Goal: Task Accomplishment & Management: Manage account settings

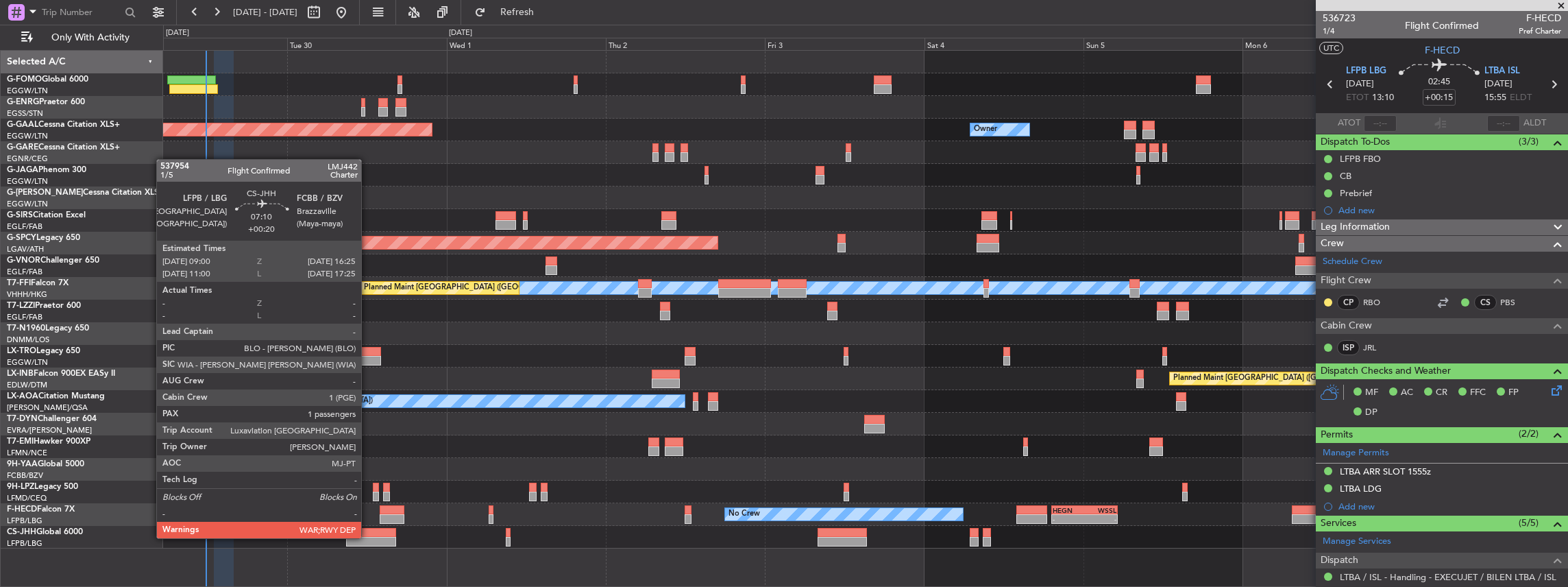
click at [366, 538] on div at bounding box center [371, 541] width 50 height 9
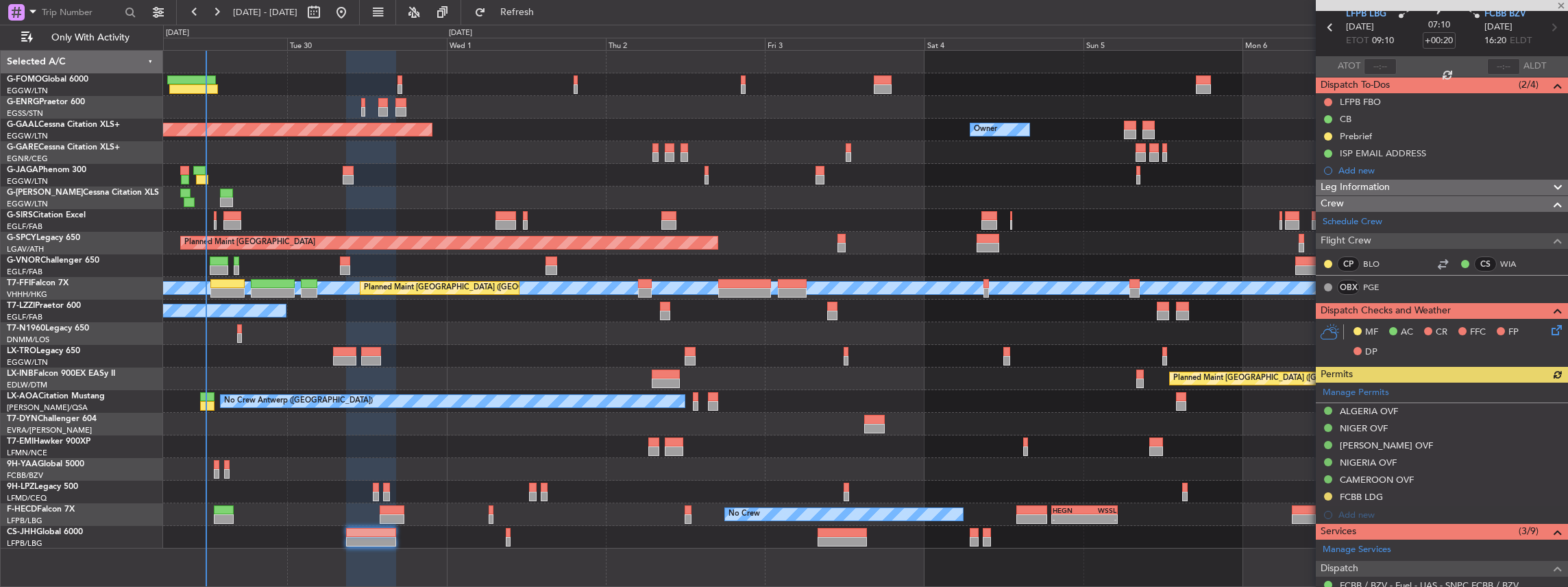
scroll to position [228, 0]
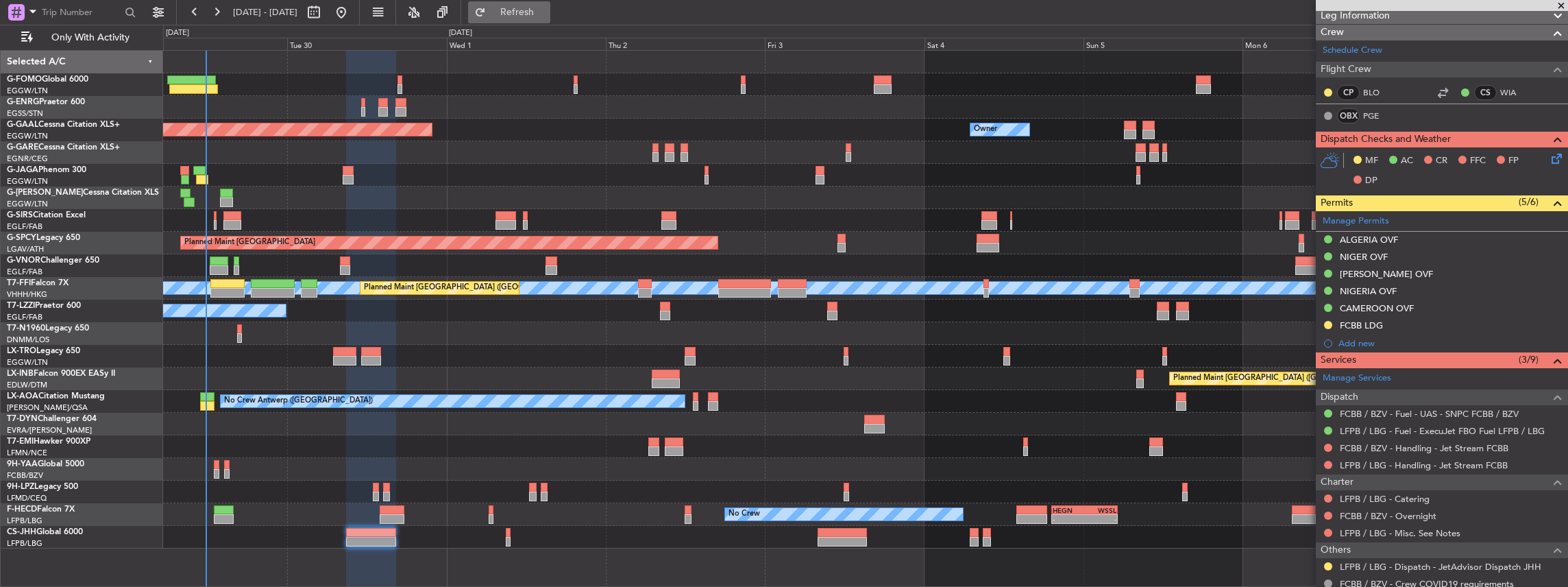
click at [547, 10] on span "Refresh" at bounding box center [517, 12] width 58 height 9
click at [542, 16] on span "Refresh" at bounding box center [517, 12] width 58 height 9
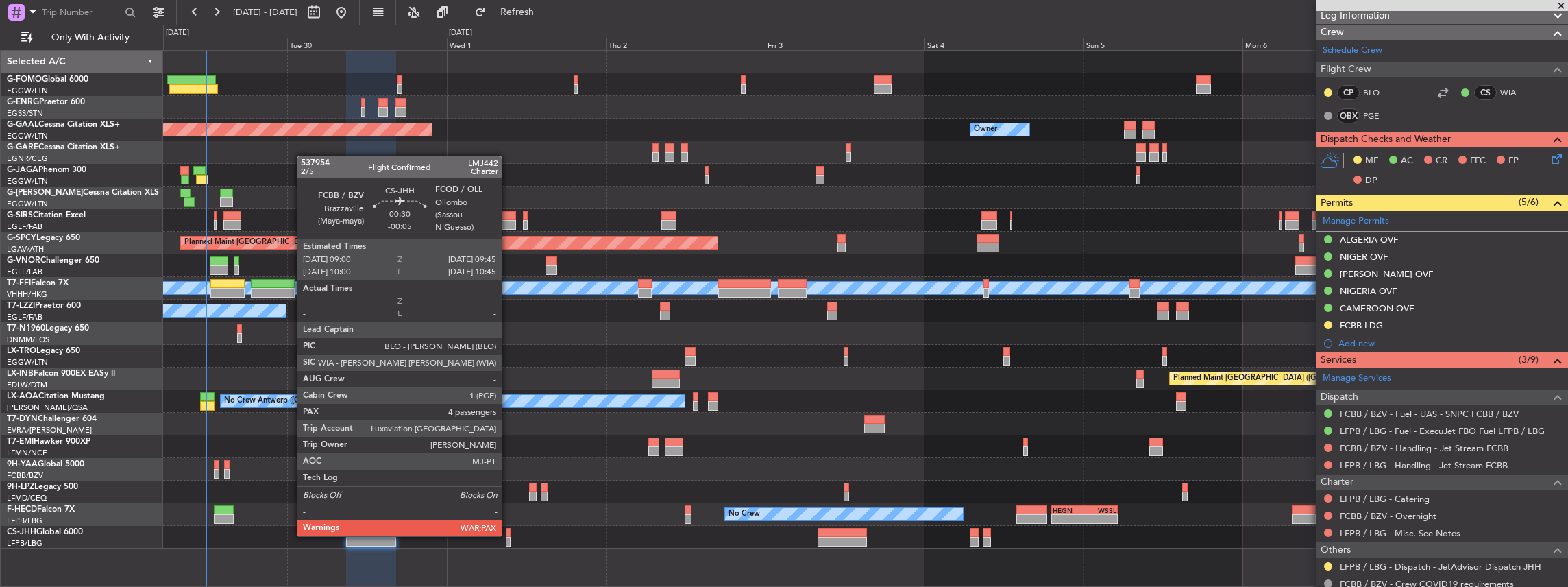
click at [509, 535] on div at bounding box center [508, 532] width 5 height 9
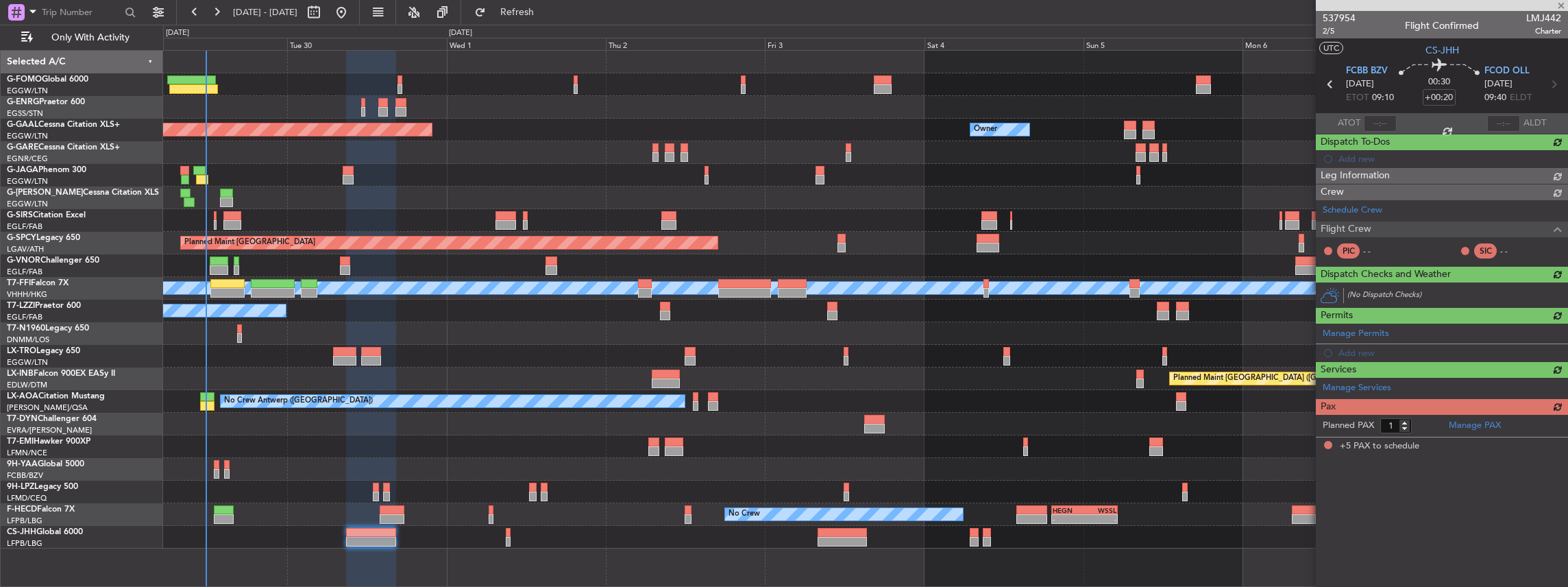
type input "-00:05"
type input "5"
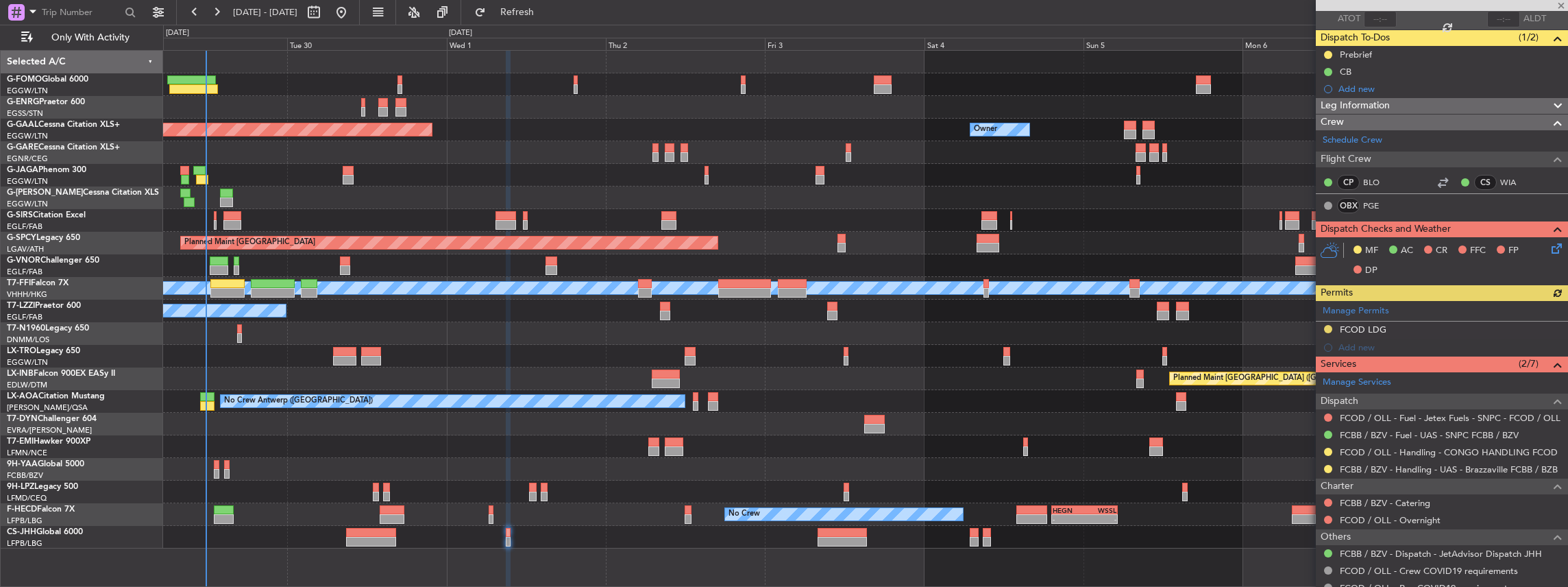
scroll to position [182, 0]
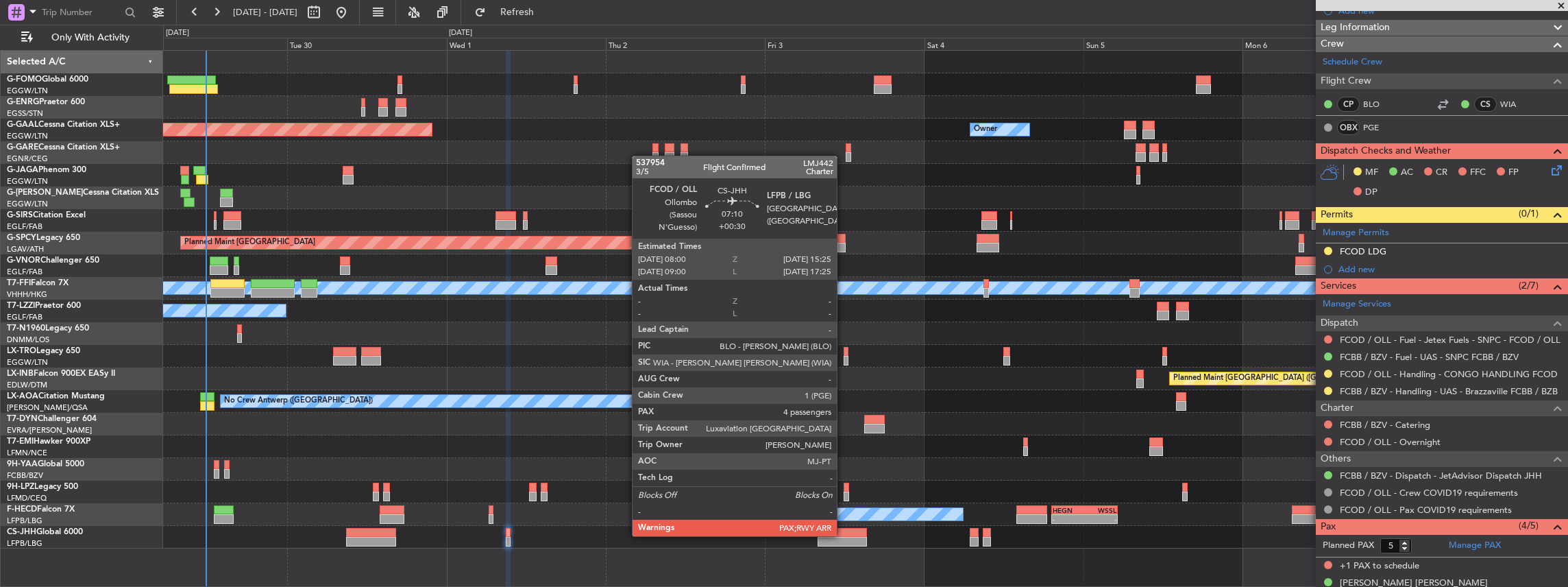
click at [843, 535] on div at bounding box center [843, 532] width 50 height 9
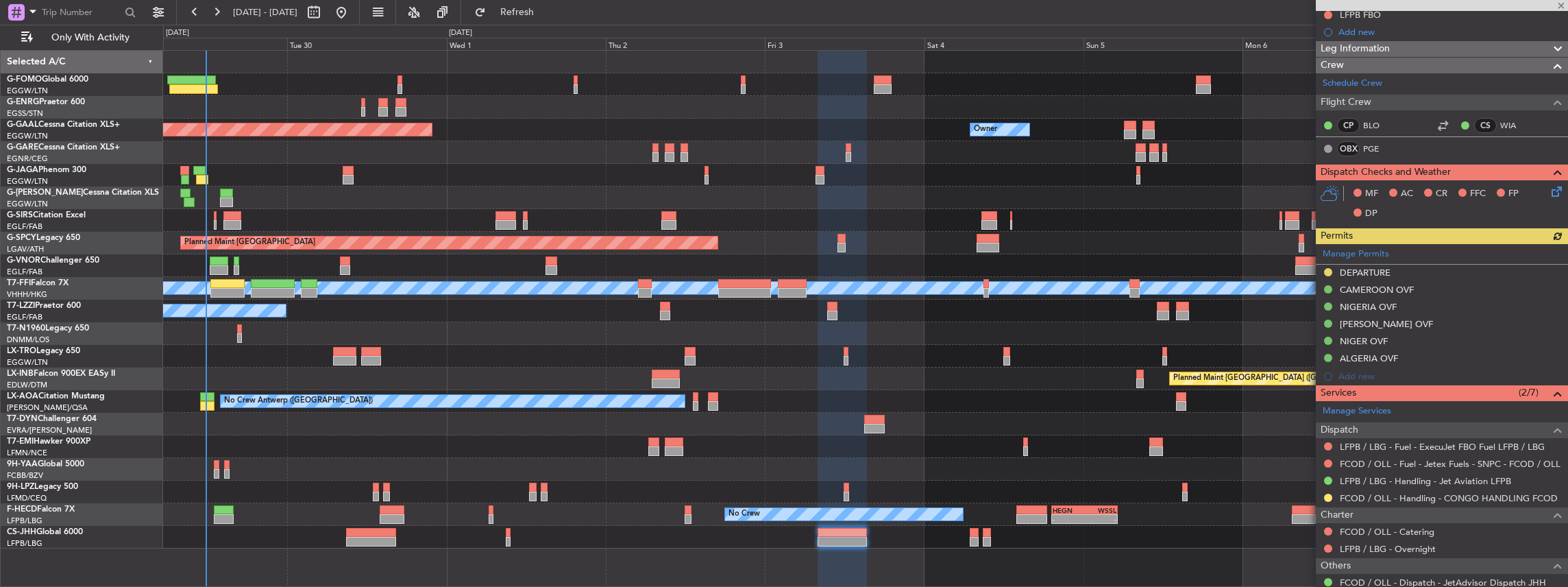
scroll to position [228, 0]
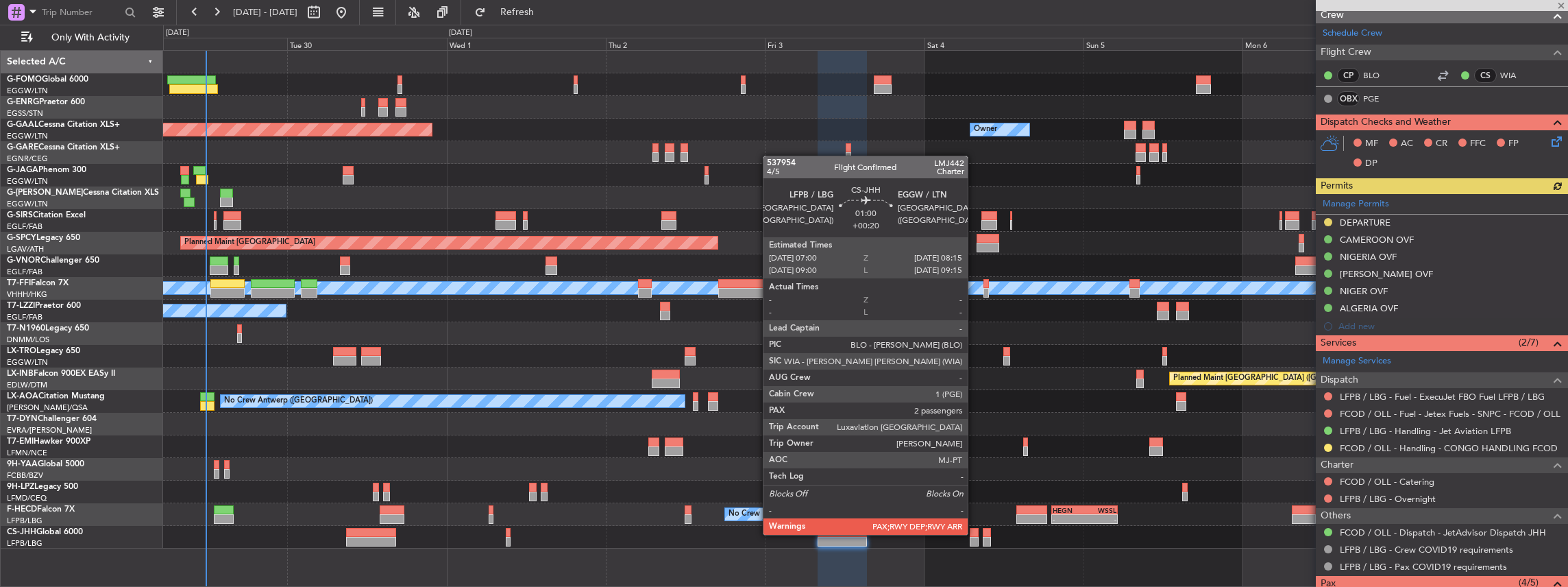
click at [975, 533] on div at bounding box center [974, 532] width 9 height 9
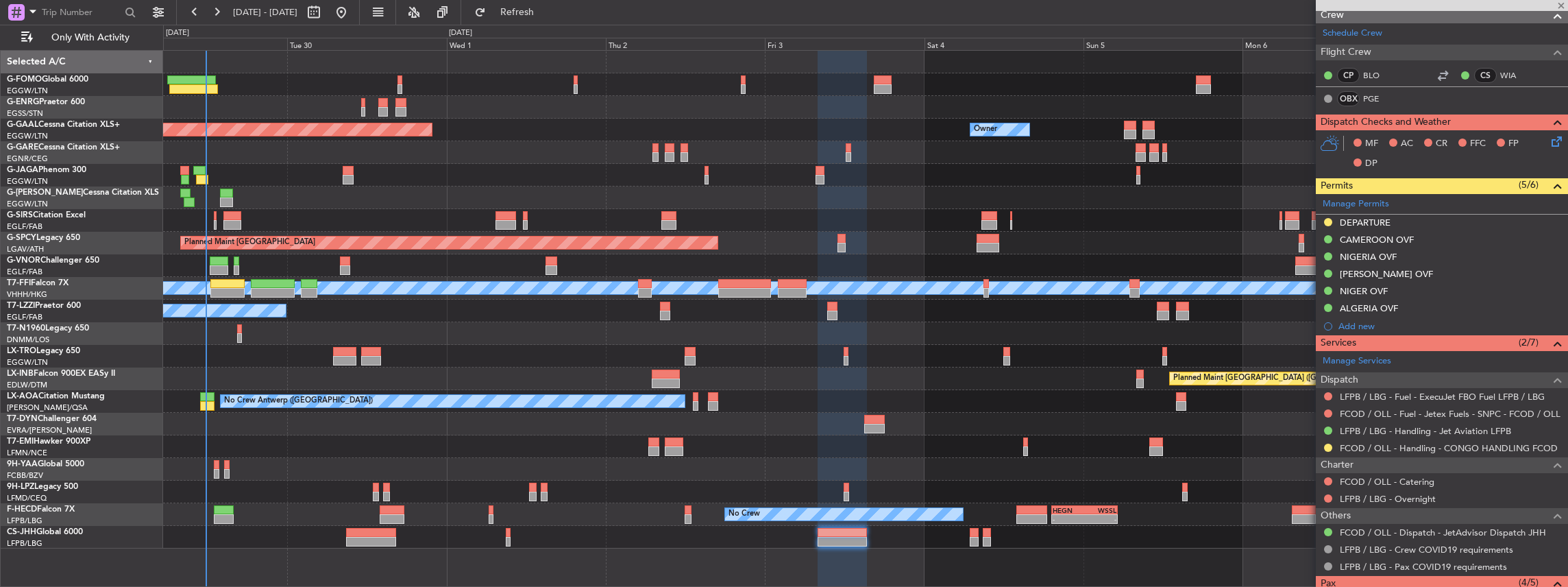
type input "+00:20"
type input "2"
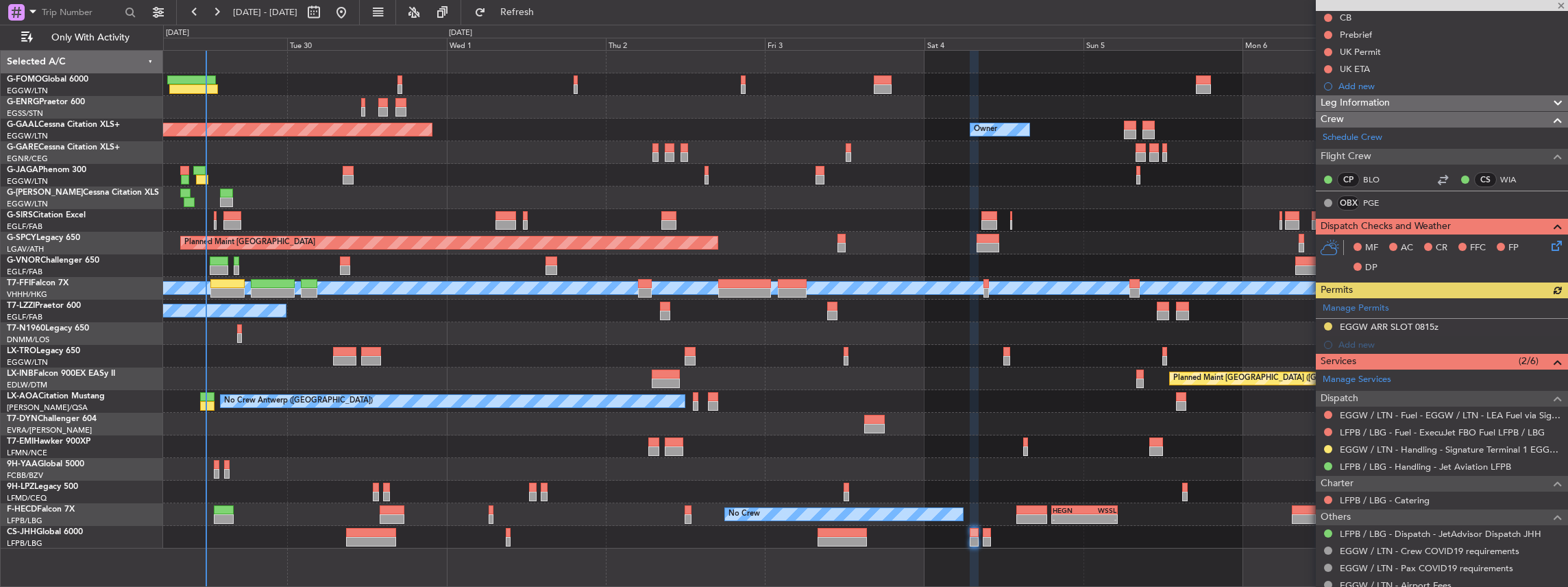
scroll to position [182, 0]
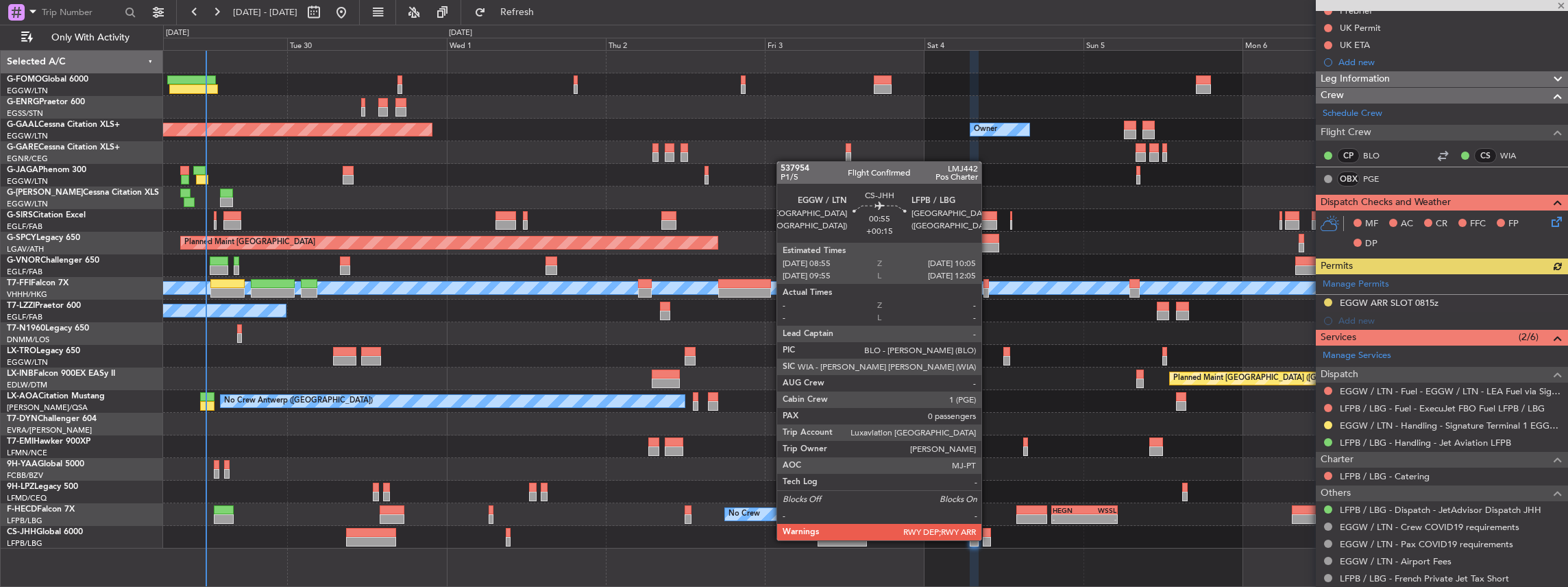
click at [989, 539] on div at bounding box center [987, 541] width 9 height 9
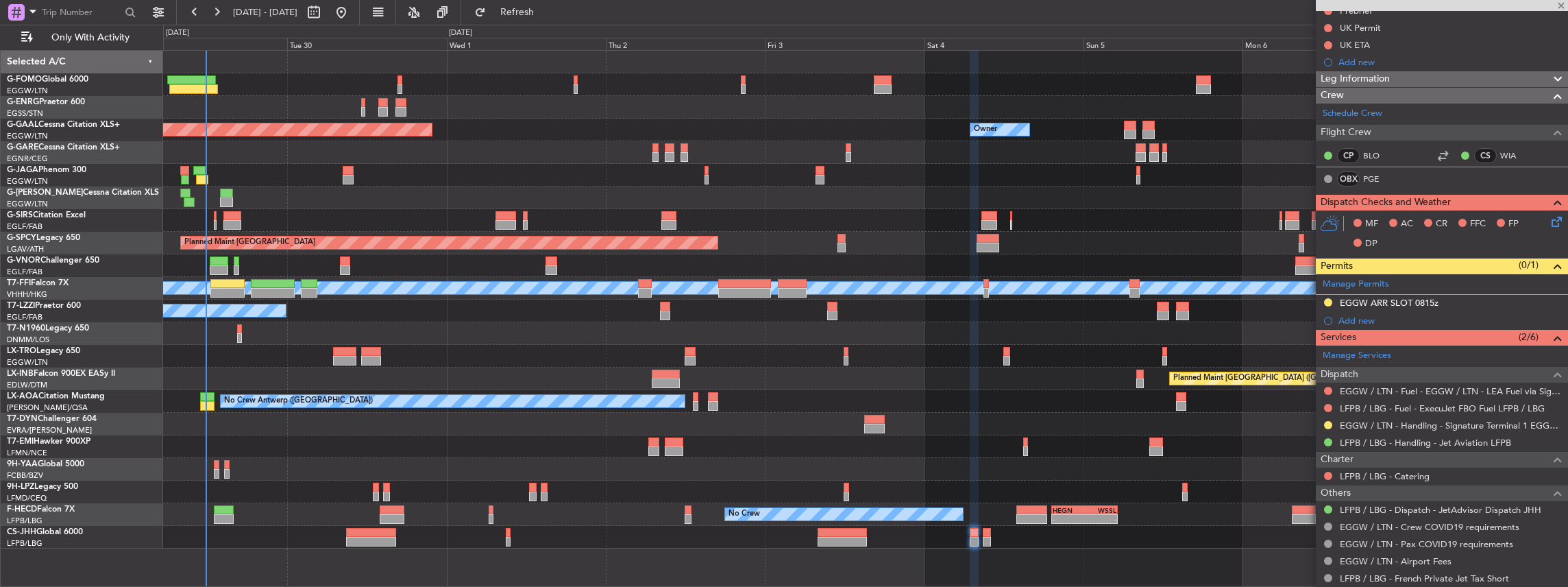
type input "+00:15"
type input "0"
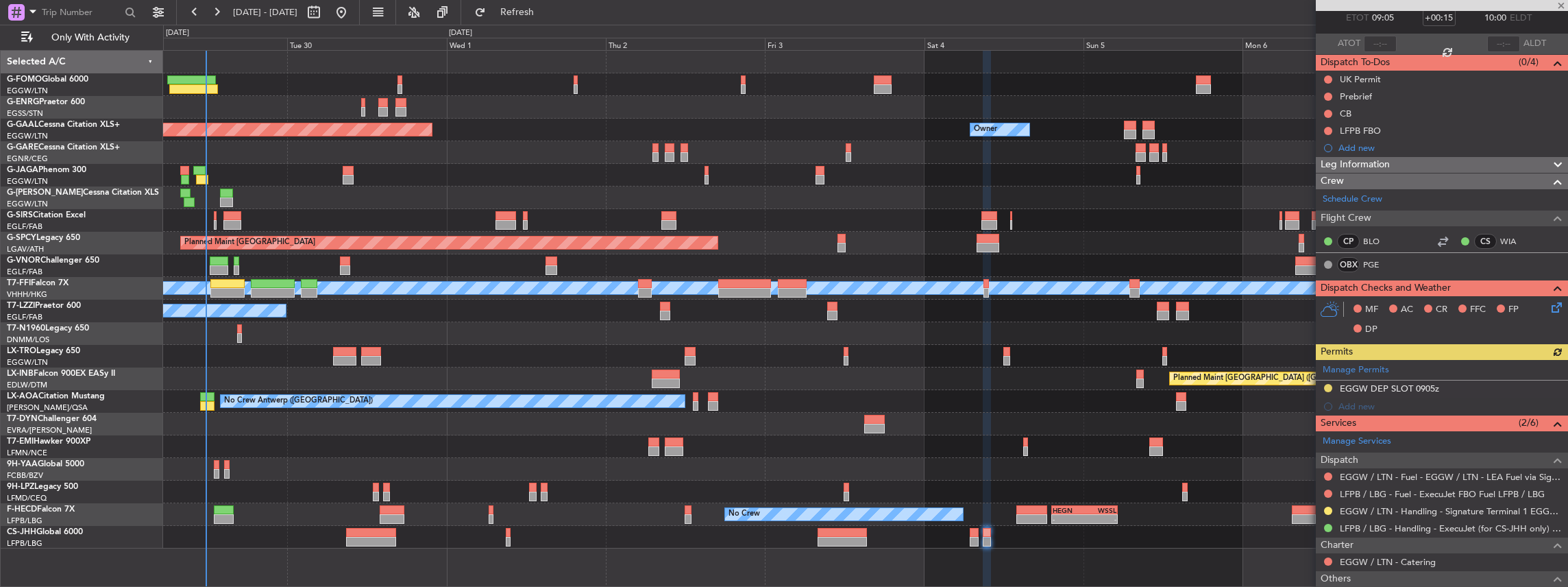
scroll to position [166, 0]
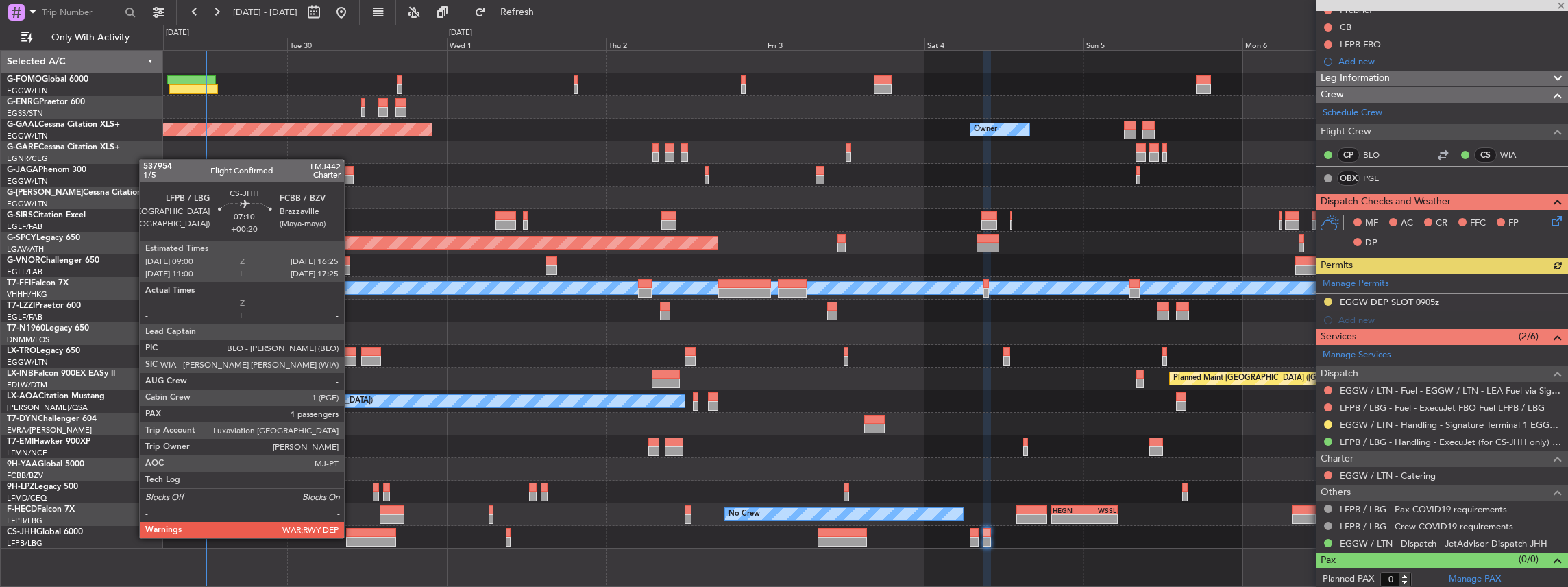
click at [351, 536] on div at bounding box center [371, 541] width 50 height 9
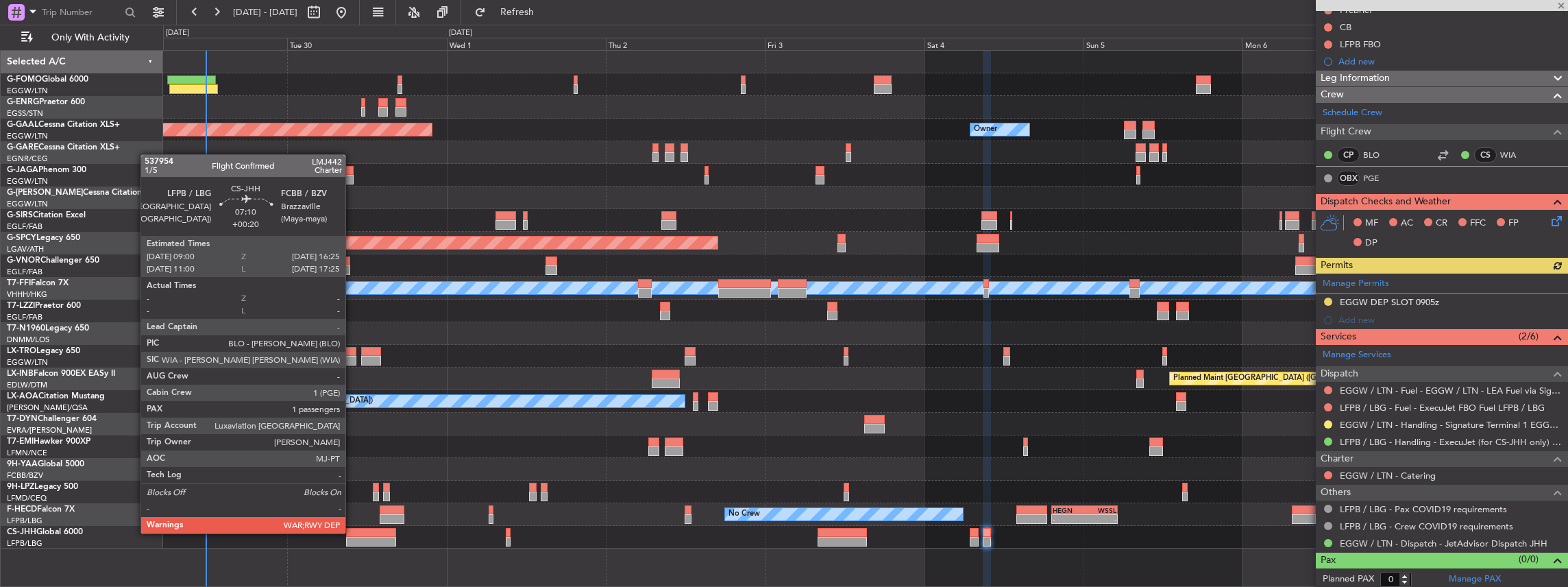
type input "+00:20"
type input "1"
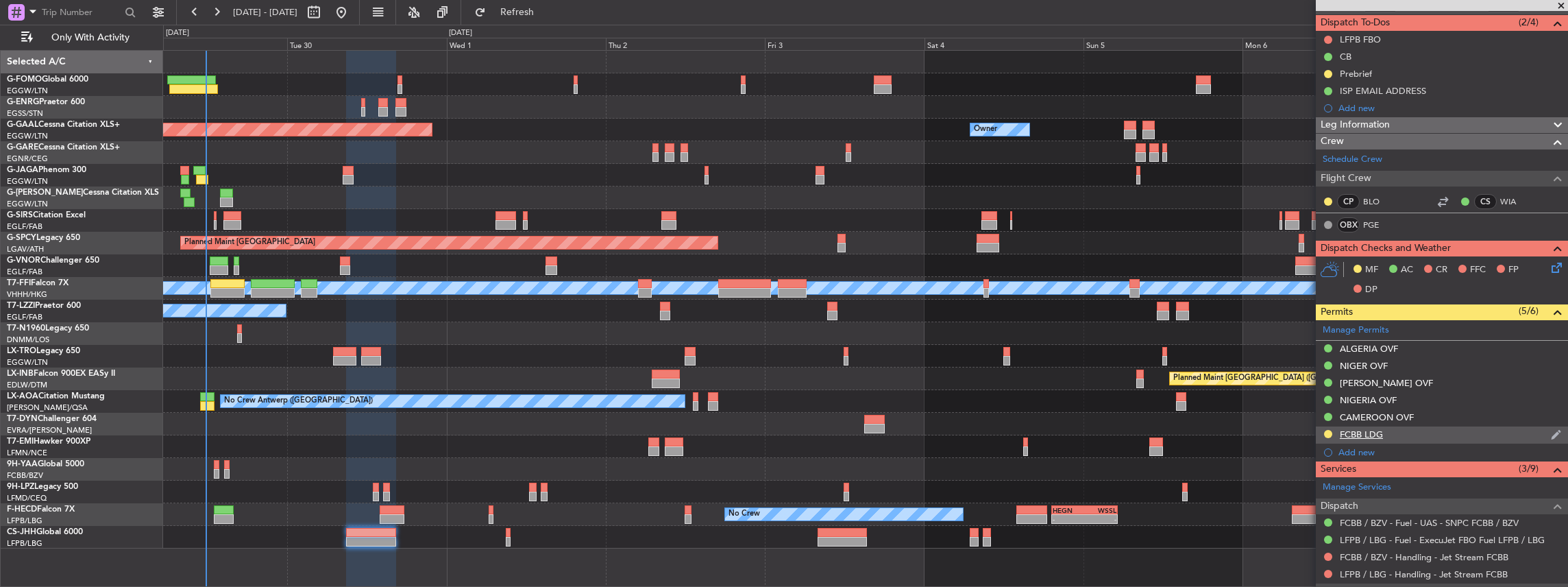
scroll to position [45, 0]
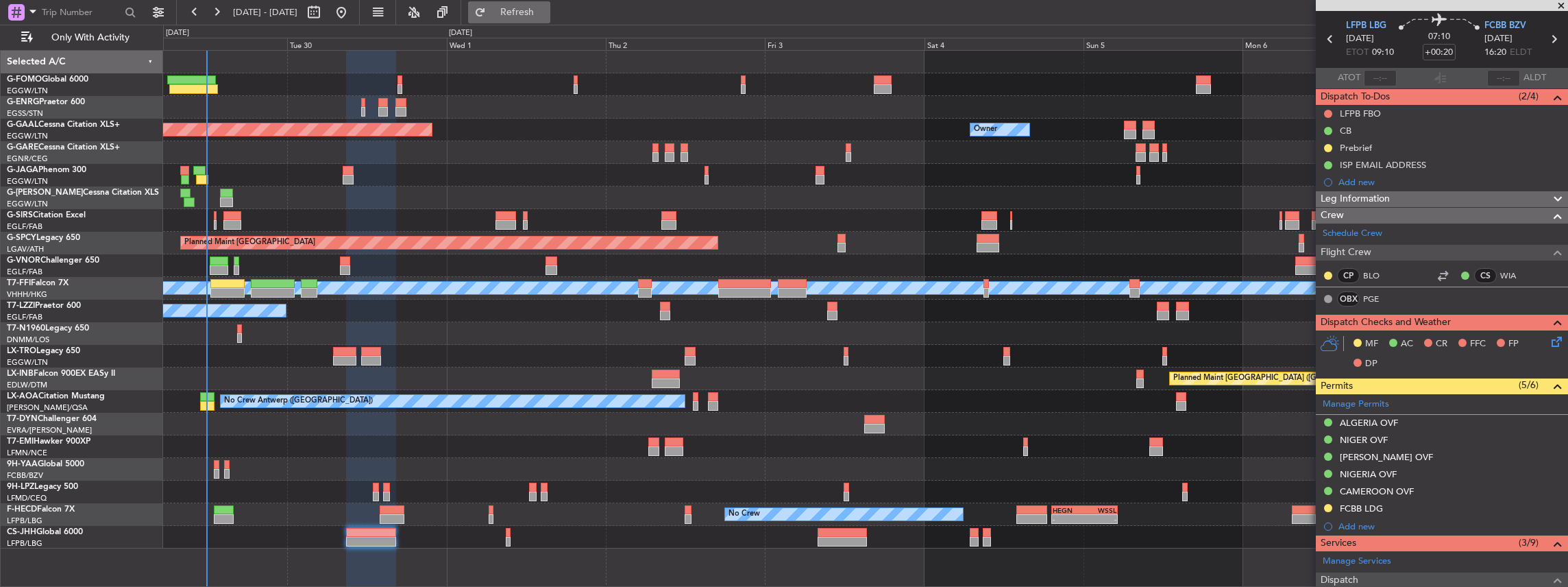
click at [550, 5] on button "Refresh" at bounding box center [509, 13] width 82 height 22
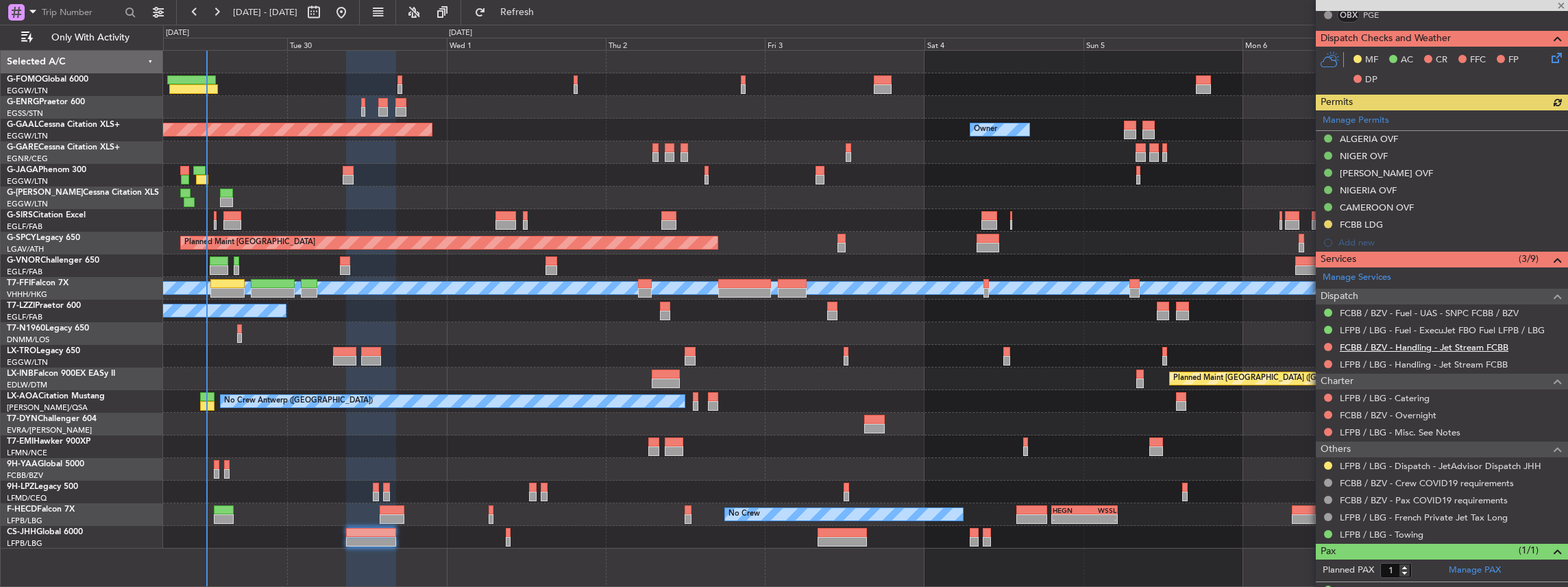
scroll to position [351, 0]
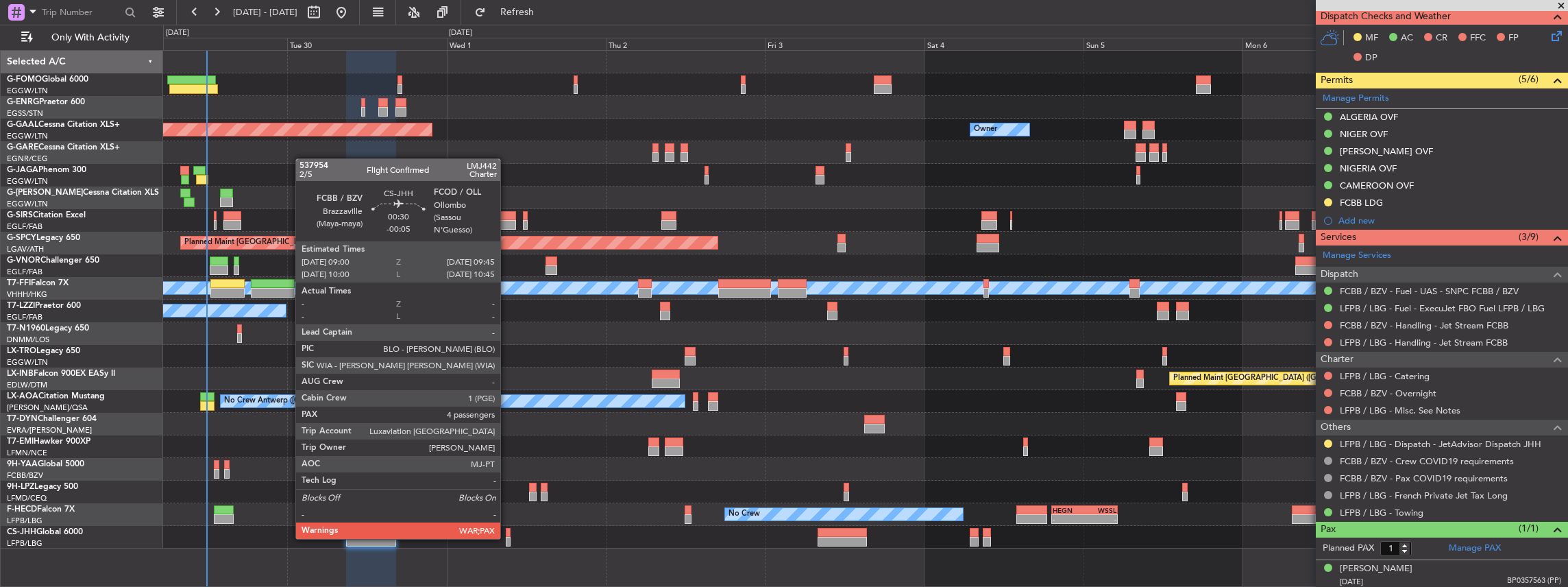
click at [507, 537] on div at bounding box center [508, 541] width 5 height 9
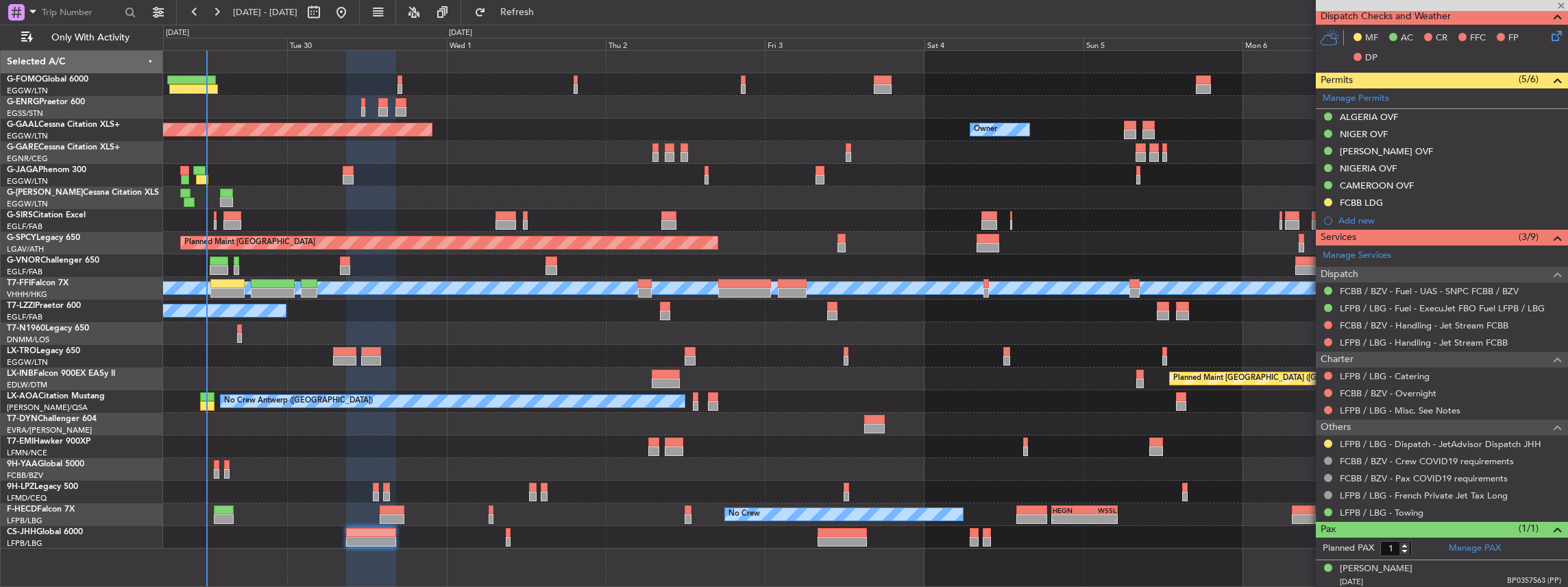
type input "-00:05"
type input "5"
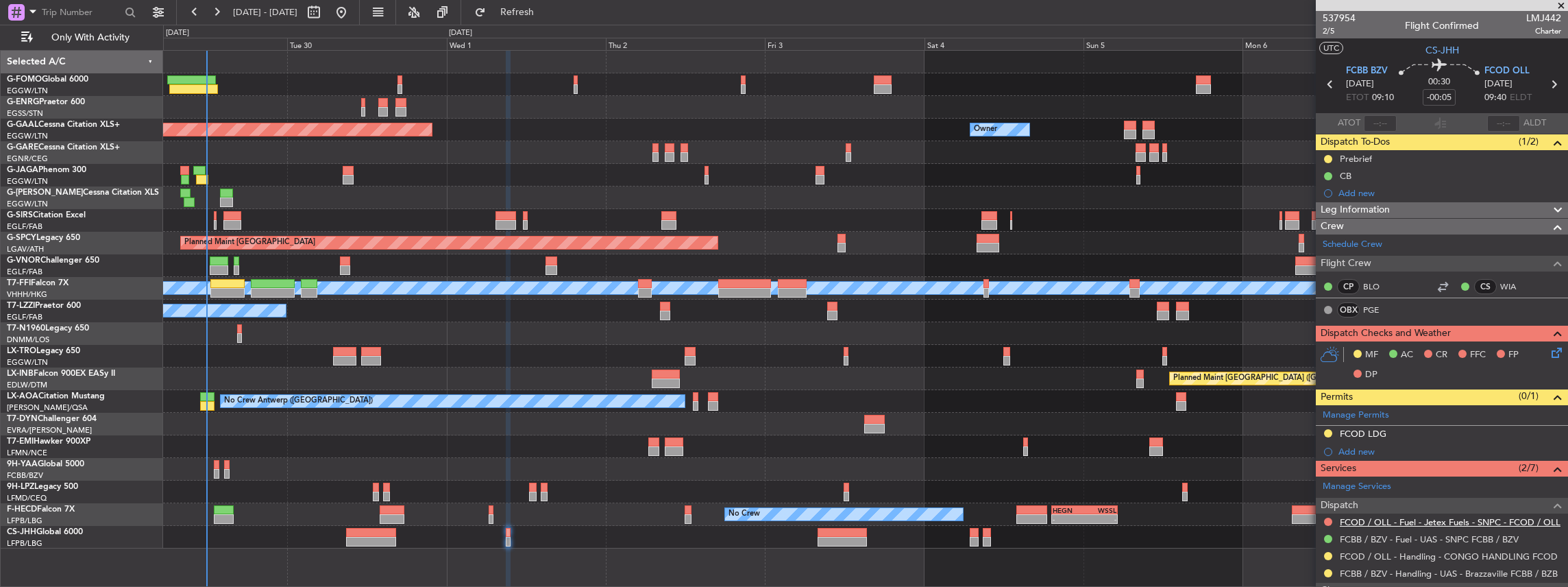
scroll to position [45, 0]
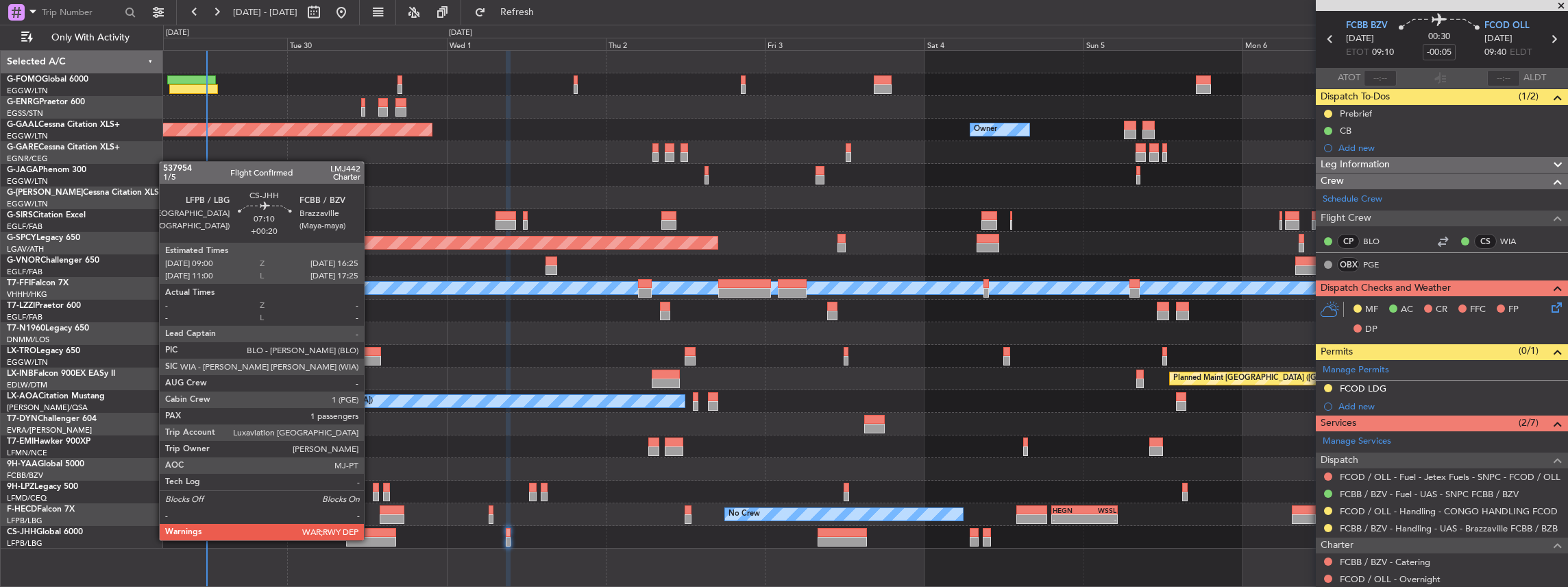
click at [371, 539] on div at bounding box center [371, 541] width 50 height 9
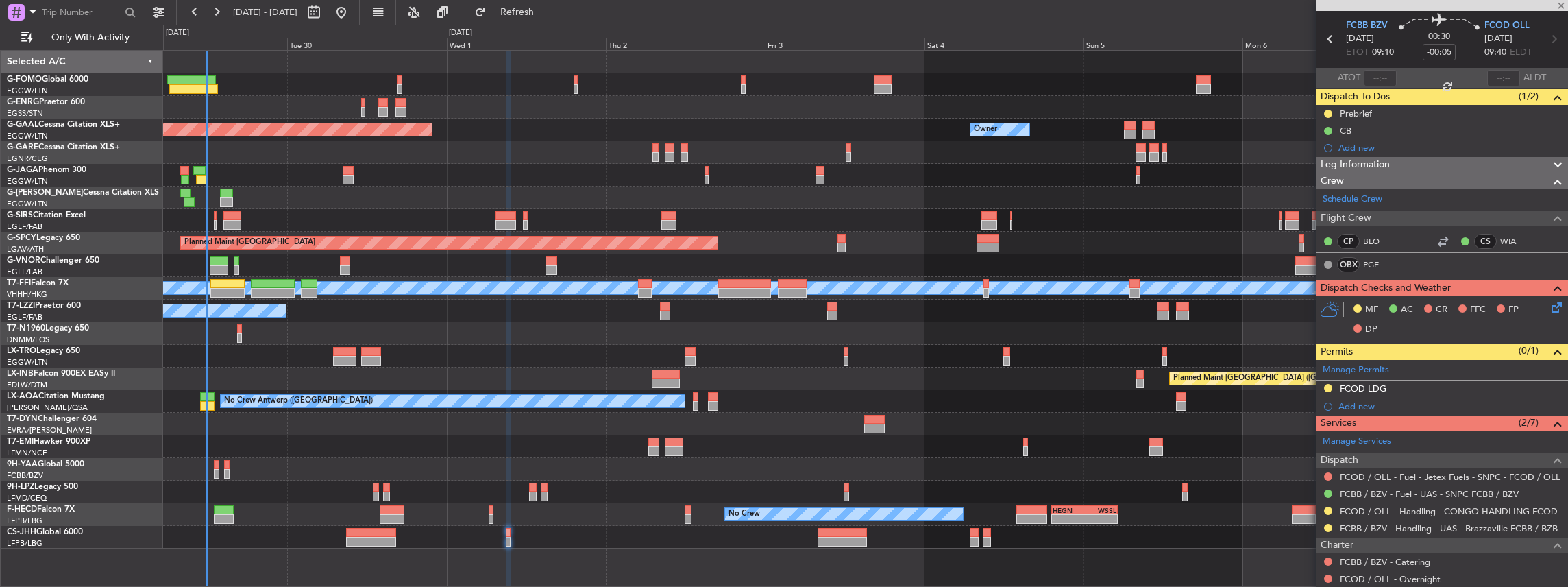
type input "+00:20"
type input "1"
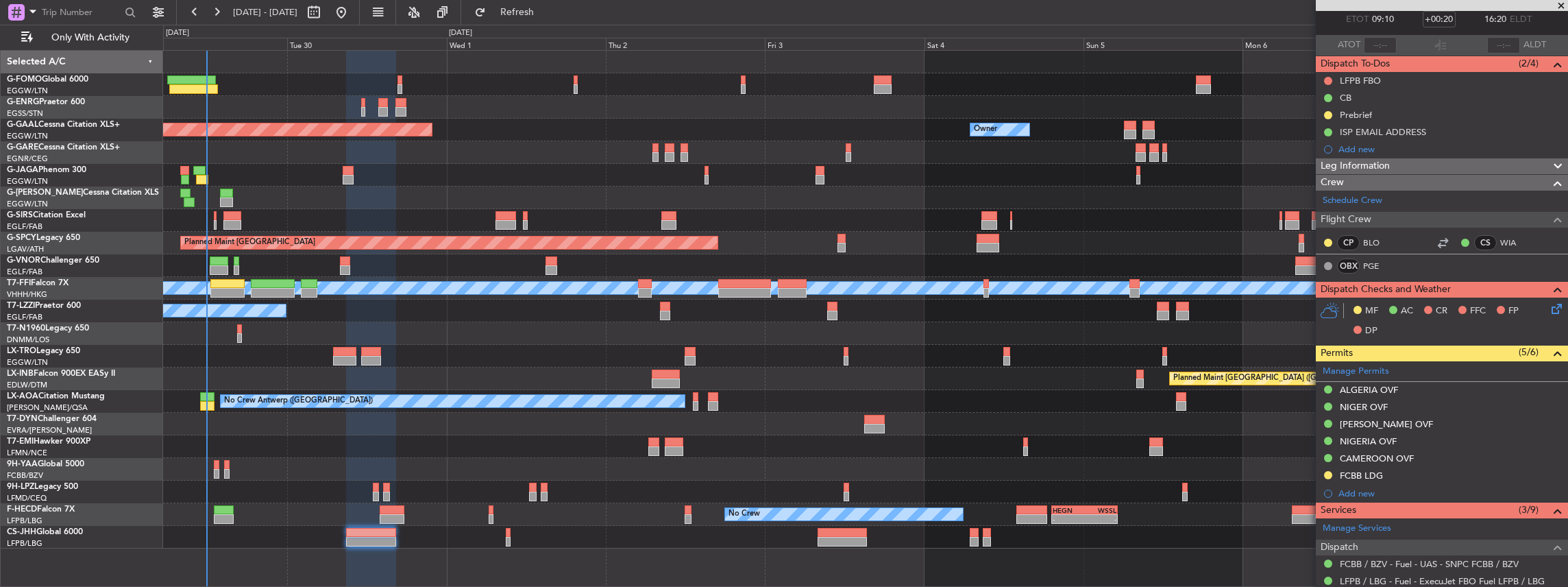
scroll to position [319, 0]
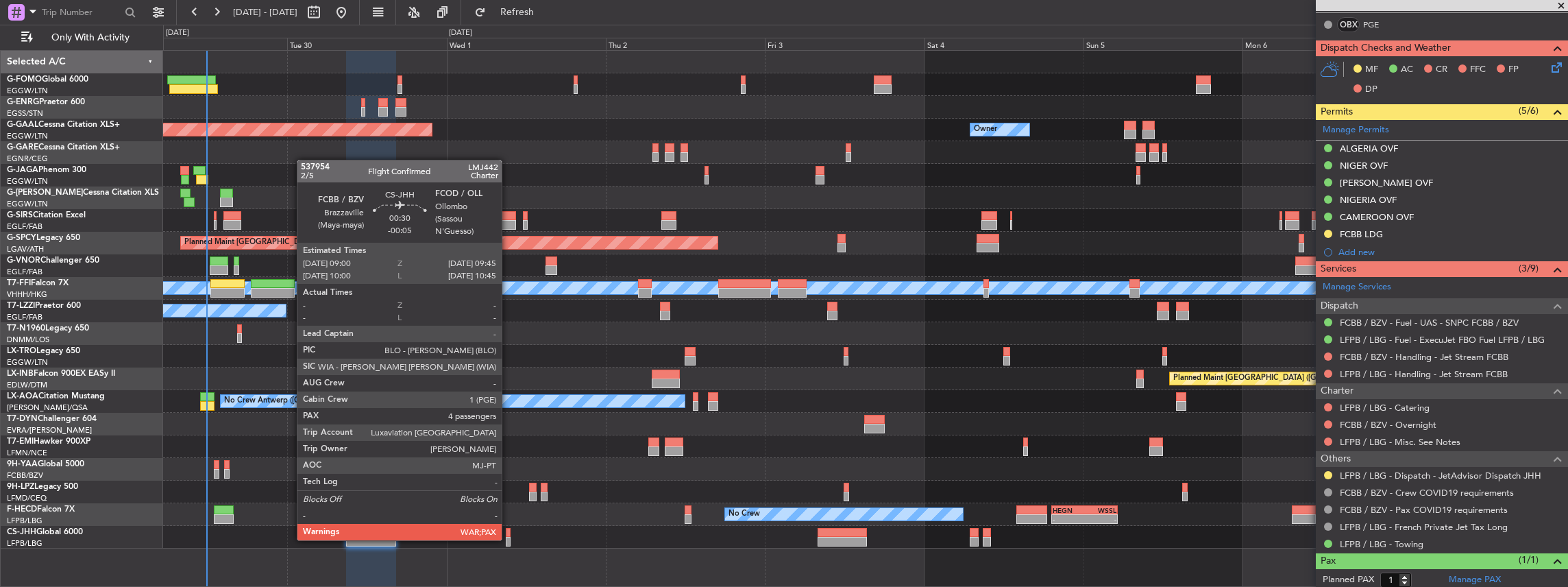
click at [509, 539] on div at bounding box center [508, 541] width 5 height 9
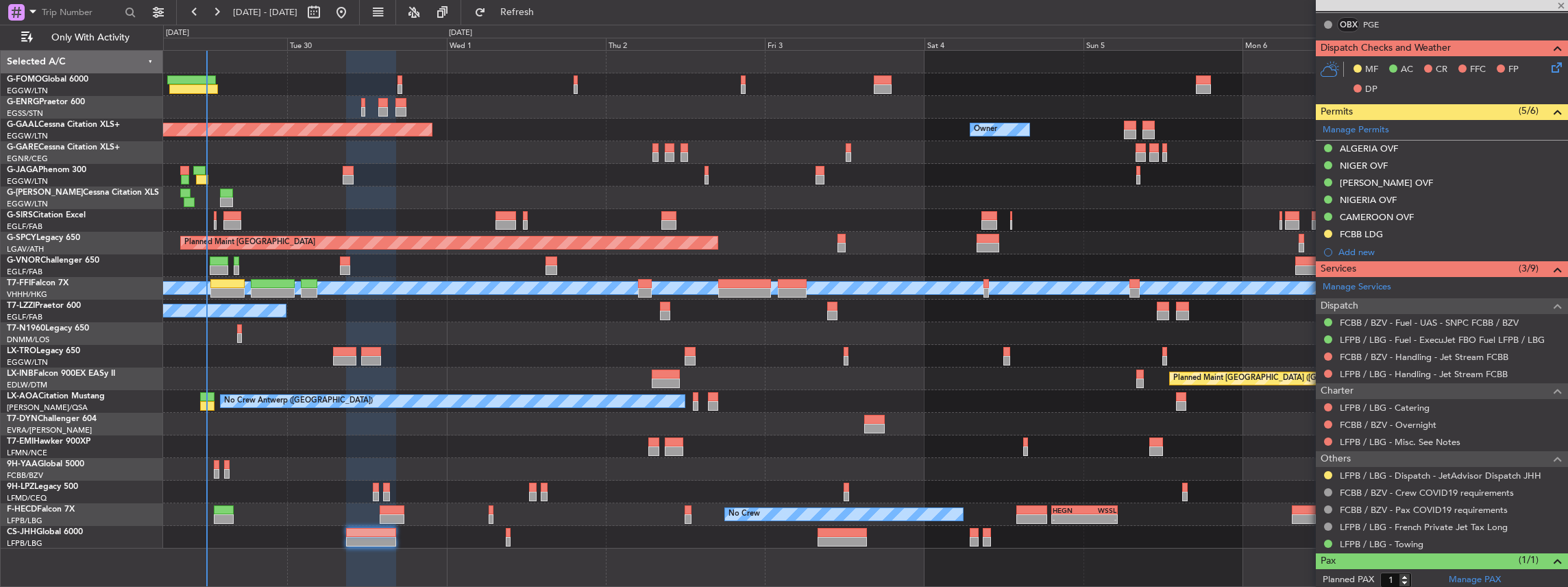
type input "-00:05"
type input "5"
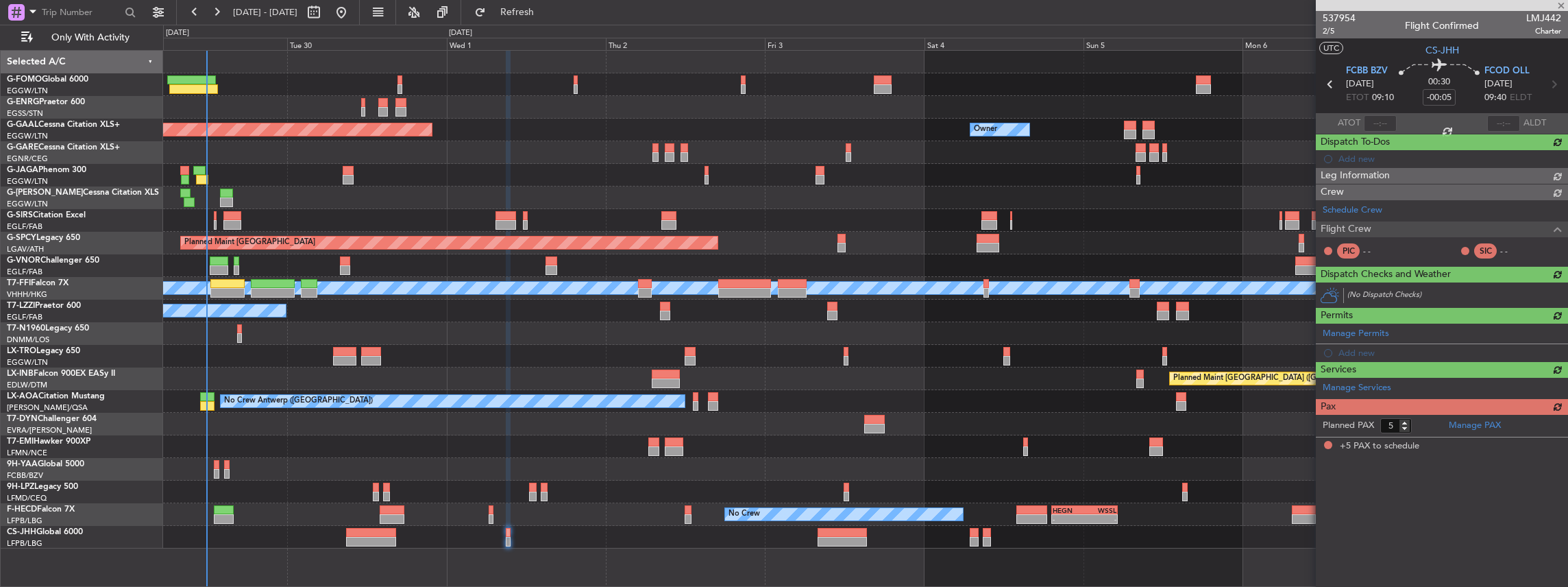
scroll to position [0, 0]
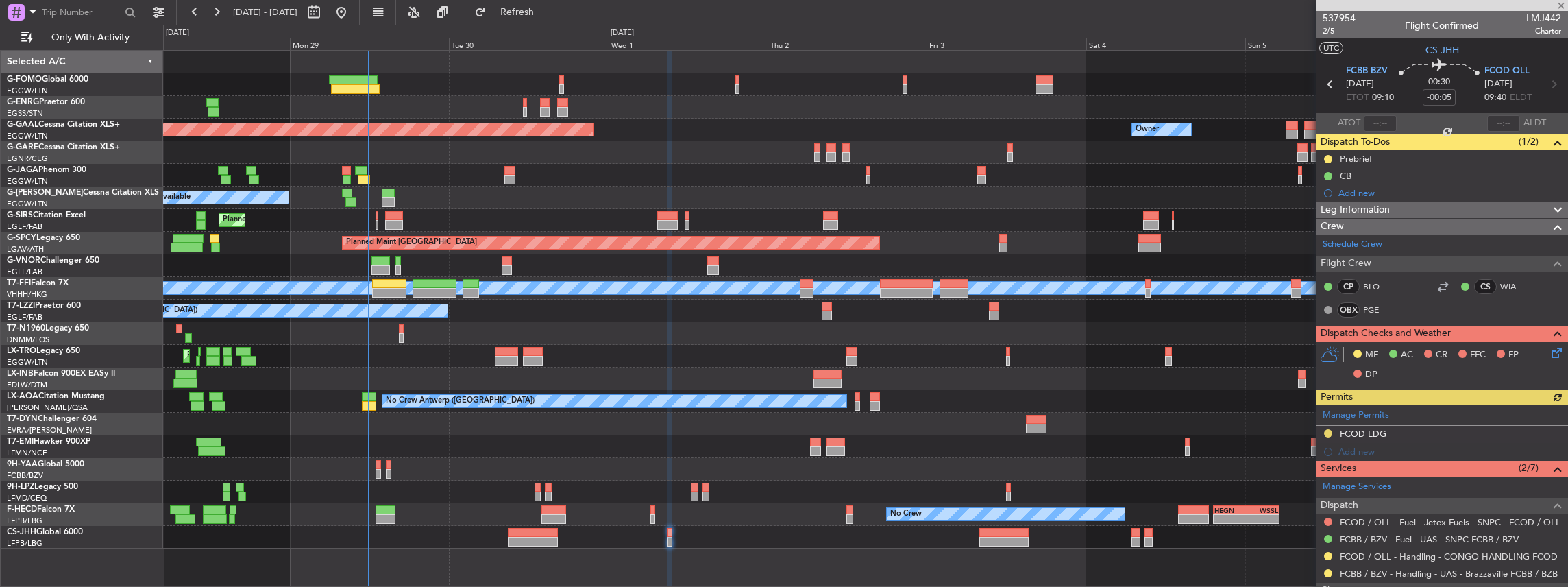
click at [496, 469] on div at bounding box center [865, 469] width 1405 height 22
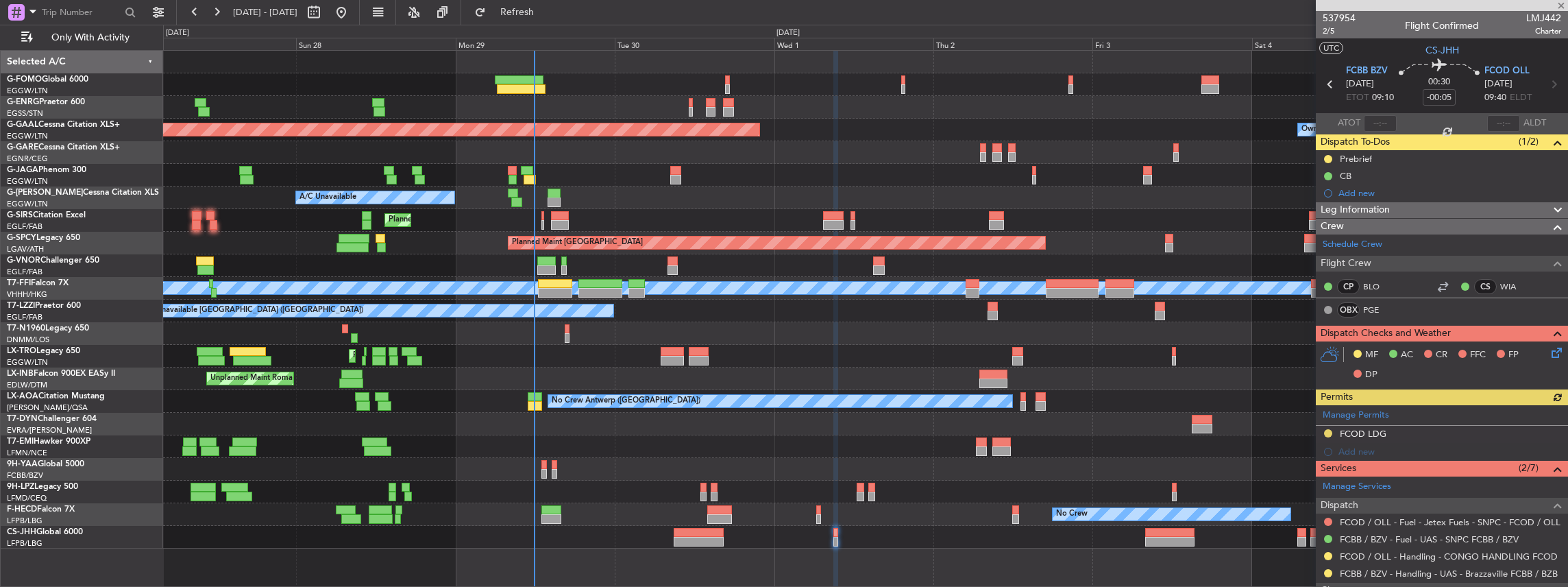
click at [430, 528] on div "Planned Maint [GEOGRAPHIC_DATA] ([GEOGRAPHIC_DATA])" at bounding box center [865, 537] width 1405 height 22
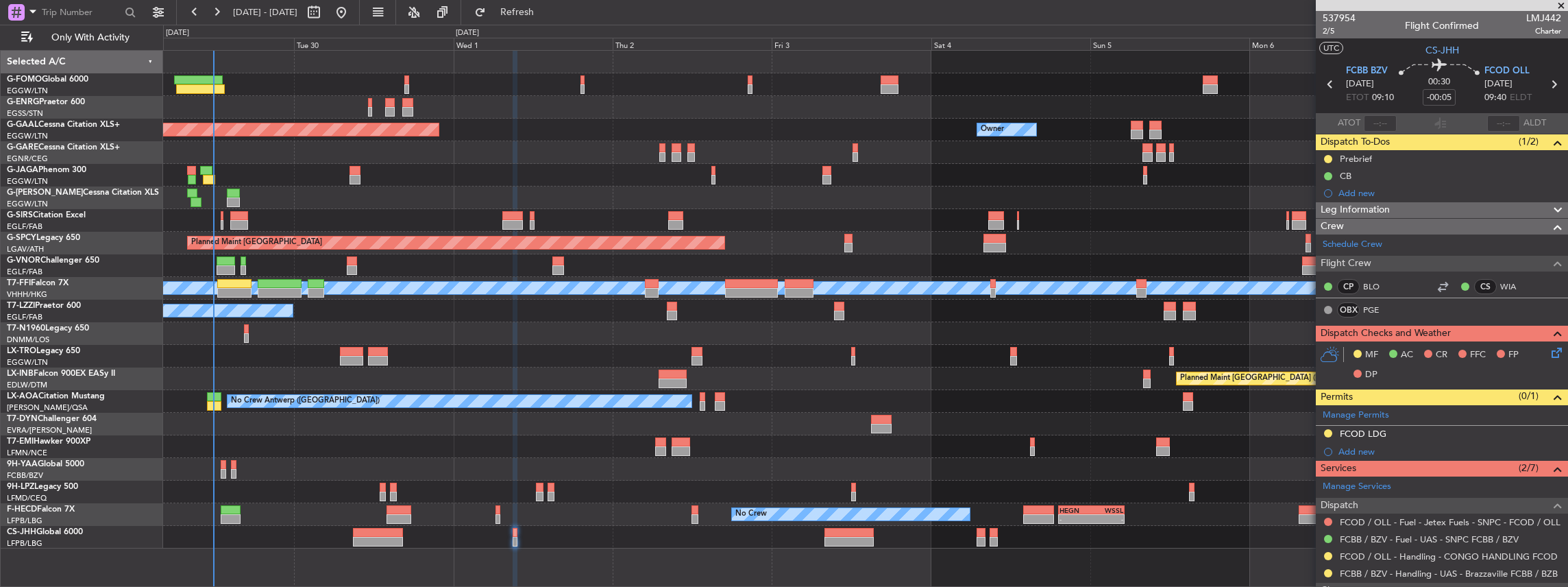
click at [27, 549] on div "Owner Planned Maint Dusseldorf Owner A/C Unavailable Planned Maint London (Luto…" at bounding box center [784, 306] width 1568 height 562
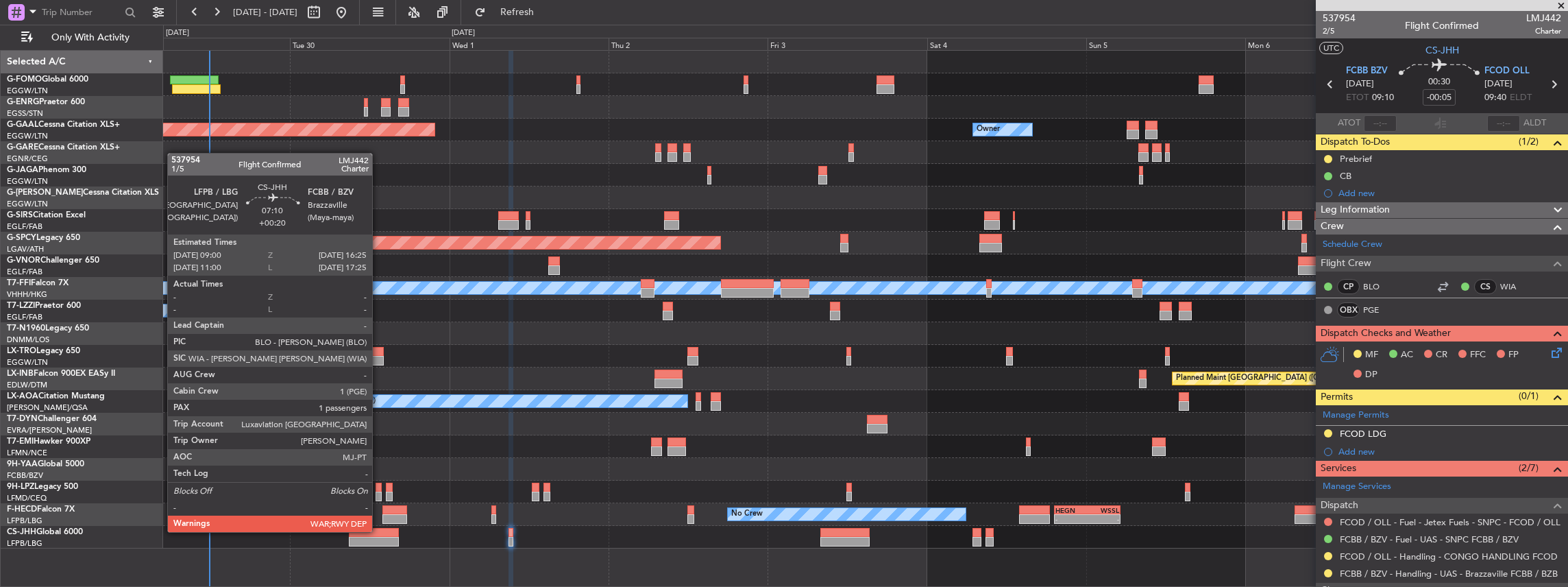
click at [379, 530] on div at bounding box center [374, 532] width 50 height 9
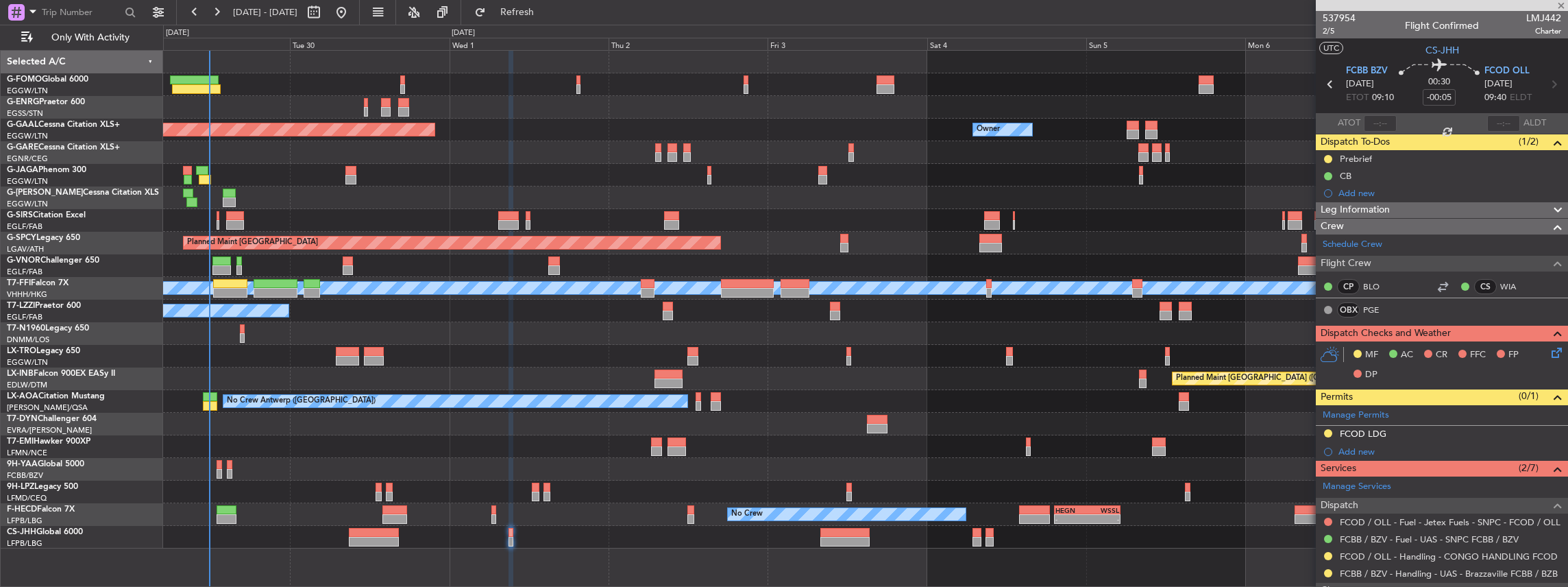
type input "+00:20"
type input "1"
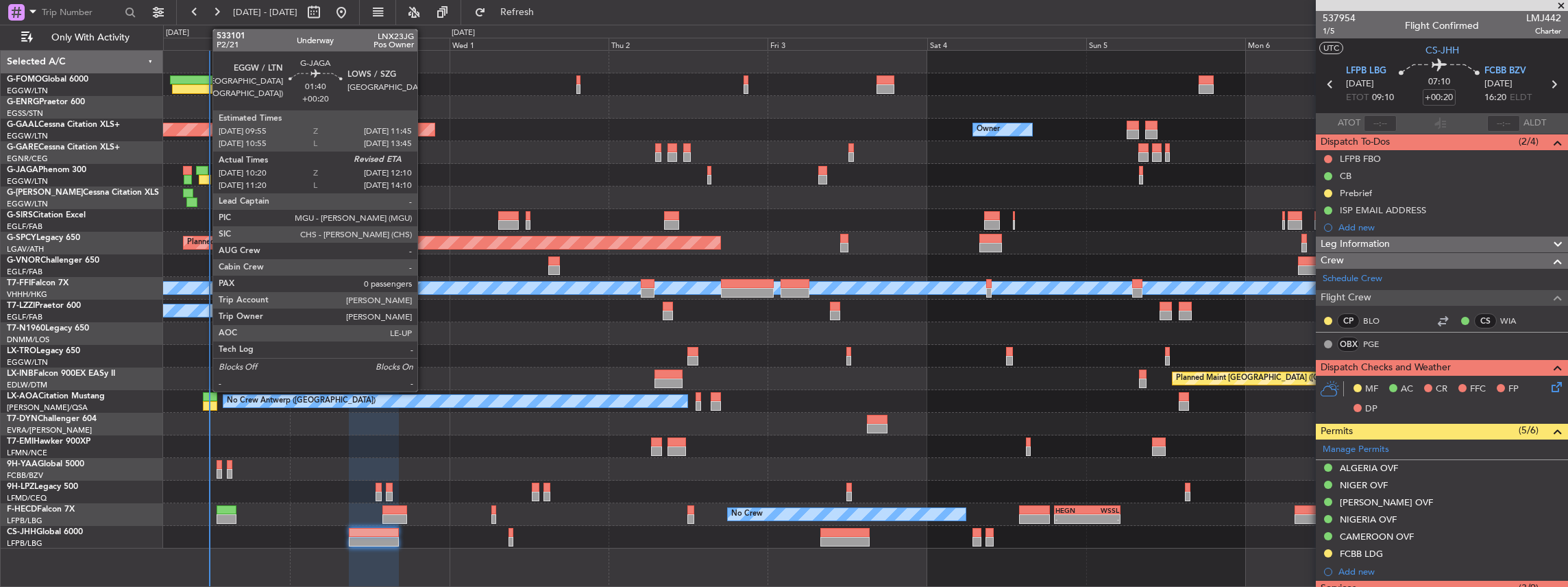
click at [206, 175] on div at bounding box center [205, 179] width 12 height 9
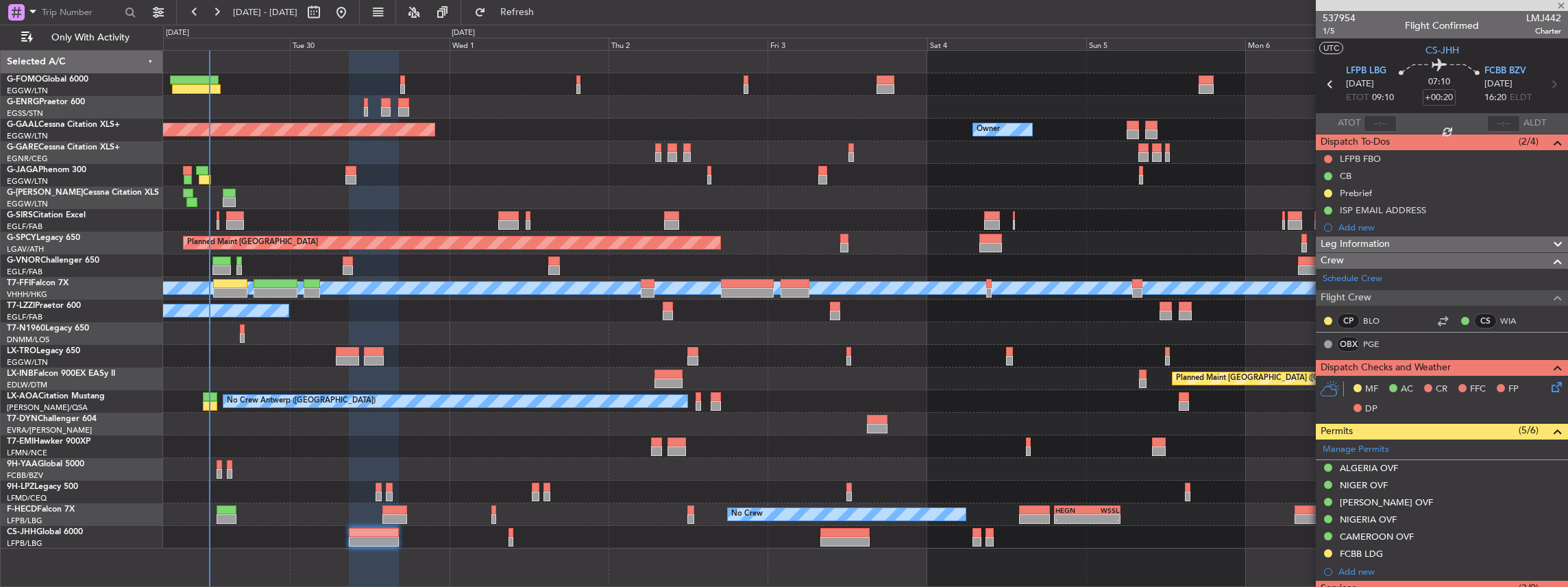
type input "10:20"
type input "0"
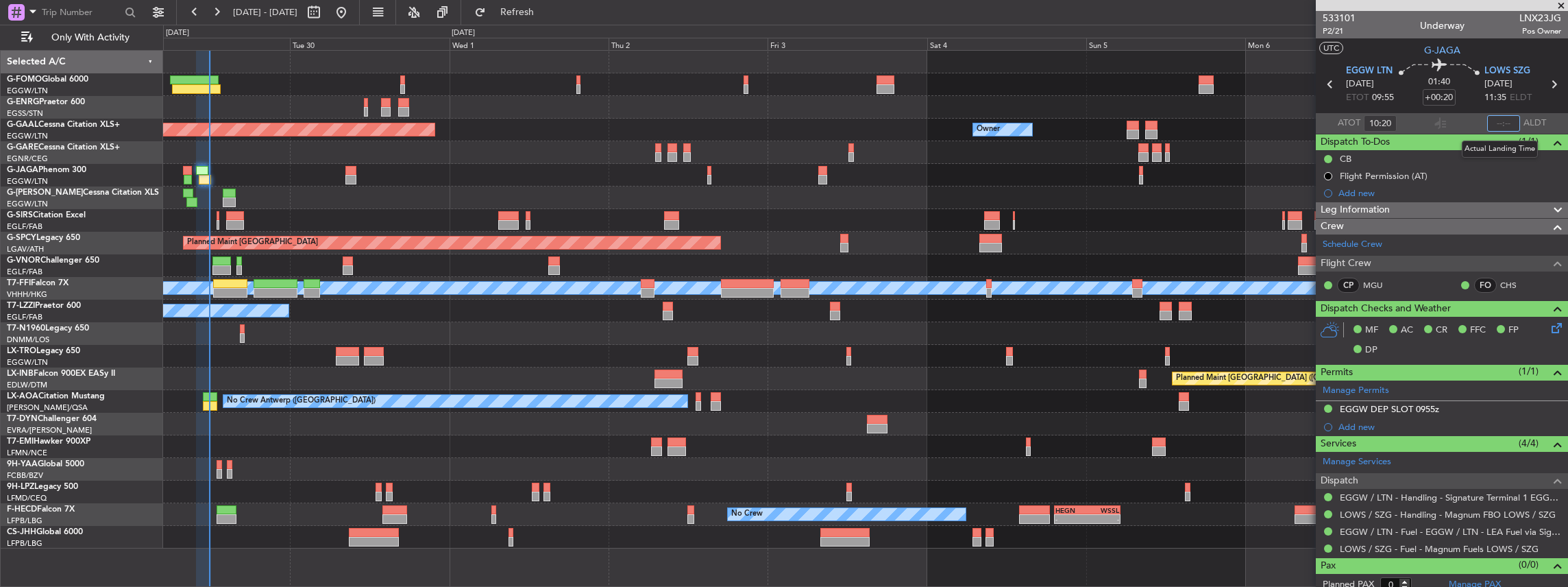
click at [1494, 125] on input "text" at bounding box center [1504, 123] width 33 height 16
type input "11:52"
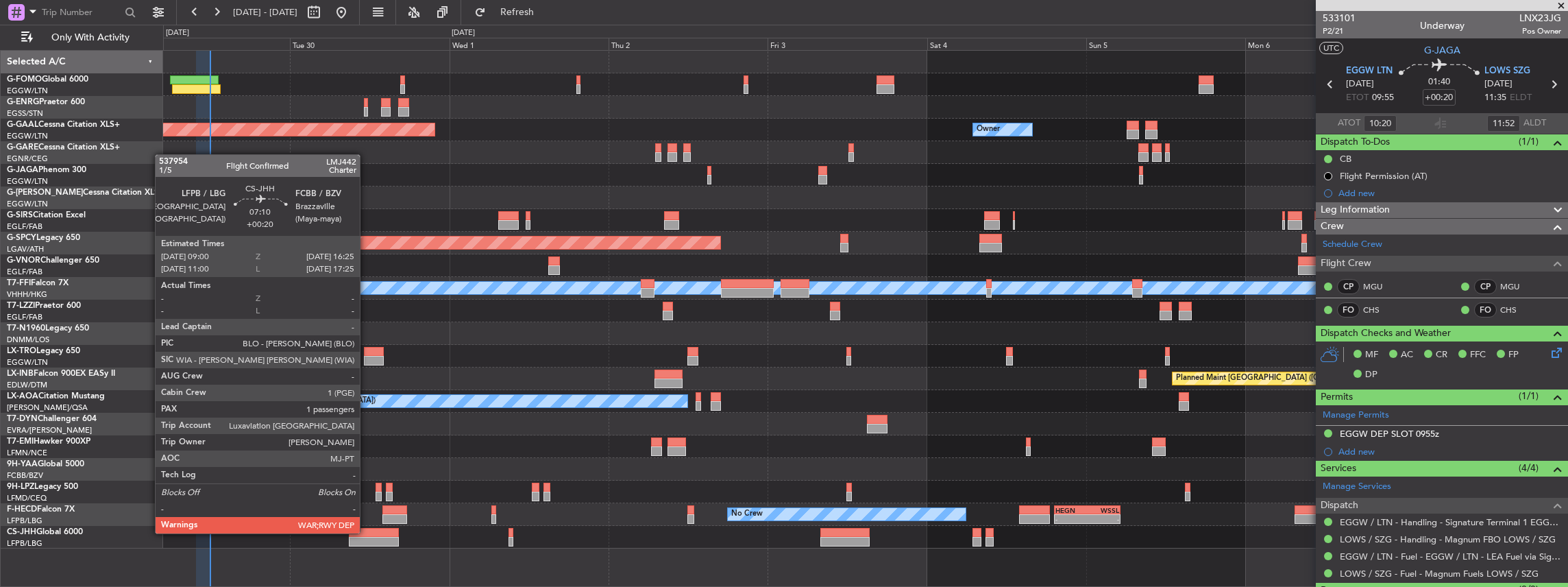
click at [366, 532] on div at bounding box center [374, 532] width 50 height 9
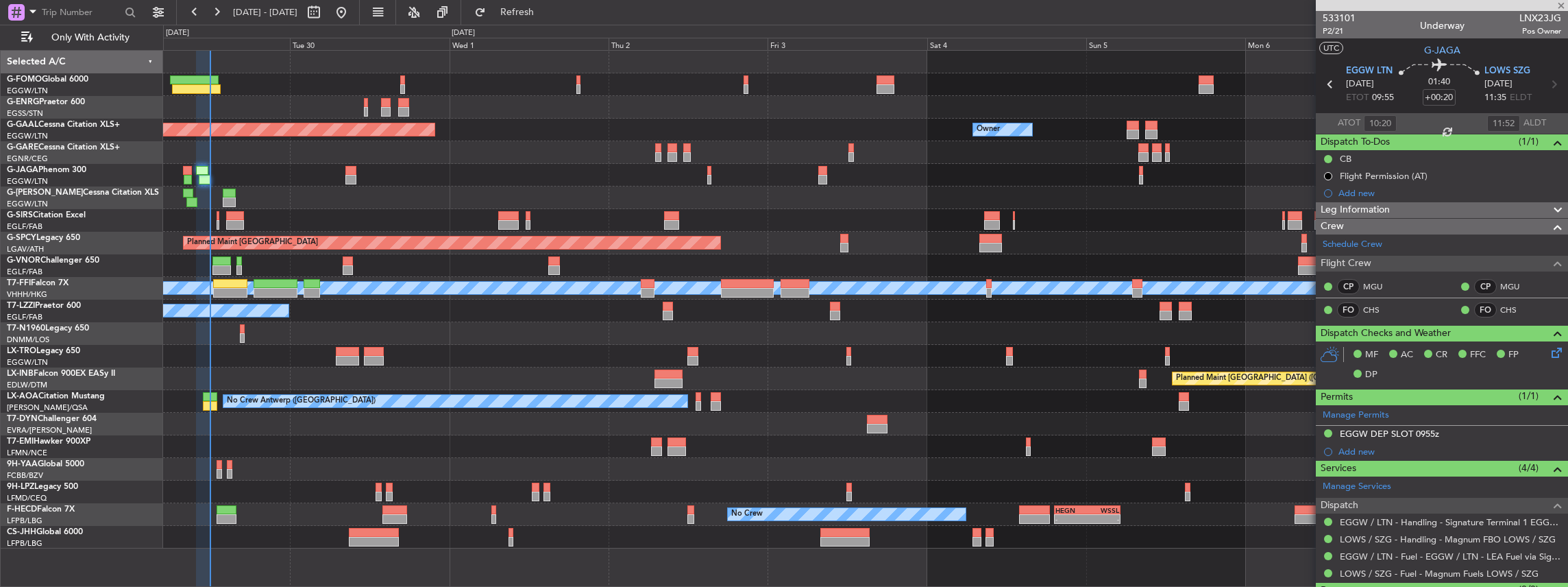
type input "1"
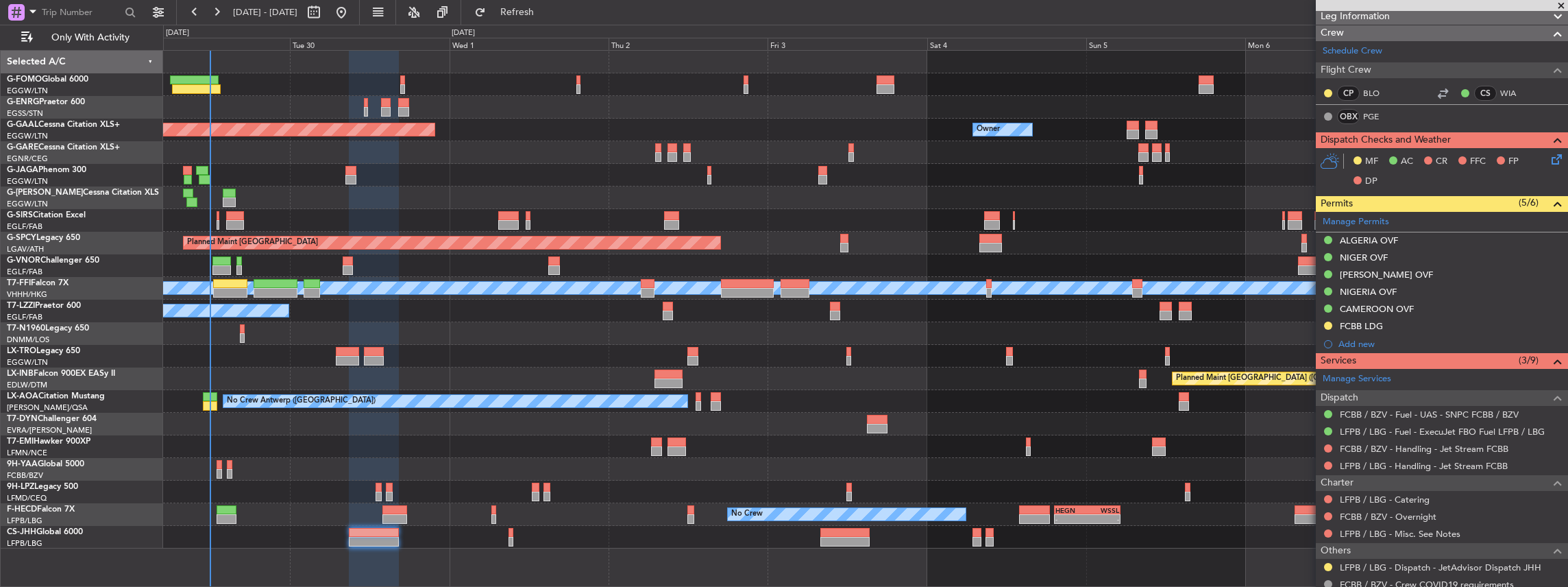
scroll to position [228, 0]
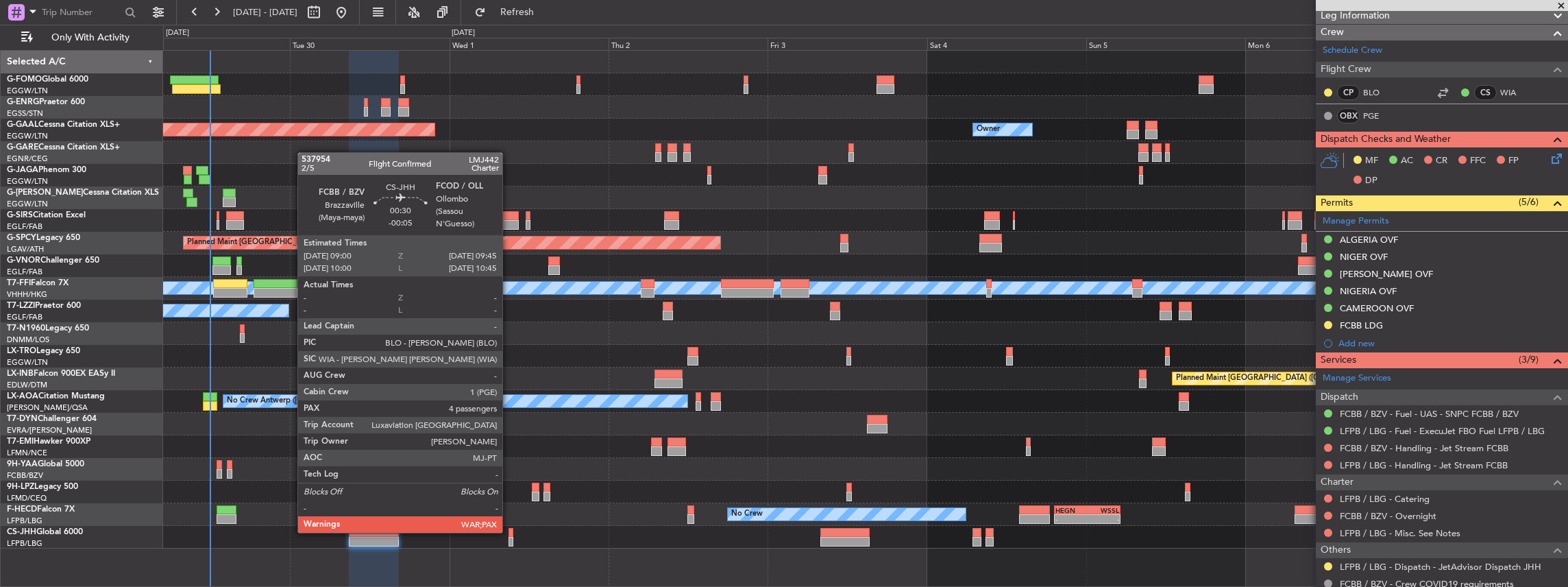
click at [510, 531] on div at bounding box center [512, 532] width 5 height 9
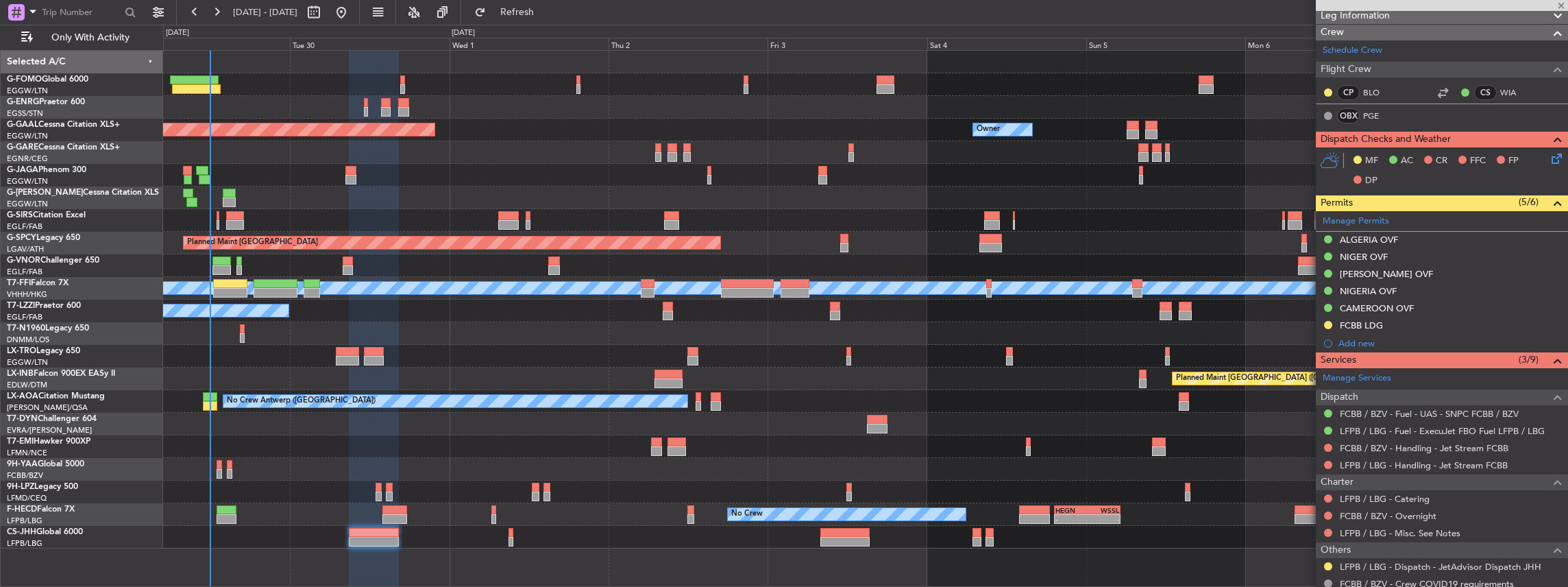
type input "-00:05"
type input "5"
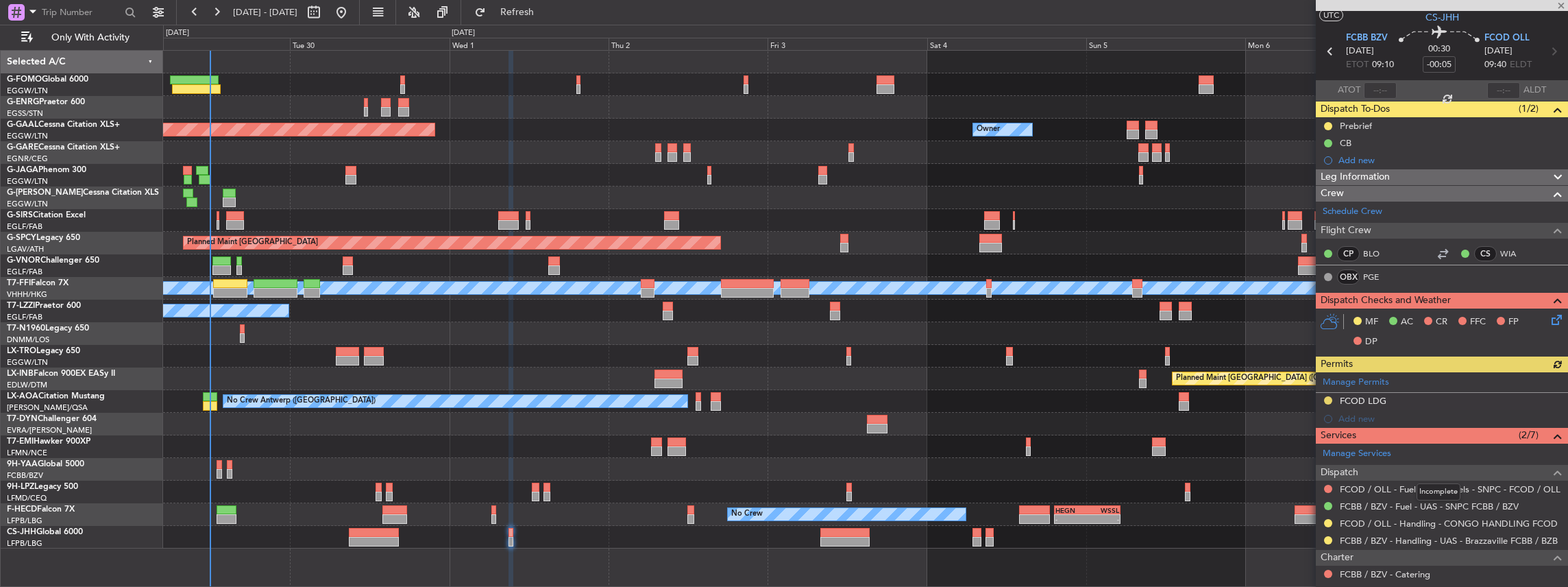
scroll to position [45, 0]
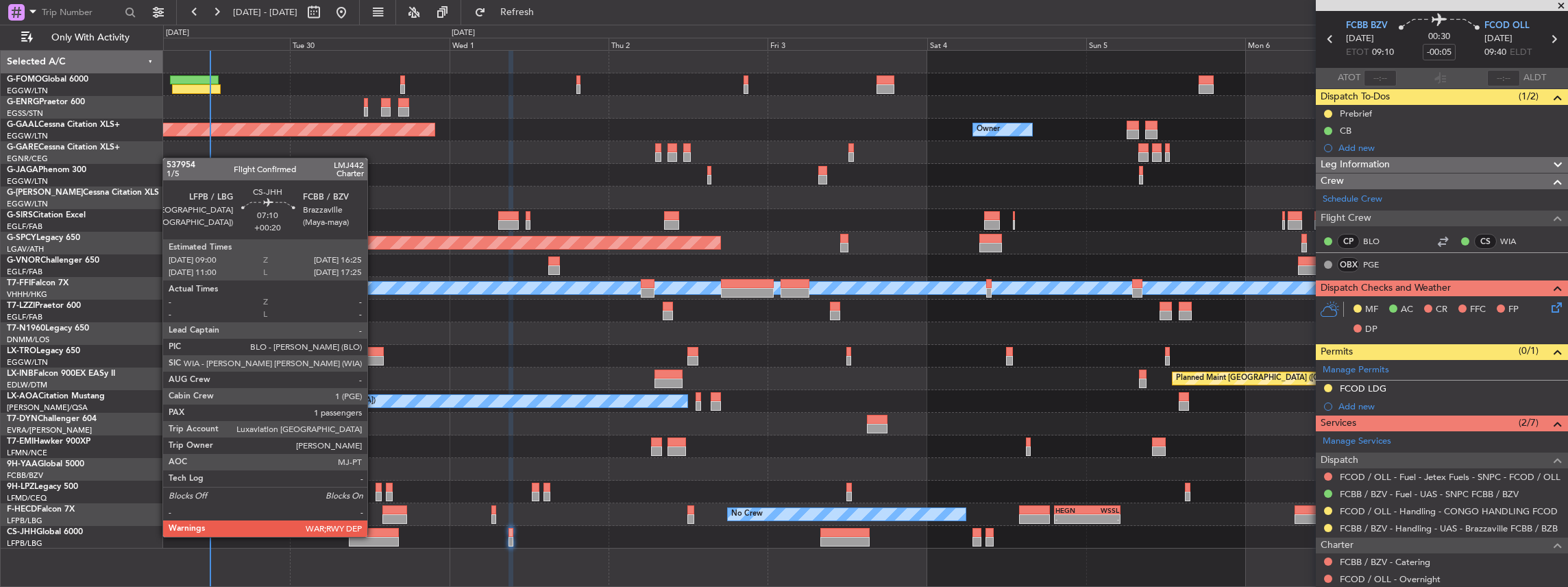
click at [374, 536] on div at bounding box center [374, 532] width 50 height 9
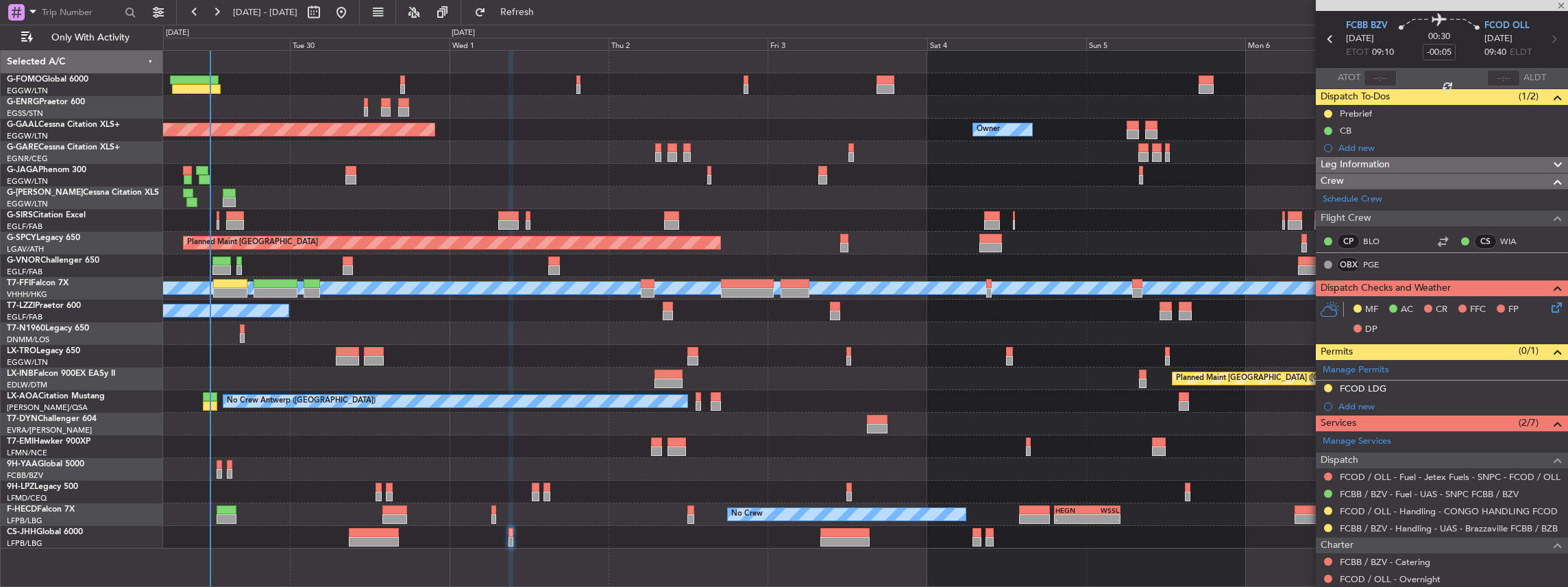
type input "+00:20"
type input "1"
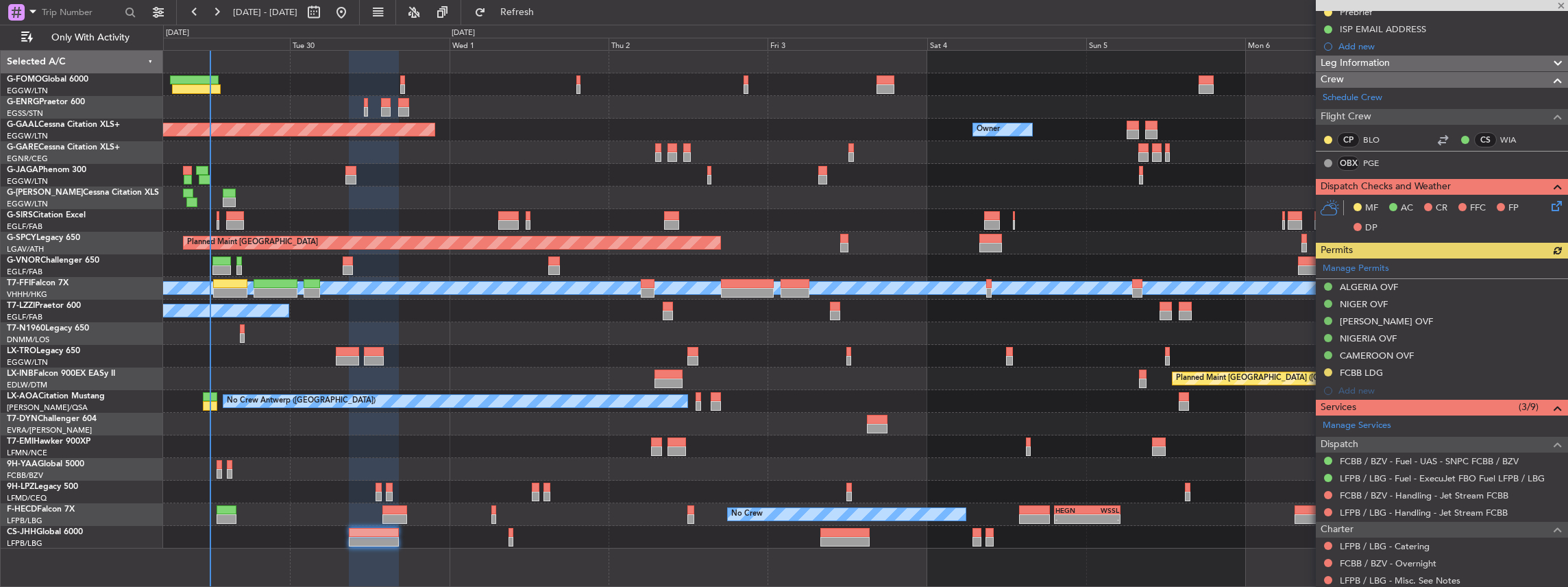
scroll to position [182, 0]
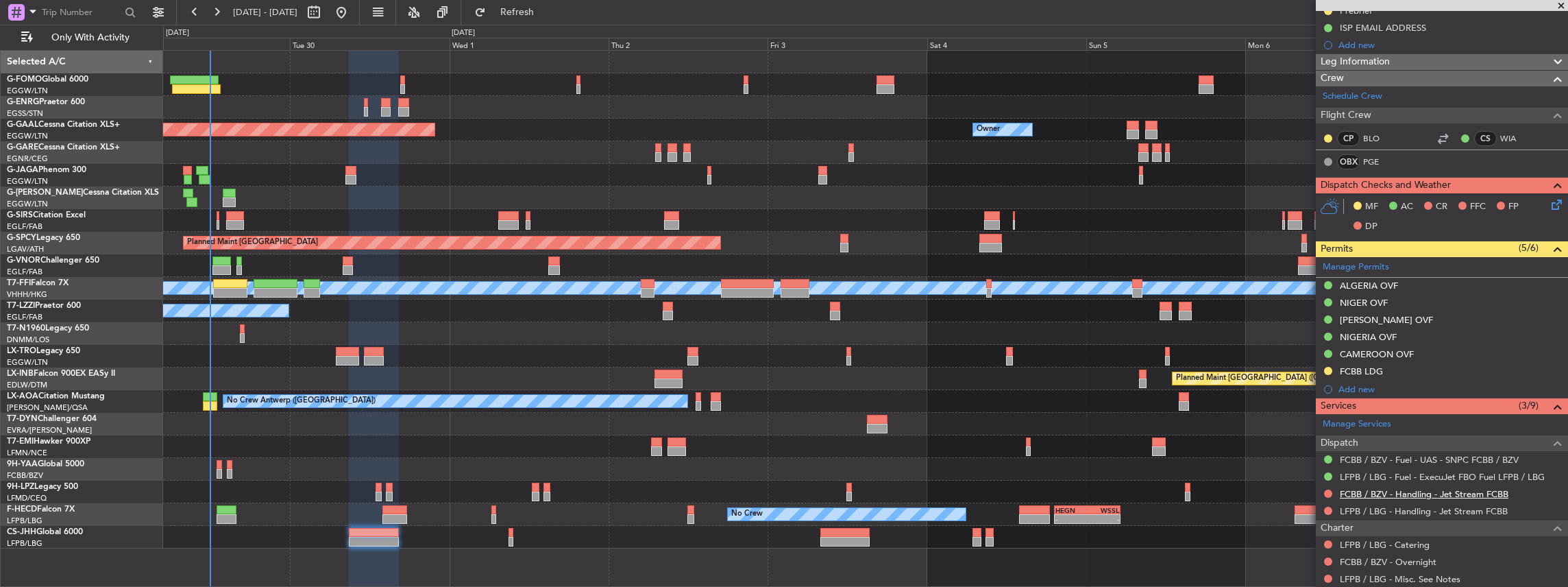
click at [1397, 489] on link "FCBB / BZV - Handling - Jet Stream FCBB" at bounding box center [1424, 494] width 168 height 12
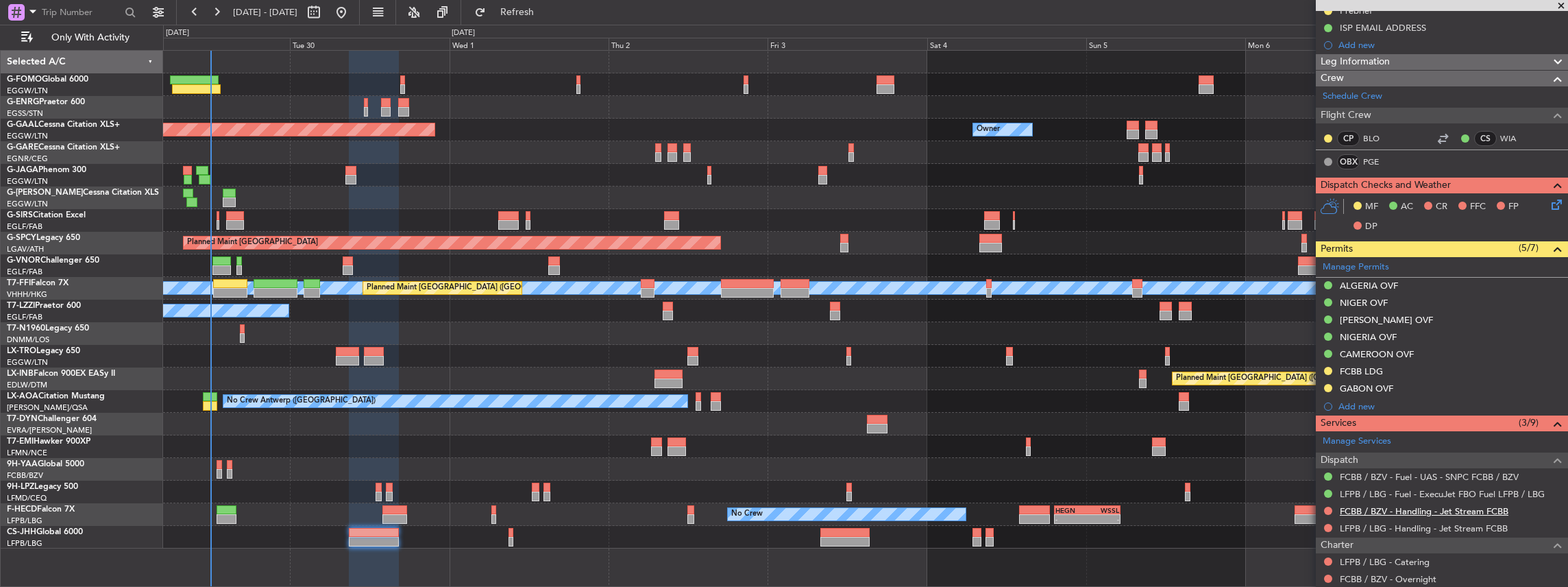
click at [1375, 506] on link "FCBB / BZV - Handling - Jet Stream FCBB" at bounding box center [1424, 511] width 168 height 12
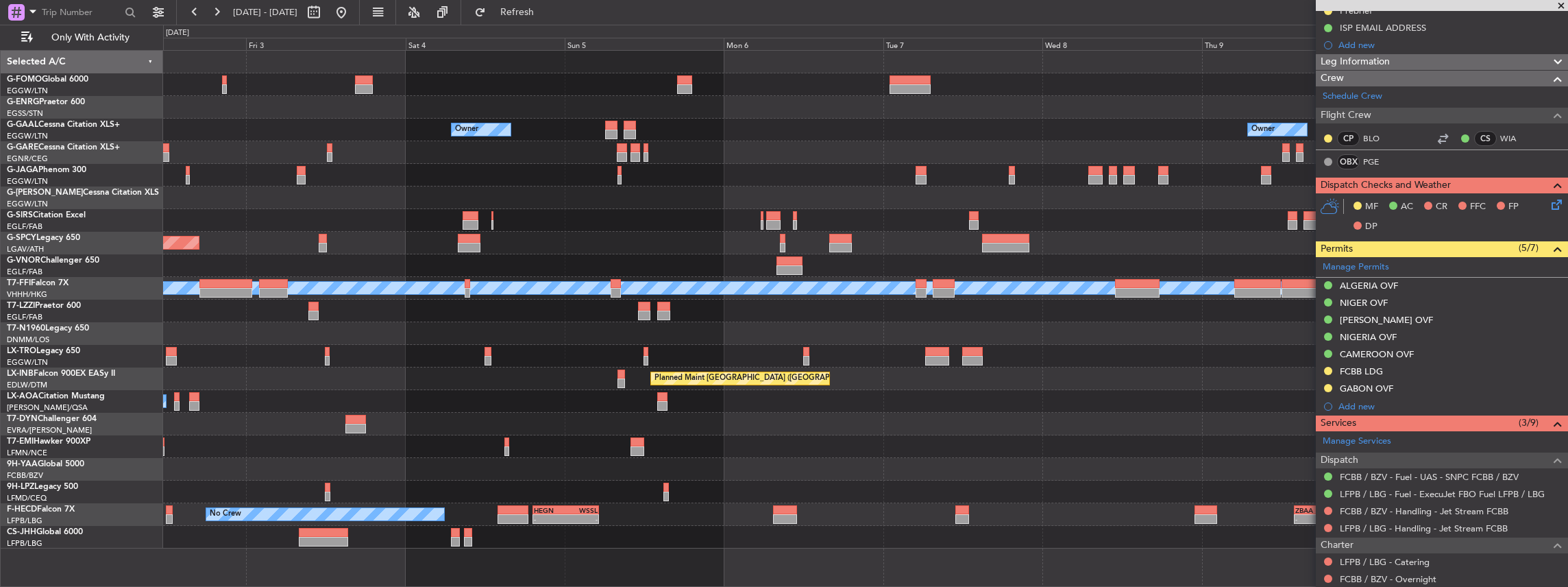
click at [569, 356] on div "Owner Owner Owner Planned Maint Dusseldorf Planned Maint Bremen MEL MEL Planned…" at bounding box center [865, 300] width 1405 height 498
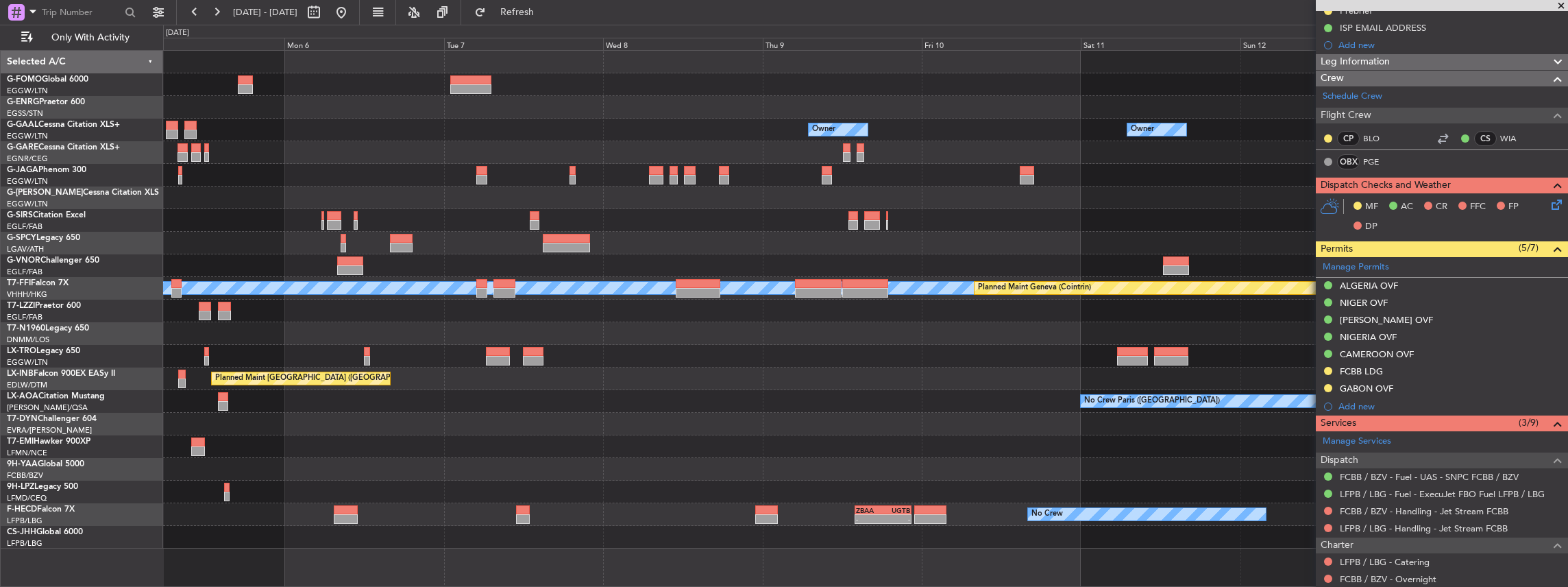
click at [799, 330] on div at bounding box center [865, 333] width 1405 height 22
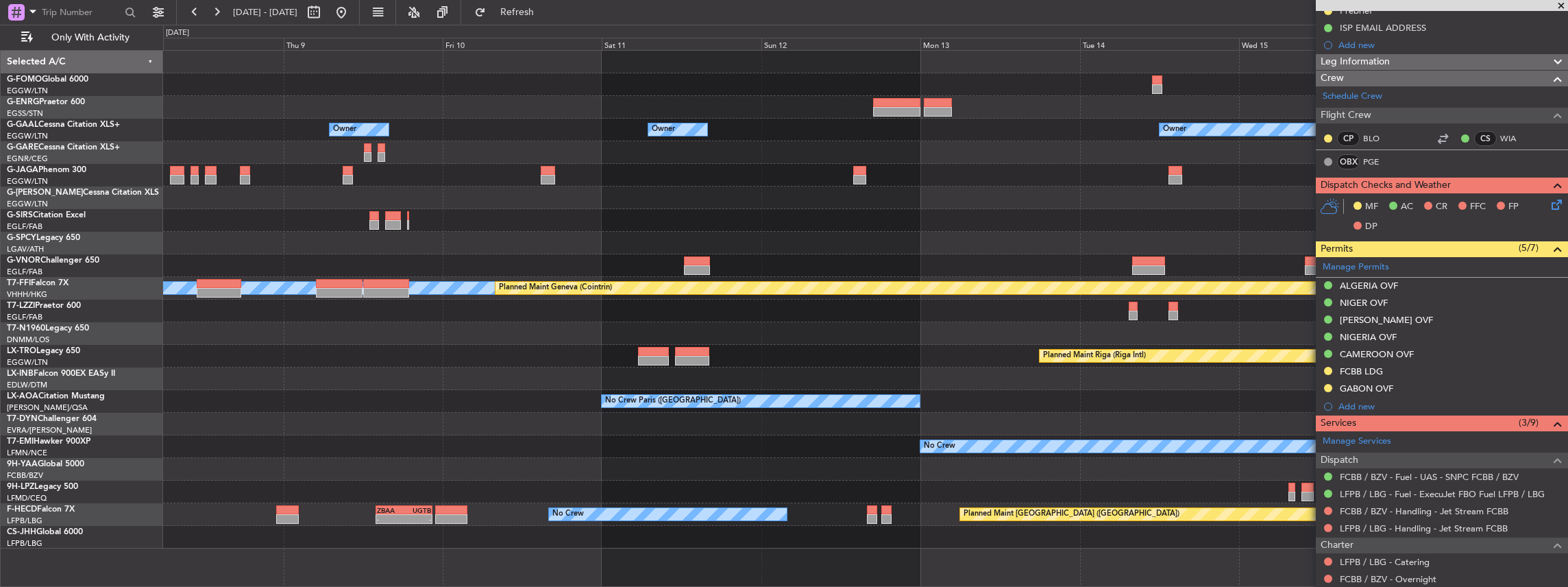
click at [725, 332] on div at bounding box center [865, 333] width 1405 height 22
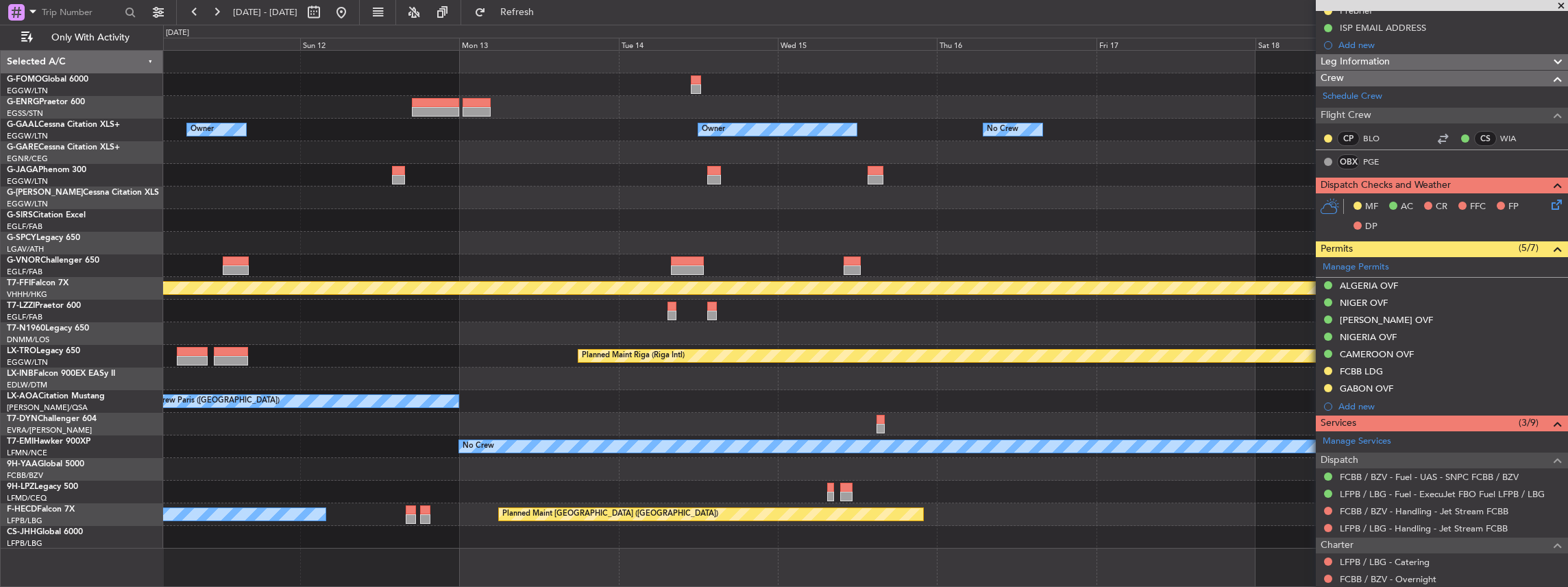
click at [710, 335] on div at bounding box center [865, 333] width 1405 height 22
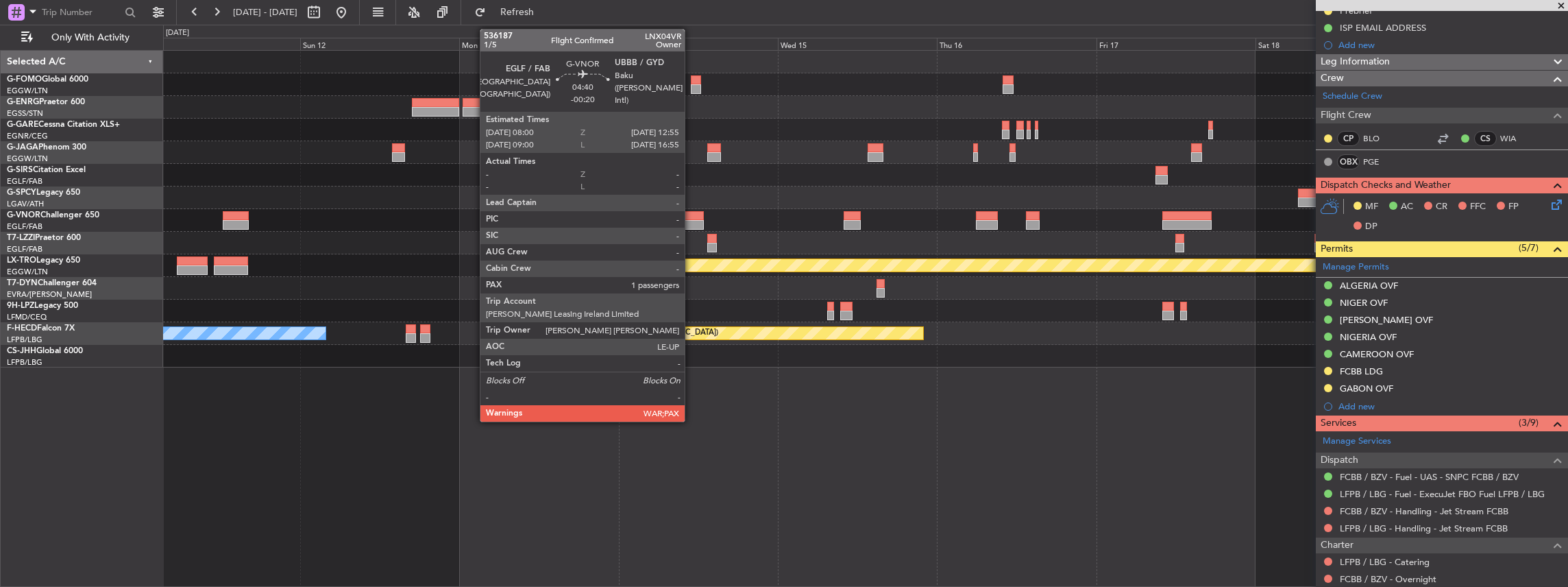
click at [692, 221] on div at bounding box center [687, 224] width 33 height 9
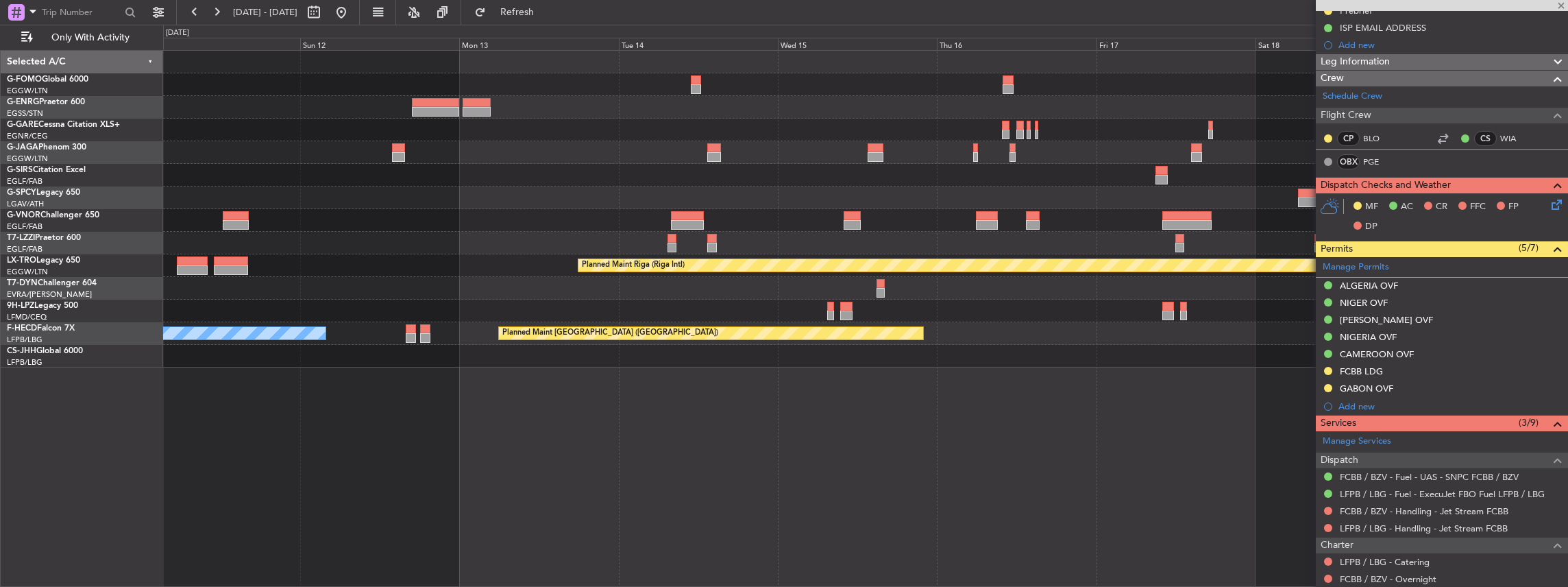
type input "-00:20"
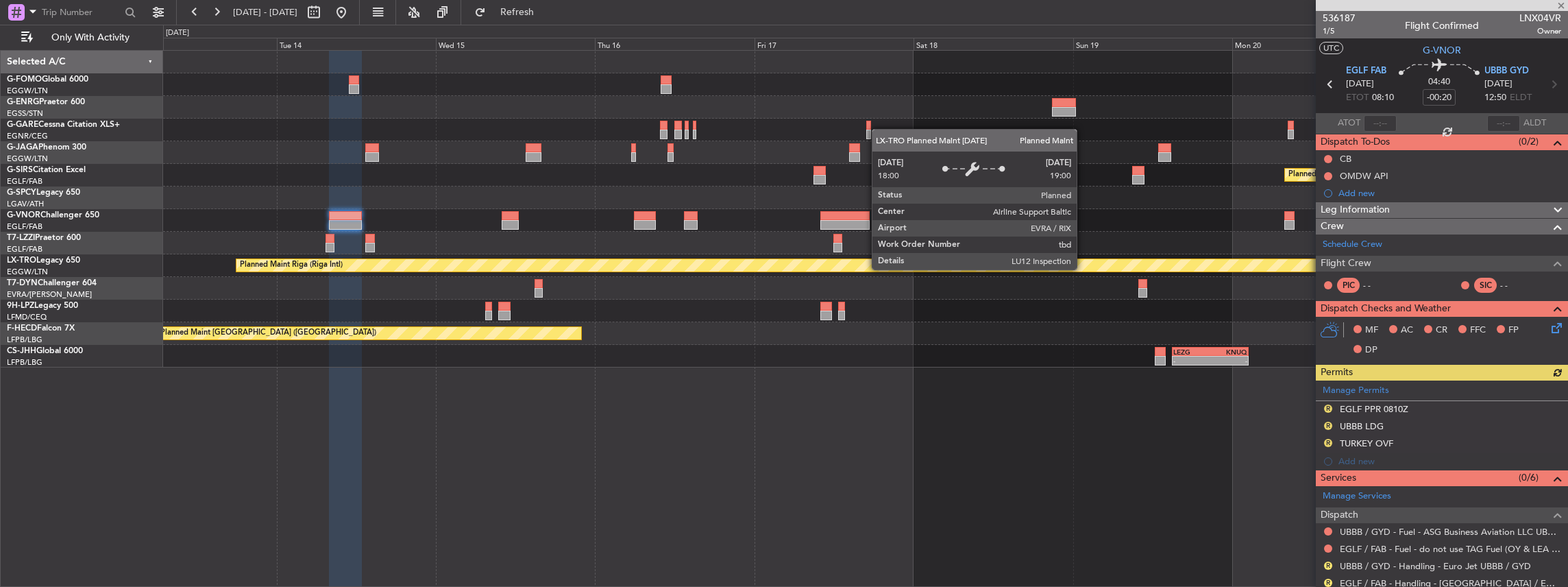
click at [742, 260] on div "Planned Maint Riga (Riga Intl)" at bounding box center [1274, 265] width 2076 height 12
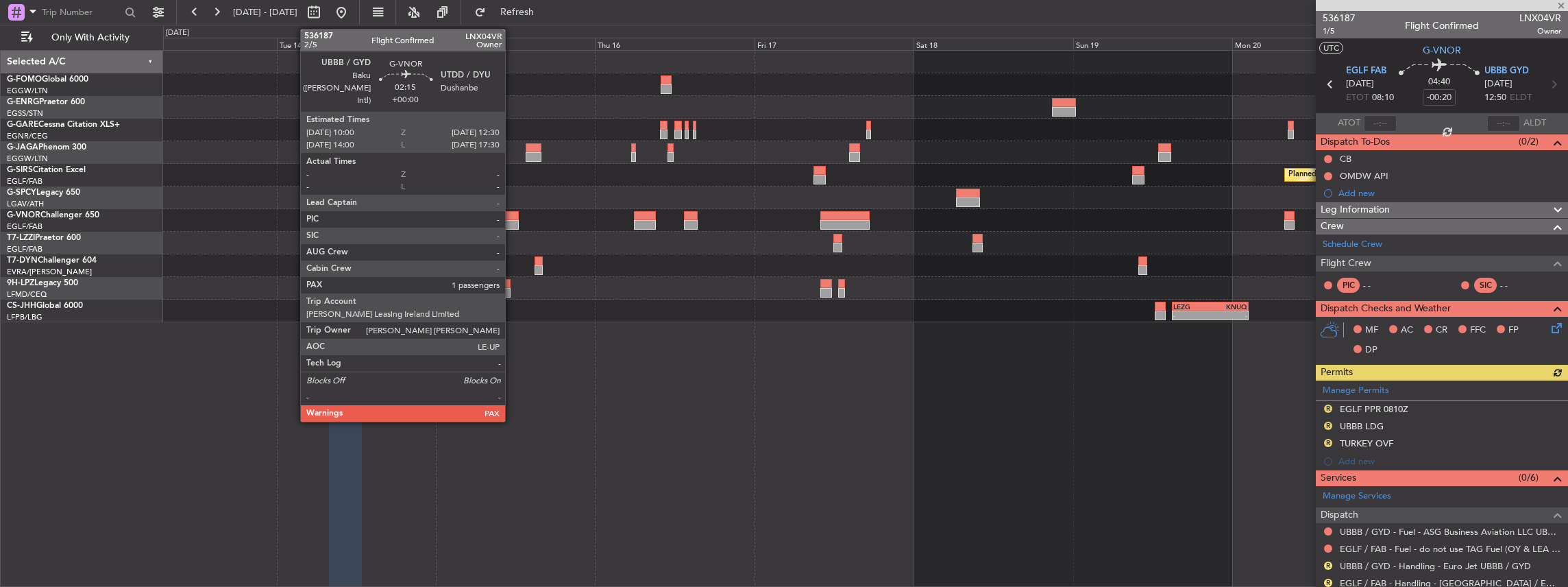
click at [512, 220] on div at bounding box center [511, 224] width 17 height 9
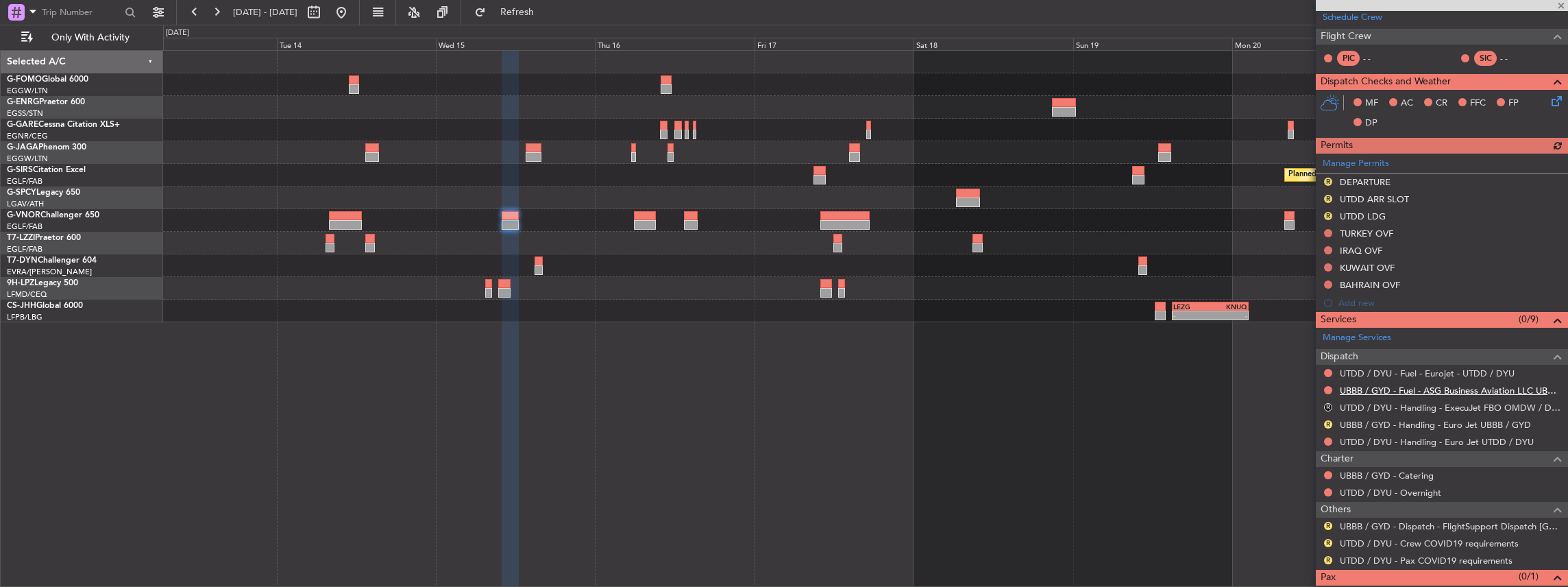
scroll to position [278, 0]
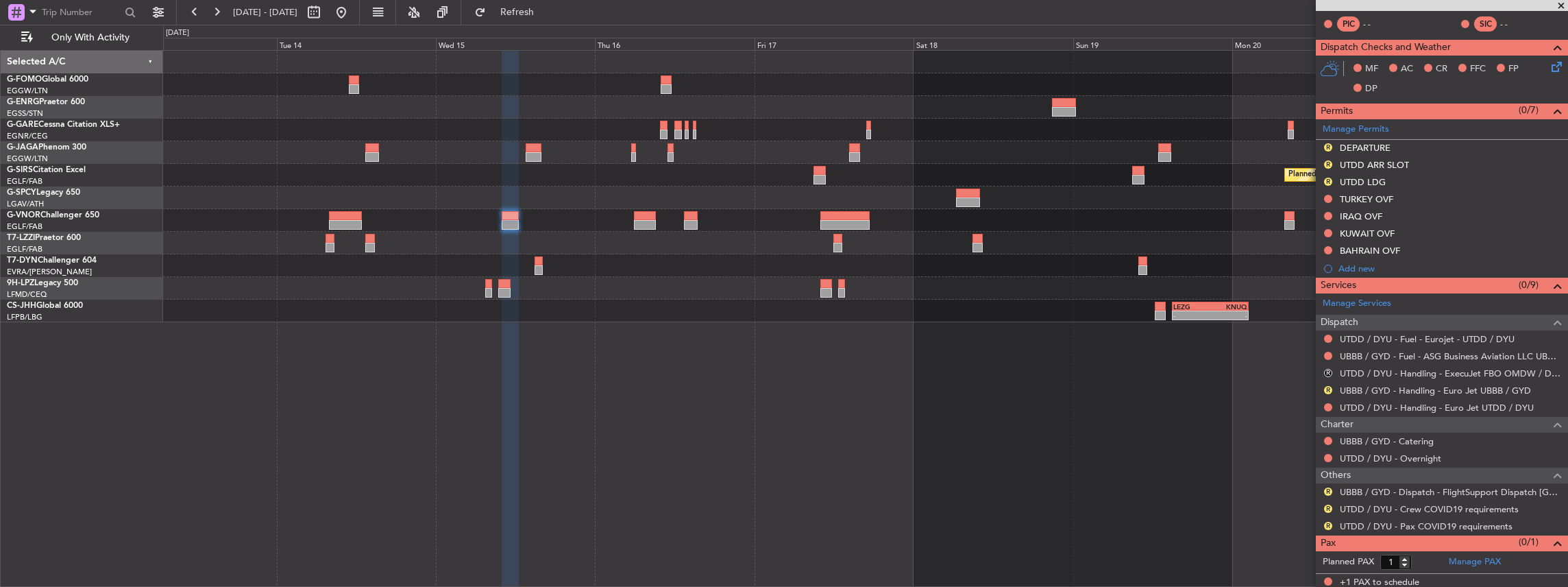
click at [997, 223] on div at bounding box center [865, 221] width 1405 height 22
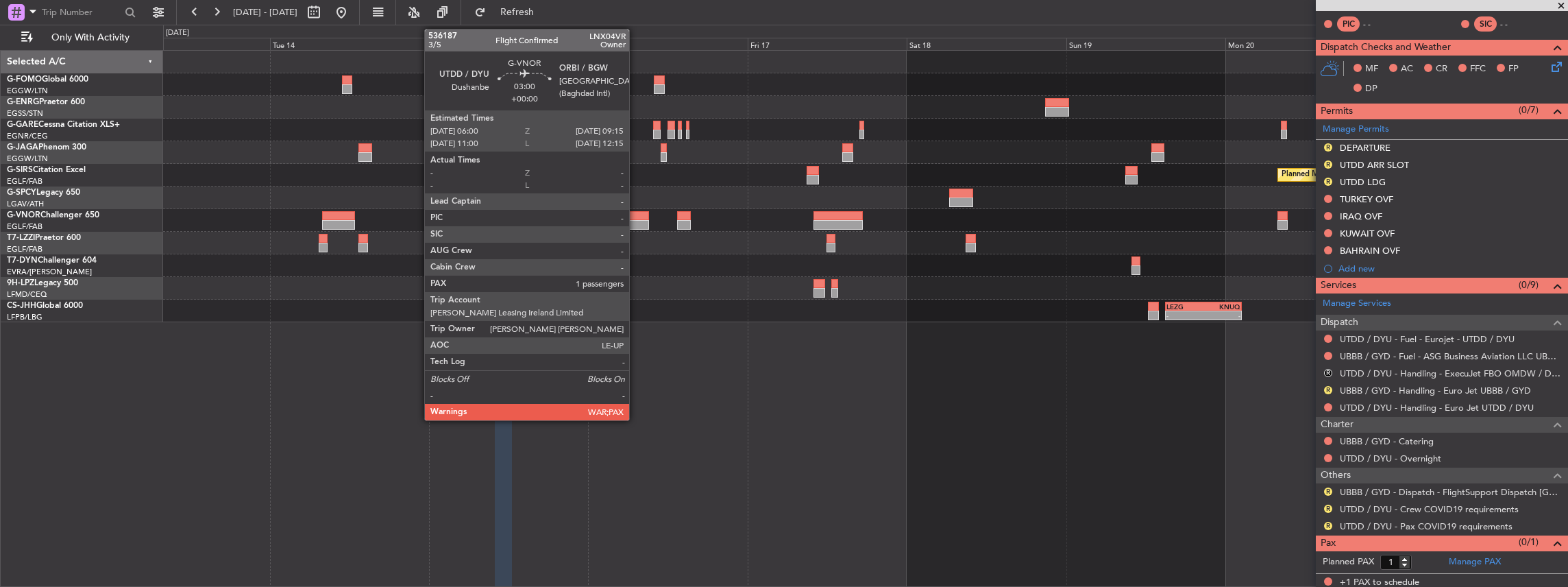
click at [636, 220] on div at bounding box center [639, 224] width 22 height 9
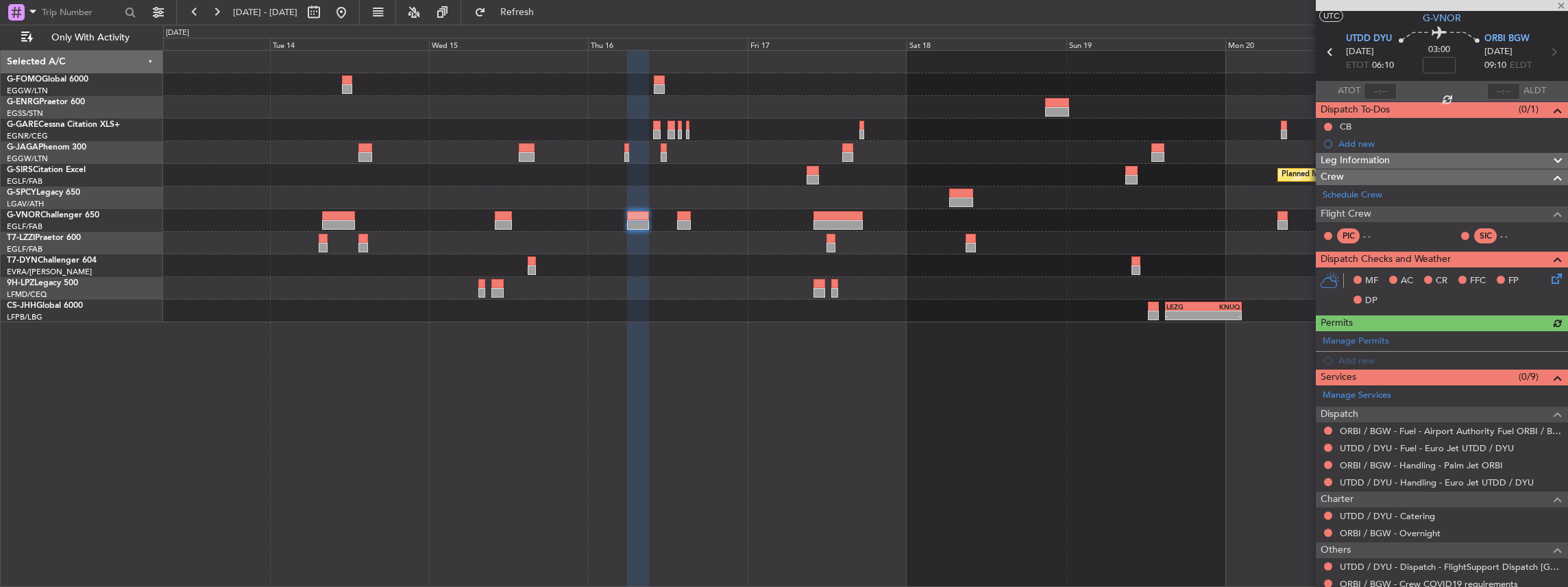
scroll to position [0, 0]
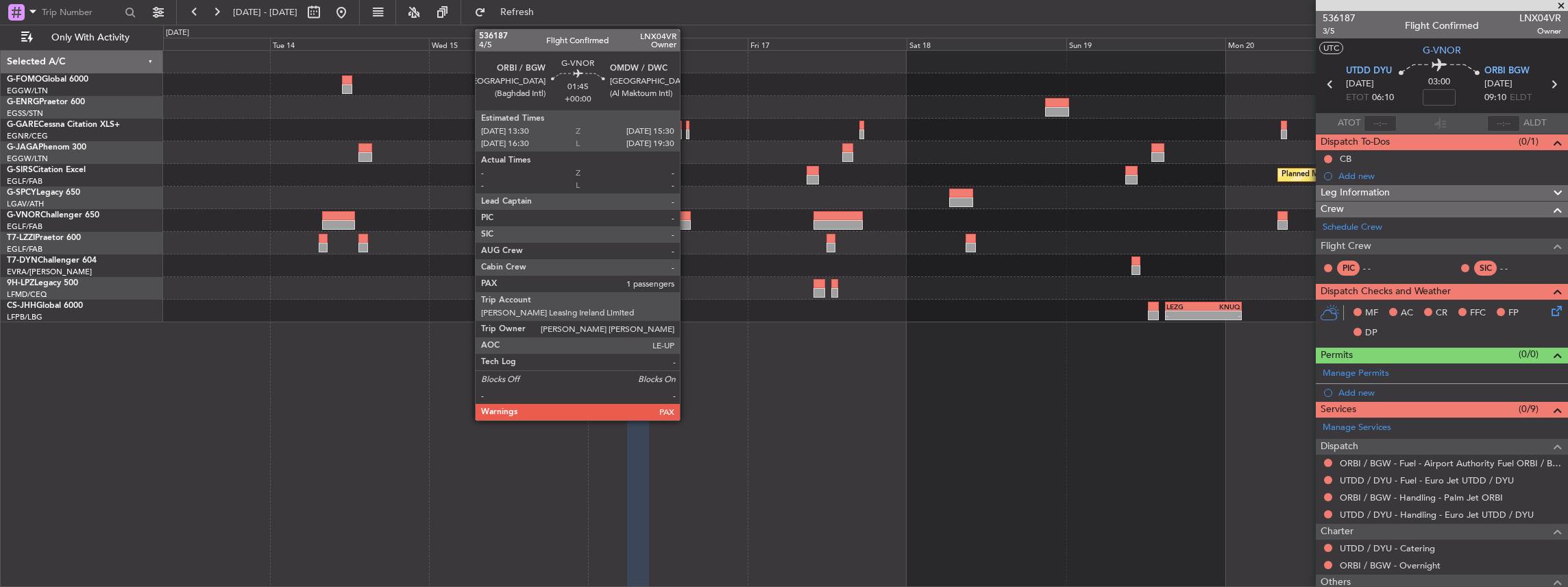
click at [687, 218] on div at bounding box center [684, 215] width 14 height 9
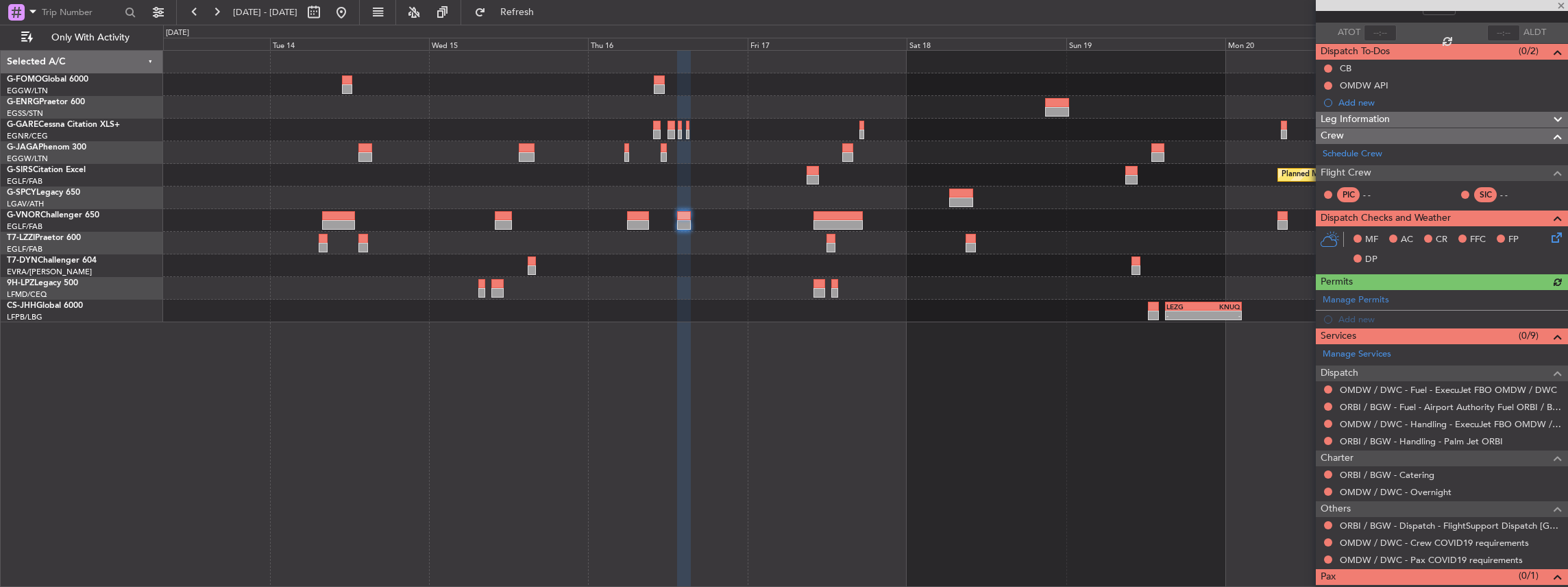
scroll to position [91, 0]
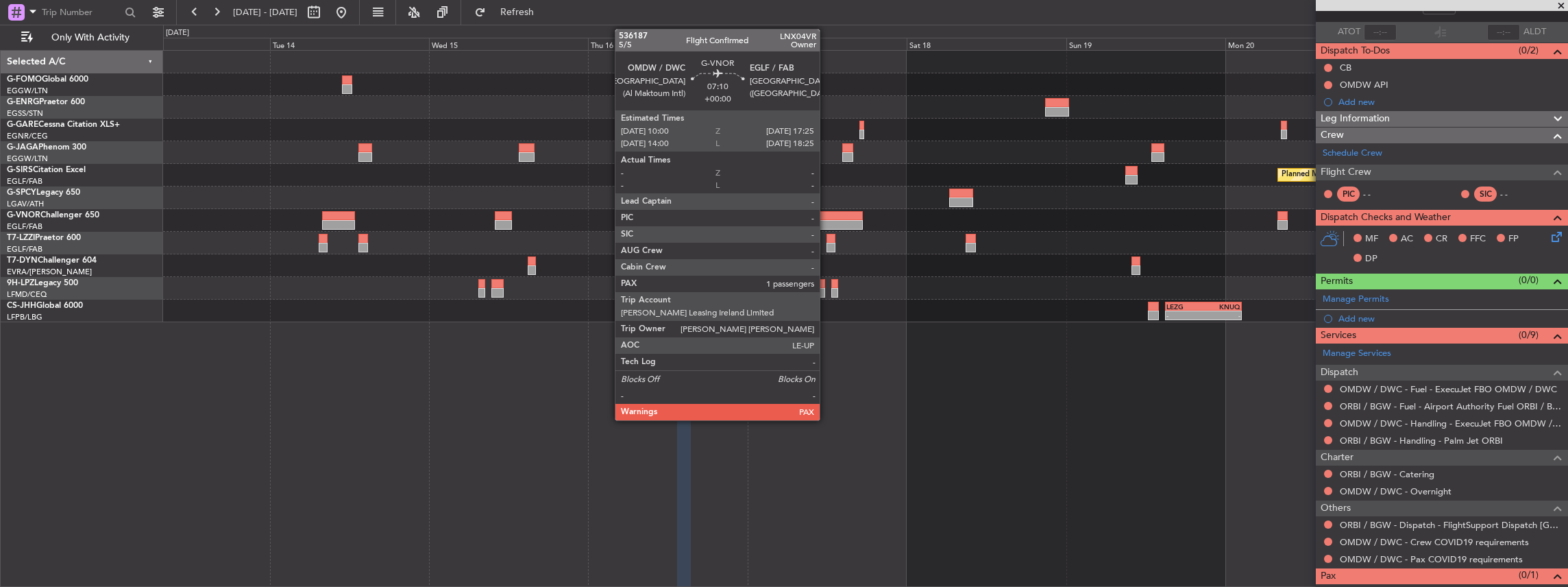
click at [826, 221] on div at bounding box center [838, 224] width 50 height 9
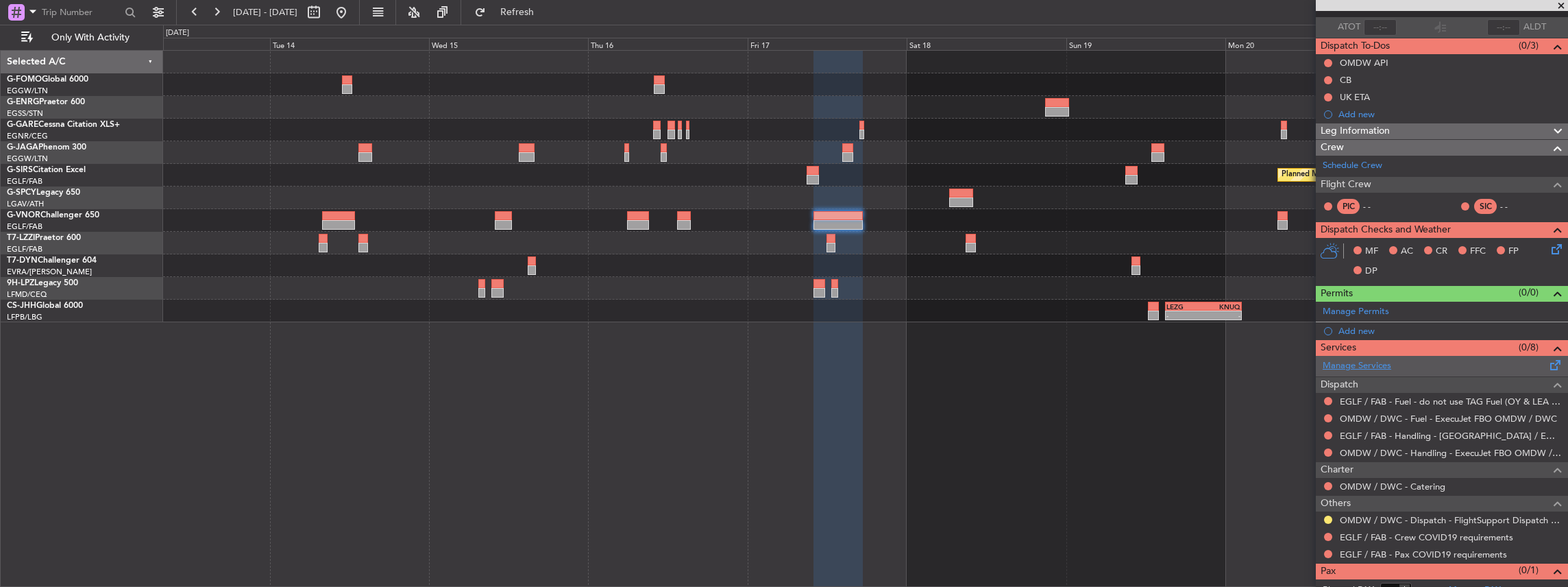
scroll to position [79, 0]
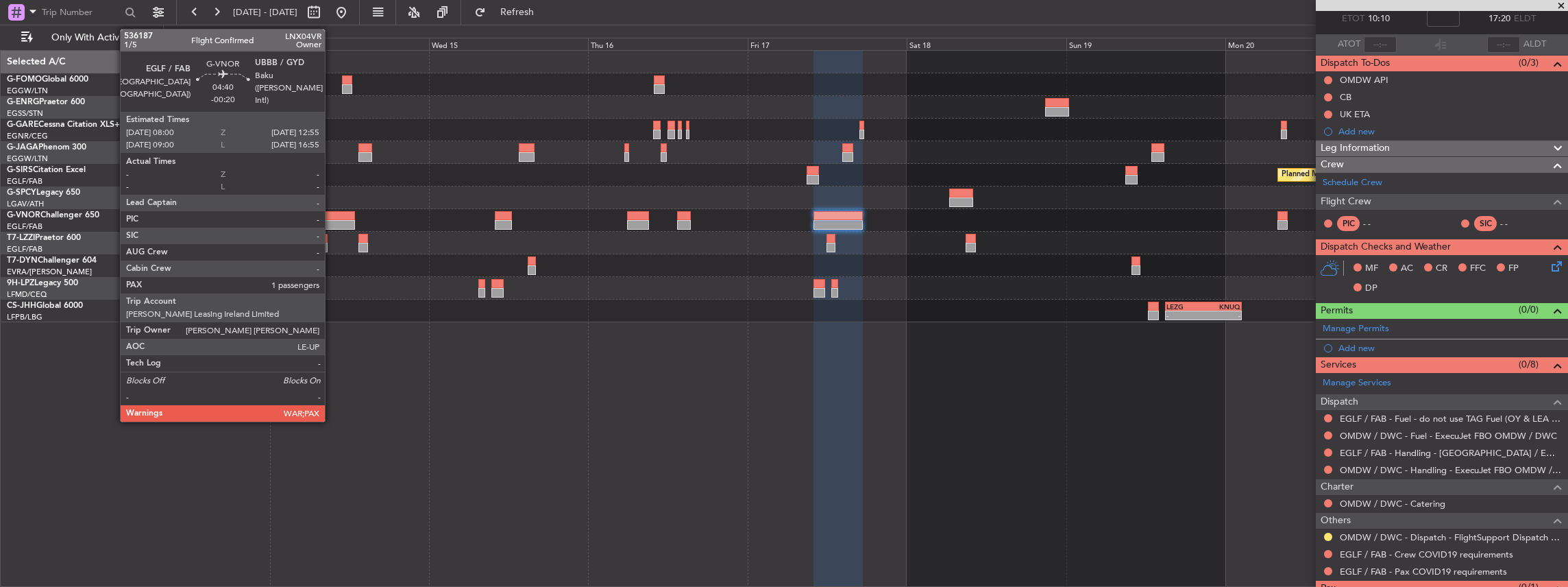
click at [332, 215] on div at bounding box center [338, 215] width 33 height 9
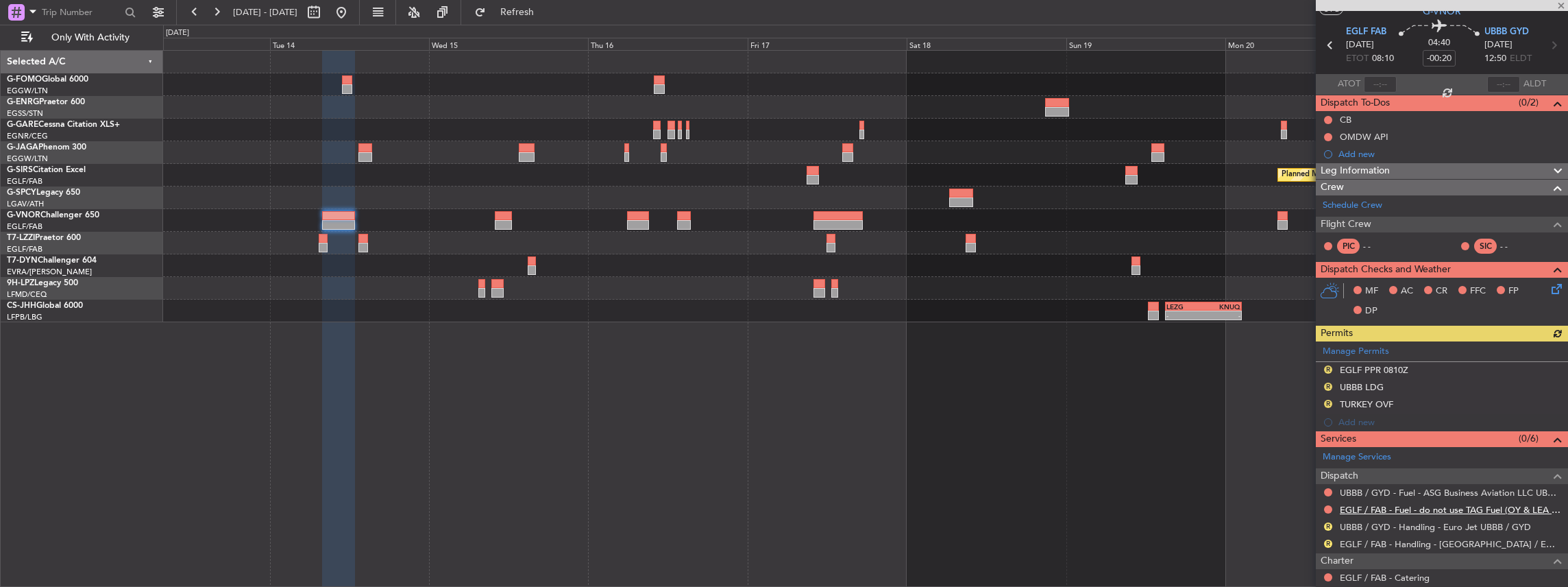
scroll to position [91, 0]
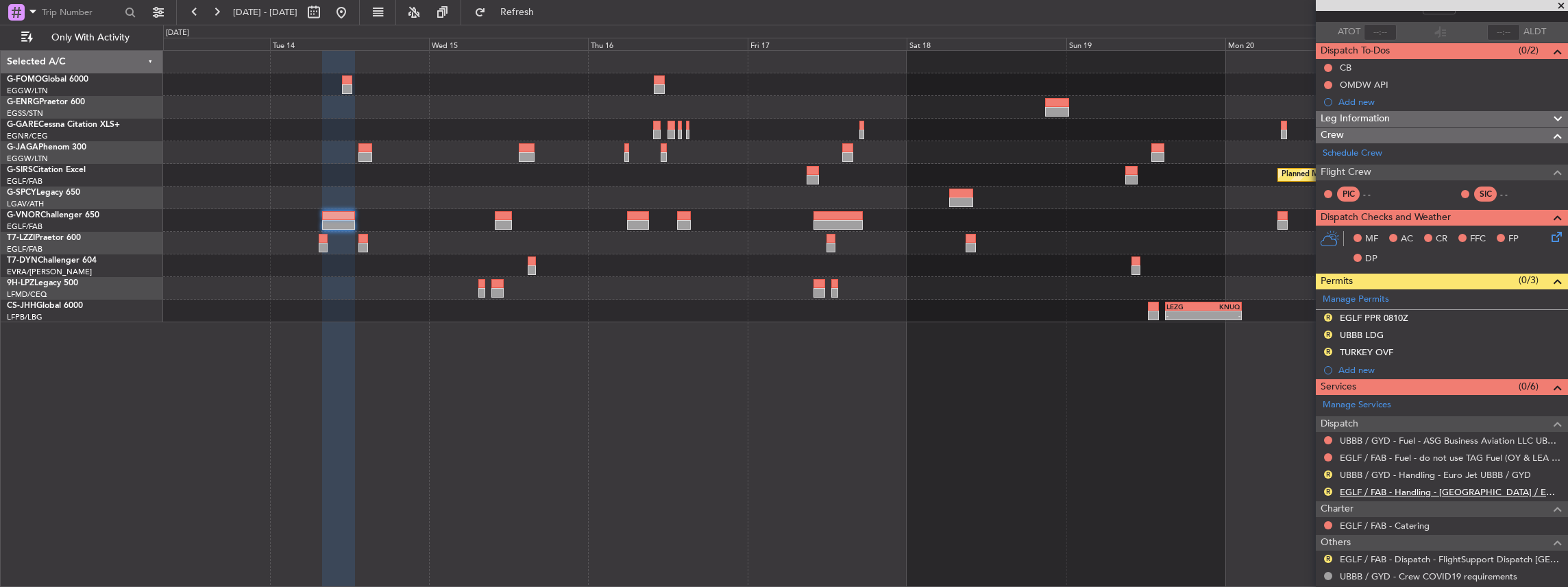
click at [1369, 492] on link "EGLF / FAB - Handling - [GEOGRAPHIC_DATA] / EGLF / FAB" at bounding box center [1450, 492] width 221 height 12
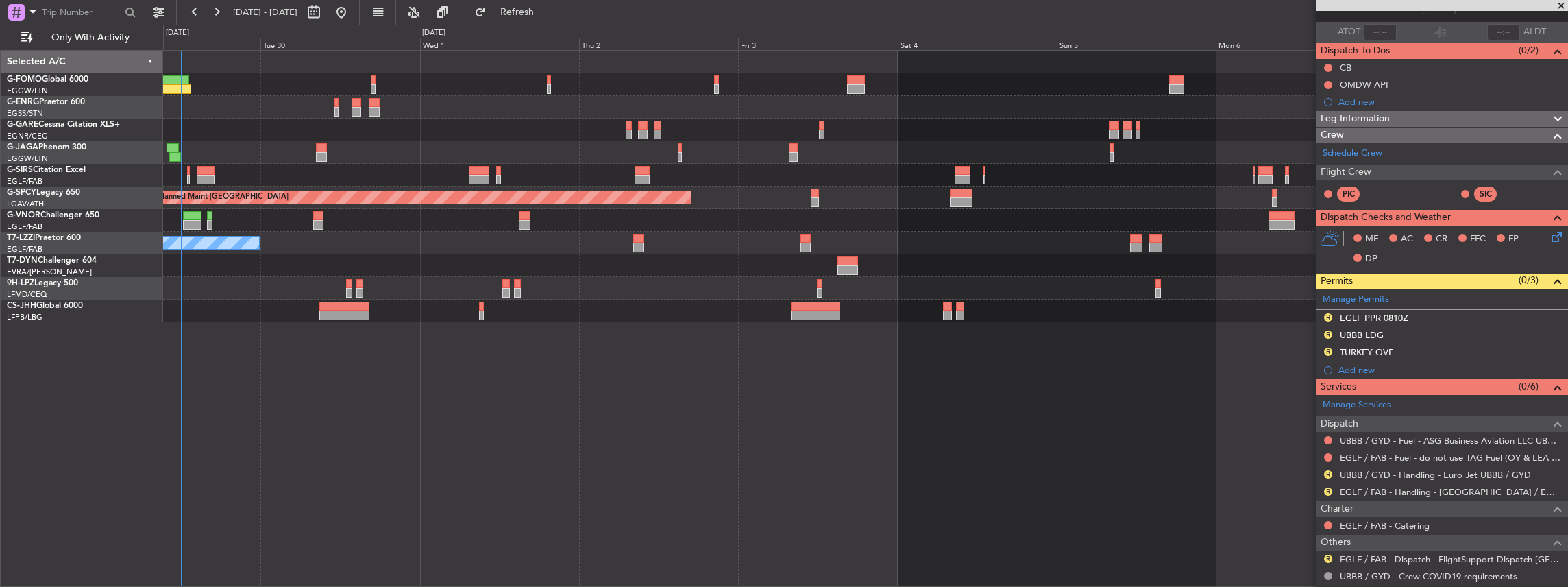
click at [1568, 278] on html "13 Oct 2025 - 22 Oct 2025 Refresh Quick Links Only With Activity Planned Maint …" at bounding box center [784, 294] width 1568 height 587
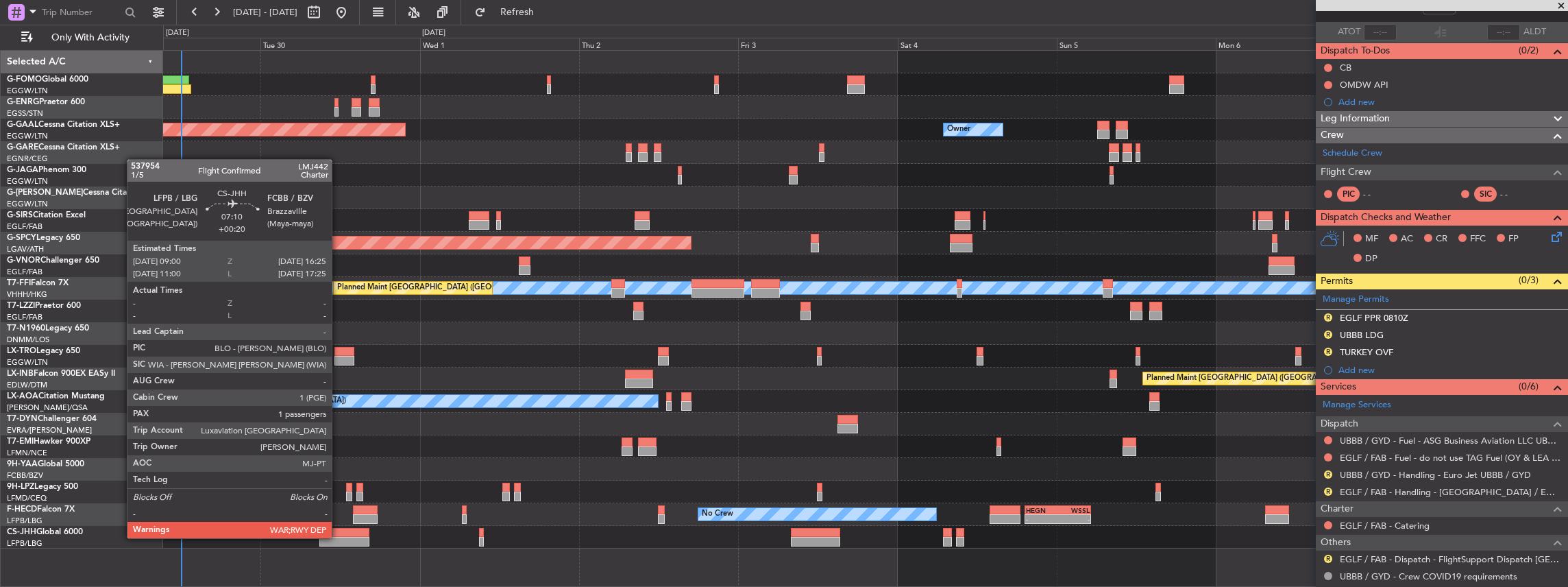
click at [339, 536] on div at bounding box center [344, 541] width 50 height 9
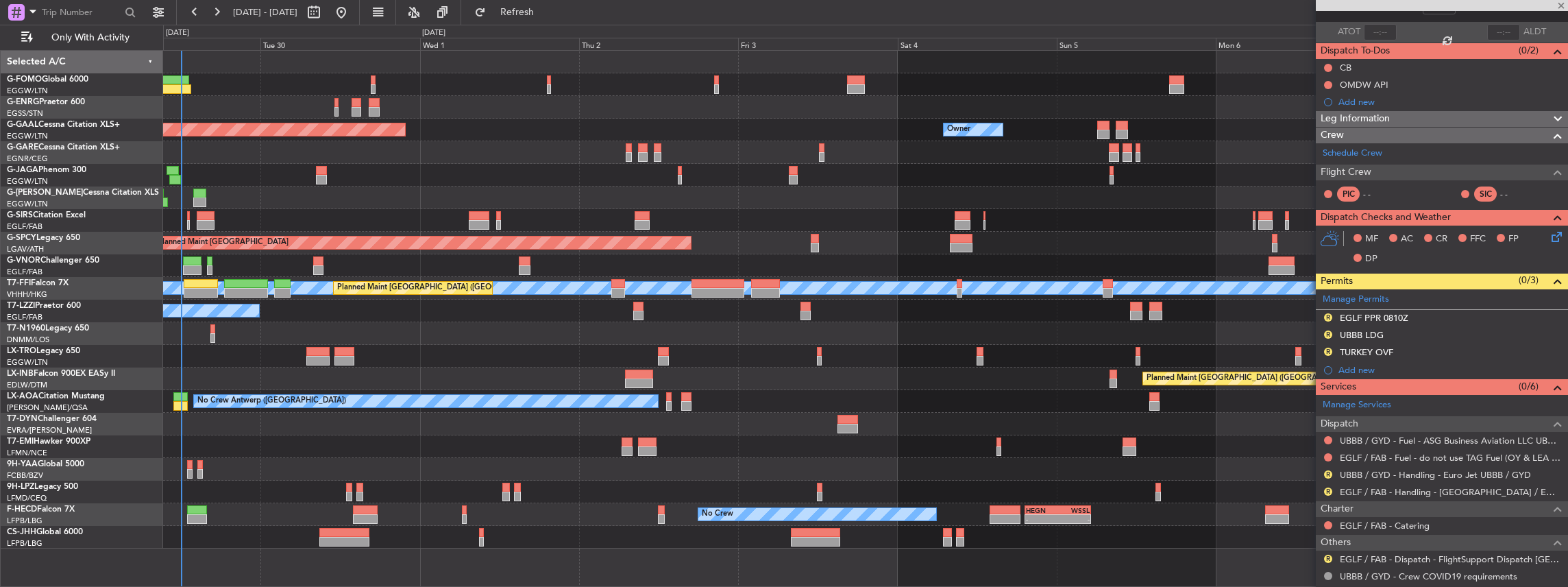
type input "+00:20"
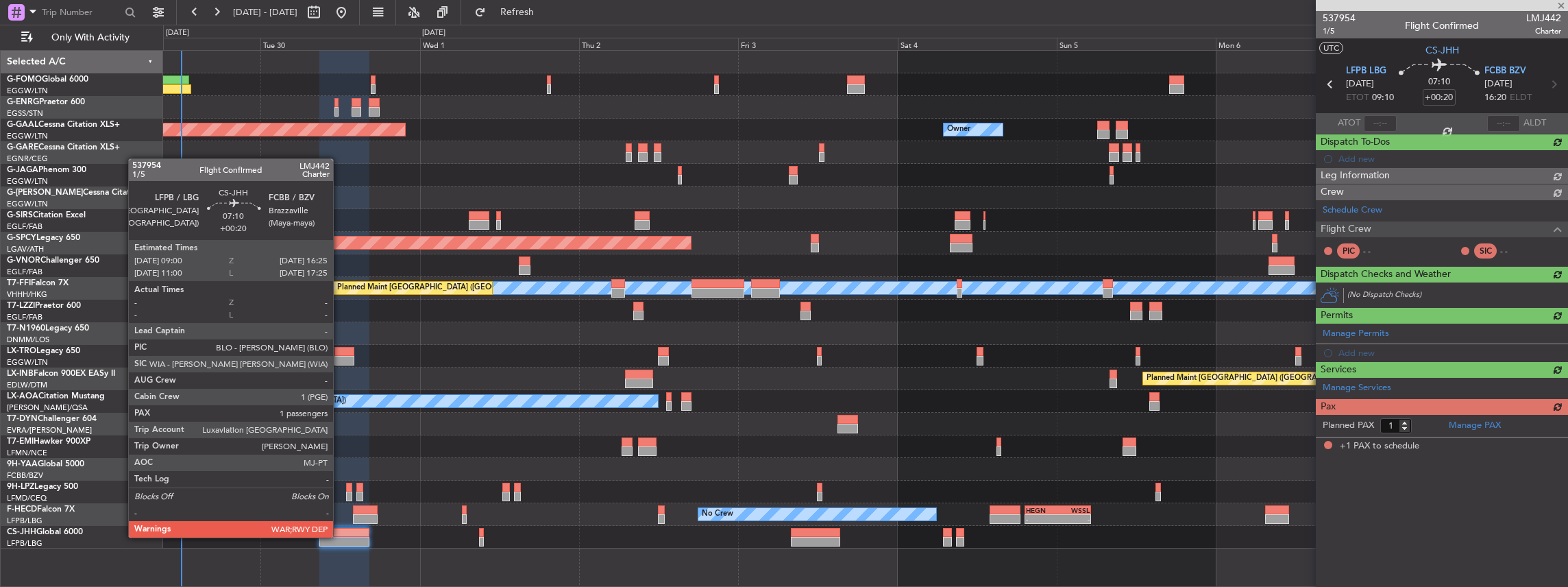
scroll to position [0, 0]
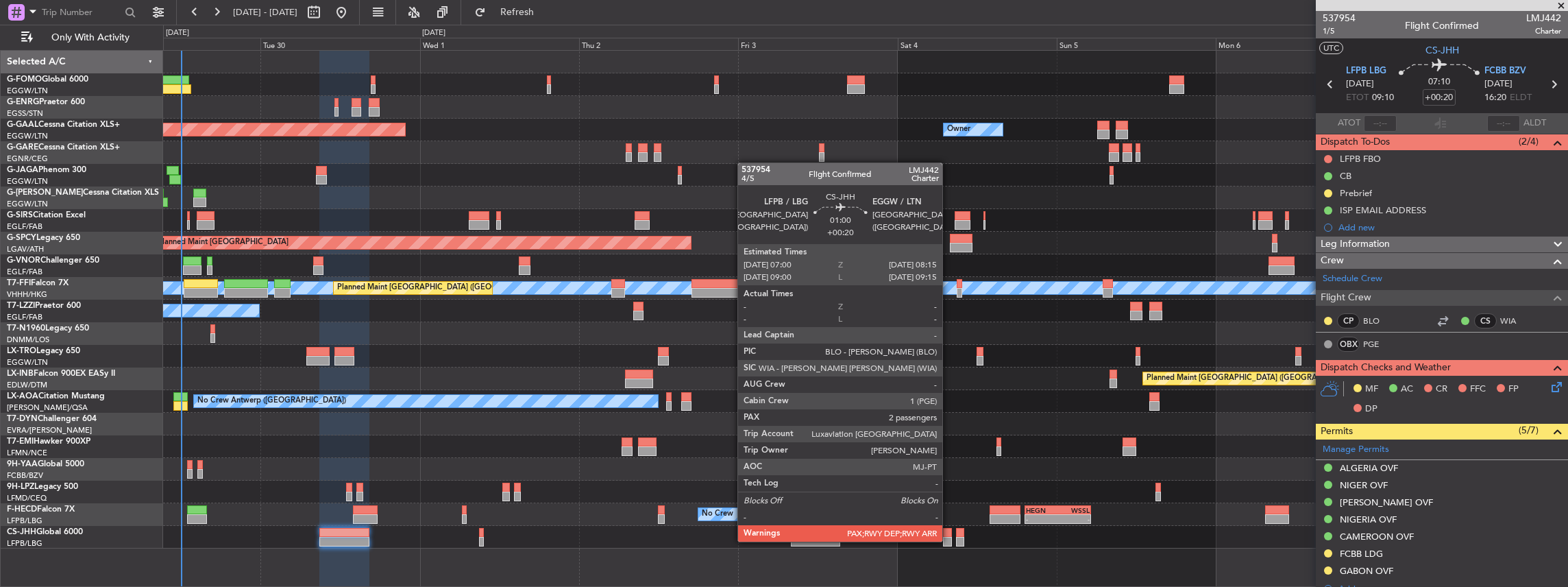
click at [949, 540] on div at bounding box center [947, 541] width 9 height 9
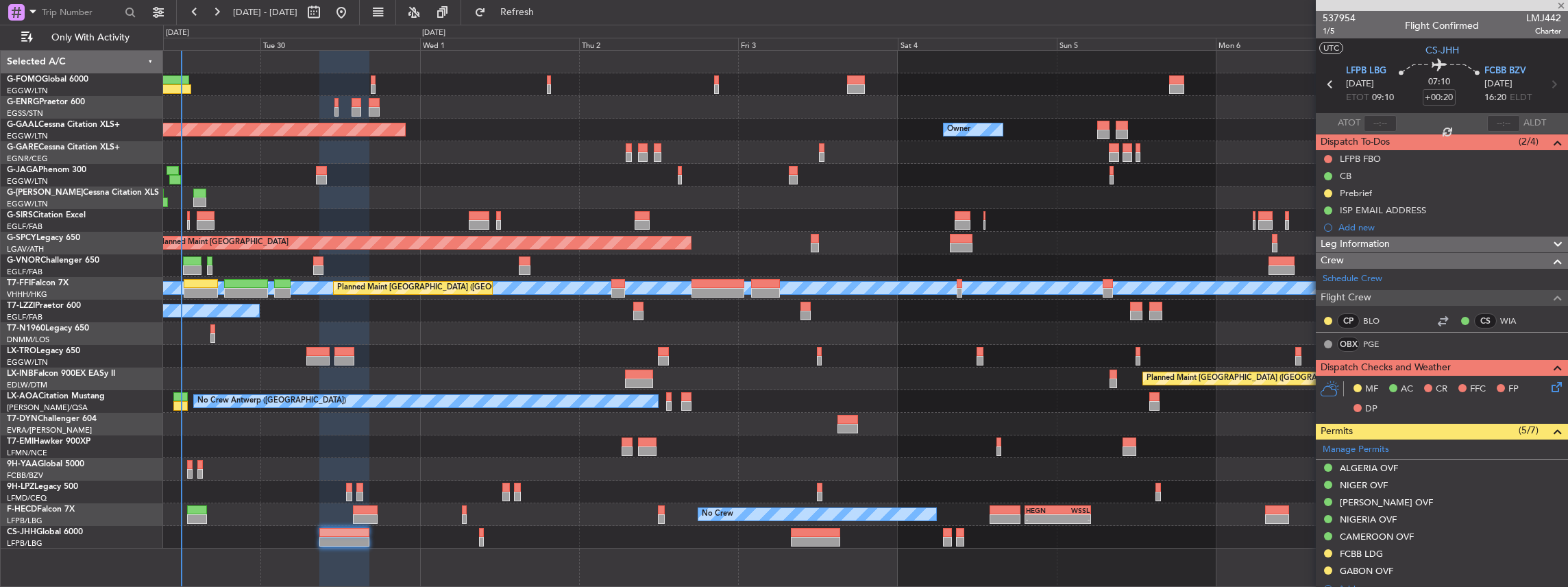
type input "2"
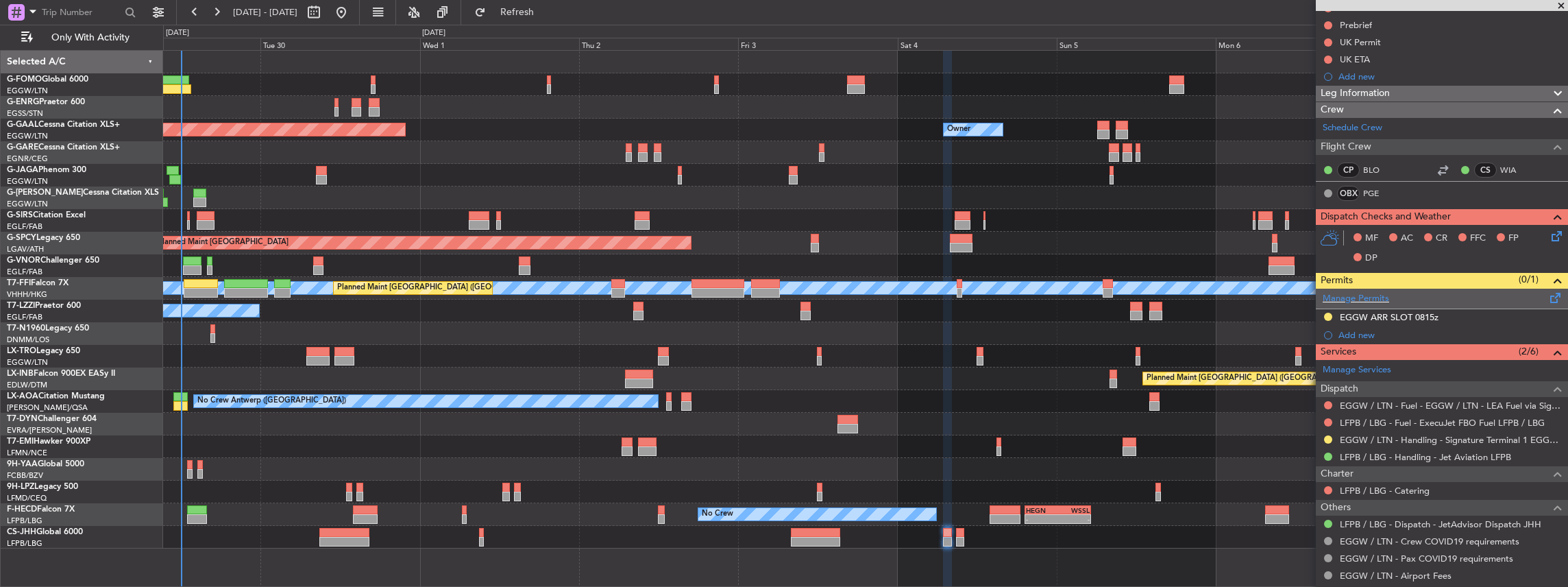
scroll to position [182, 0]
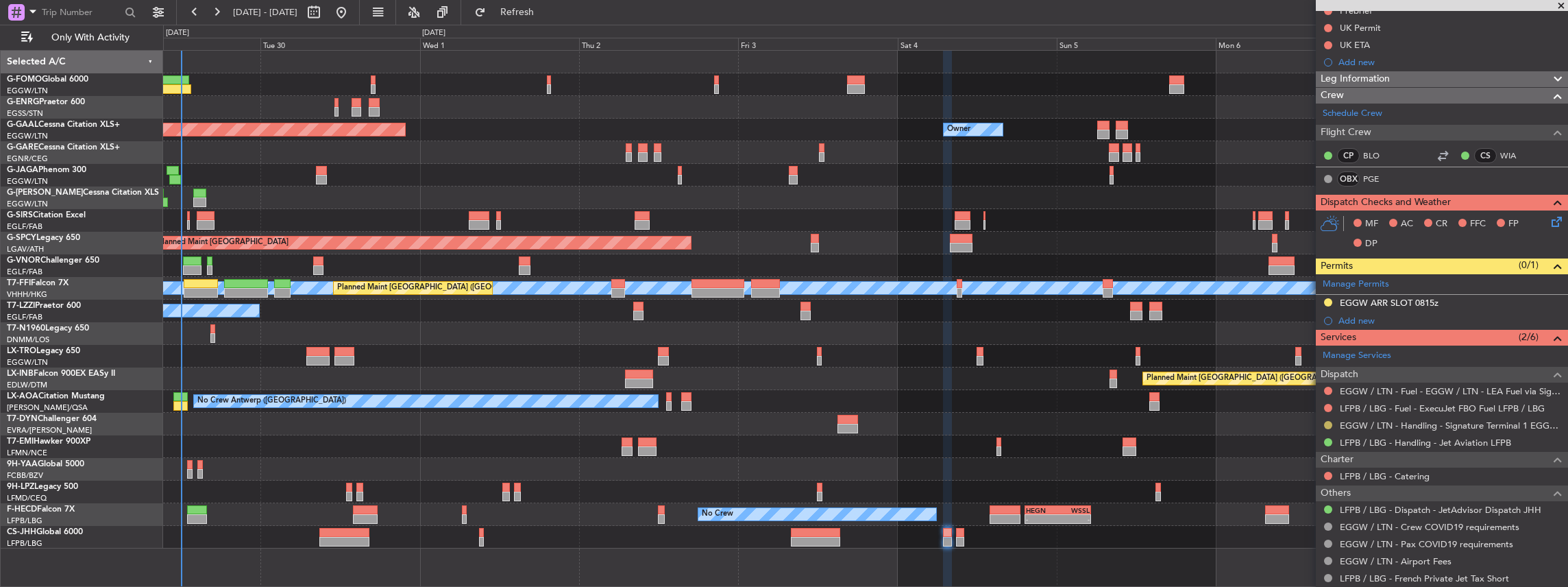
click at [1325, 421] on button at bounding box center [1329, 425] width 9 height 9
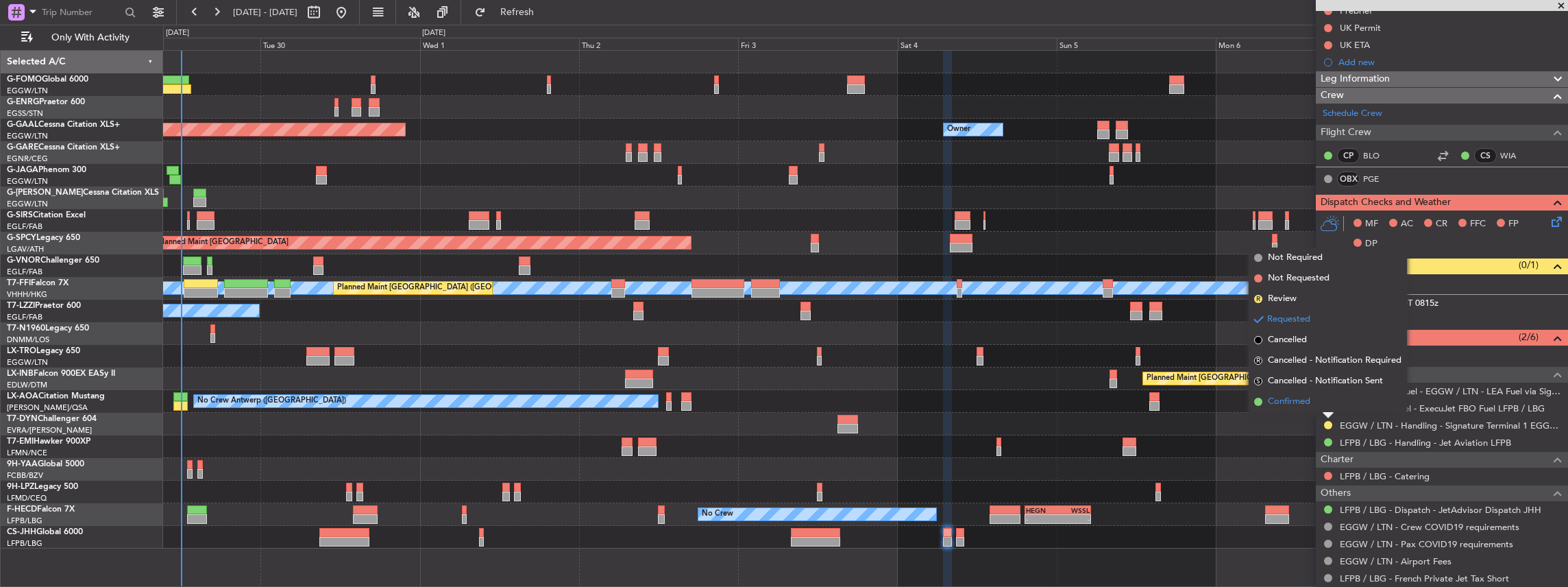
click at [1309, 400] on span "Confirmed" at bounding box center [1290, 402] width 43 height 14
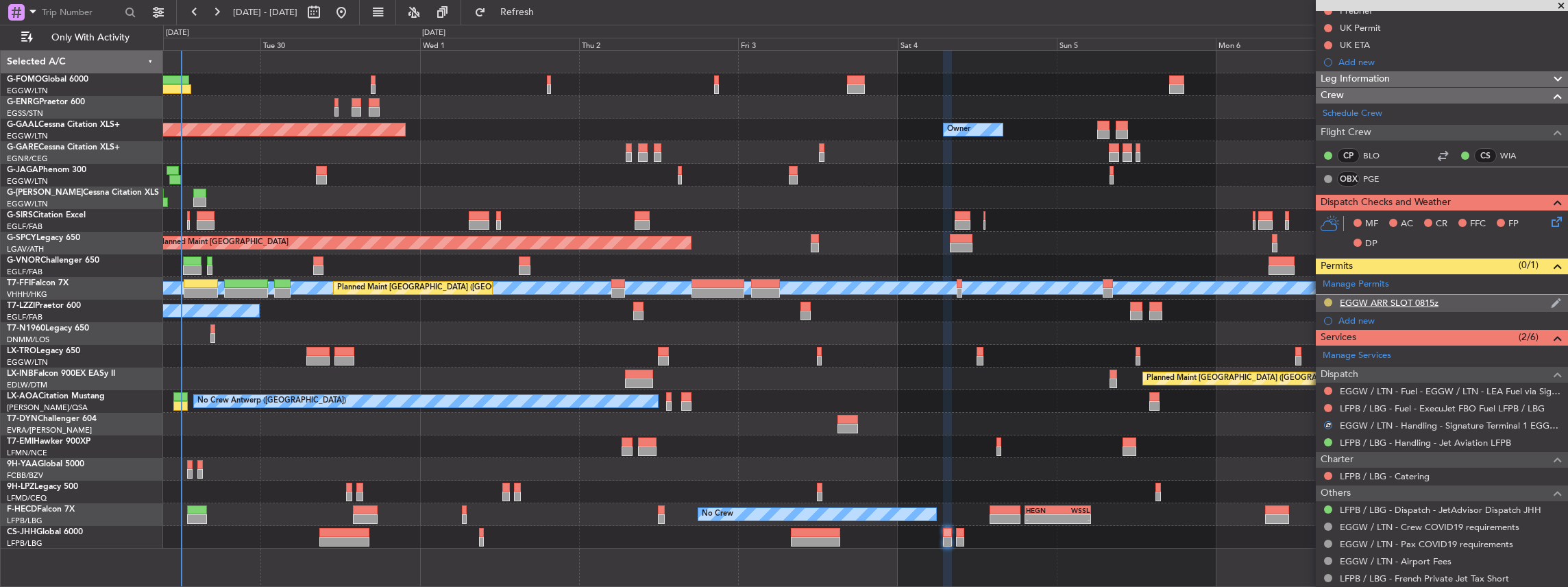
click at [1327, 298] on button at bounding box center [1329, 302] width 9 height 9
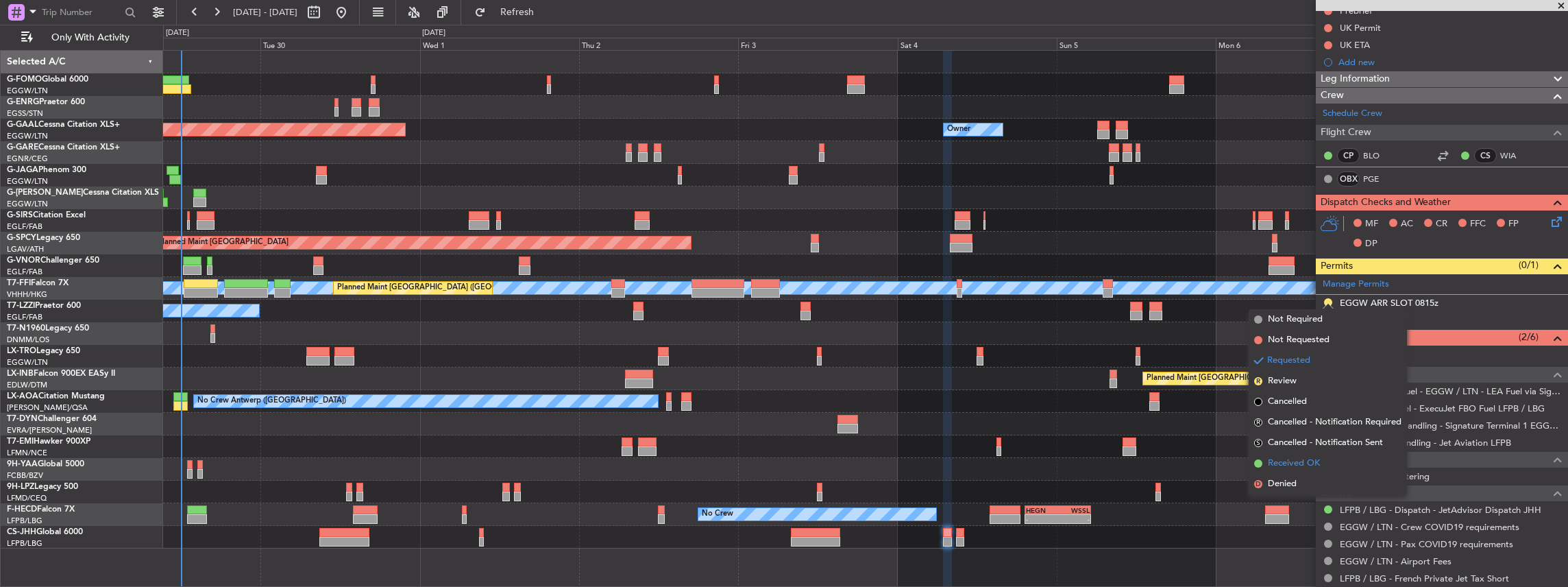
click at [1295, 464] on span "Received OK" at bounding box center [1294, 463] width 52 height 14
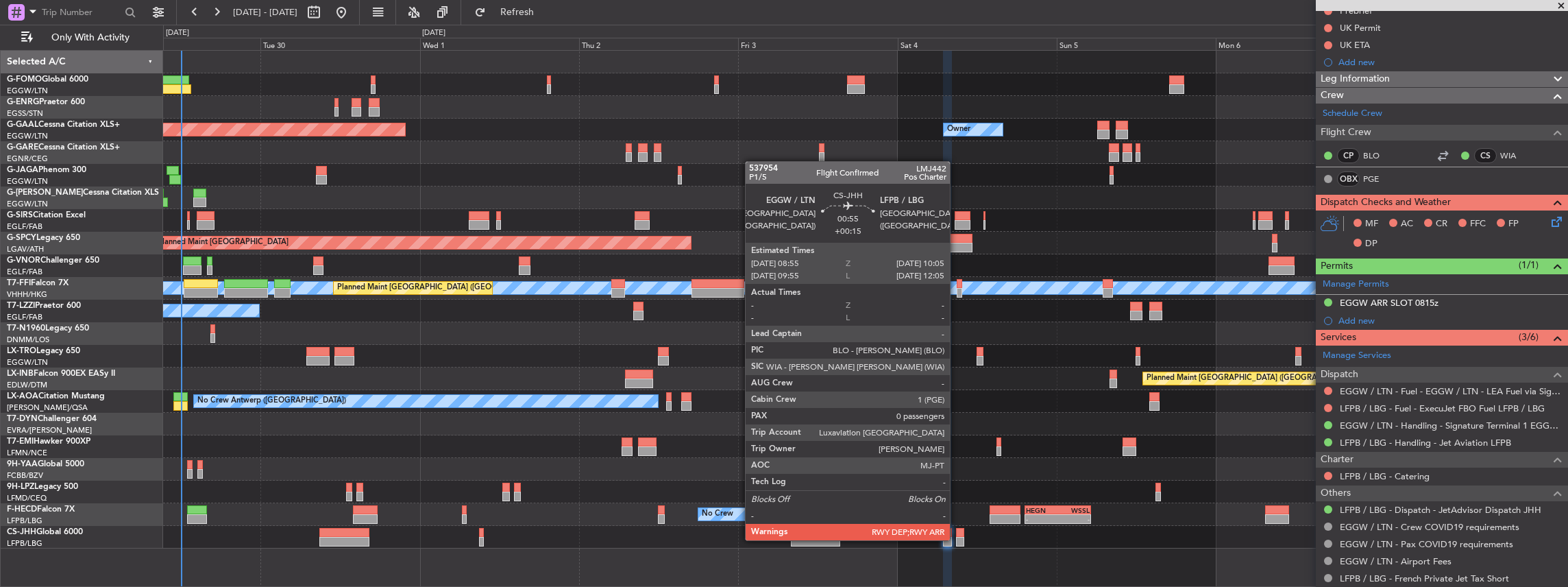
click at [957, 539] on div at bounding box center [960, 541] width 9 height 9
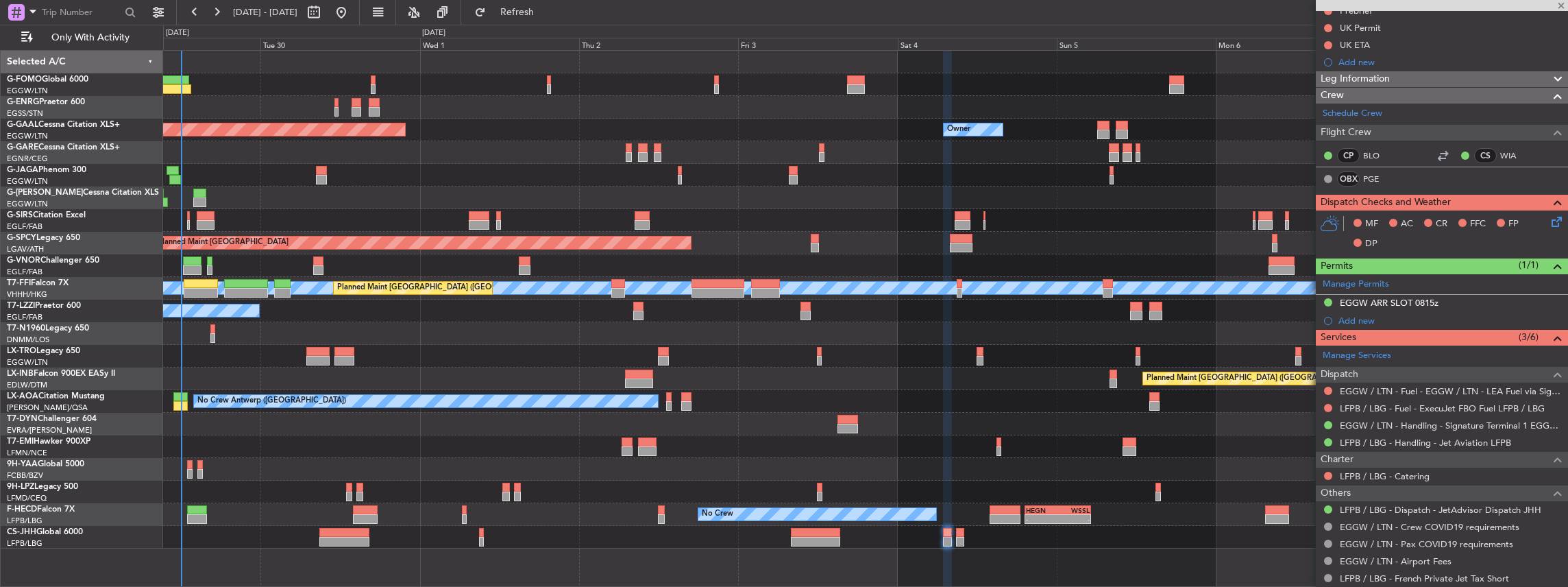
type input "+00:15"
type input "0"
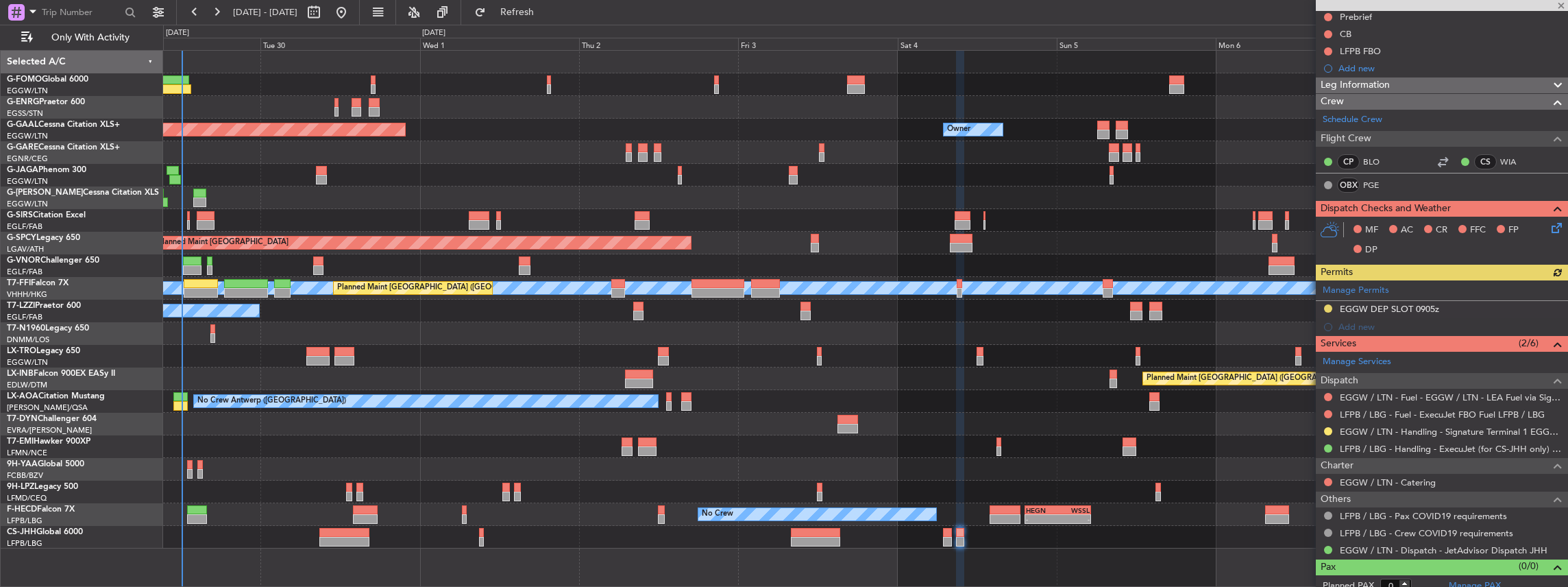
scroll to position [166, 0]
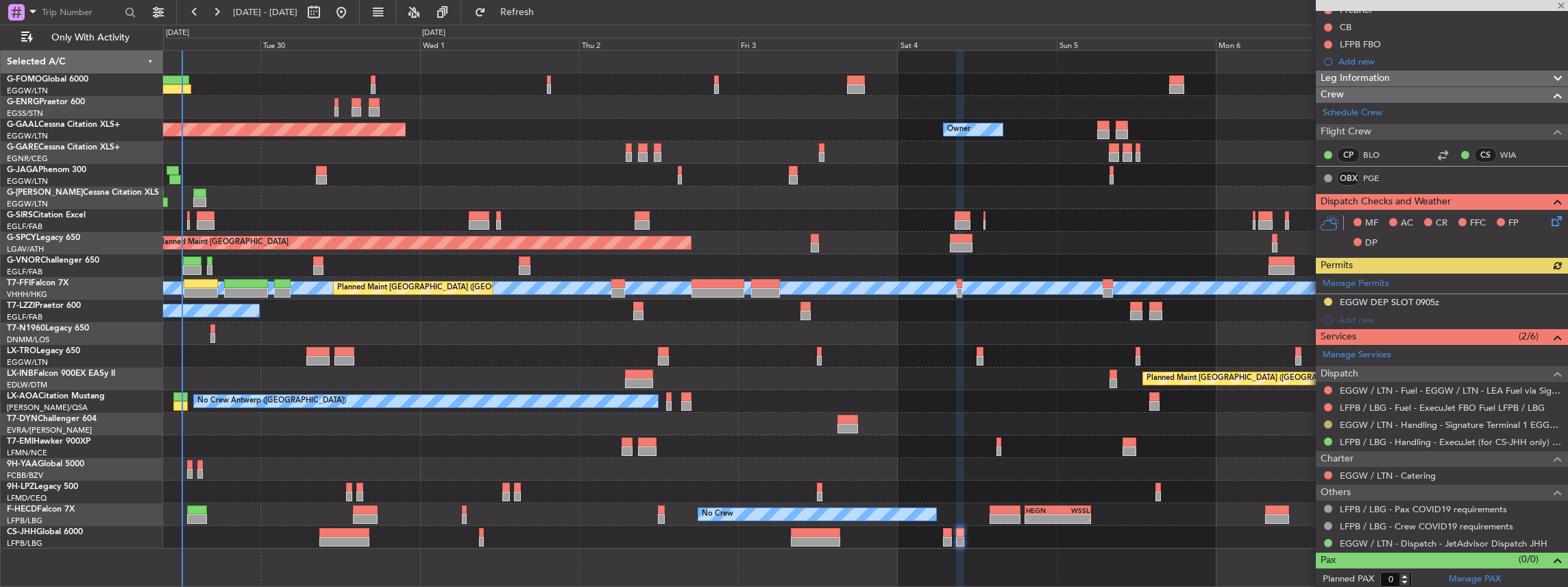
click at [1328, 421] on button at bounding box center [1329, 425] width 9 height 9
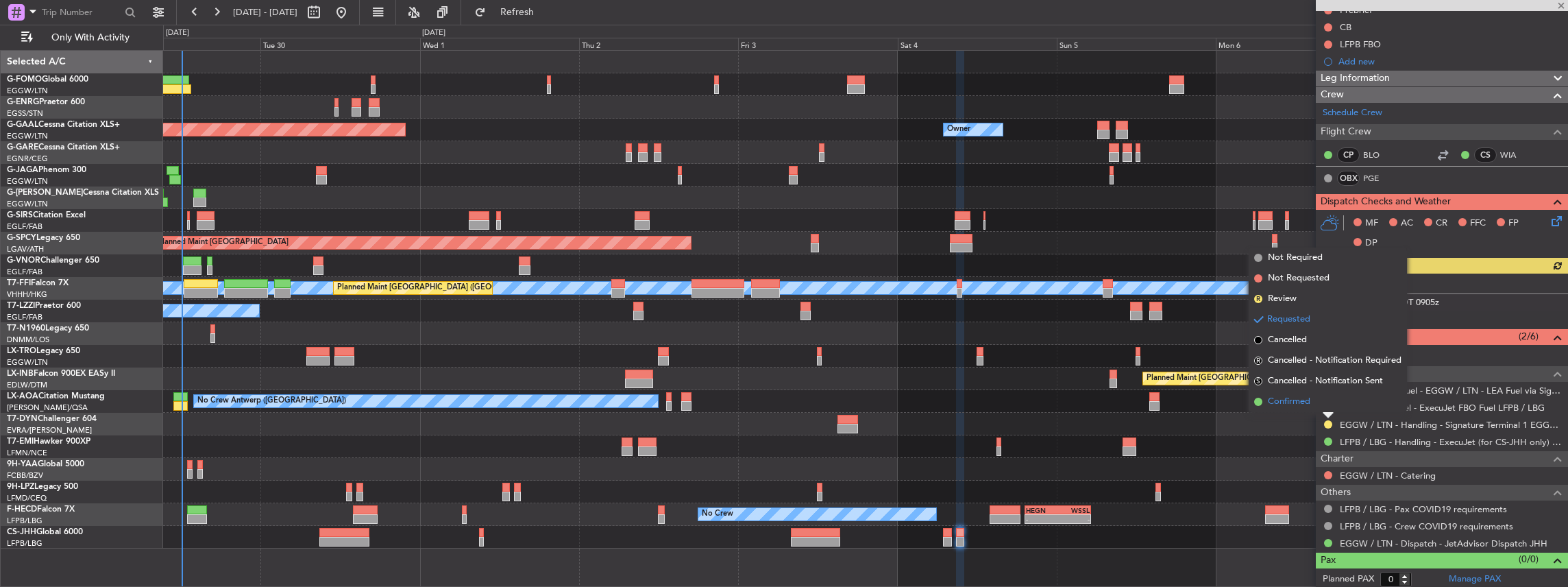
click at [1308, 398] on span "Confirmed" at bounding box center [1290, 402] width 43 height 14
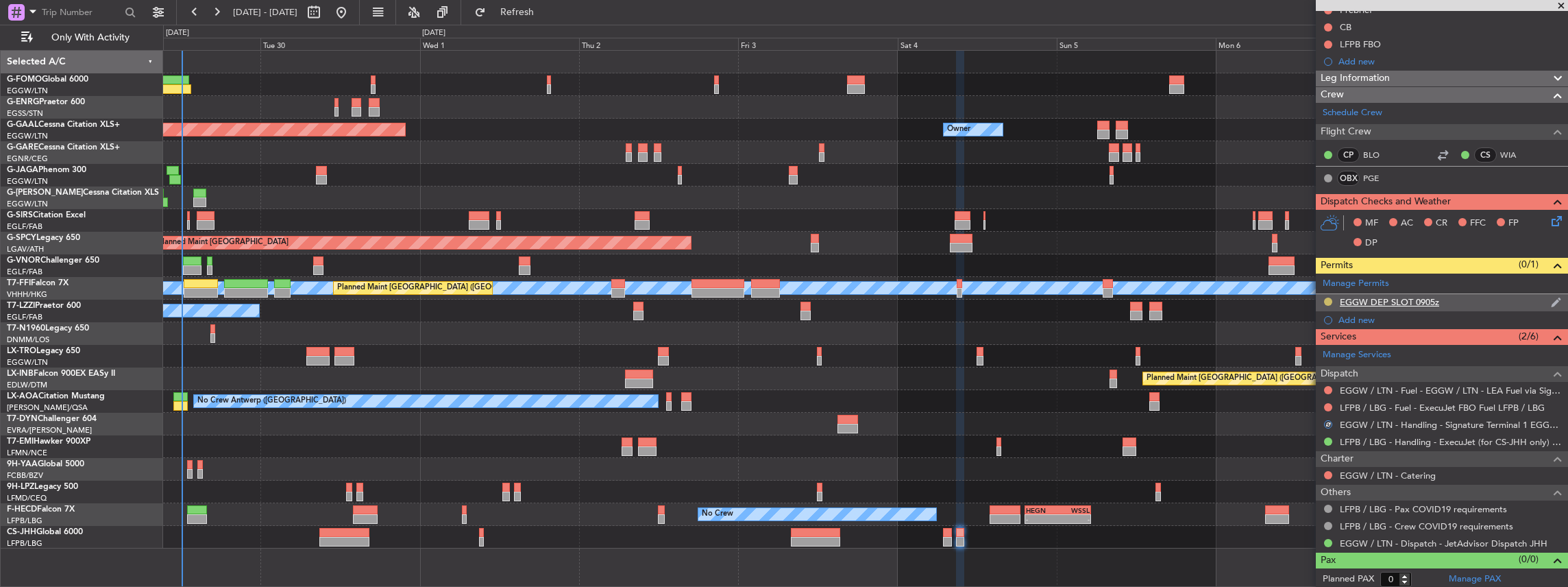
click at [1326, 298] on button at bounding box center [1329, 302] width 9 height 9
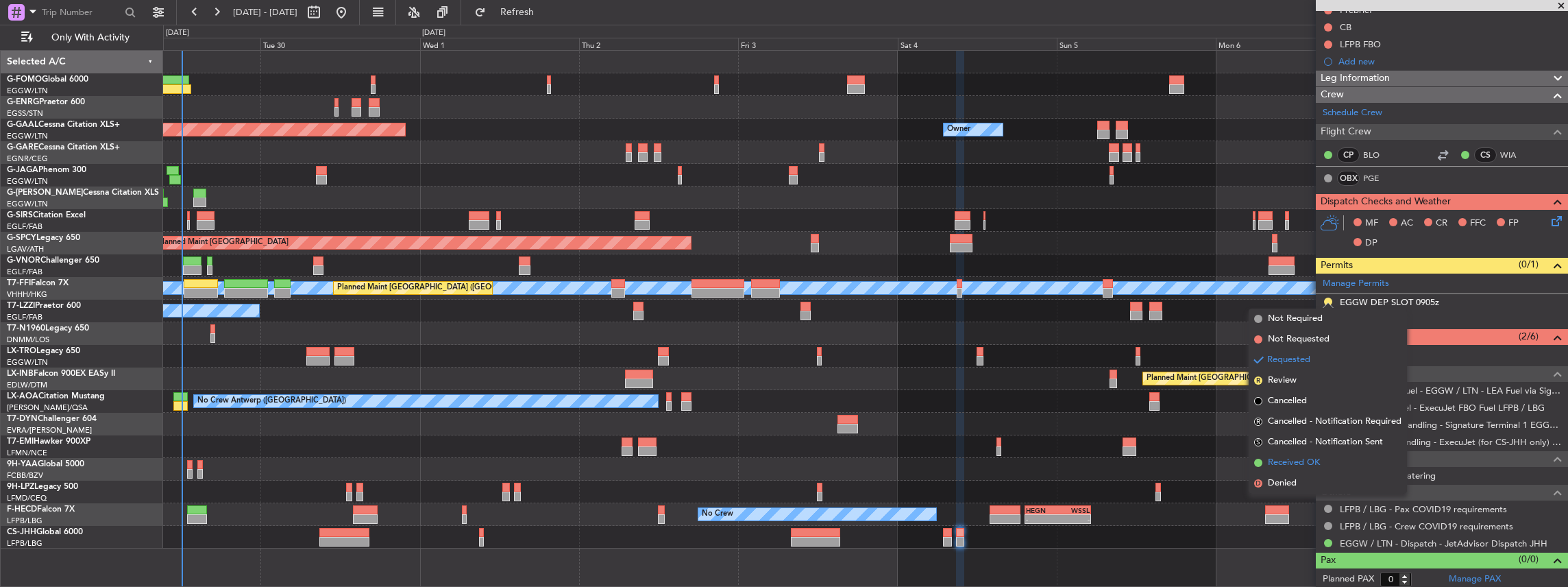
click at [1299, 463] on span "Received OK" at bounding box center [1294, 463] width 52 height 14
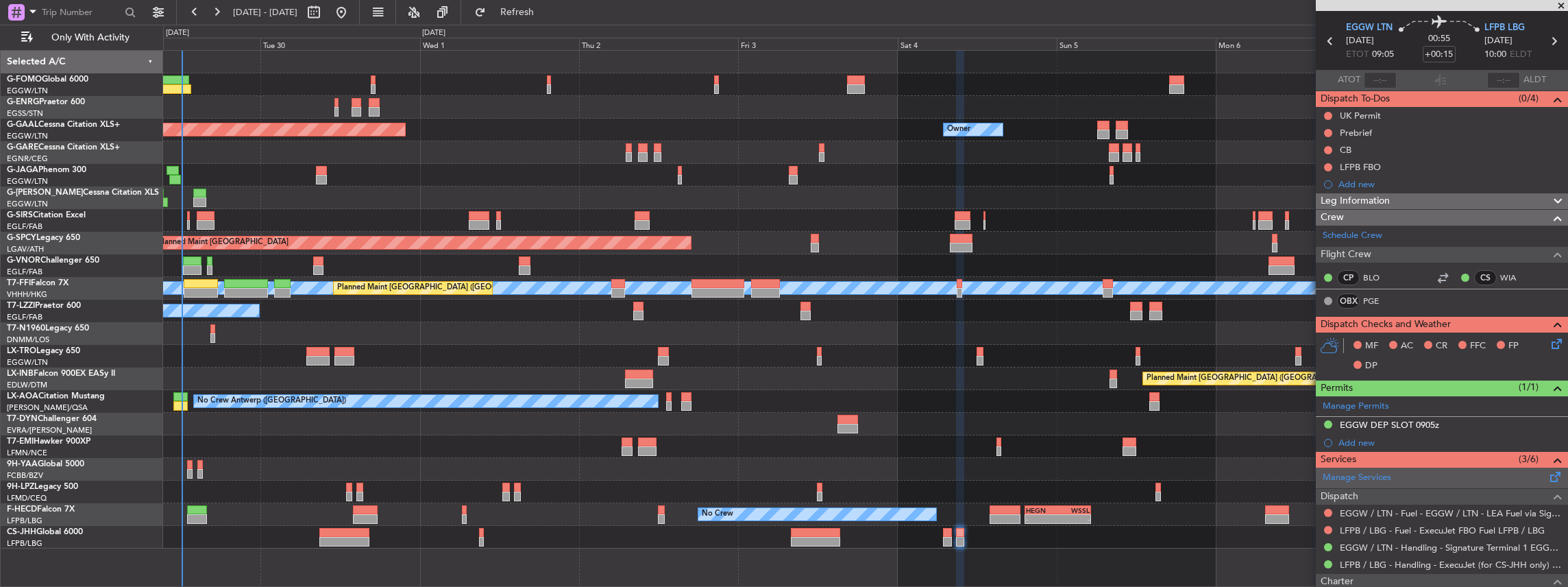
scroll to position [91, 0]
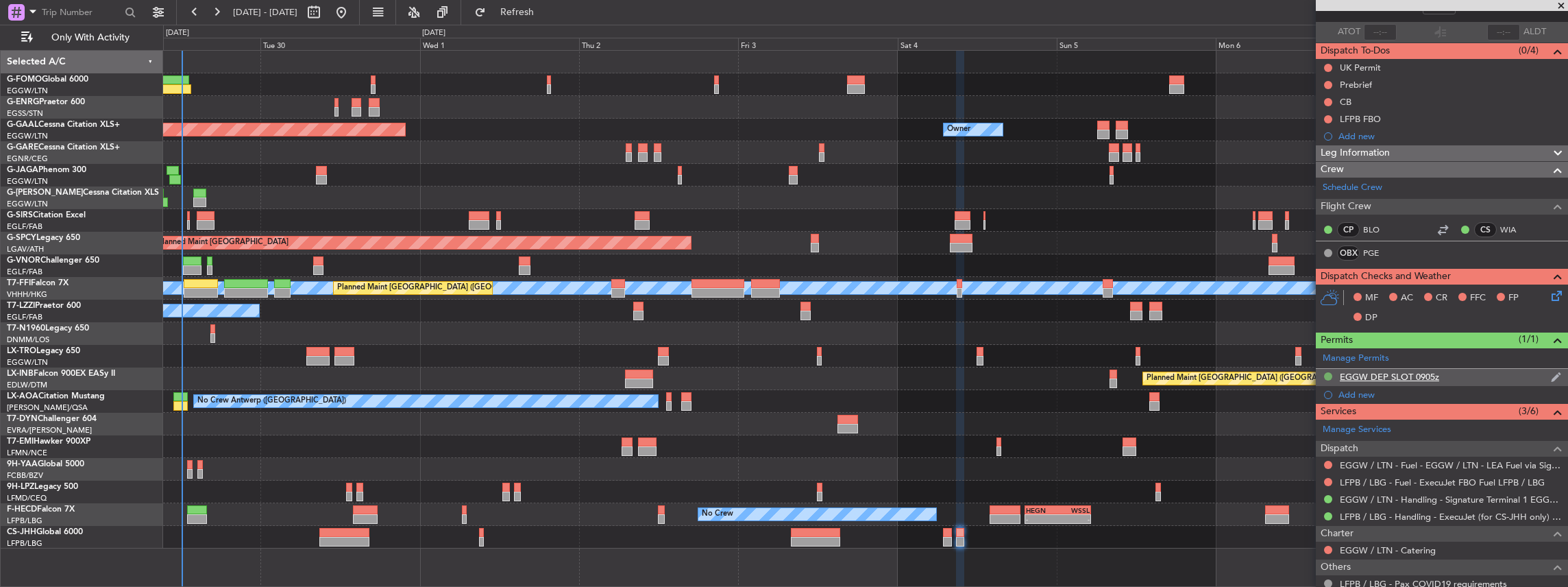
click at [1331, 372] on button at bounding box center [1329, 377] width 9 height 9
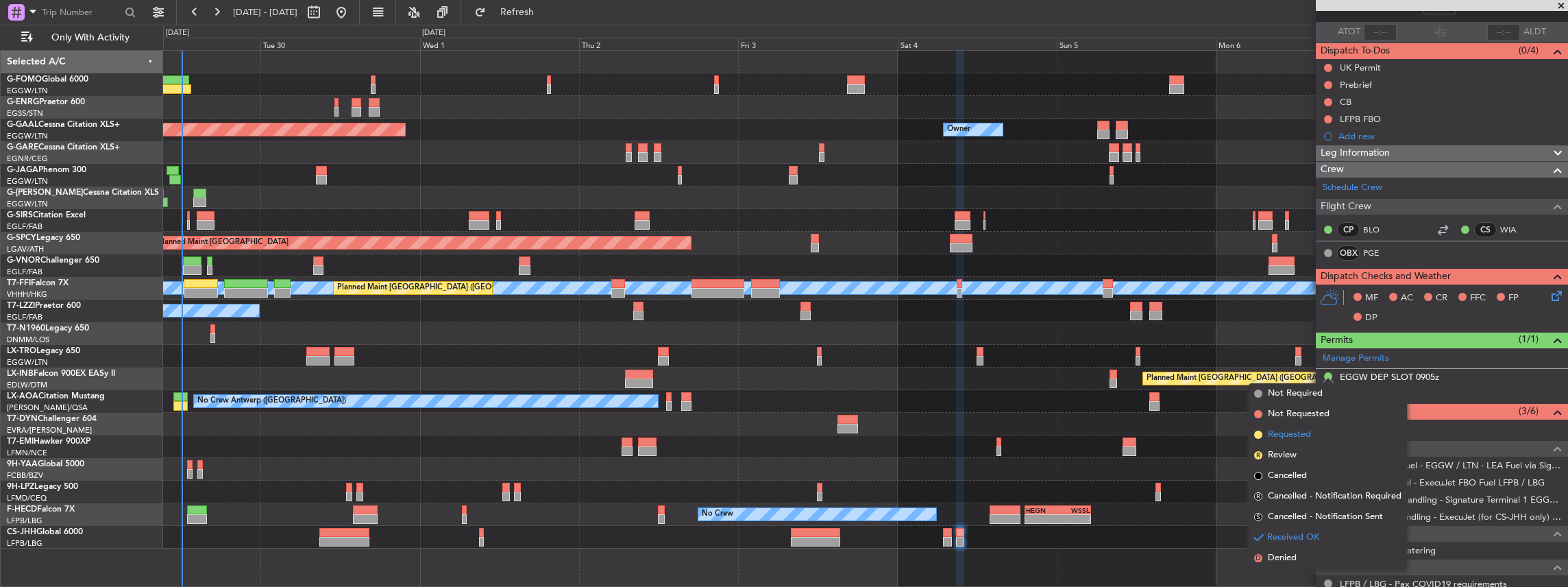
click at [1283, 436] on span "Requested" at bounding box center [1290, 434] width 43 height 14
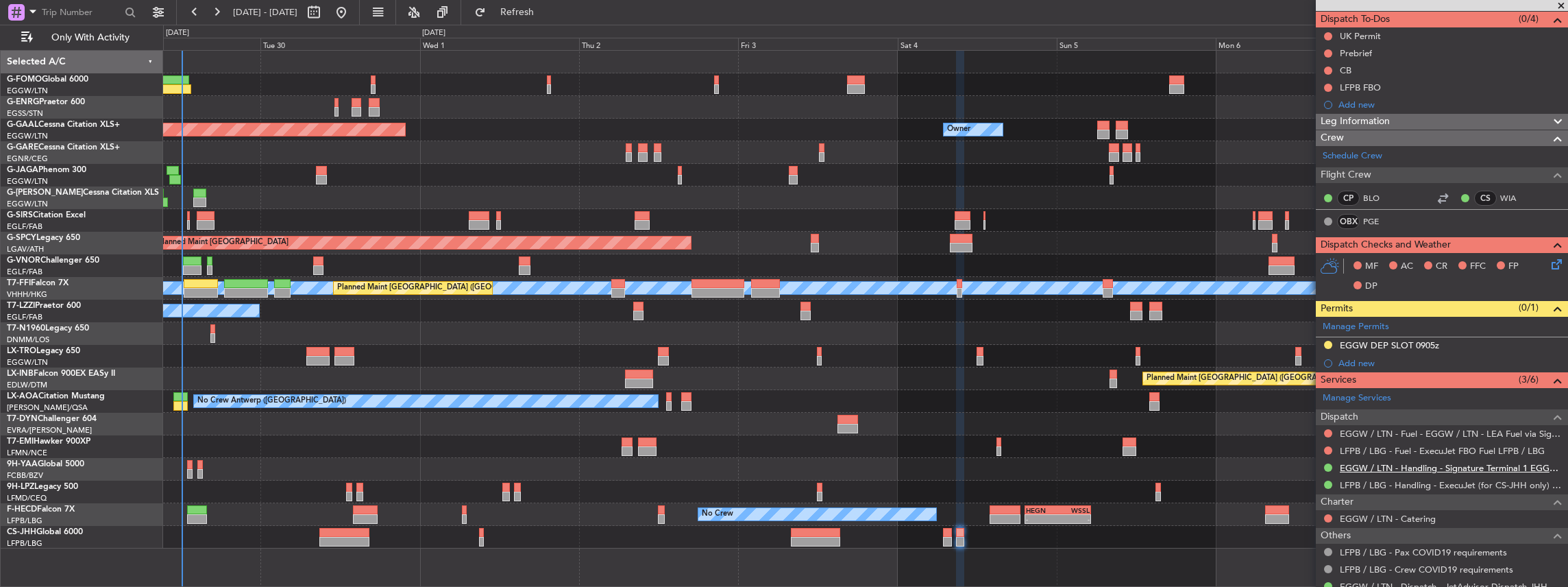
scroll to position [166, 0]
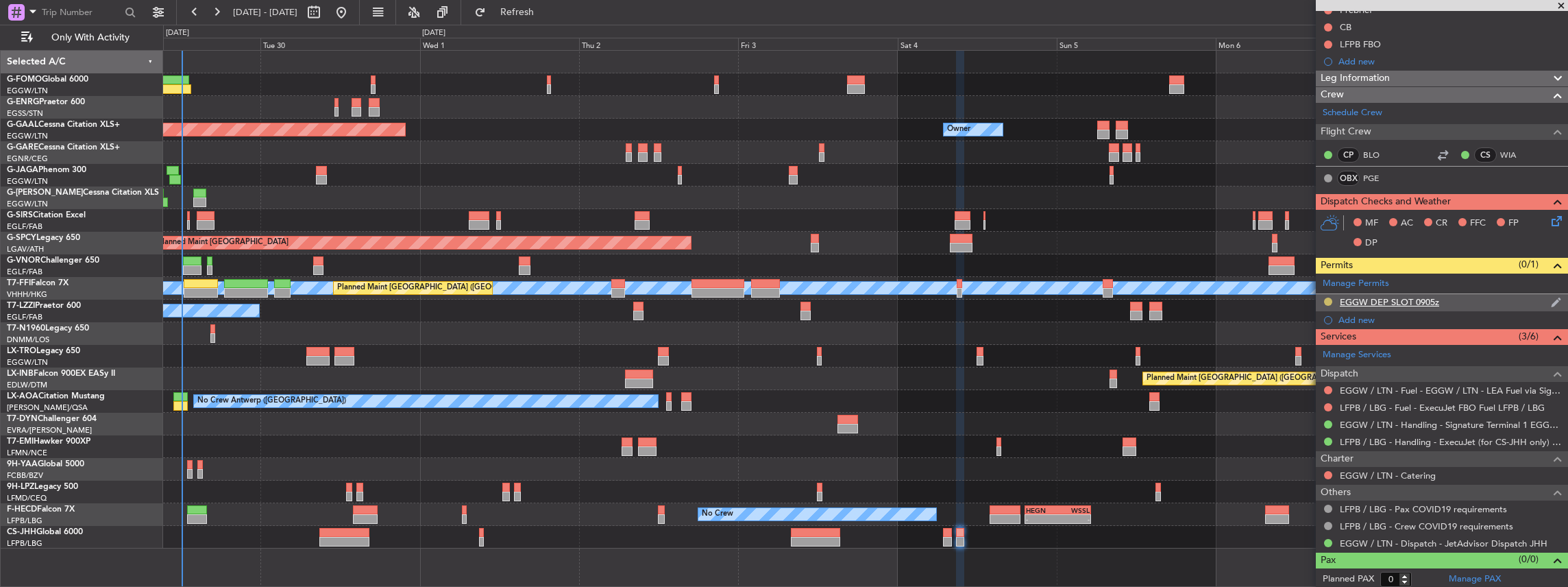
click at [1324, 296] on div at bounding box center [1328, 301] width 11 height 11
click at [1329, 299] on button at bounding box center [1329, 302] width 9 height 9
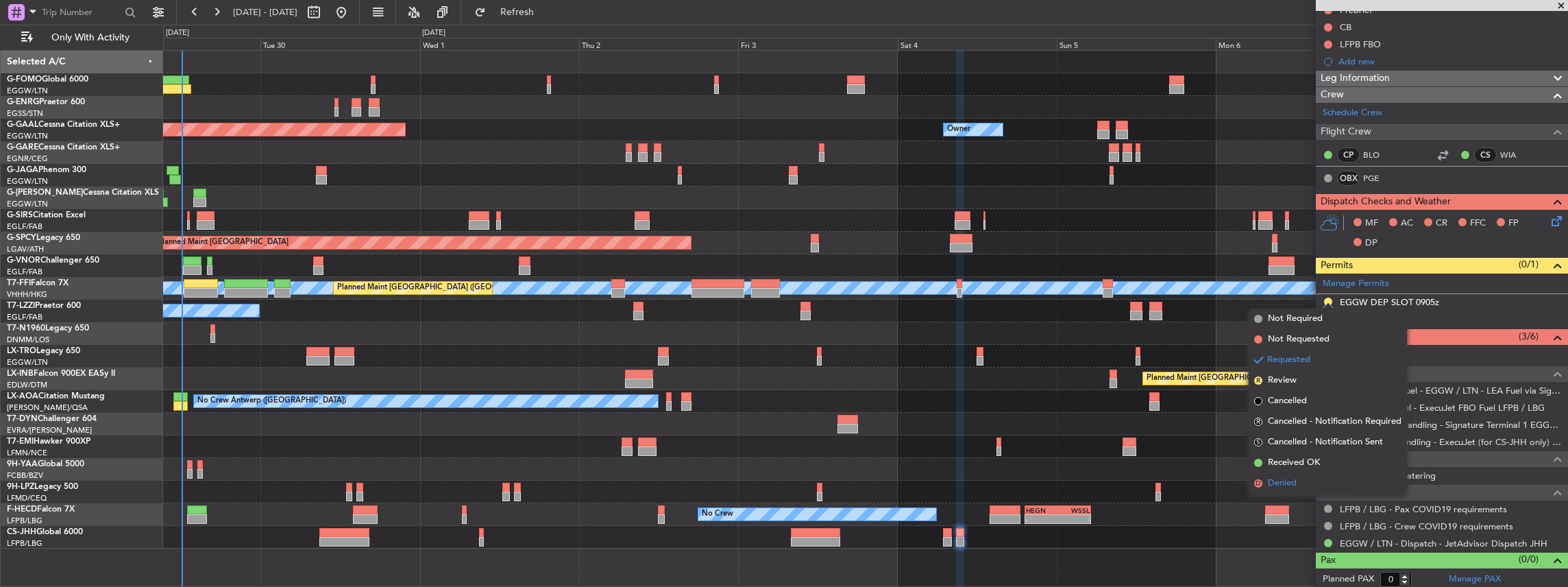
click at [1288, 485] on span "Denied" at bounding box center [1283, 483] width 29 height 14
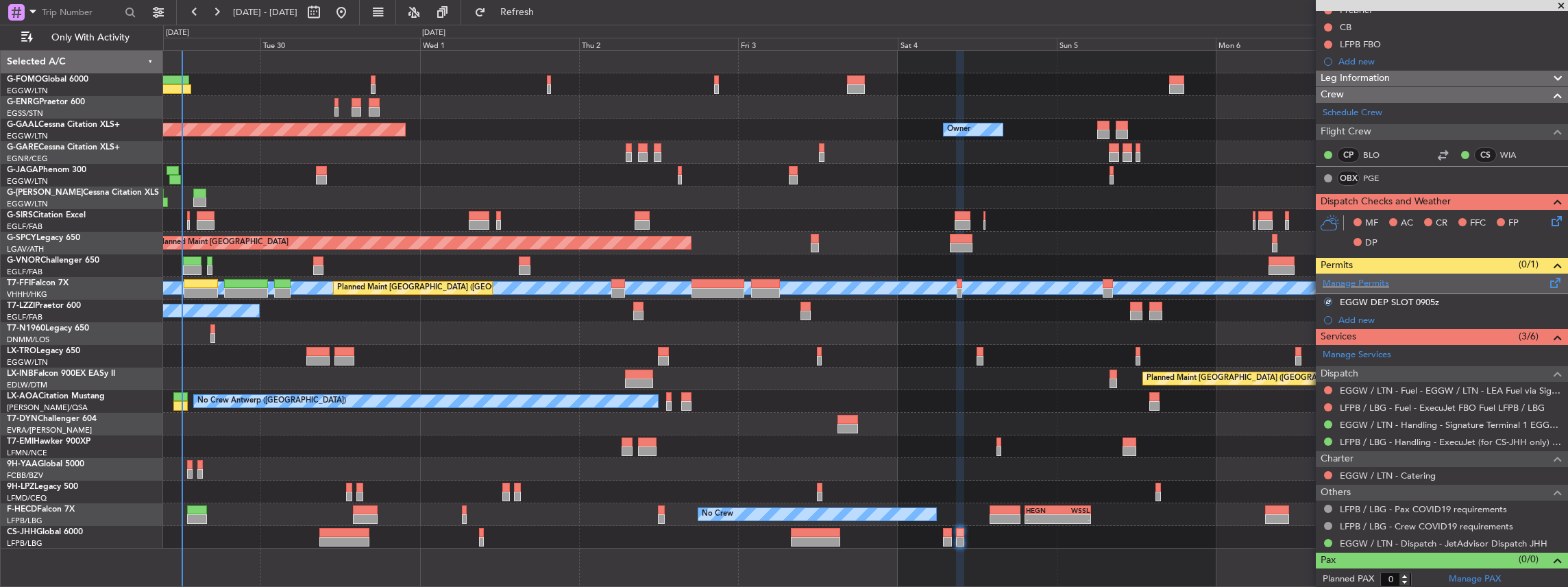
click at [1552, 279] on span at bounding box center [1555, 280] width 16 height 10
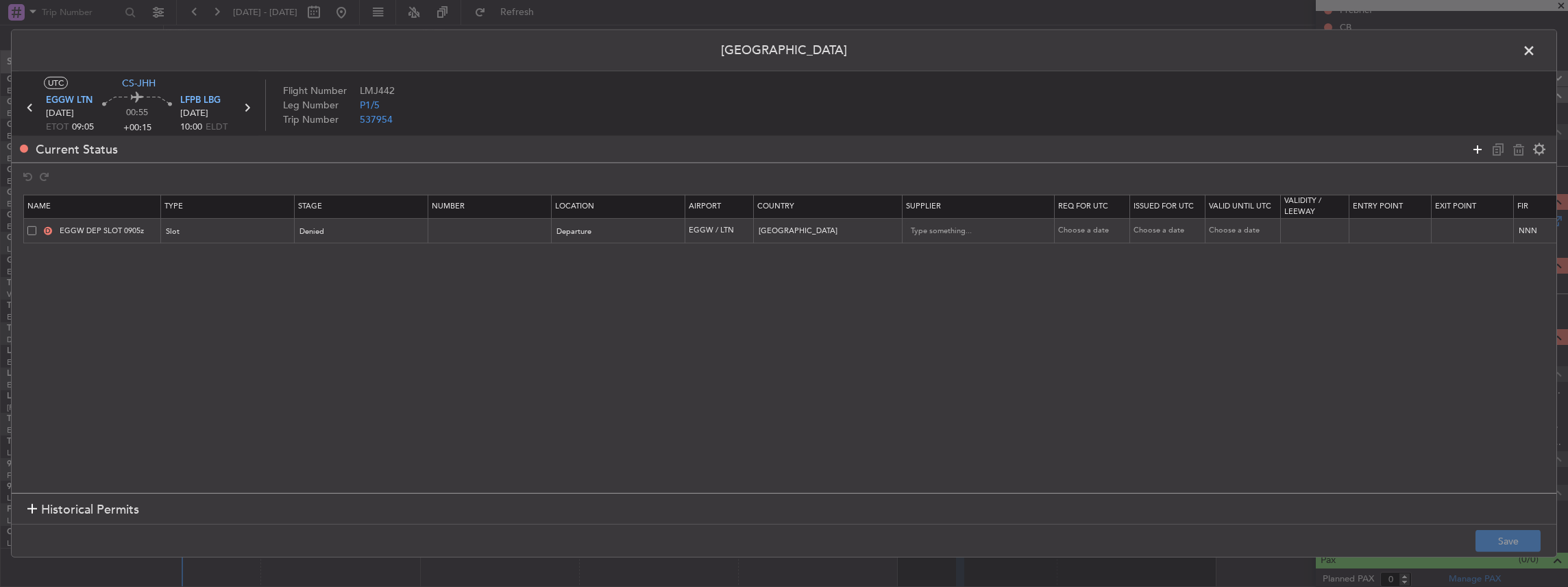
click at [1478, 147] on icon at bounding box center [1477, 148] width 16 height 16
click at [208, 257] on div "Type" at bounding box center [224, 257] width 114 height 21
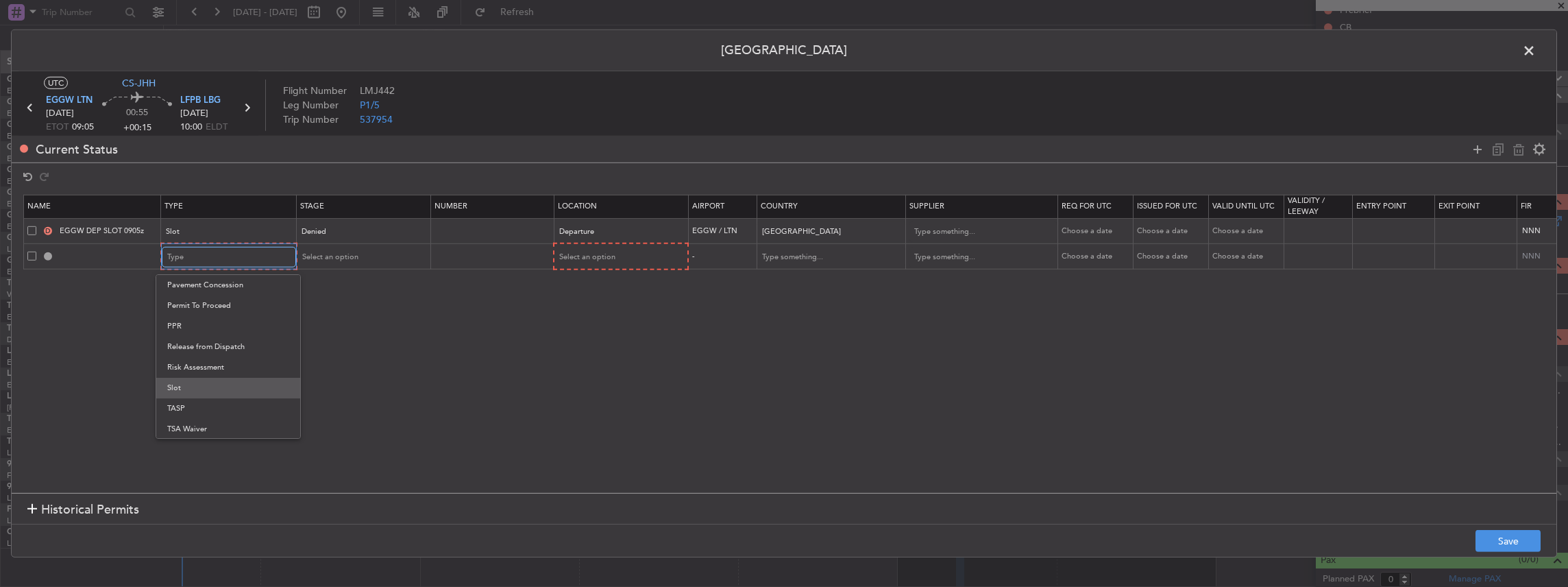
scroll to position [412, 0]
click at [182, 388] on span "Slot" at bounding box center [228, 387] width 122 height 21
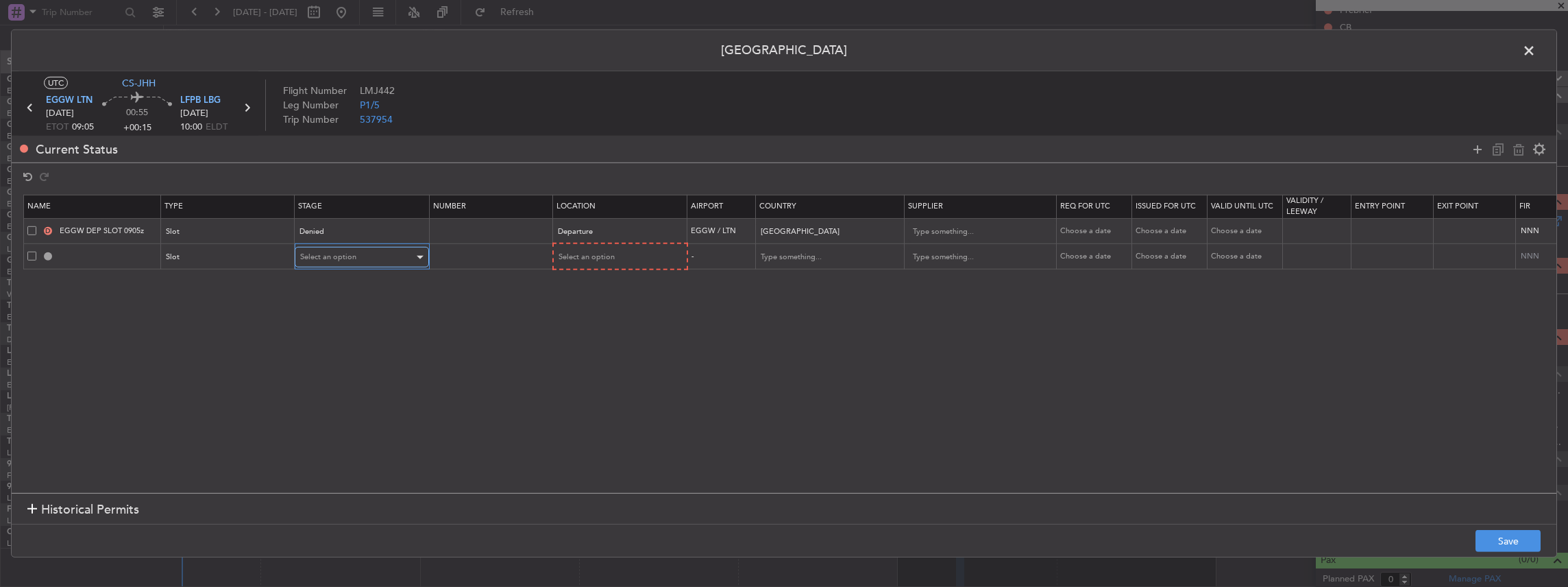
click at [329, 253] on span "Select an option" at bounding box center [328, 257] width 56 height 10
click at [339, 369] on span "Received OK" at bounding box center [361, 367] width 122 height 21
click at [580, 254] on span "Select an option" at bounding box center [585, 257] width 56 height 10
click at [603, 287] on span "Departure" at bounding box center [618, 285] width 122 height 21
click at [1500, 542] on button "Save" at bounding box center [1509, 541] width 65 height 22
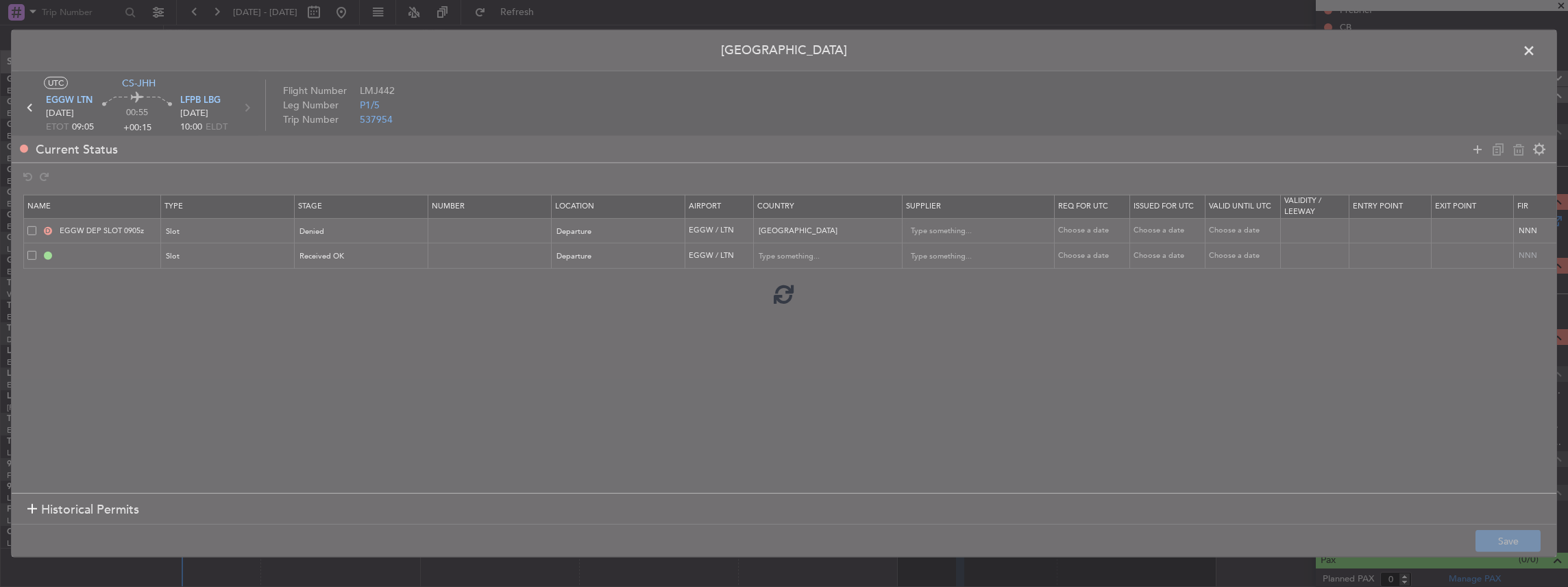
type input "EGGW DEP SLOT"
type input "[GEOGRAPHIC_DATA]"
type input "NNN"
type input "2"
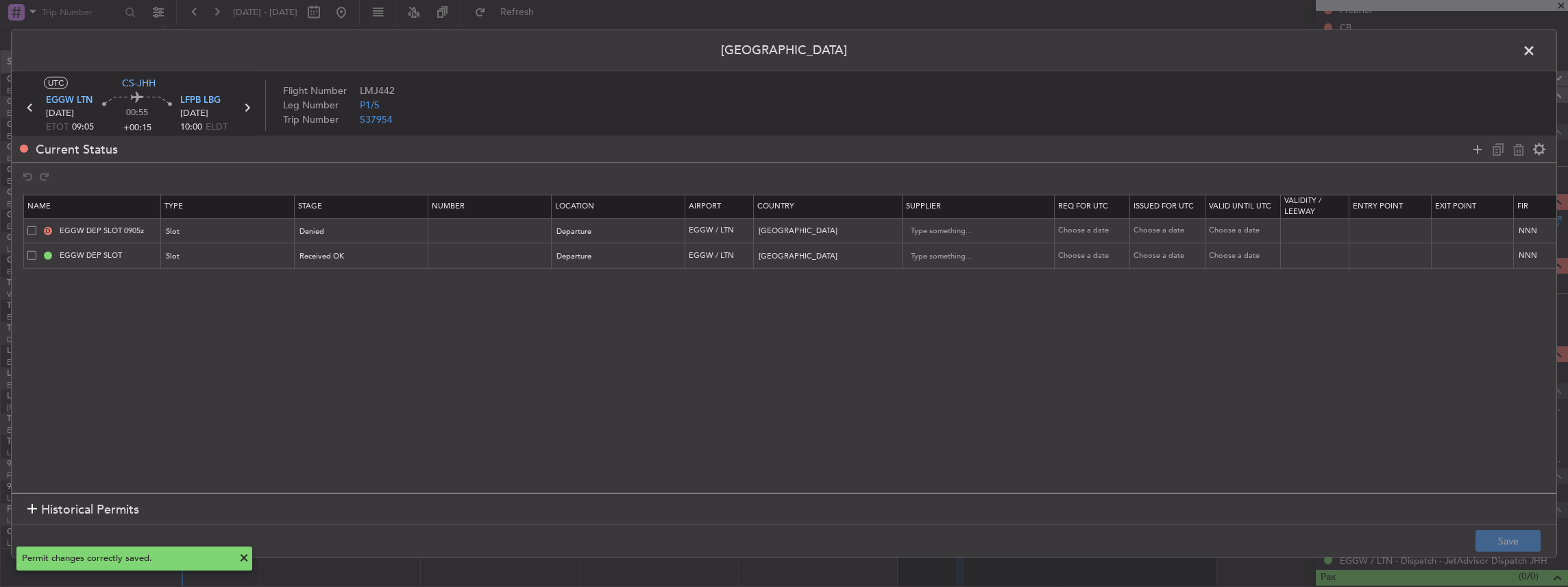
click at [134, 247] on td "EGGW DEP SLOT" at bounding box center [93, 257] width 137 height 26
click at [136, 254] on input "EGGW DEP SLOT" at bounding box center [108, 256] width 103 height 12
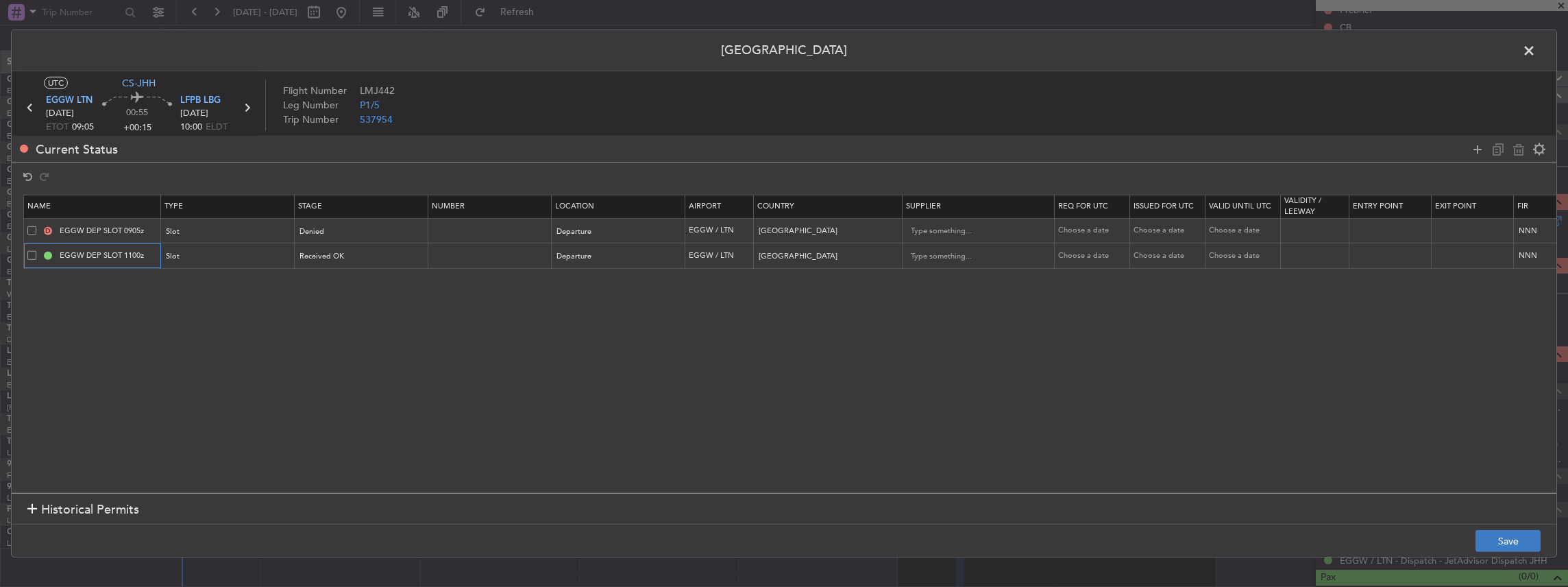
type input "EGGW DEP SLOT 1100z"
click at [1510, 547] on button "Save" at bounding box center [1509, 541] width 65 height 22
click at [1536, 52] on span at bounding box center [1536, 54] width 0 height 27
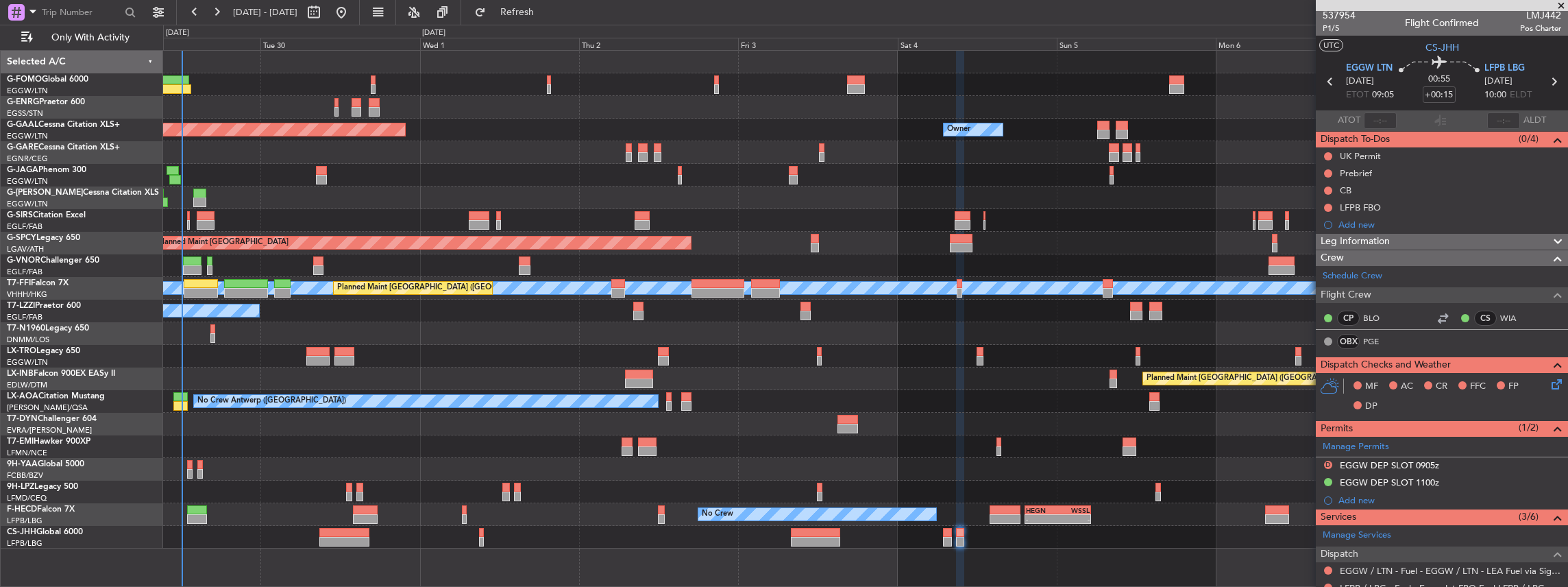
scroll to position [0, 0]
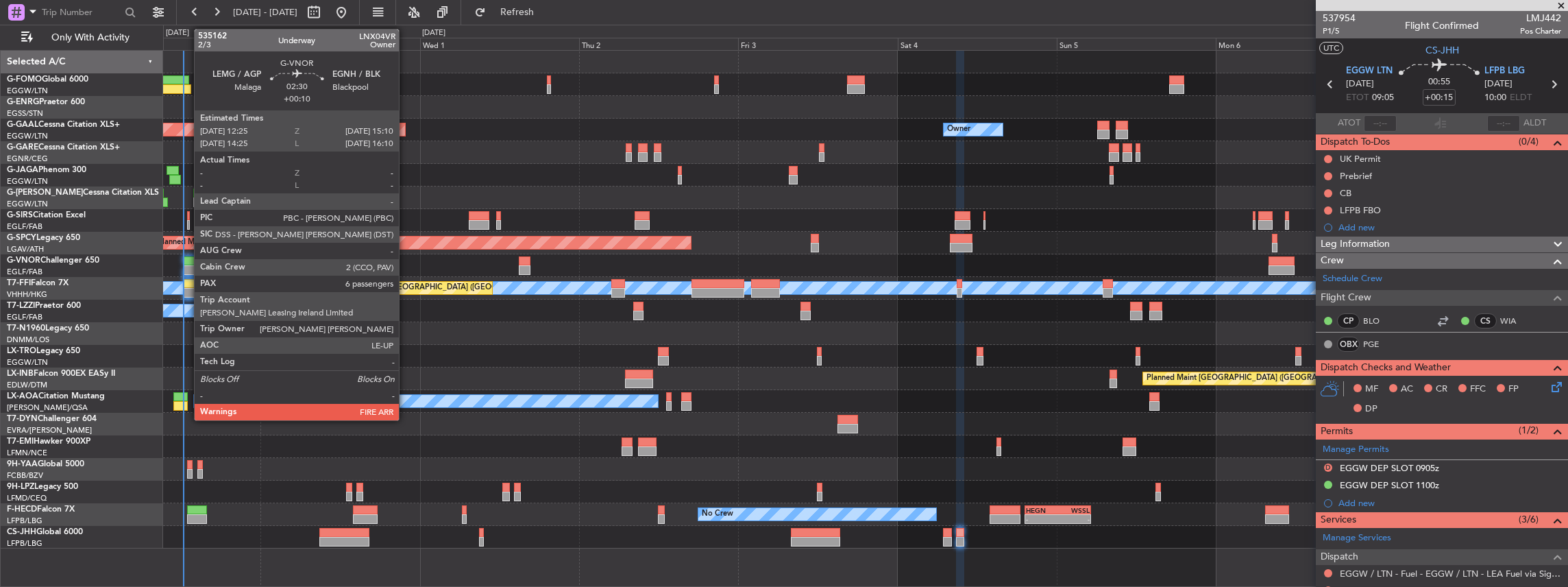
click at [187, 262] on div at bounding box center [192, 261] width 19 height 9
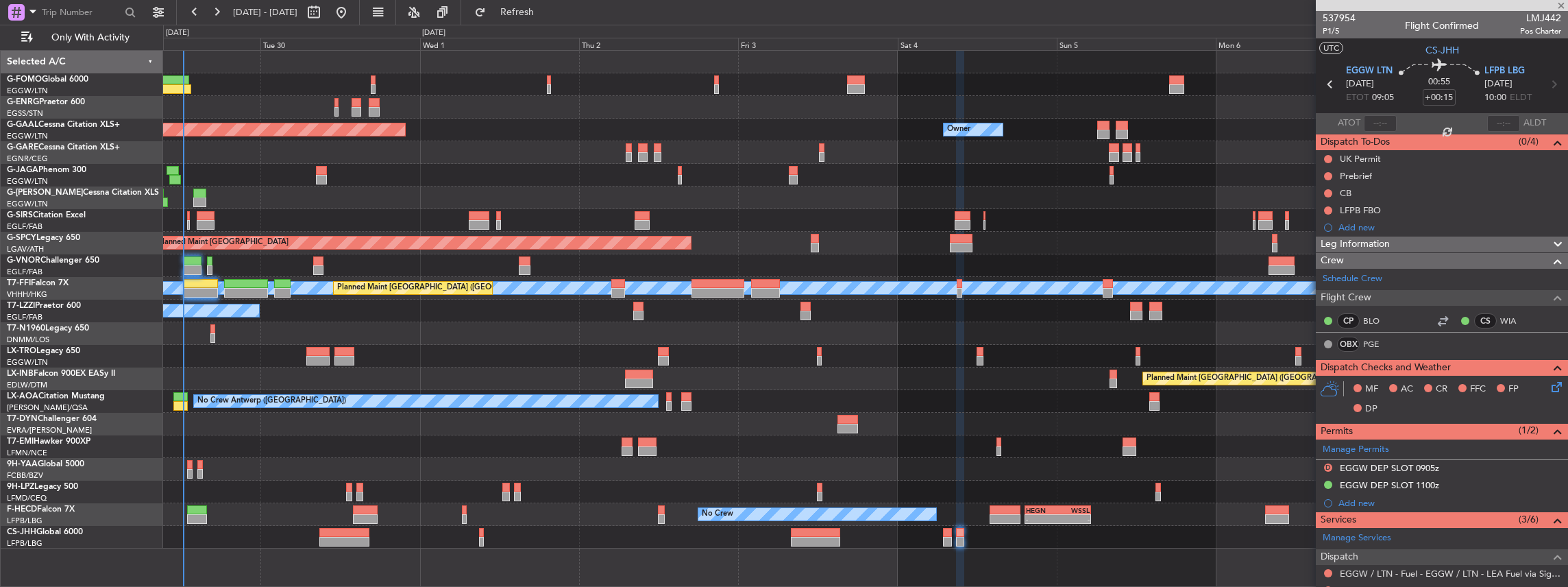
type input "+00:10"
type input "6"
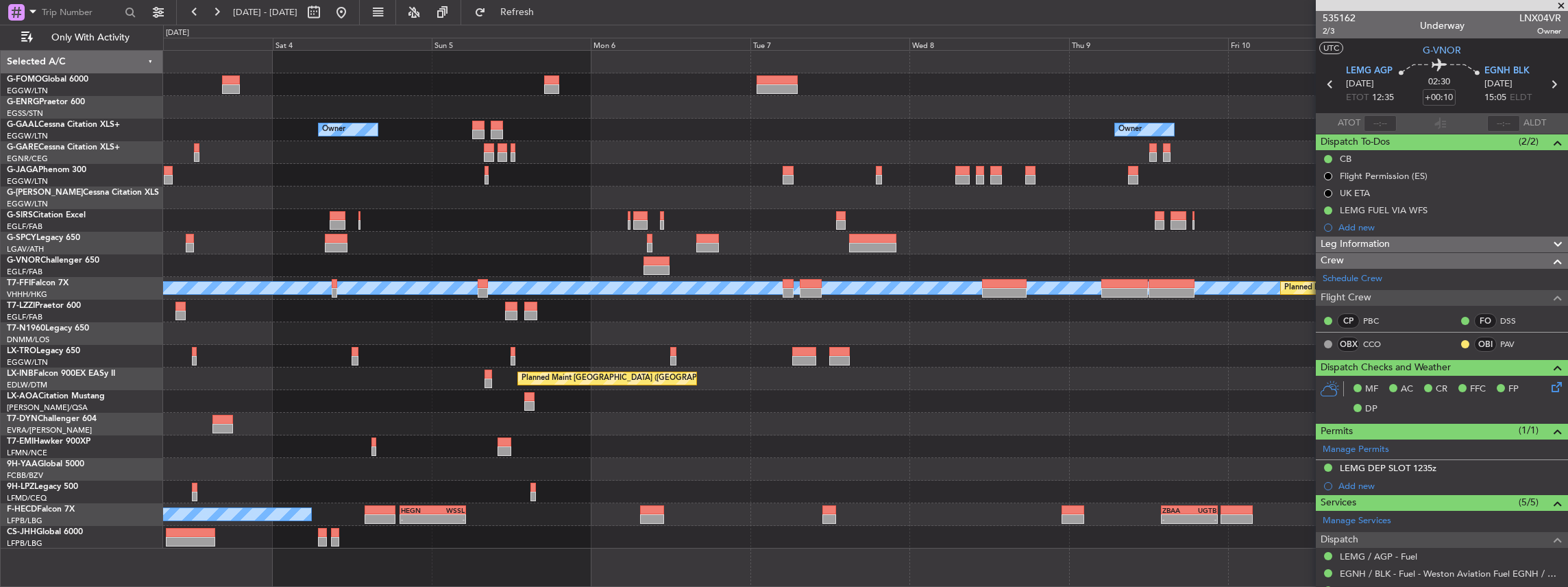
click at [391, 209] on div "Owner Owner Owner Planned Maint [GEOGRAPHIC_DATA] [PERSON_NAME] [PERSON_NAME] P…" at bounding box center [865, 300] width 1405 height 498
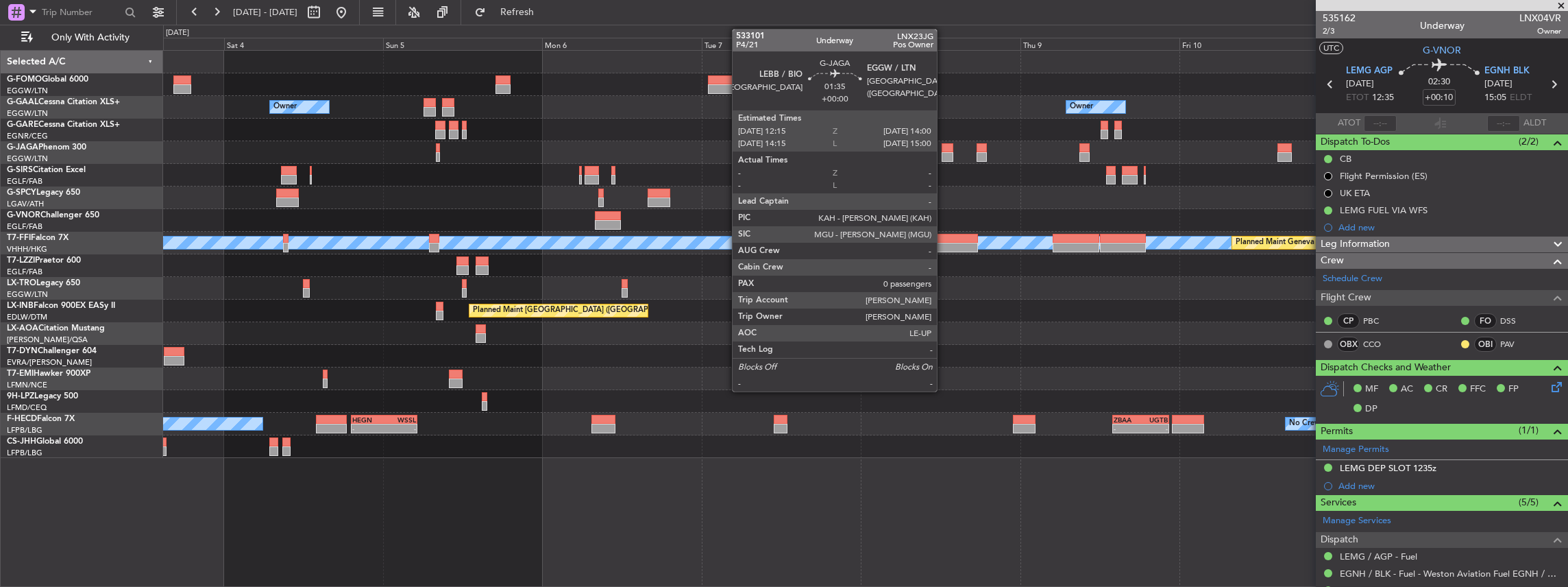
click at [944, 156] on div at bounding box center [947, 156] width 12 height 9
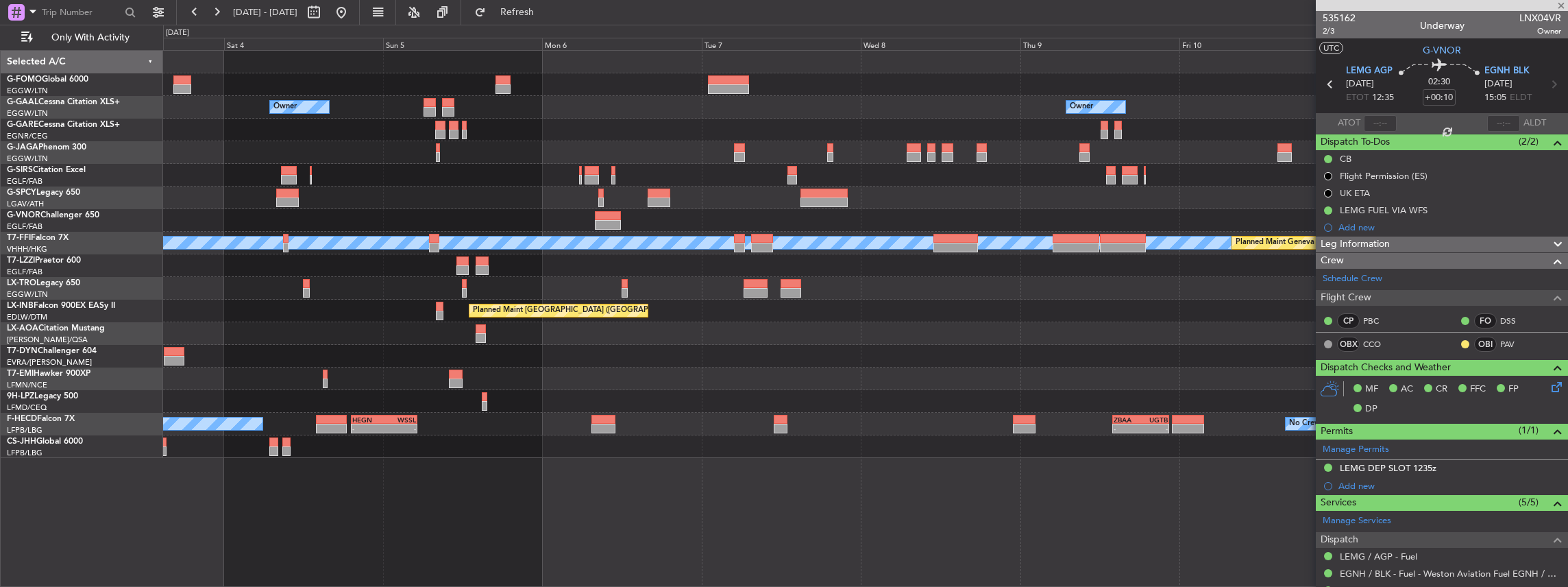
type input "0"
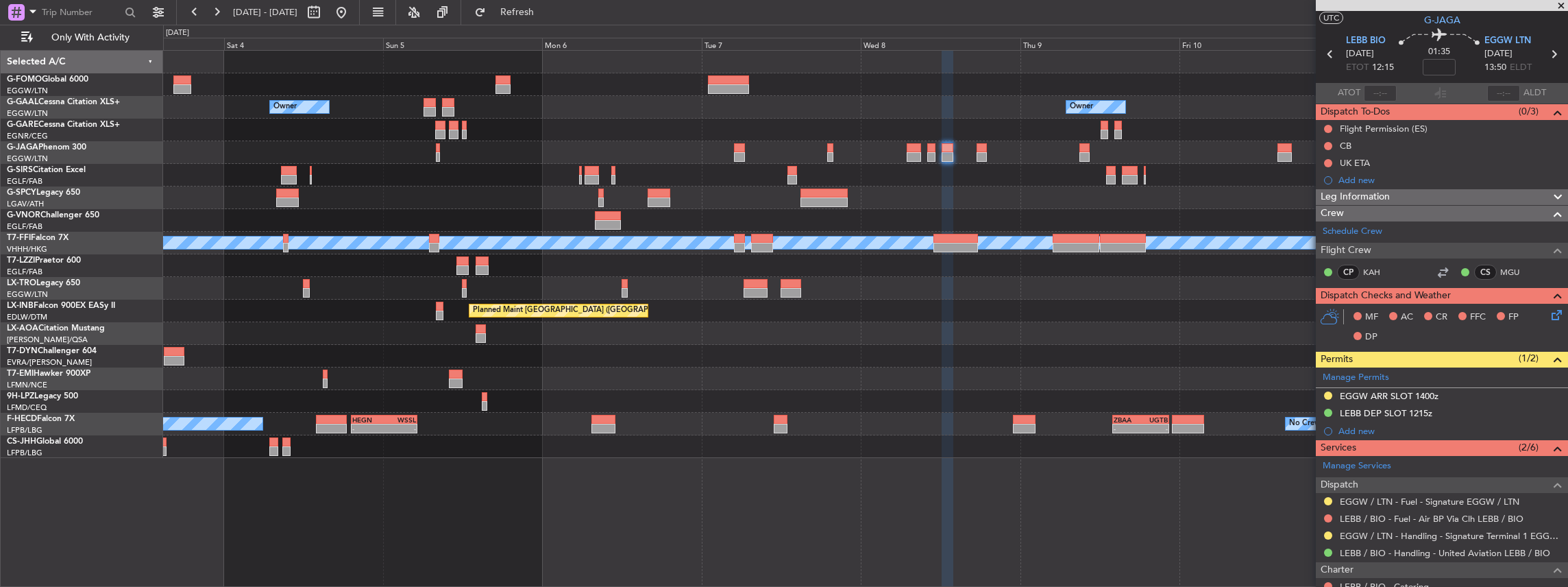
scroll to position [45, 0]
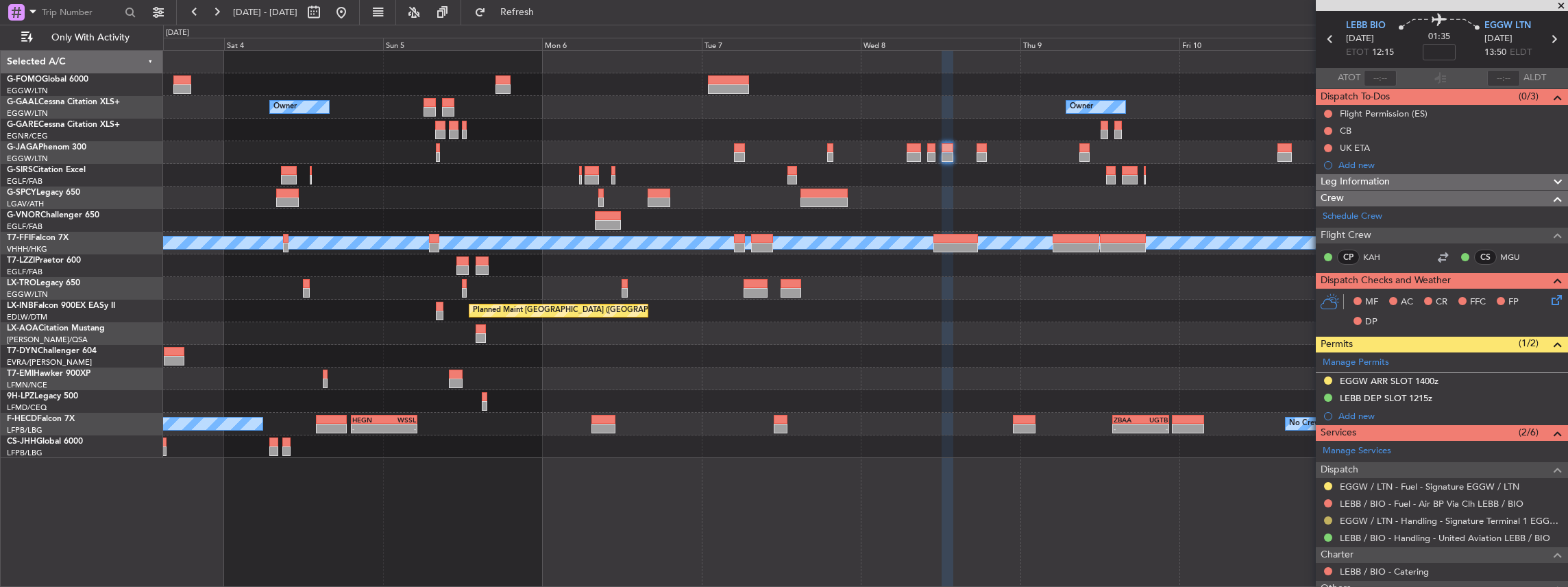
click at [1329, 516] on button at bounding box center [1329, 520] width 9 height 9
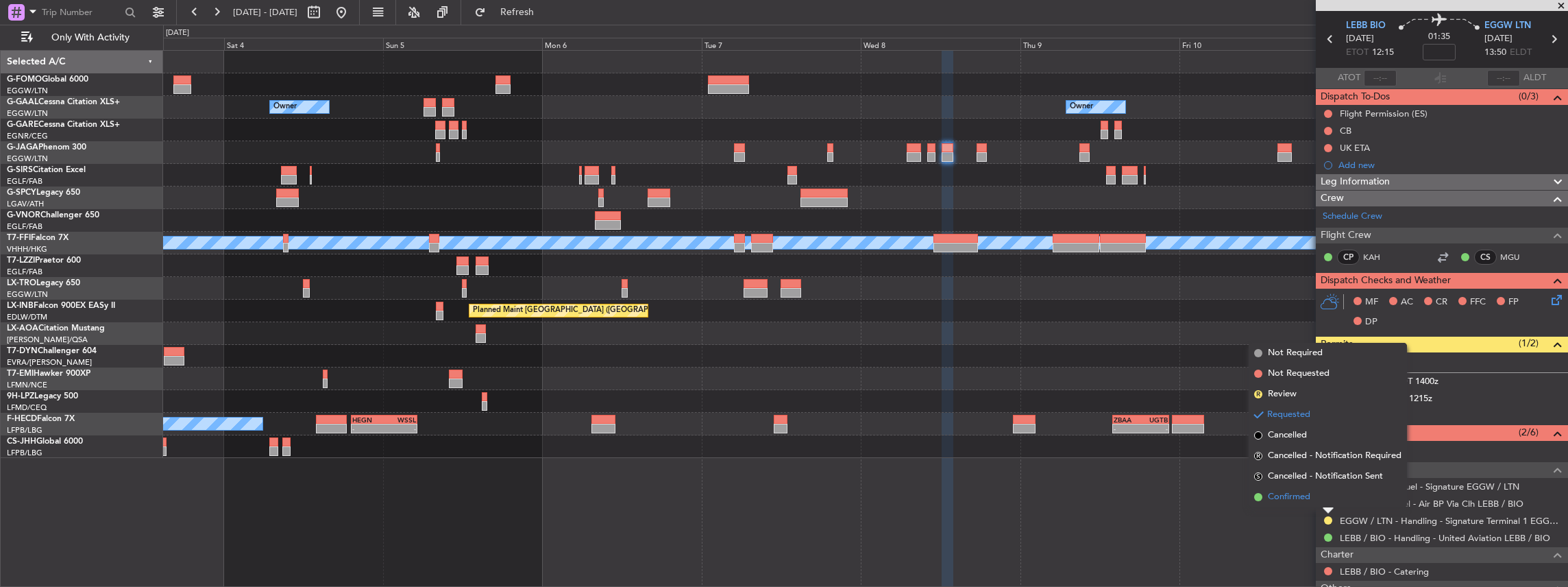
click at [1319, 496] on li "Confirmed" at bounding box center [1328, 497] width 158 height 21
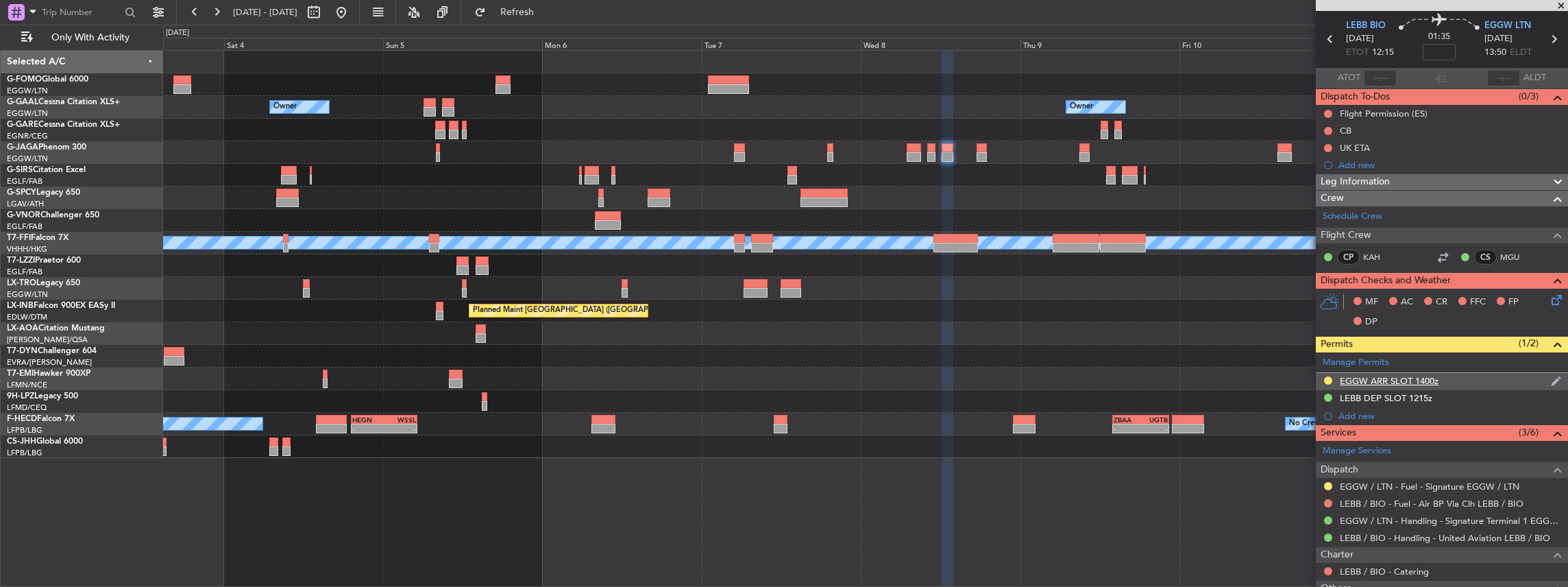
click at [1455, 377] on div "EGGW ARR SLOT 1400z" at bounding box center [1442, 381] width 252 height 17
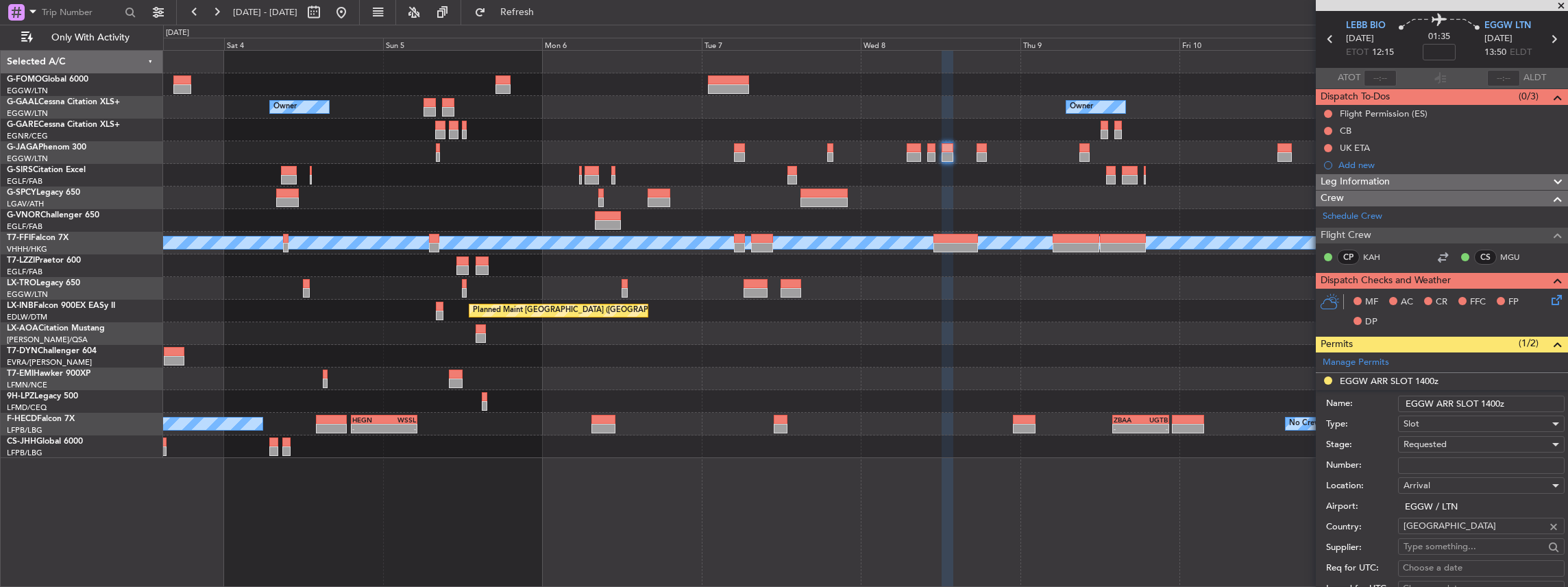
drag, startPoint x: 1498, startPoint y: 399, endPoint x: 1489, endPoint y: 401, distance: 9.2
click at [1489, 401] on input "EGGW ARR SLOT 1400z" at bounding box center [1481, 403] width 166 height 16
type input "EGGW ARR SLOT 1415z"
click at [1464, 436] on div "Requested" at bounding box center [1477, 445] width 146 height 21
click at [1437, 552] on span "Received OK" at bounding box center [1478, 553] width 148 height 21
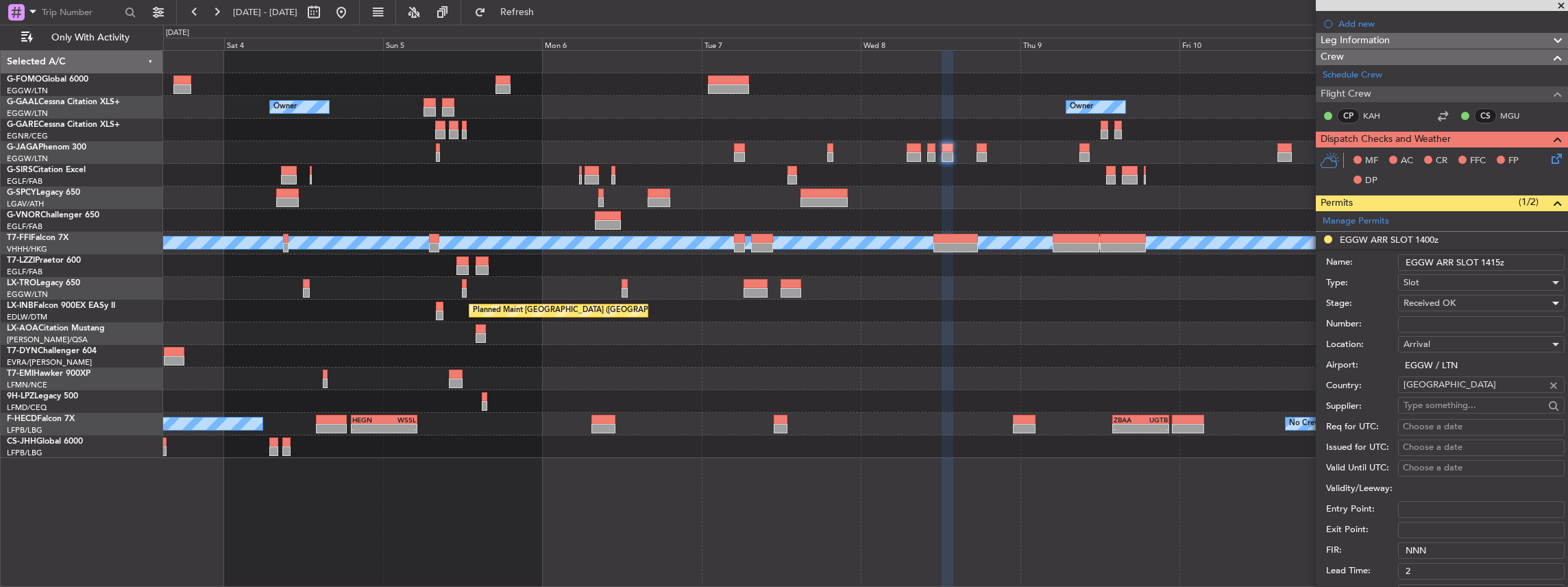
scroll to position [319, 0]
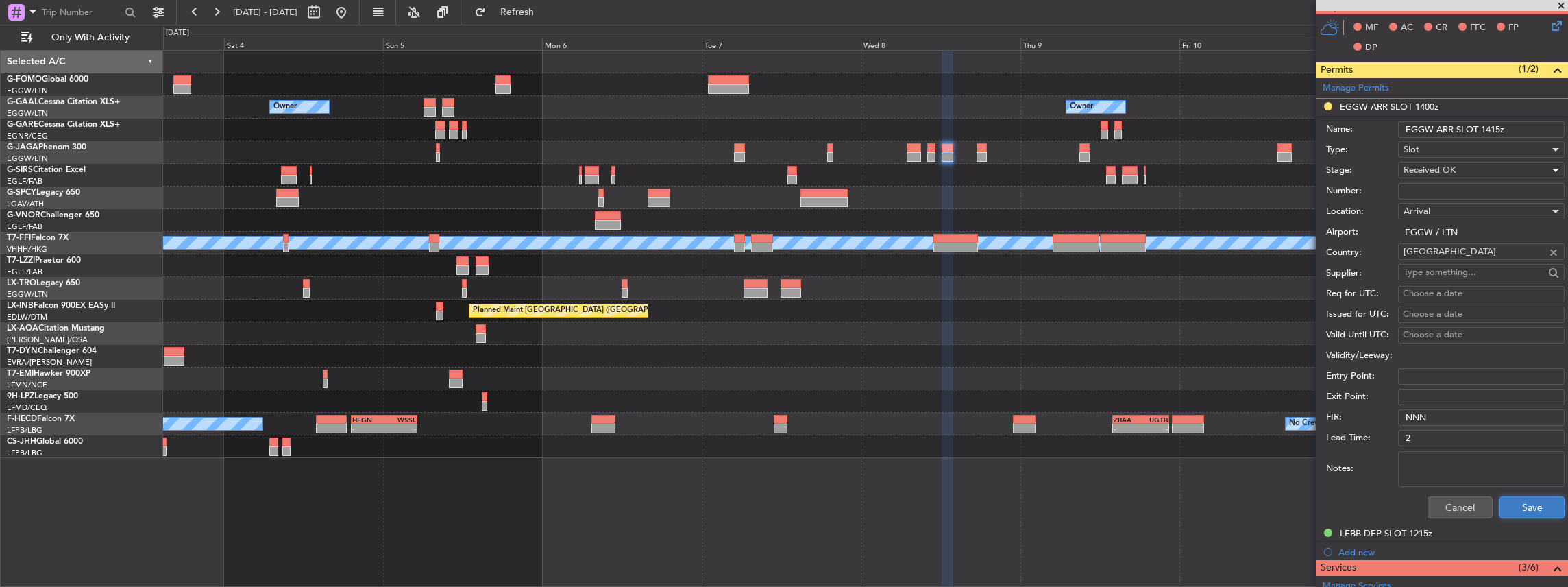
click at [1527, 503] on button "Save" at bounding box center [1532, 507] width 65 height 22
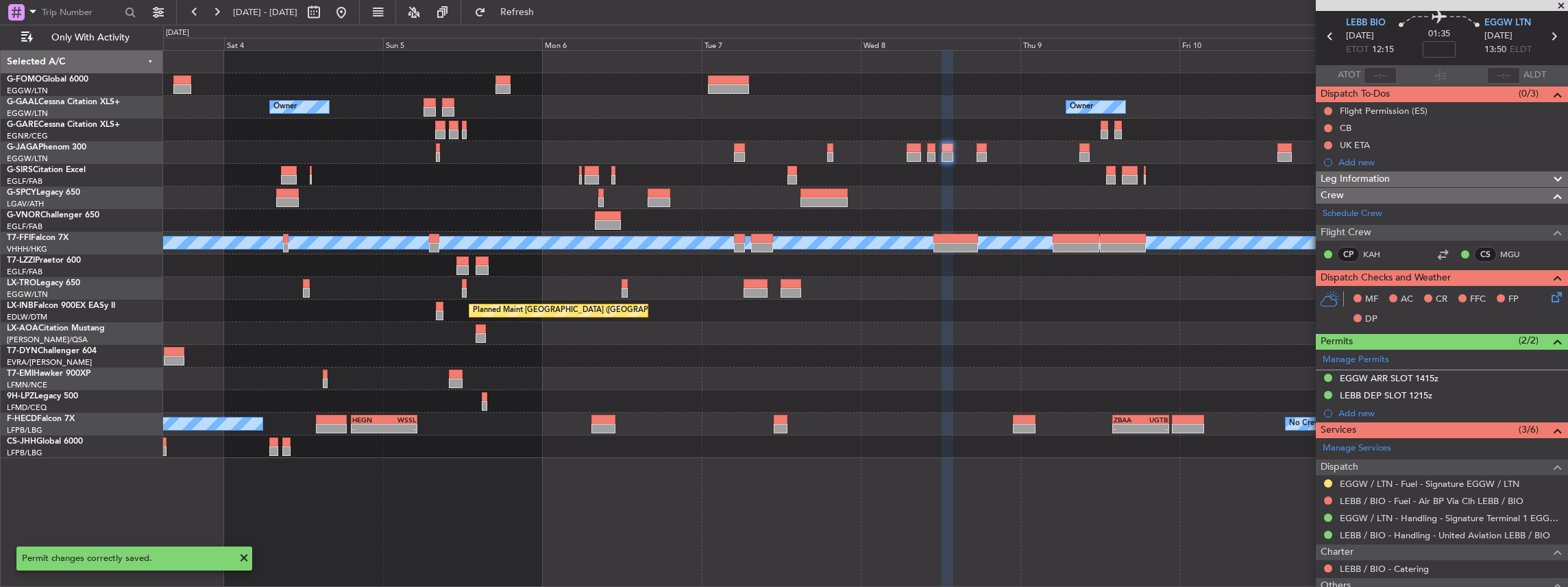
scroll to position [0, 0]
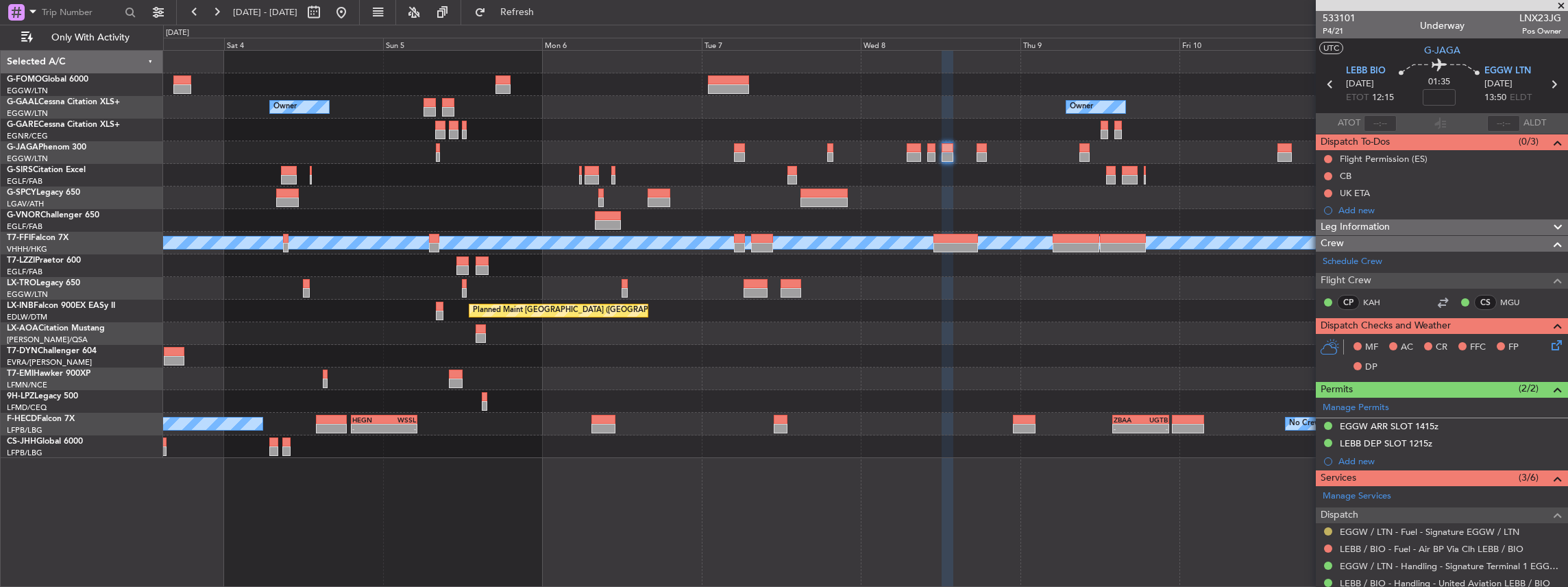
click at [1329, 528] on button at bounding box center [1329, 531] width 9 height 9
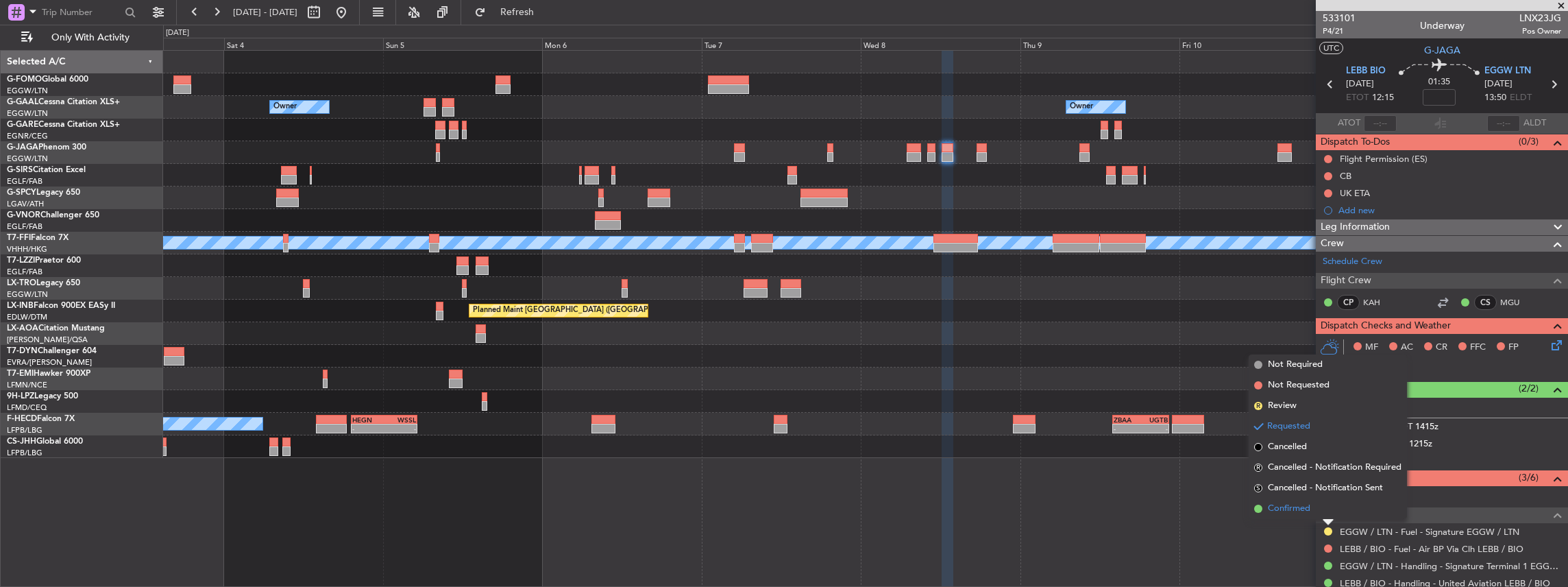
click at [1308, 505] on span "Confirmed" at bounding box center [1290, 509] width 43 height 14
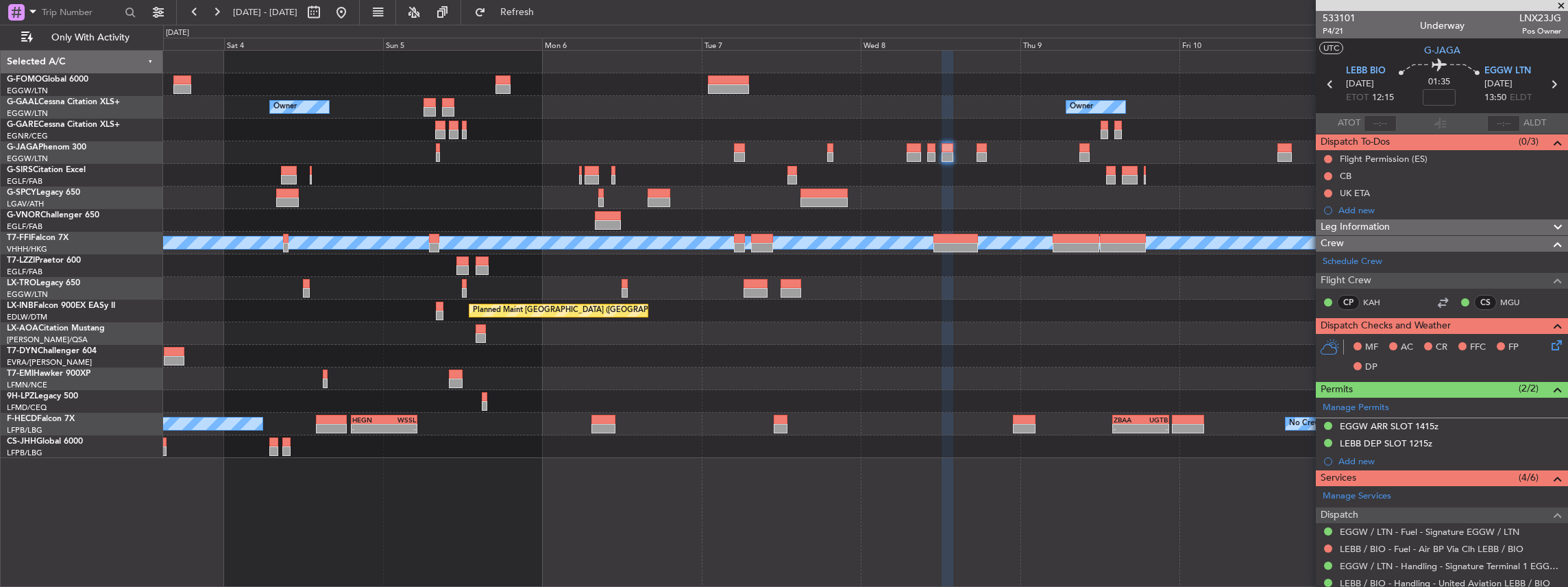
click at [1549, 83] on icon at bounding box center [1553, 84] width 18 height 18
type input "1"
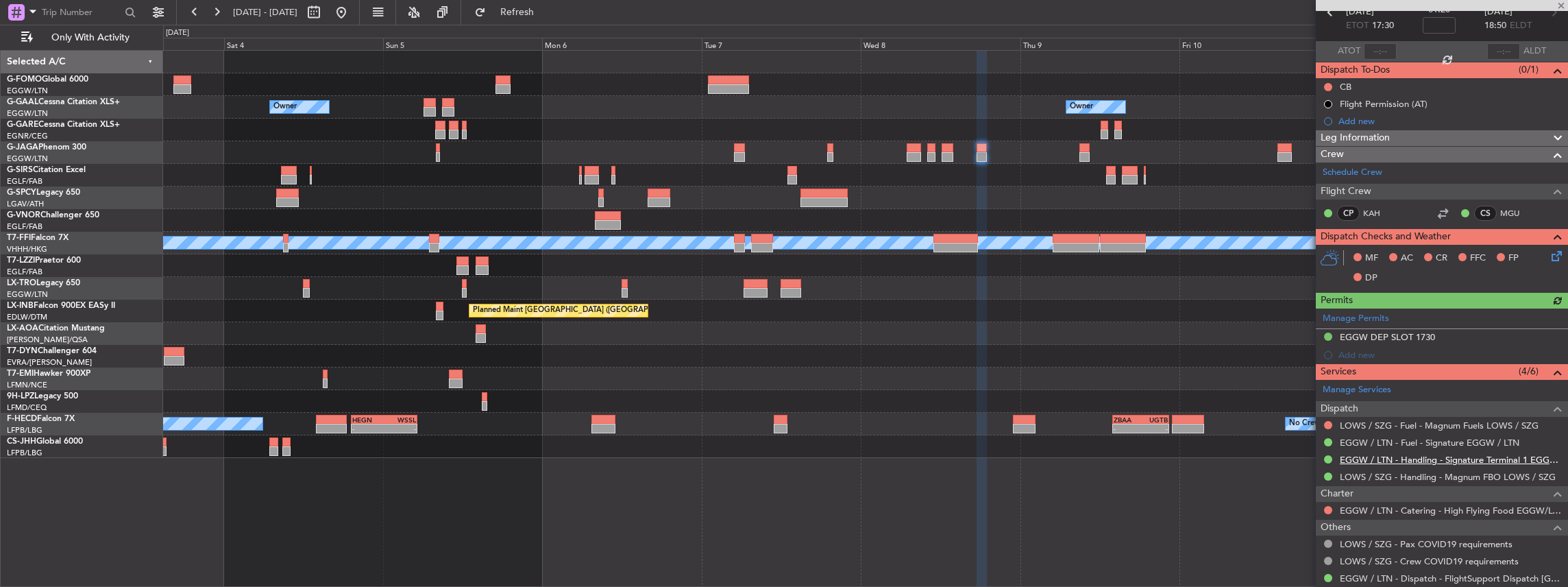
scroll to position [91, 0]
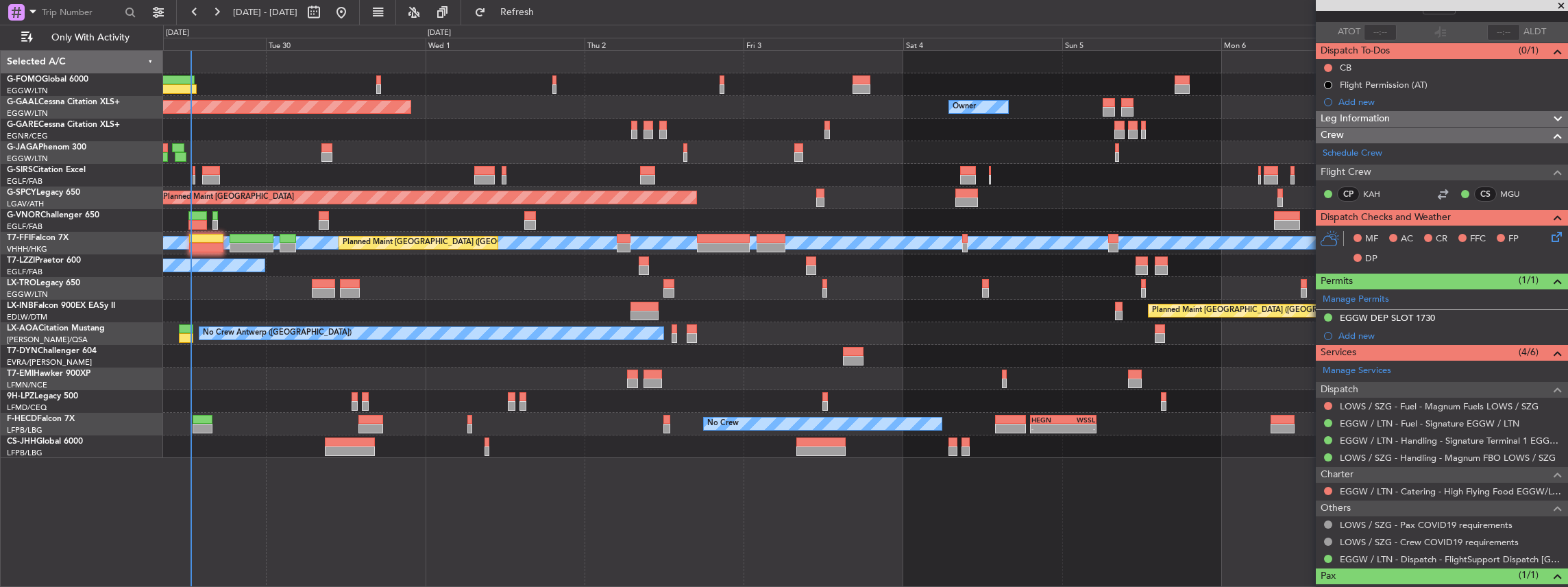
click at [1015, 333] on div "Owner Planned Maint Dusseldorf Owner Planned Maint London (Luton) Planned Maint…" at bounding box center [865, 254] width 1405 height 407
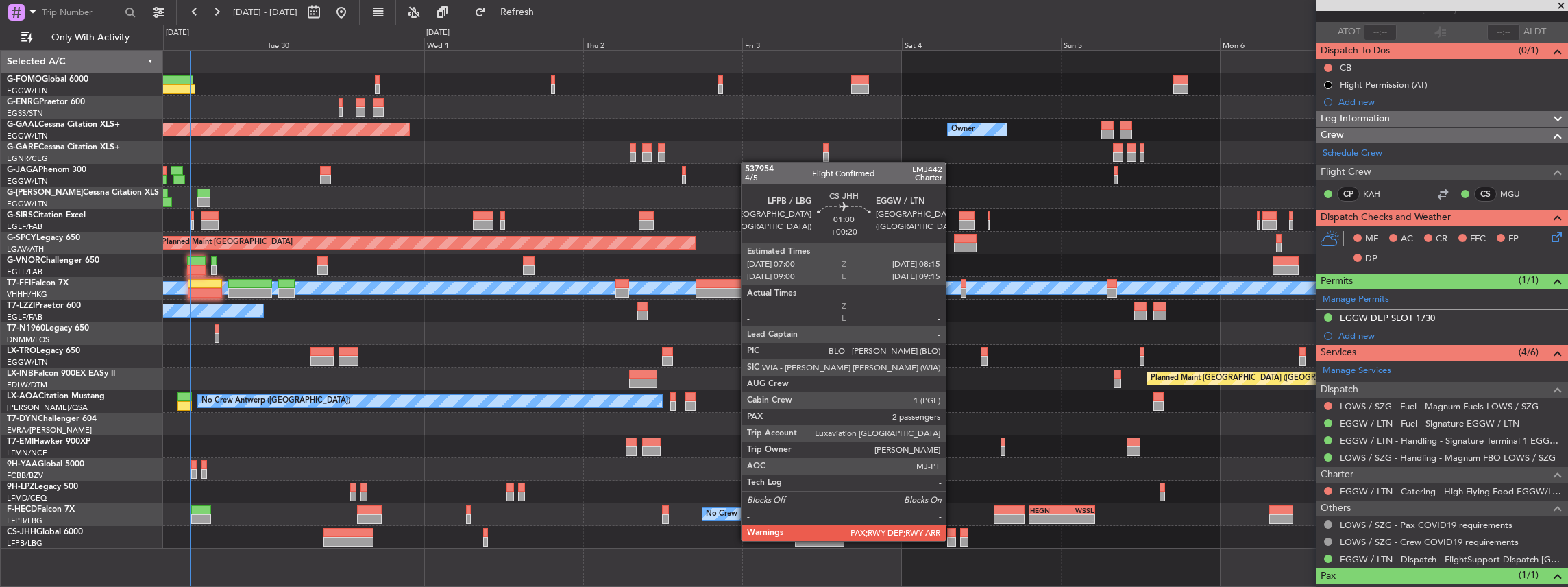
click at [953, 540] on div at bounding box center [952, 541] width 9 height 9
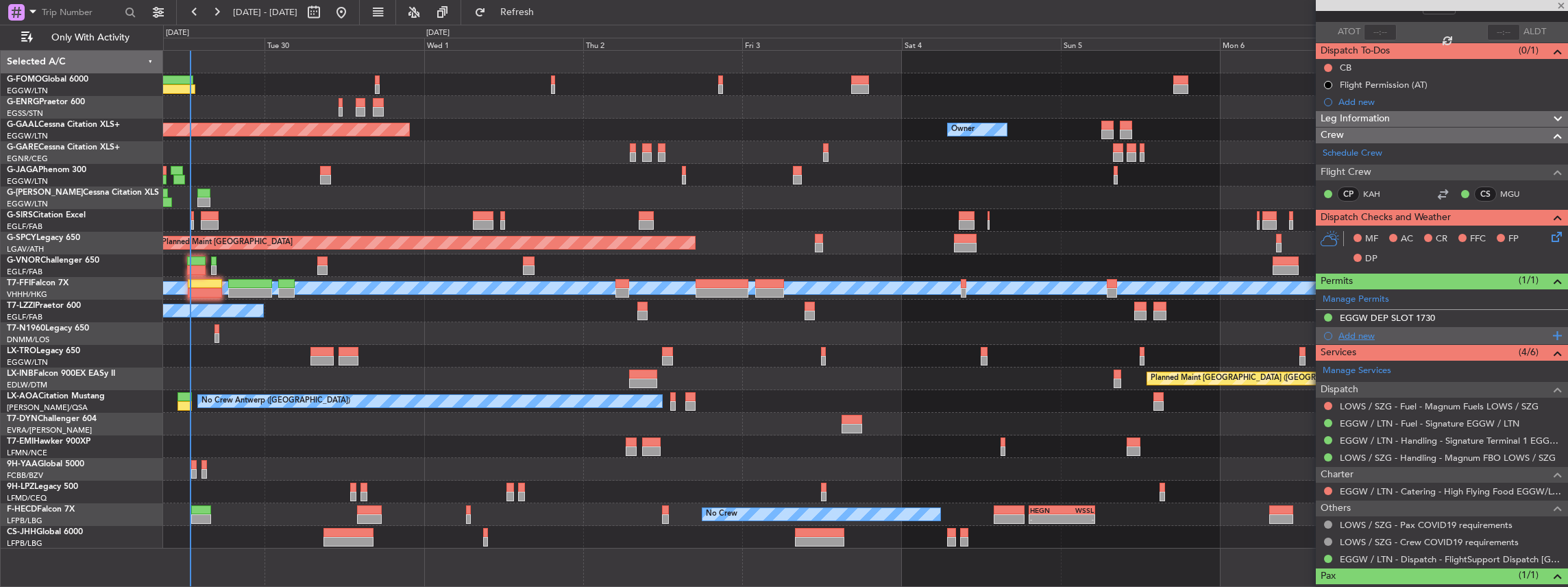
type input "+00:20"
type input "2"
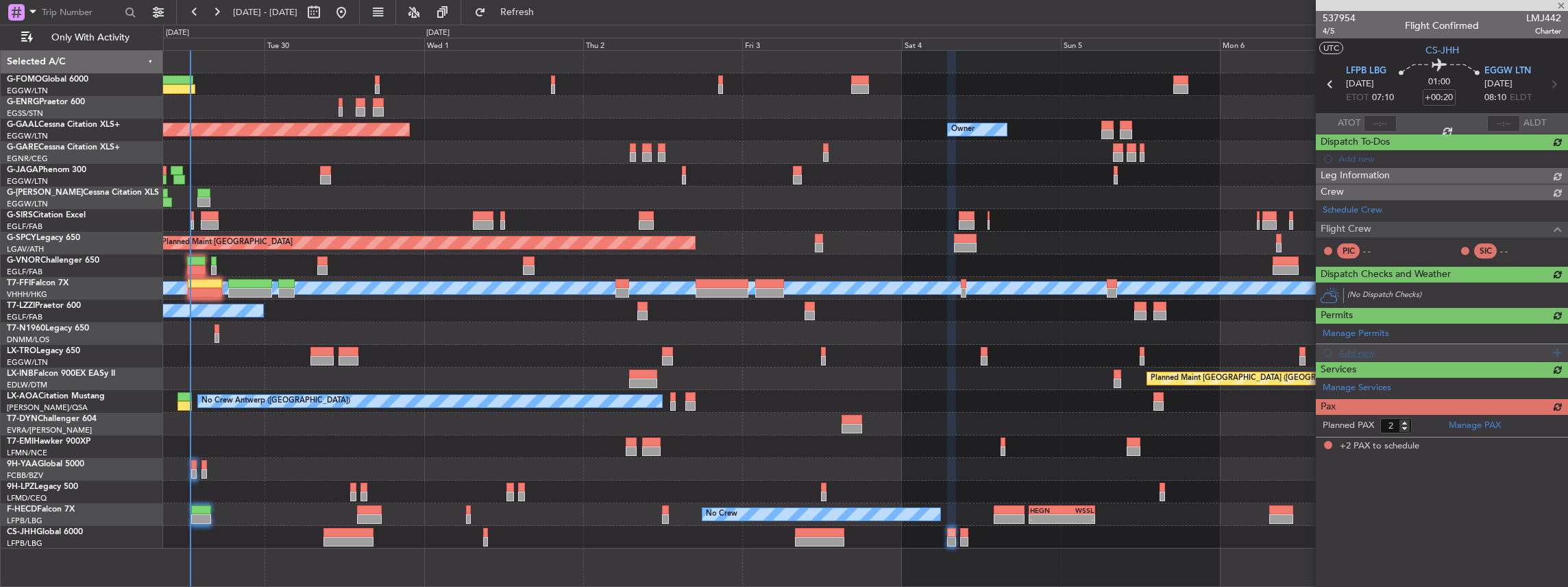
scroll to position [0, 0]
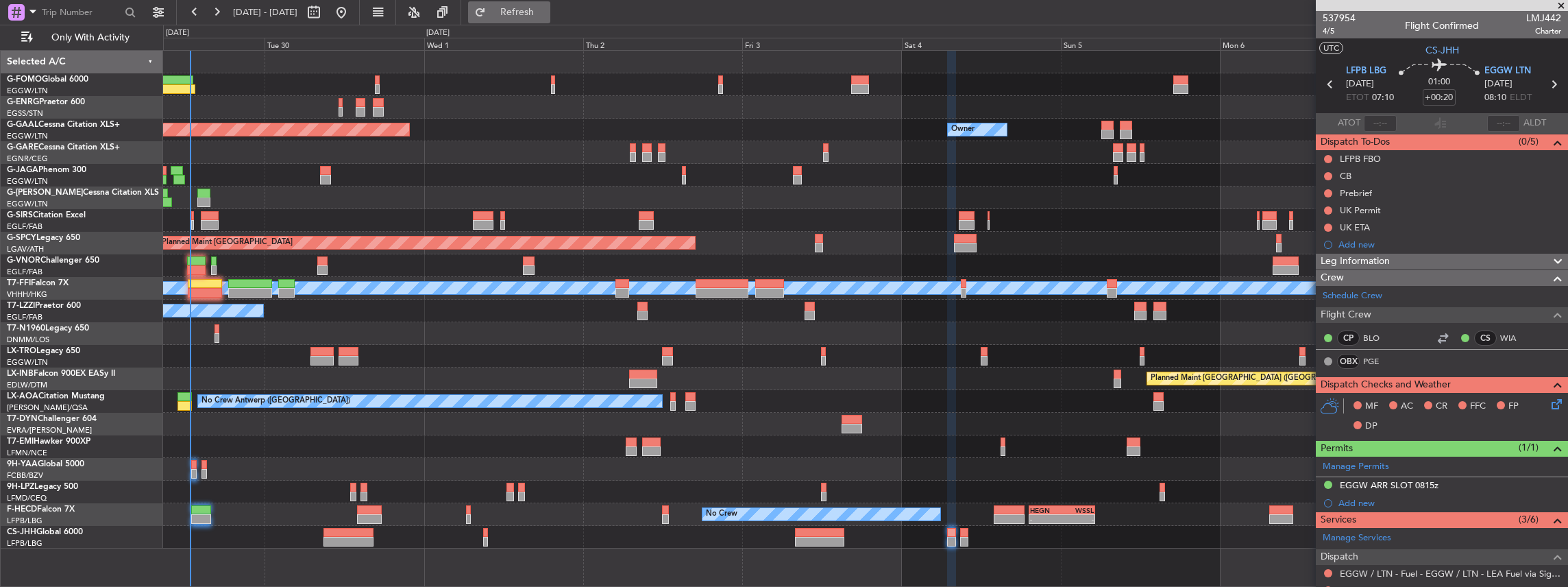
click at [547, 9] on span "Refresh" at bounding box center [517, 12] width 58 height 9
click at [550, 21] on button "Refresh" at bounding box center [509, 13] width 82 height 22
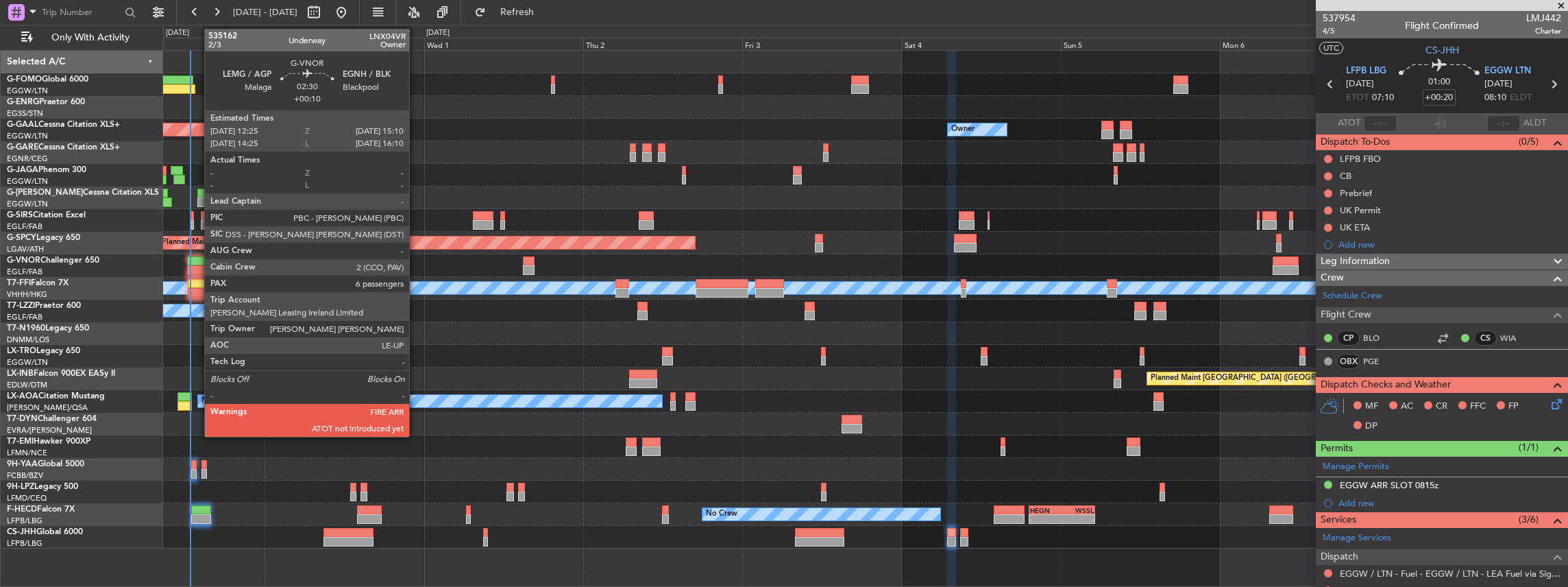
click at [197, 265] on div at bounding box center [197, 269] width 19 height 9
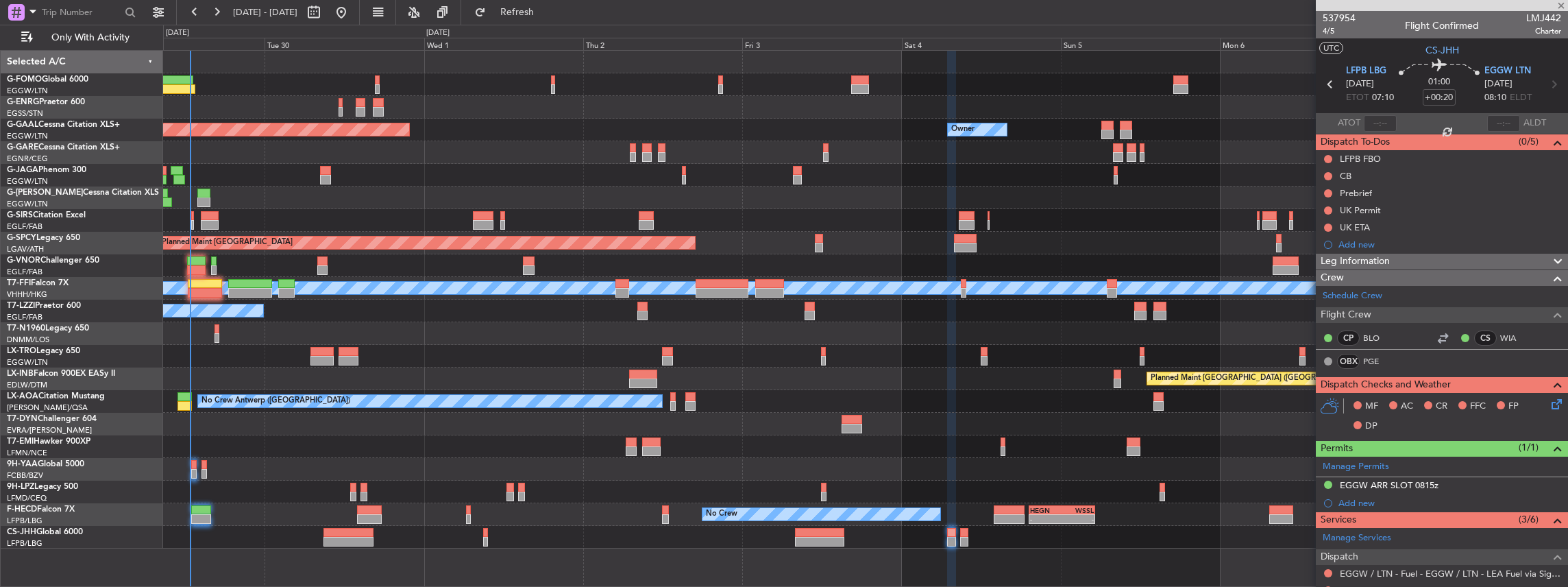
type input "+00:10"
type input "6"
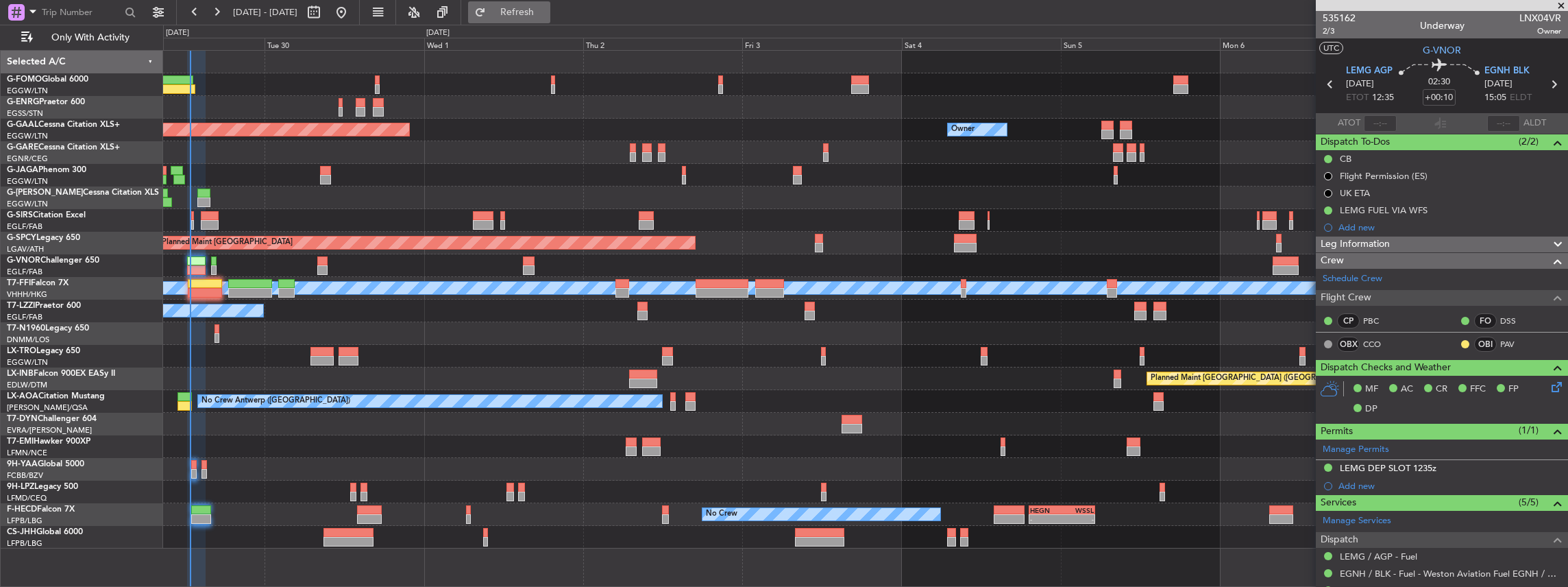
click at [535, 12] on span "Refresh" at bounding box center [517, 12] width 58 height 9
type input "12:47"
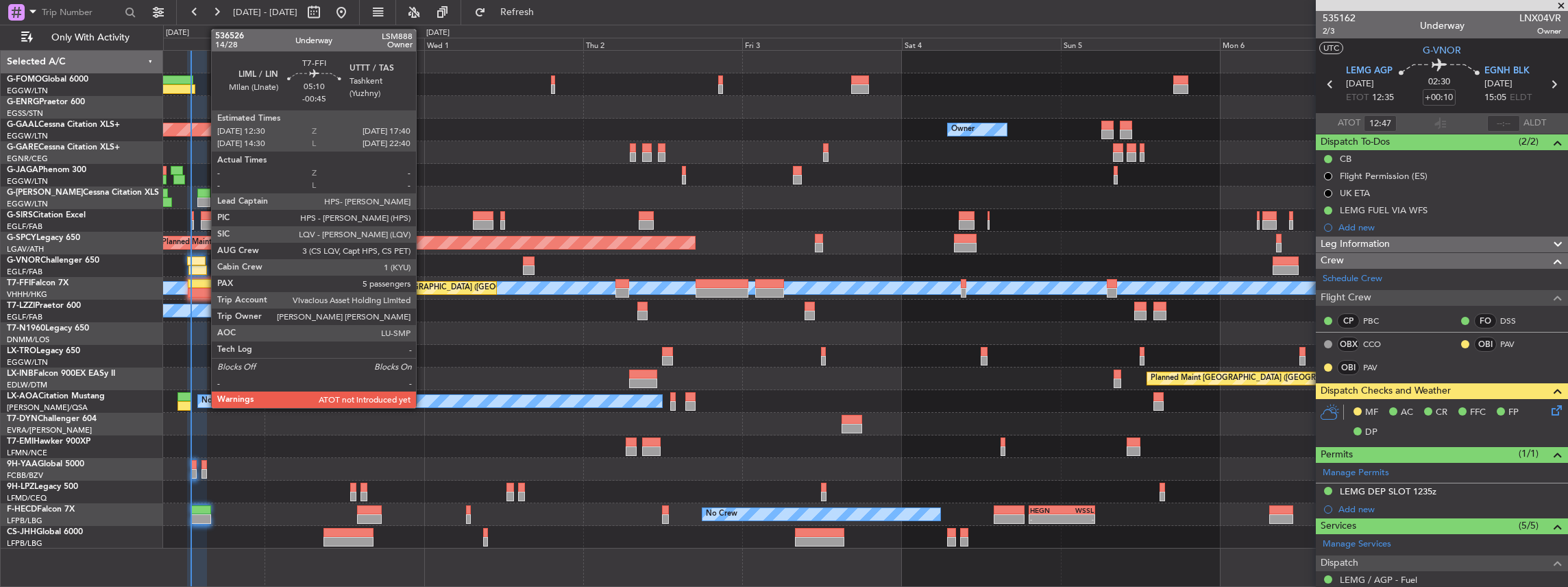
click at [209, 291] on div at bounding box center [205, 292] width 35 height 9
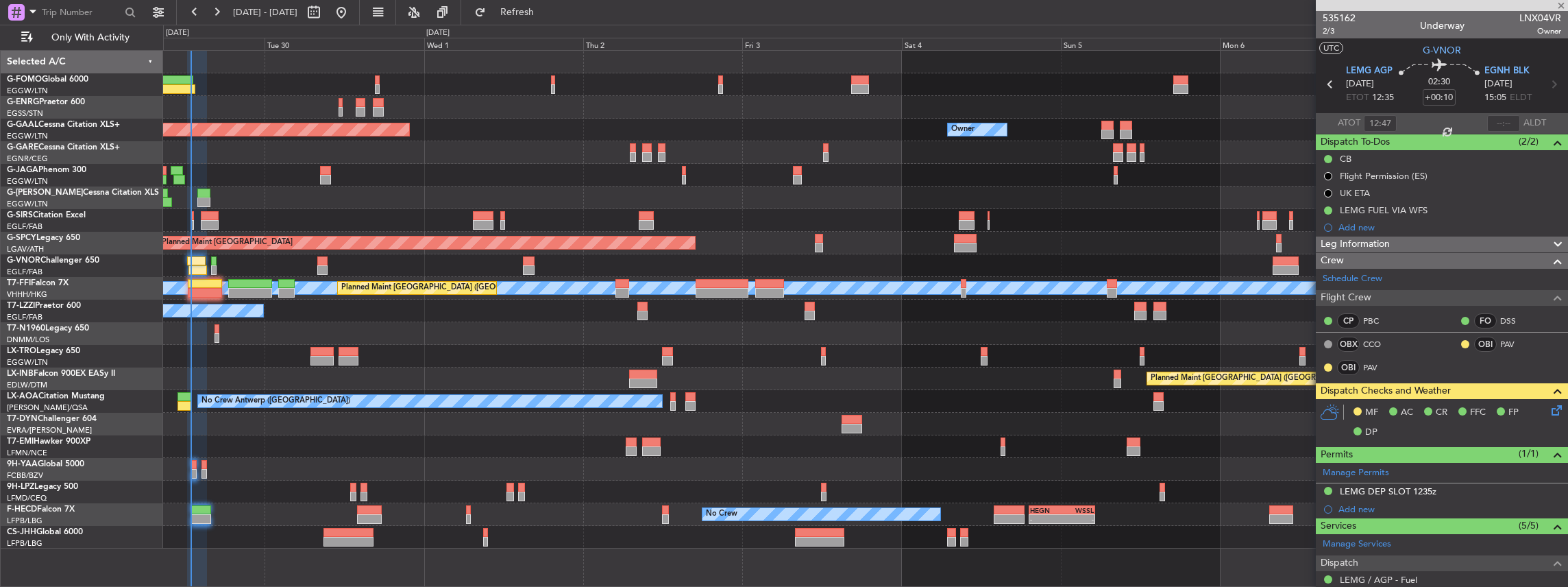
type input "-00:45"
type input "5"
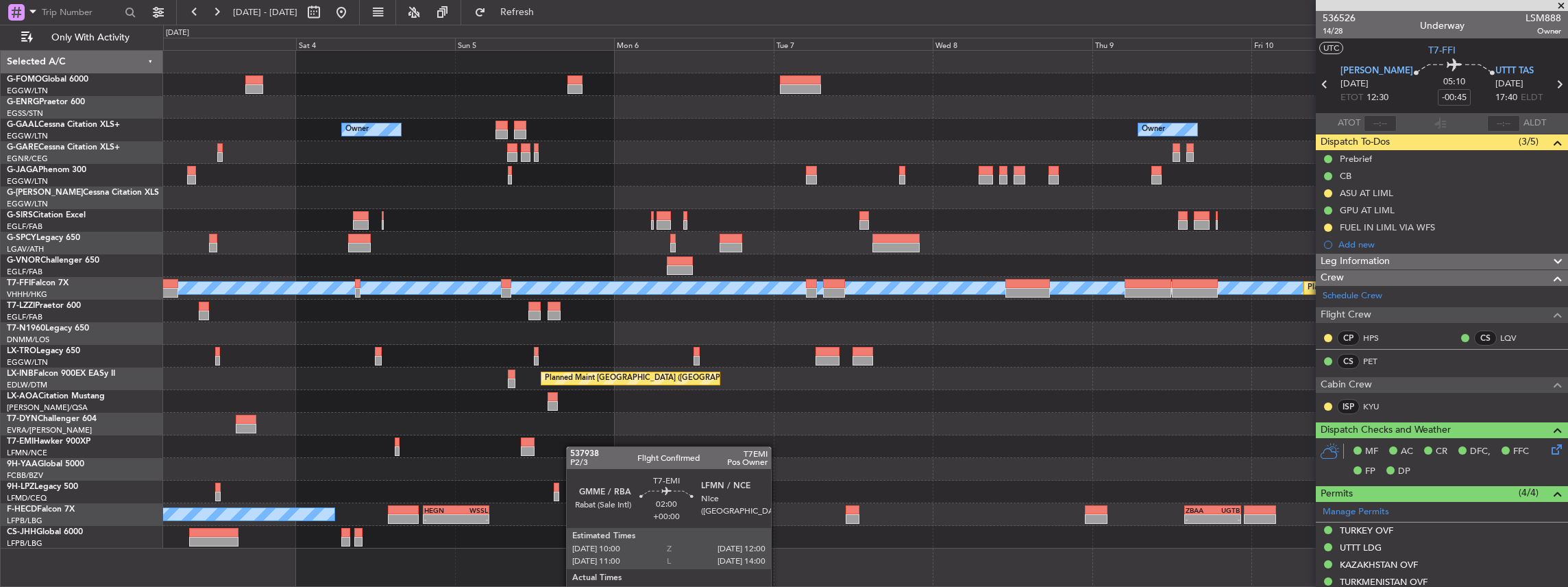
click at [550, 446] on div "No Crew" at bounding box center [865, 446] width 1405 height 22
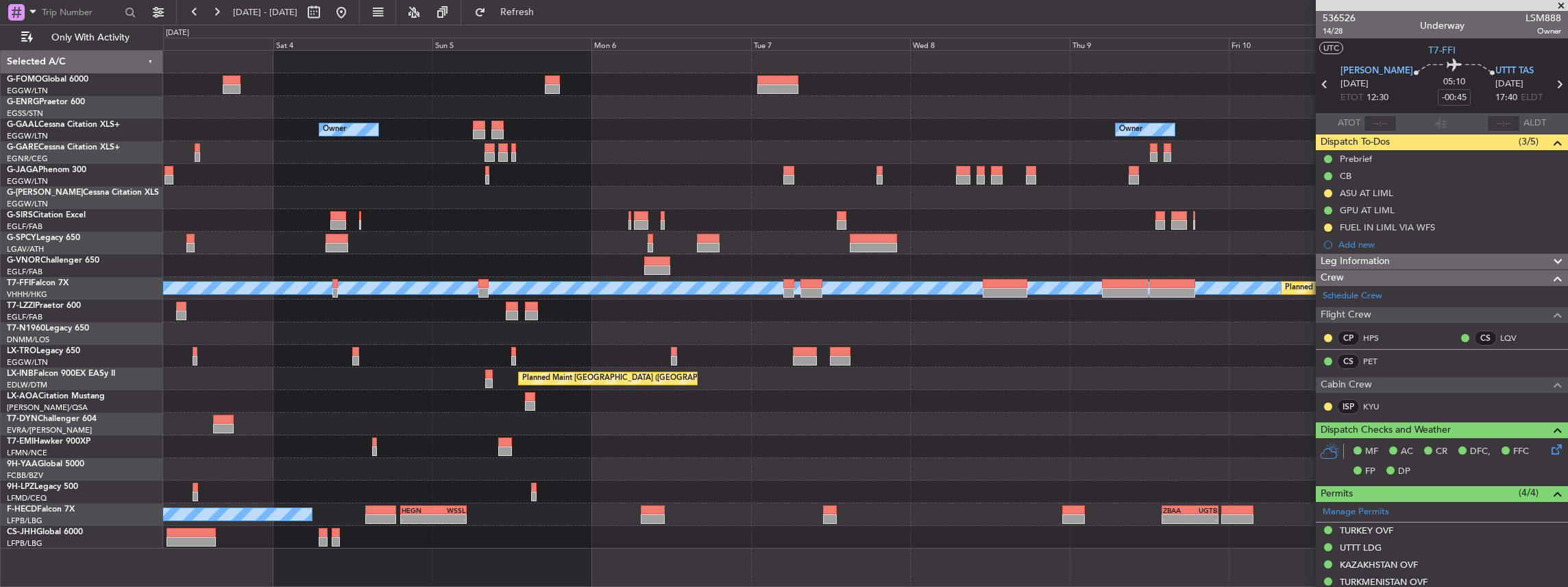
click at [645, 388] on div "Owner Owner Owner Planned Maint [GEOGRAPHIC_DATA] [PERSON_NAME] [PERSON_NAME] P…" at bounding box center [865, 300] width 1405 height 498
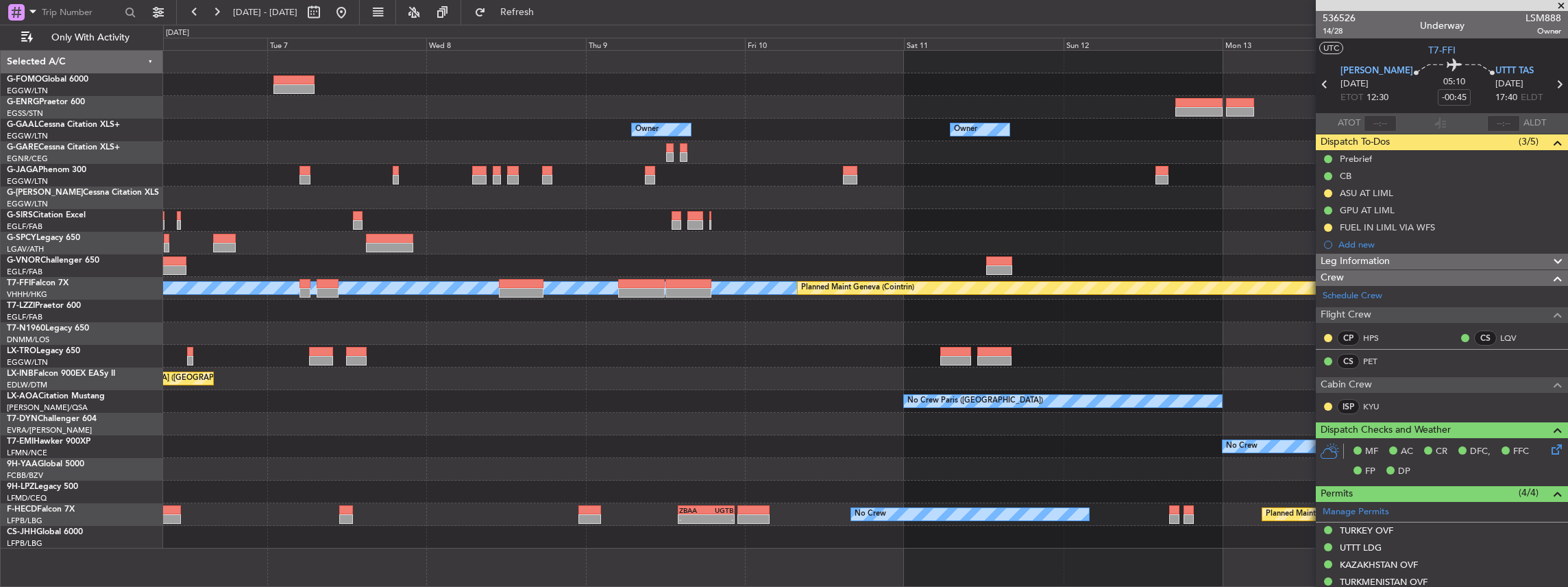
click at [611, 396] on div "Owner Owner Owner Owner Owner No Crew [PERSON_NAME] [PERSON_NAME] Planned Maint…" at bounding box center [865, 300] width 1405 height 498
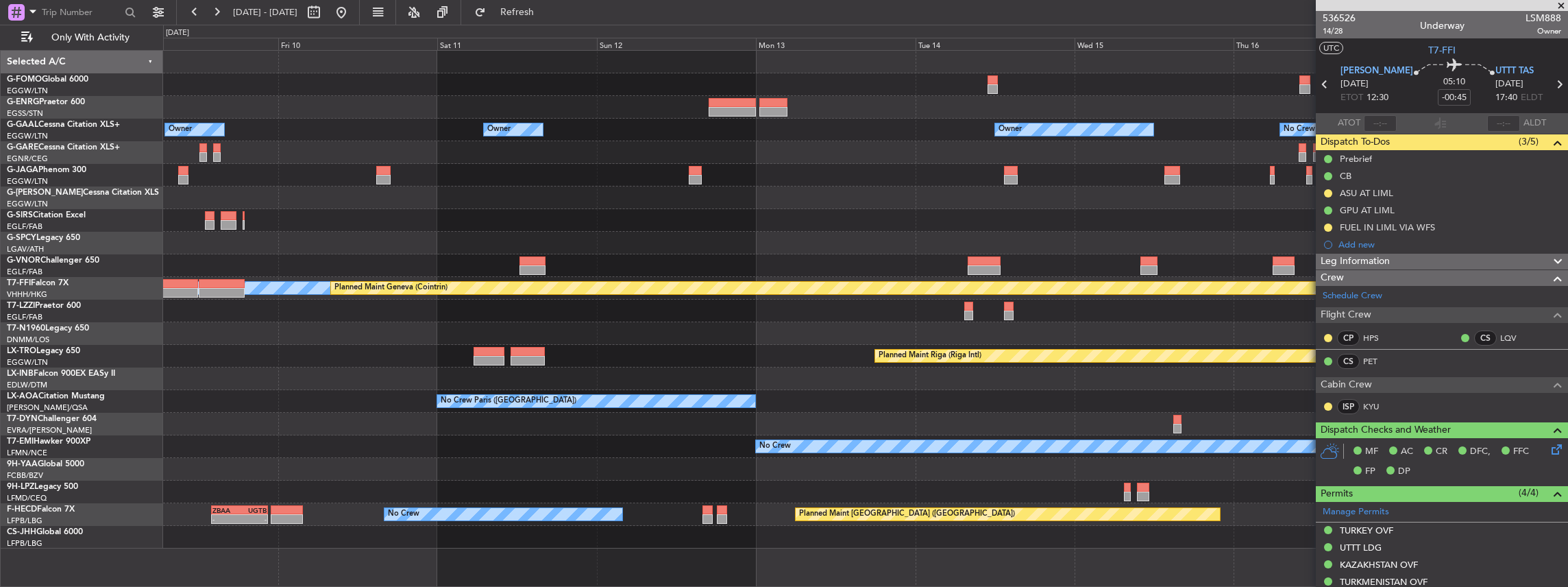
click at [881, 337] on div at bounding box center [865, 333] width 1405 height 22
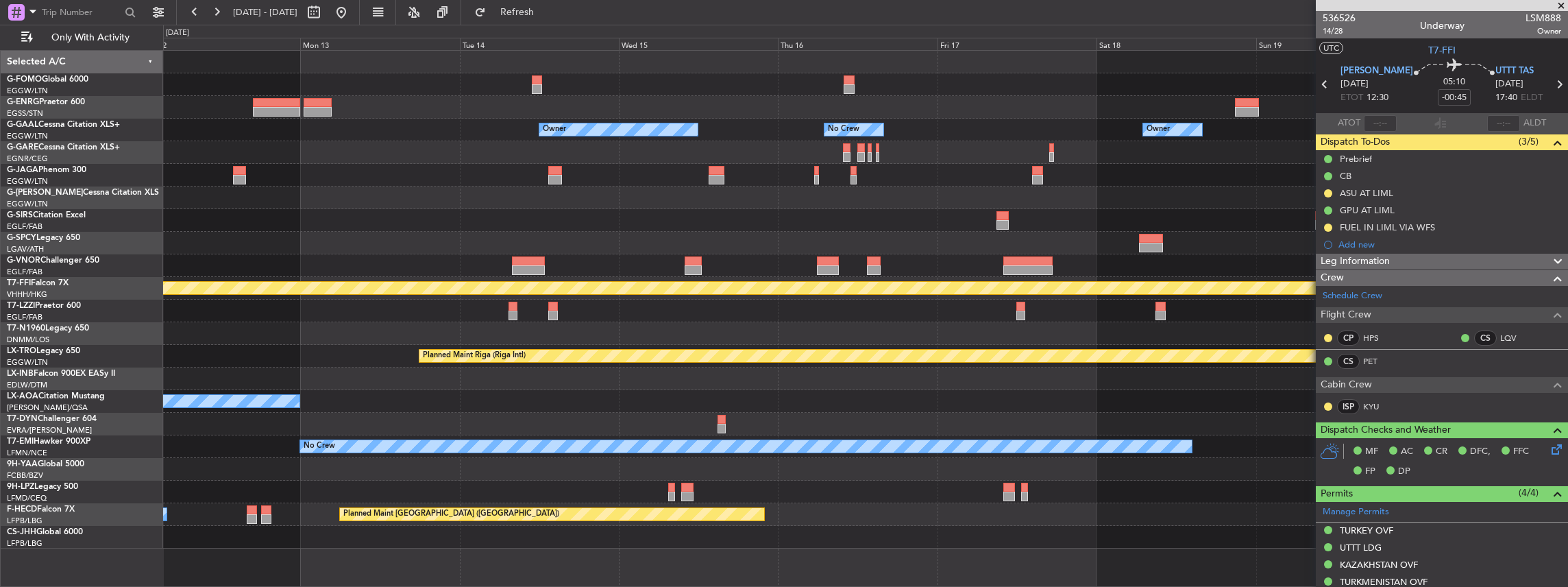
click at [630, 385] on div "Owner Owner No Crew Owner Owner Planned Maint [GEOGRAPHIC_DATA] ([GEOGRAPHIC_DA…" at bounding box center [865, 300] width 1405 height 498
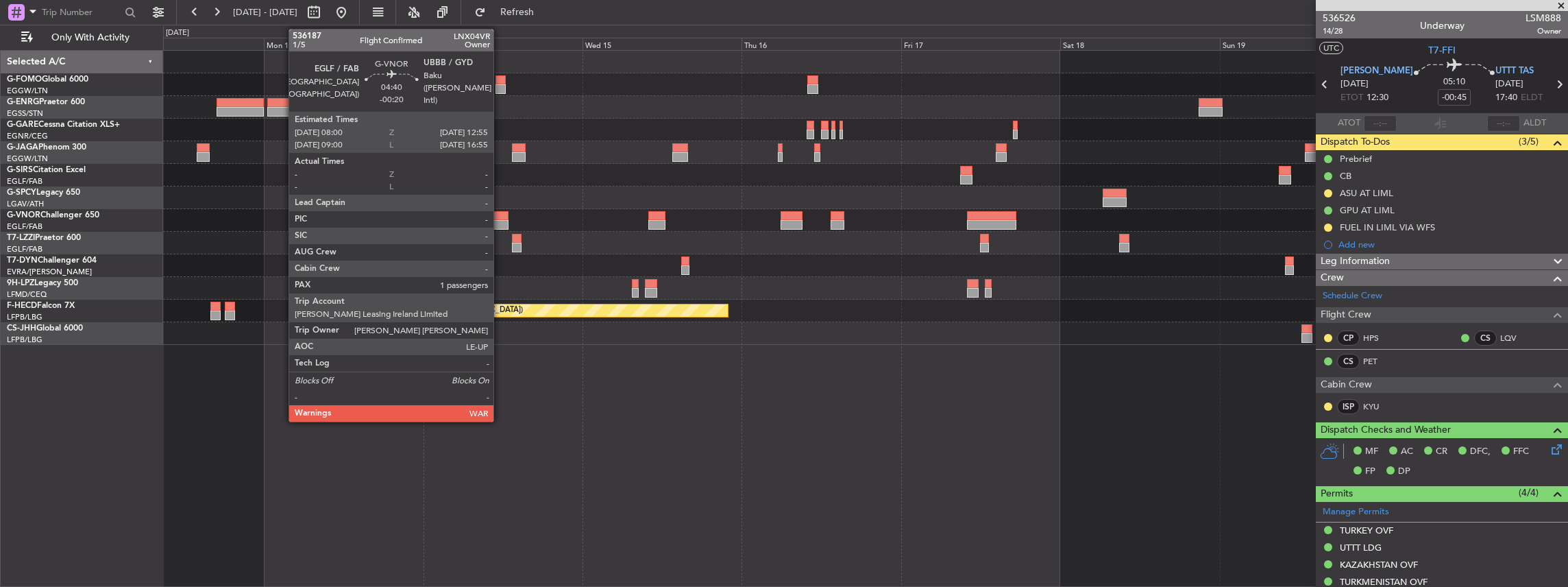
click at [500, 225] on div at bounding box center [492, 224] width 33 height 9
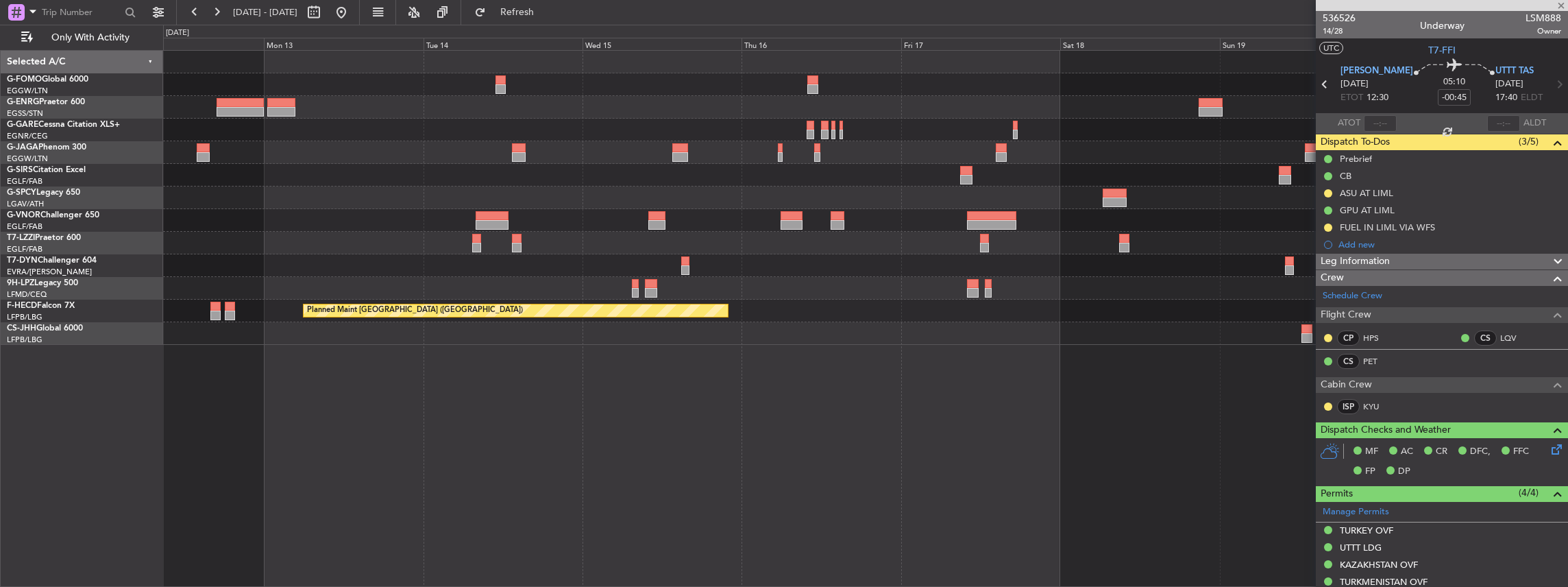
type input "-00:20"
type input "1"
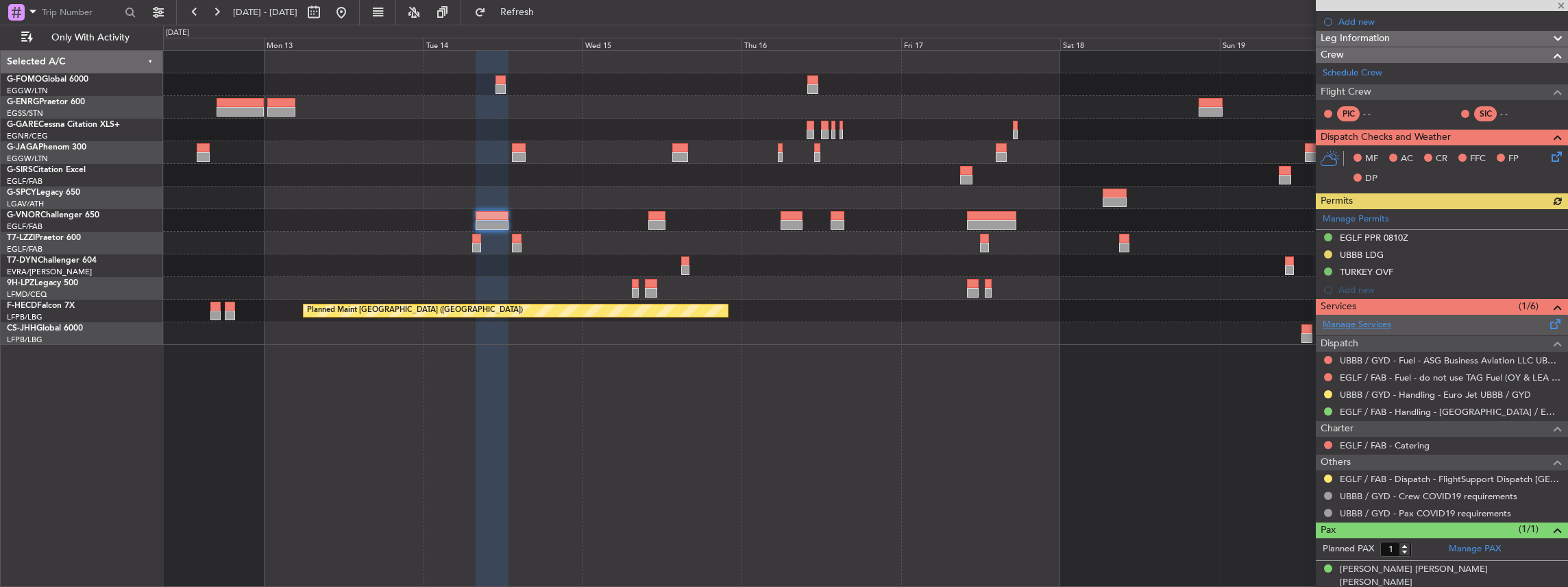
scroll to position [172, 0]
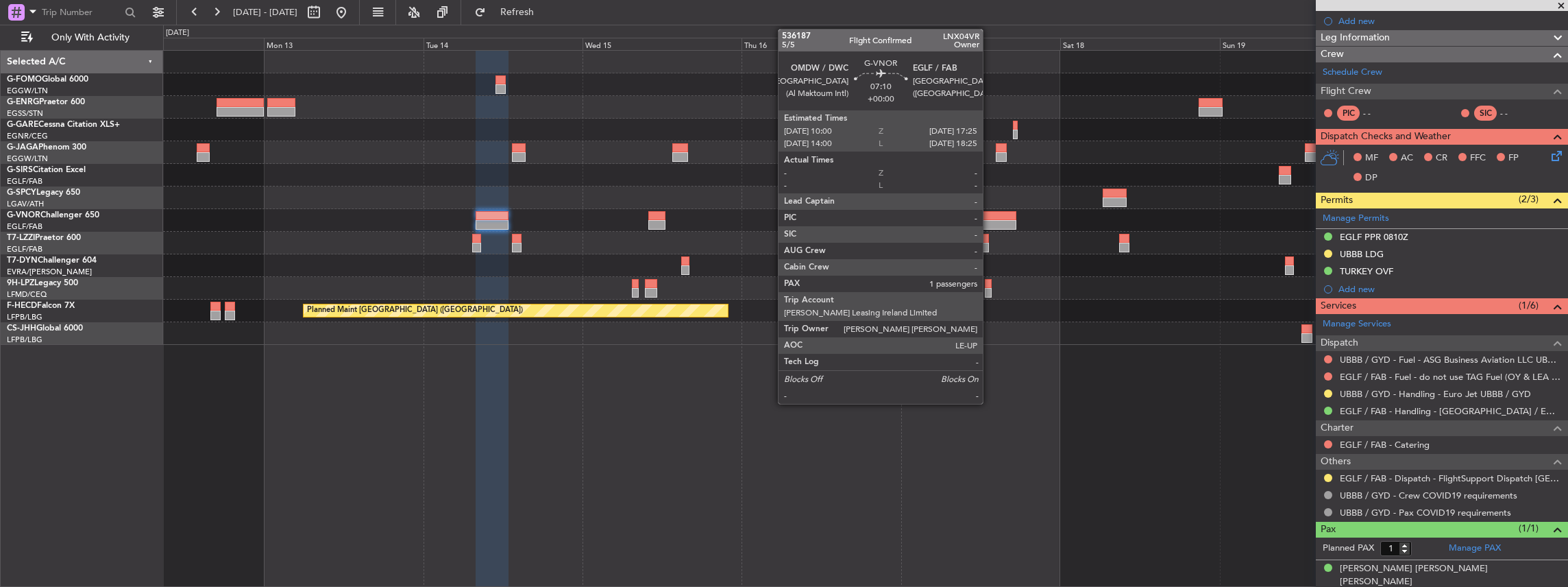
click at [990, 223] on div at bounding box center [992, 224] width 50 height 9
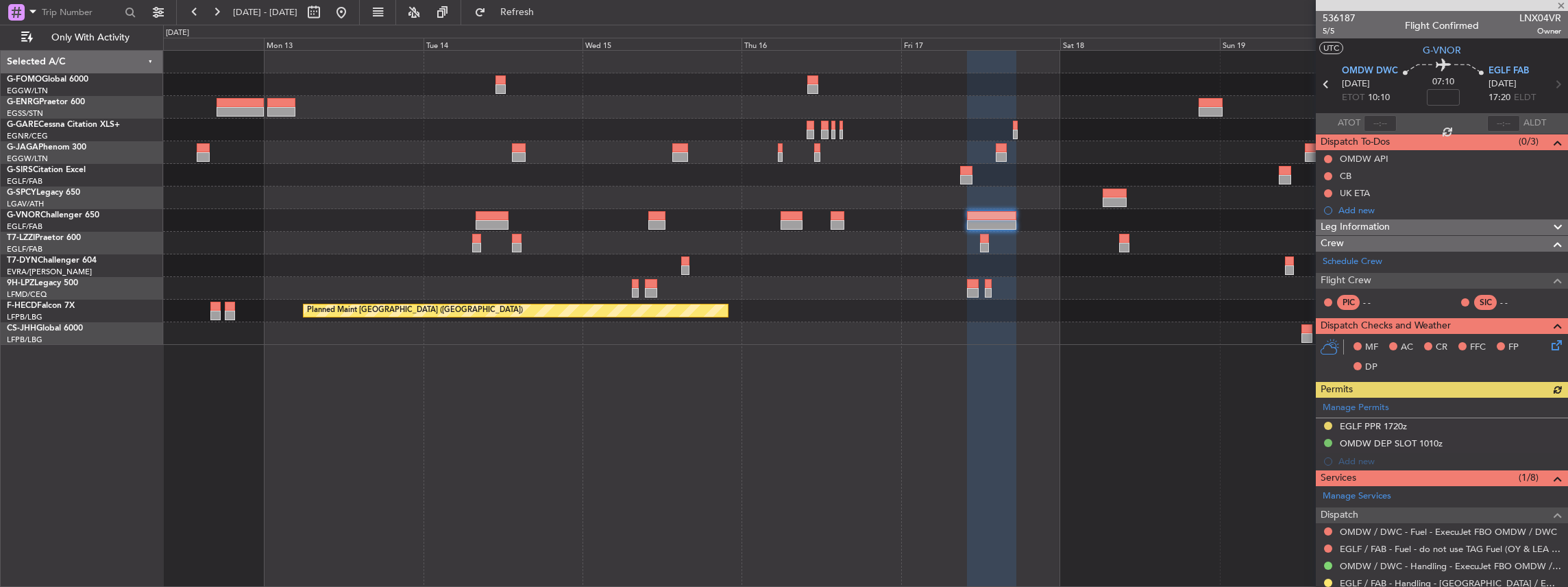
scroll to position [91, 0]
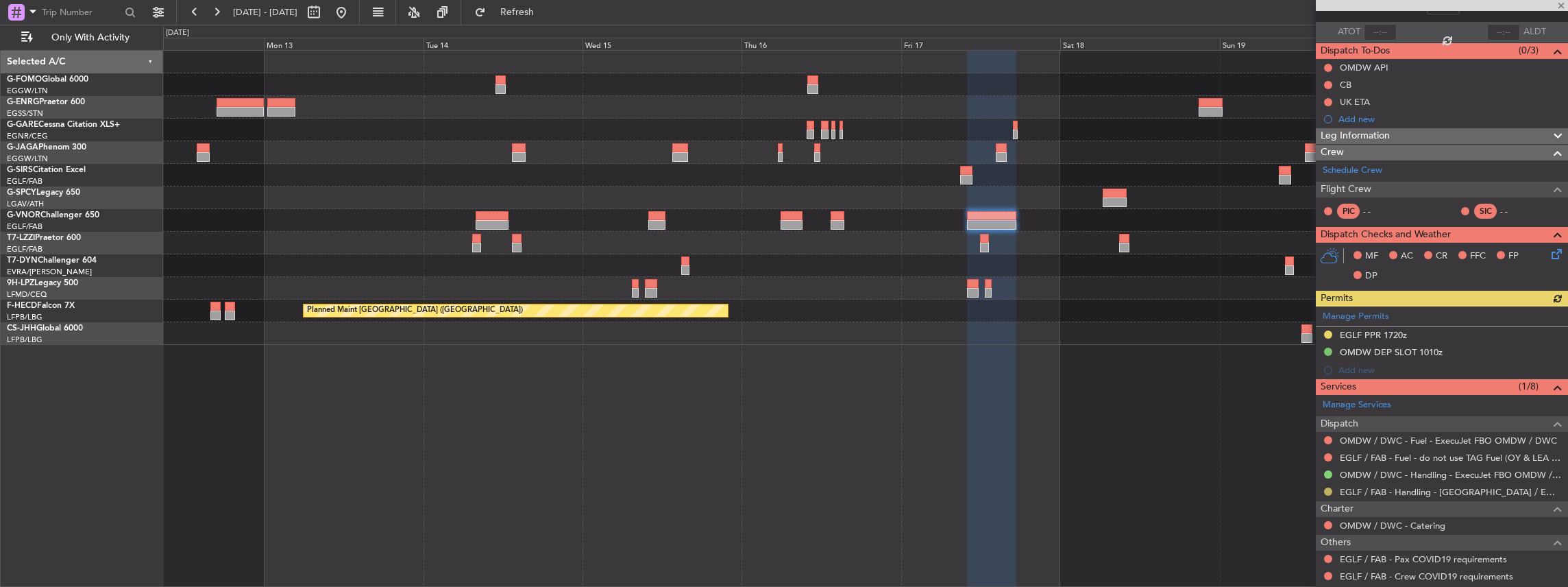
click at [1327, 489] on button at bounding box center [1329, 492] width 9 height 9
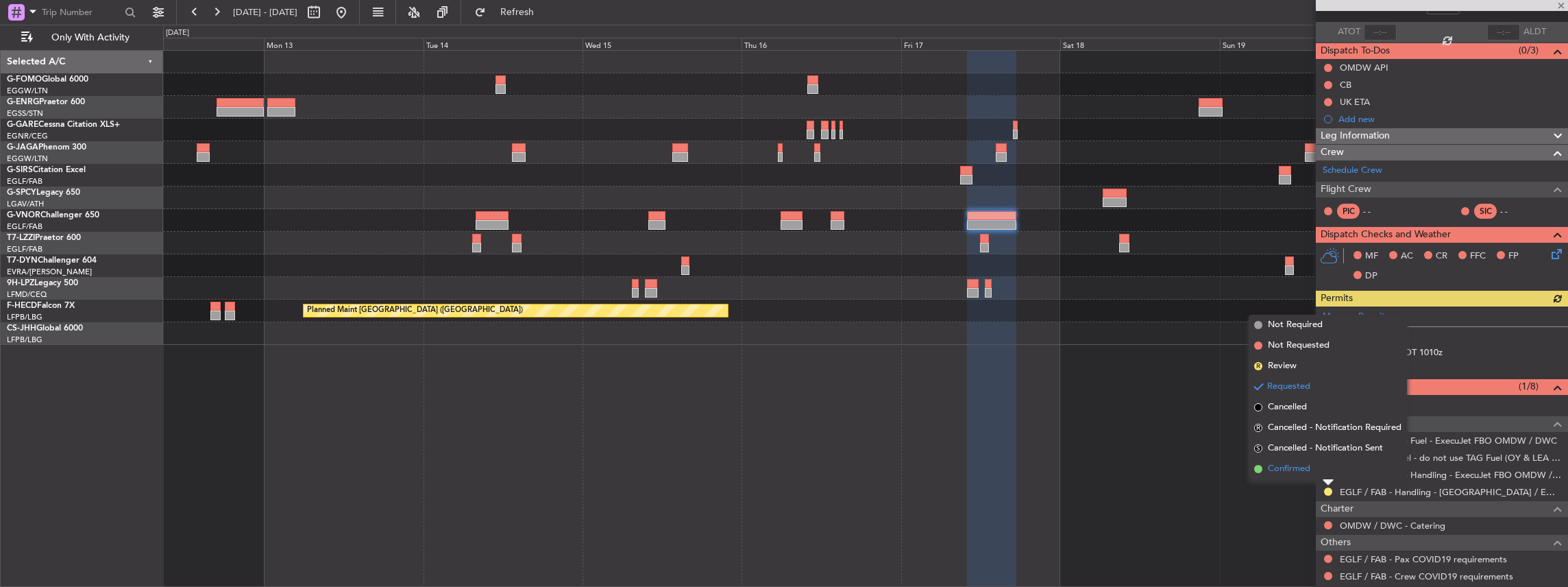
click at [1297, 466] on span "Confirmed" at bounding box center [1290, 469] width 43 height 14
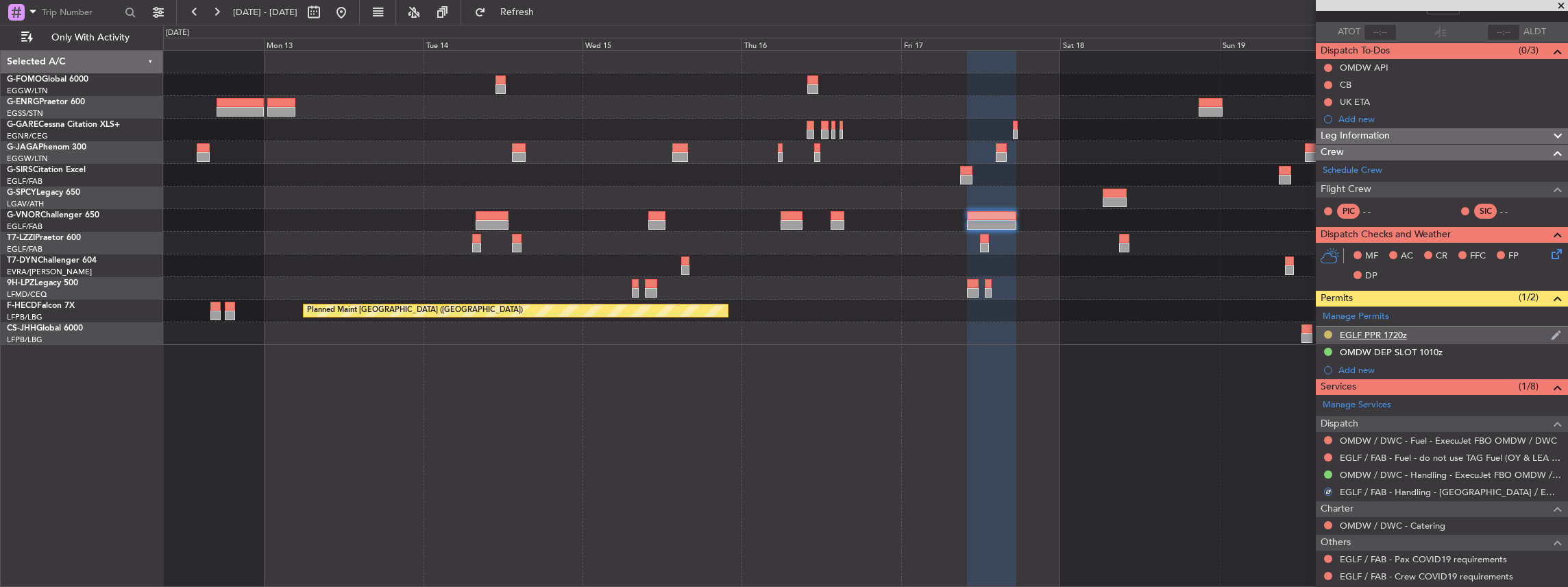
click at [1327, 332] on button at bounding box center [1329, 335] width 9 height 9
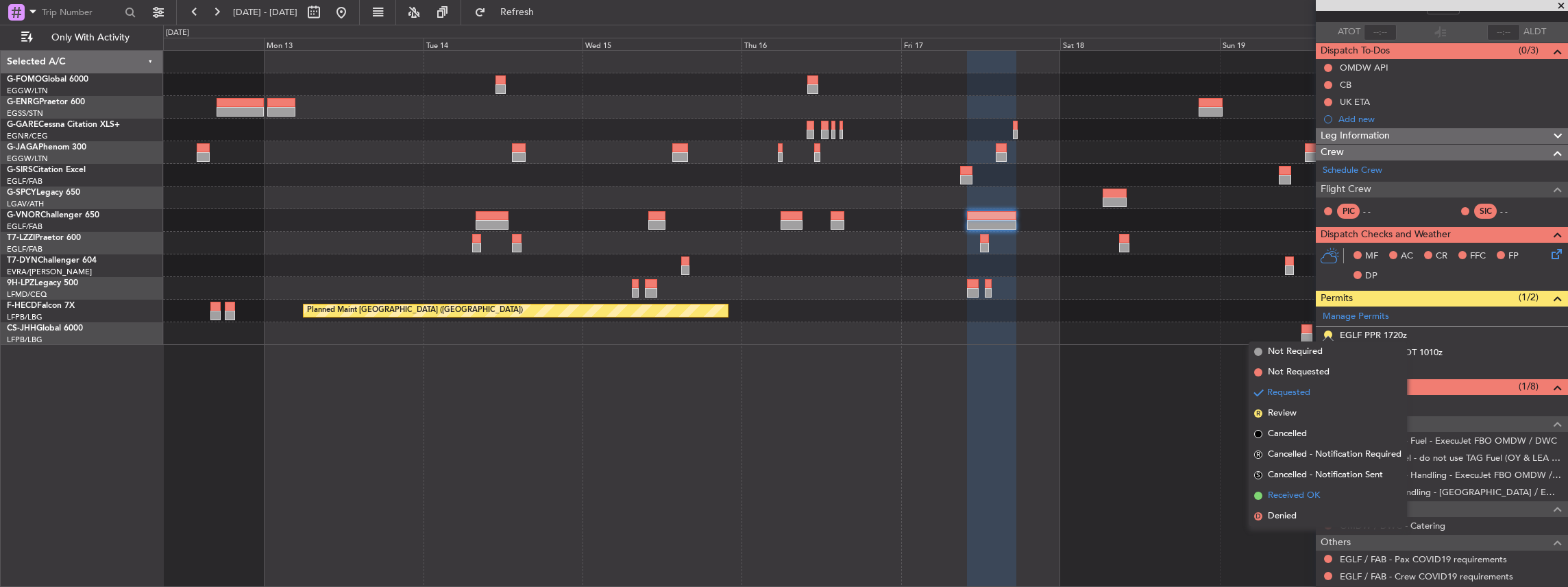
click at [1306, 497] on span "Received OK" at bounding box center [1294, 495] width 52 height 14
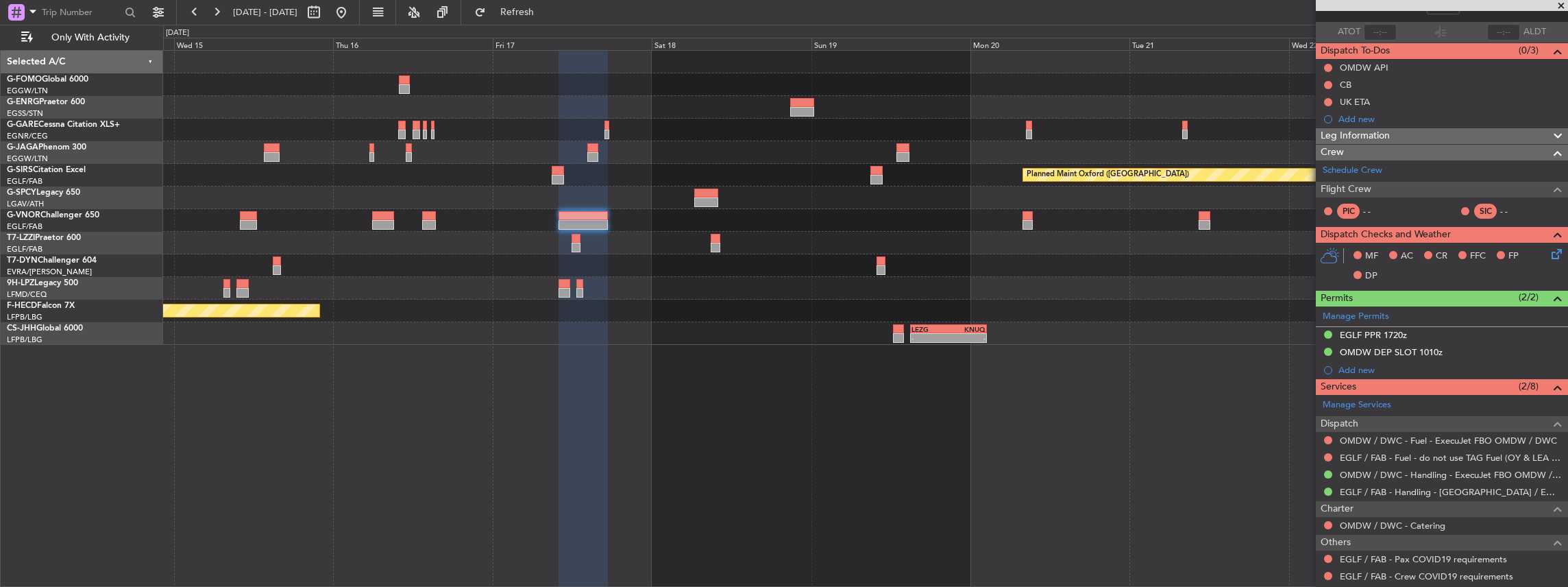
click at [702, 405] on div "Planned Maint Oxford ([GEOGRAPHIC_DATA]) A/C Unavailable [GEOGRAPHIC_DATA] ([GE…" at bounding box center [866, 318] width 1406 height 537
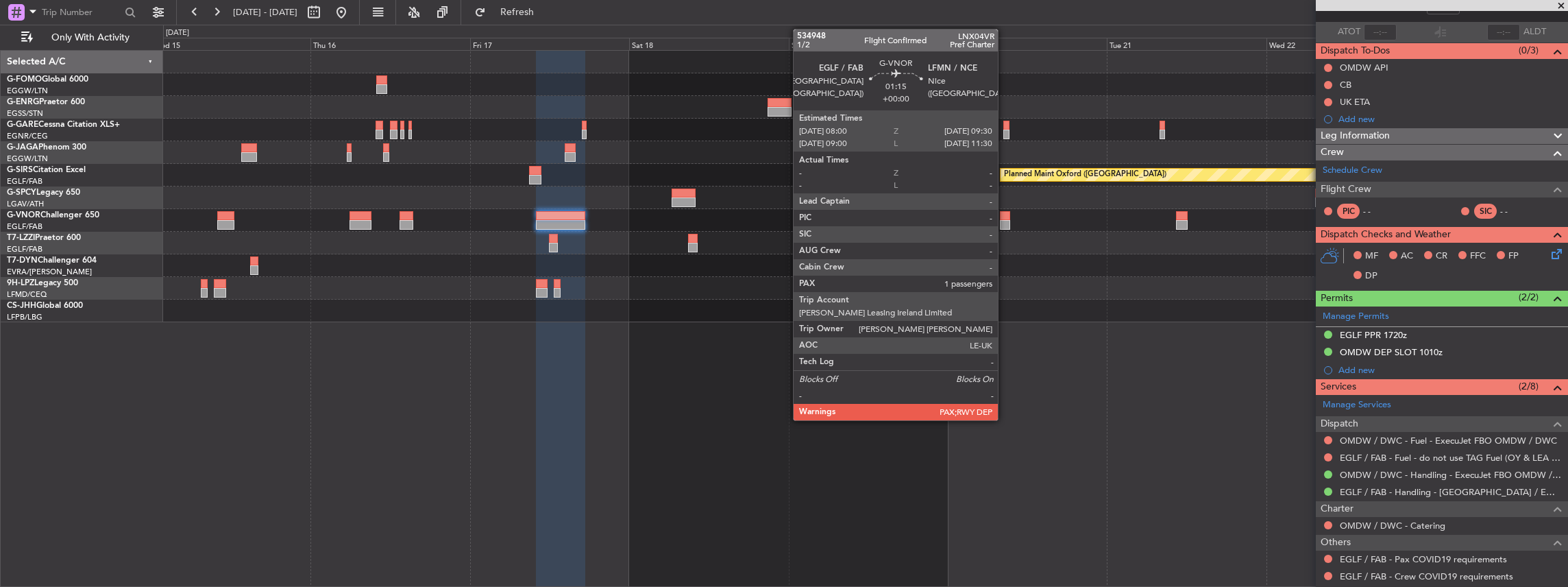
click at [1005, 220] on div at bounding box center [1005, 224] width 10 height 9
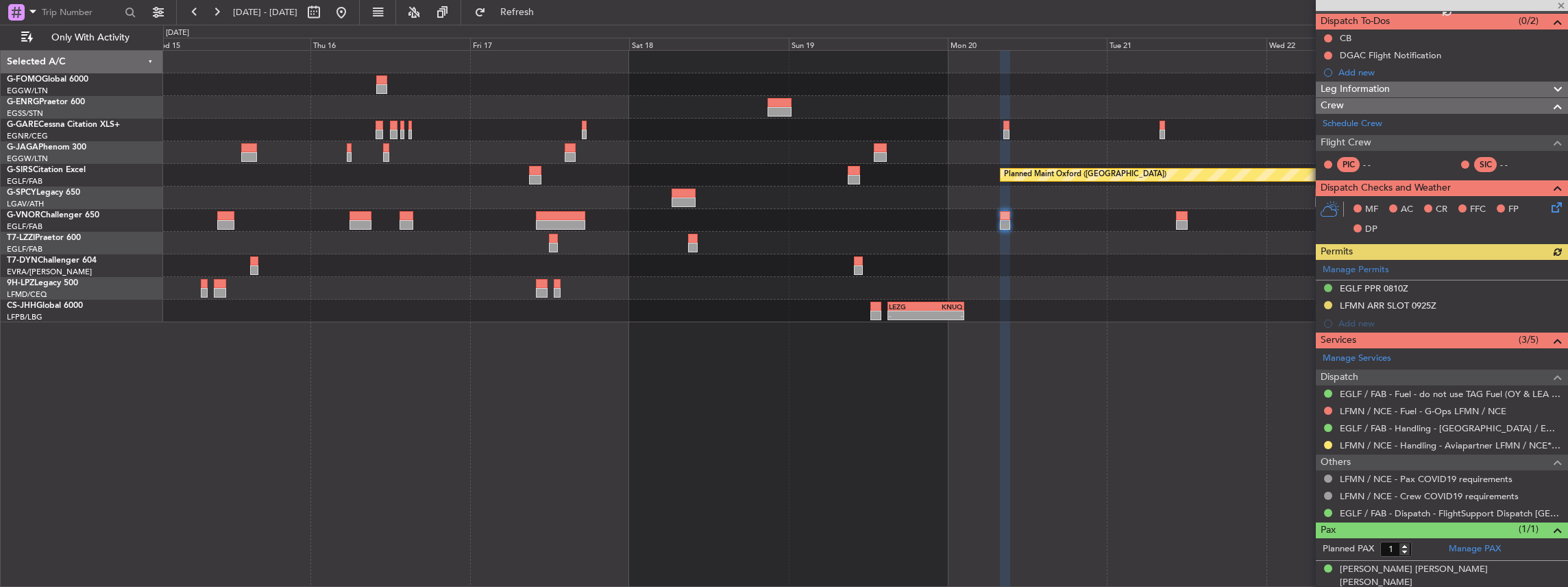
scroll to position [121, 0]
click at [1473, 284] on div "Manage Permits EGLF PPR 0810Z LFMN ARR SLOT 0925Z Add new" at bounding box center [1442, 295] width 252 height 73
click at [1433, 287] on div "EGLF PPR 0810Z" at bounding box center [1442, 288] width 252 height 17
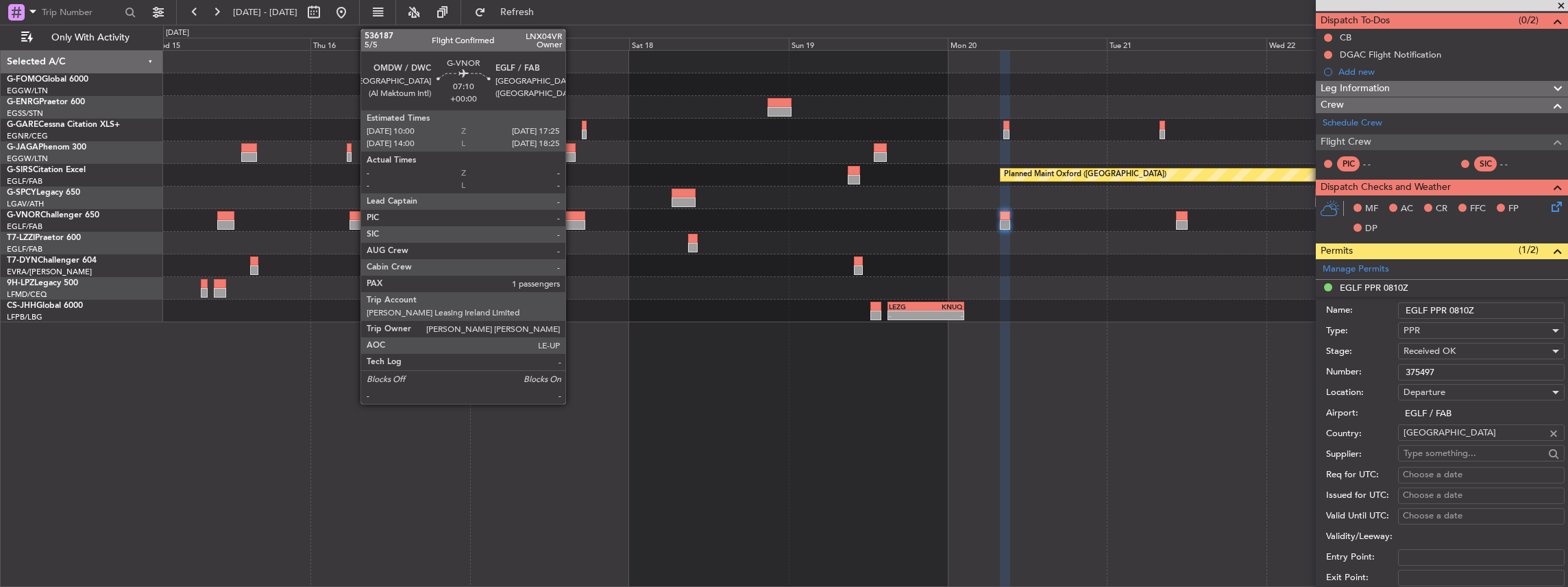
click at [564, 215] on div at bounding box center [561, 215] width 50 height 9
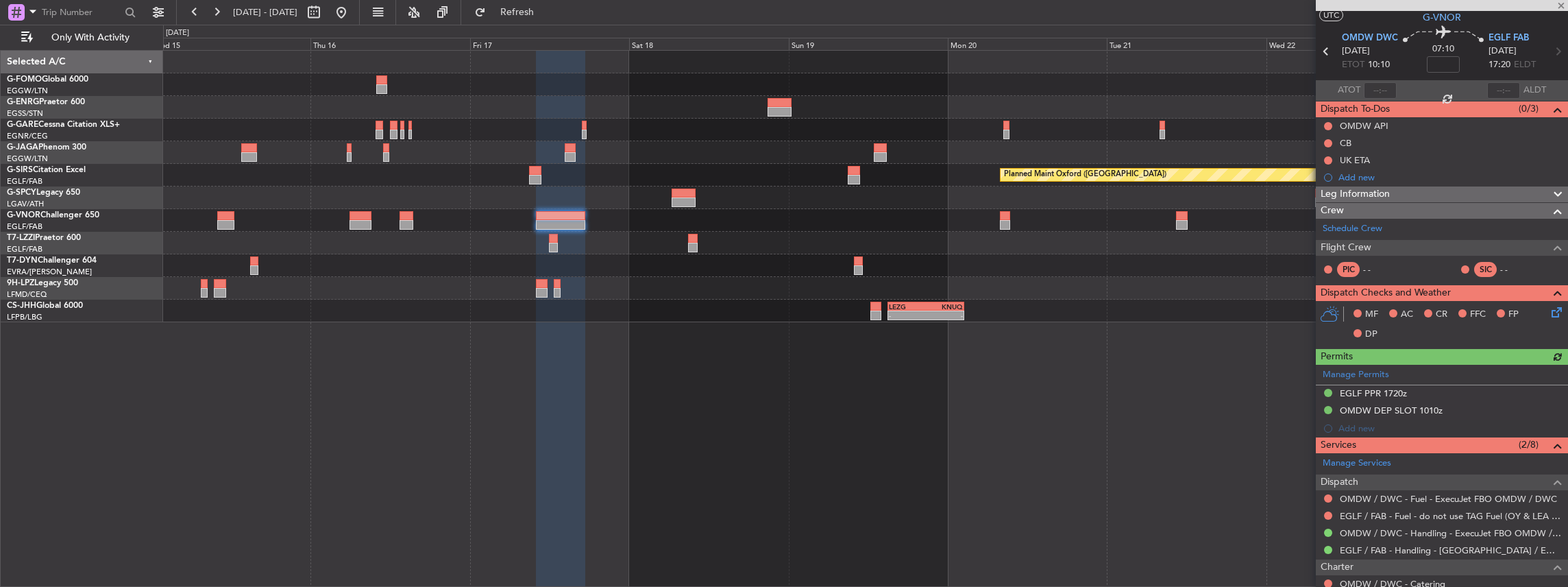
scroll to position [91, 0]
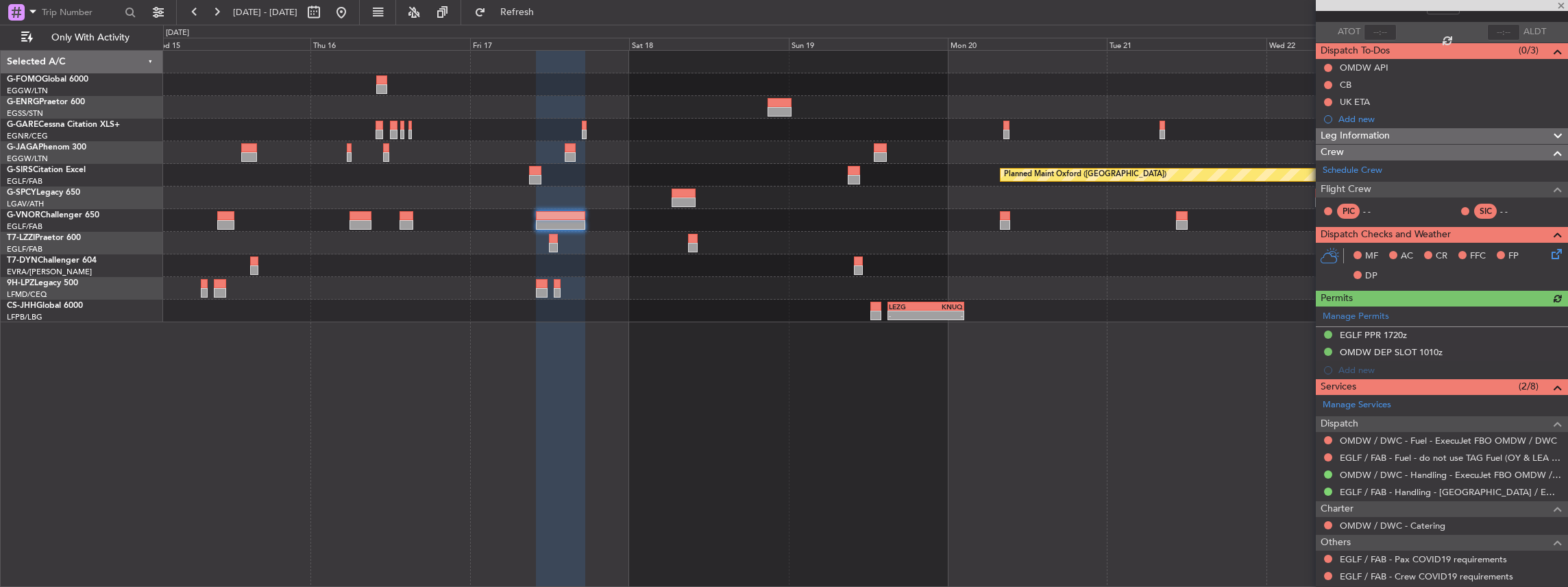
click at [1432, 335] on div "Manage Permits EGLF PPR 1720z OMDW DEP SLOT 1010z Add new" at bounding box center [1442, 342] width 252 height 73
click at [1460, 327] on div "EGLF PPR 1720z" at bounding box center [1442, 336] width 252 height 17
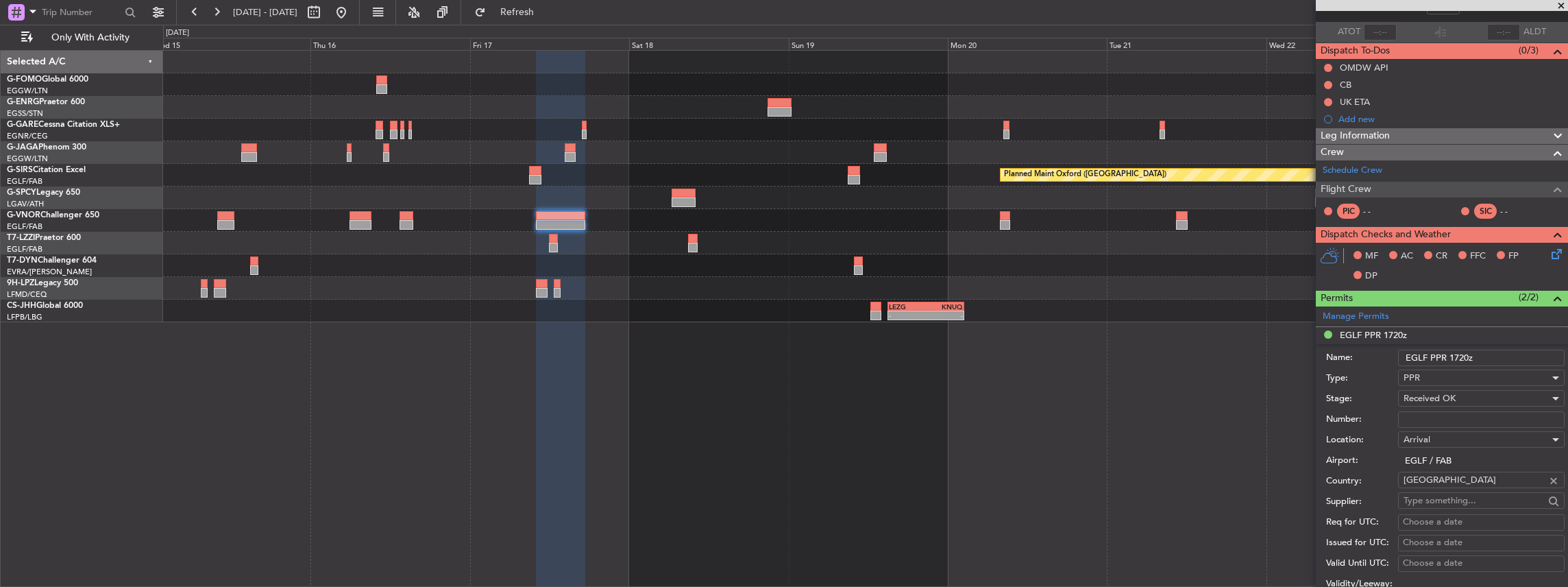
click at [1450, 415] on input "Number:" at bounding box center [1481, 419] width 166 height 16
paste input "375496"
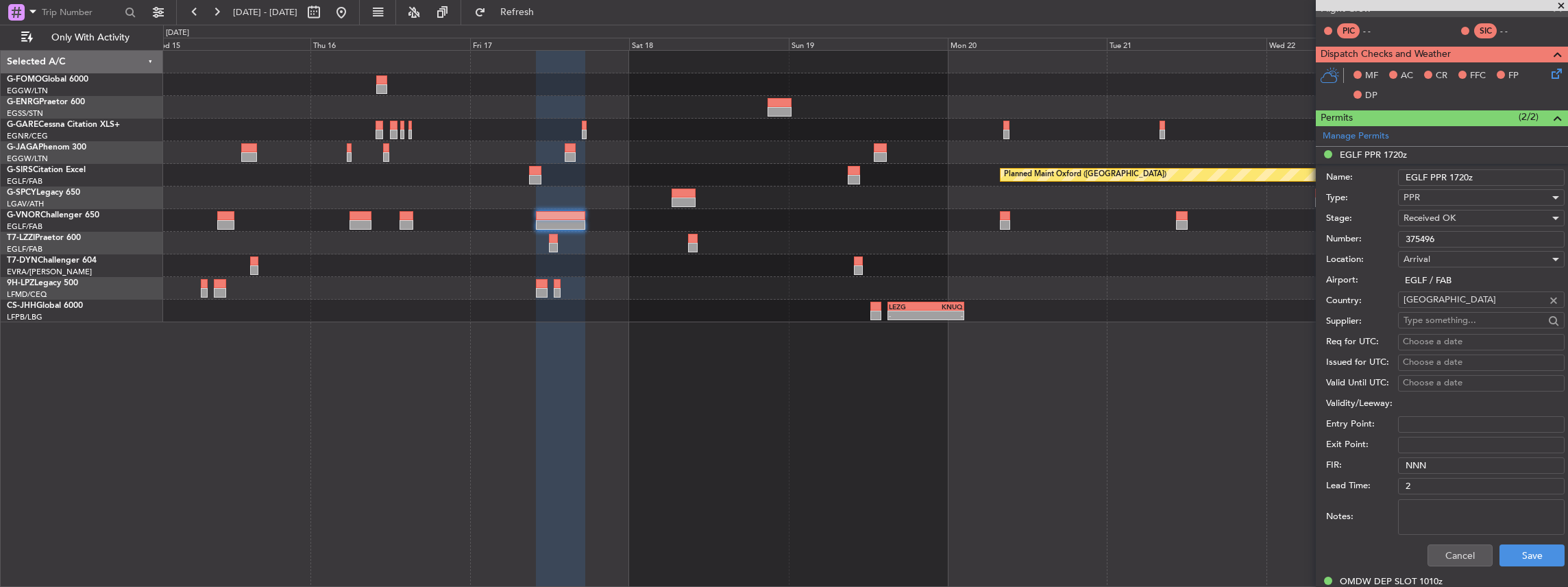
scroll to position [274, 0]
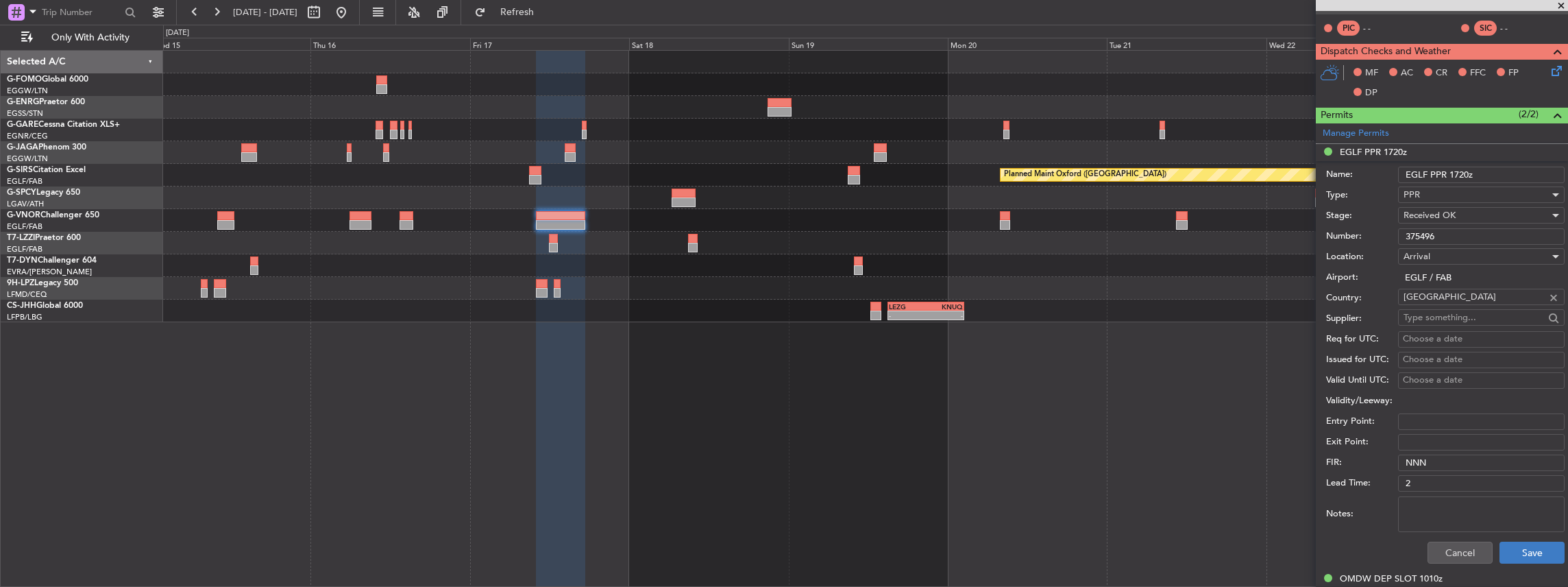
type input "375496"
click at [1528, 547] on button "Save" at bounding box center [1532, 553] width 65 height 22
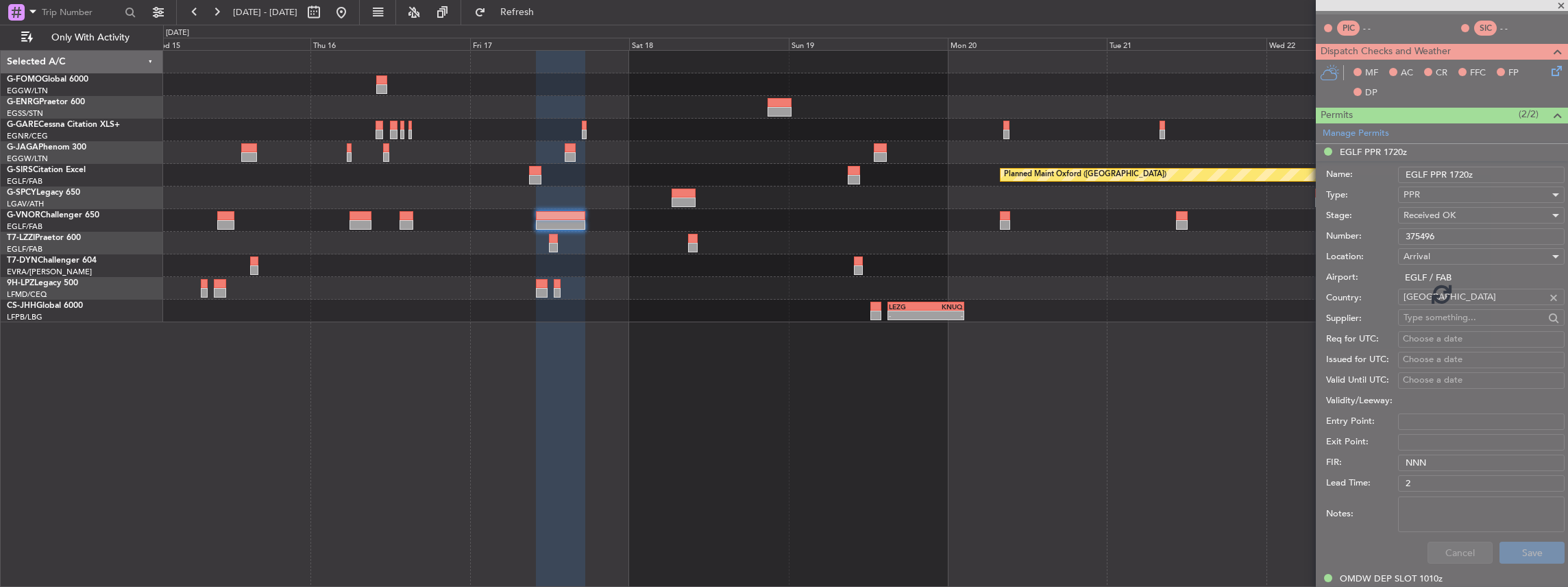
scroll to position [172, 0]
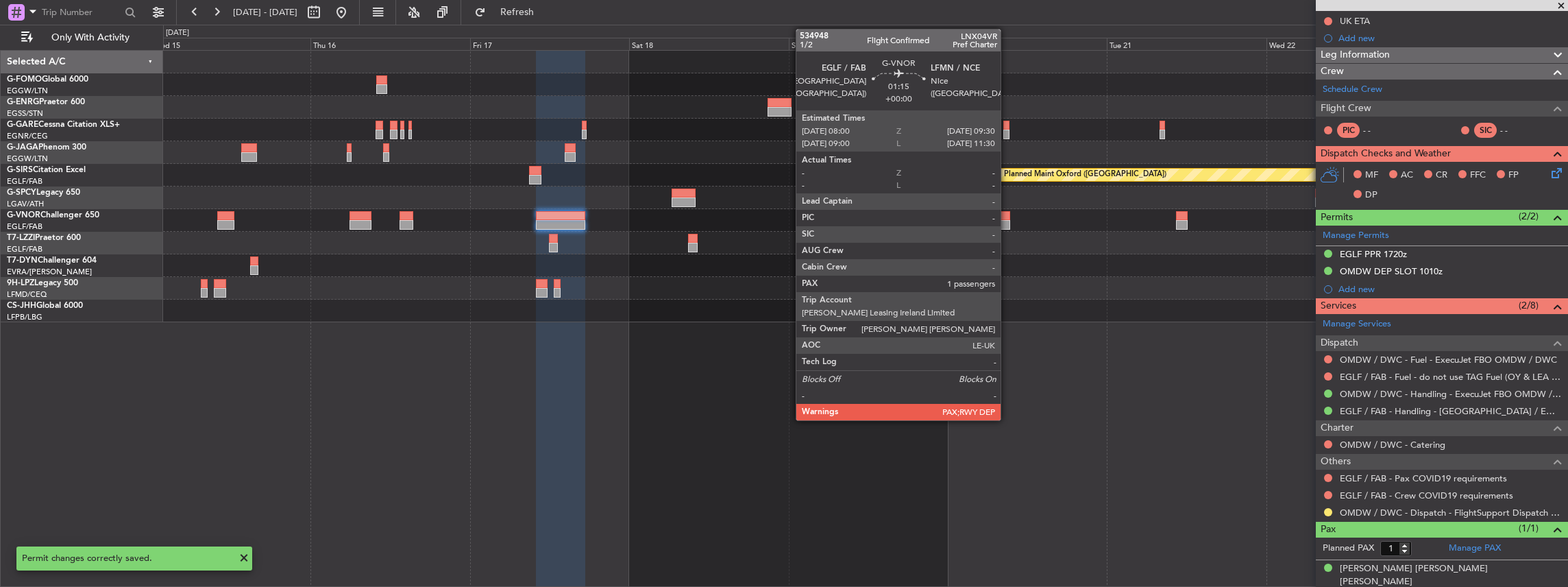
click at [1008, 220] on div at bounding box center [1005, 224] width 10 height 9
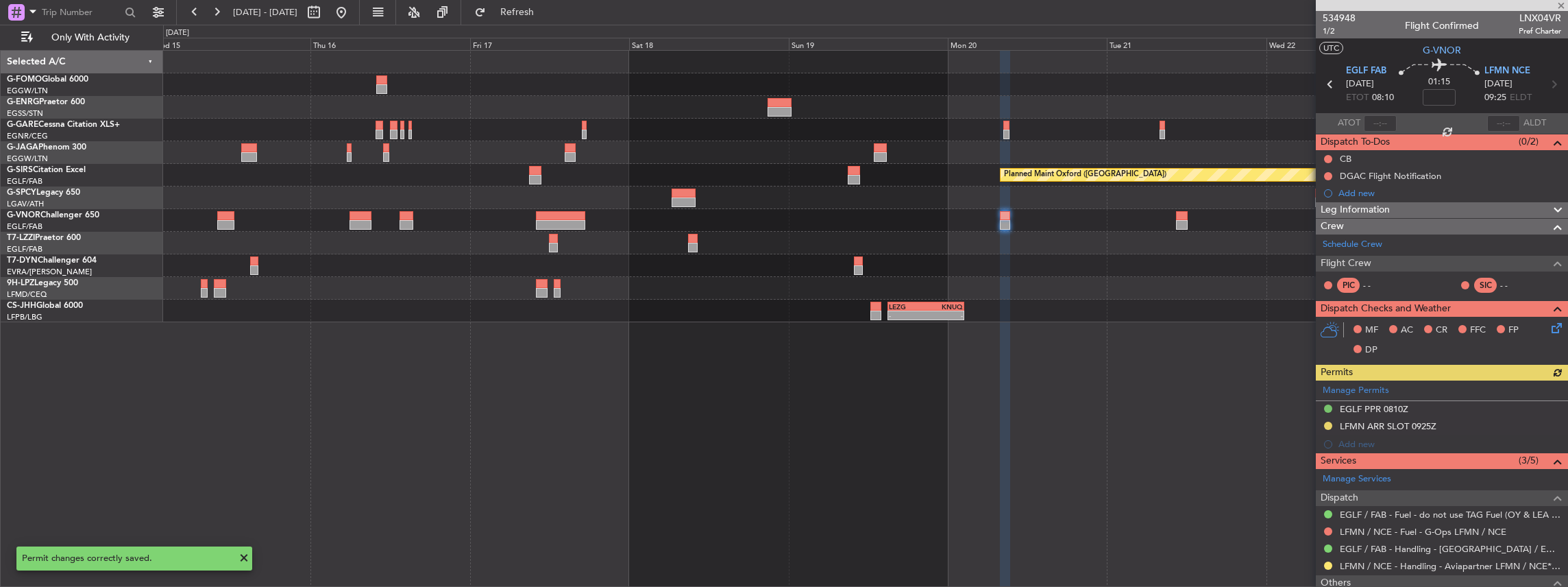
scroll to position [121, 0]
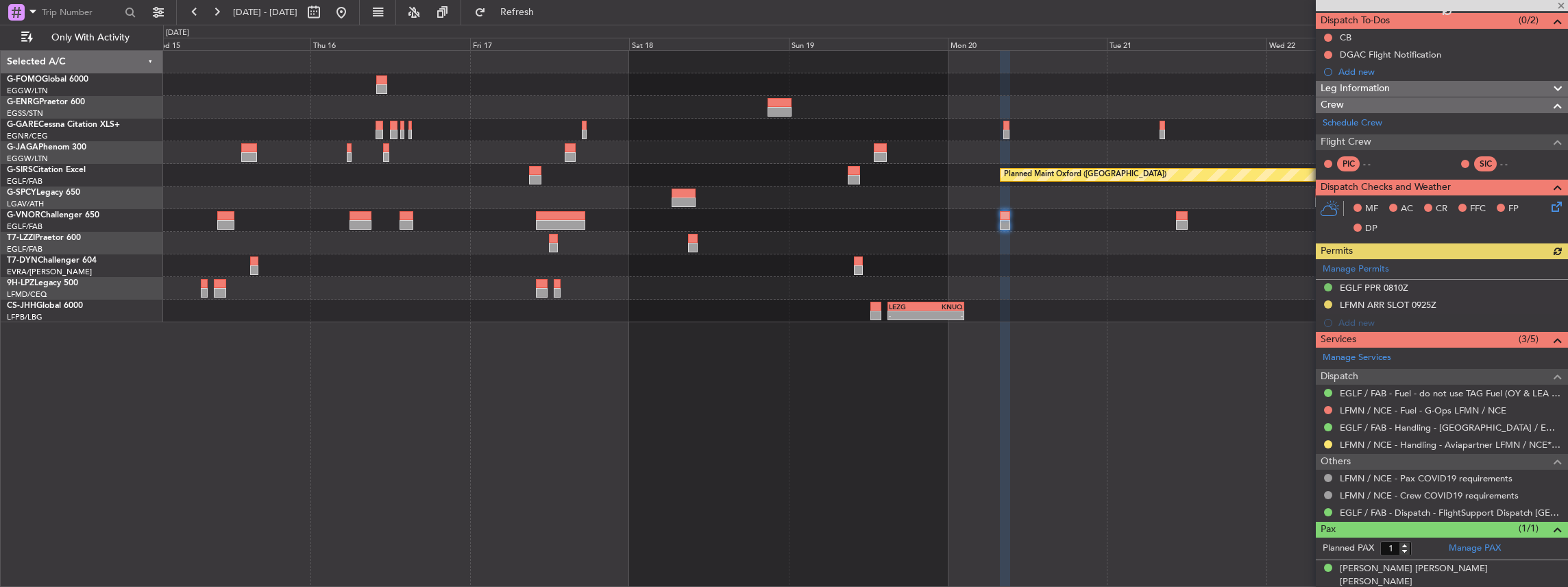
click at [1428, 286] on div "Manage Permits EGLF PPR 0810Z LFMN ARR SLOT 0925Z Add new" at bounding box center [1442, 295] width 252 height 73
click at [1487, 286] on div "Manage Permits EGLF PPR 0810Z LFMN ARR SLOT 0925Z Add new" at bounding box center [1442, 295] width 252 height 73
click at [1487, 286] on div "EGLF PPR 0810Z" at bounding box center [1442, 288] width 252 height 17
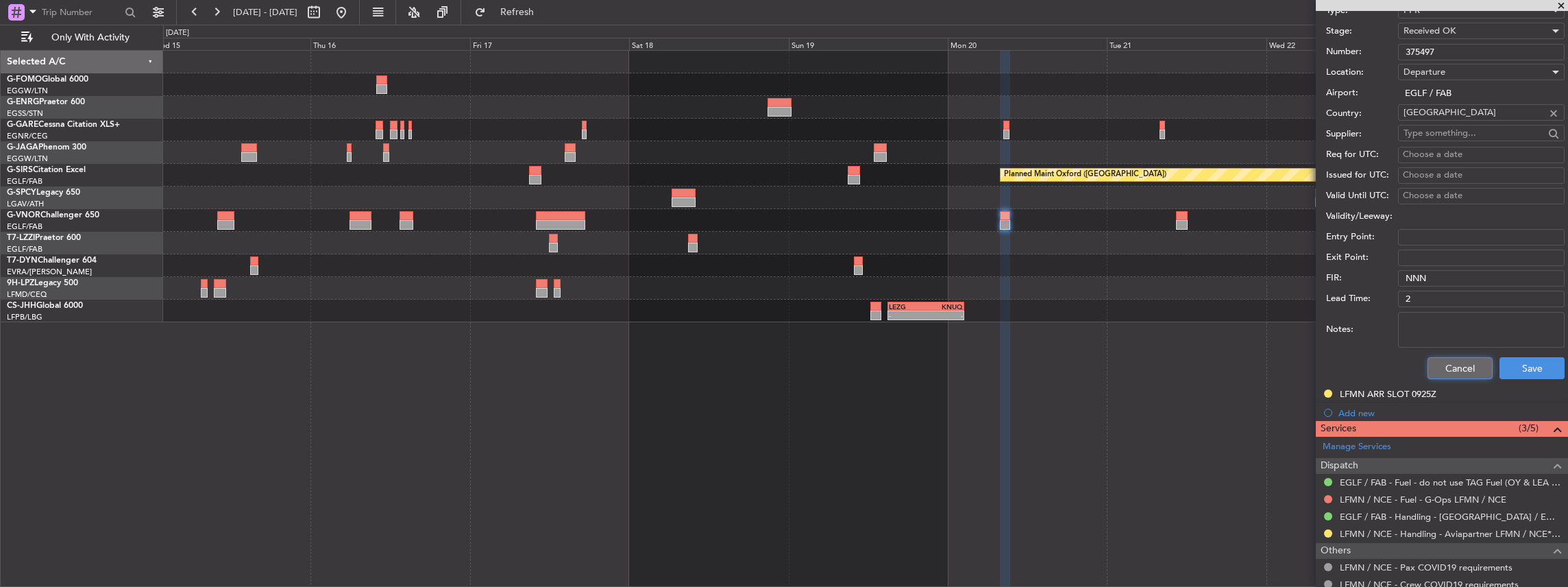
click at [1459, 366] on button "Cancel" at bounding box center [1461, 368] width 65 height 22
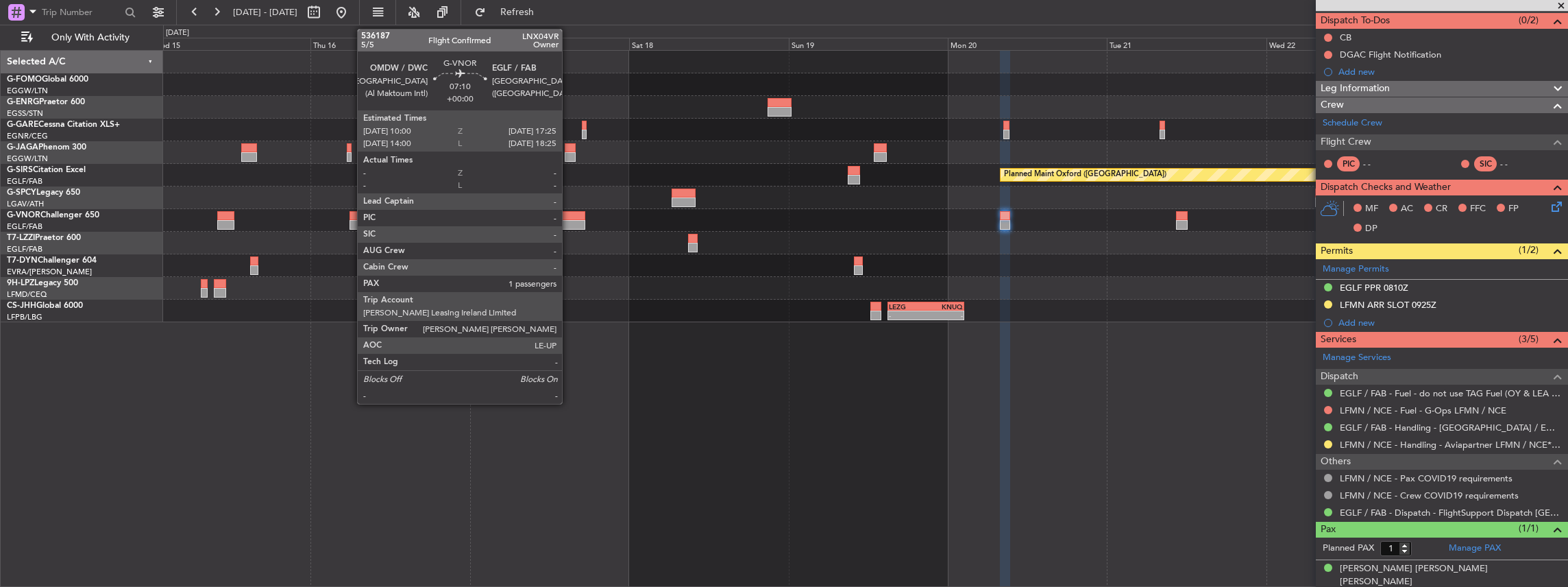
click at [569, 217] on div at bounding box center [561, 215] width 50 height 9
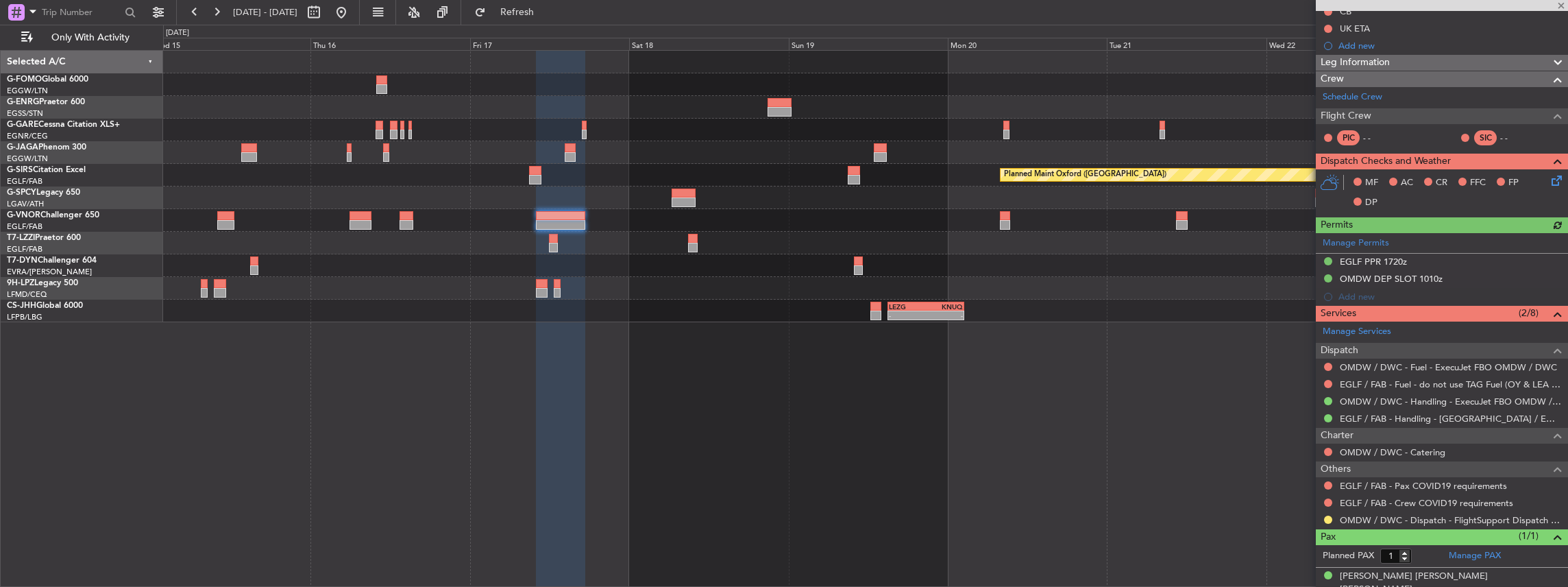
scroll to position [172, 0]
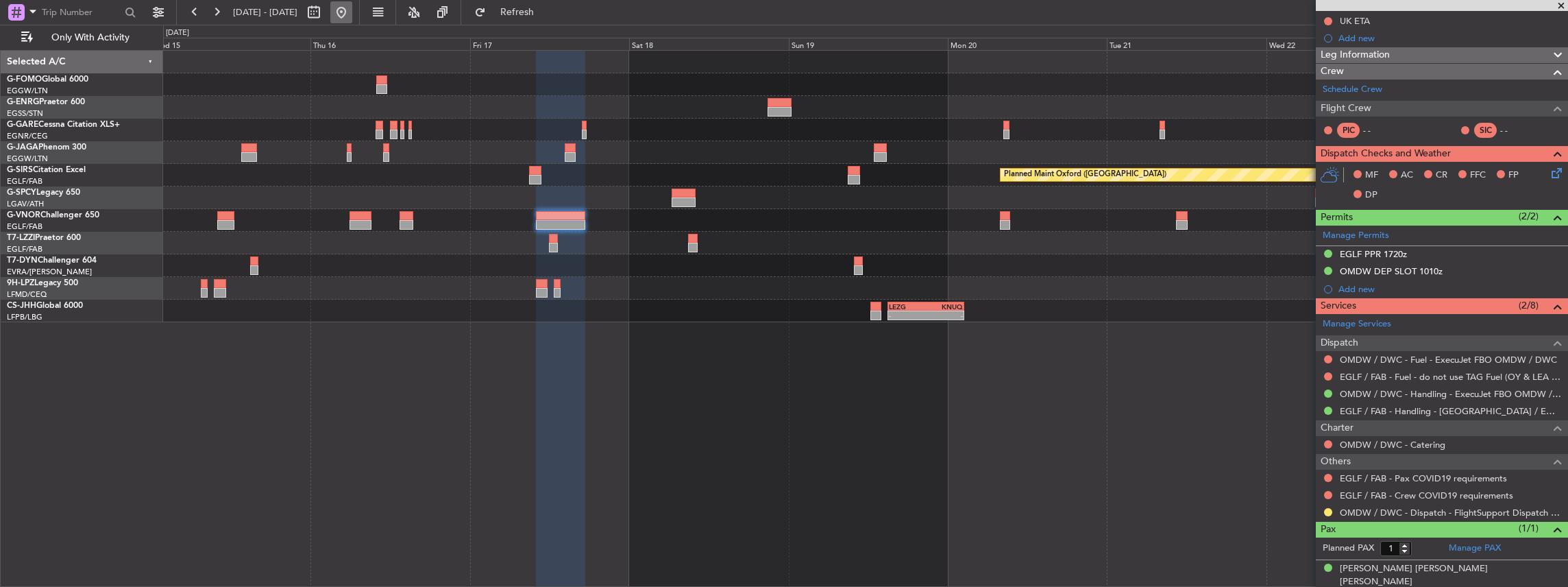
click at [353, 19] on button at bounding box center [342, 13] width 22 height 22
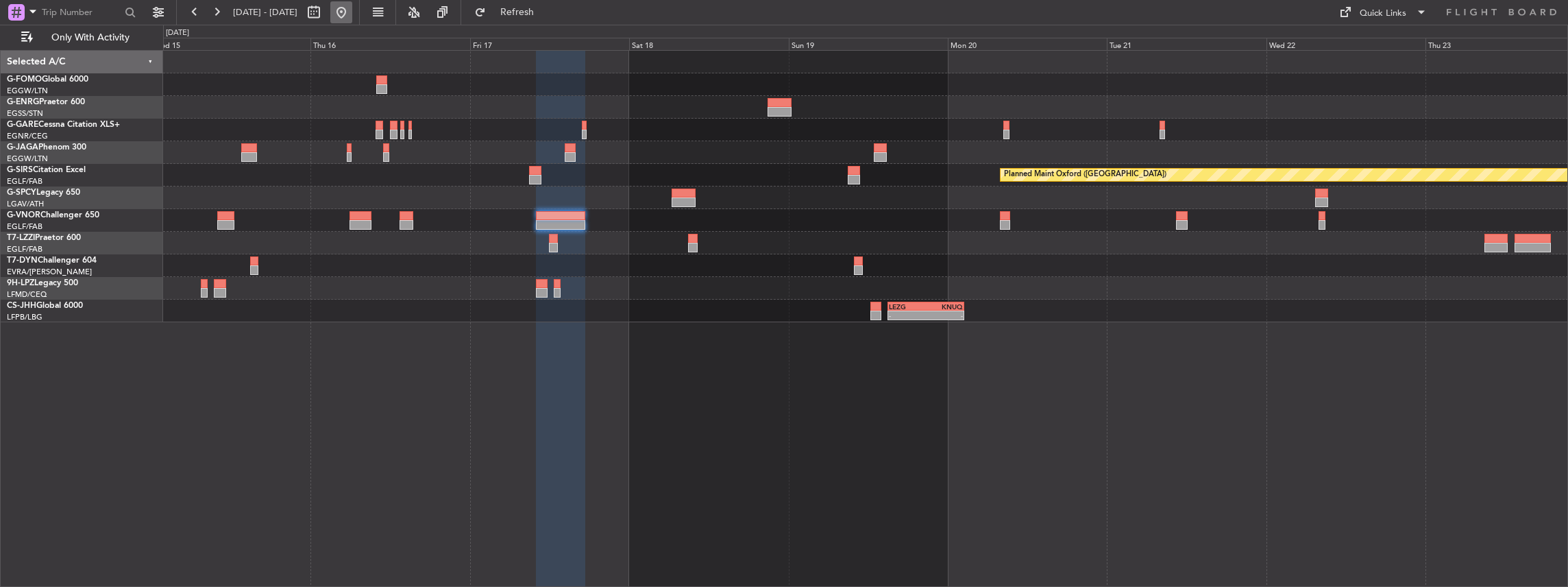
scroll to position [0, 0]
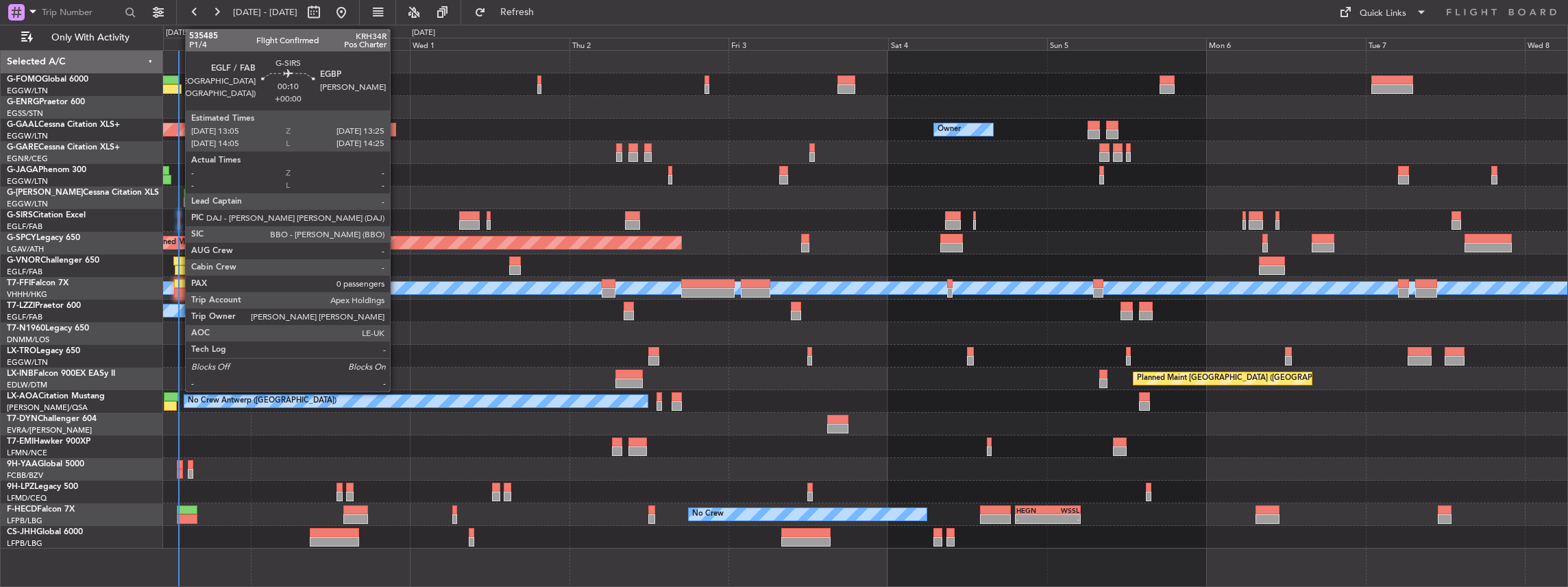
click at [179, 220] on div at bounding box center [179, 224] width 3 height 9
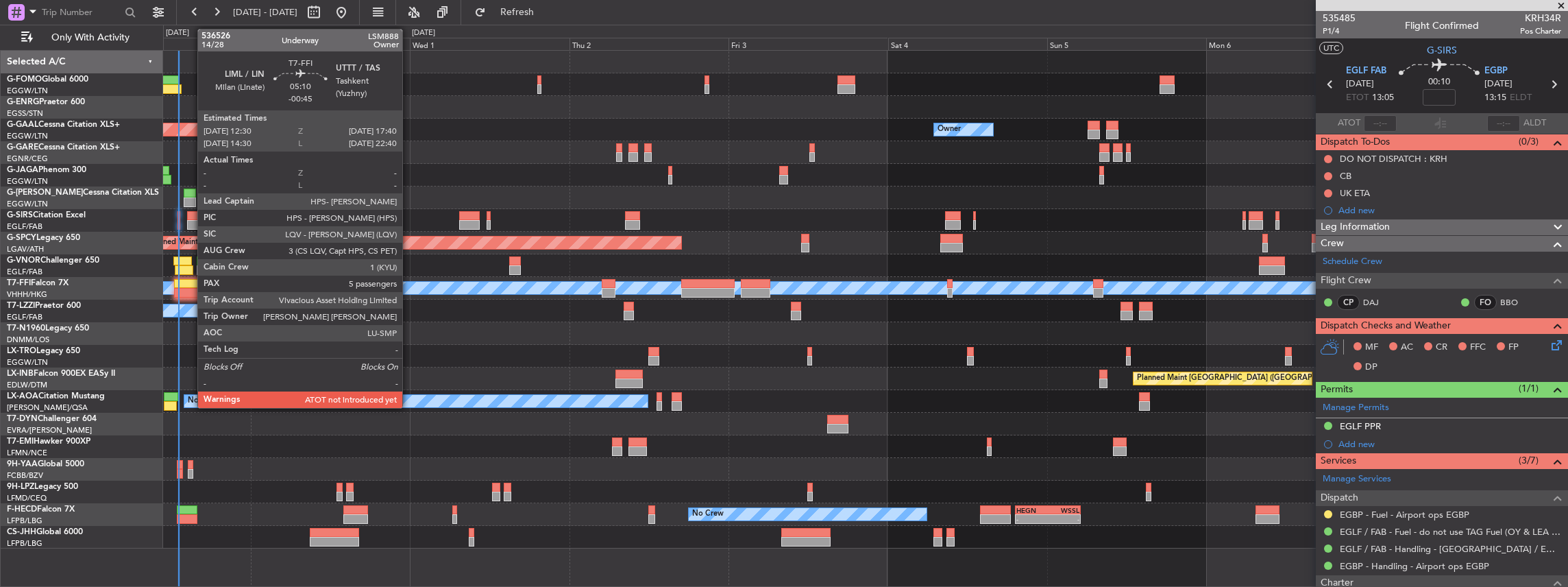
click at [191, 284] on div at bounding box center [191, 283] width 35 height 9
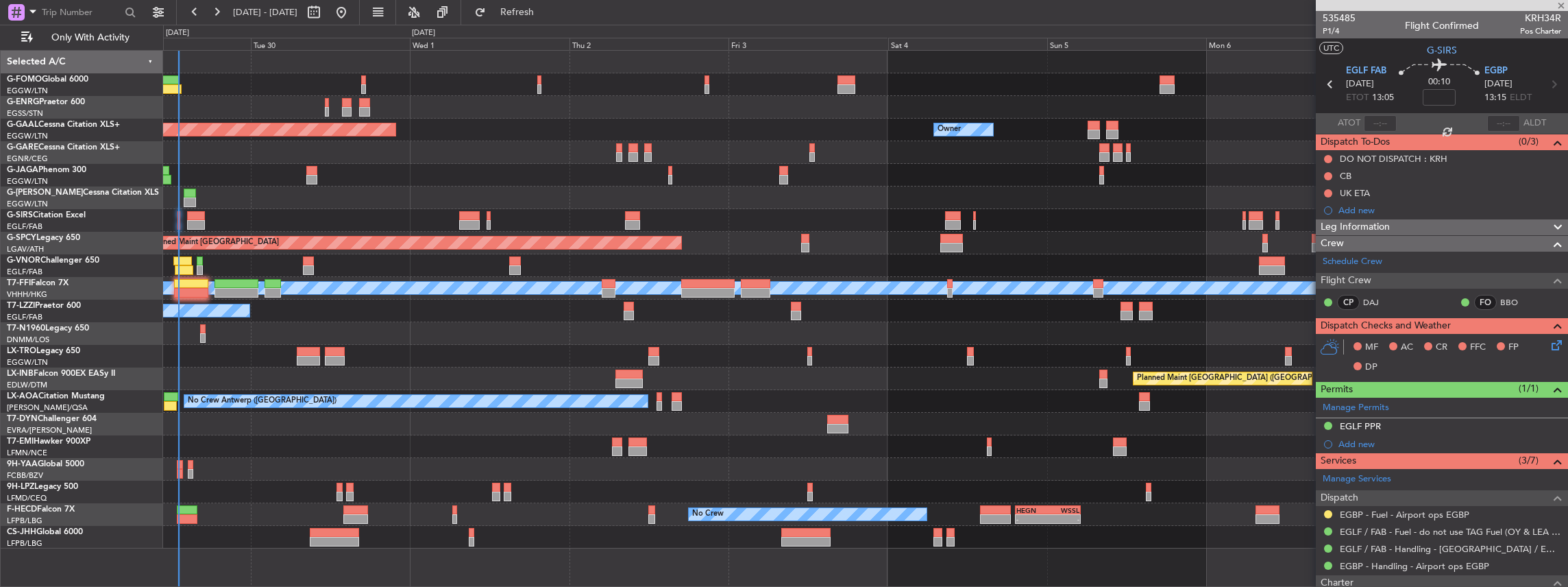
type input "-00:45"
type input "5"
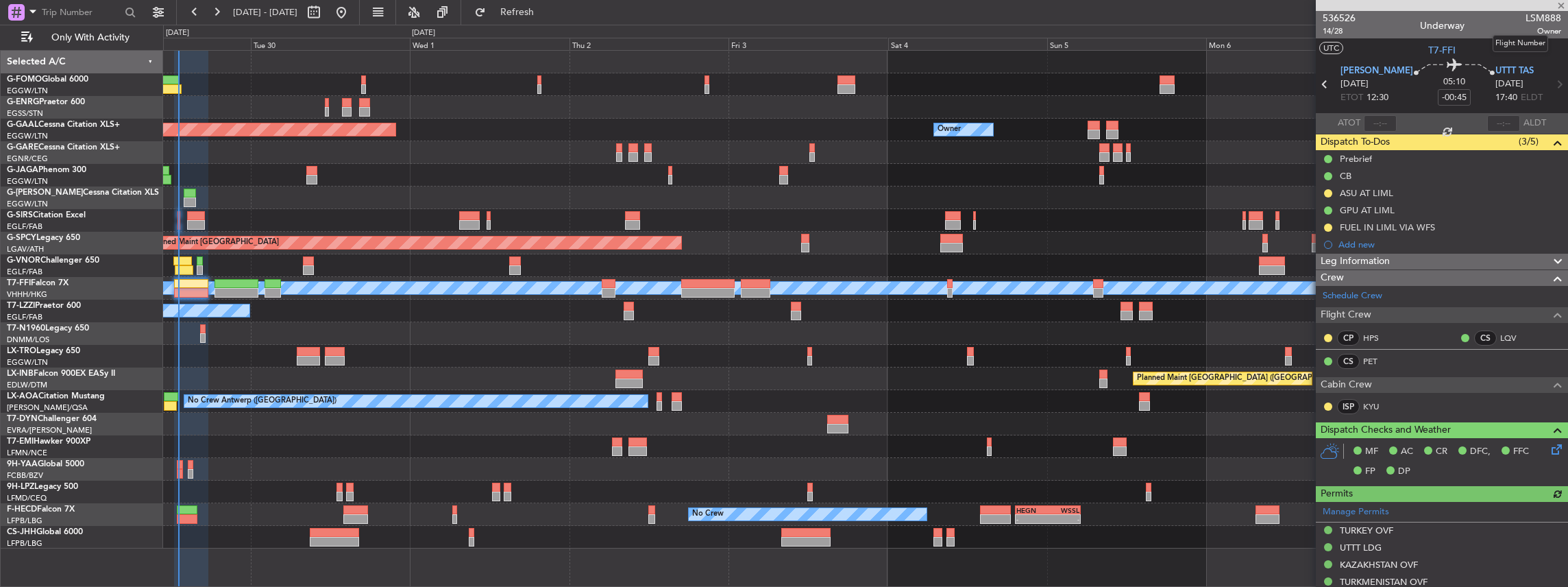
click at [1531, 18] on span "LSM888" at bounding box center [1544, 18] width 36 height 15
copy span "LSM888"
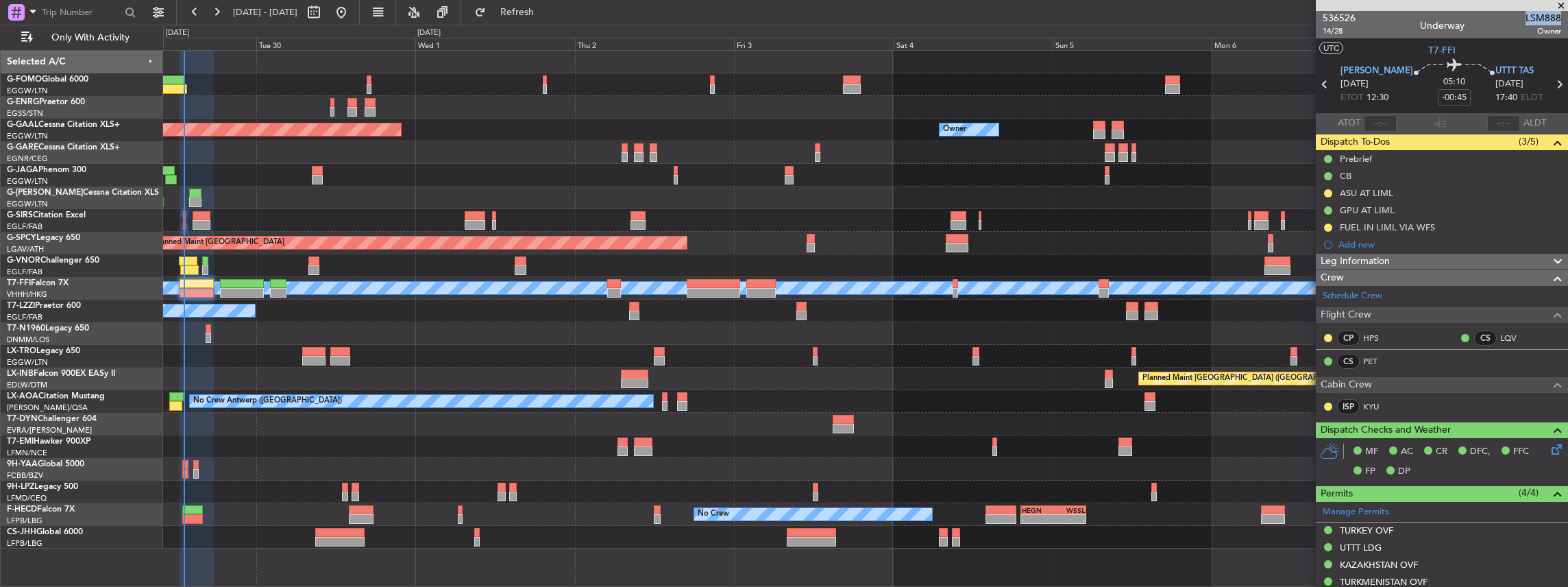
click at [244, 424] on div "Owner Planned [GEOGRAPHIC_DATA] Owner A/C Unavailable Planned Maint [GEOGRAPHIC…" at bounding box center [865, 300] width 1405 height 498
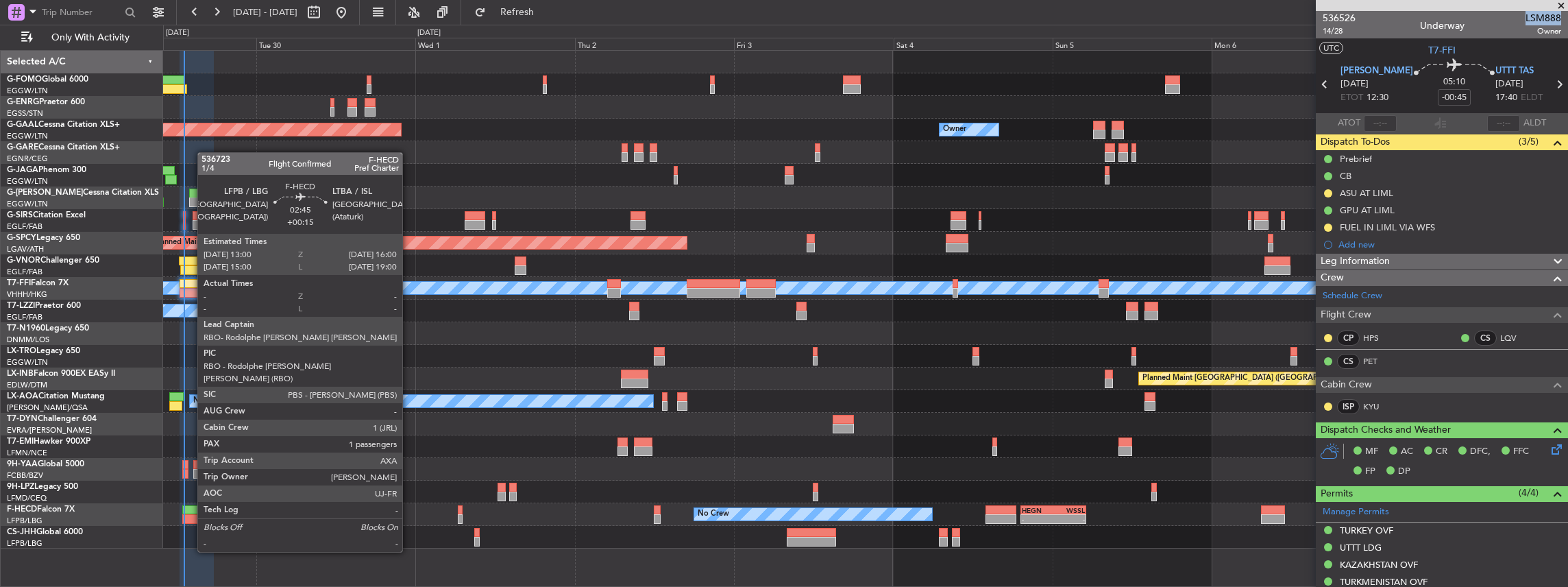
click at [191, 514] on div at bounding box center [192, 518] width 21 height 9
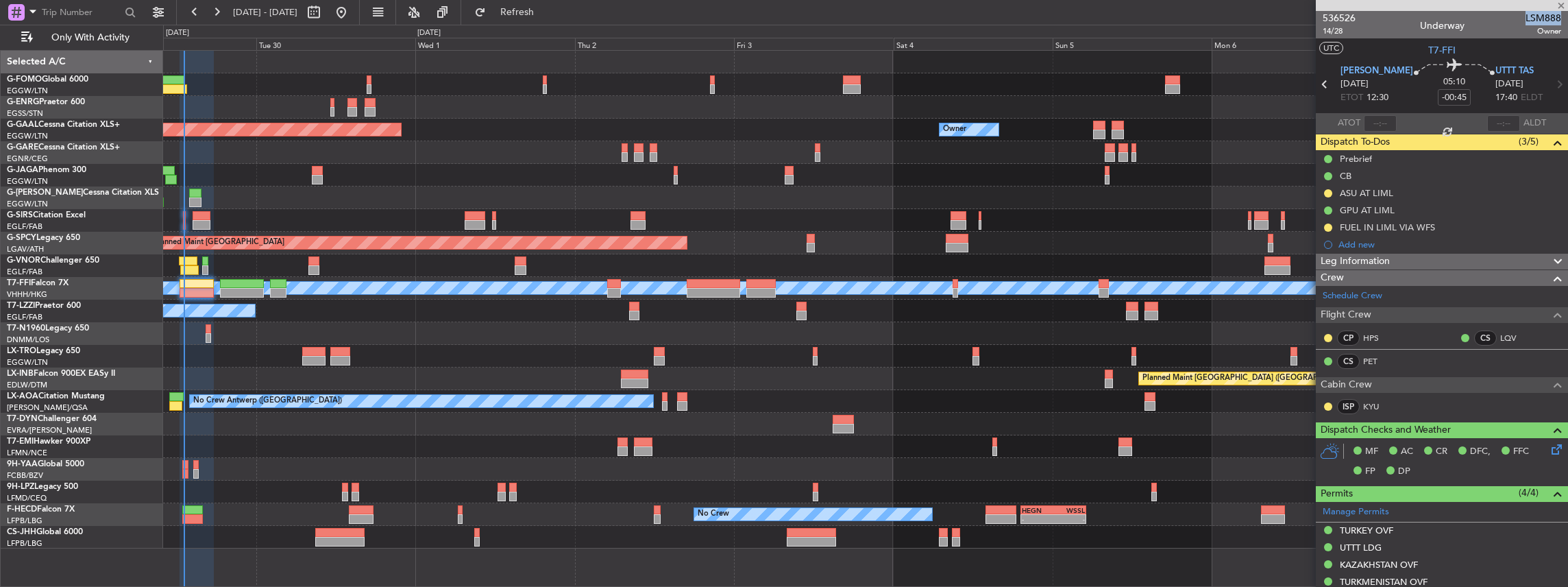
type input "+00:15"
type input "1"
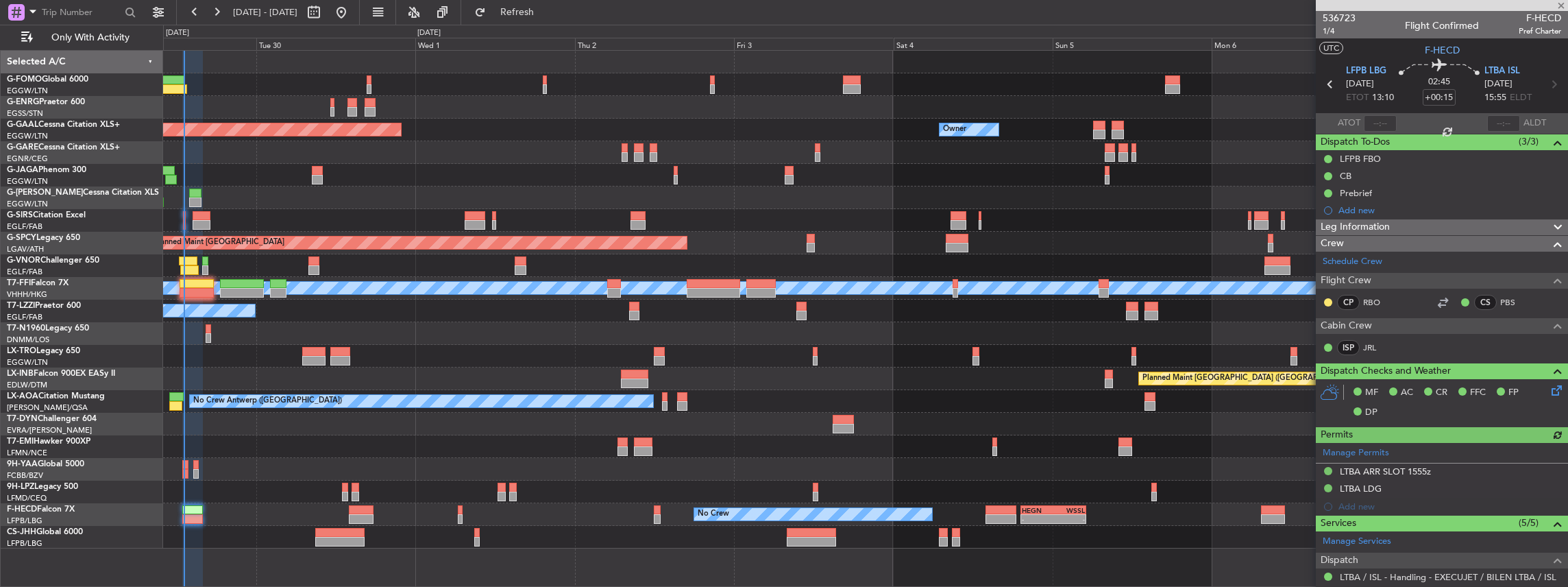
click at [1542, 22] on span "F-HECD" at bounding box center [1541, 18] width 43 height 15
drag, startPoint x: 1542, startPoint y: 22, endPoint x: 1519, endPoint y: 15, distance: 24.0
click at [1519, 15] on span "F-HECD" at bounding box center [1541, 18] width 43 height 15
drag, startPoint x: 1520, startPoint y: 15, endPoint x: 1553, endPoint y: 18, distance: 33.1
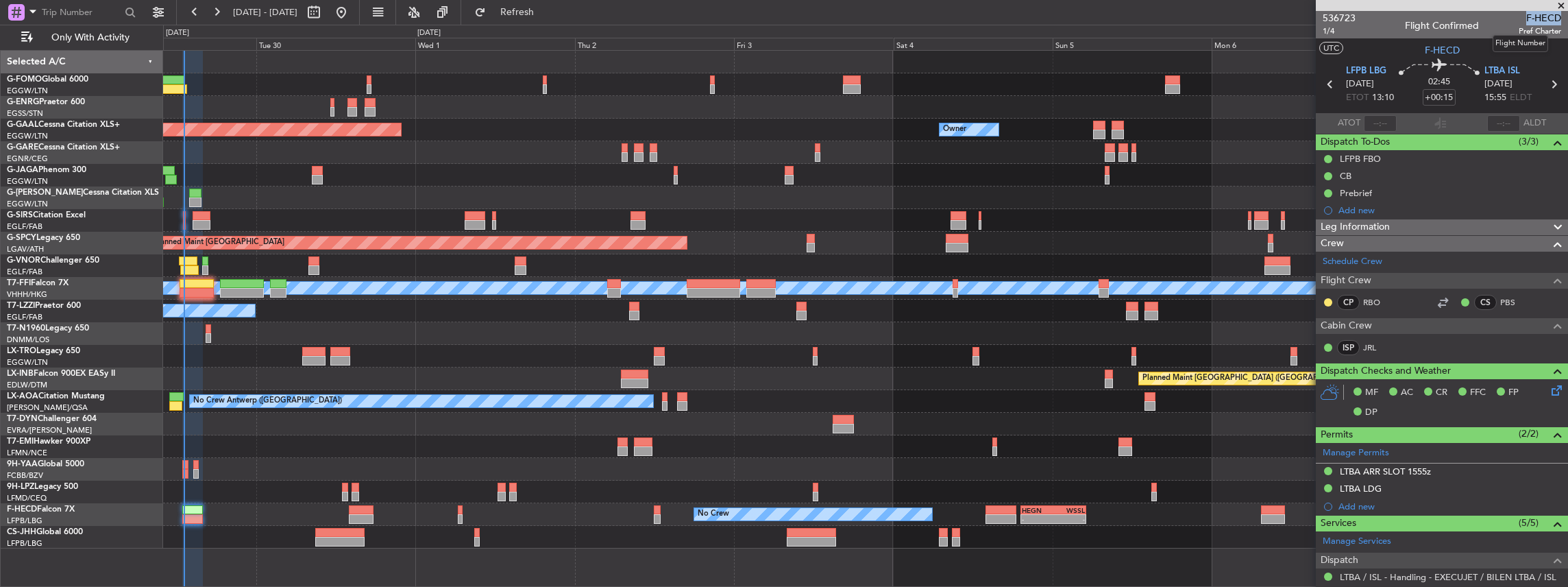
click at [1553, 18] on span "F-HECD" at bounding box center [1541, 18] width 43 height 15
copy span "F-HECD"
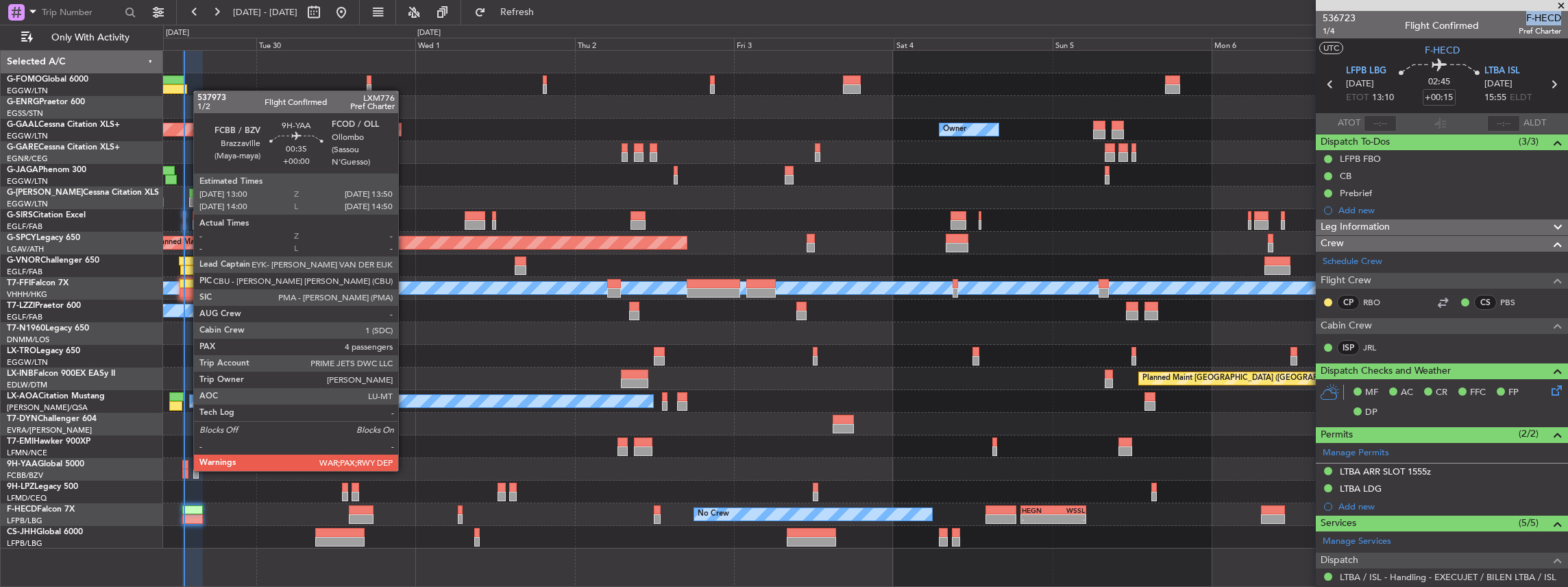
click at [186, 469] on div at bounding box center [185, 473] width 6 height 9
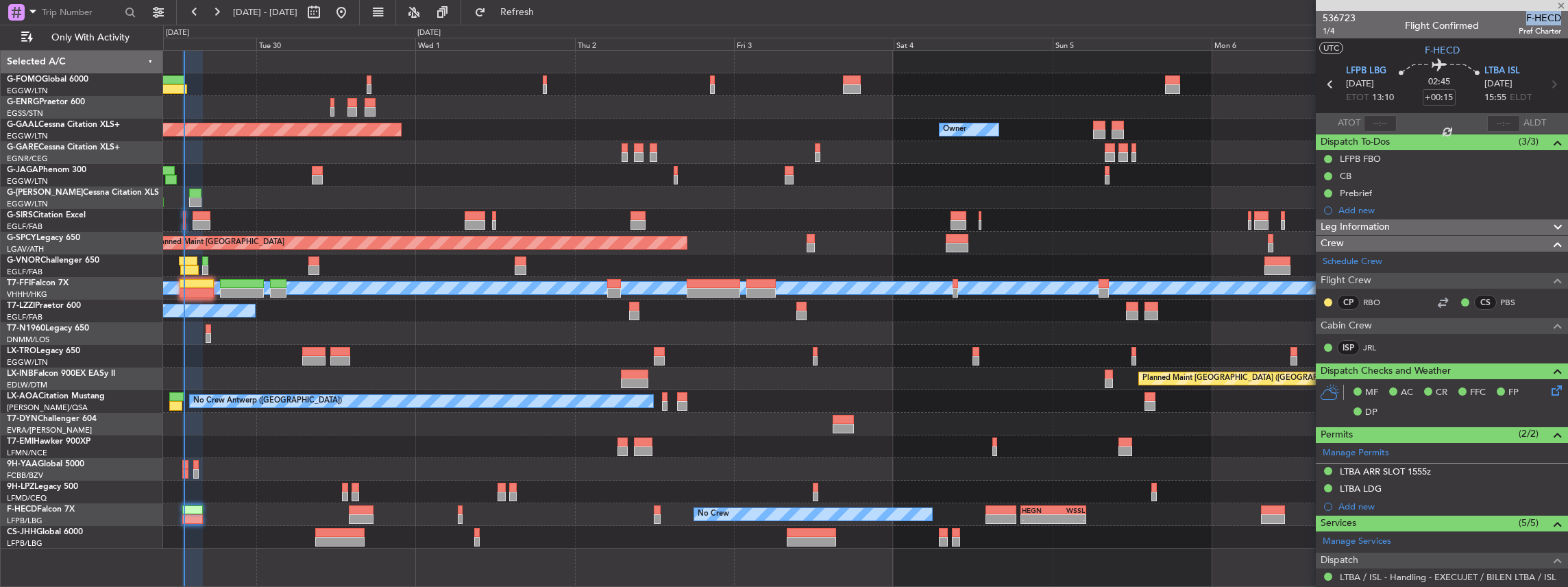
type input "4"
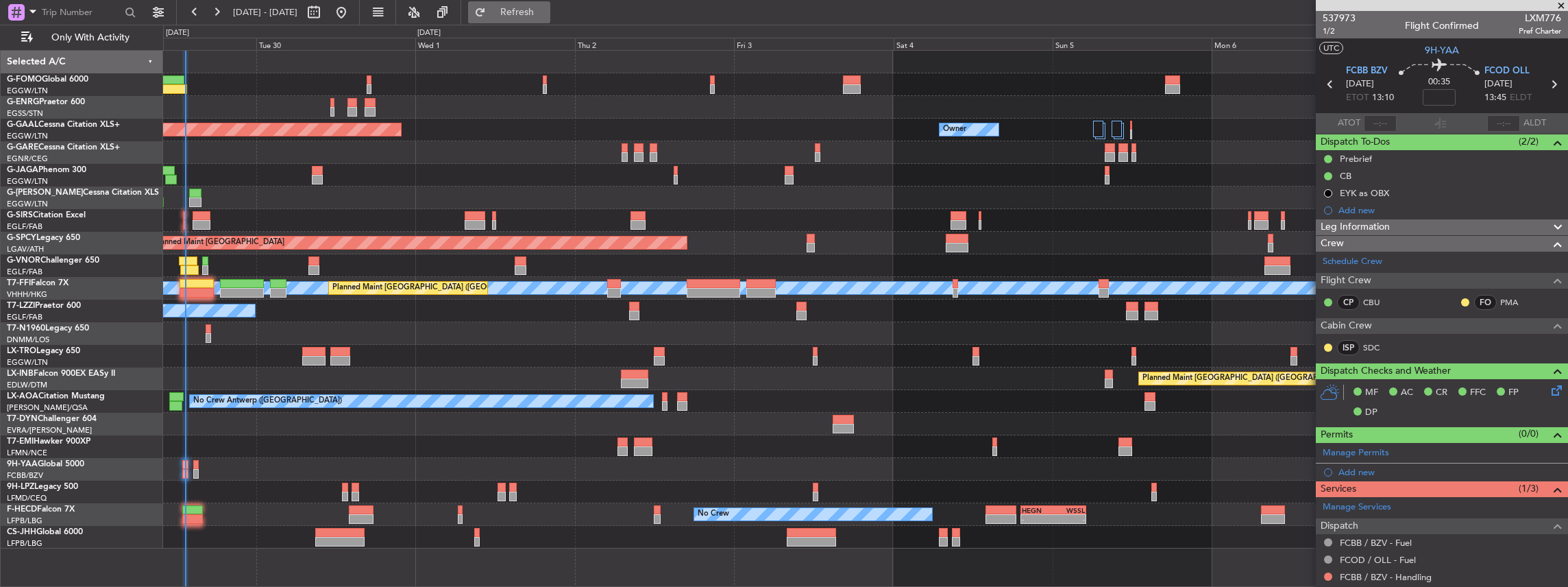
click at [547, 15] on span "Refresh" at bounding box center [517, 12] width 58 height 9
click at [609, 366] on div "Planned Maint Dusseldorf Owner Owner A/C Unavailable Planned Maint [GEOGRAPHIC_…" at bounding box center [865, 300] width 1405 height 498
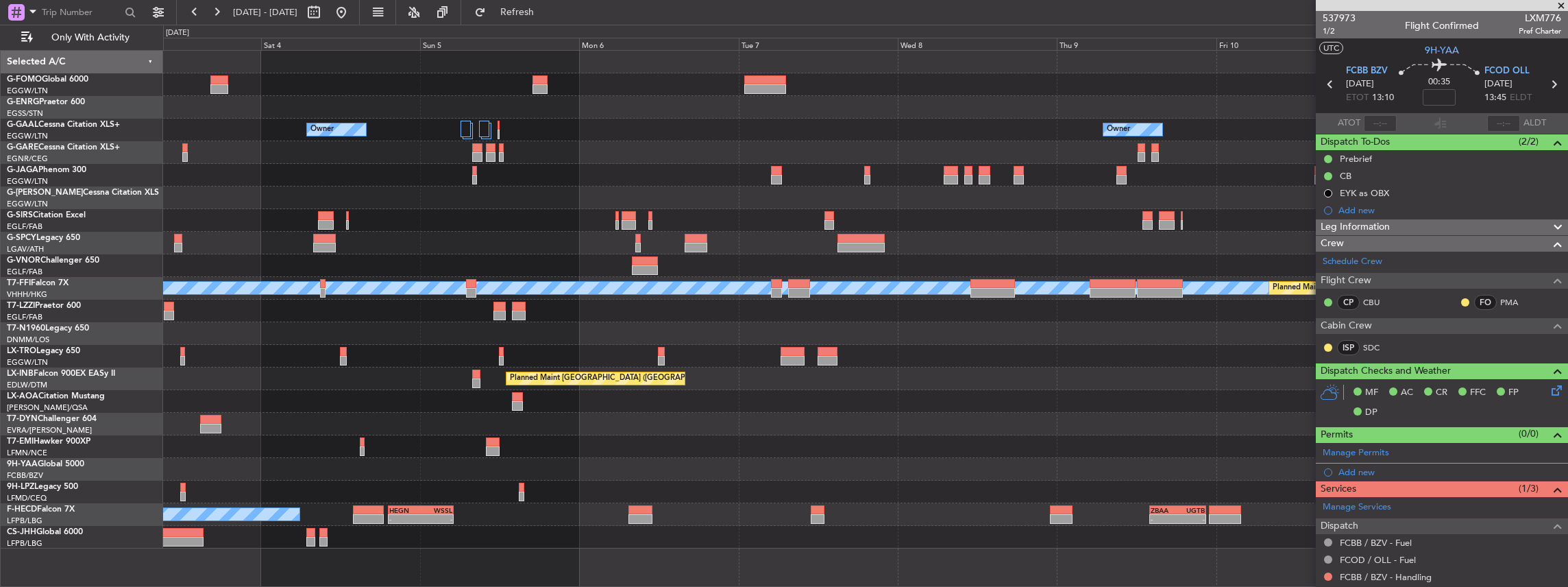
click at [725, 342] on div at bounding box center [865, 333] width 1405 height 22
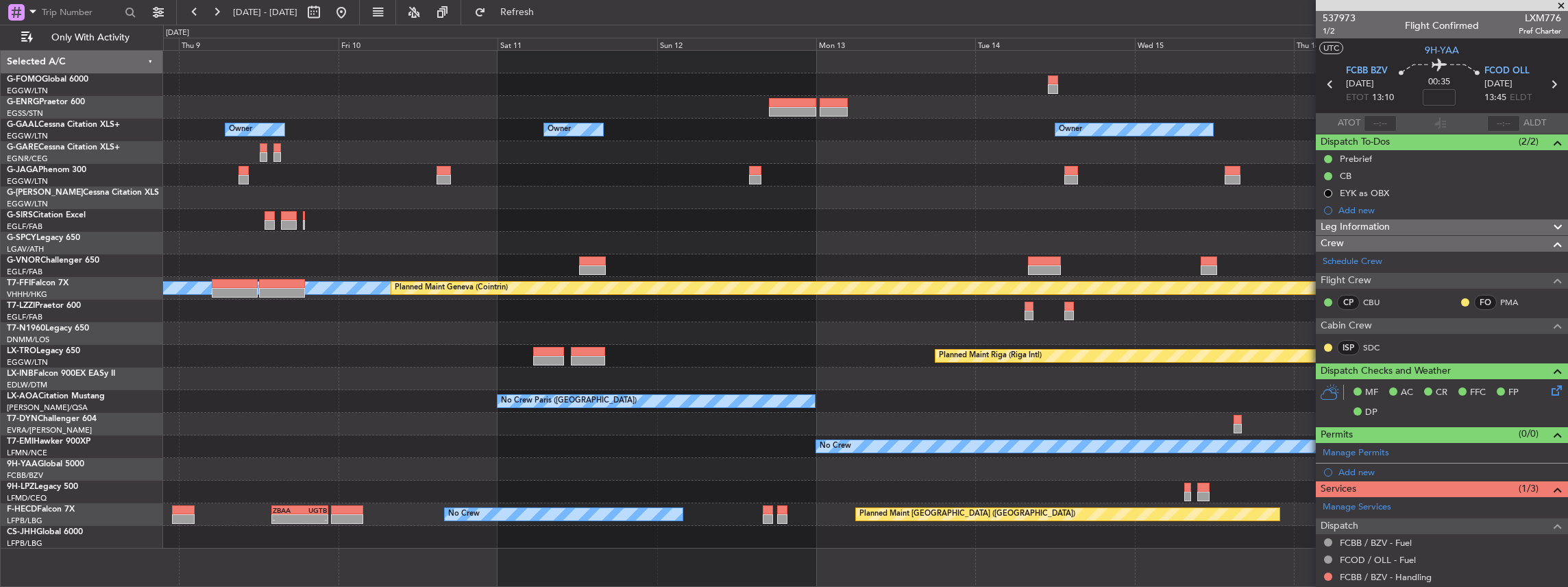
click at [856, 322] on div "Owner Owner Owner Owner No Crew [PERSON_NAME] [PERSON_NAME] Planned Maint Genev…" at bounding box center [865, 300] width 1405 height 498
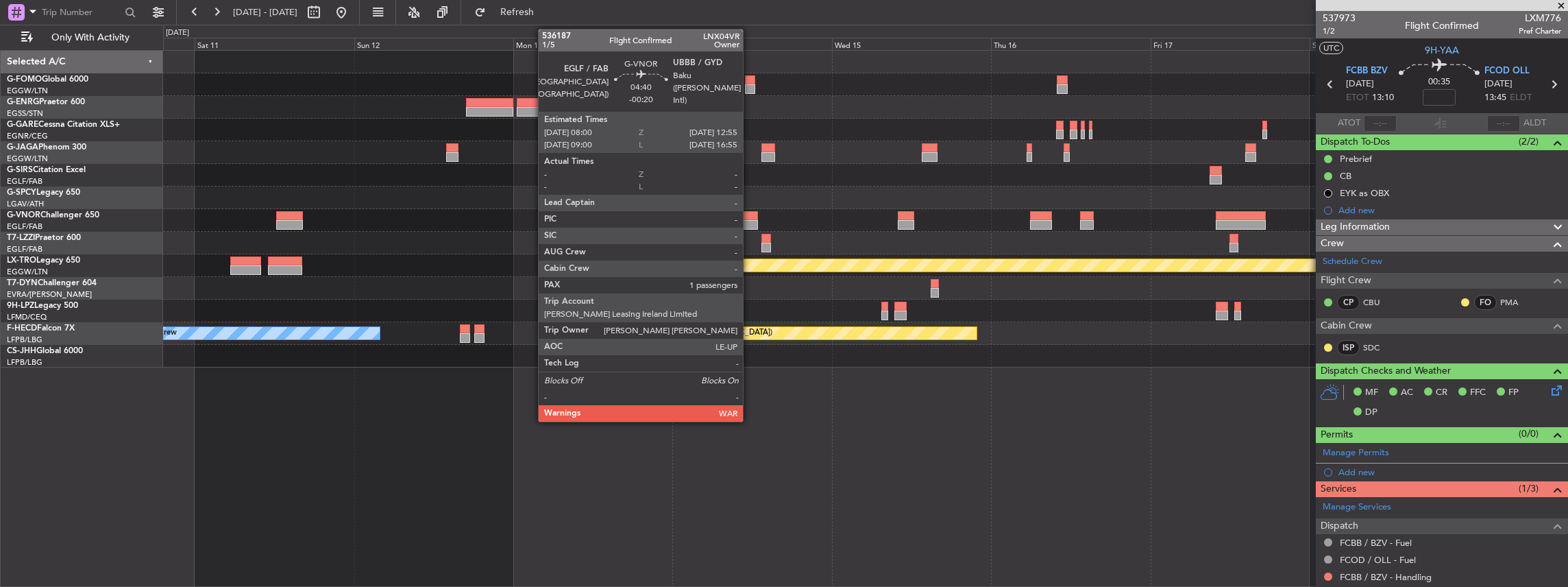
click at [750, 220] on div at bounding box center [742, 224] width 33 height 9
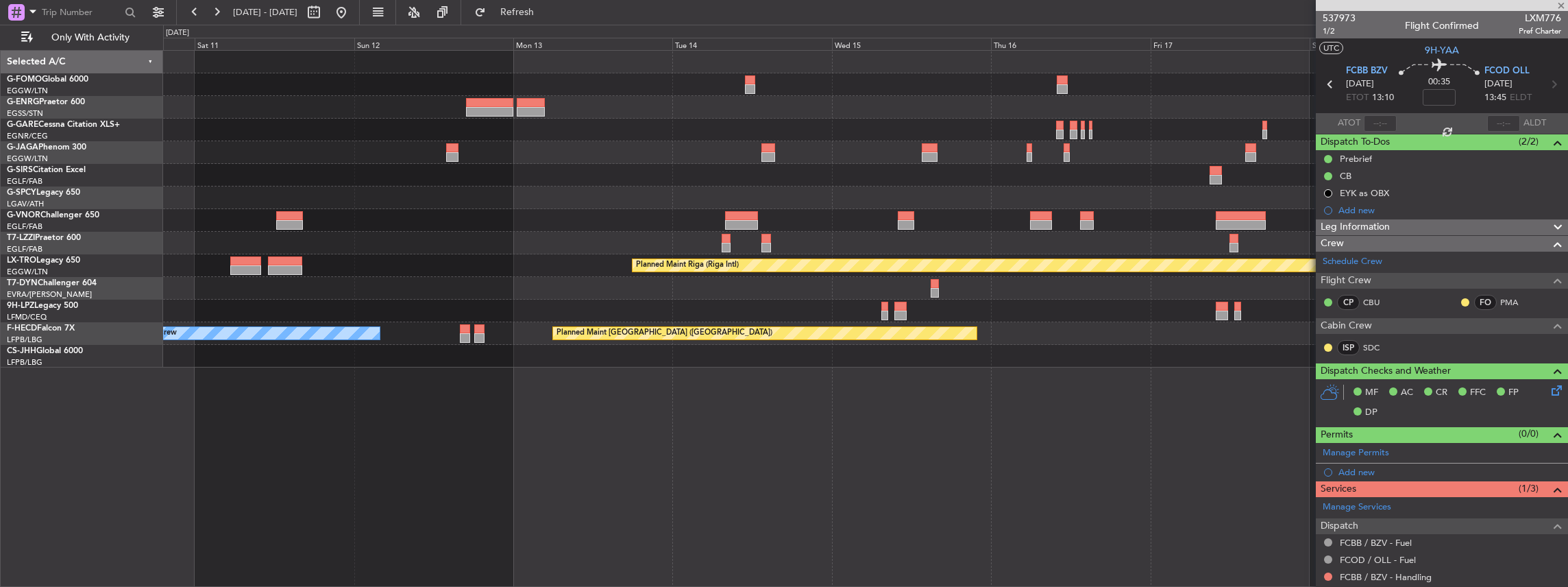
type input "-00:20"
type input "1"
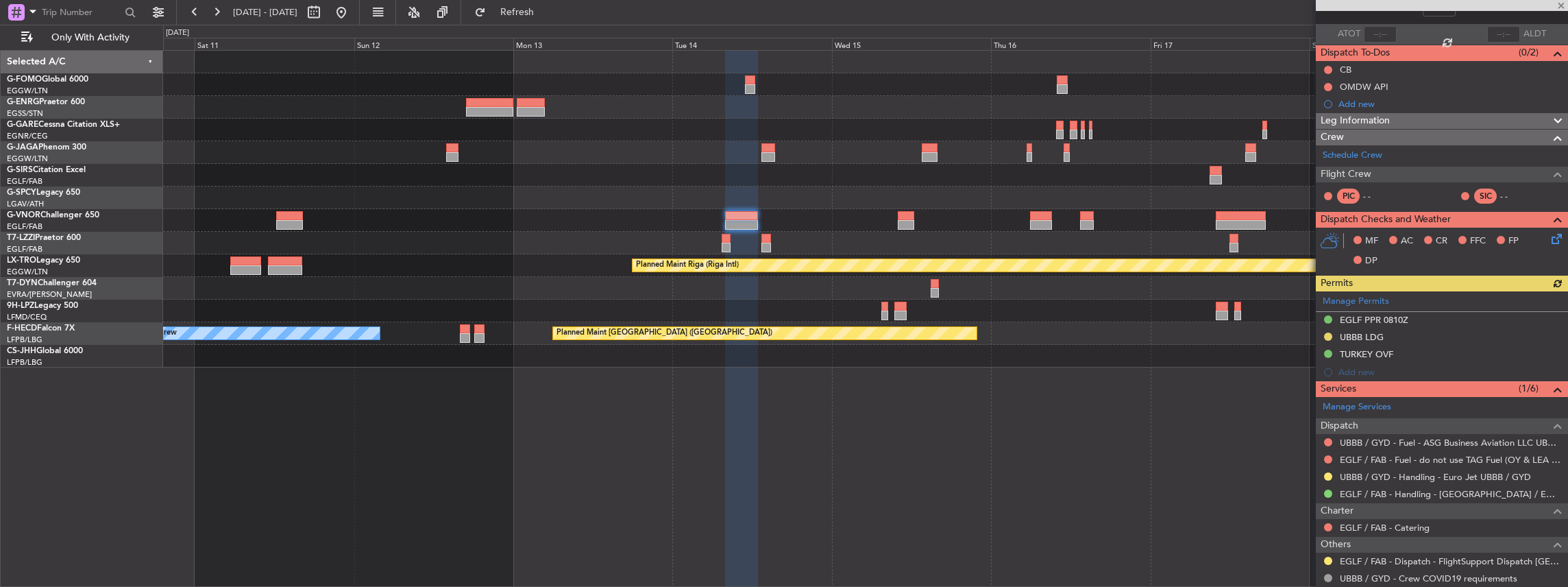
scroll to position [91, 0]
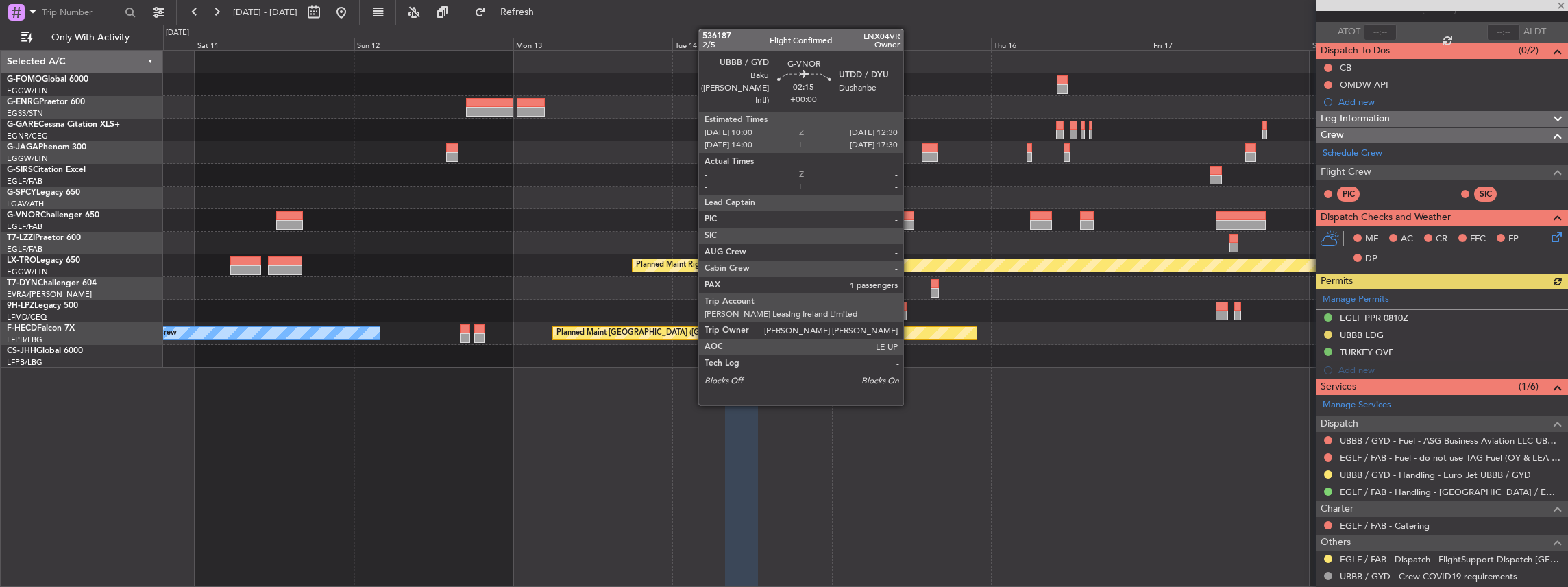
click at [911, 221] on div at bounding box center [906, 224] width 17 height 9
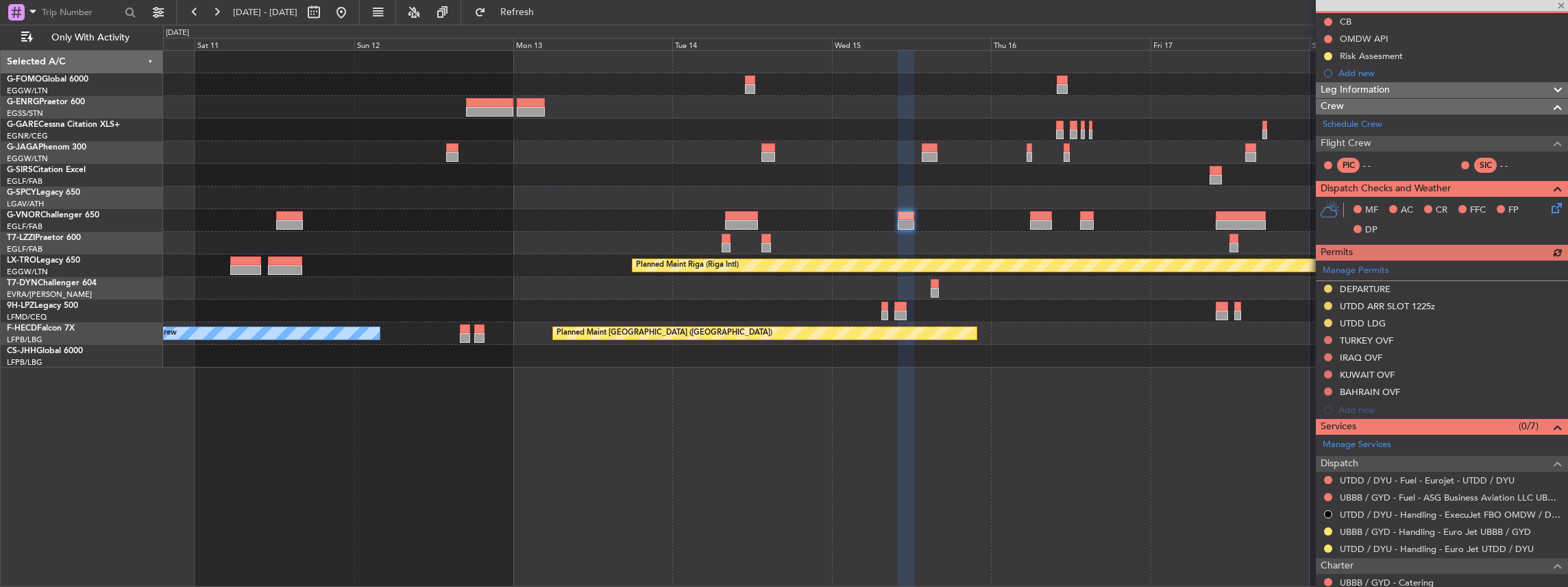
scroll to position [274, 0]
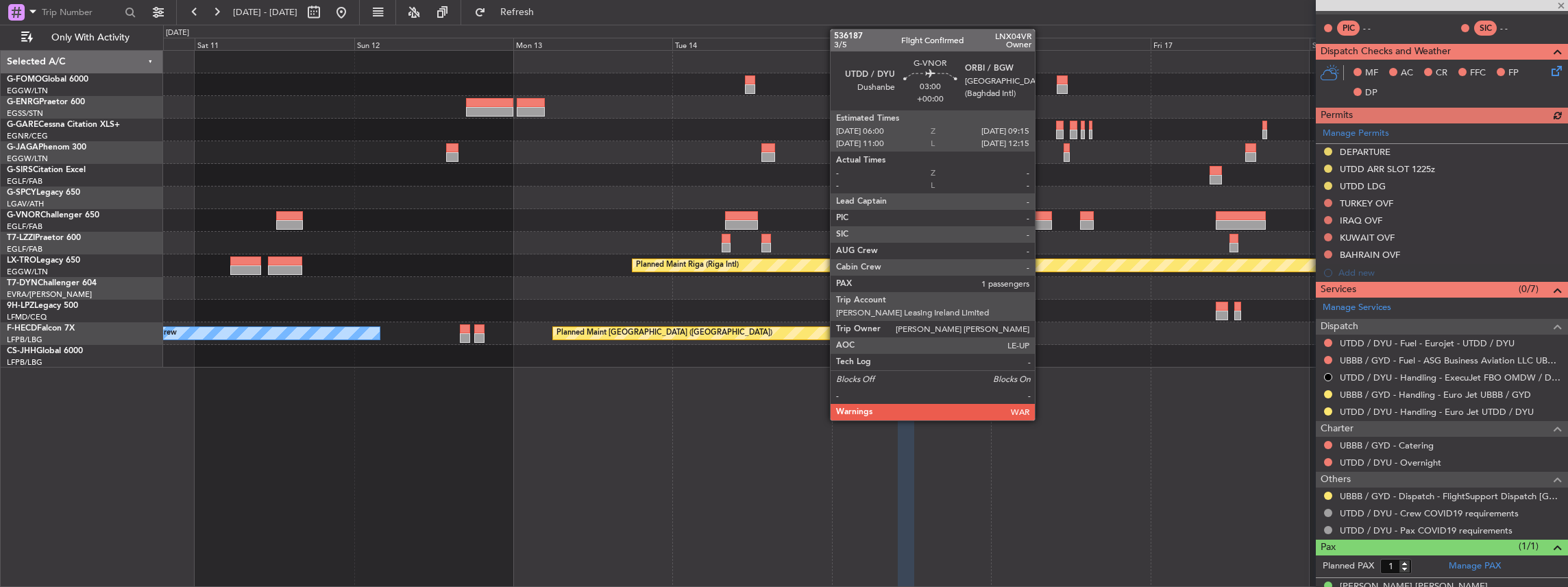
click at [1042, 217] on div at bounding box center [1041, 215] width 22 height 9
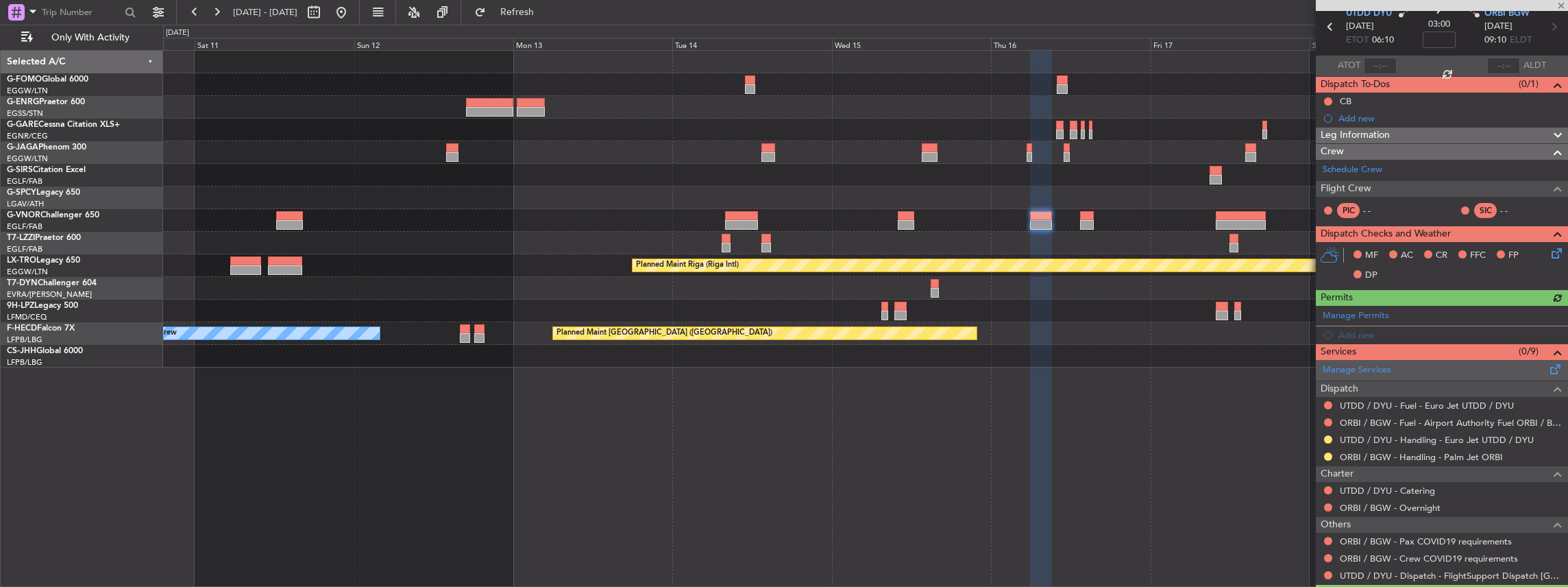
scroll to position [91, 0]
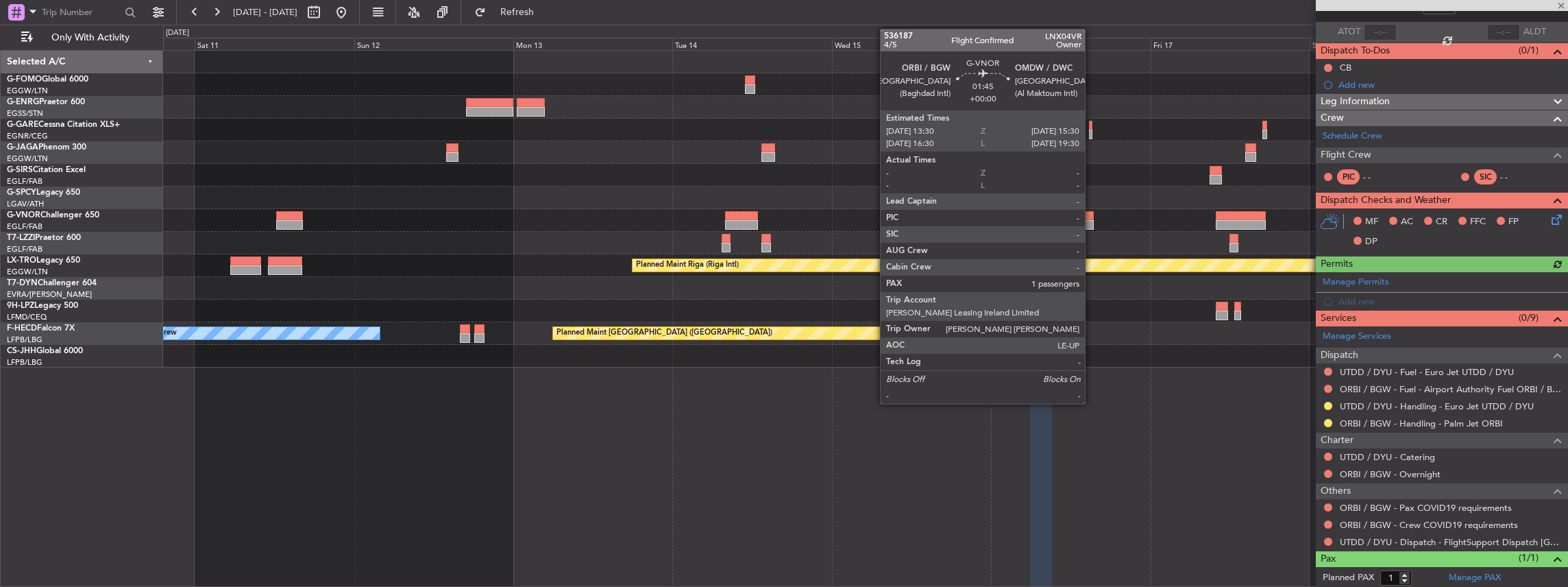
click at [1092, 222] on div at bounding box center [1087, 224] width 14 height 9
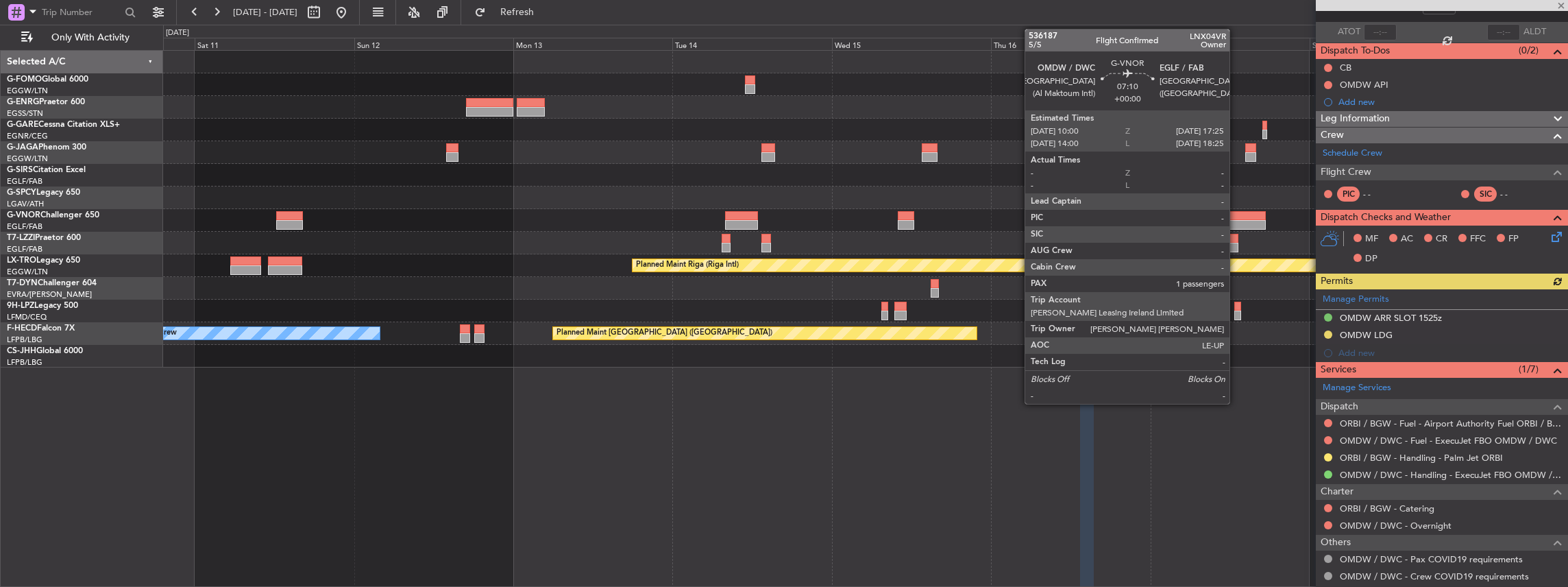
click at [1237, 216] on div at bounding box center [1241, 215] width 50 height 9
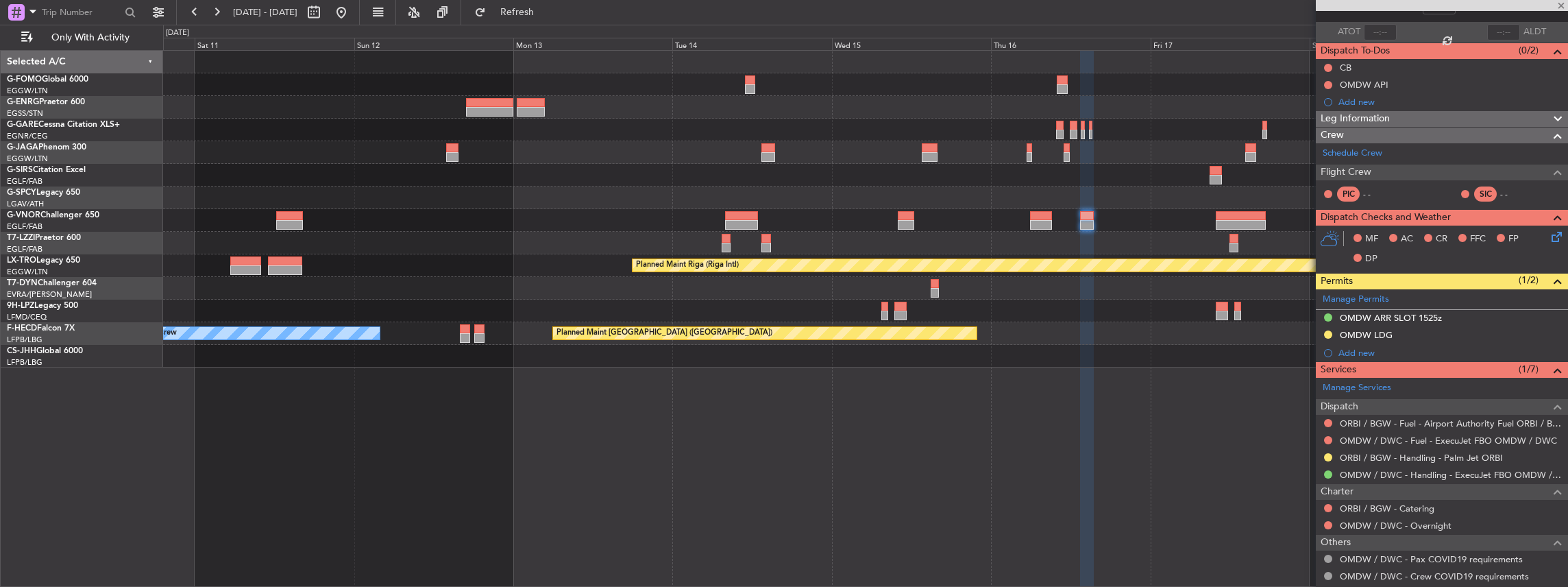
scroll to position [0, 0]
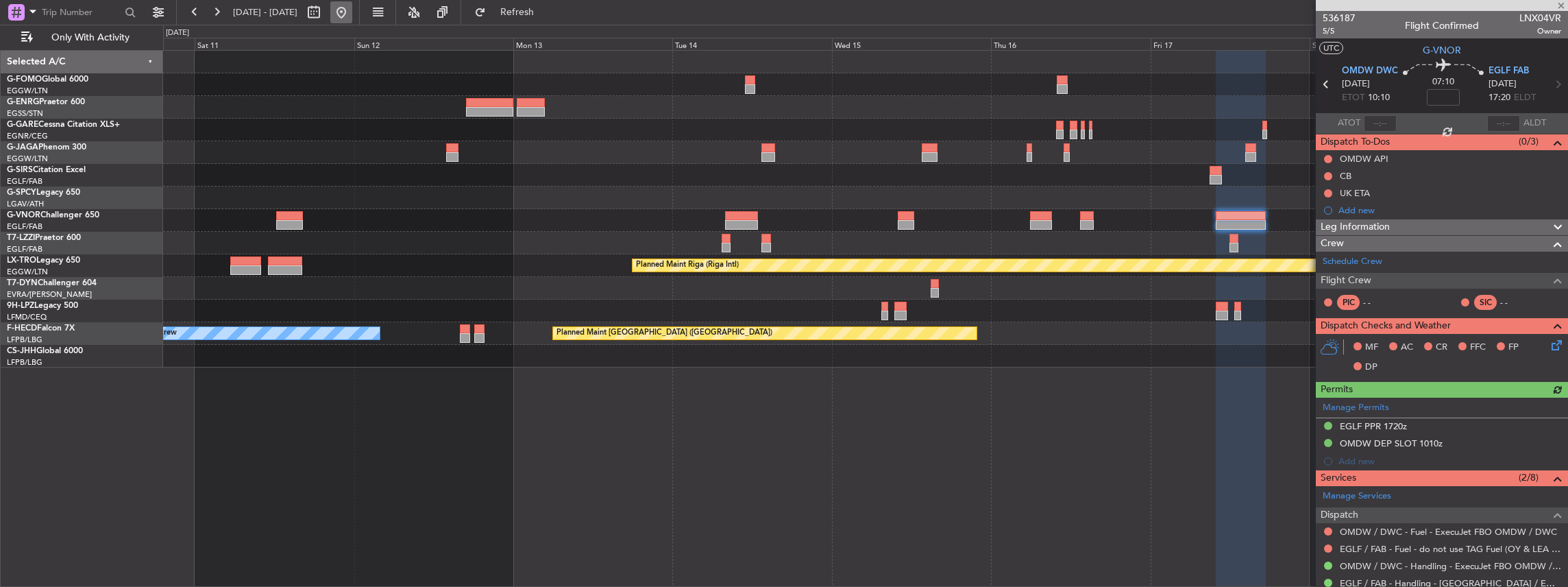
click at [353, 9] on button at bounding box center [342, 13] width 22 height 22
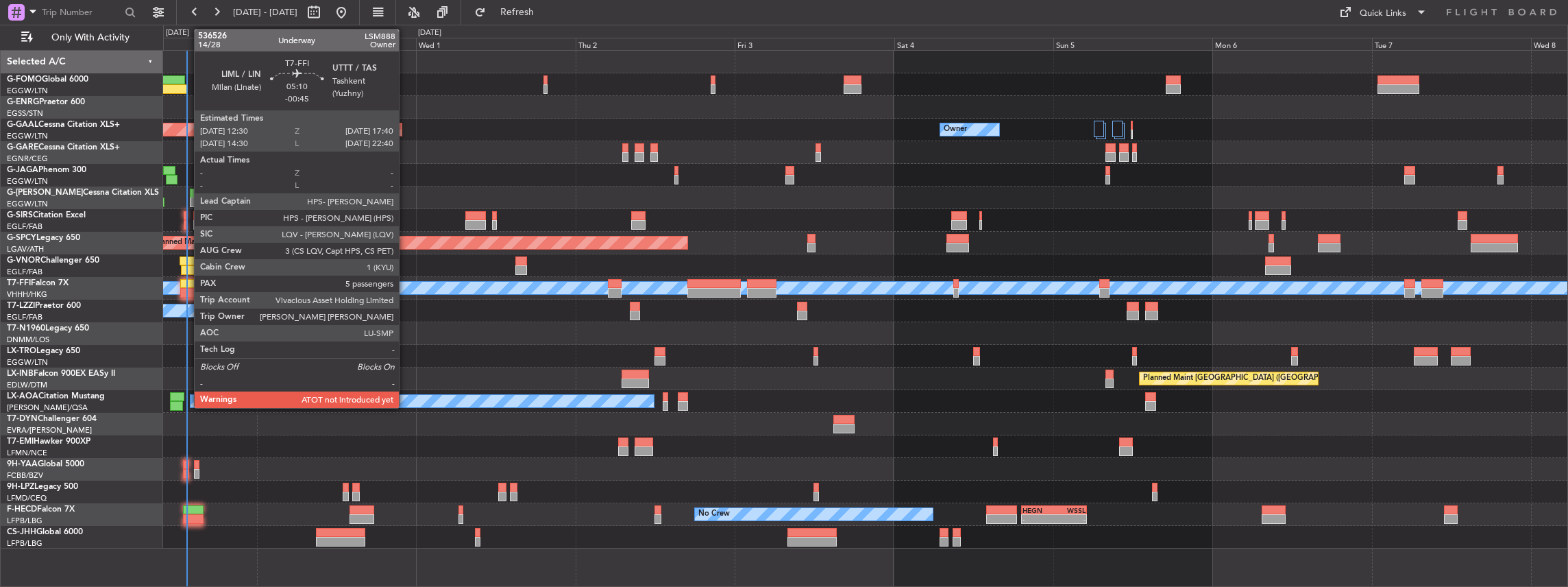
click at [187, 291] on div at bounding box center [197, 292] width 35 height 9
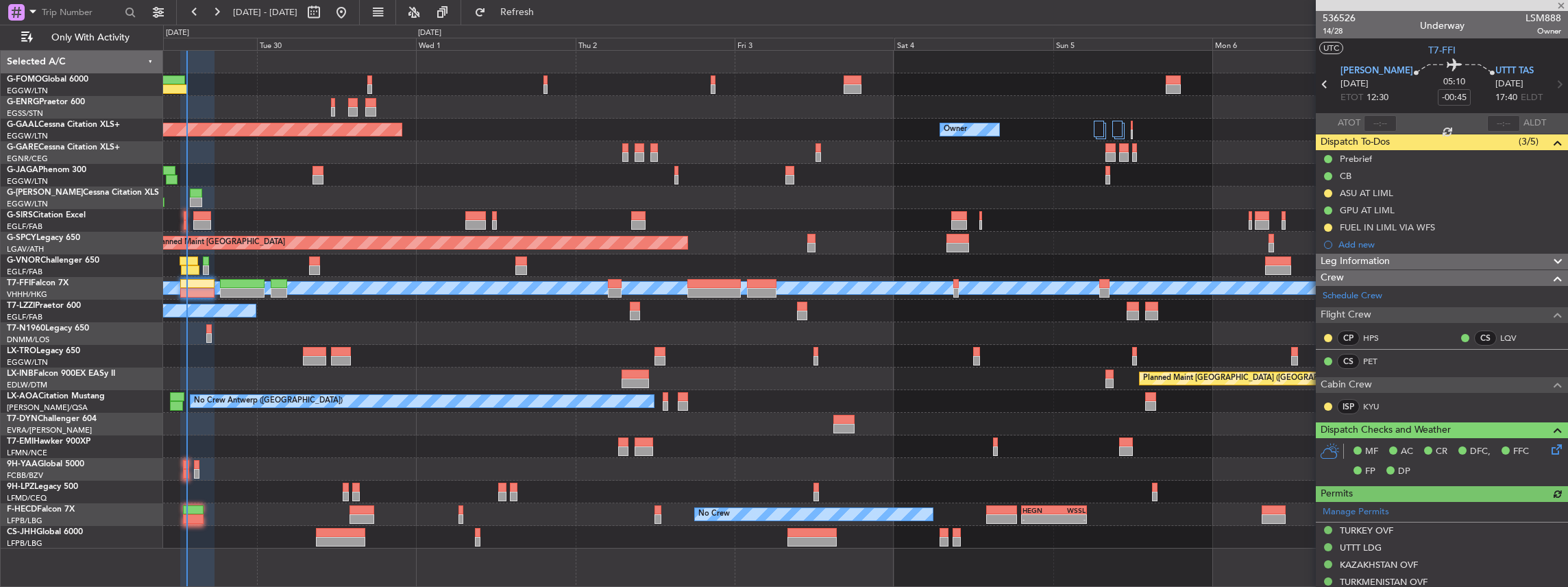
click at [1530, 20] on span "LSM888" at bounding box center [1544, 18] width 36 height 15
click at [1529, 20] on span "LSM888" at bounding box center [1544, 18] width 36 height 15
copy span "LSM888"
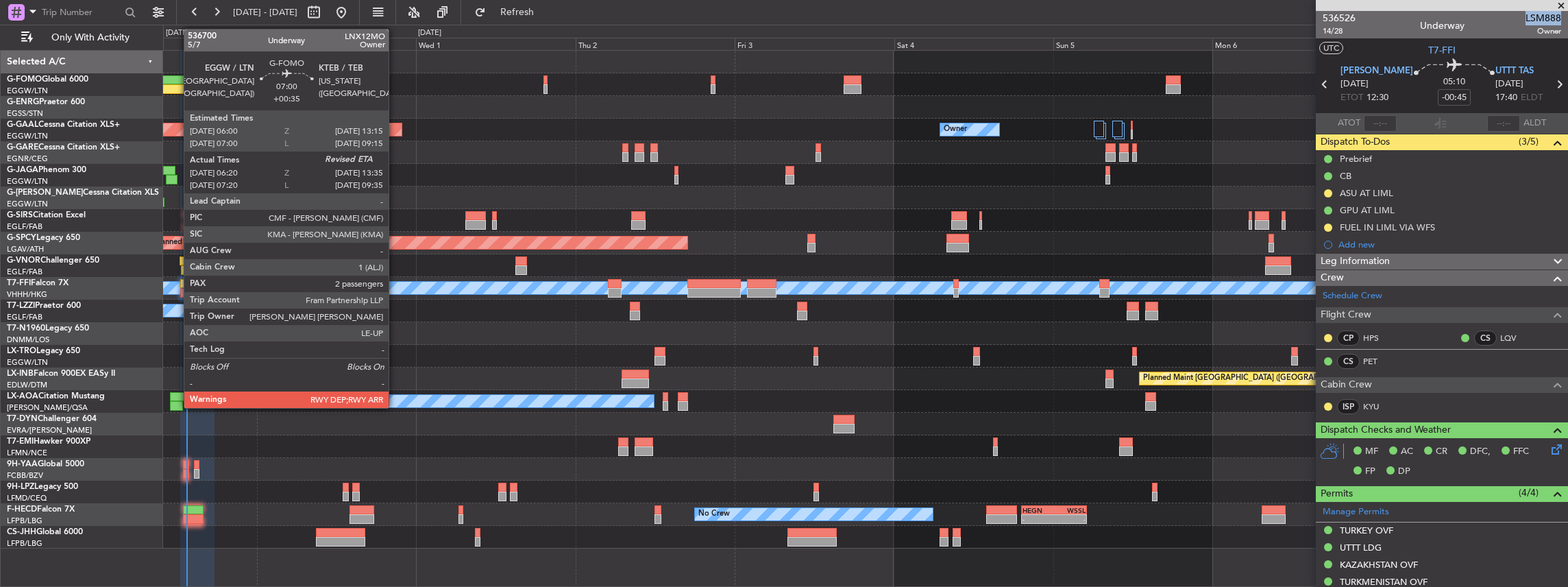
click at [177, 84] on div at bounding box center [163, 88] width 49 height 9
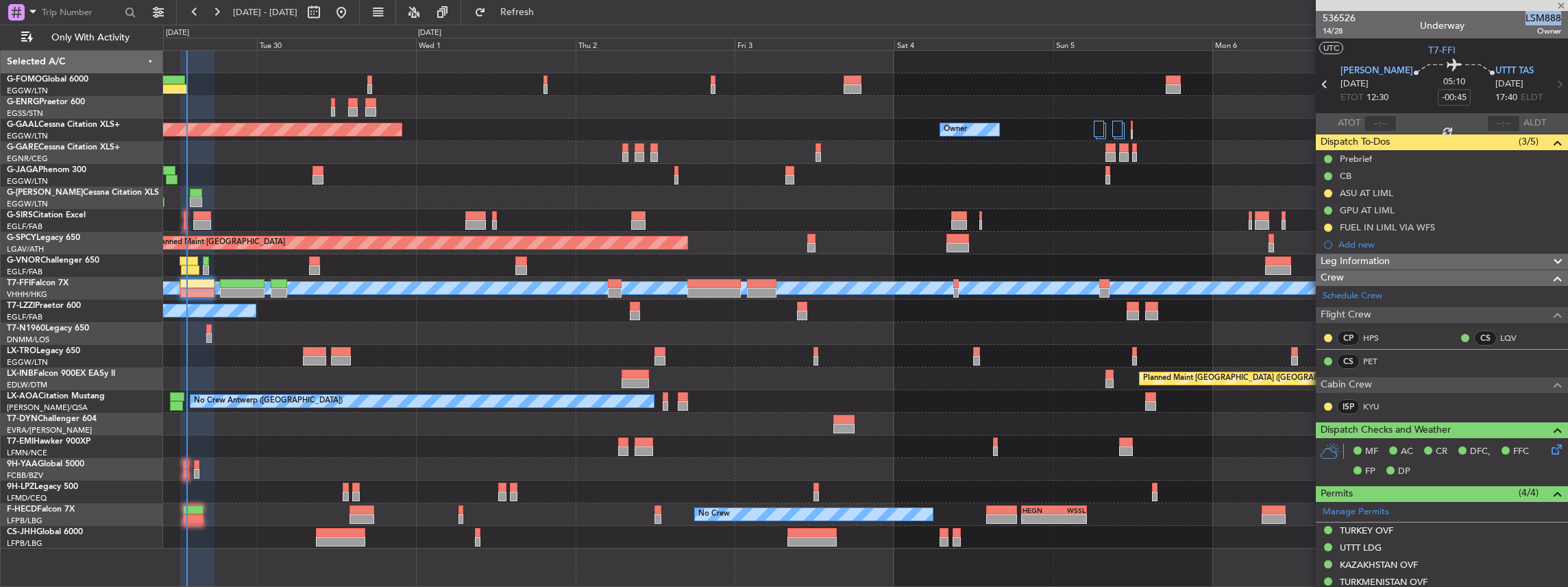
type input "+00:35"
type input "06:20"
type input "2"
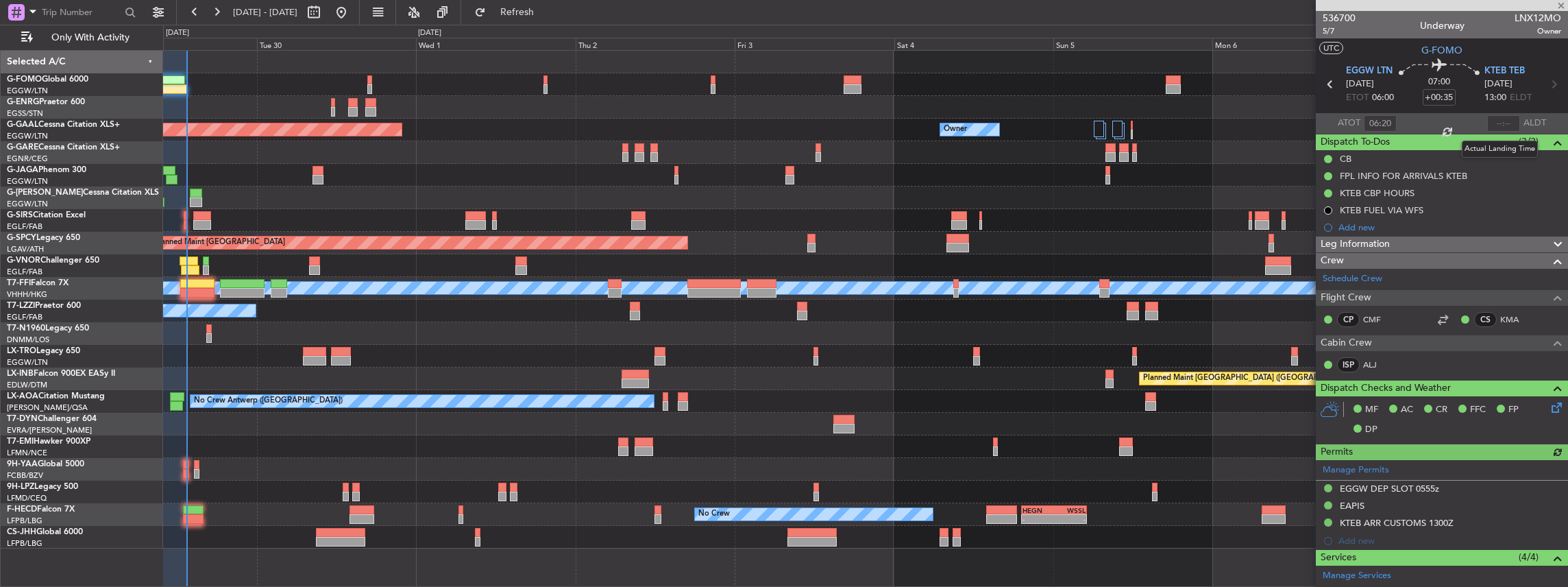
click at [1496, 121] on div at bounding box center [1504, 123] width 33 height 16
click at [1496, 123] on input "text" at bounding box center [1504, 123] width 33 height 16
click at [1498, 125] on input "text" at bounding box center [1504, 123] width 33 height 16
type input "13:26"
type input "07:20"
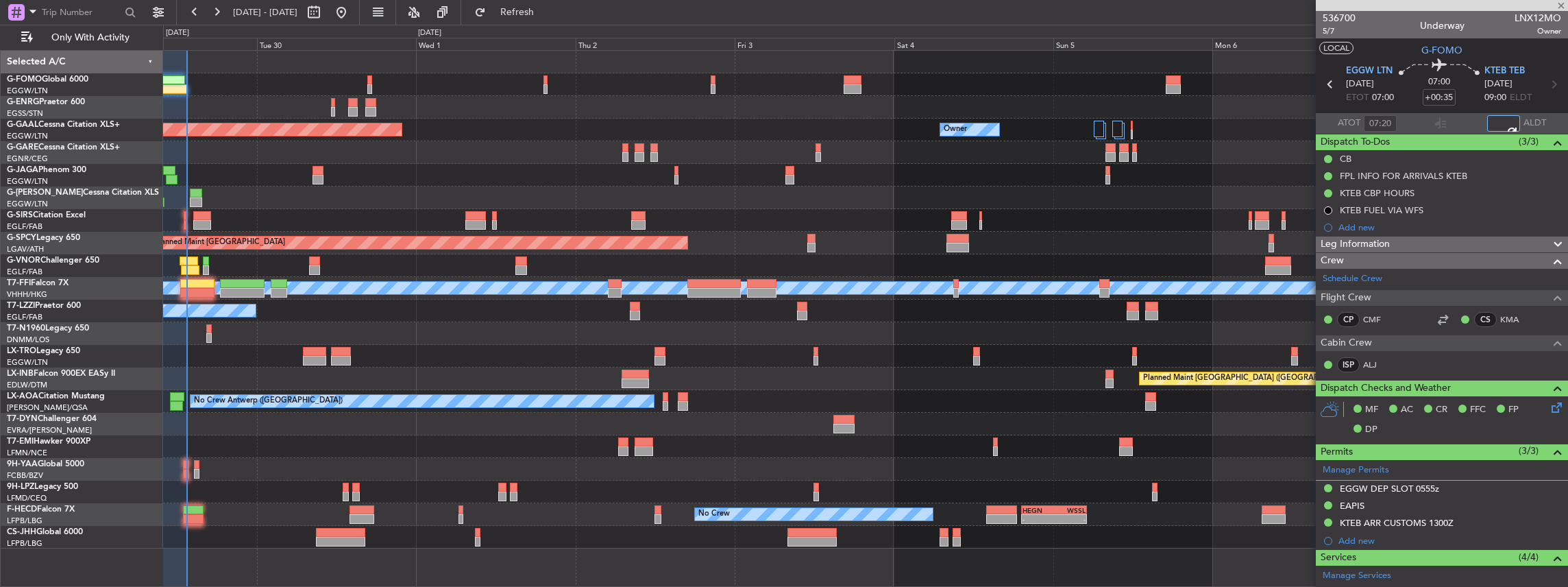
type input "09:26"
type input "06:20"
type input "13:26"
type input "07:20"
type input "09:26"
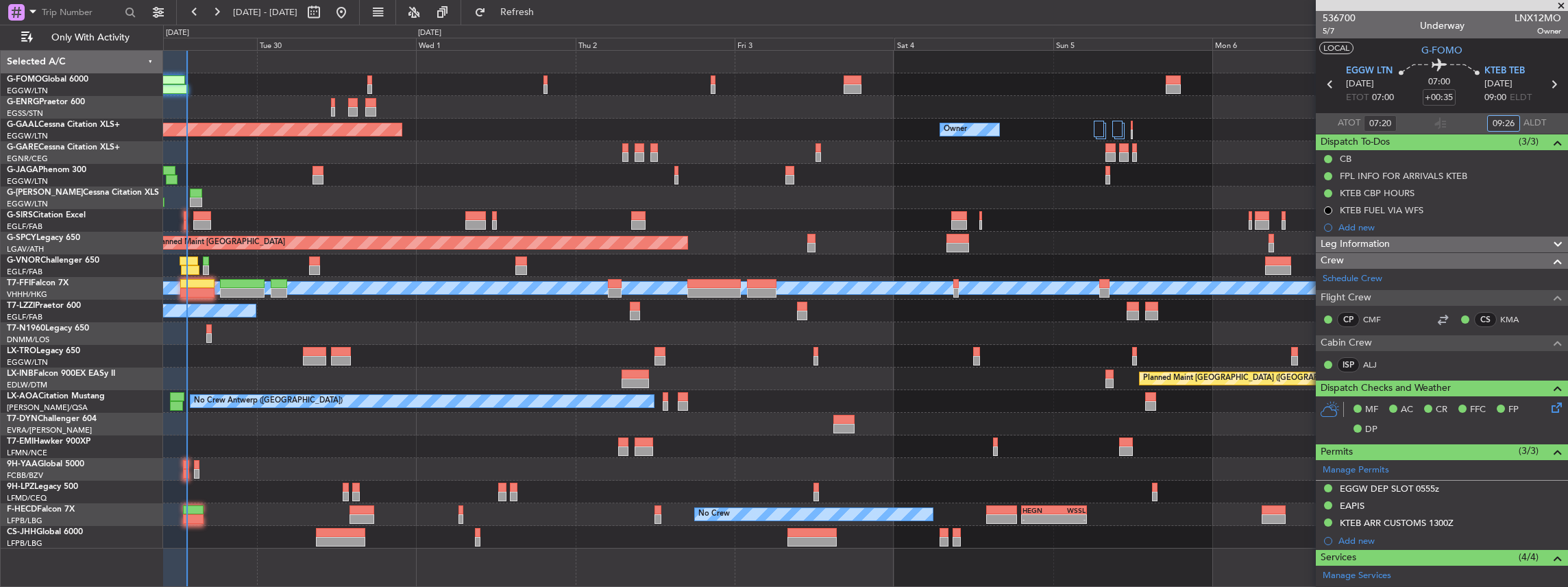
type input "06:20"
type input "13:26"
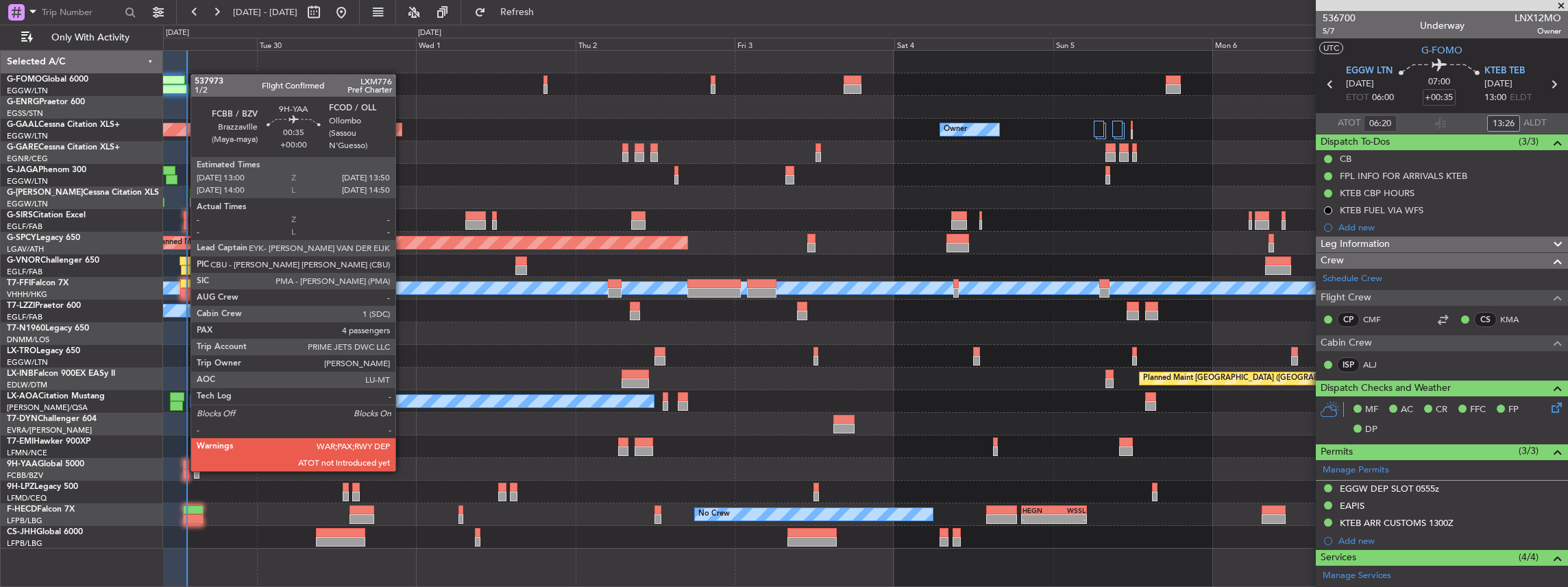
click at [184, 469] on div at bounding box center [185, 473] width 6 height 9
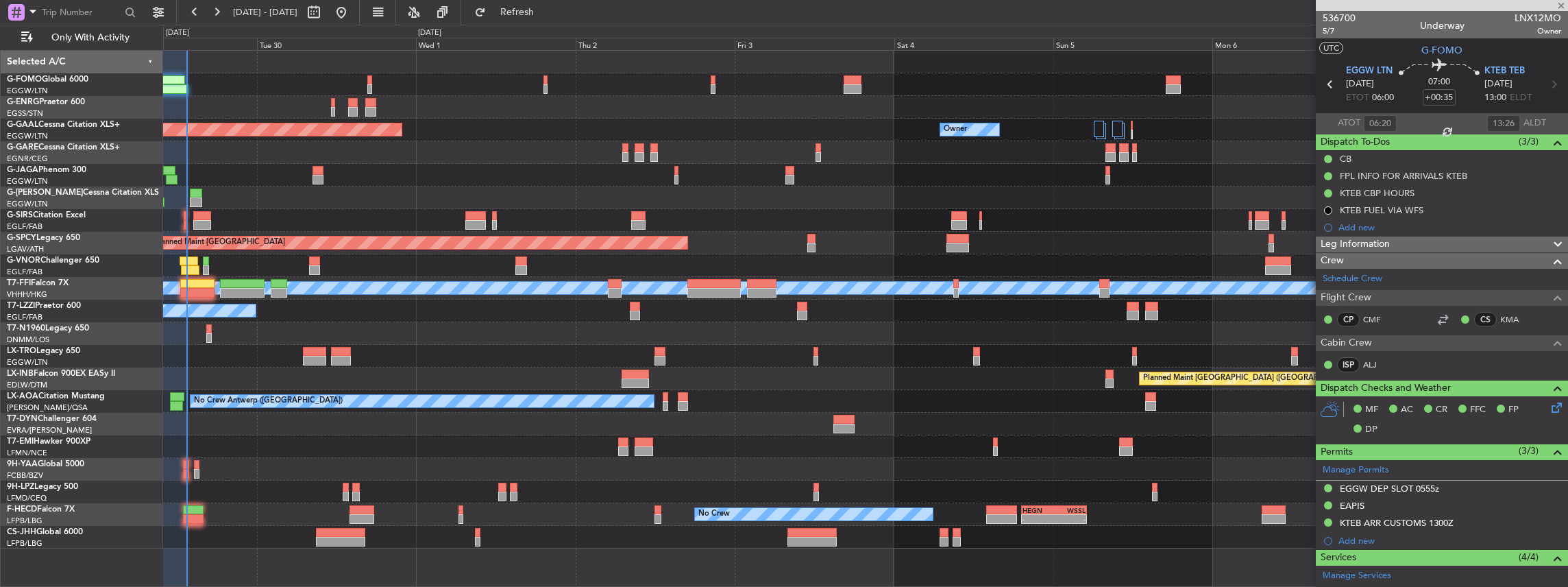
type input "4"
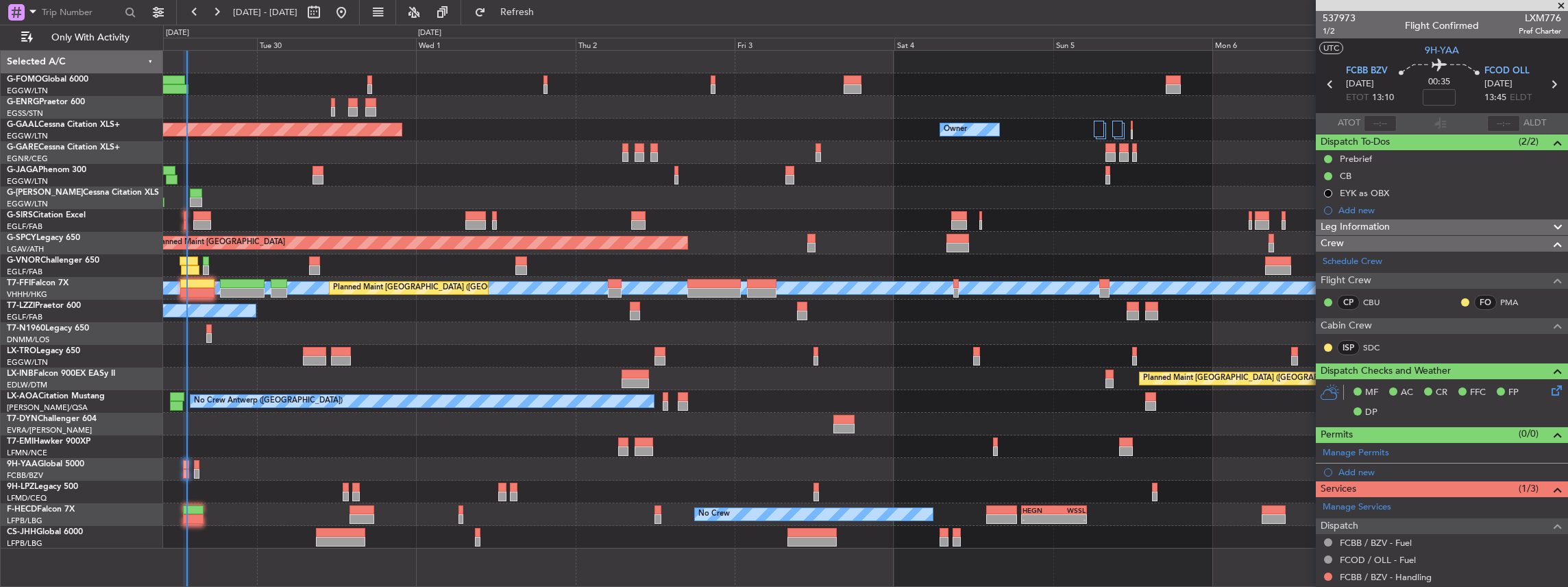
click at [1384, 121] on div at bounding box center [1380, 123] width 33 height 16
click at [1387, 122] on div at bounding box center [1380, 123] width 33 height 16
click at [1384, 124] on div at bounding box center [1380, 123] width 33 height 16
click at [1381, 121] on div at bounding box center [1380, 123] width 33 height 16
click at [1383, 124] on input "text" at bounding box center [1380, 123] width 33 height 16
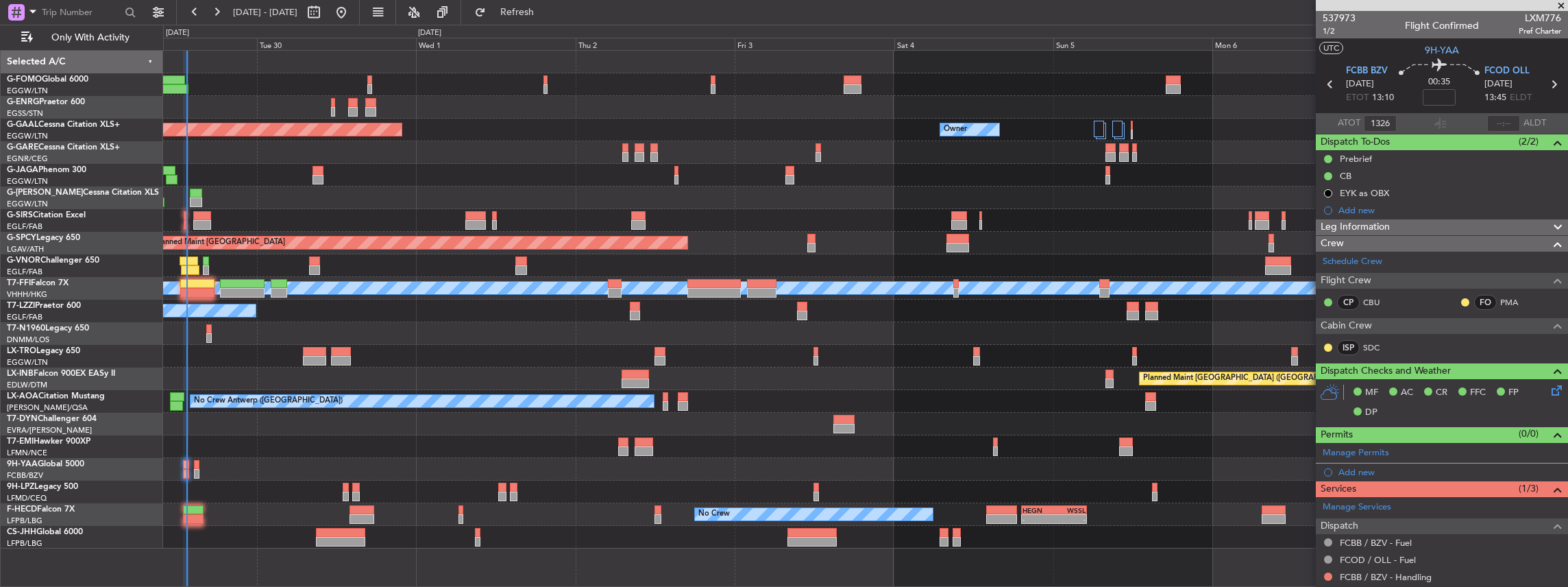
click at [1438, 121] on mat-tooltip-component "Flight Time Correction" at bounding box center [1438, 127] width 102 height 36
type input "13:26"
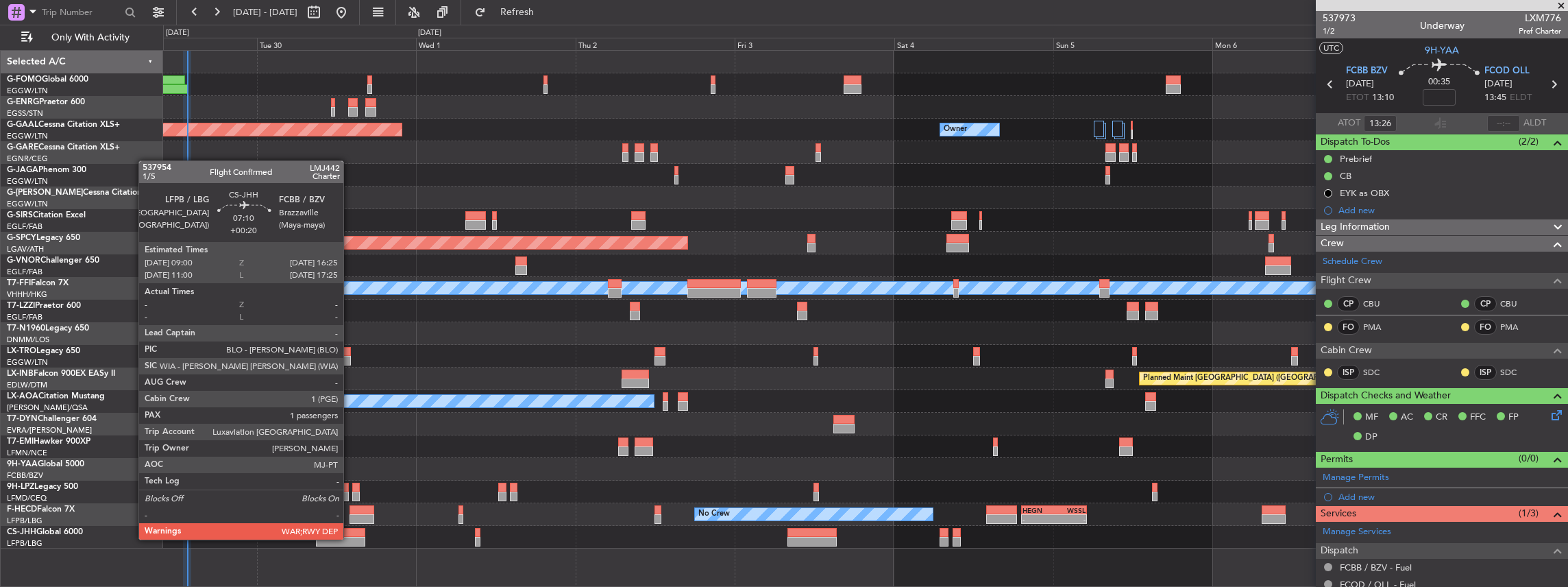
click at [350, 538] on div at bounding box center [341, 541] width 50 height 9
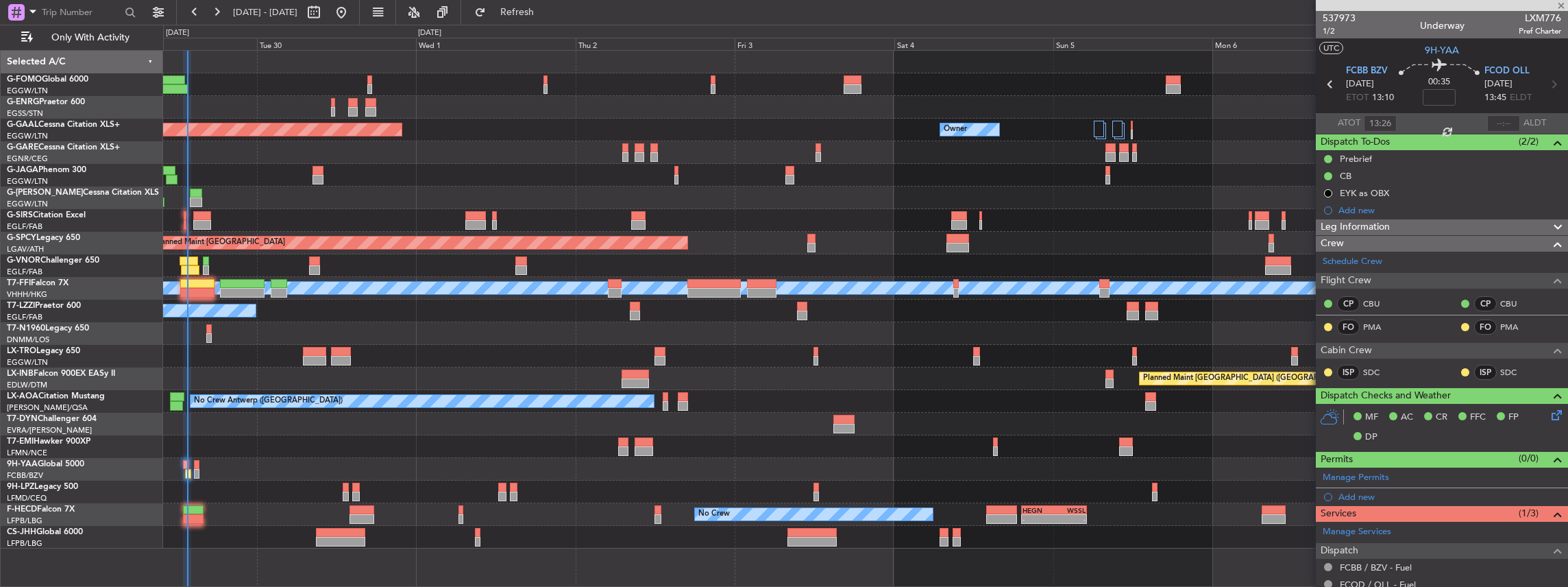
type input "+00:20"
type input "1"
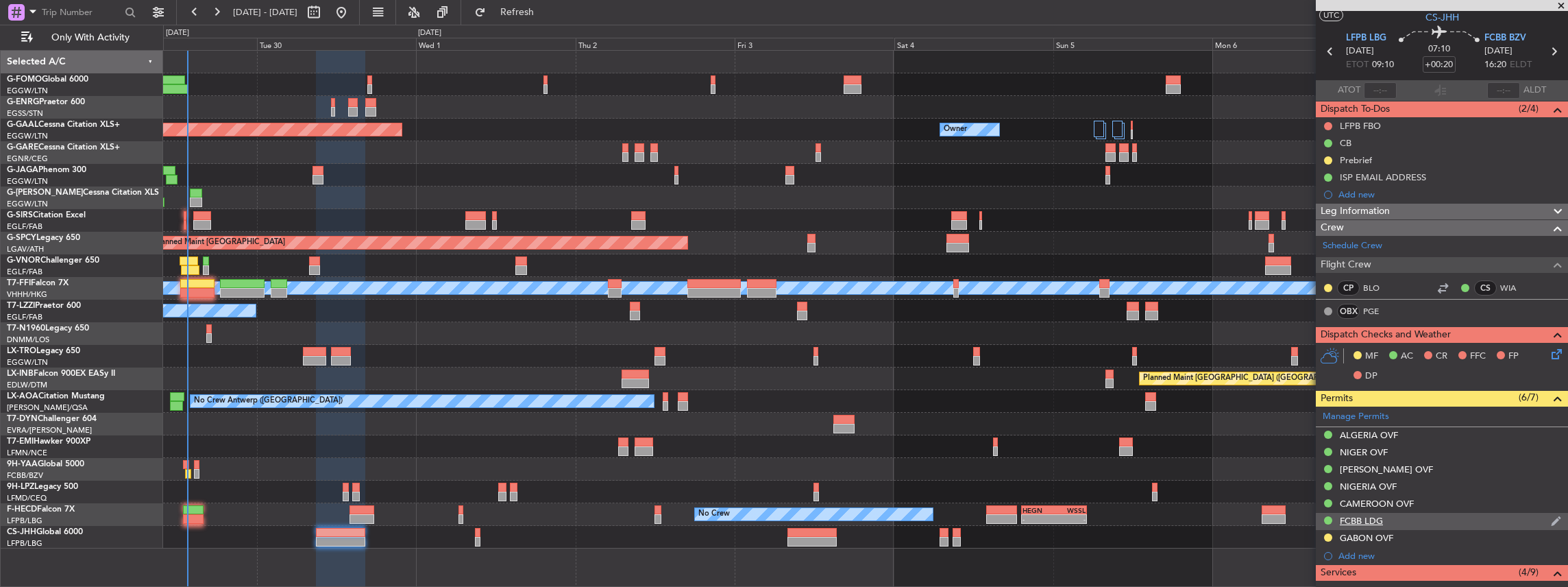
scroll to position [45, 0]
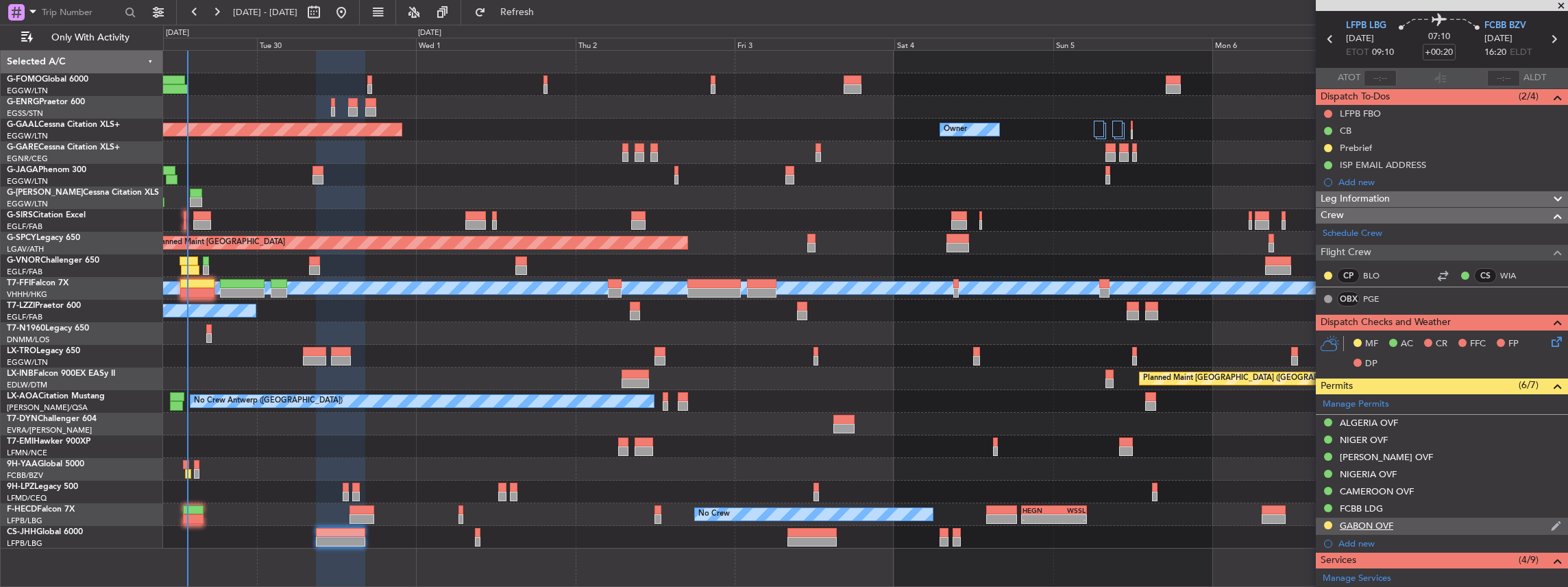
click at [1404, 519] on div "GABON OVF" at bounding box center [1442, 526] width 252 height 17
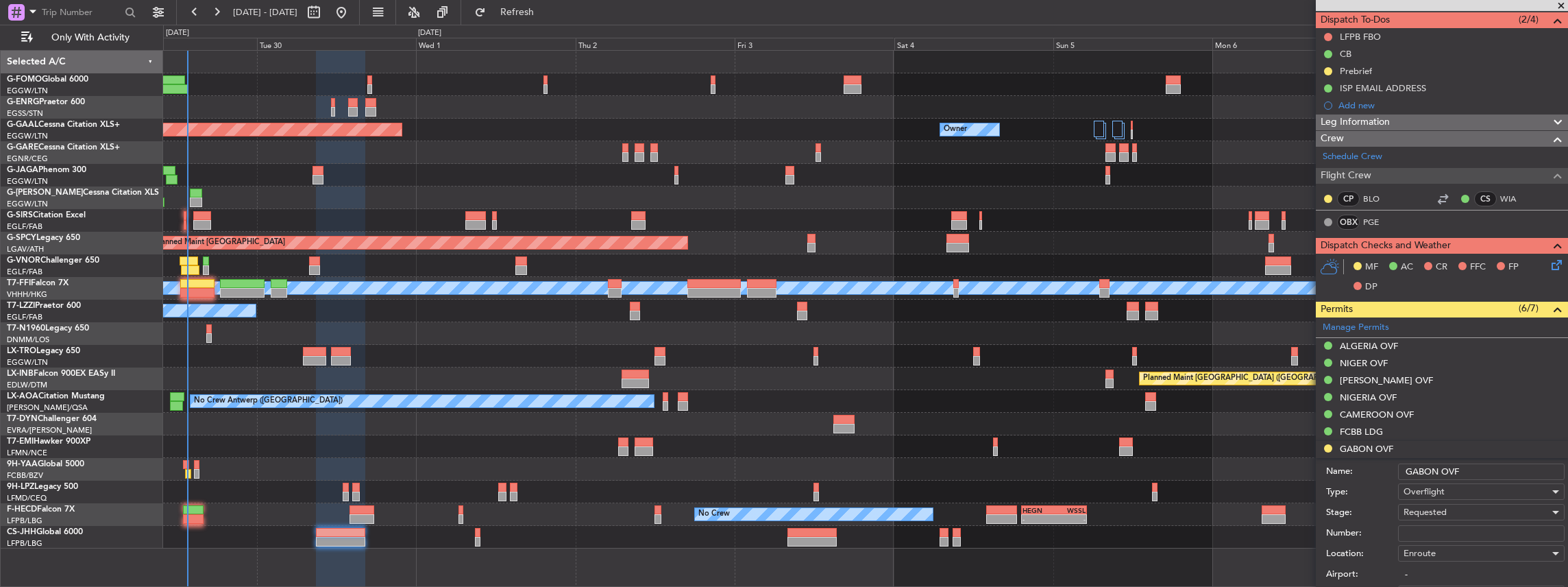
scroll to position [137, 0]
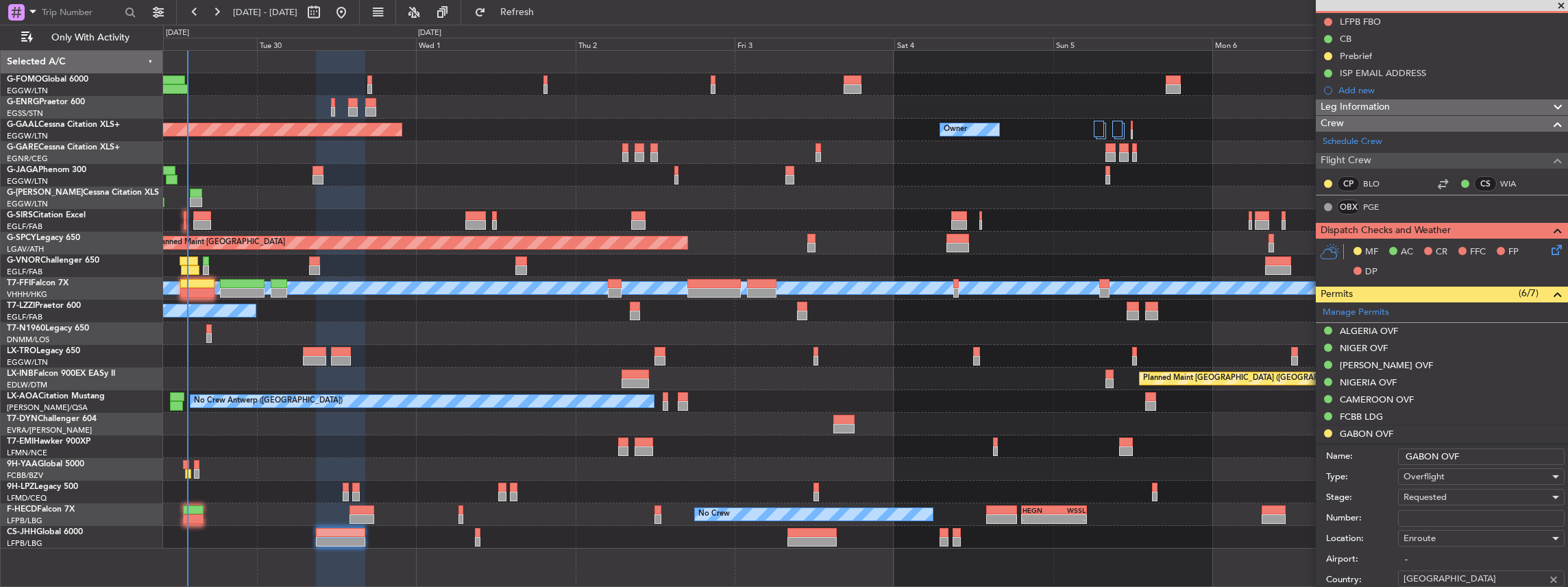
click at [1425, 517] on input "Number:" at bounding box center [1481, 517] width 166 height 16
paste input "1565/2025/ANAC/DE"
type input "1565/2025/ANAC/DE"
click at [1453, 494] on div "Requested" at bounding box center [1477, 497] width 146 height 21
drag, startPoint x: 1384, startPoint y: 502, endPoint x: 1387, endPoint y: 494, distance: 8.5
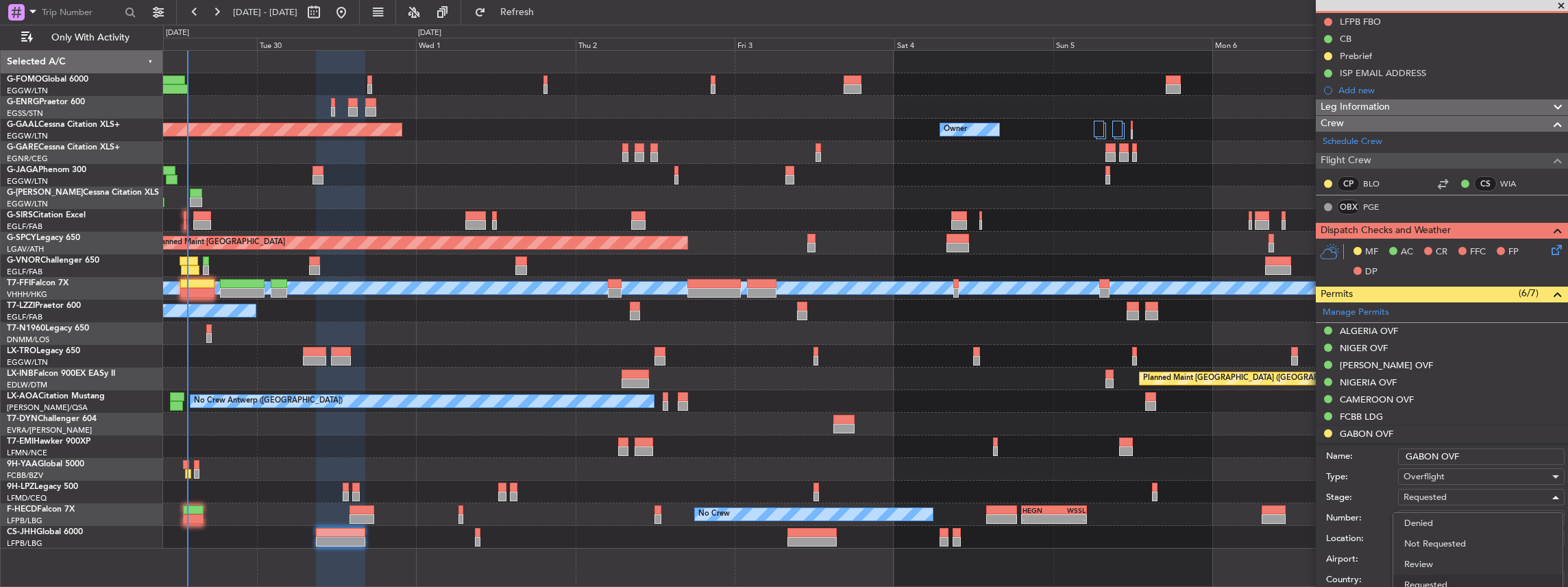
click at [1384, 502] on div at bounding box center [784, 294] width 1568 height 587
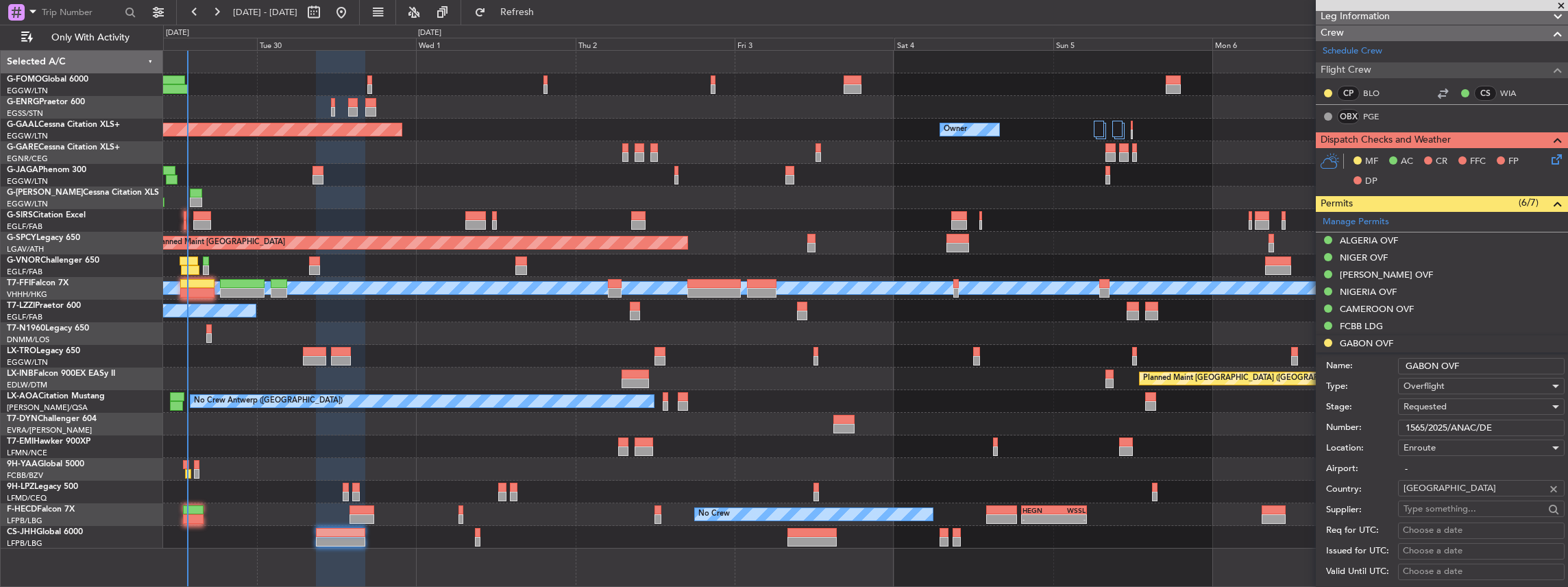
scroll to position [228, 0]
click at [1450, 405] on div "Requested" at bounding box center [1477, 406] width 146 height 21
click at [1445, 511] on span "Received OK" at bounding box center [1478, 509] width 148 height 21
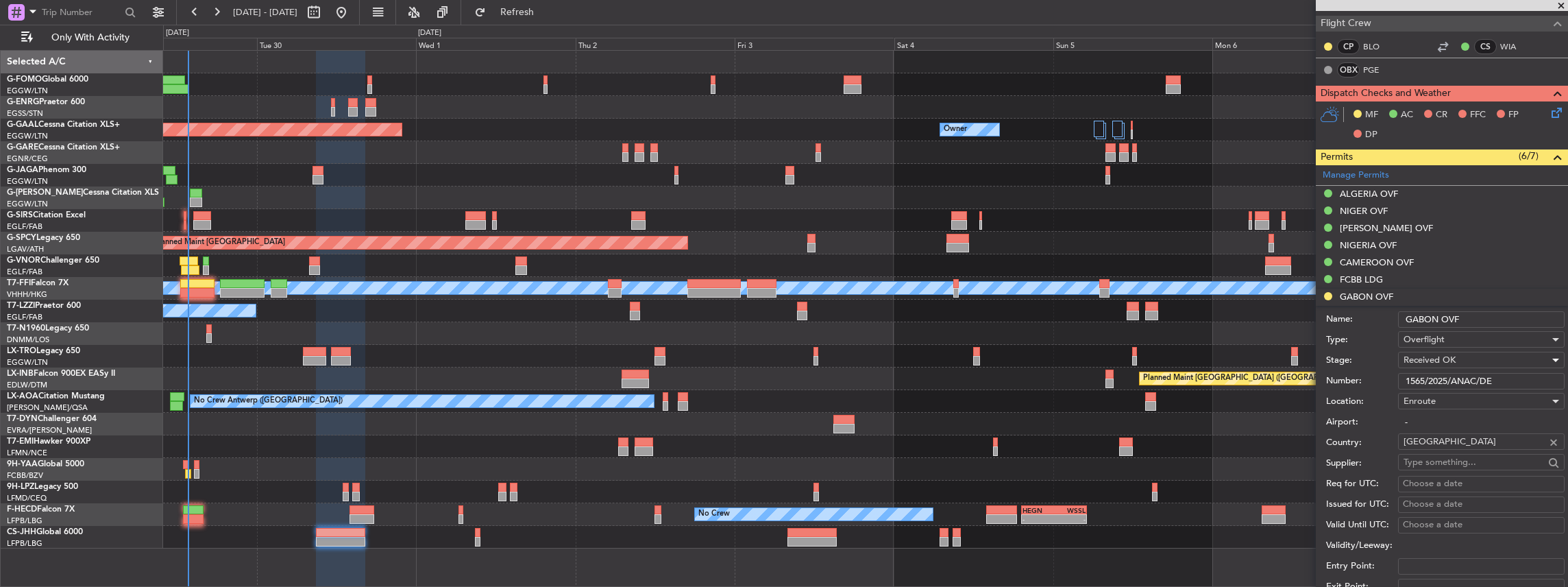
scroll to position [411, 0]
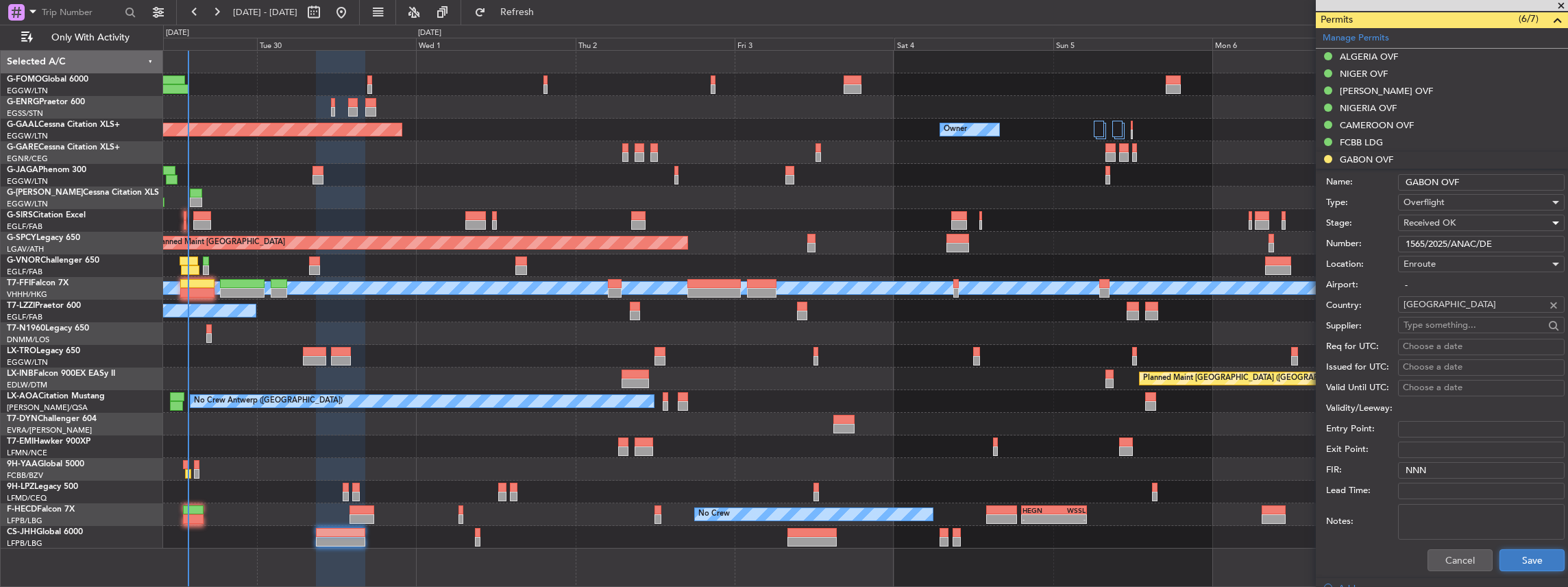
click at [1526, 557] on button "Save" at bounding box center [1532, 560] width 65 height 22
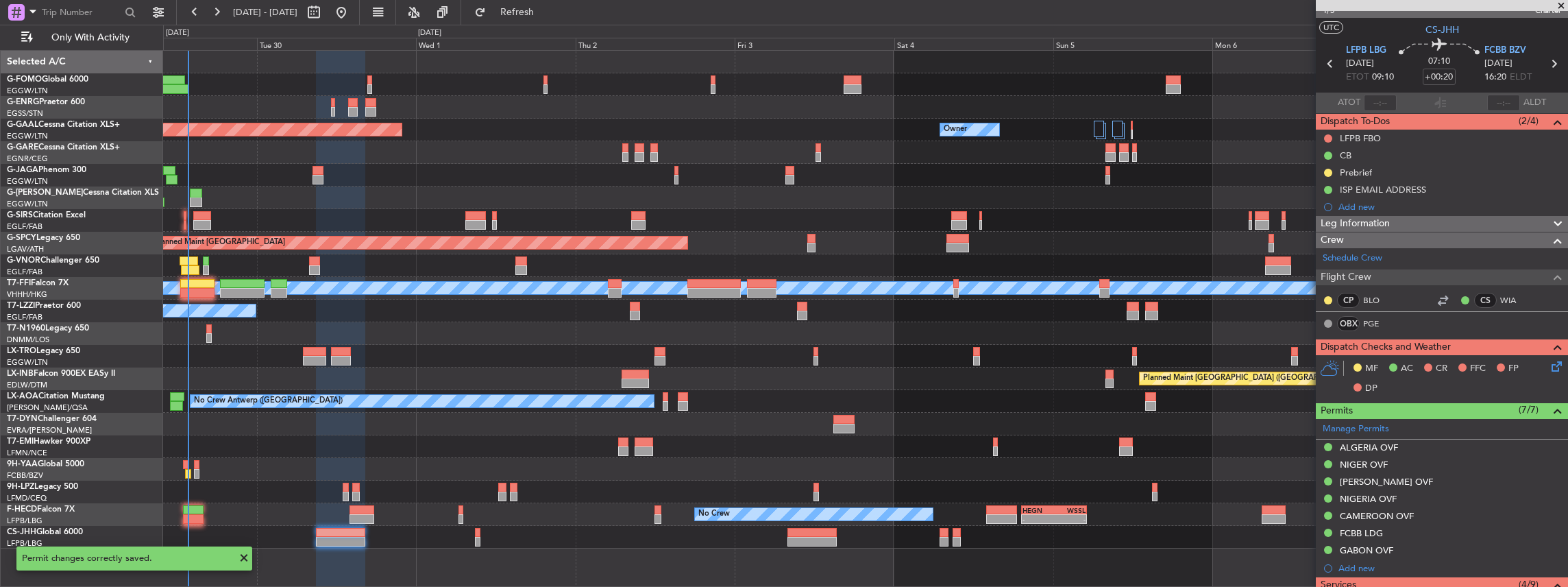
scroll to position [0, 0]
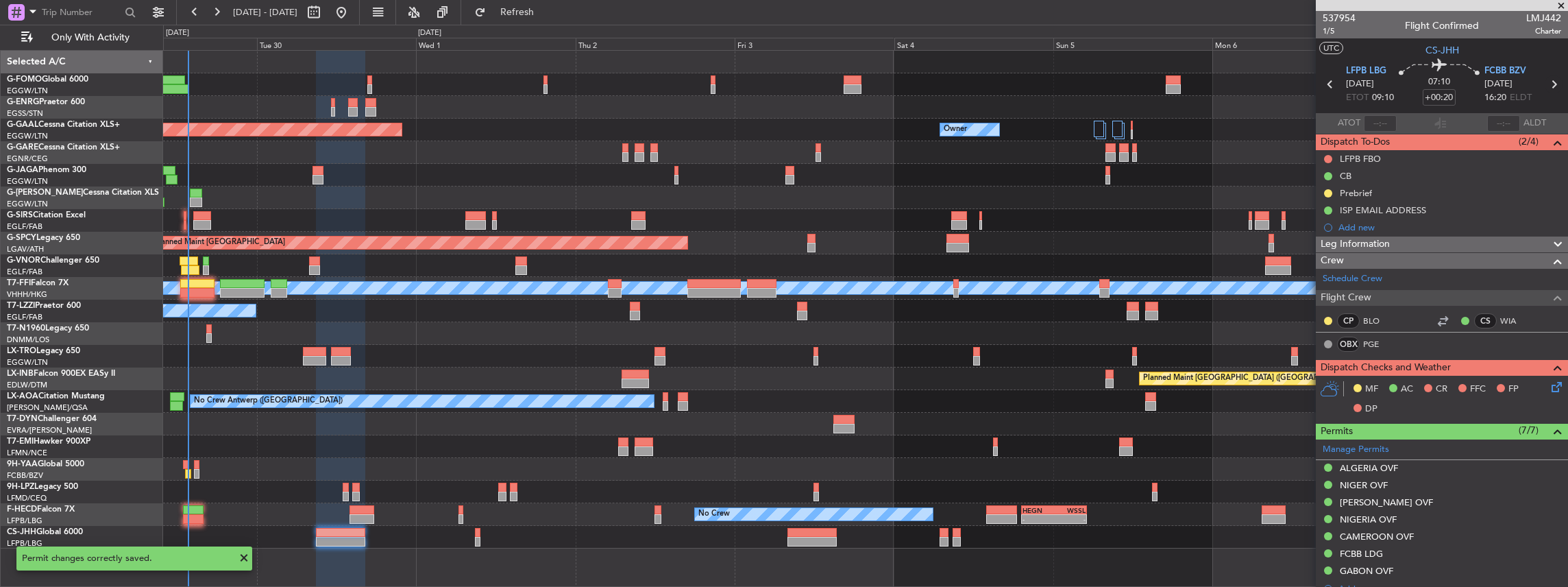
click at [1549, 83] on icon at bounding box center [1553, 84] width 18 height 18
type input "-00:05"
type input "5"
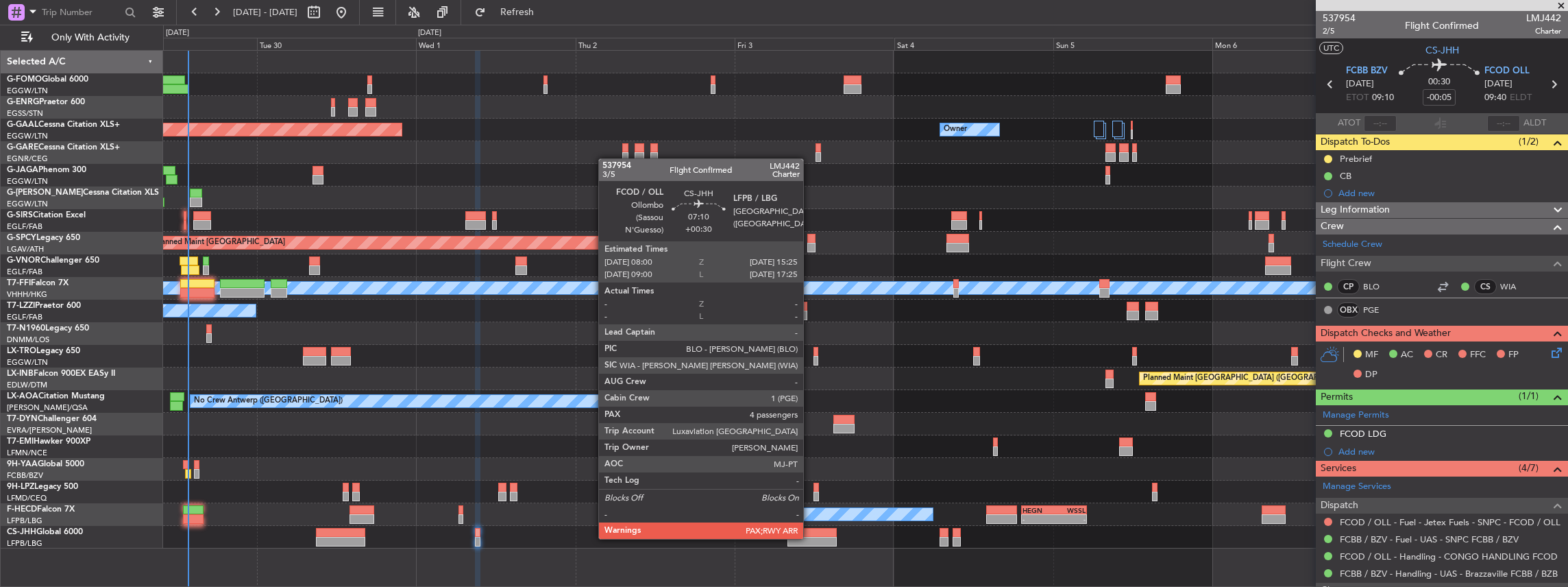
click at [810, 537] on div at bounding box center [813, 541] width 50 height 9
type input "+00:30"
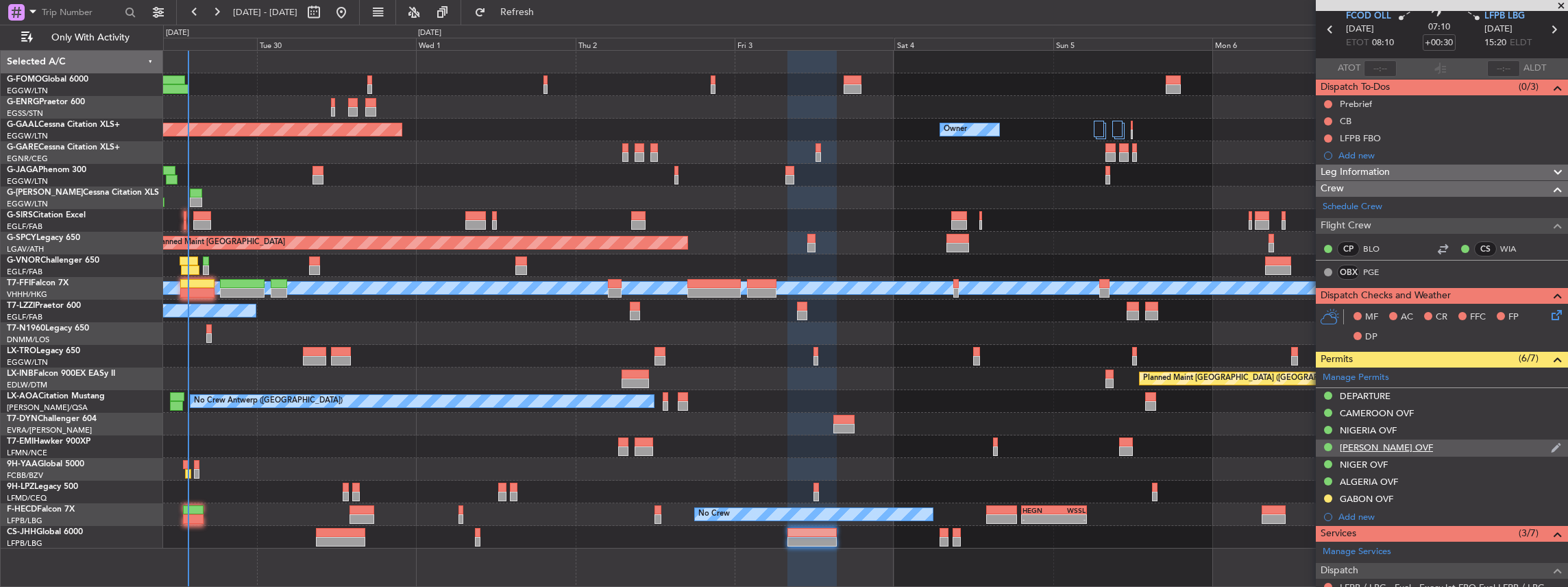
scroll to position [137, 0]
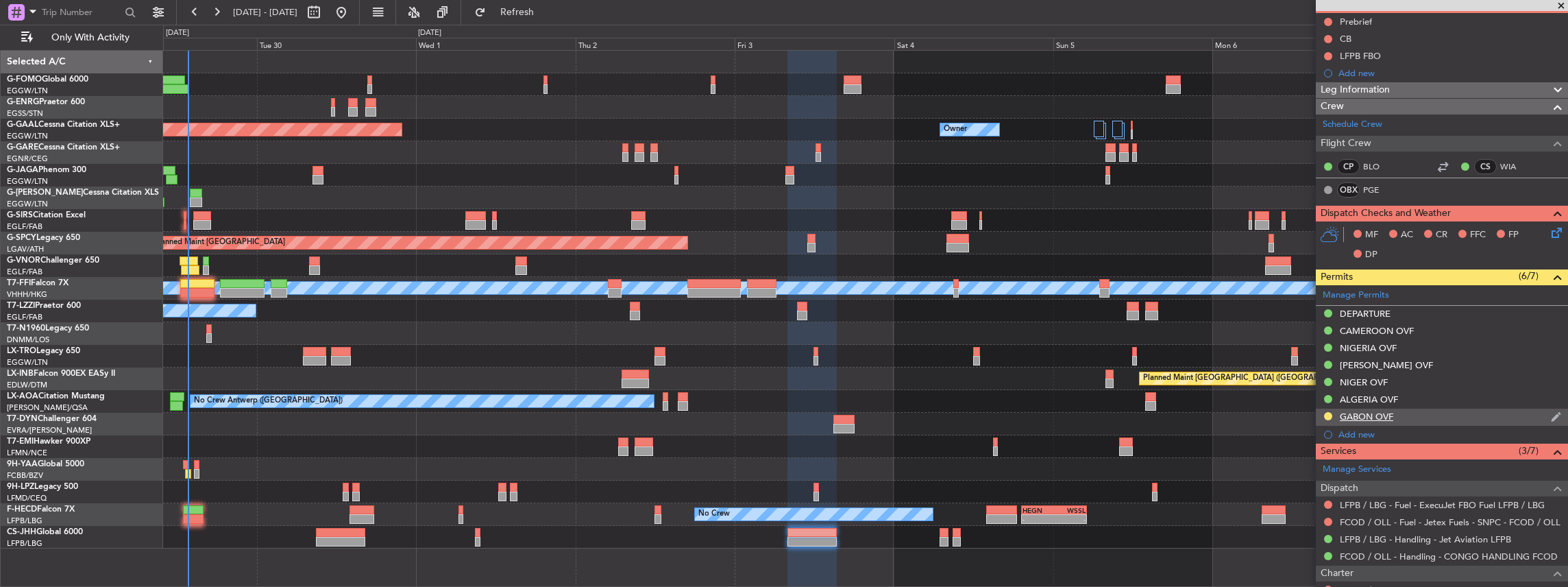
click at [1408, 415] on div "GABON OVF" at bounding box center [1442, 417] width 252 height 17
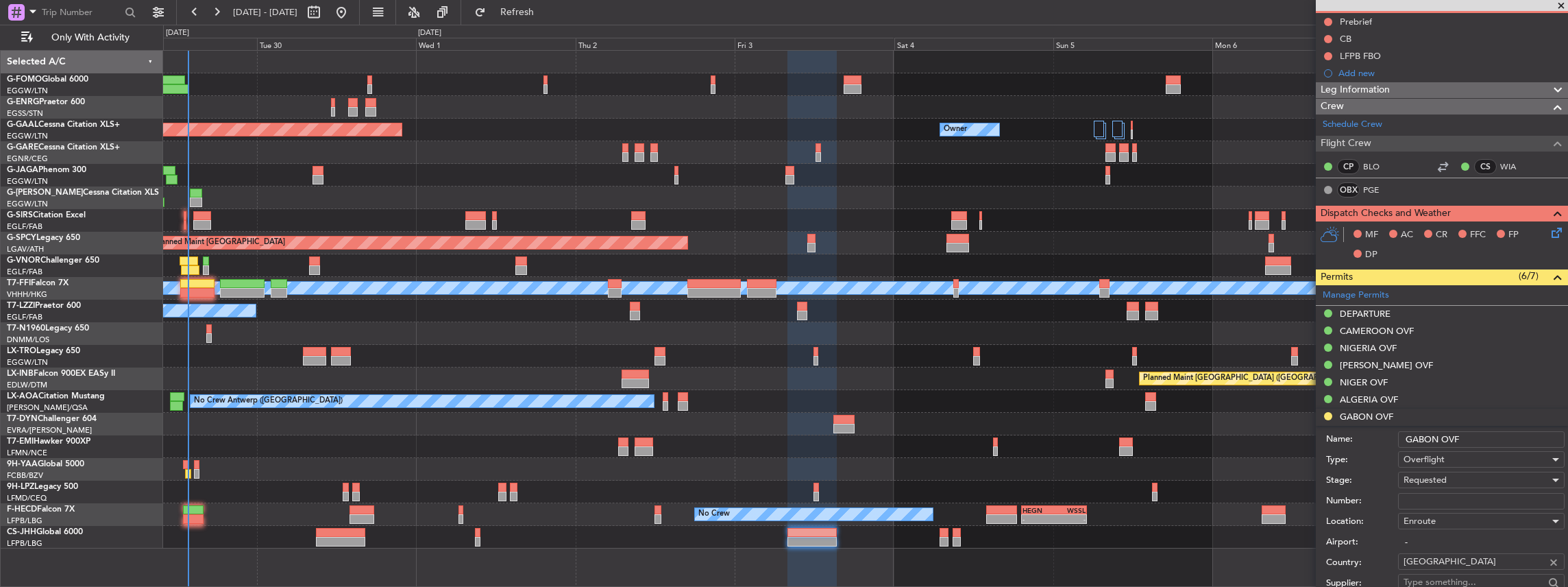
scroll to position [228, 0]
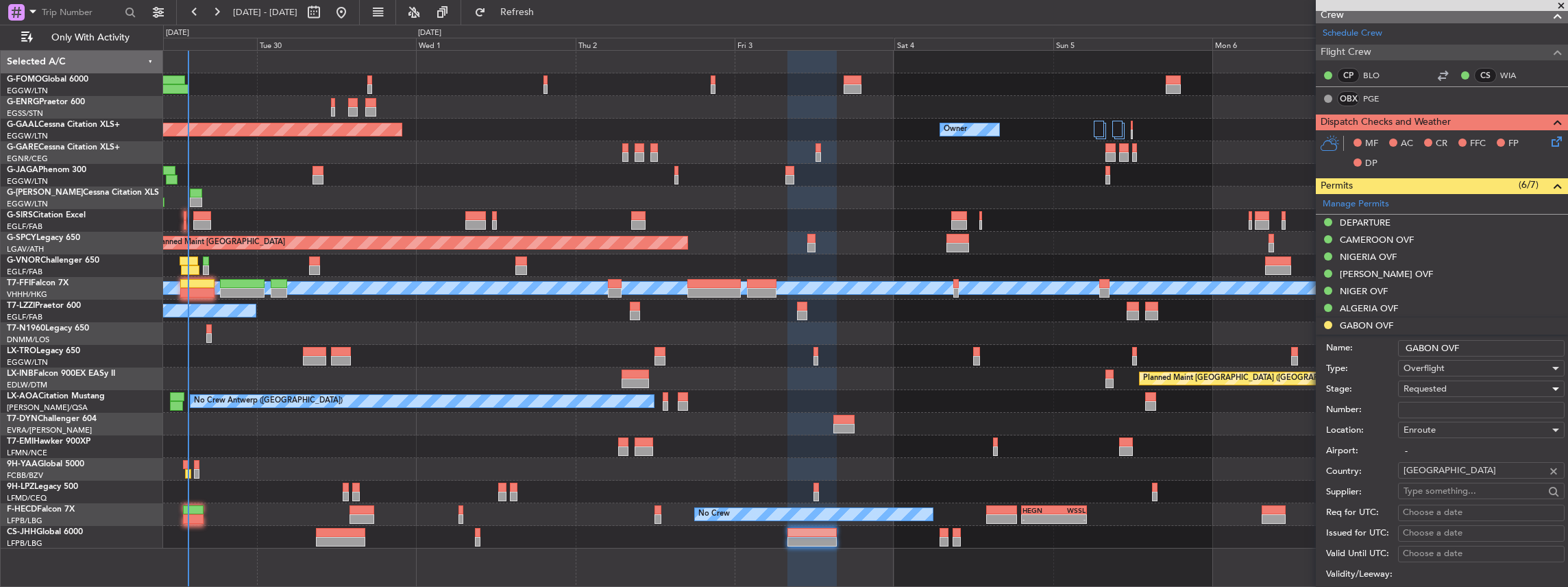
click at [1468, 382] on div "Requested" at bounding box center [1477, 389] width 146 height 21
click at [1457, 496] on span "Received OK" at bounding box center [1478, 492] width 148 height 21
click at [1436, 408] on input "Number:" at bounding box center [1481, 409] width 166 height 16
paste input "1565/2025/ANAC/DE"
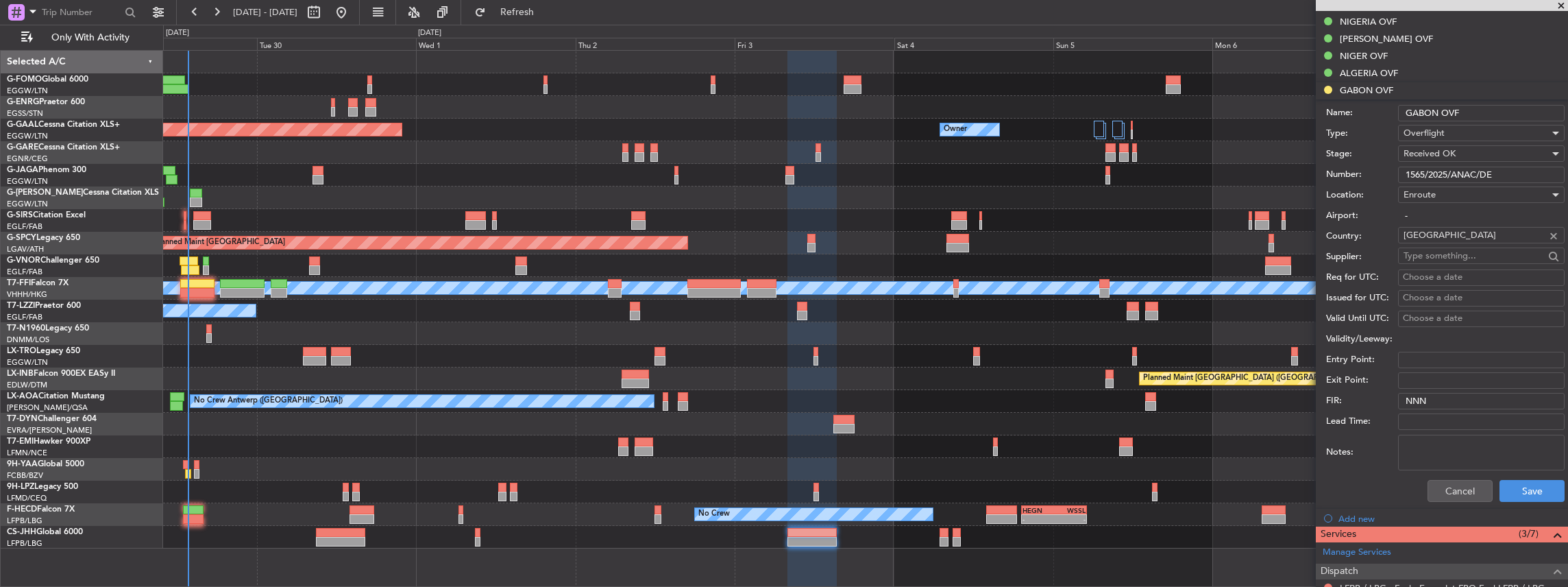
scroll to position [548, 0]
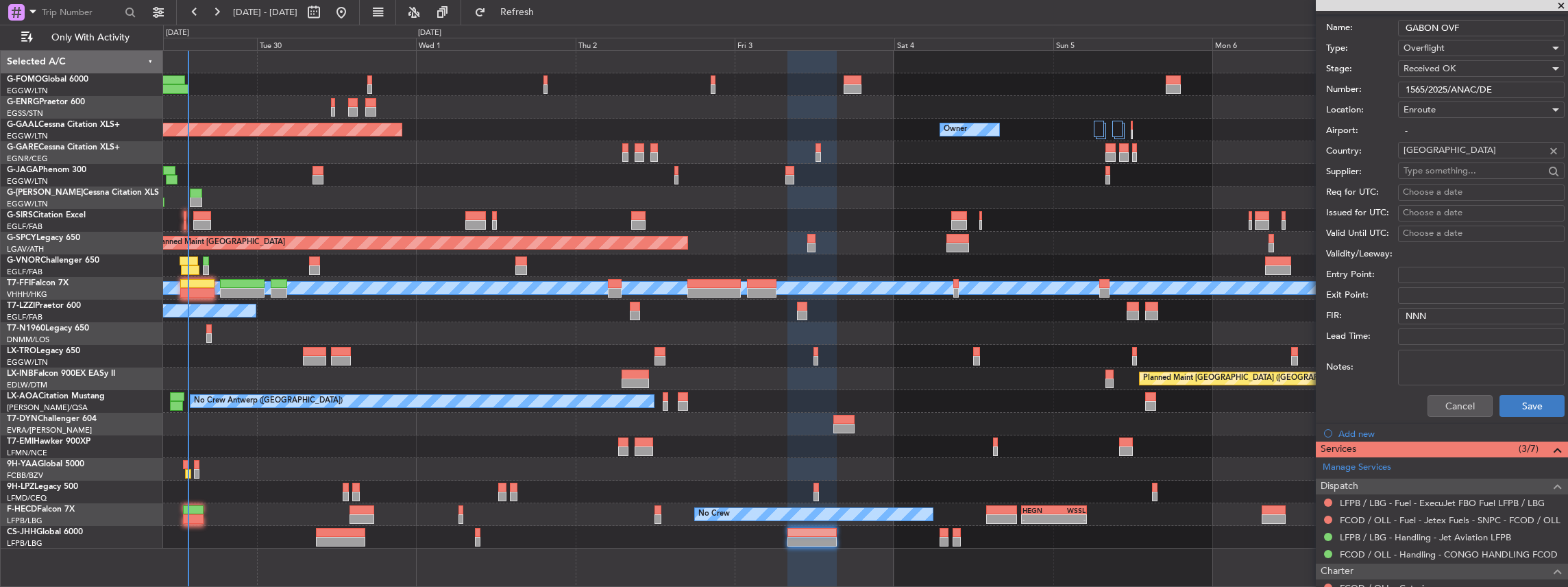
type input "1565/2025/ANAC/DE"
click at [1526, 403] on button "Save" at bounding box center [1532, 406] width 65 height 22
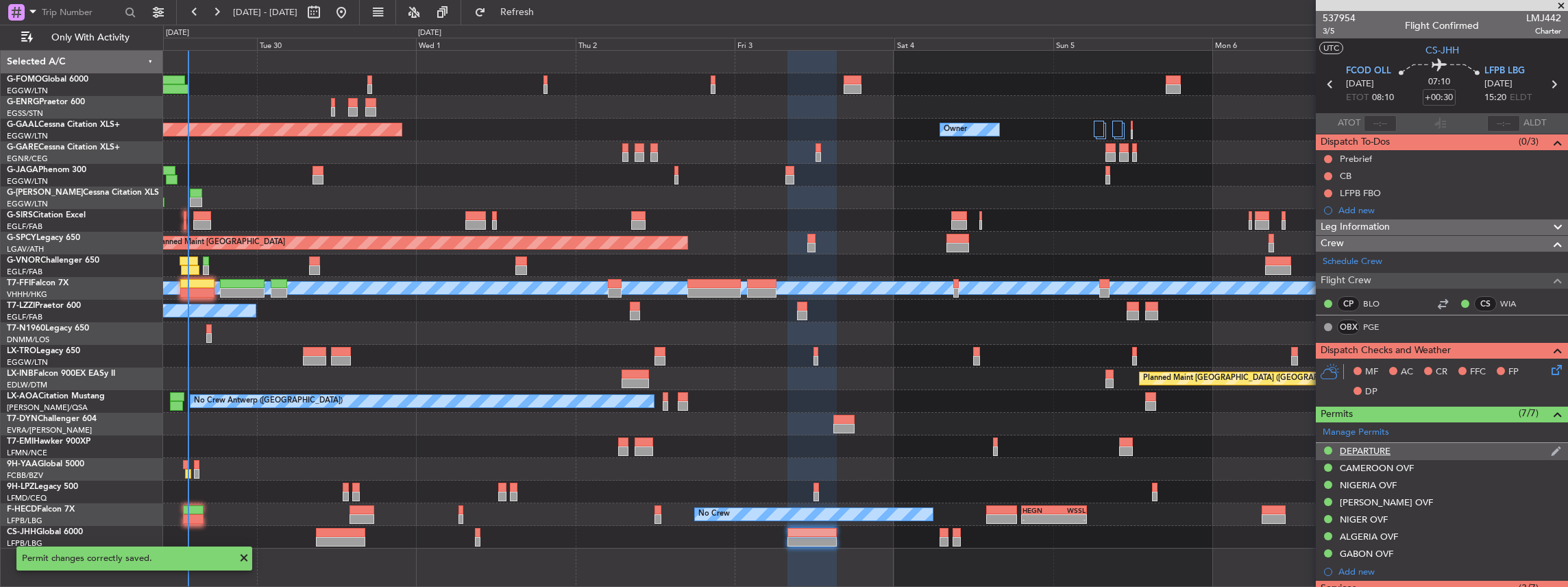
scroll to position [0, 0]
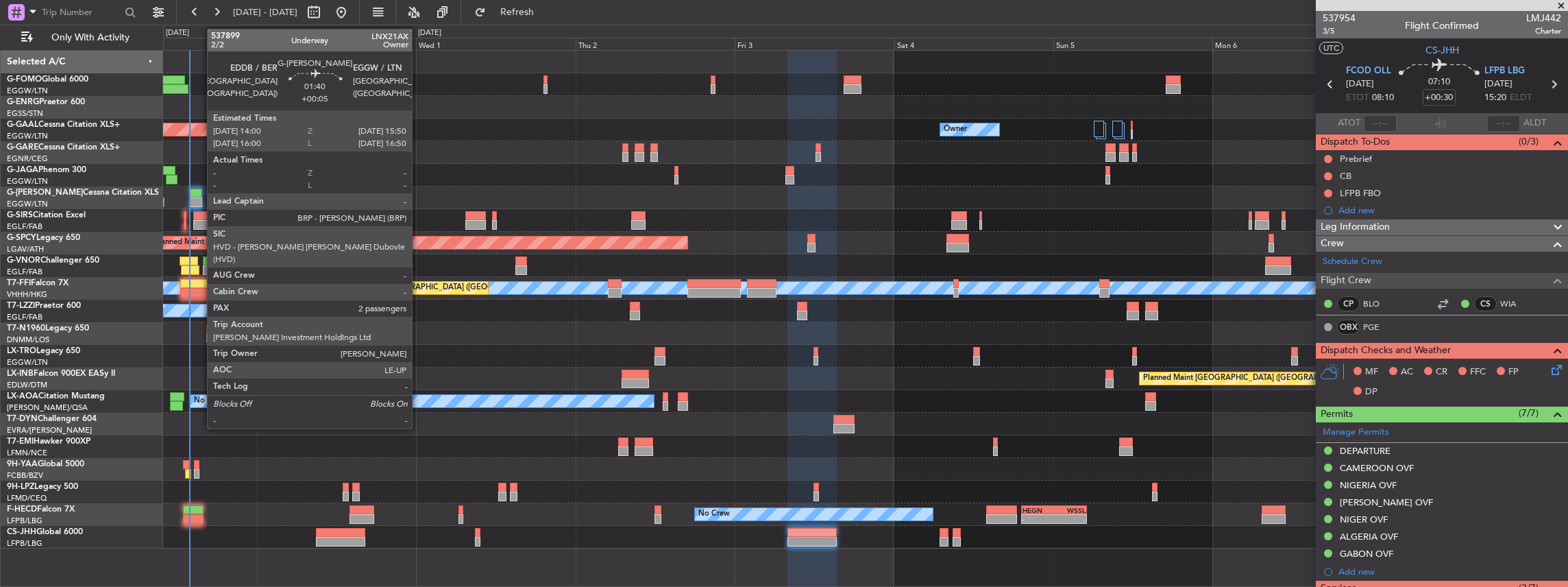
click at [200, 195] on div at bounding box center [196, 193] width 12 height 9
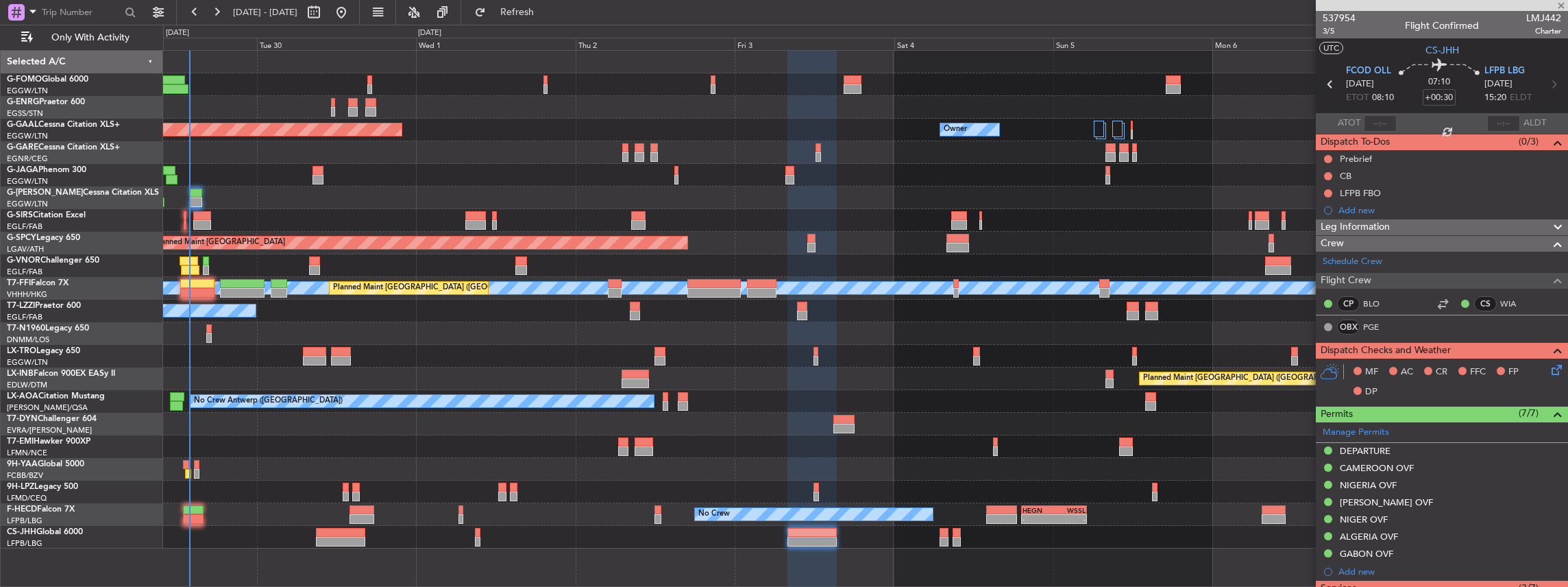
type input "+00:05"
type input "2"
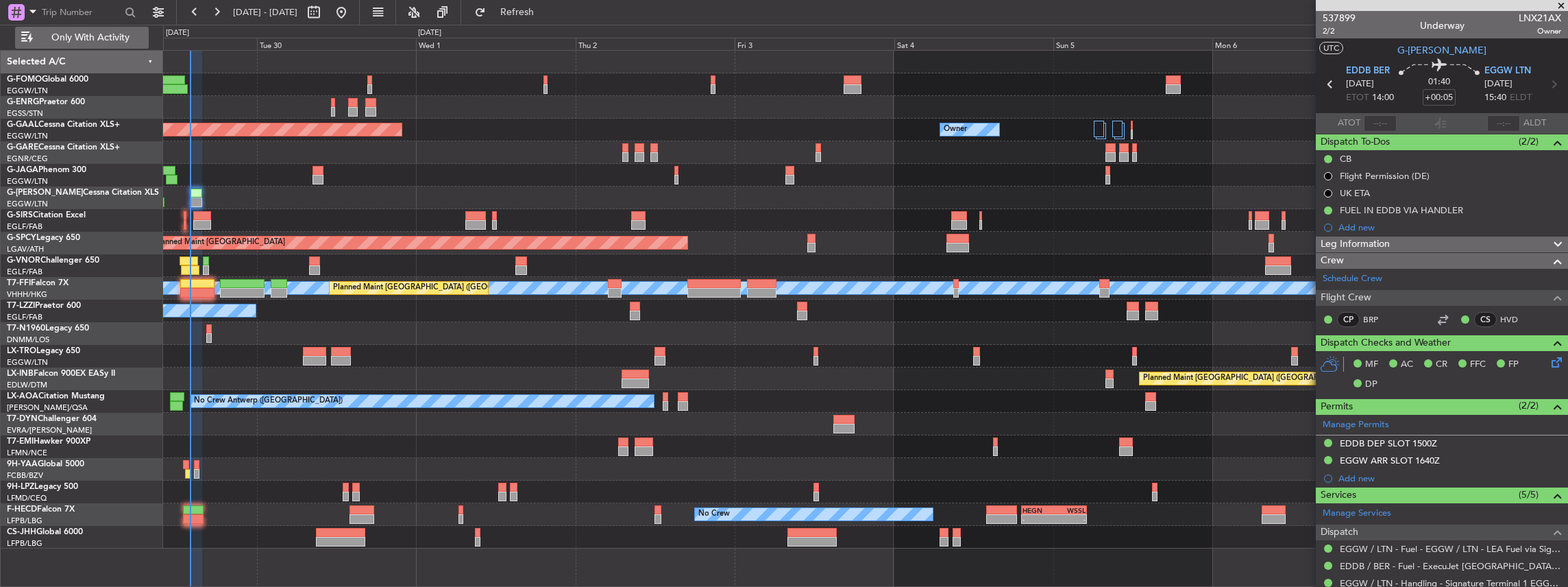
click at [97, 36] on span "Only With Activity" at bounding box center [90, 37] width 109 height 9
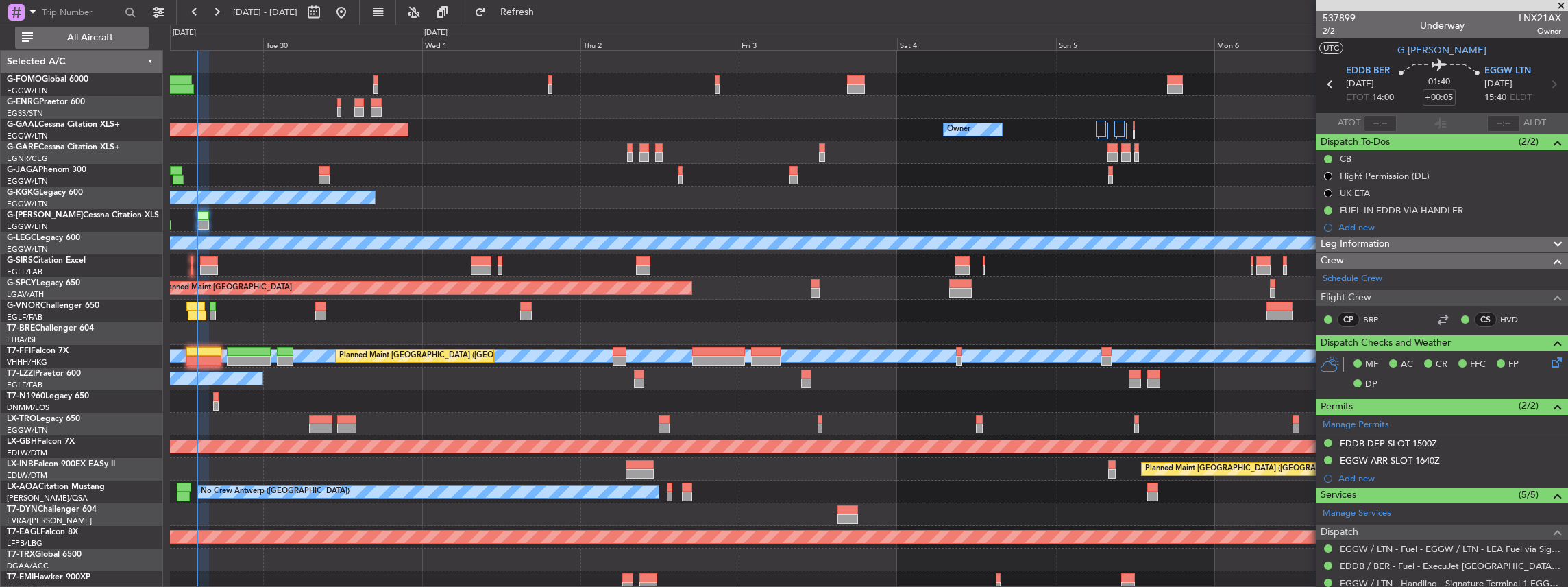
click at [97, 36] on span "All Aircraft" at bounding box center [90, 37] width 109 height 9
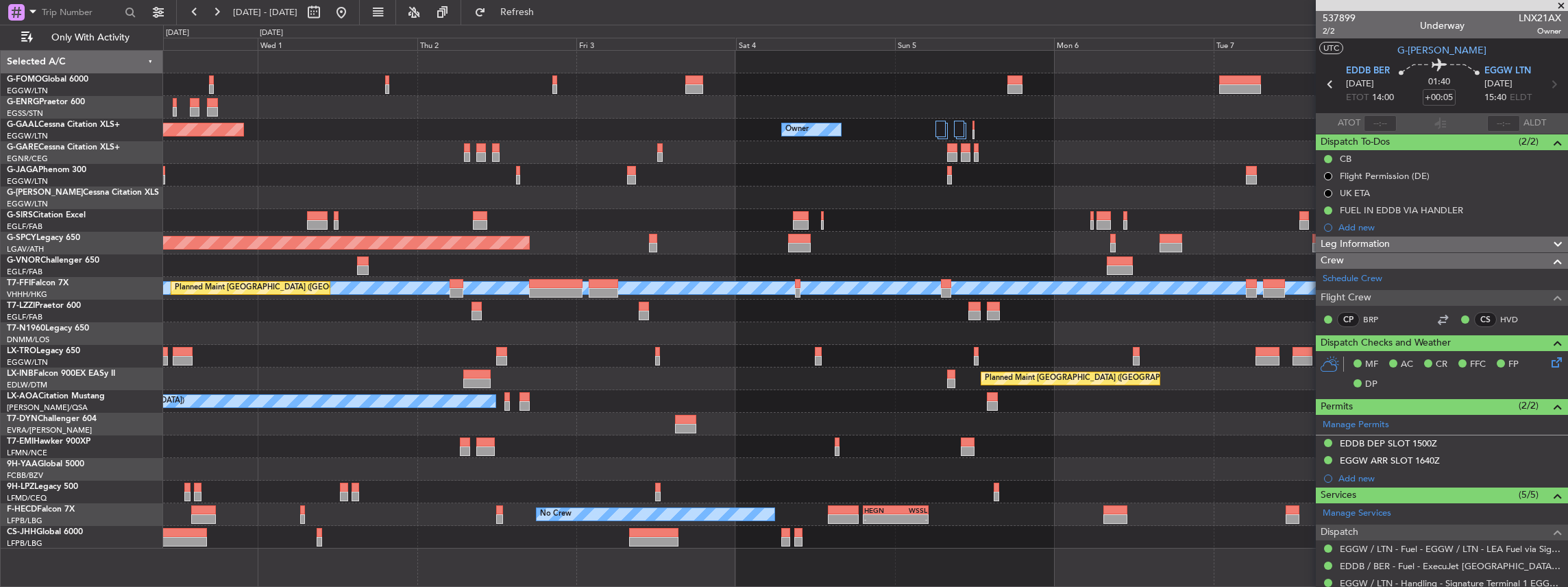
click at [899, 359] on div "Planned Maint [GEOGRAPHIC_DATA] ([GEOGRAPHIC_DATA])" at bounding box center [865, 356] width 1405 height 22
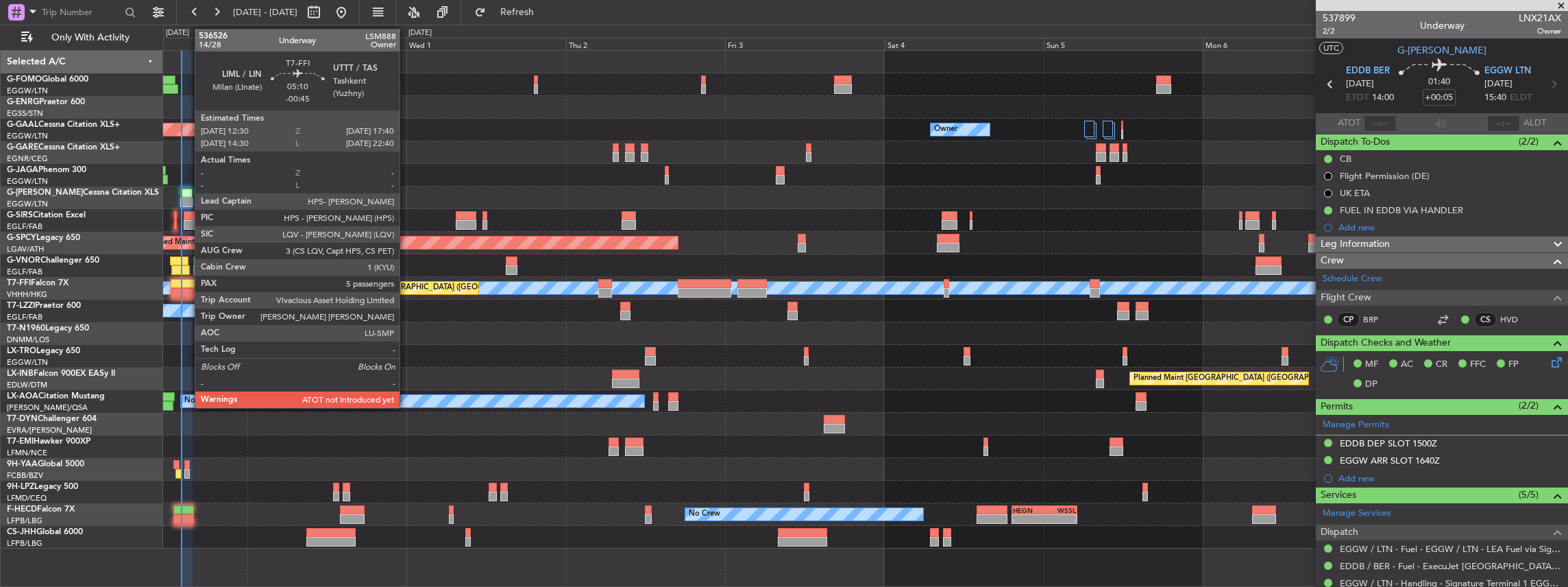
click at [188, 284] on div at bounding box center [188, 283] width 35 height 9
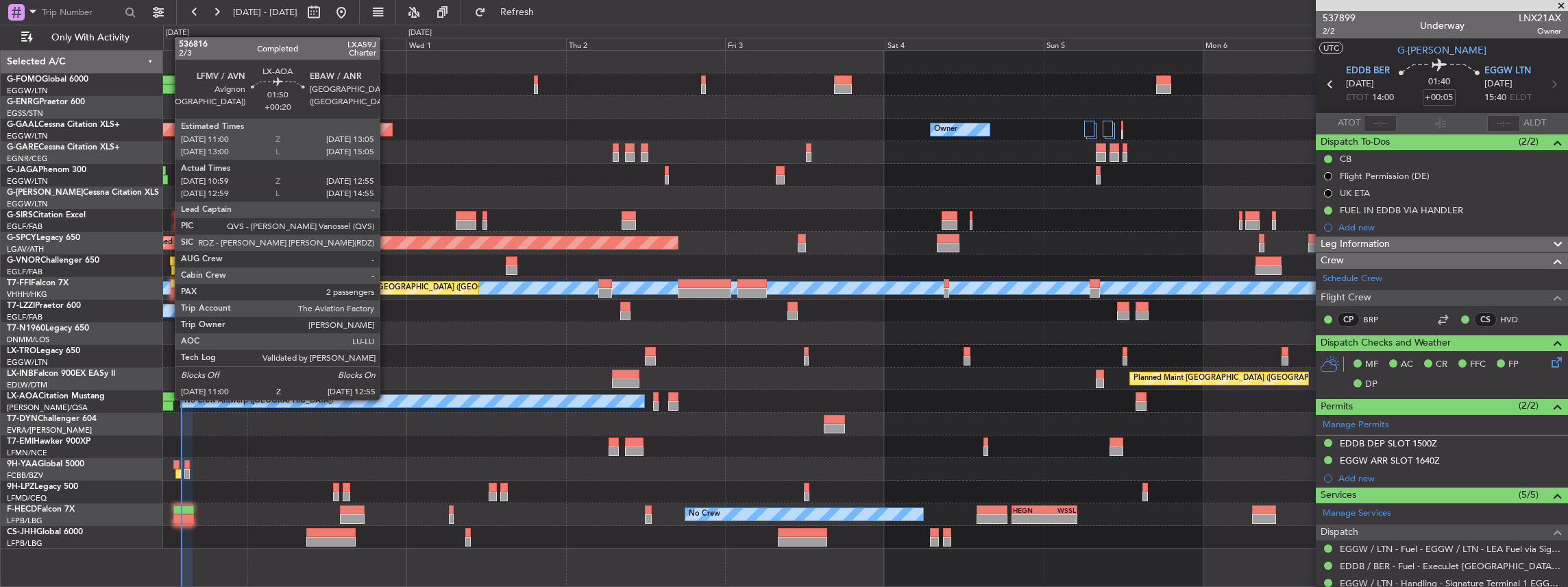
click at [168, 398] on div at bounding box center [167, 396] width 15 height 9
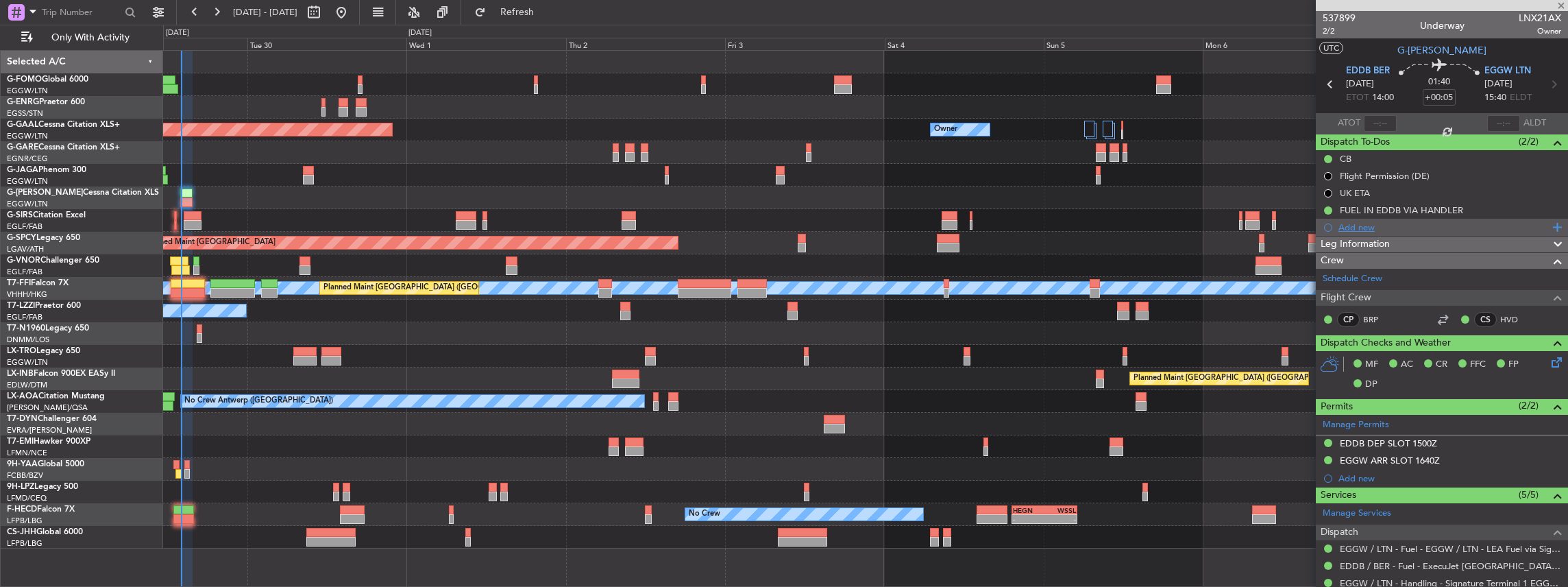
type input "+00:20"
type input "11:09"
type input "12:50"
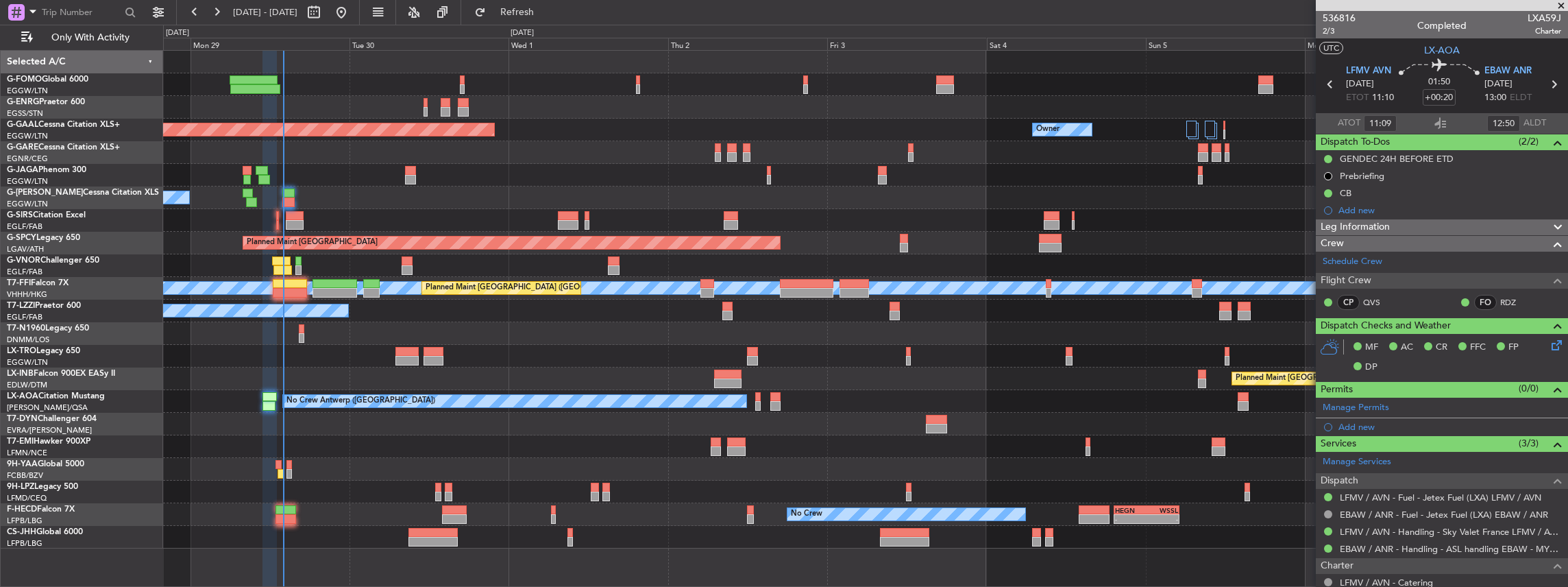
click at [512, 372] on div "Unplanned Maint London (Stansted) Owner Planned Maint Dusseldorf Owner A/C Unav…" at bounding box center [865, 300] width 1405 height 498
click at [1495, 71] on span "EBAW ANR" at bounding box center [1508, 71] width 47 height 14
click at [1520, 70] on span "EBAW ANR" at bounding box center [1508, 71] width 47 height 14
click at [1547, 402] on span at bounding box center [1555, 404] width 16 height 10
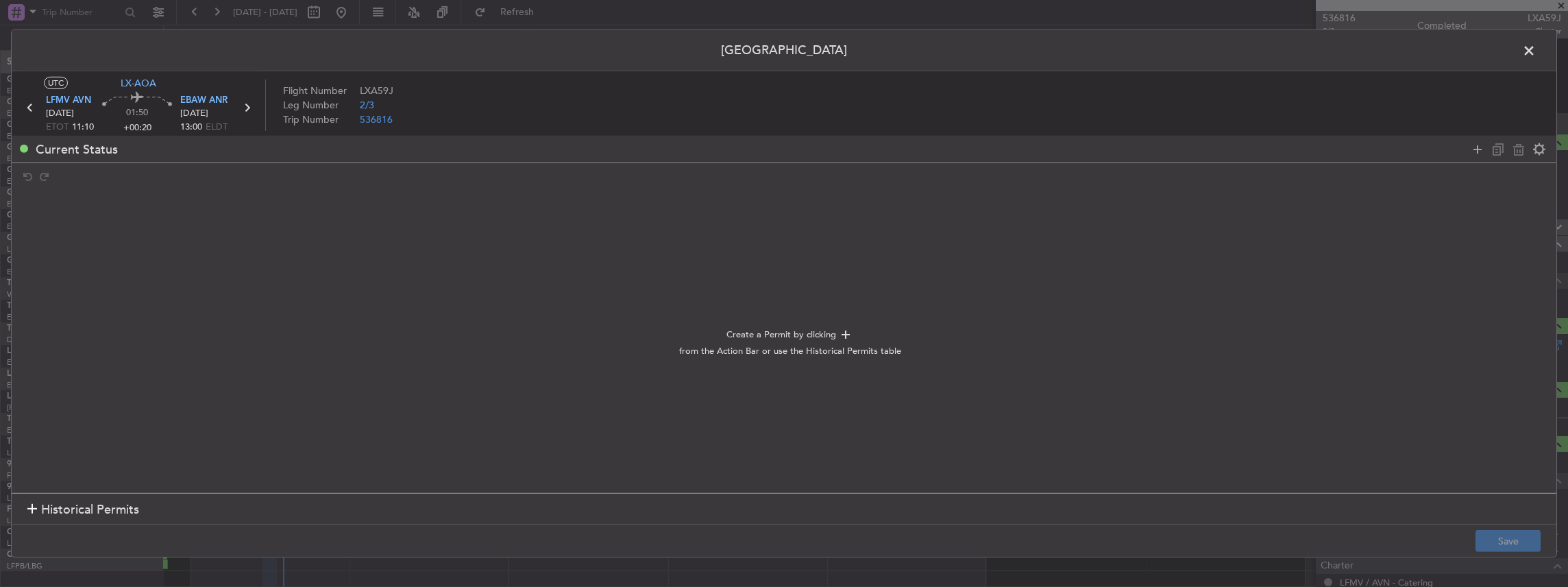
click at [1536, 48] on span at bounding box center [1536, 54] width 0 height 27
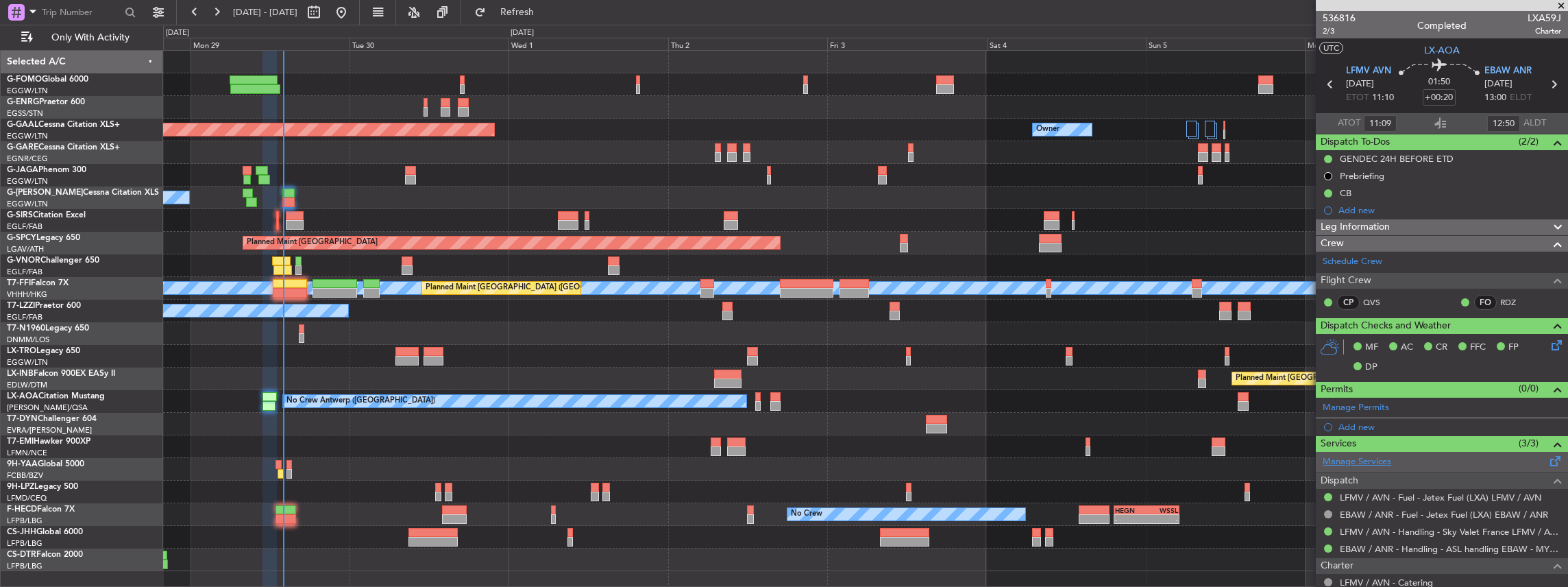
click at [1389, 462] on link "Manage Services" at bounding box center [1357, 462] width 69 height 14
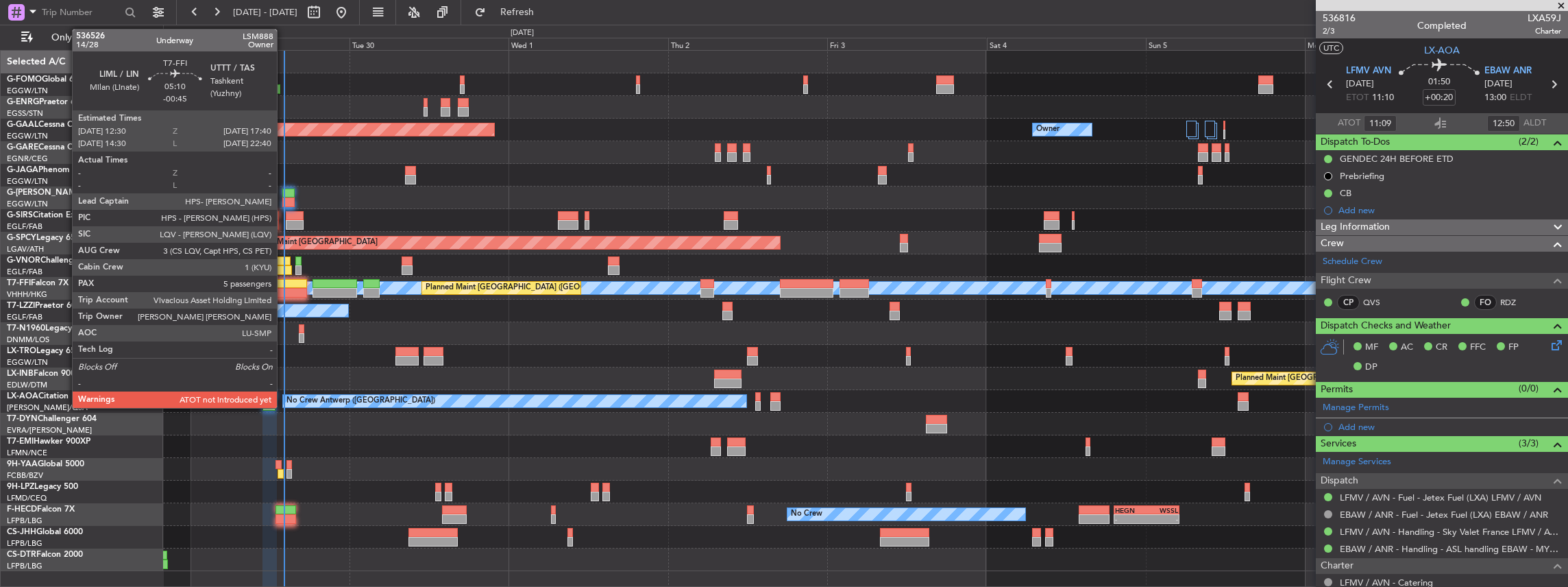
click at [284, 287] on div at bounding box center [290, 292] width 35 height 9
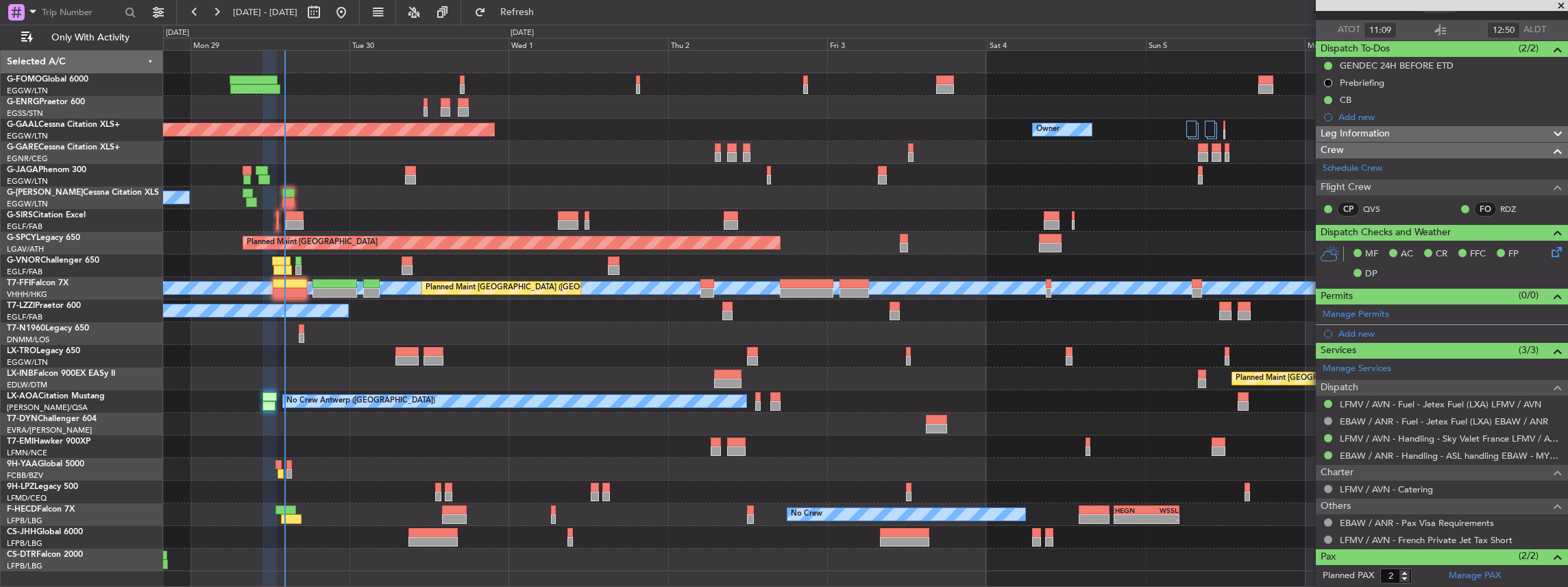
scroll to position [152, 0]
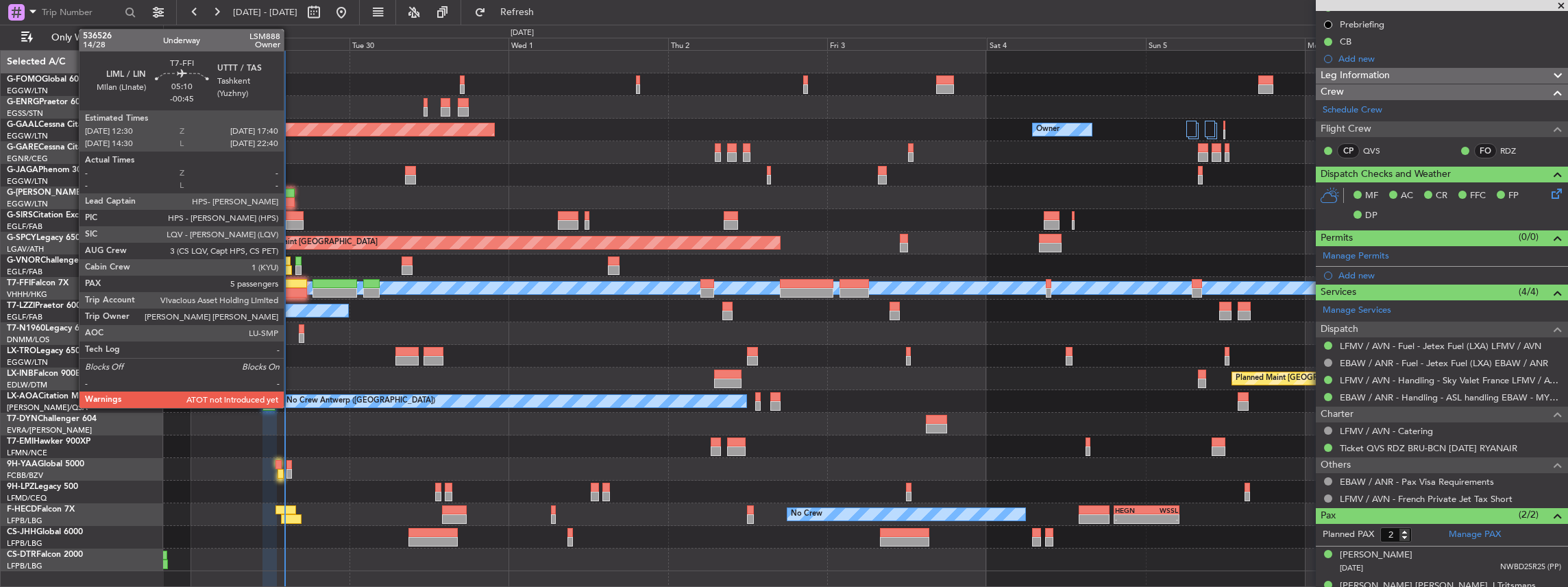
click at [287, 291] on div at bounding box center [290, 292] width 35 height 9
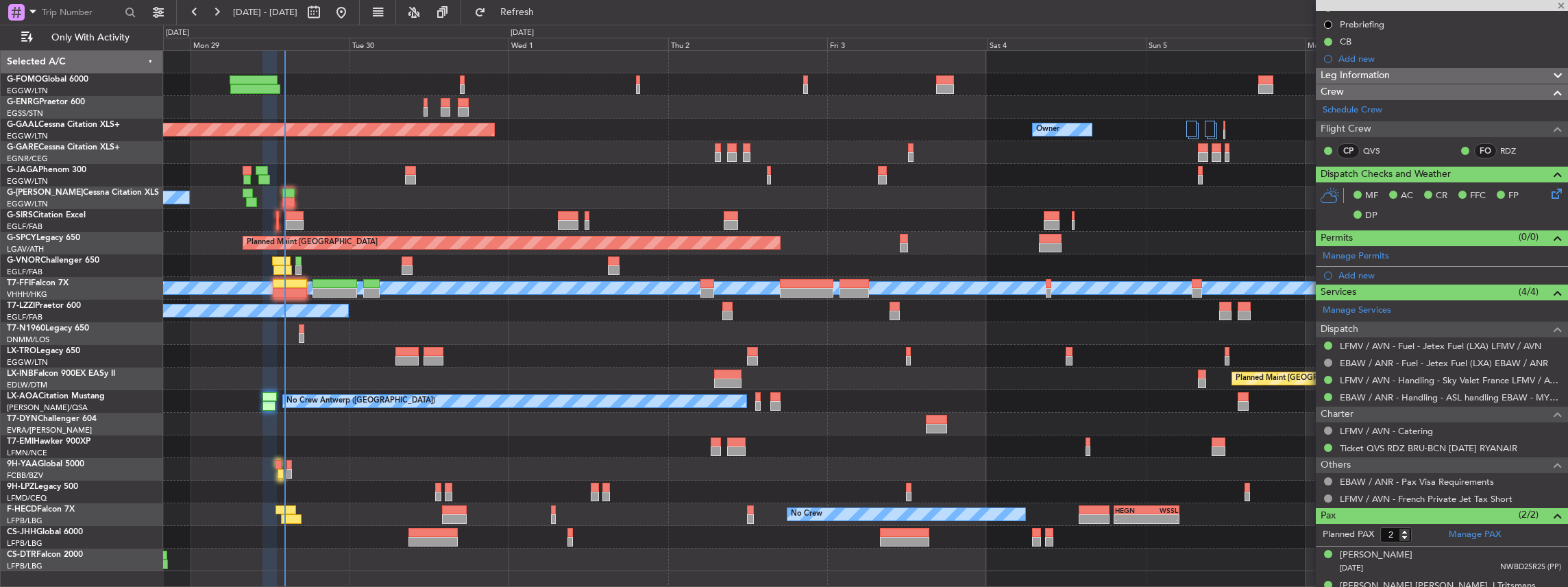
type input "-00:45"
type input "5"
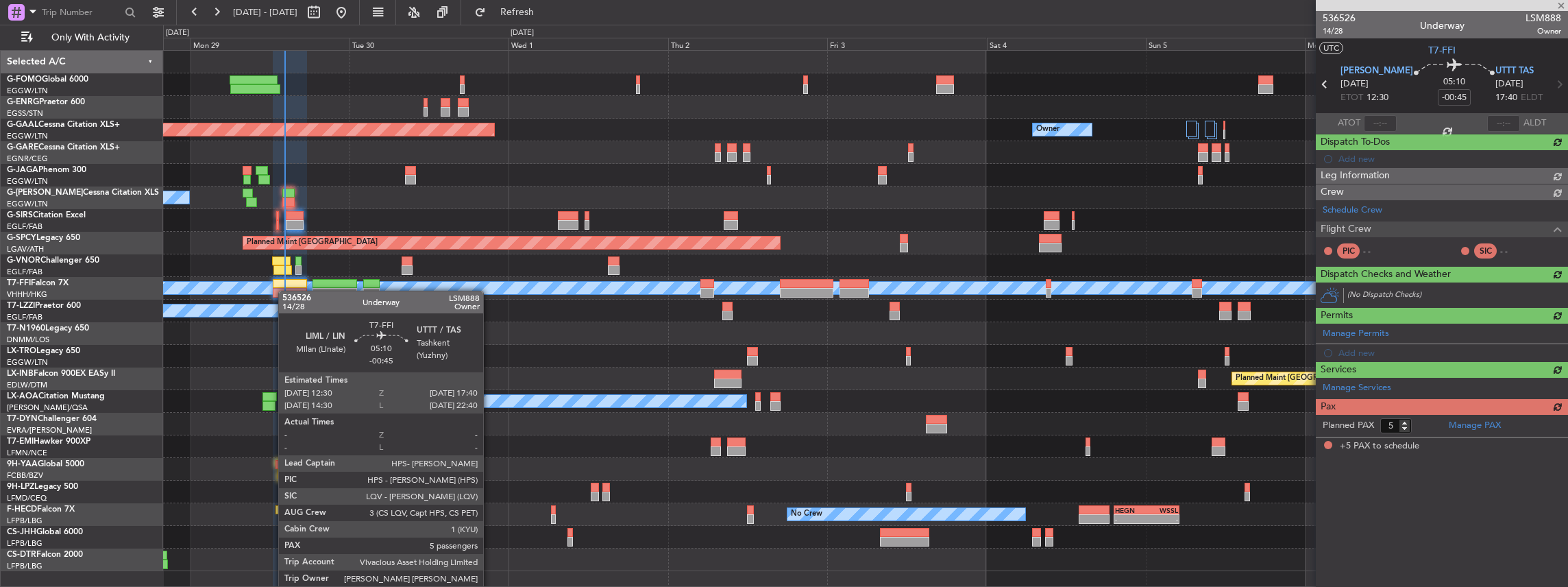
scroll to position [0, 0]
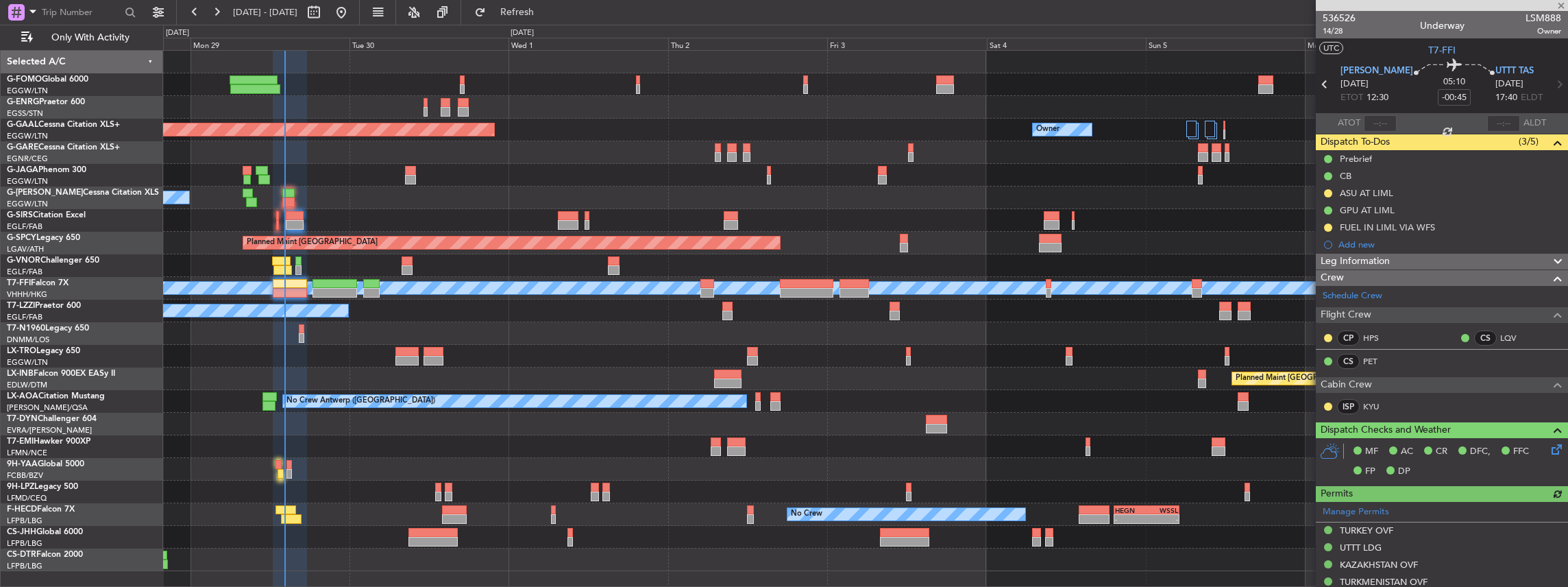
click at [1529, 19] on span "LSM888" at bounding box center [1544, 18] width 36 height 15
copy span "LSM888"
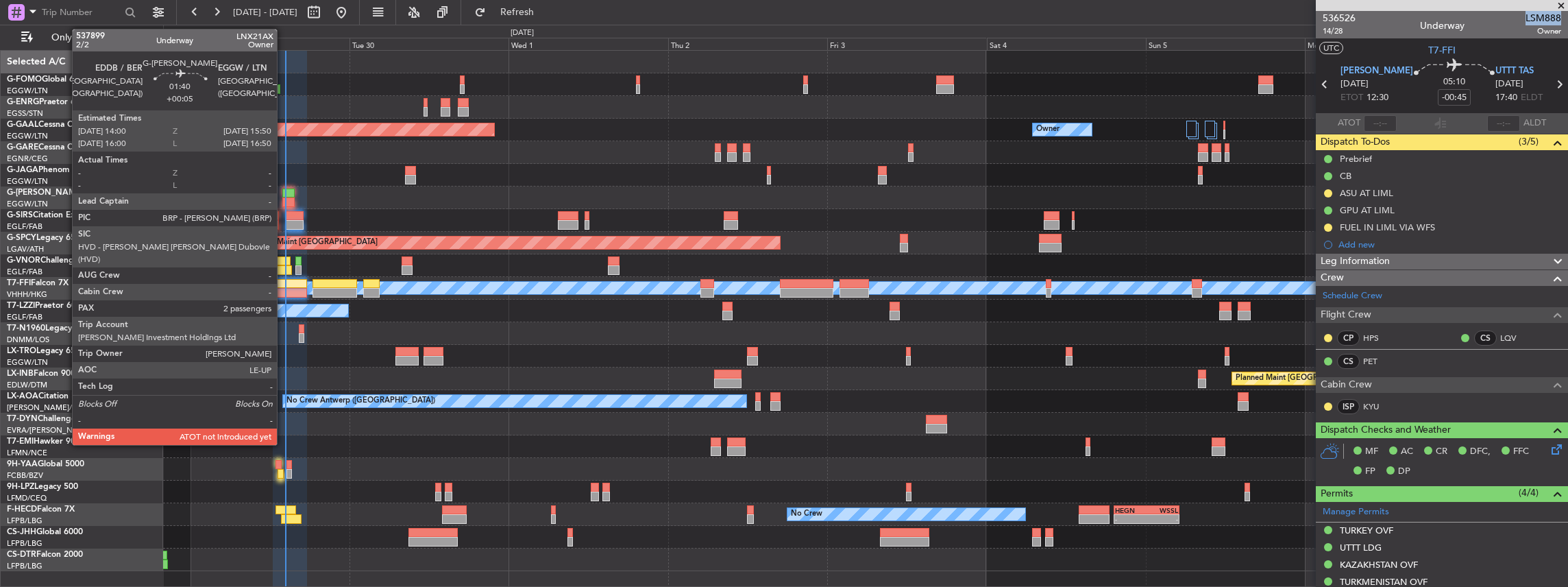
click at [284, 200] on div at bounding box center [288, 202] width 12 height 9
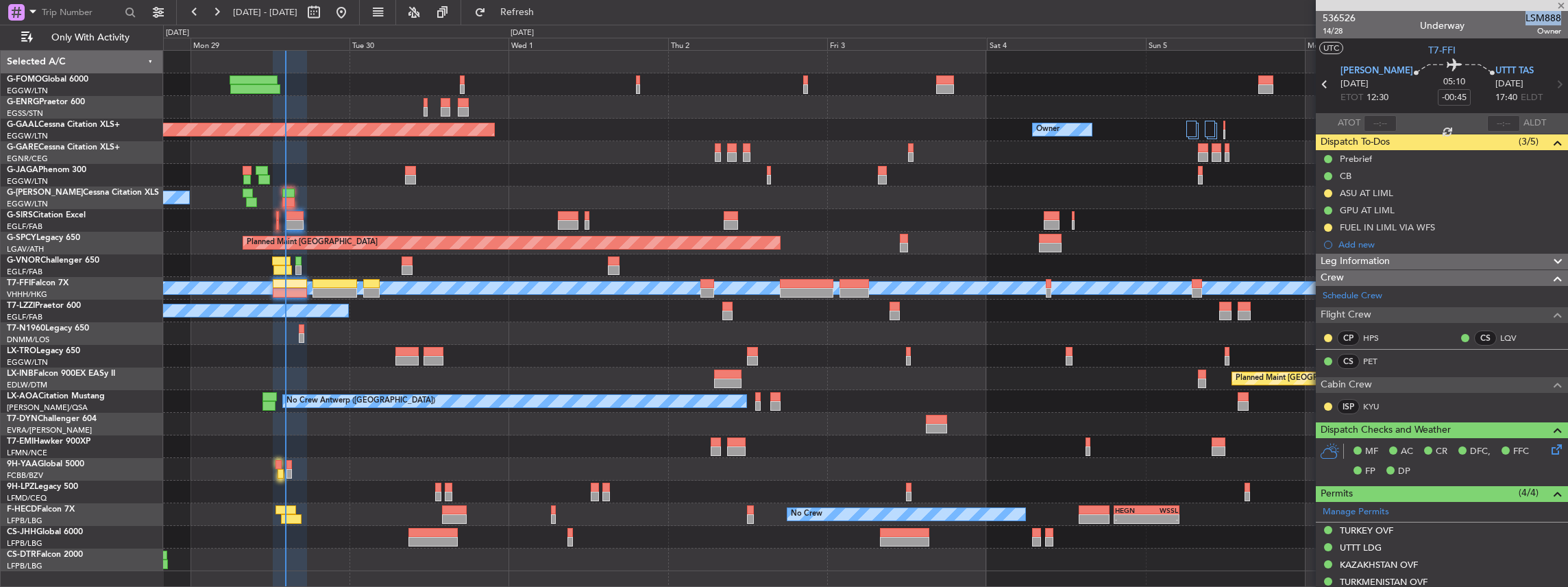
type input "+00:05"
type input "2"
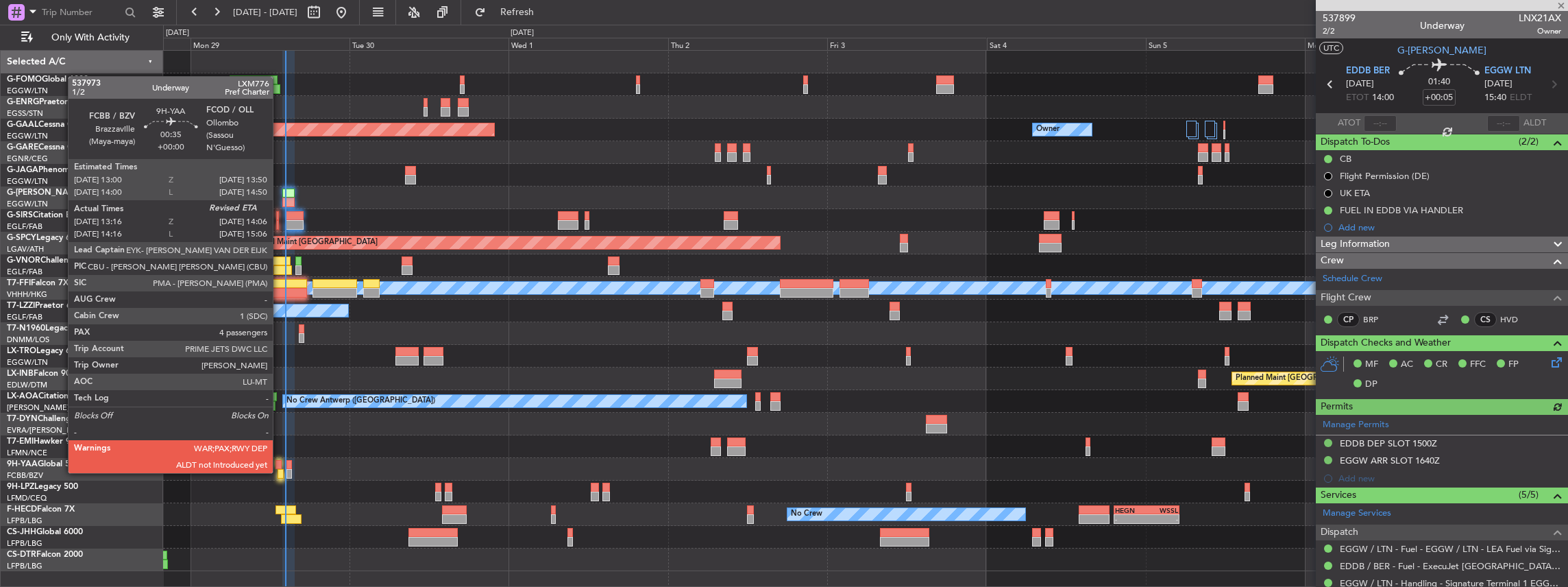
click at [280, 471] on div at bounding box center [280, 473] width 6 height 9
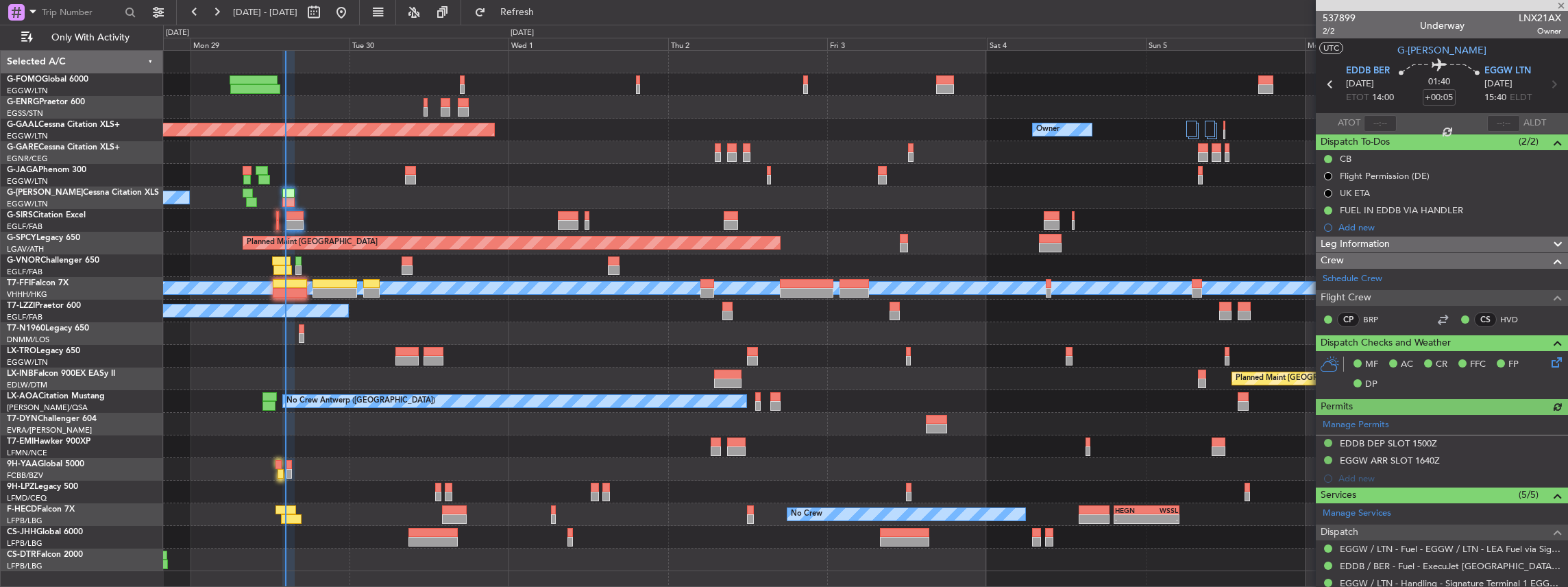
type input "13:26"
type input "4"
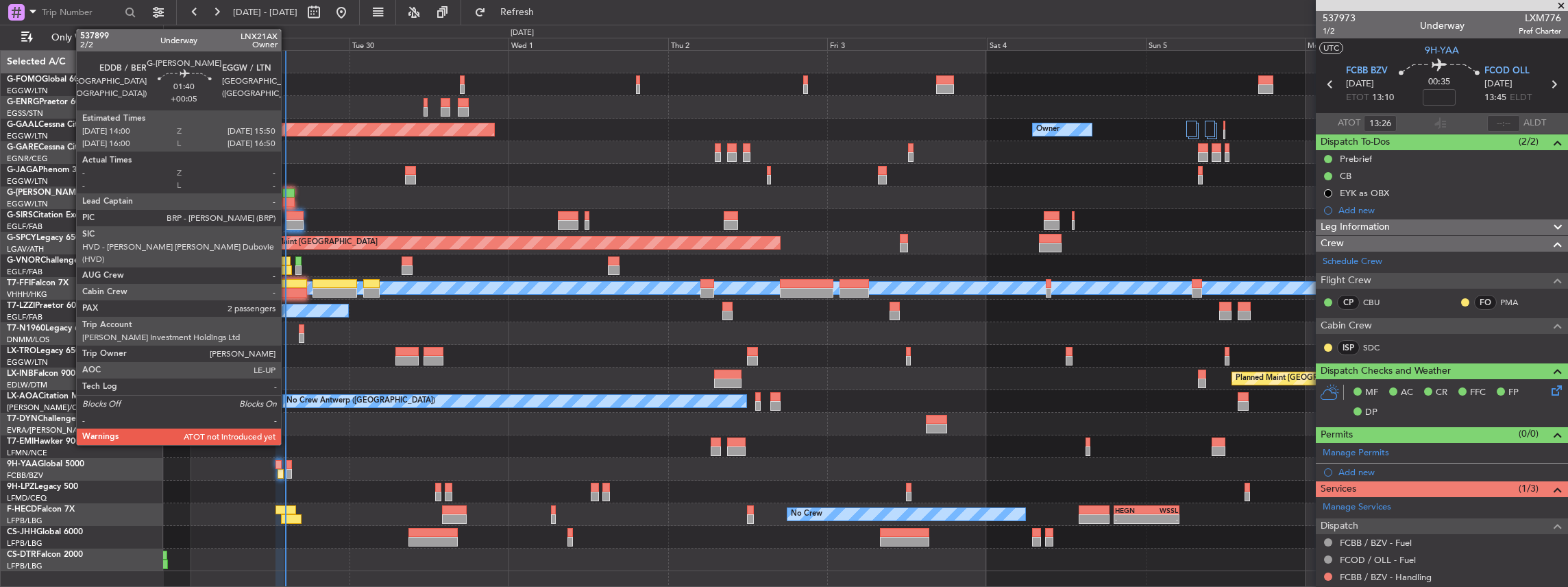
click at [288, 191] on div at bounding box center [288, 193] width 12 height 9
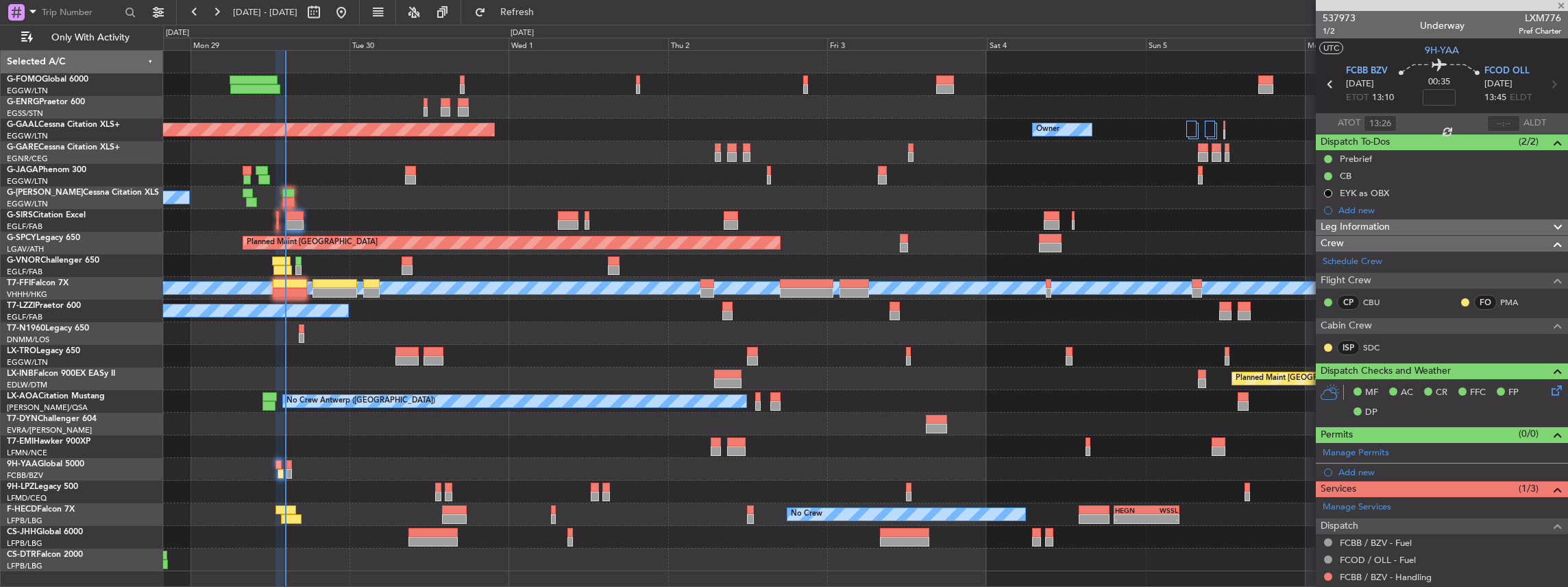
type input "+00:05"
type input "2"
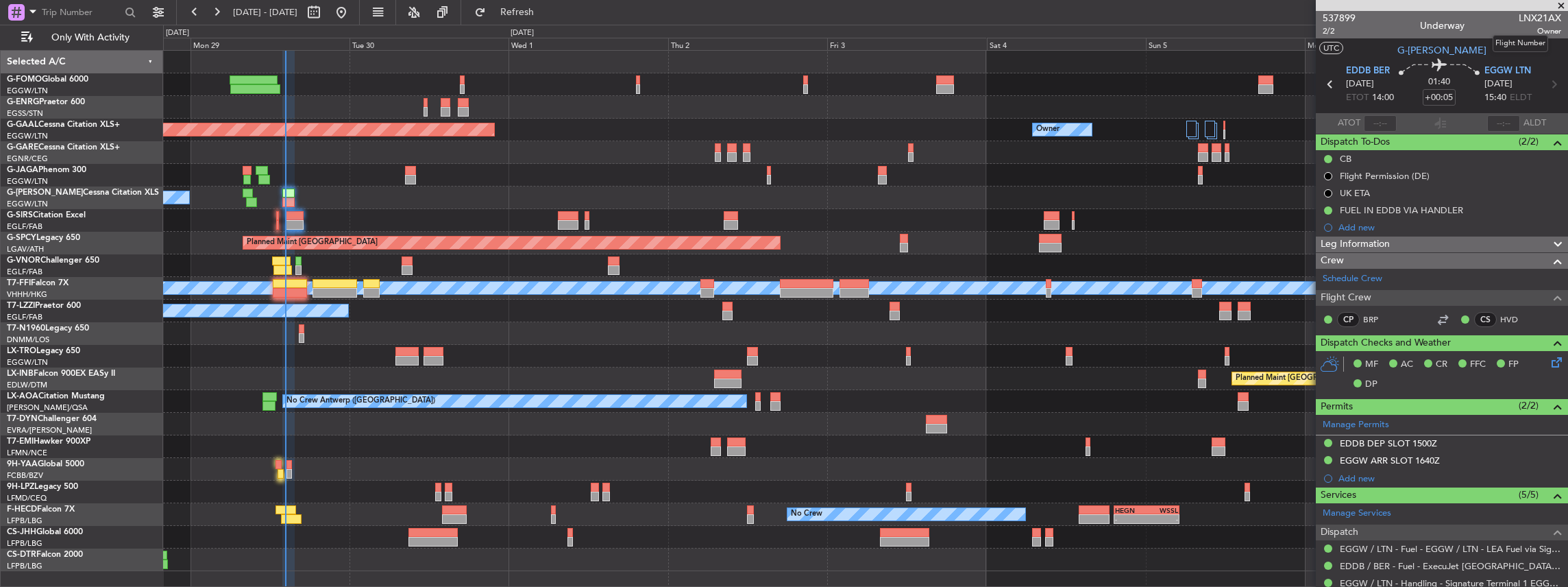
click at [1530, 16] on span "LNX21AX" at bounding box center [1541, 18] width 43 height 15
copy span "LNX21AX"
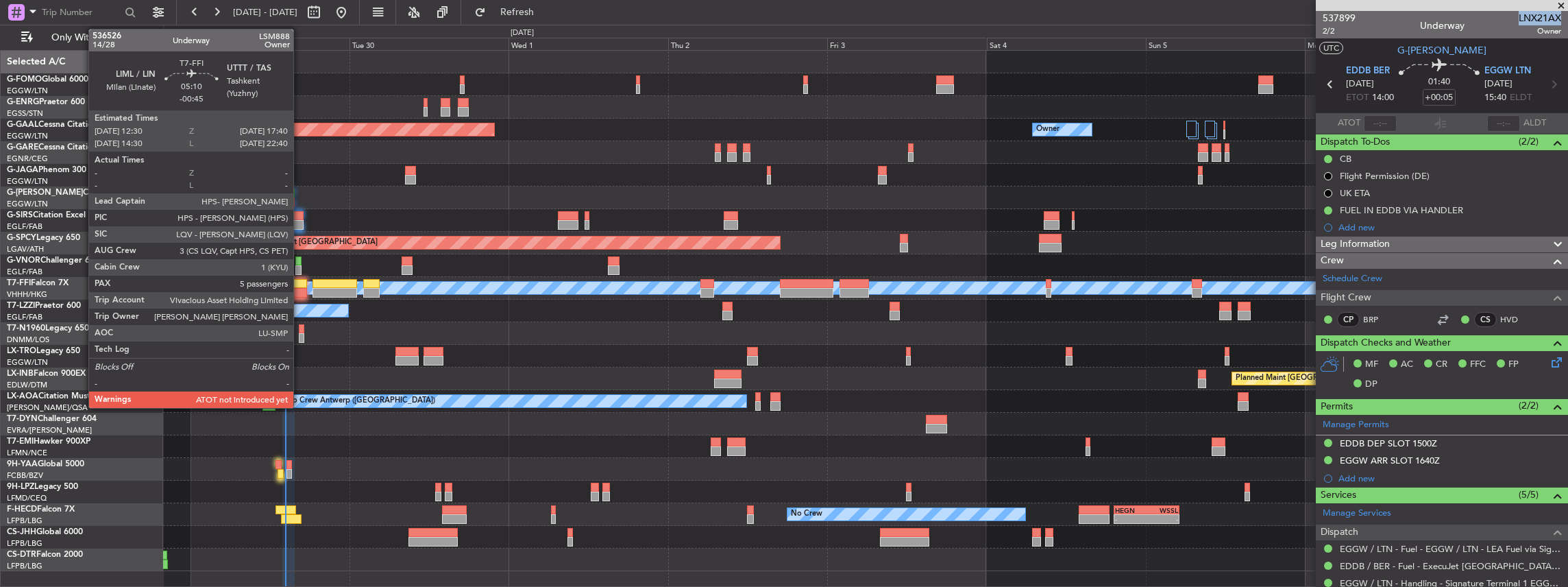
click at [299, 285] on div at bounding box center [290, 283] width 35 height 9
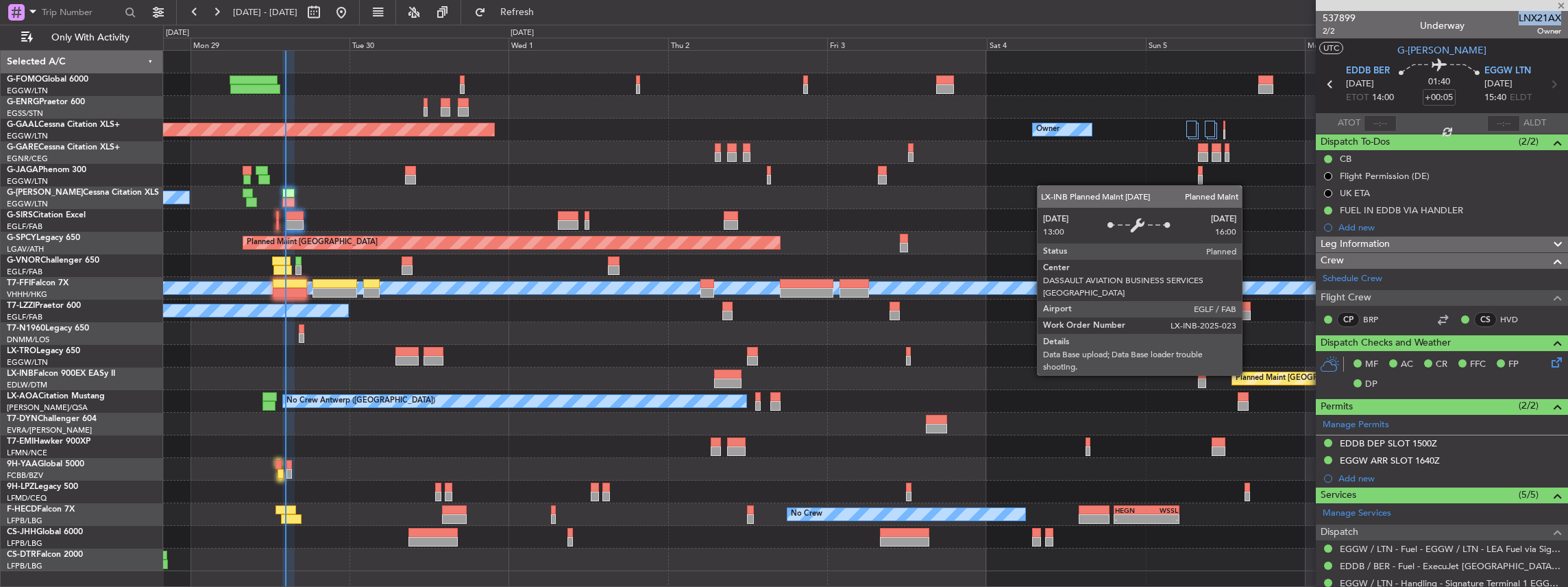
type input "-00:45"
type input "5"
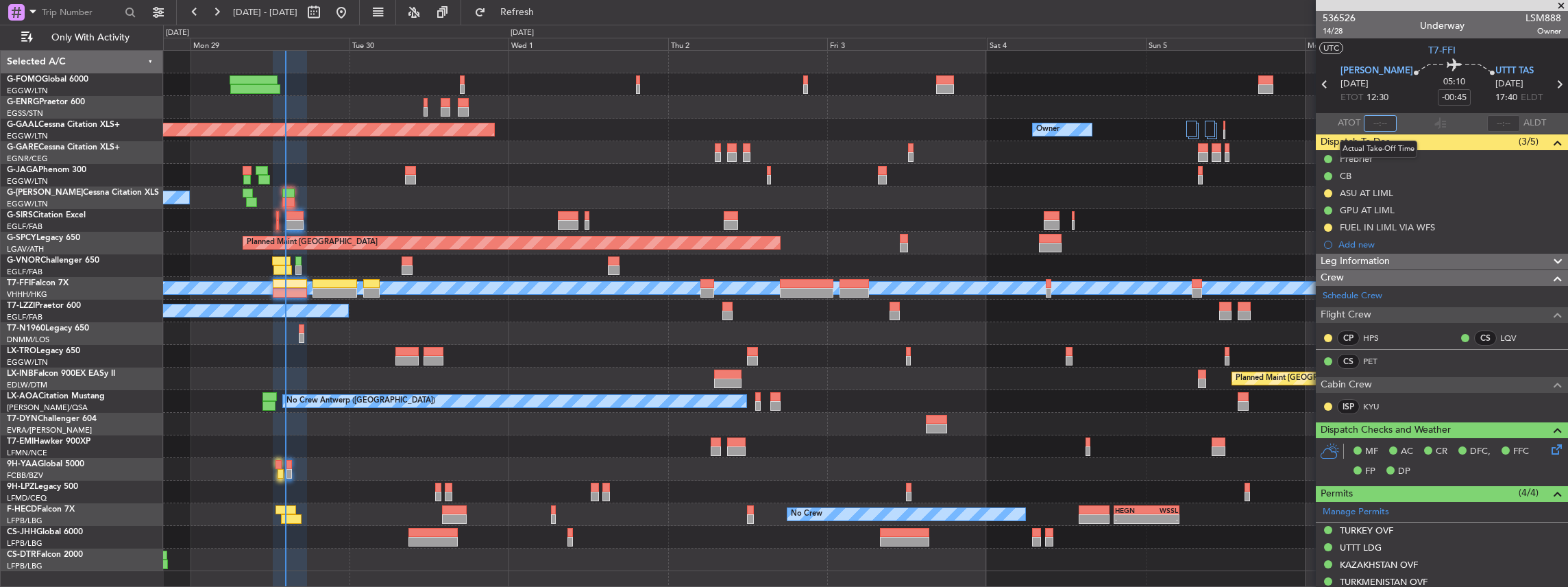
click at [1382, 124] on input "text" at bounding box center [1380, 123] width 33 height 16
type input "14:19"
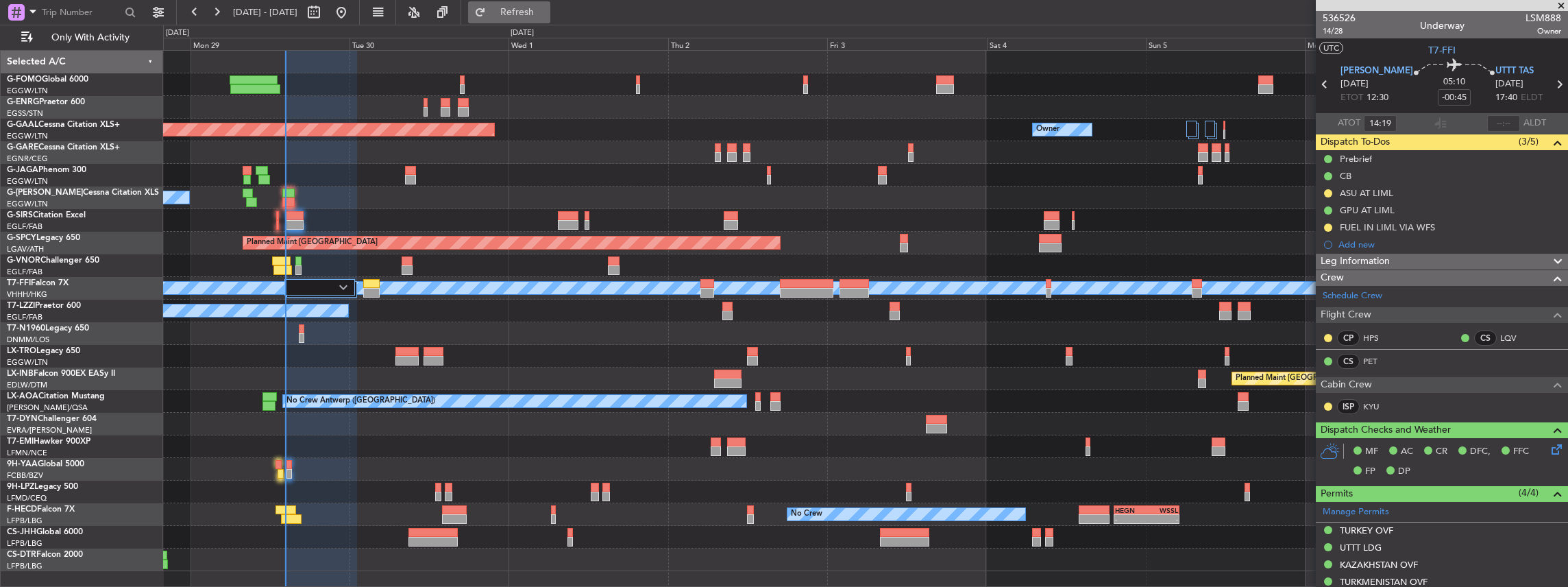
click at [547, 14] on span "Refresh" at bounding box center [517, 12] width 58 height 9
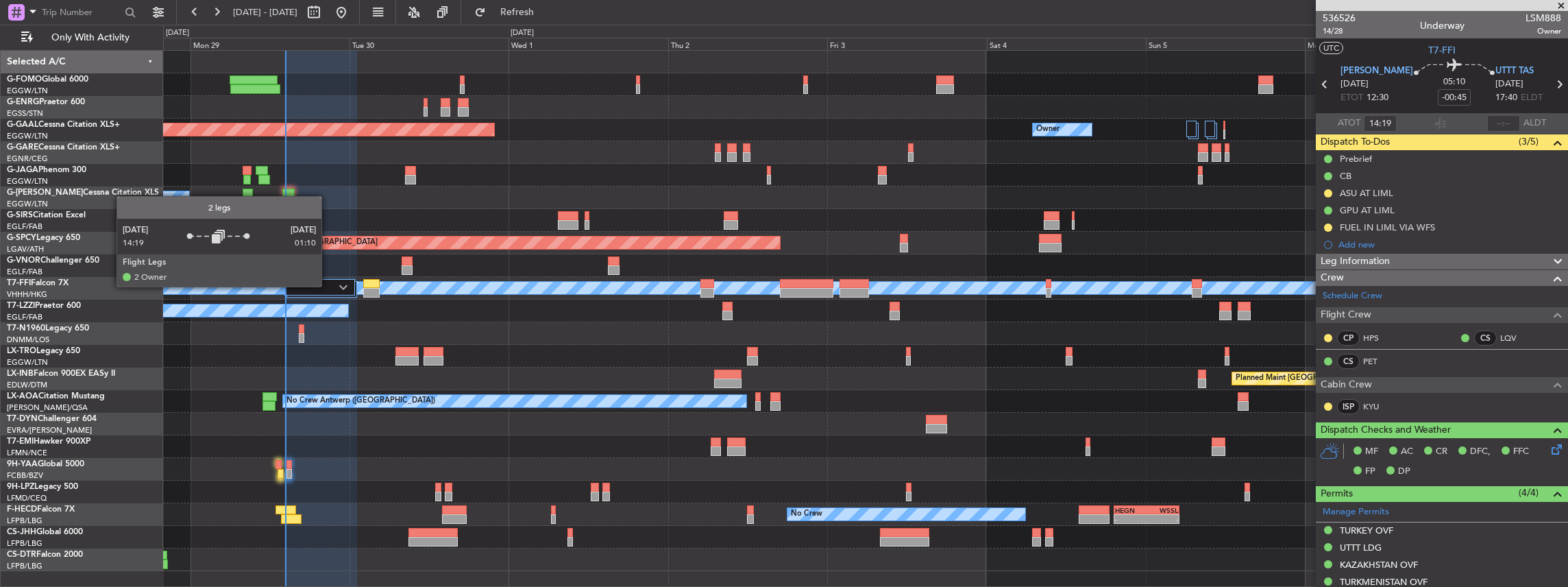
click at [329, 286] on div at bounding box center [319, 287] width 70 height 16
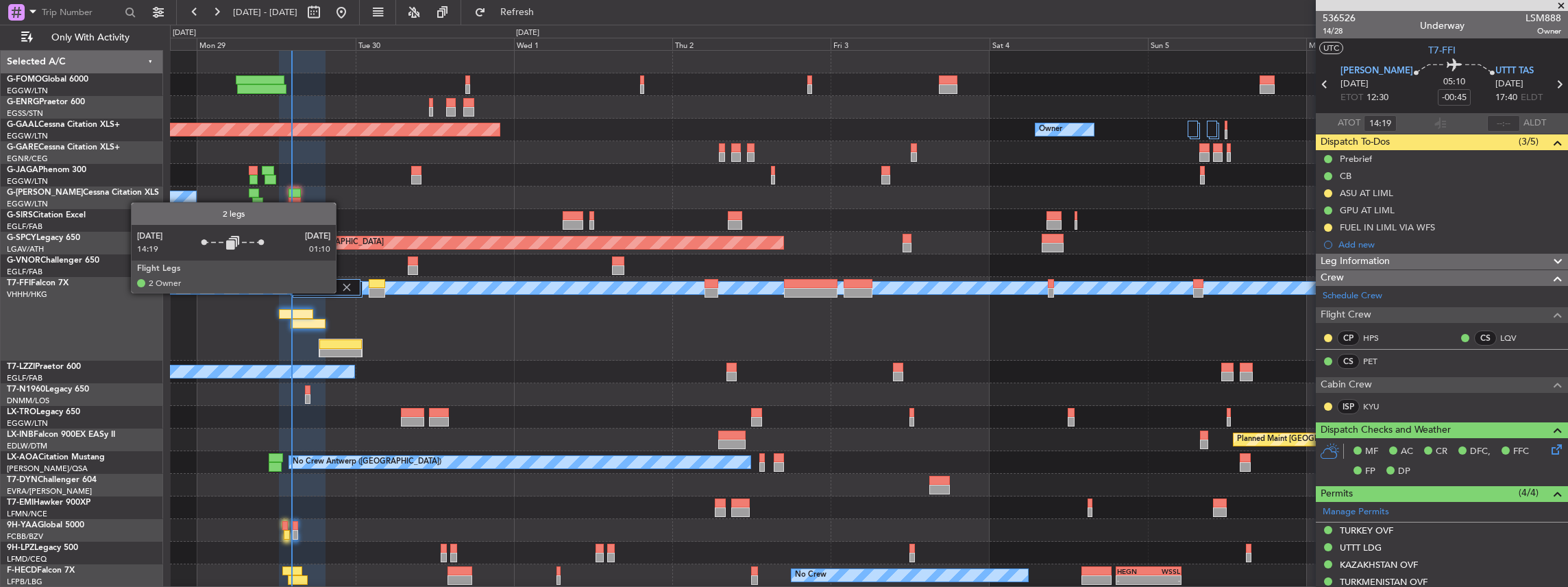
click at [342, 292] on img at bounding box center [347, 287] width 12 height 12
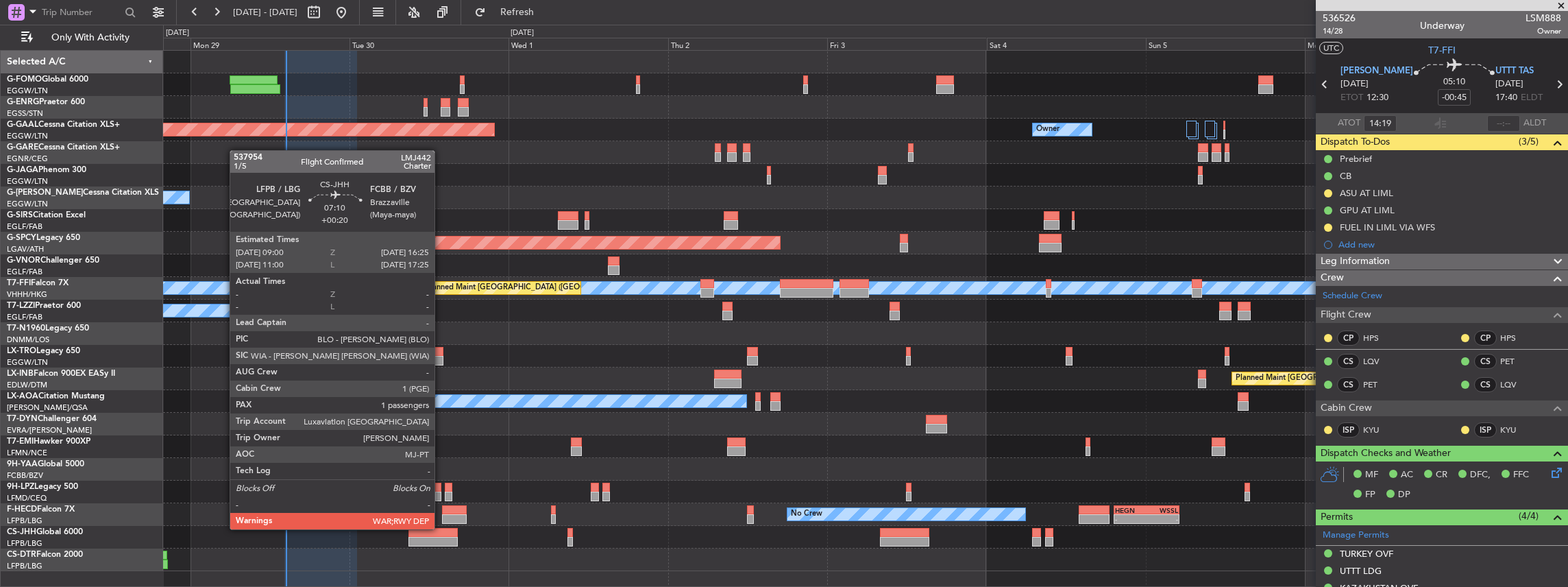
click at [441, 528] on div at bounding box center [433, 532] width 50 height 9
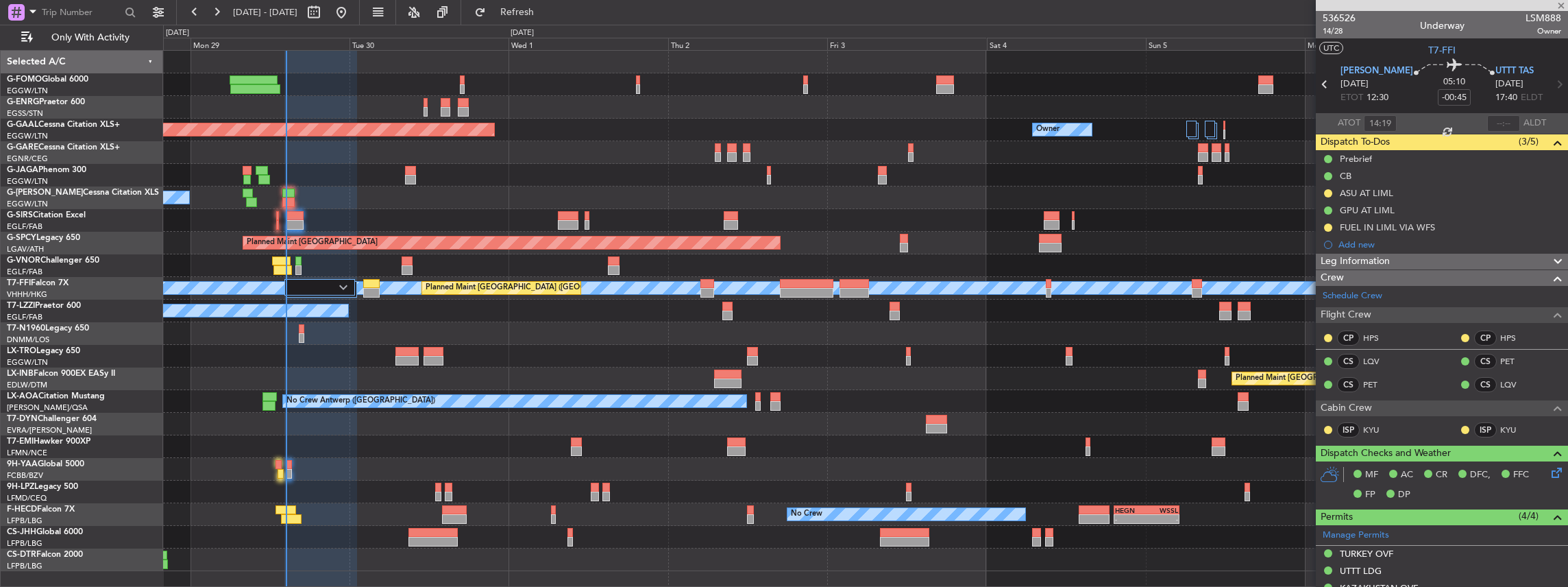
type input "+00:20"
type input "1"
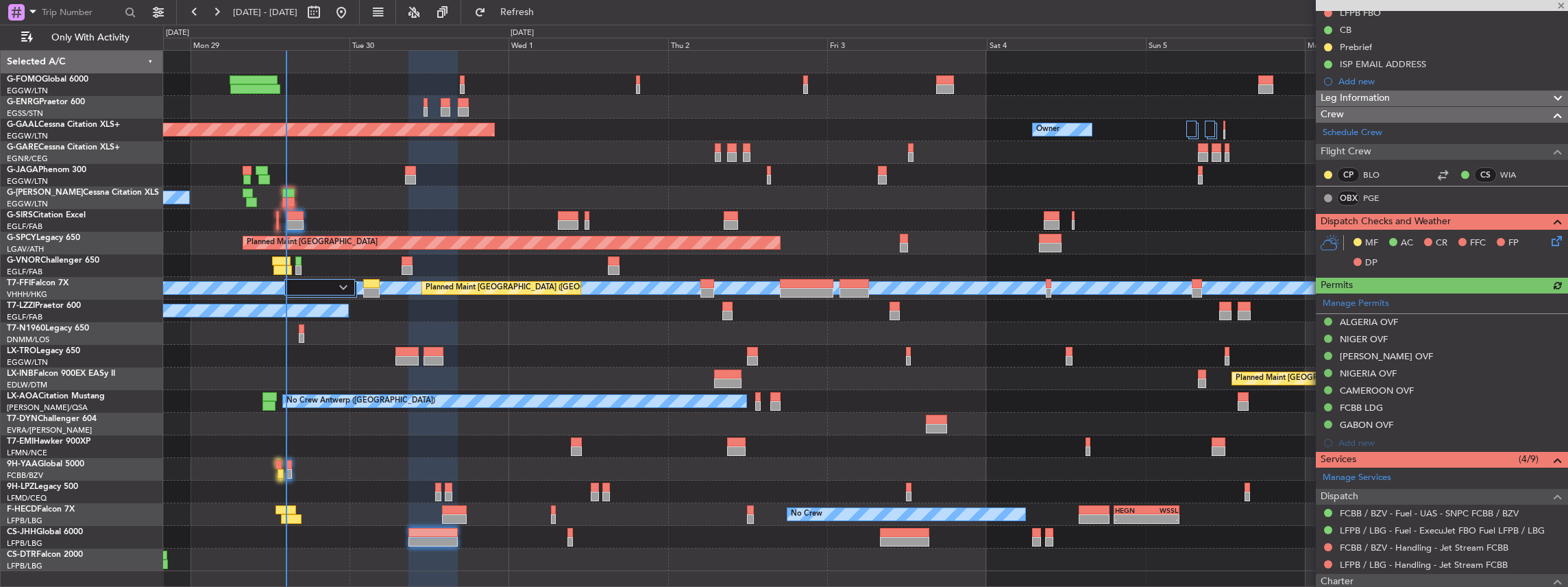
scroll to position [319, 0]
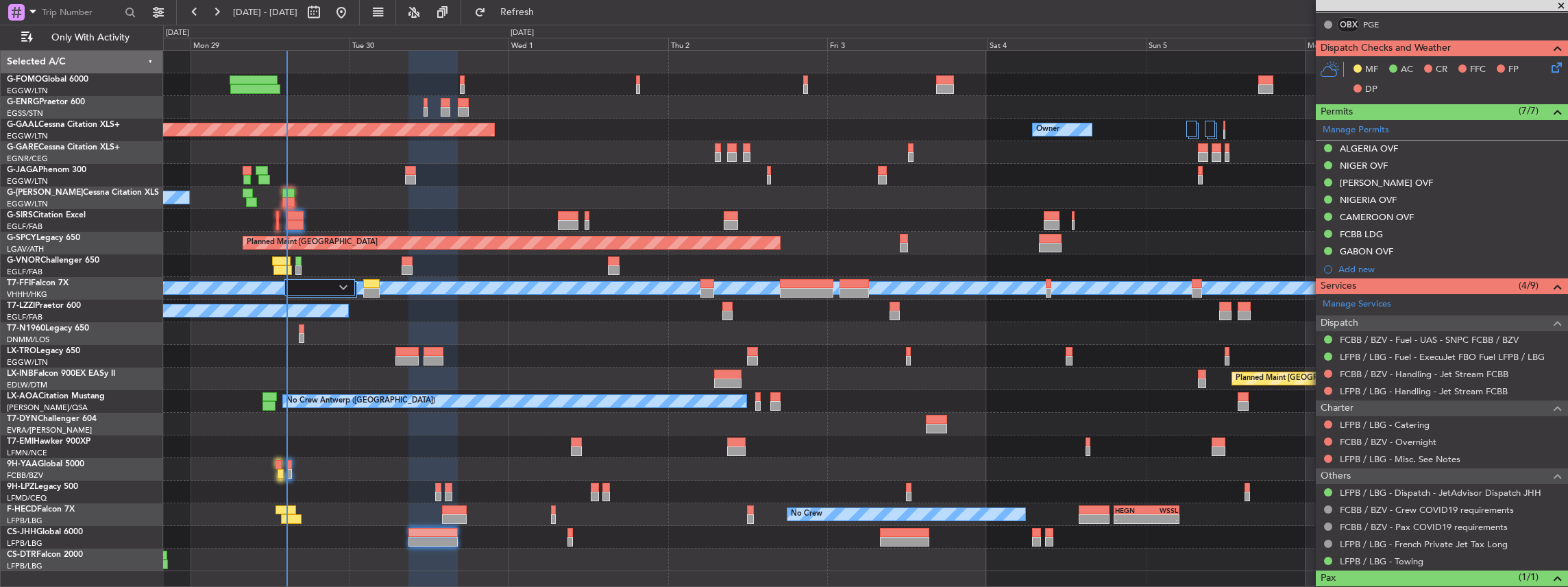
click at [455, 380] on div "Unplanned Maint London (Stansted) Planned Maint Dusseldorf Owner Owner A/C Unav…" at bounding box center [865, 311] width 1405 height 520
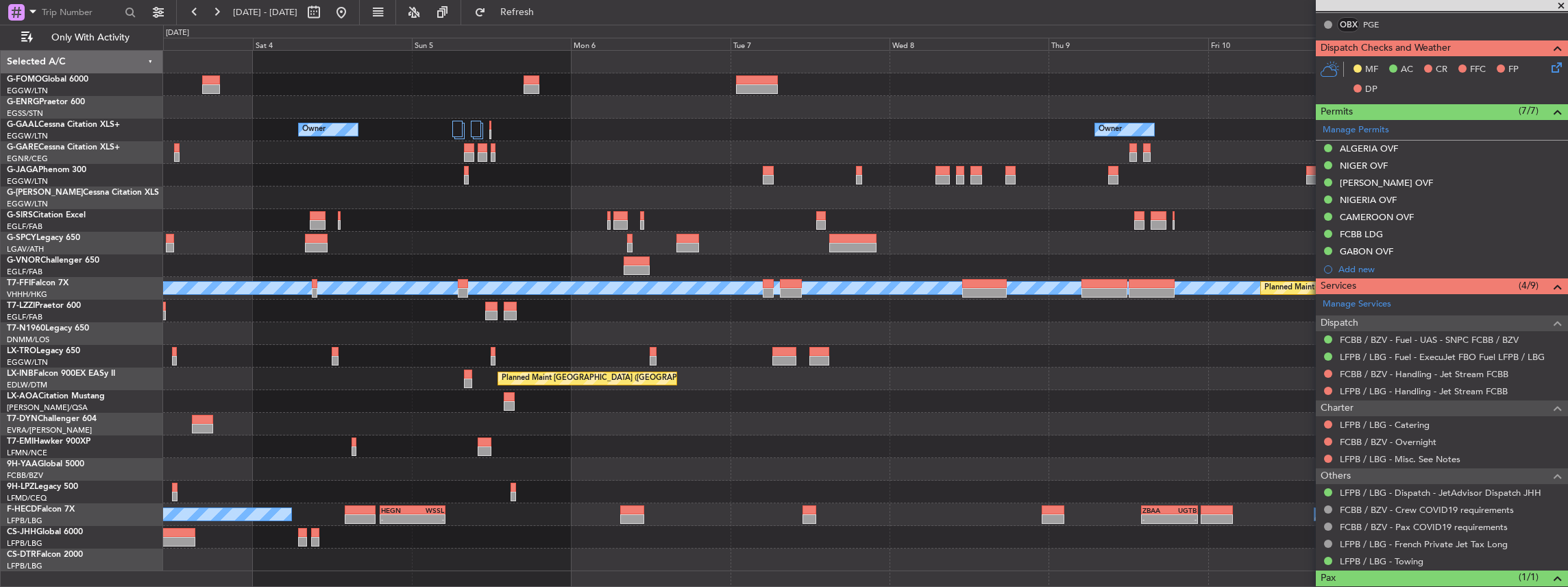
click at [521, 354] on div "Owner Owner Owner Planned Maint [GEOGRAPHIC_DATA] [PERSON_NAME] [PERSON_NAME] P…" at bounding box center [865, 311] width 1405 height 520
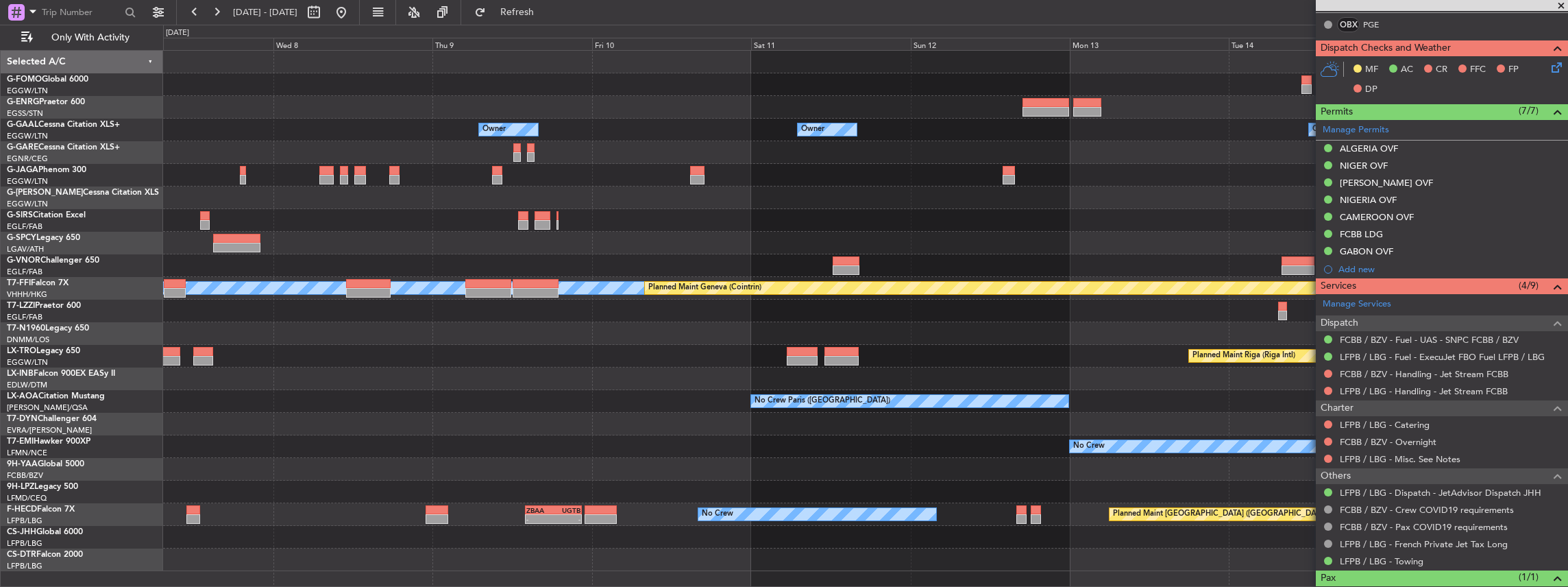
click at [628, 355] on div "Owner Owner Owner Owner No Crew MEL MEL Planned Maint Geneva (Cointrin) Planned…" at bounding box center [865, 311] width 1405 height 520
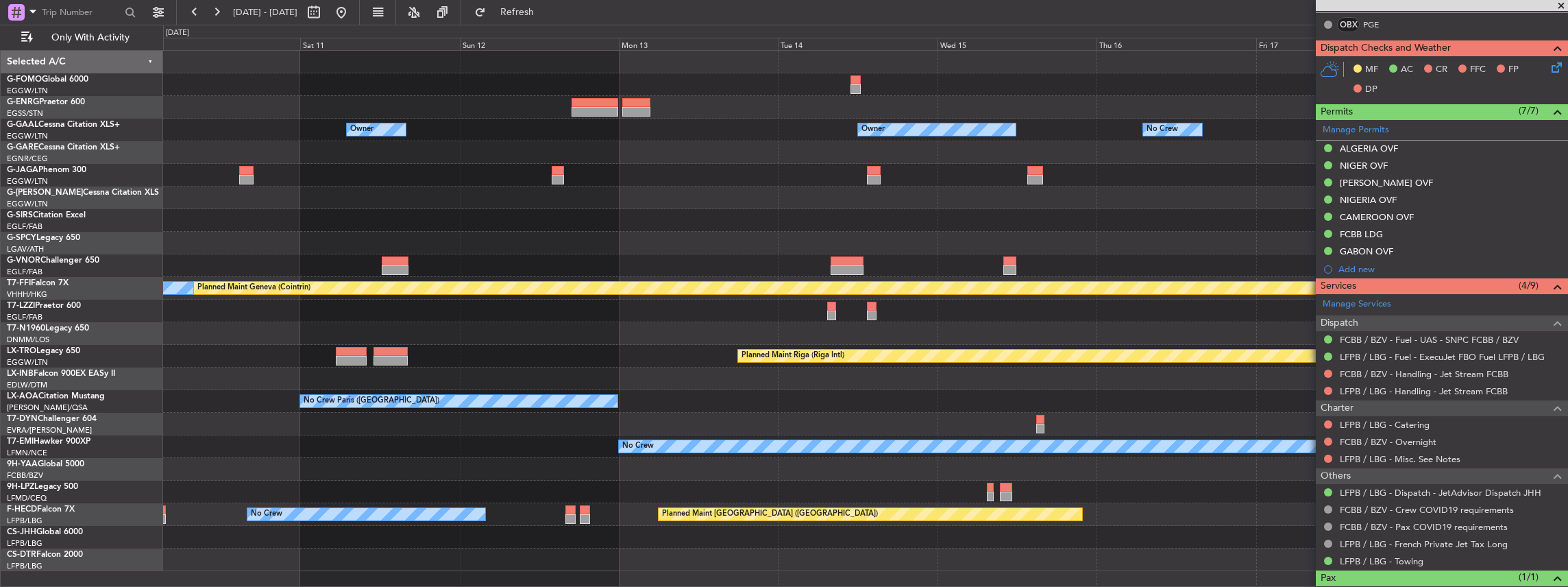
click at [665, 363] on div "Owner Owner Owner No Crew Owner Planned Maint Oxford (Kidlington) MEL MEL Plann…" at bounding box center [865, 311] width 1405 height 520
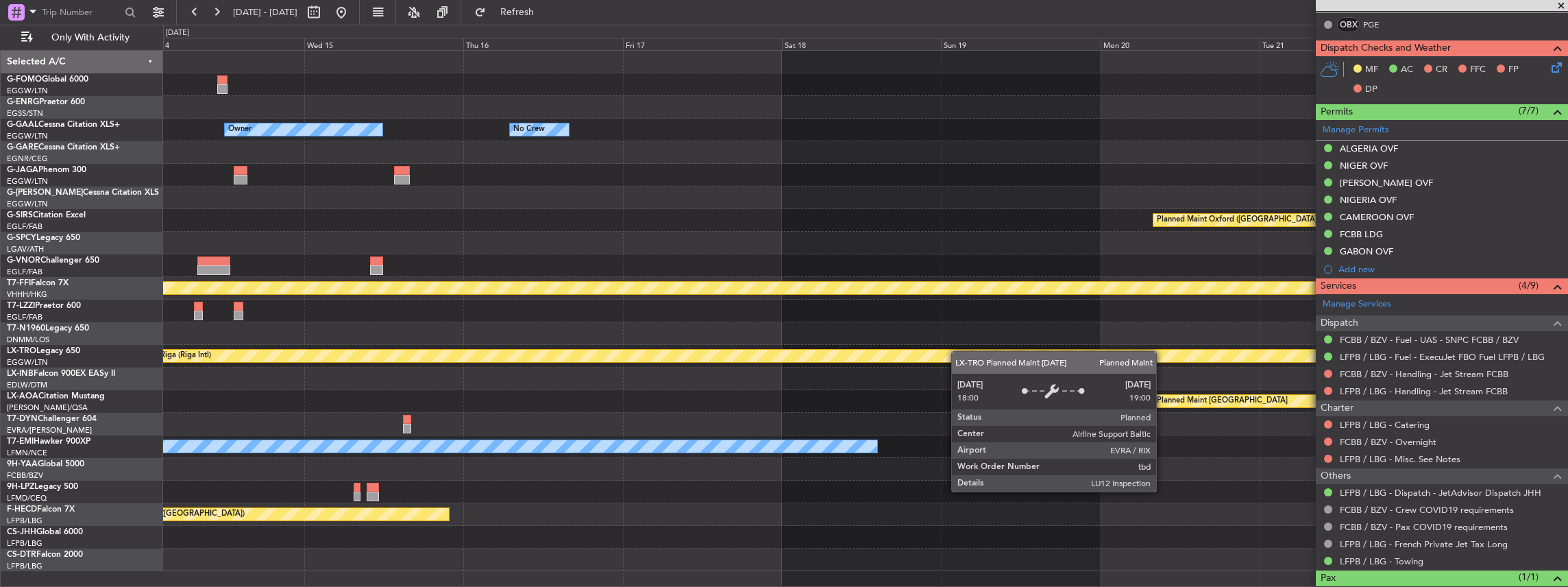
click at [601, 393] on div "Owner Owner No Crew Planned Maint Oxford (Kidlington) MEL MEL Planned Maint Gen…" at bounding box center [865, 311] width 1405 height 520
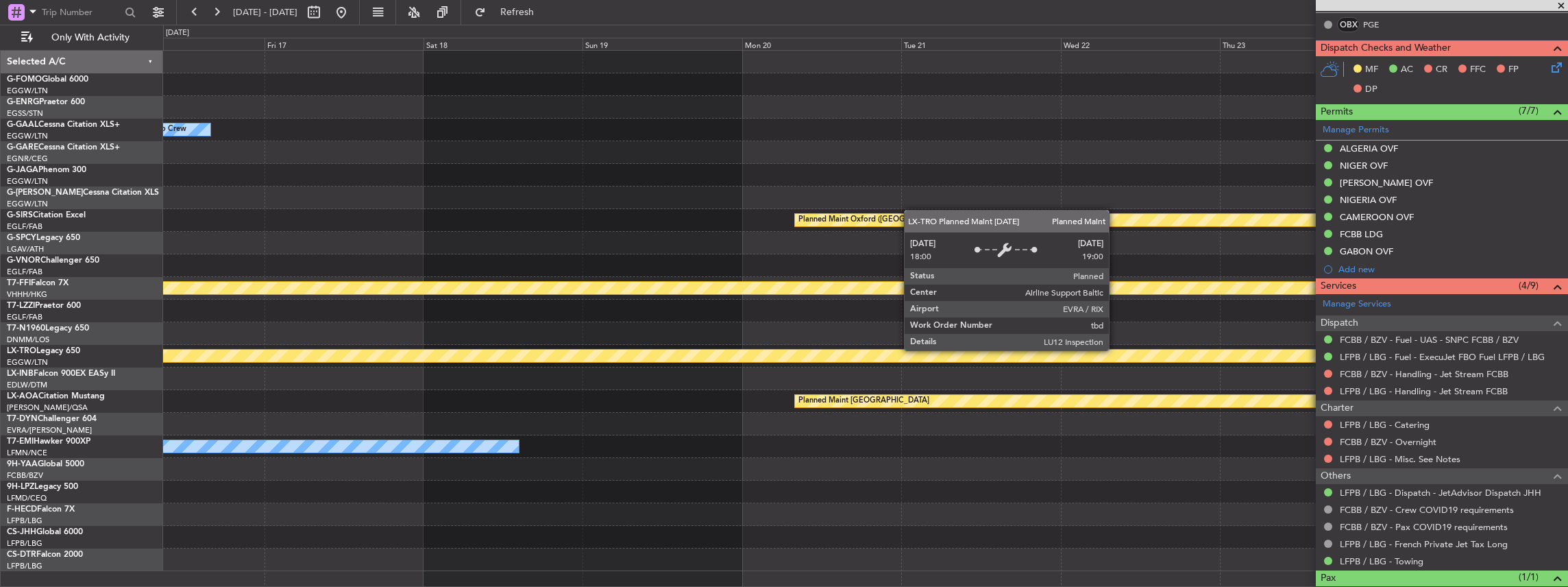
click at [709, 383] on div "Owner No Crew Owner Planned Maint Oxford (Kidlington) MEL MEL Planned Maint Gen…" at bounding box center [865, 311] width 1405 height 520
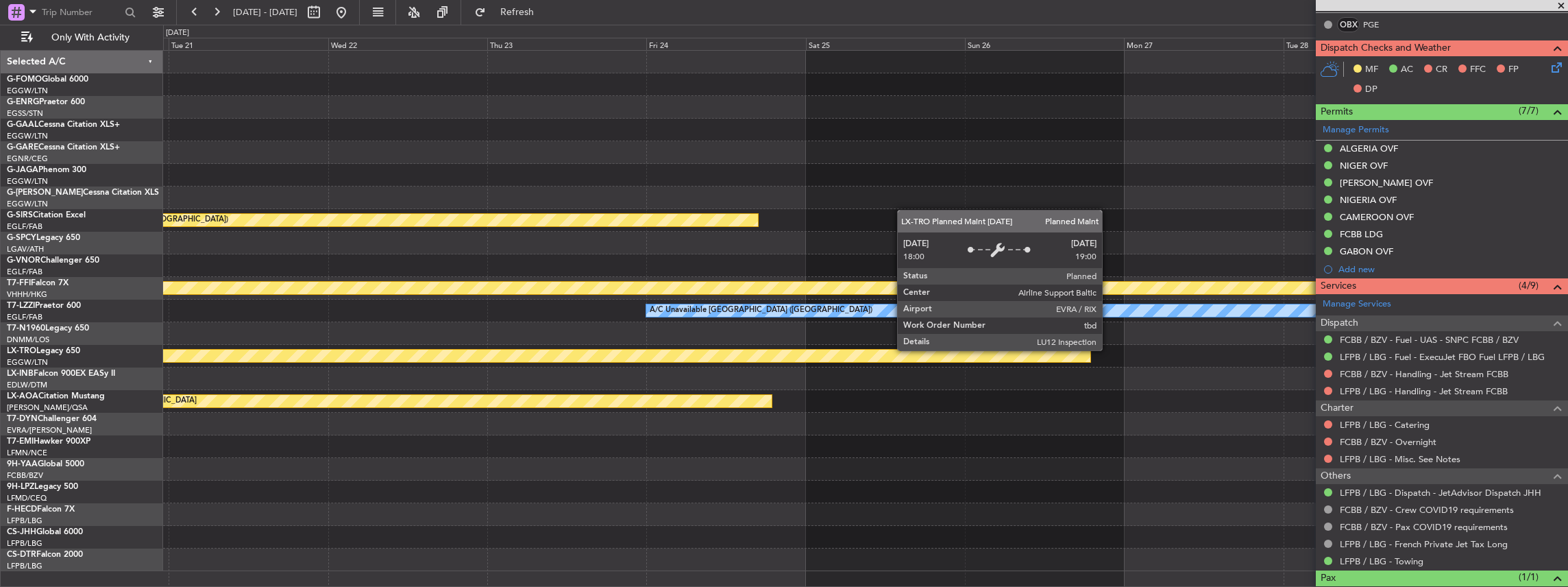
click at [772, 360] on div "Planned Maint Riga (Riga Intl)" at bounding box center [51, 355] width 2076 height 12
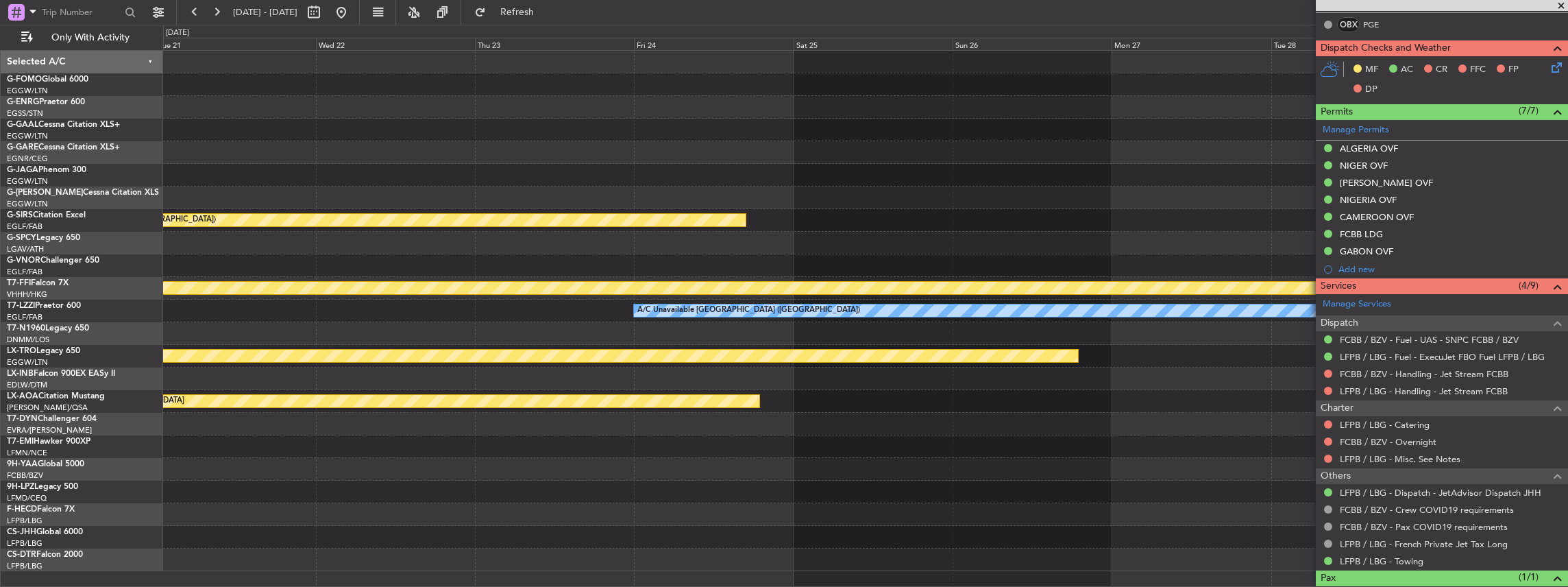
click at [978, 339] on div at bounding box center [865, 333] width 1405 height 22
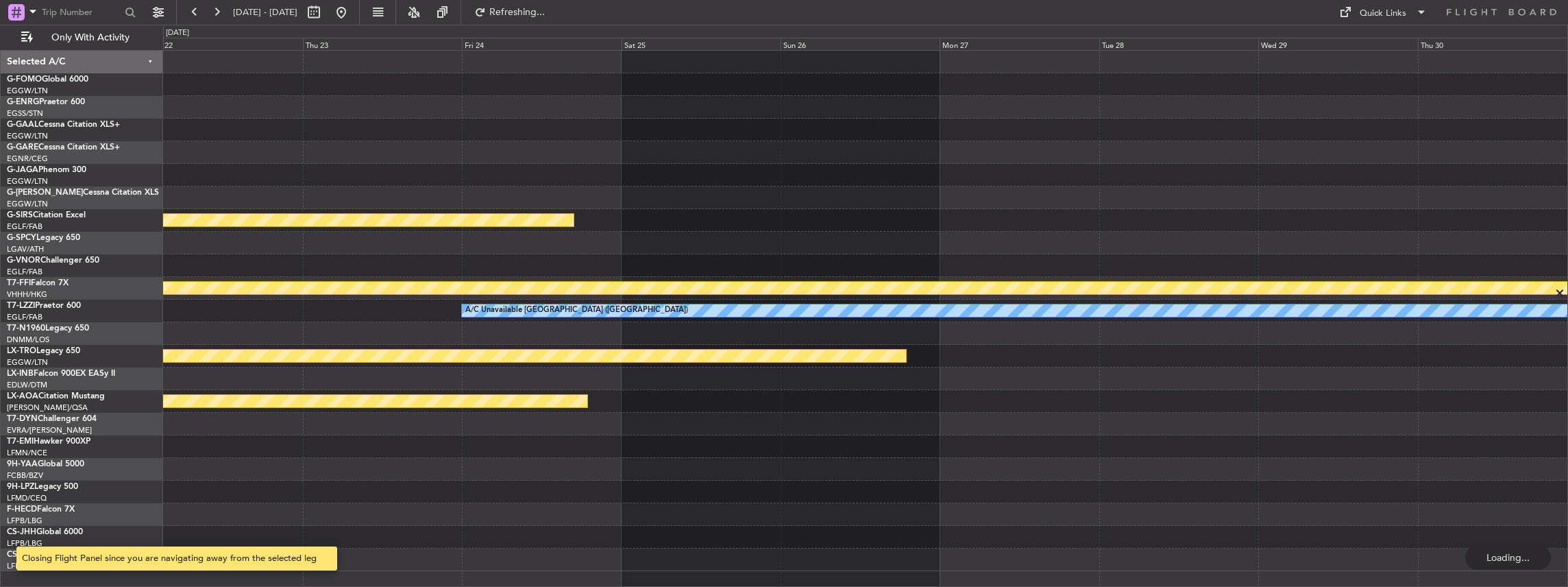
scroll to position [0, 0]
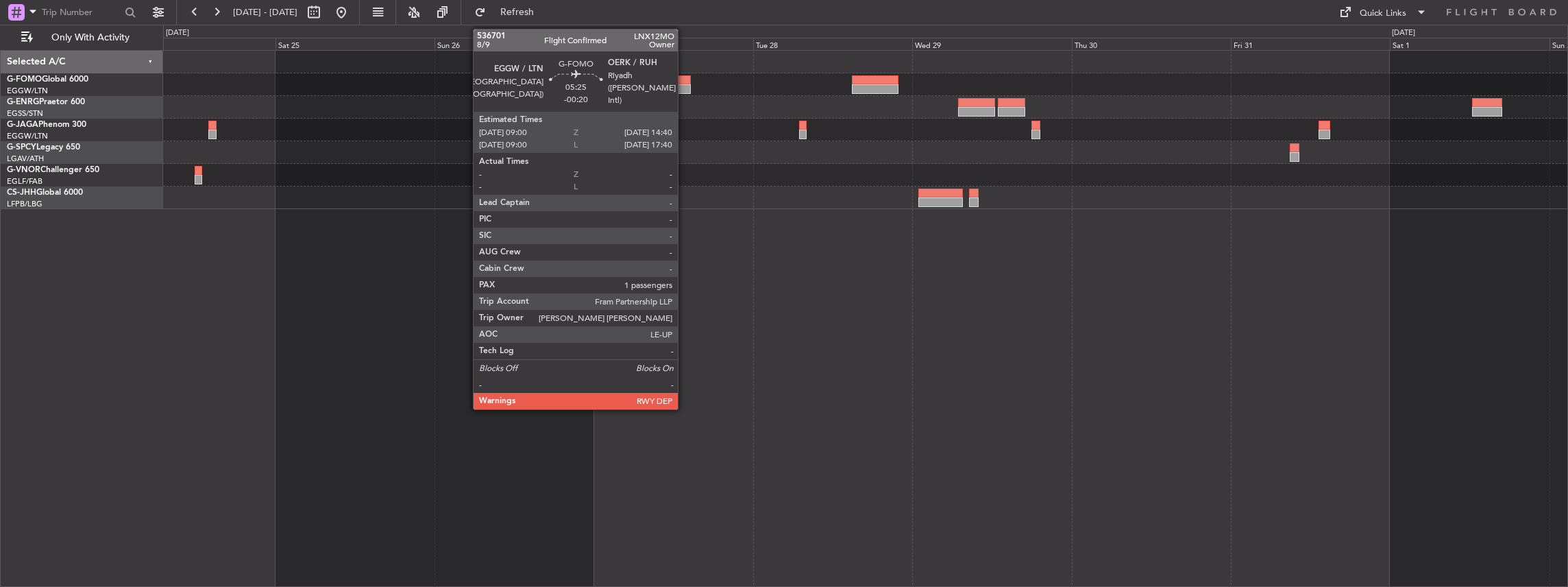
click at [685, 81] on div at bounding box center [672, 80] width 38 height 9
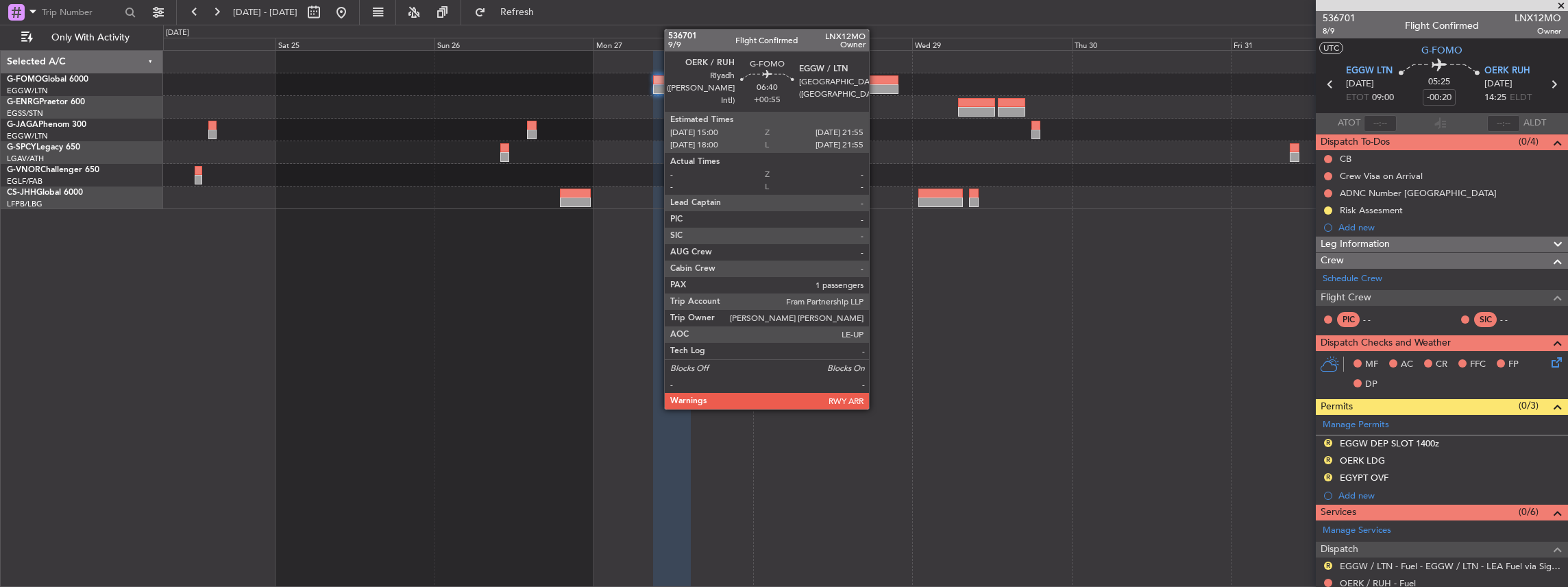
click at [876, 80] on div at bounding box center [875, 80] width 46 height 9
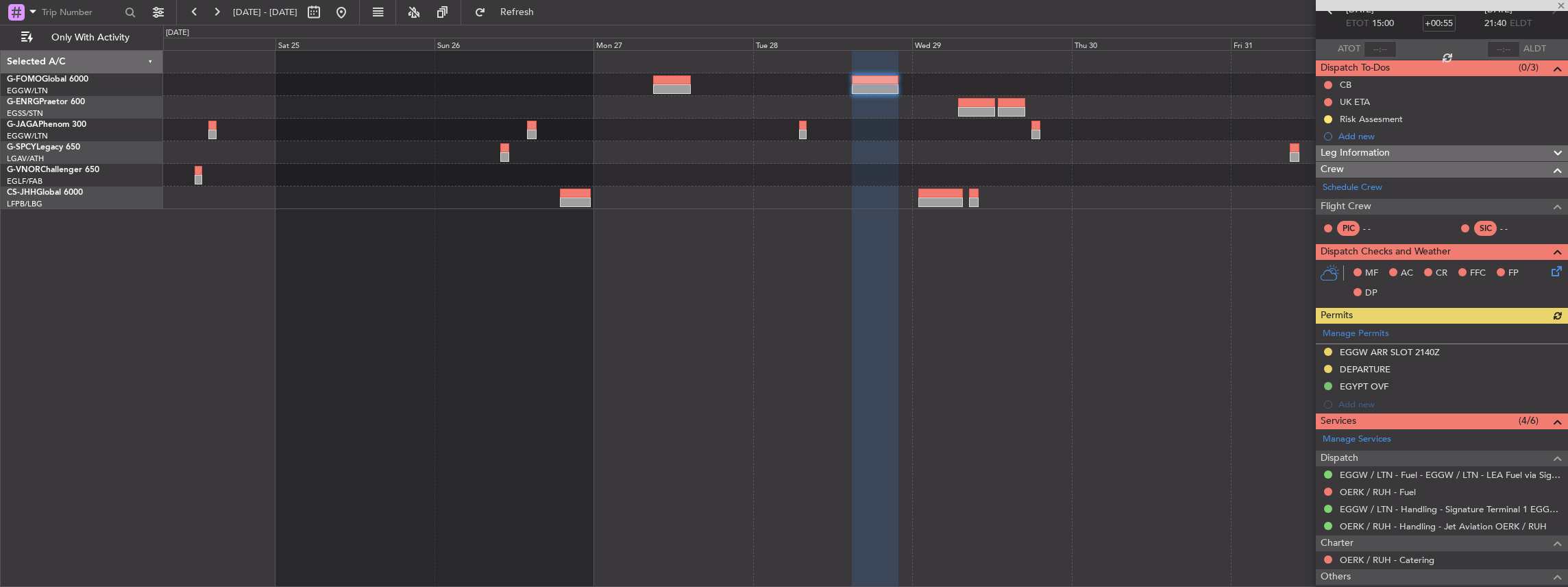
scroll to position [182, 0]
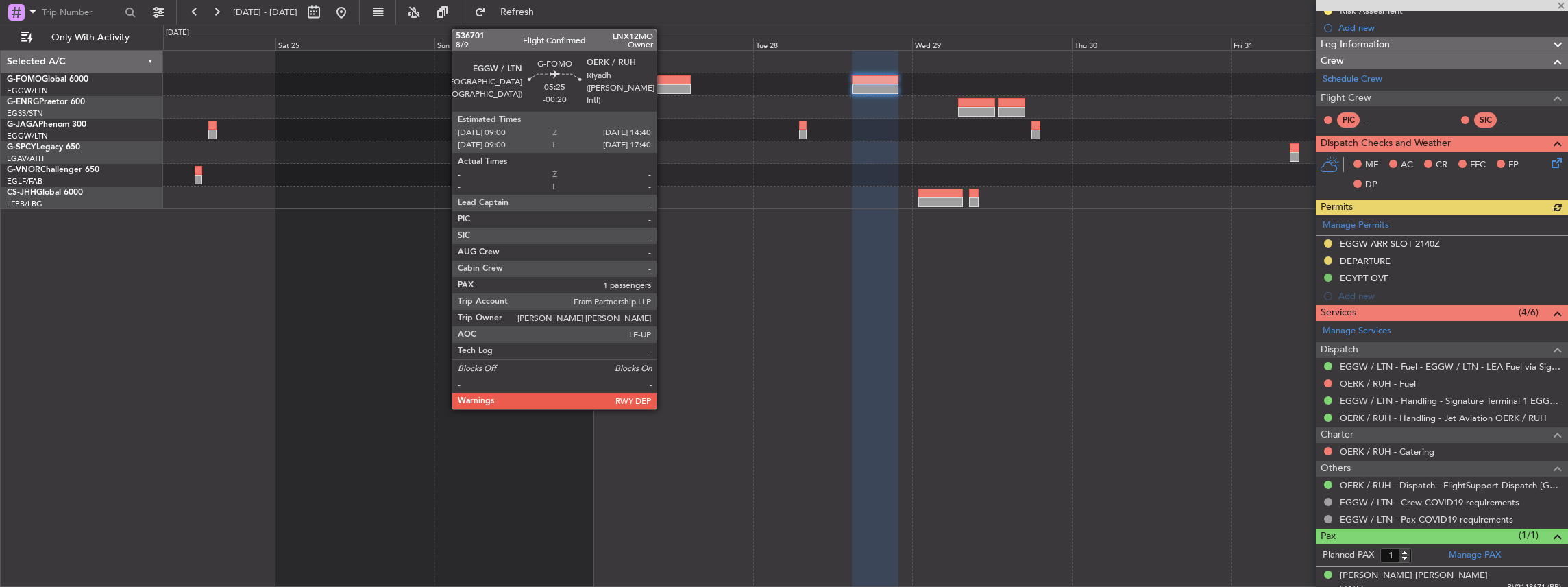
click at [663, 87] on div at bounding box center [672, 88] width 38 height 9
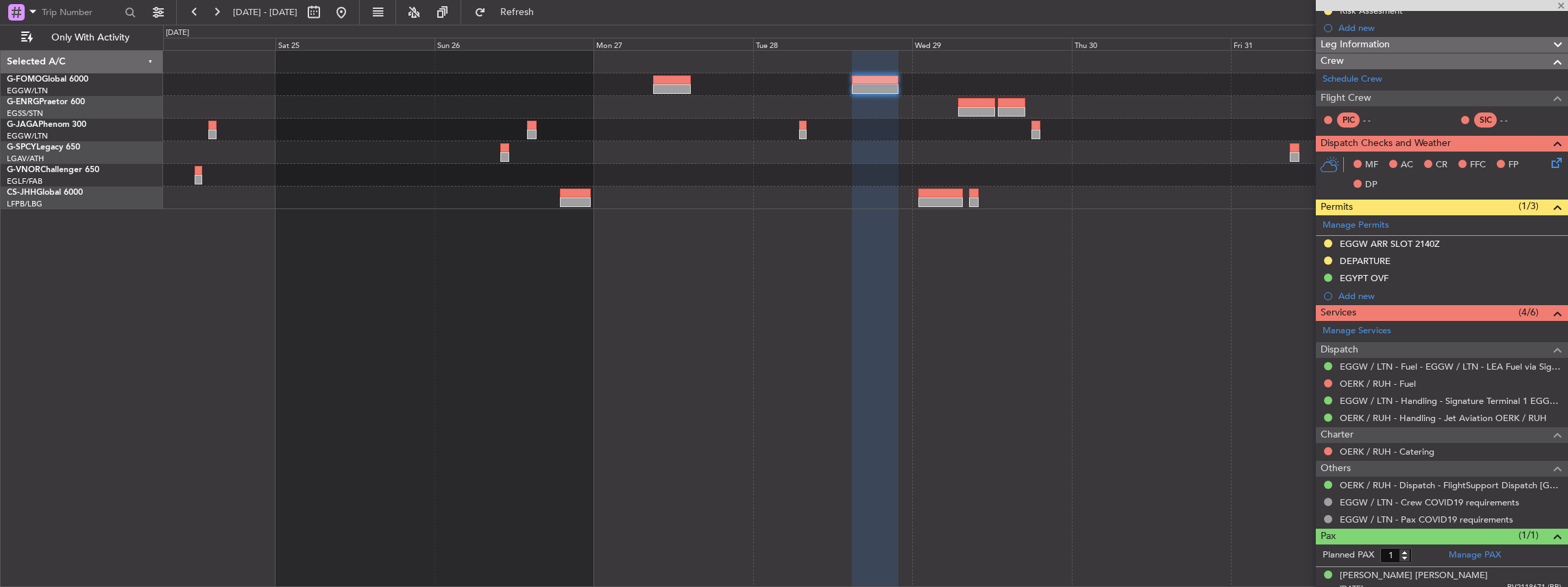
type input "-00:20"
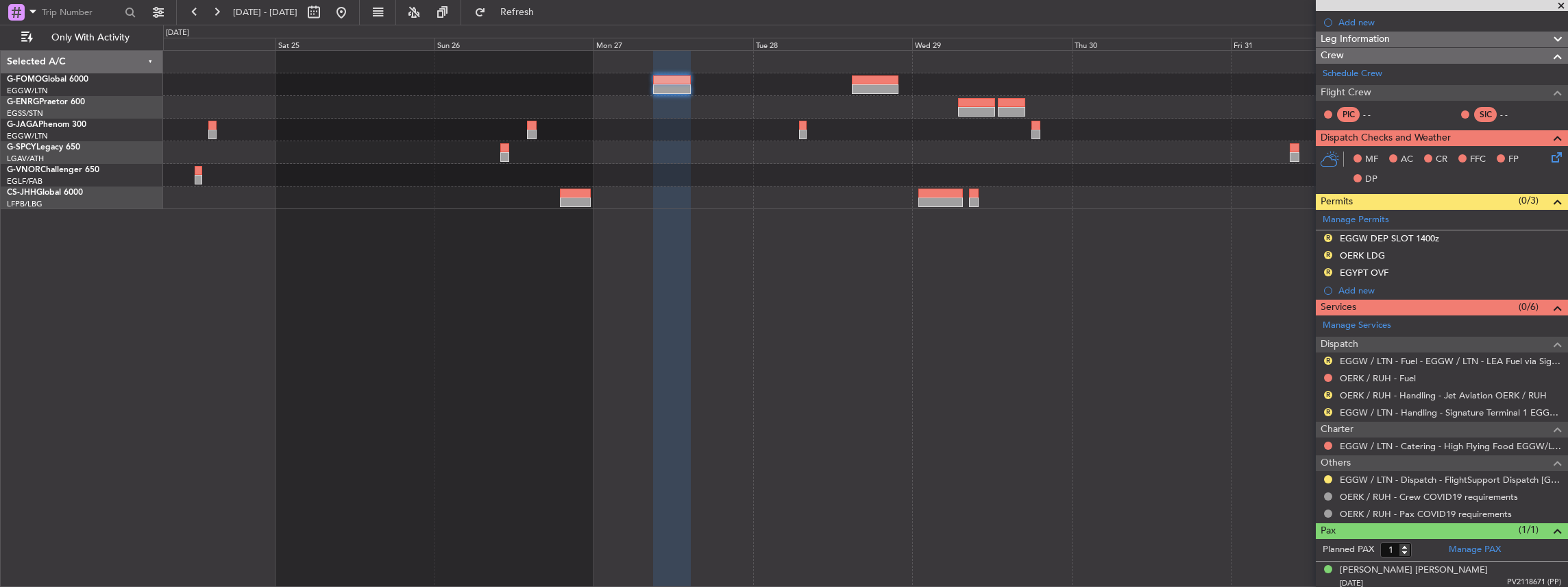
scroll to position [206, 0]
click at [1357, 406] on link "EGGW / LTN - Handling - Signature Terminal 1 EGGW / LTN" at bounding box center [1450, 411] width 221 height 12
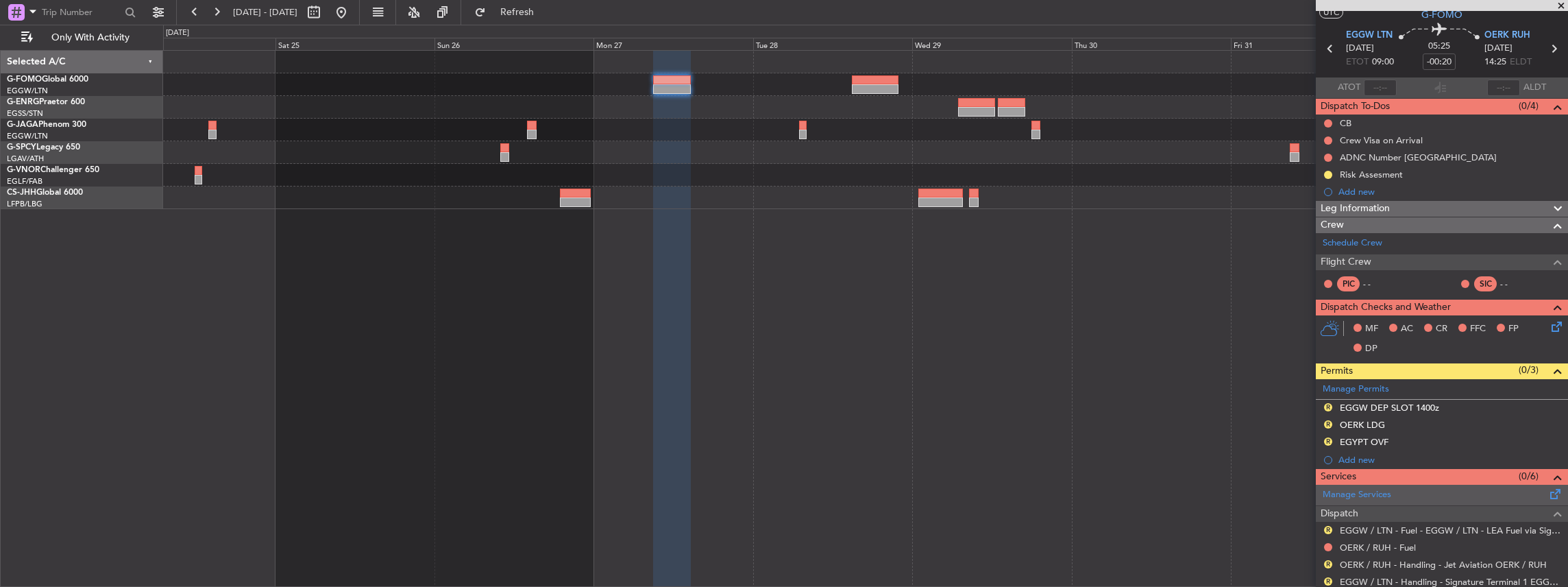
scroll to position [23, 0]
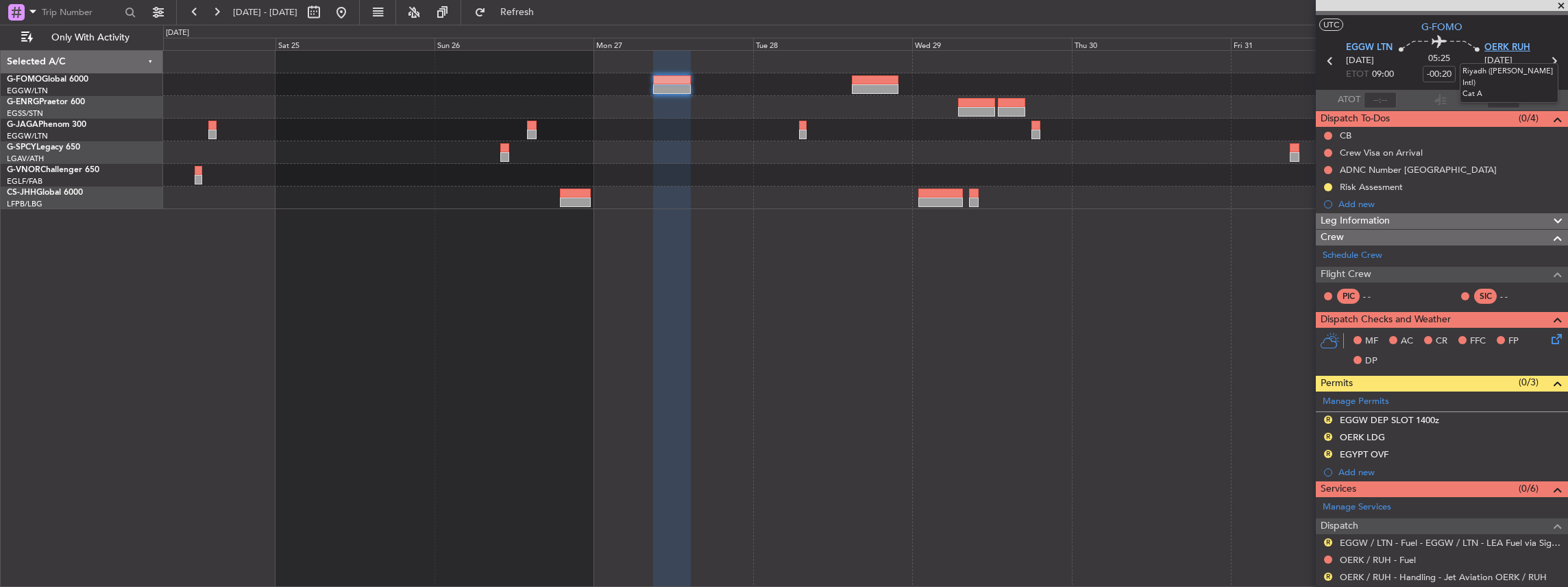
click at [1499, 45] on span "OERK RUH" at bounding box center [1508, 48] width 46 height 14
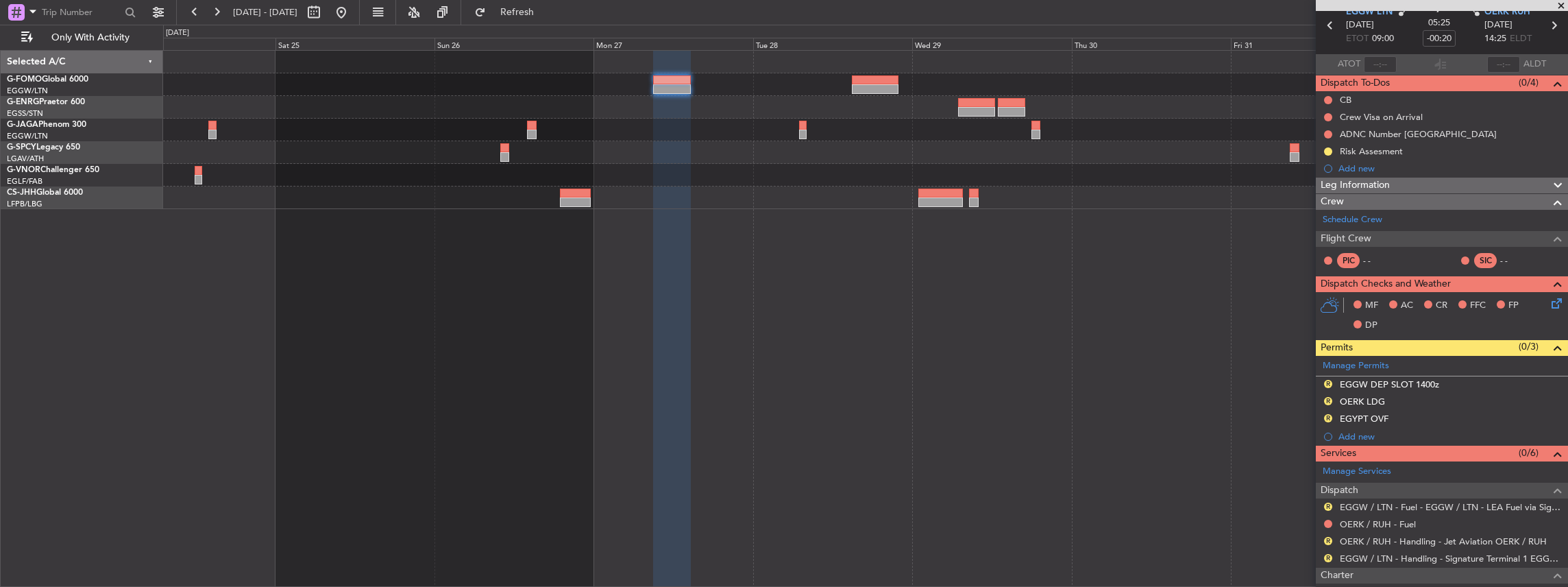
scroll to position [115, 0]
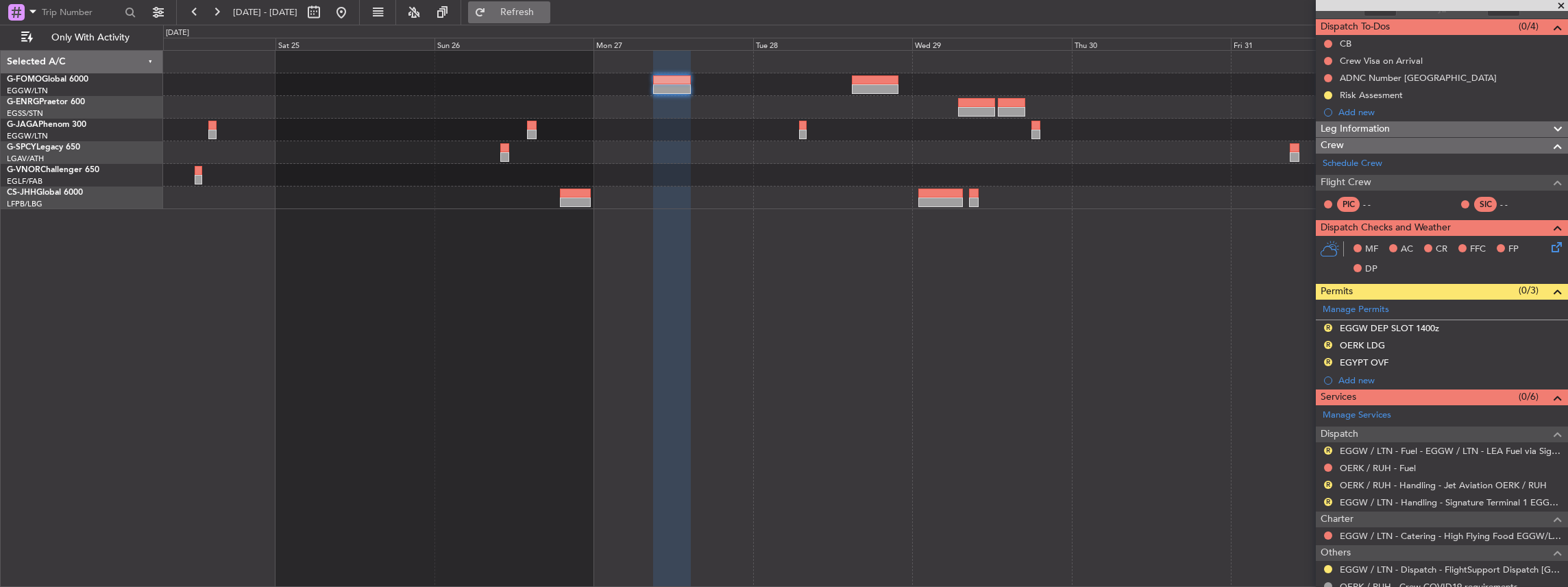
click at [550, 3] on button "Refresh" at bounding box center [509, 13] width 82 height 22
click at [547, 9] on span "Refresh" at bounding box center [517, 12] width 58 height 9
click at [1329, 448] on button "R" at bounding box center [1329, 451] width 9 height 9
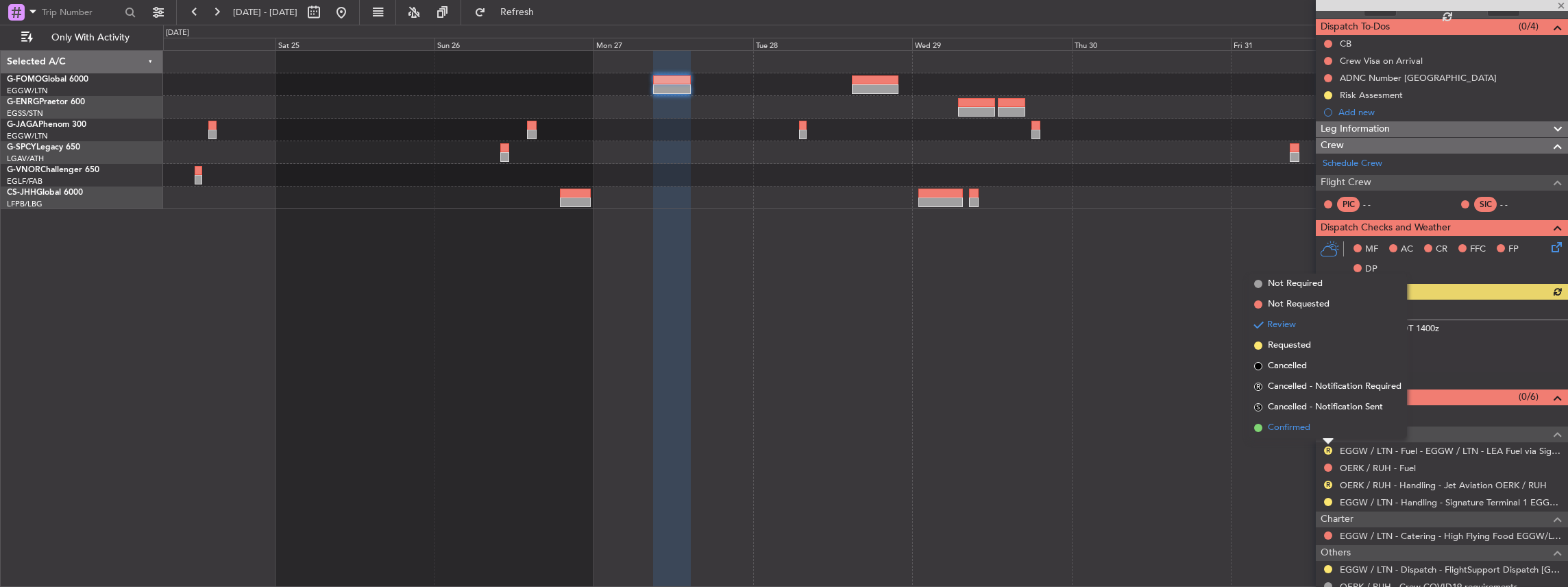
click at [1291, 423] on span "Confirmed" at bounding box center [1290, 427] width 43 height 14
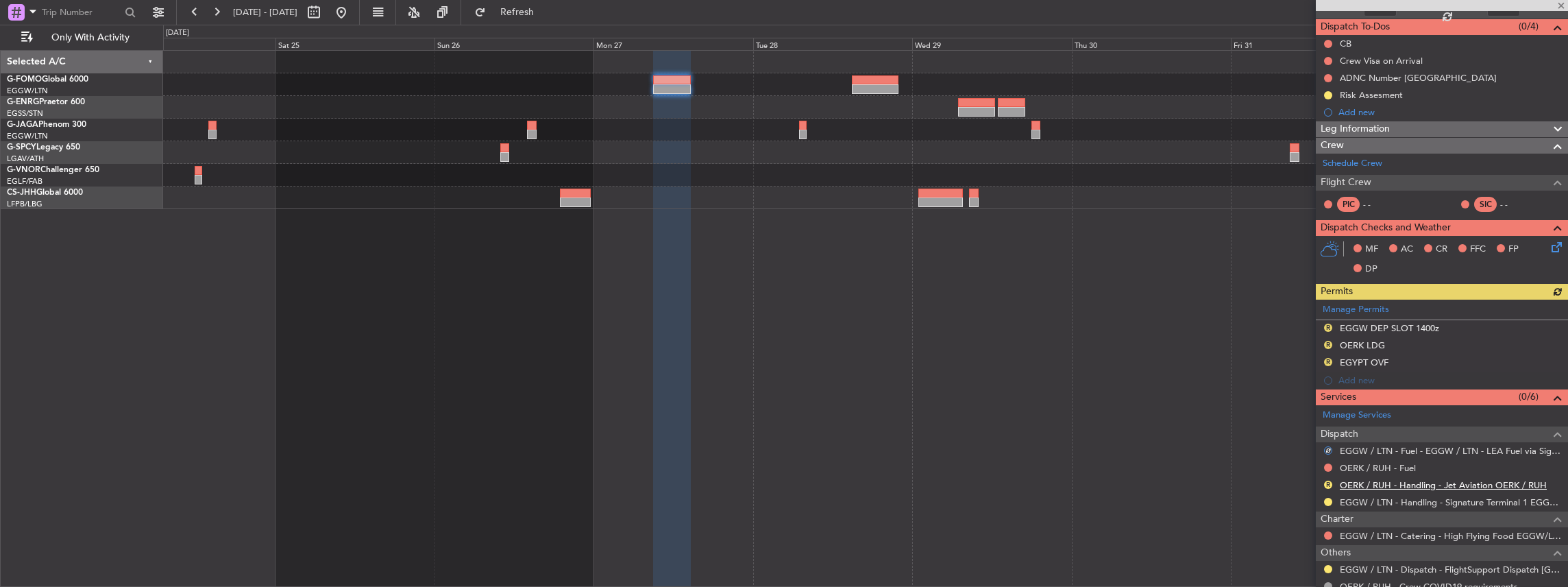
click at [1391, 482] on link "OERK / RUH - Handling - Jet Aviation OERK / RUH" at bounding box center [1443, 485] width 207 height 12
click at [536, 15] on span "Refresh" at bounding box center [517, 12] width 58 height 9
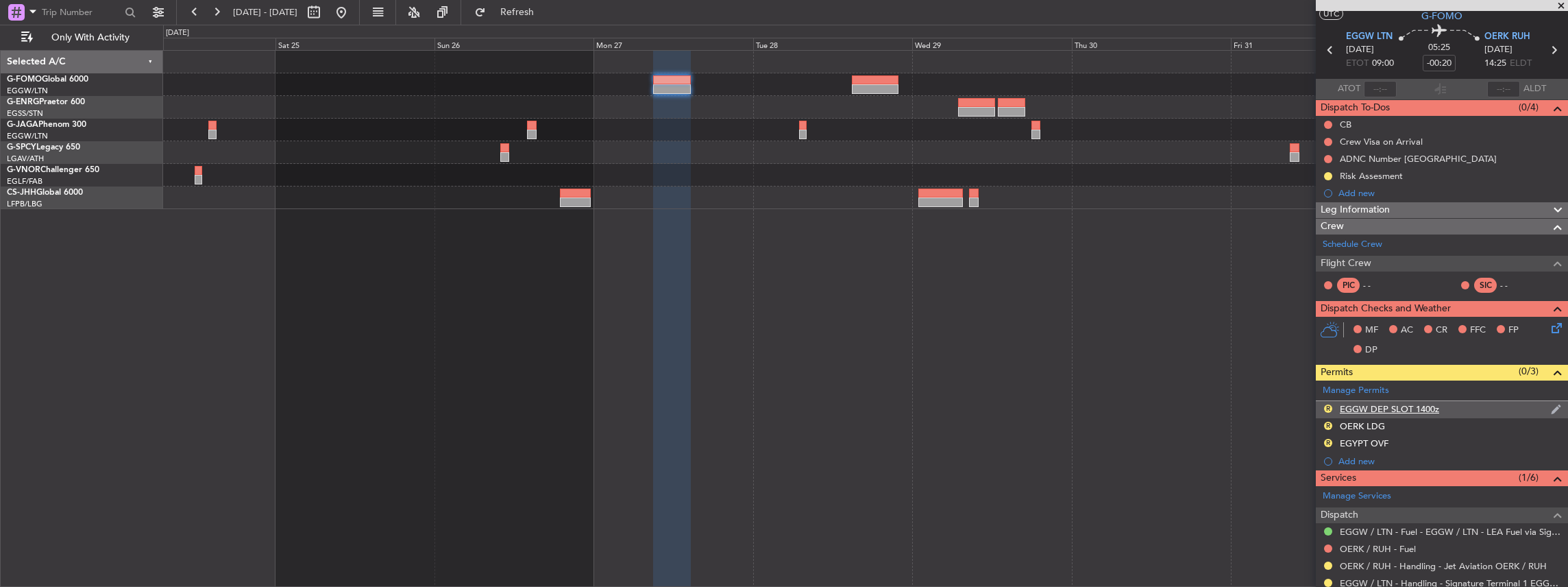
scroll to position [0, 0]
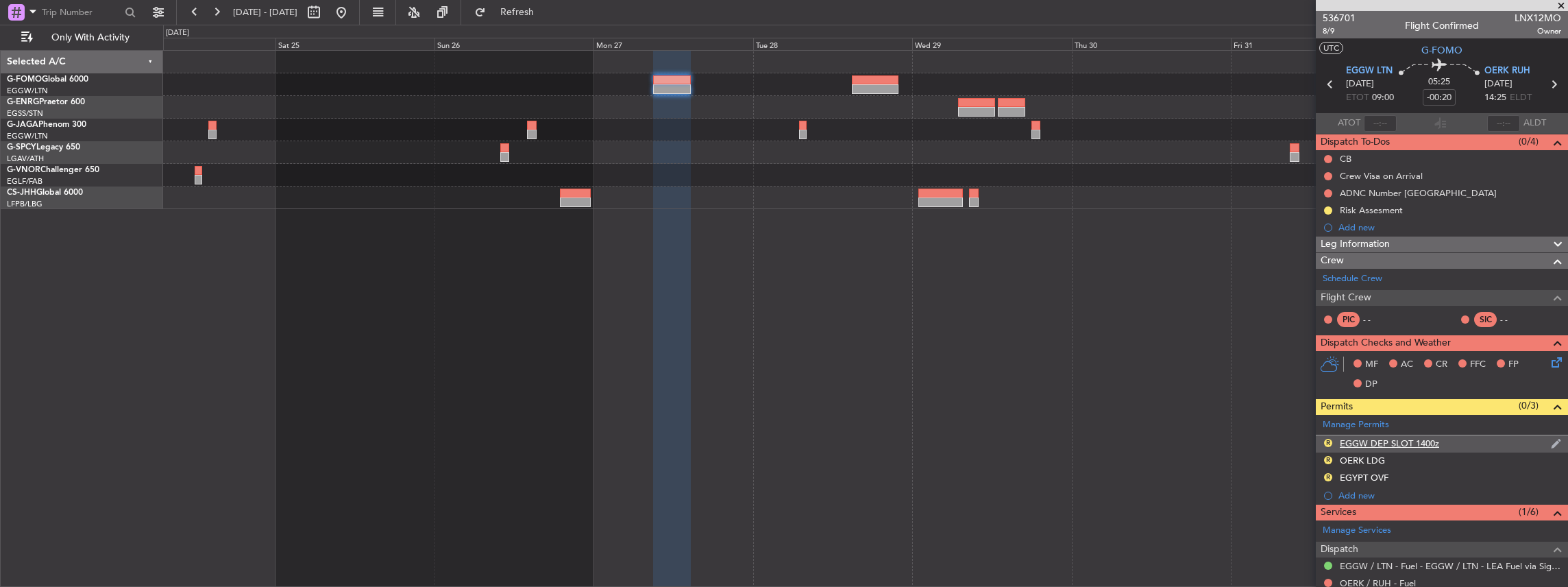
click at [1480, 441] on div "R EGGW DEP SLOT 1400z" at bounding box center [1442, 444] width 252 height 17
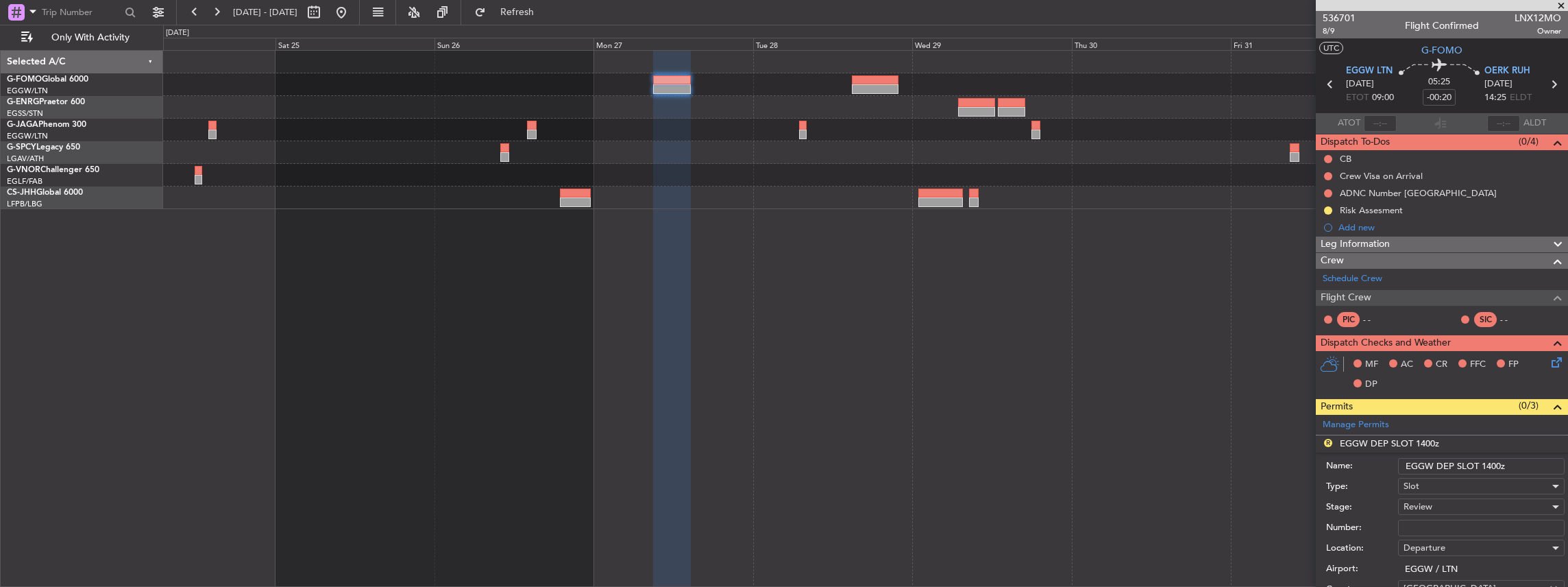
drag, startPoint x: 1492, startPoint y: 465, endPoint x: 1482, endPoint y: 471, distance: 11.7
click at [1482, 471] on input "EGGW DEP SLOT 1400z" at bounding box center [1481, 466] width 166 height 16
type input "EGGW DEP SLOT 0900z"
click at [1461, 500] on div "Review" at bounding box center [1477, 506] width 146 height 21
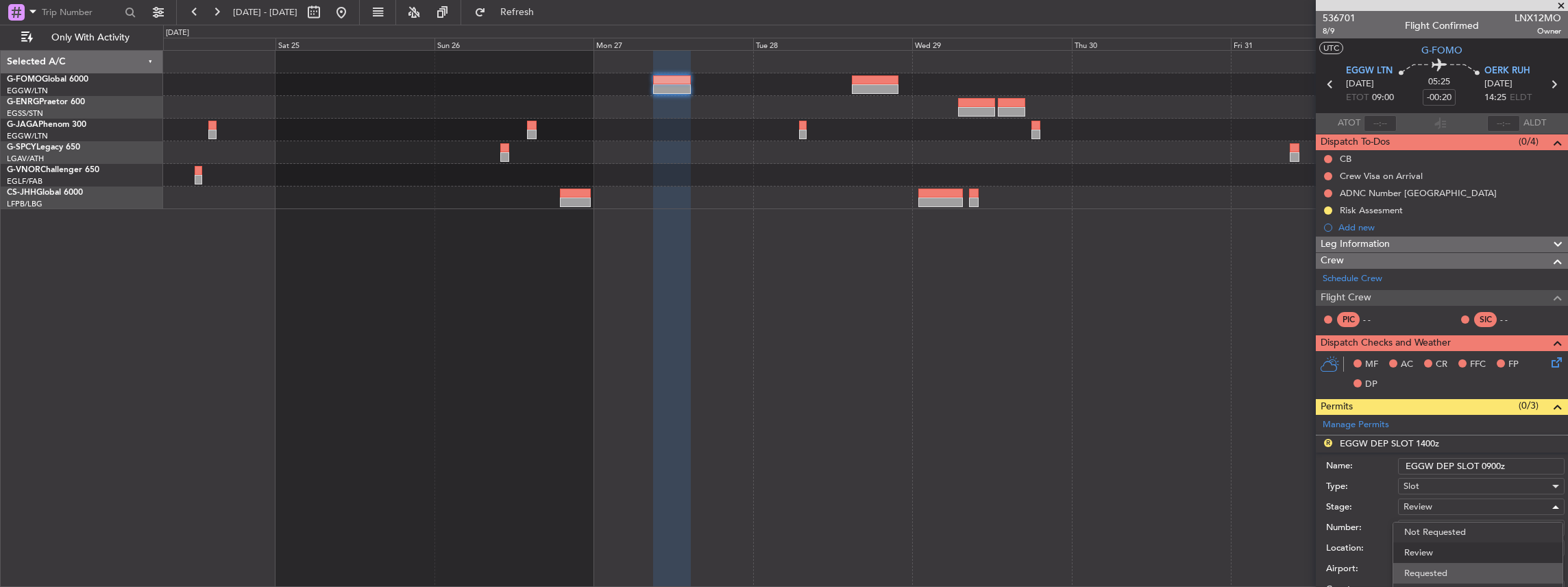
click at [1435, 573] on span "Requested" at bounding box center [1478, 573] width 148 height 21
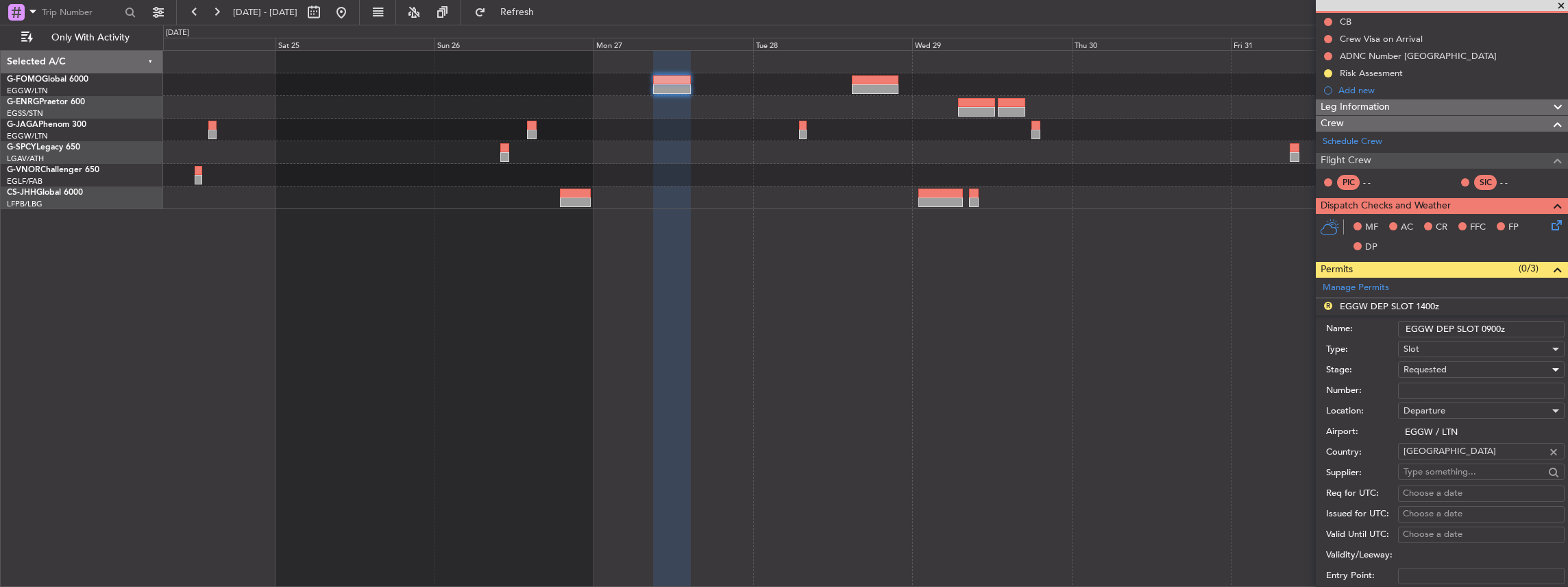
scroll to position [274, 0]
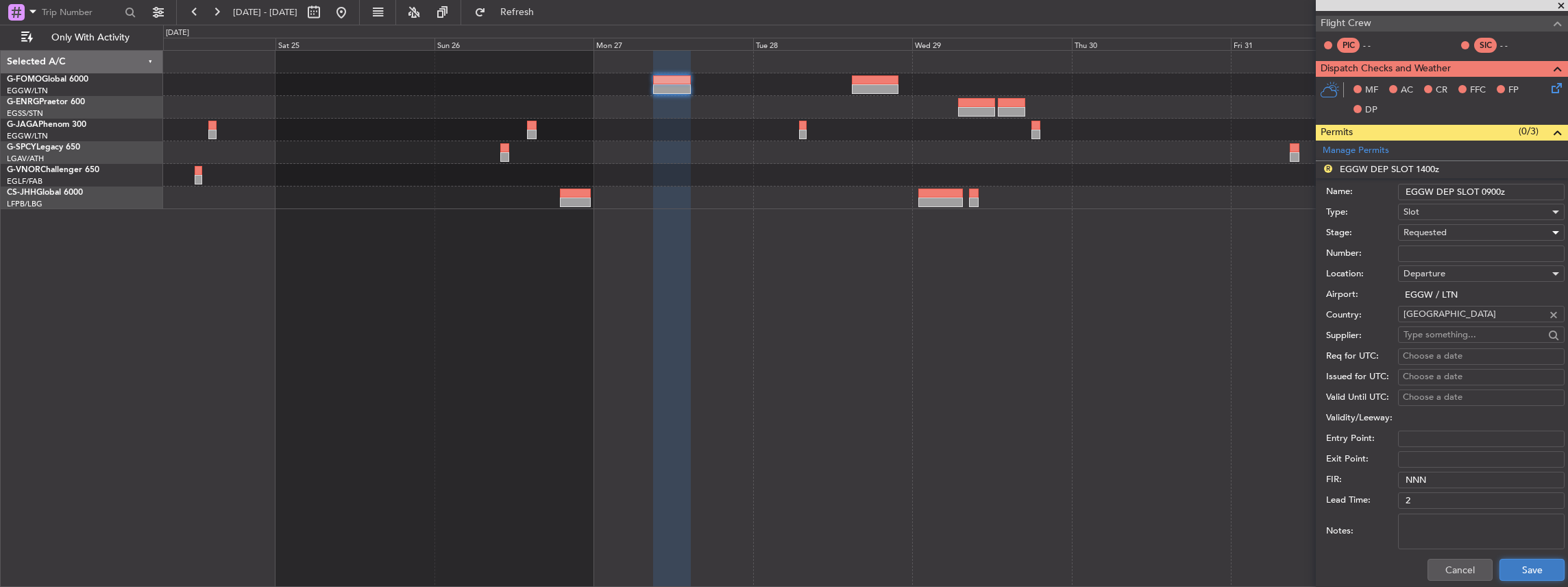
click at [1517, 573] on button "Save" at bounding box center [1532, 570] width 65 height 22
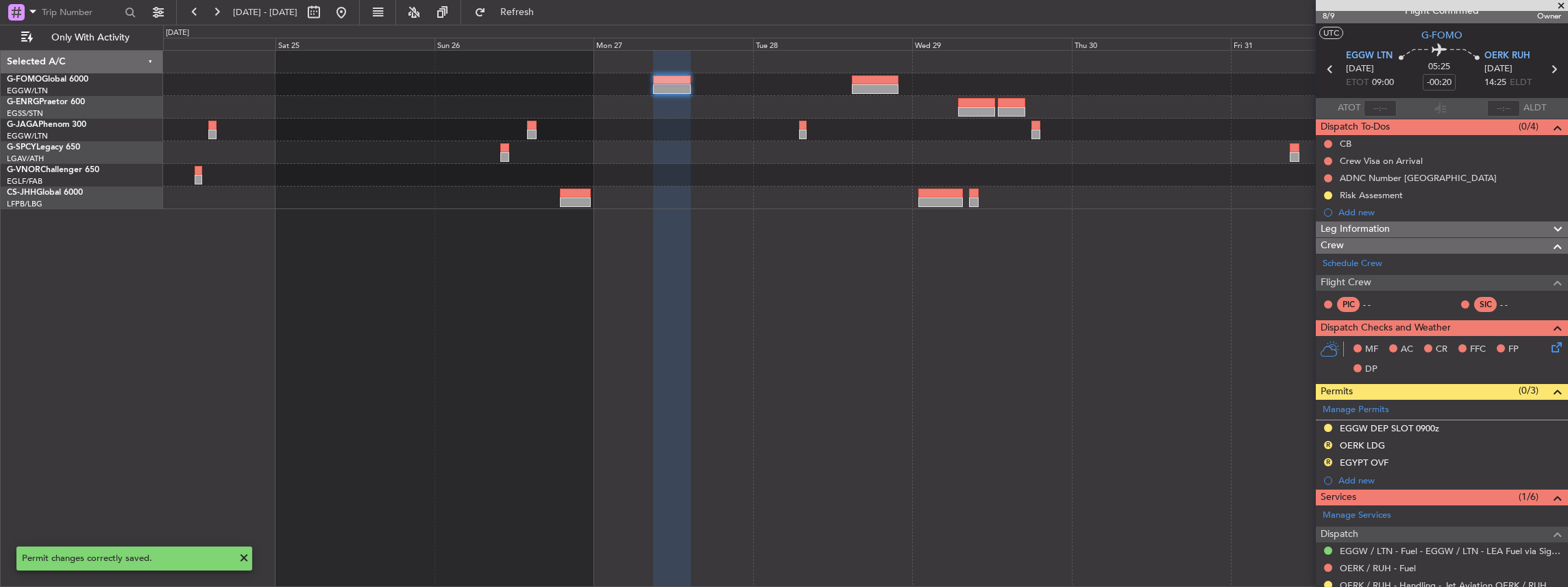
scroll to position [0, 0]
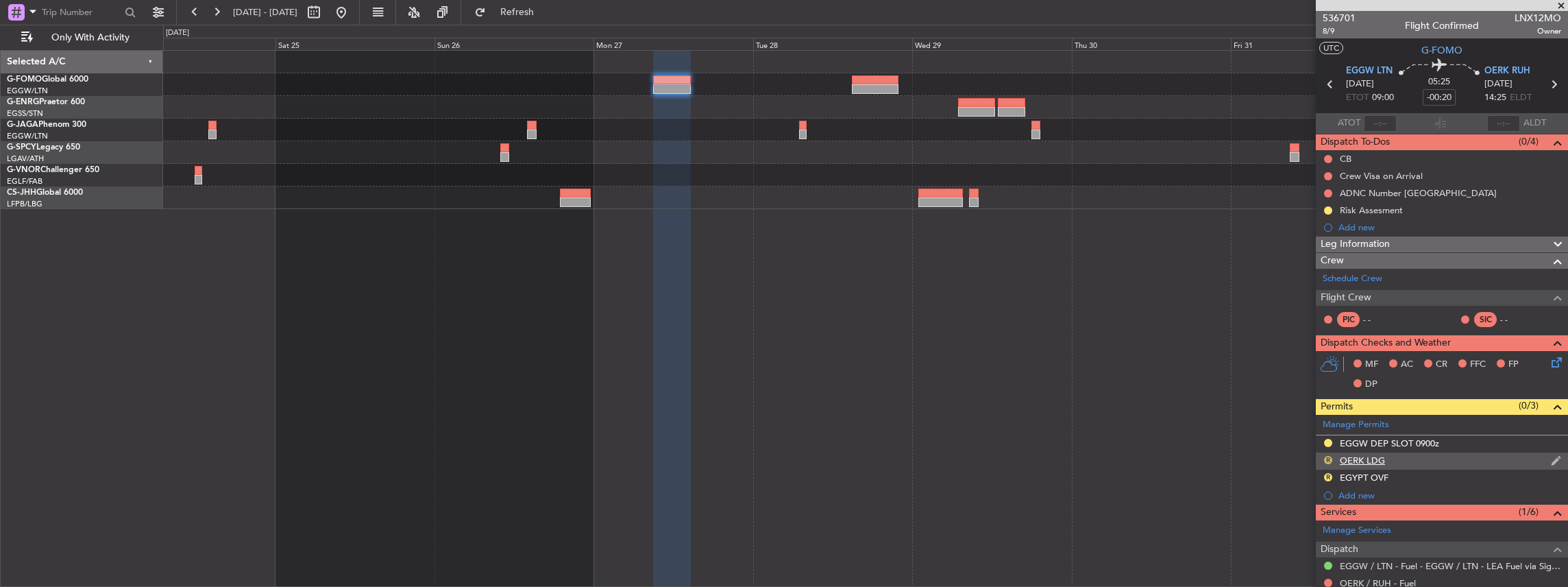
click at [1329, 458] on button "R" at bounding box center [1329, 460] width 9 height 9
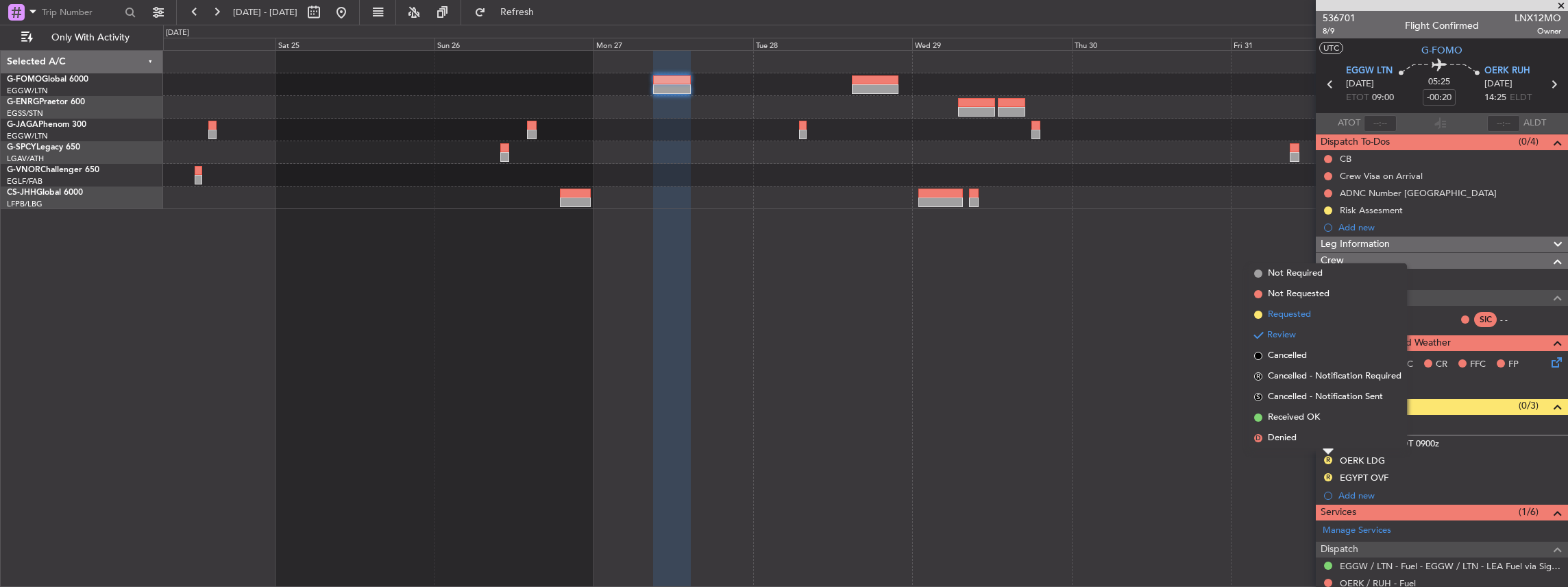
click at [1305, 306] on li "Requested" at bounding box center [1328, 315] width 158 height 21
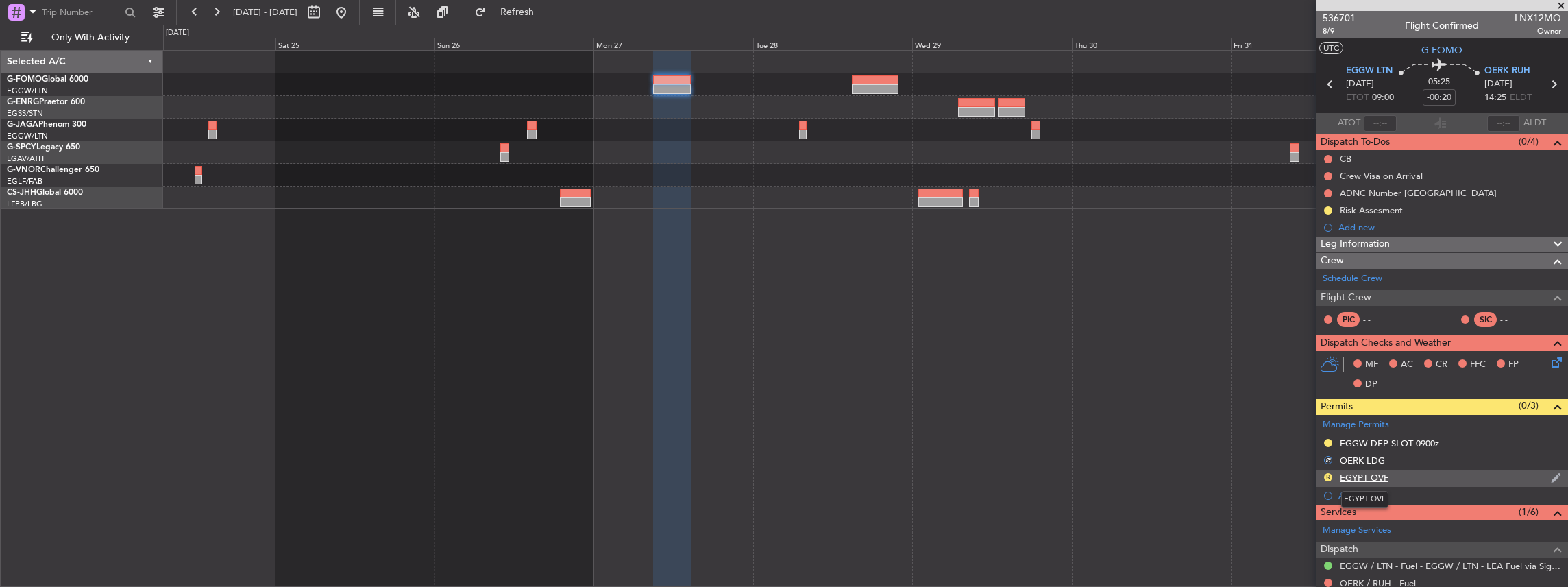
click at [1377, 475] on div "EGYPT OVF" at bounding box center [1364, 477] width 49 height 12
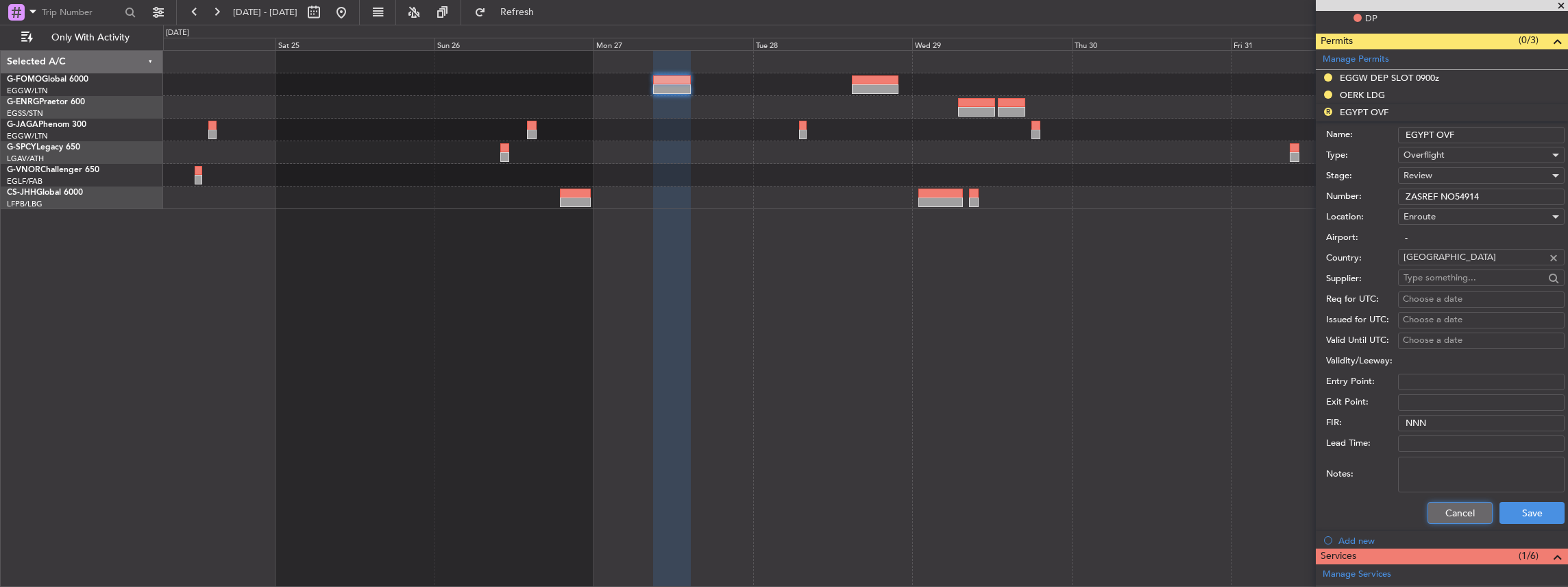
click at [1446, 508] on button "Cancel" at bounding box center [1461, 513] width 65 height 22
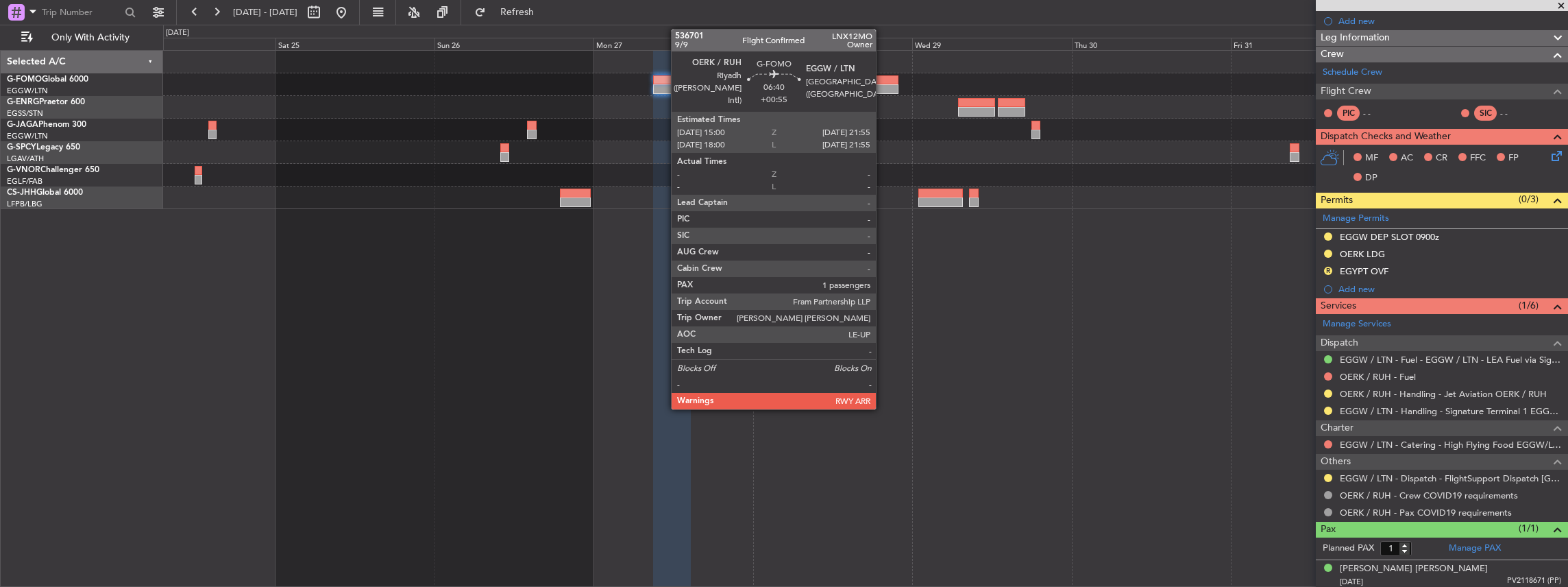
click at [883, 82] on div at bounding box center [875, 80] width 46 height 9
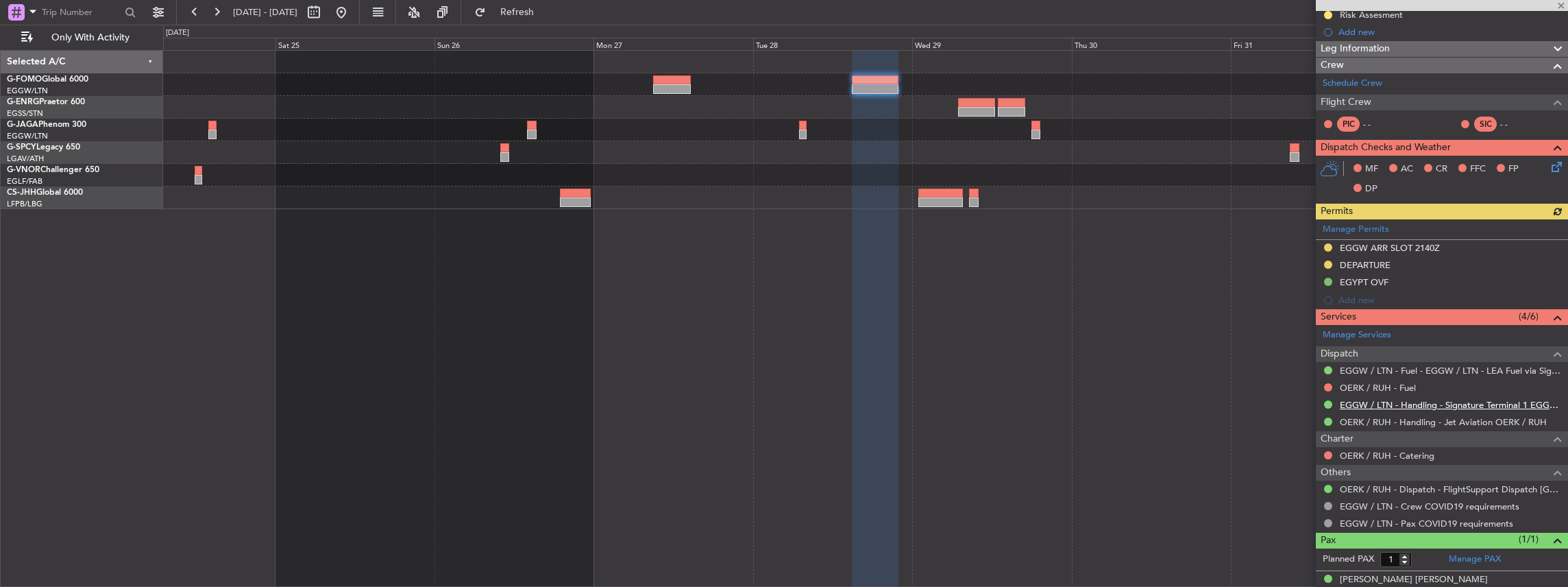
scroll to position [182, 0]
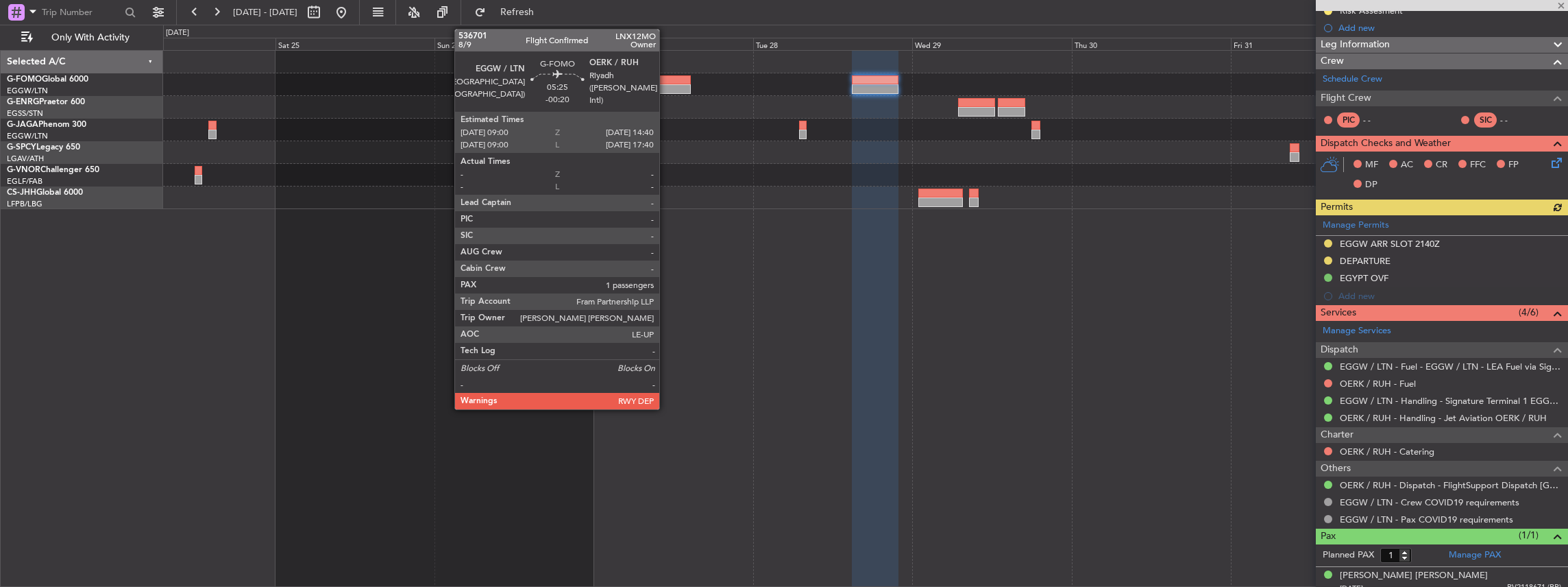
click at [666, 84] on div at bounding box center [672, 88] width 38 height 9
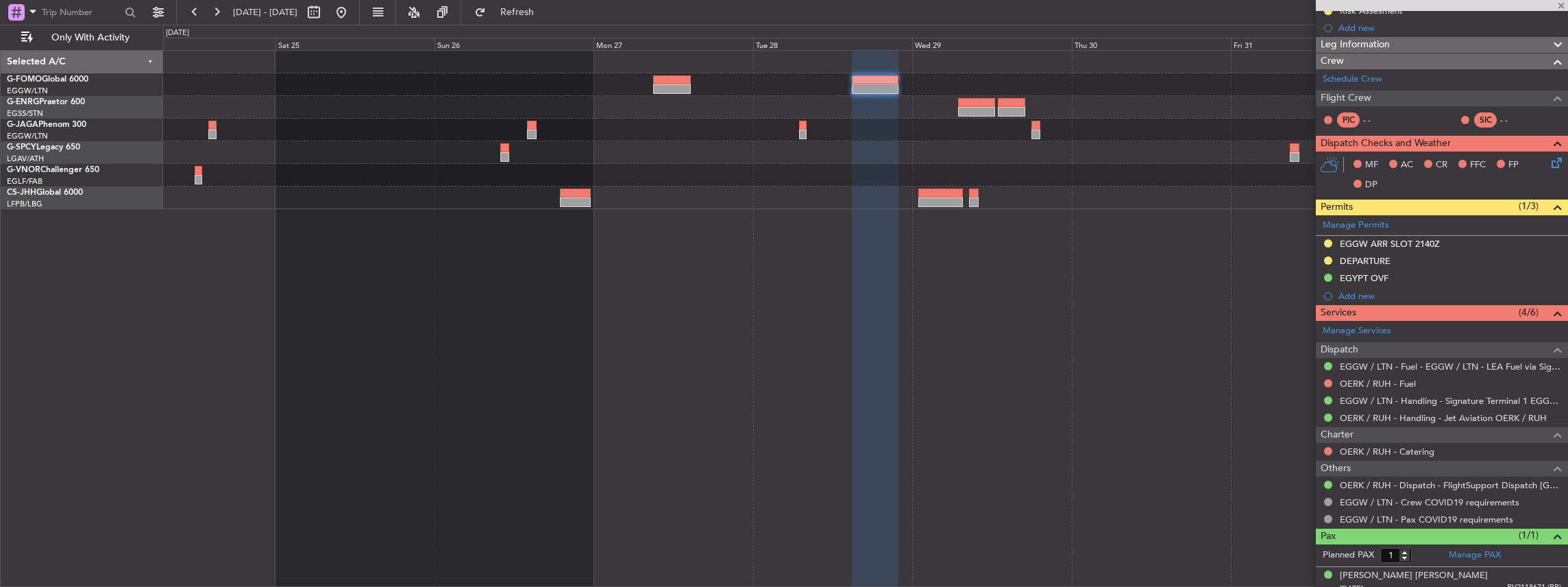
type input "-00:20"
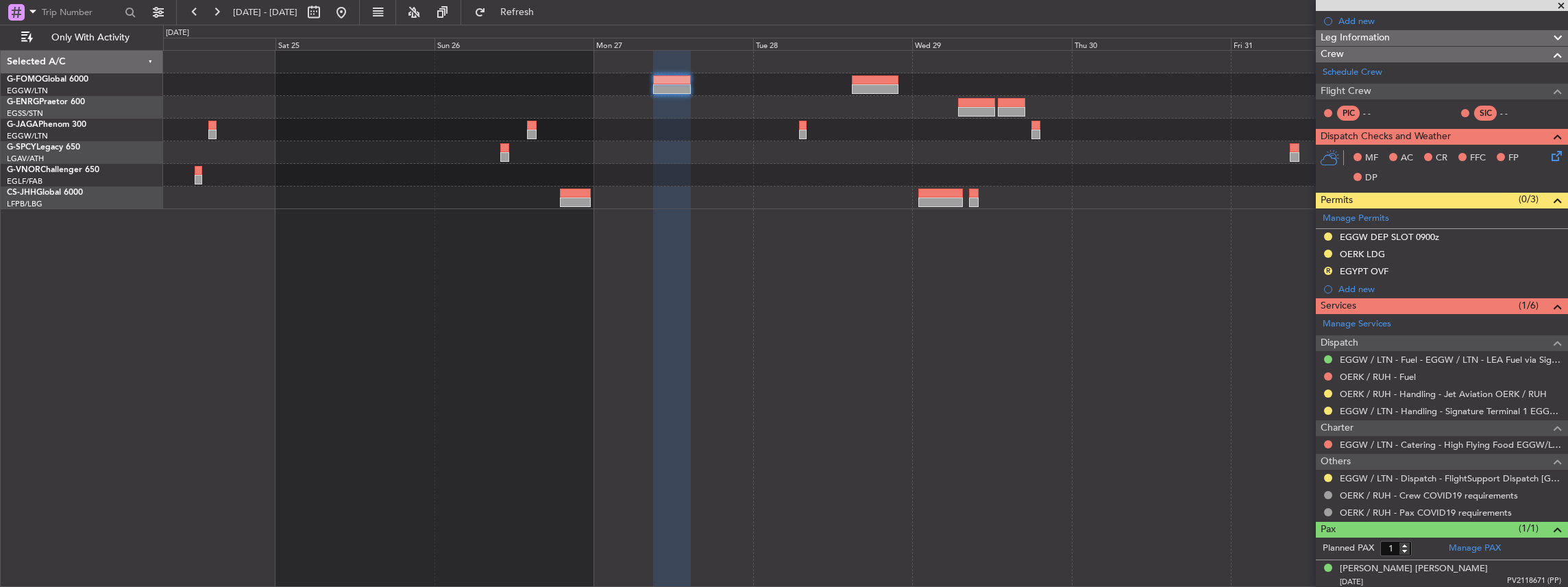
scroll to position [0, 0]
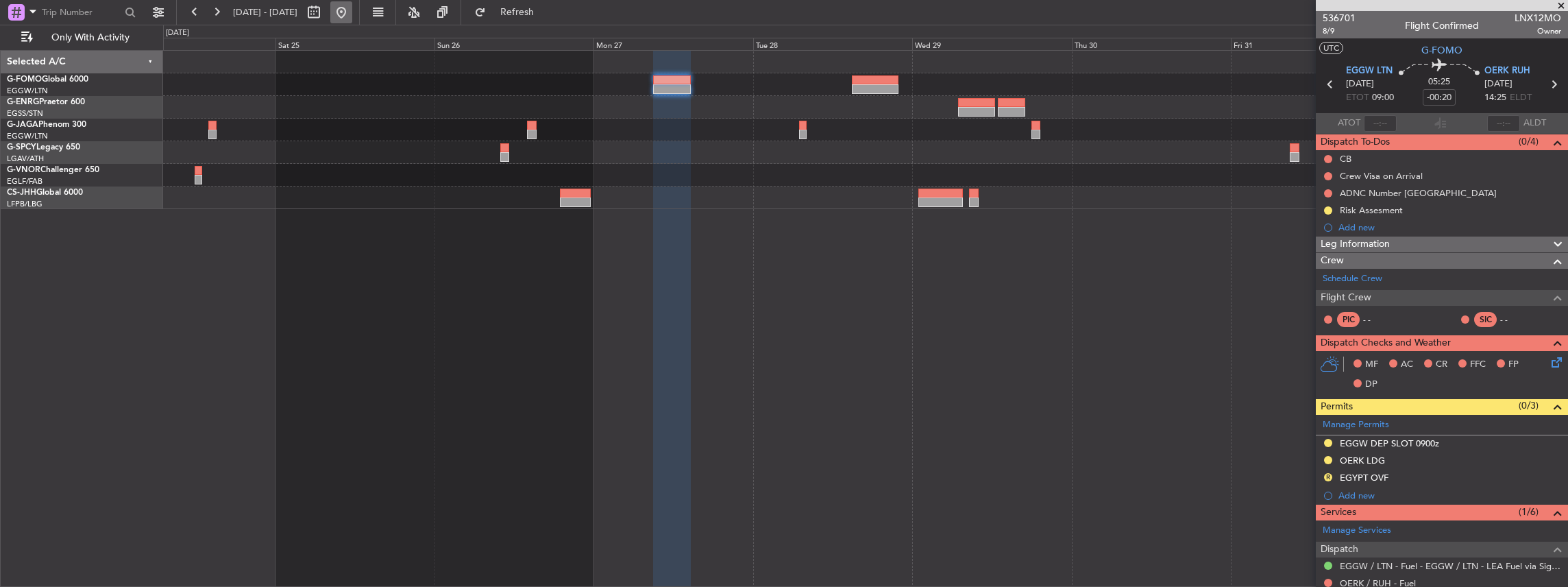
click at [353, 9] on button at bounding box center [342, 13] width 22 height 22
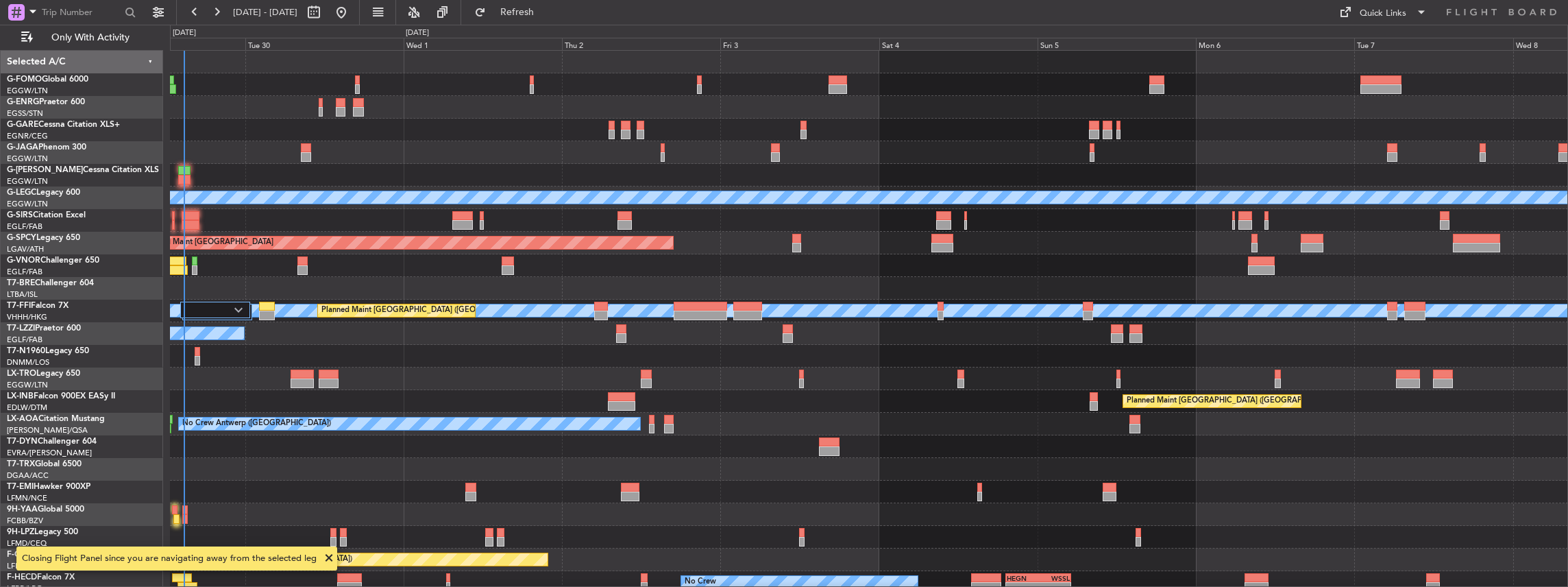
click at [523, 336] on div "A/C Unavailable A/C Unavailable London (Luton) Planned Maint London (Luton) Pla…" at bounding box center [869, 318] width 1399 height 537
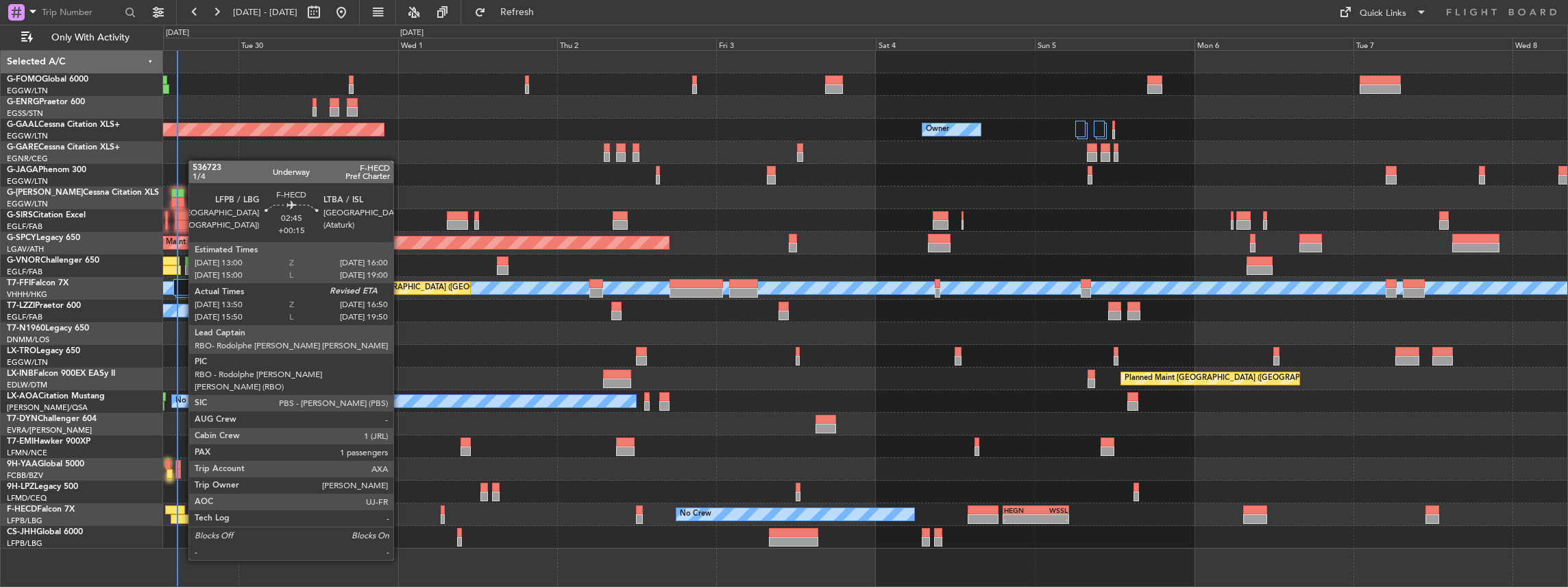
click at [182, 522] on div at bounding box center [181, 518] width 21 height 9
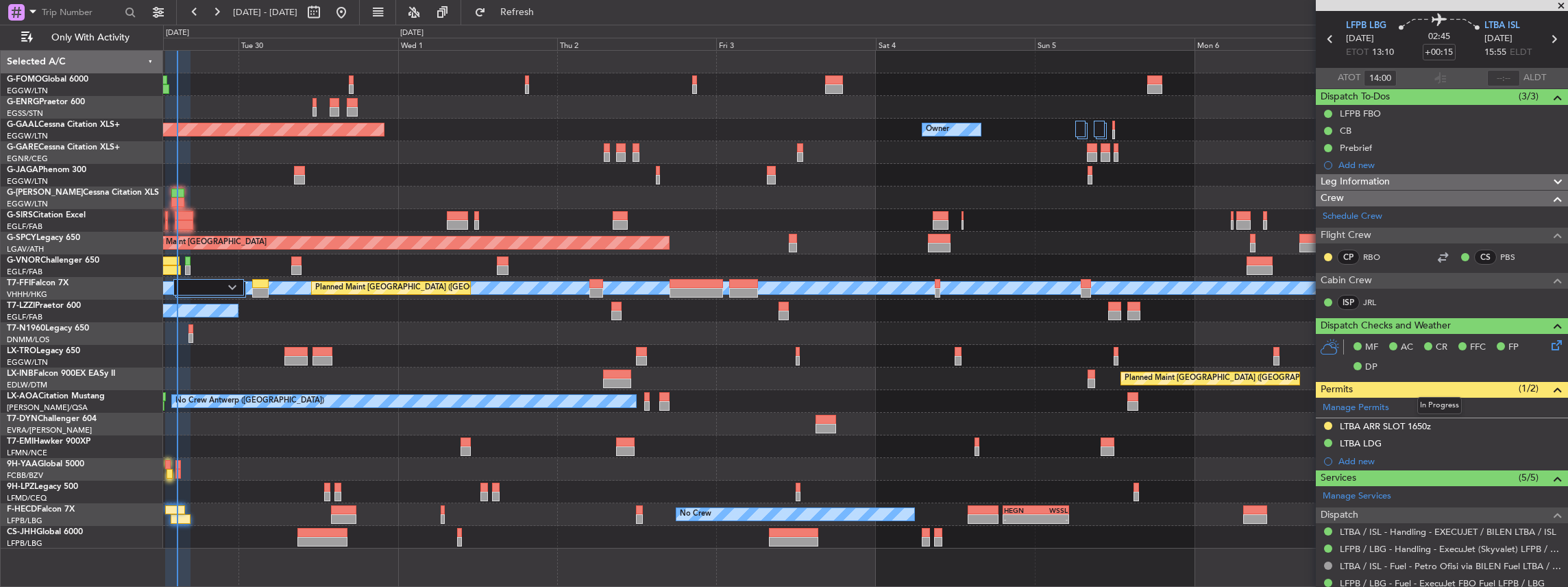
scroll to position [137, 0]
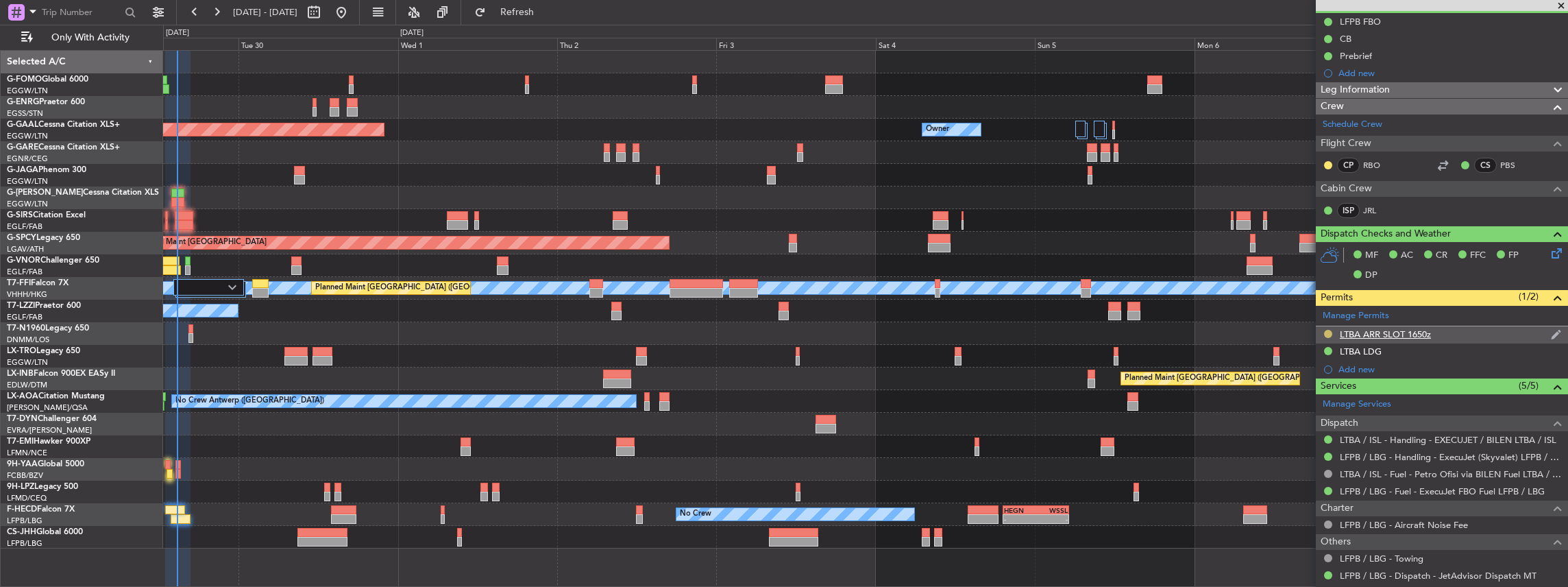
click at [1327, 330] on button at bounding box center [1329, 334] width 9 height 9
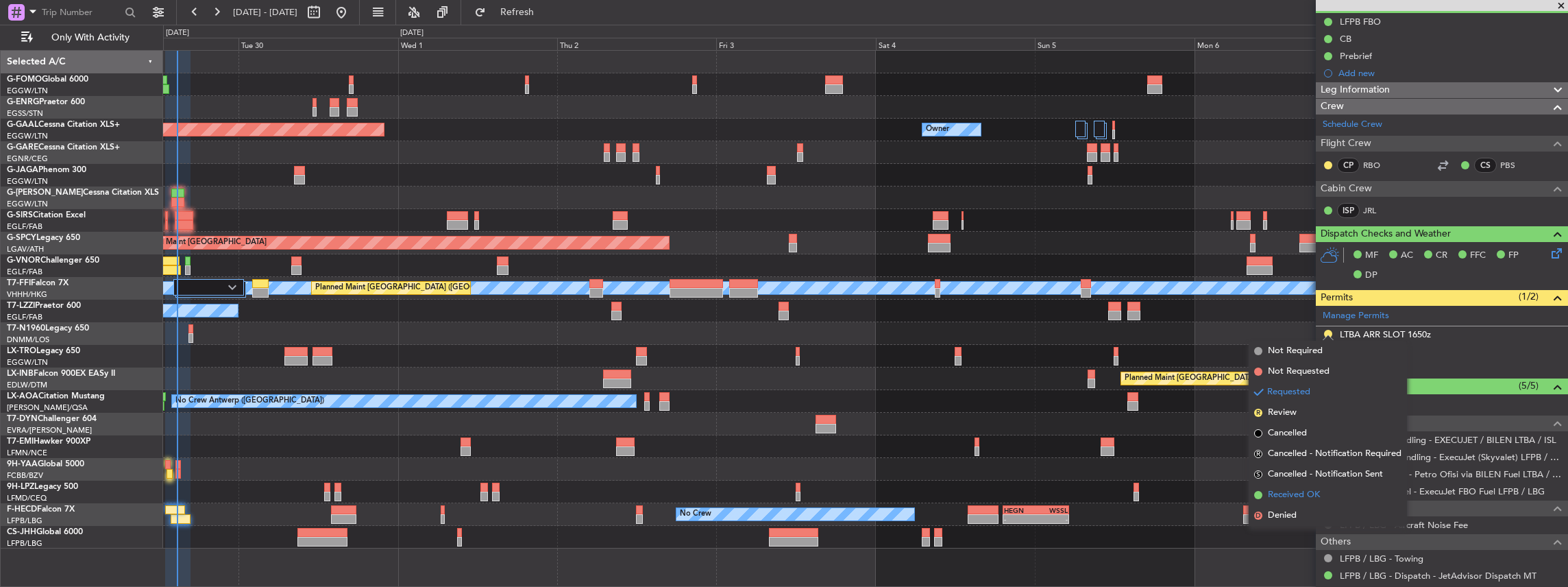
click at [1292, 492] on span "Received OK" at bounding box center [1294, 495] width 52 height 14
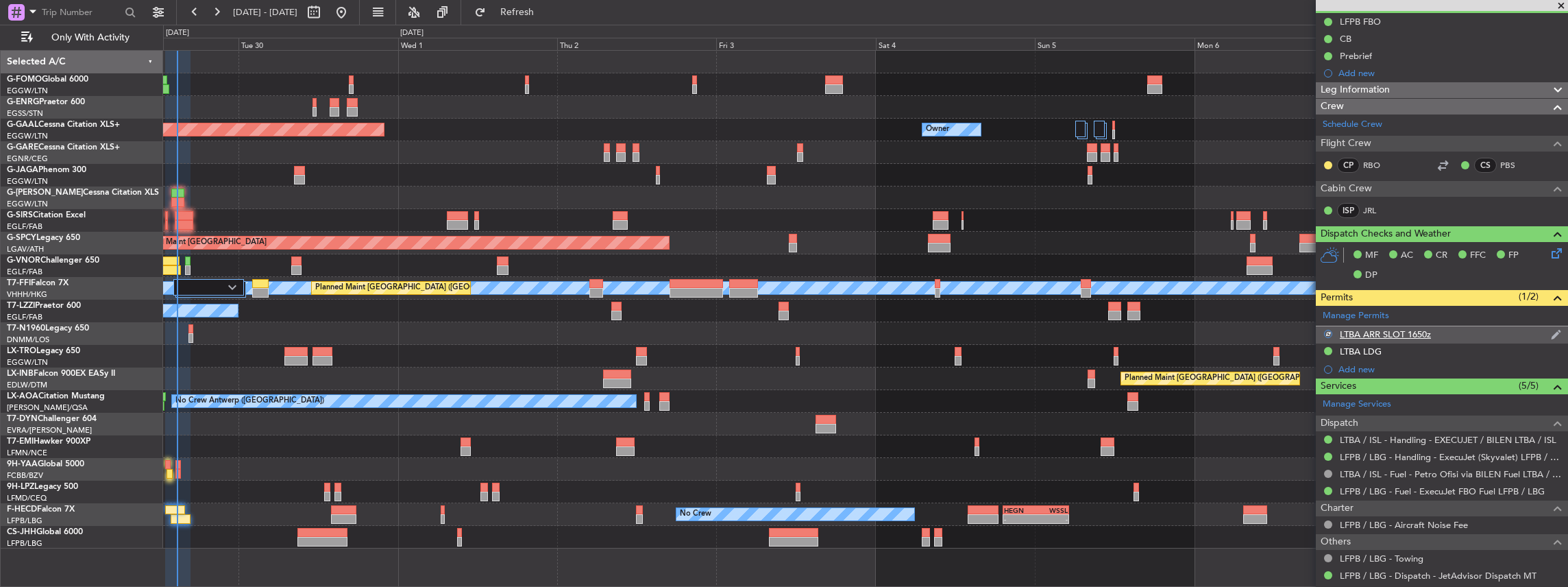
click at [1466, 337] on div "LTBA ARR SLOT 1650z" at bounding box center [1442, 335] width 252 height 17
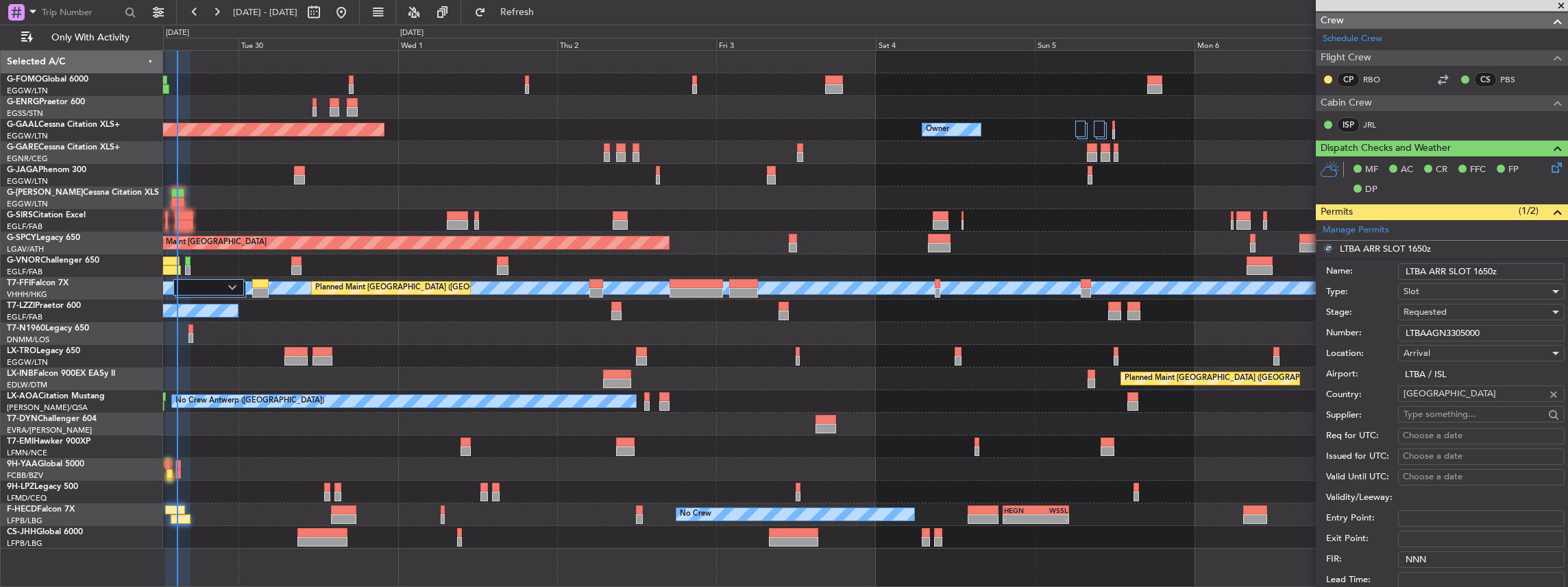
scroll to position [319, 0]
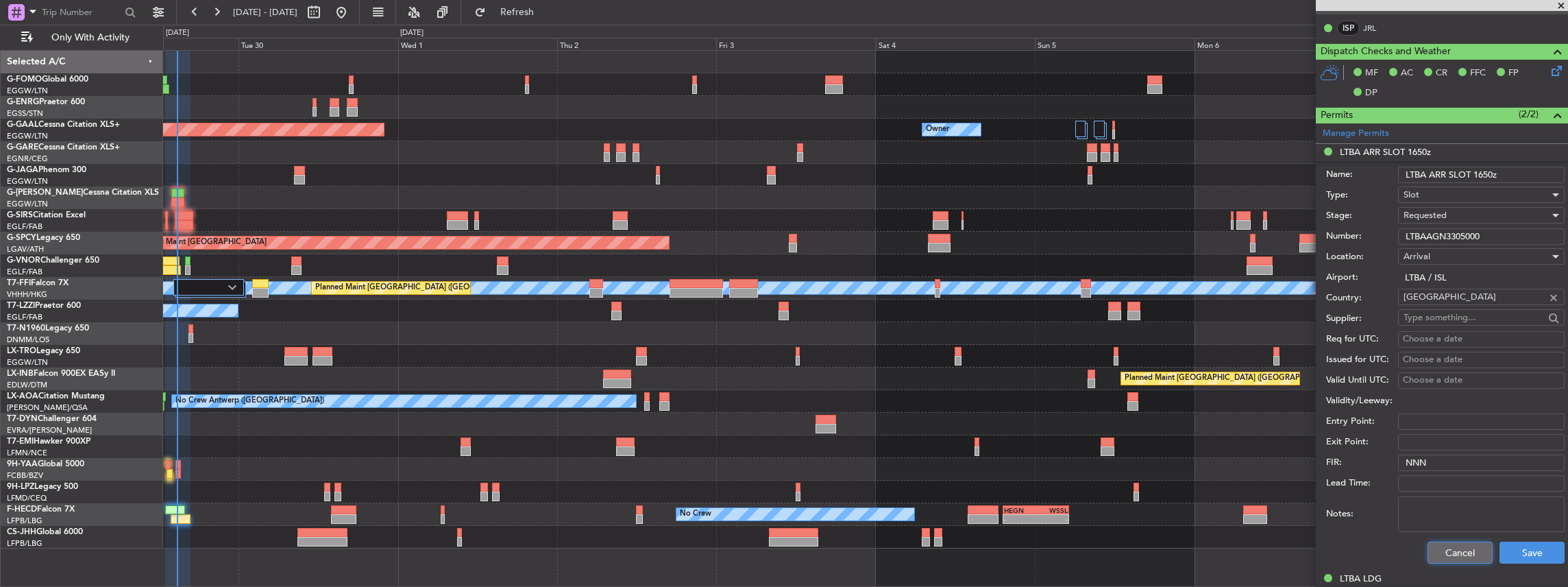
click at [1460, 553] on button "Cancel" at bounding box center [1461, 553] width 65 height 22
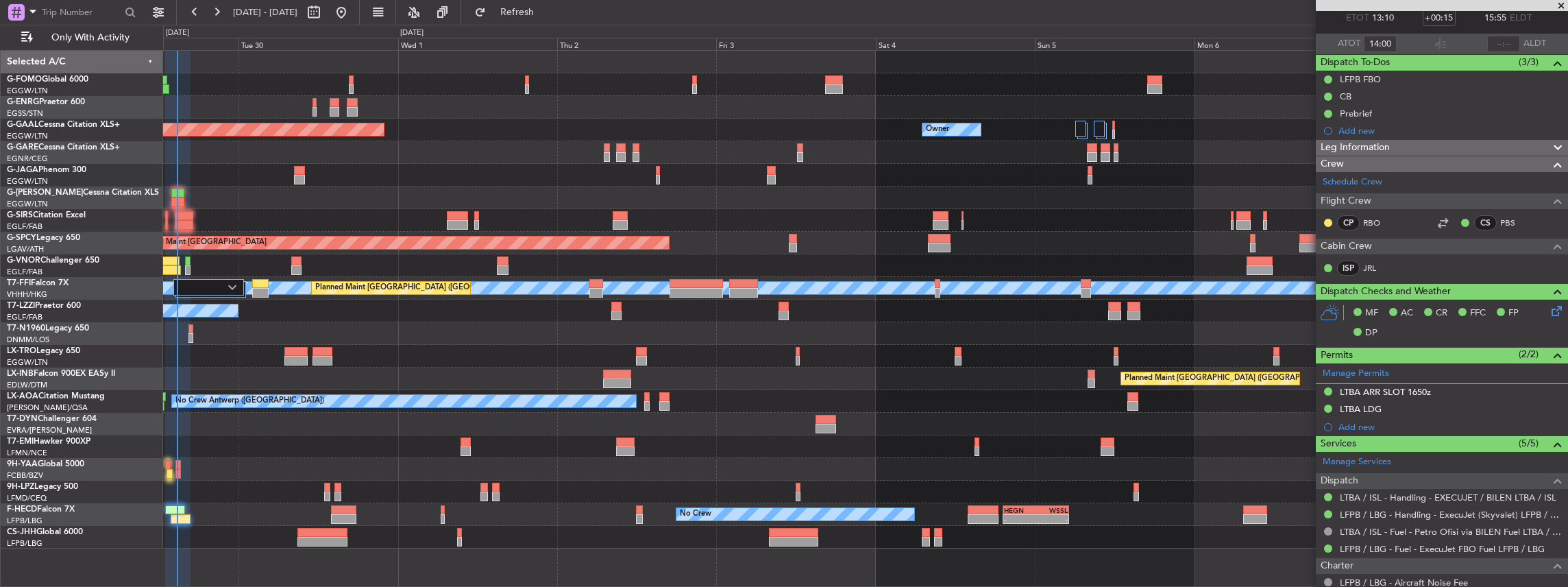
scroll to position [0, 0]
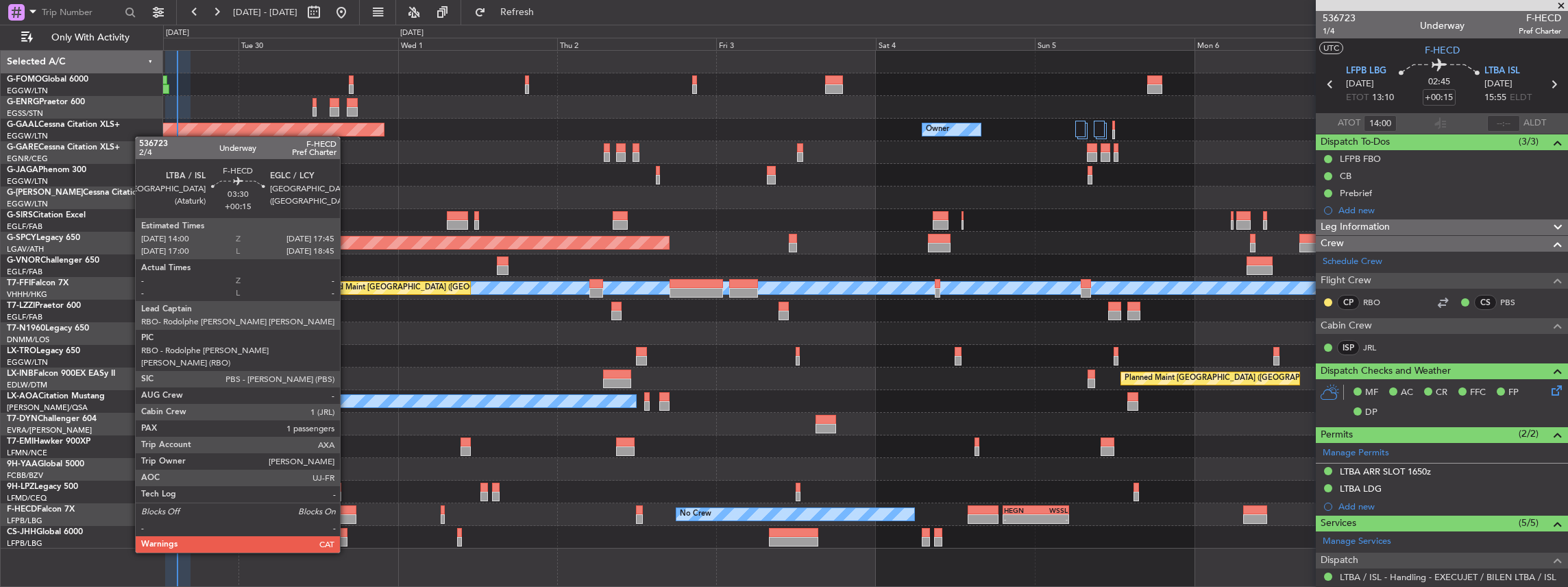
click at [347, 514] on div at bounding box center [344, 518] width 26 height 9
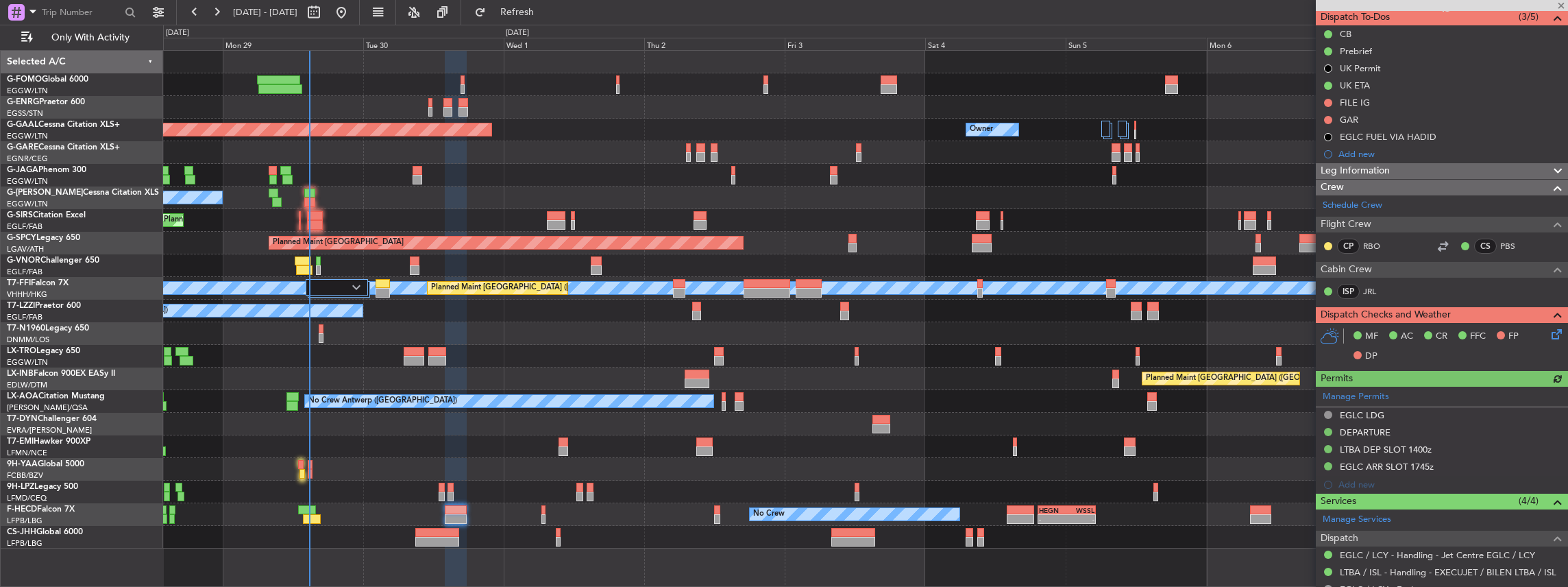
scroll to position [137, 0]
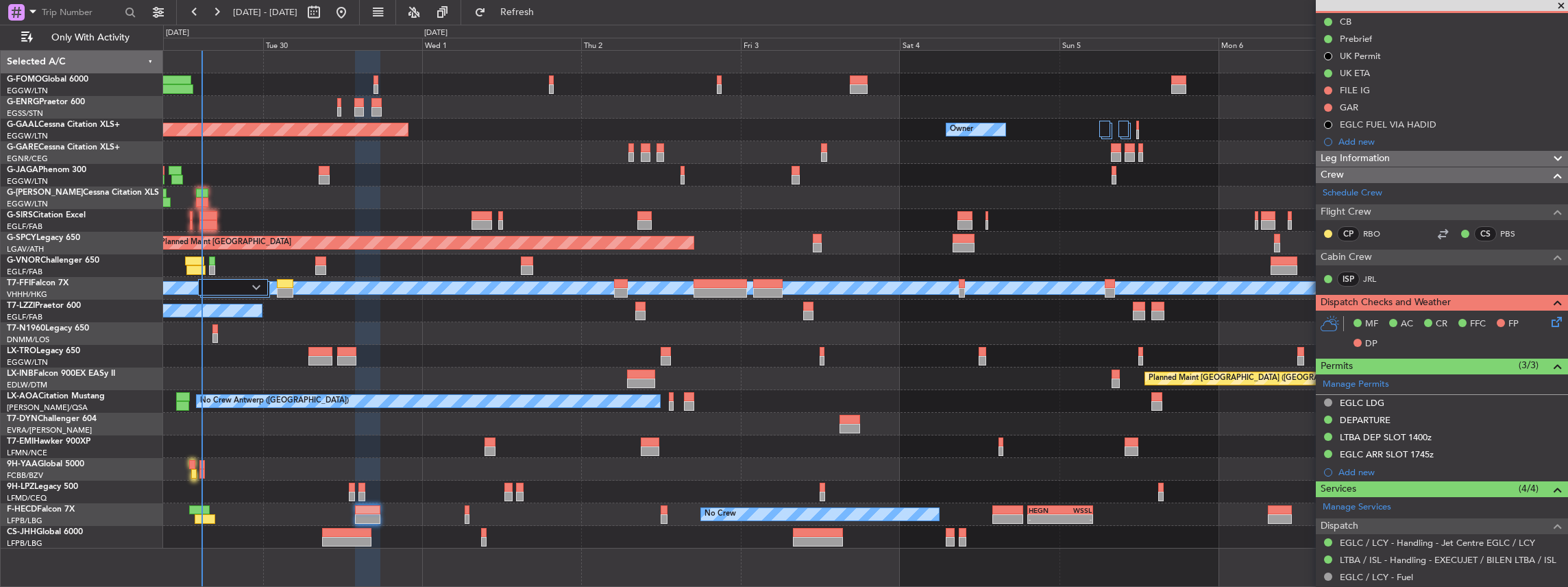
click at [388, 355] on div "Planned Maint [GEOGRAPHIC_DATA] ([GEOGRAPHIC_DATA])" at bounding box center [865, 356] width 1405 height 22
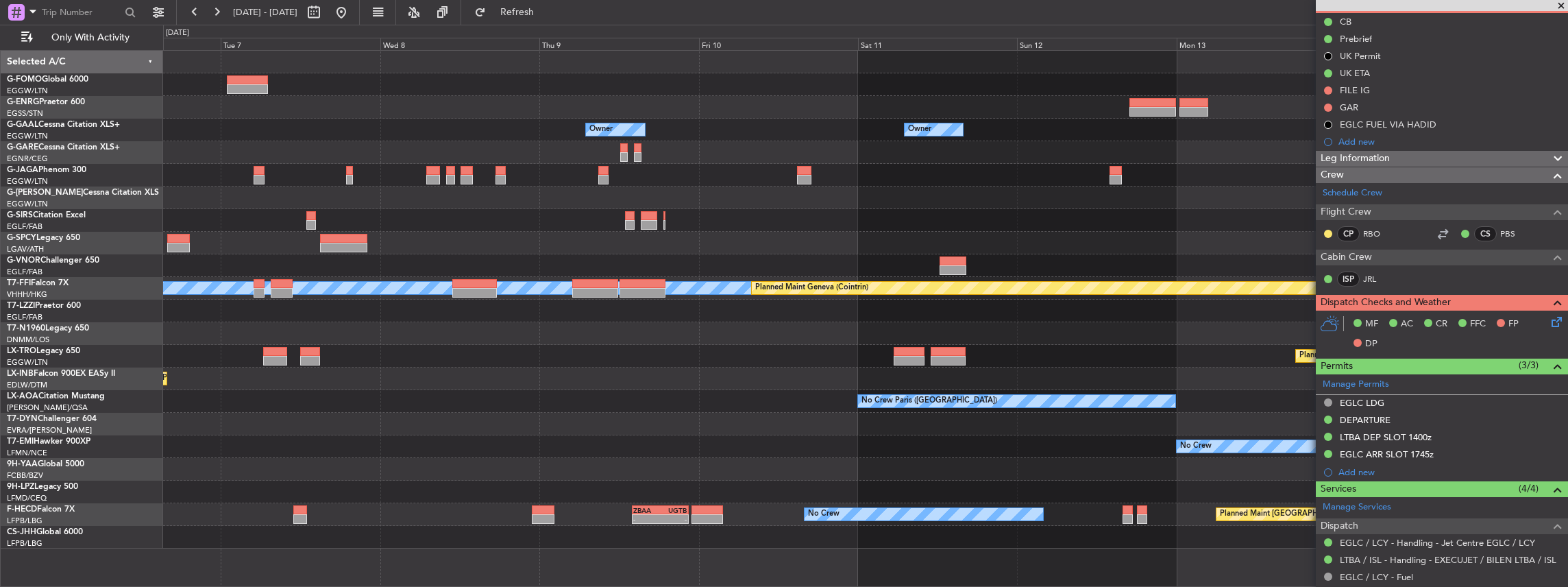
click at [536, 351] on div "Owner Owner Owner Owner No Crew Owner MEL MEL Planned Maint Geneva (Cointrin) P…" at bounding box center [865, 300] width 1405 height 498
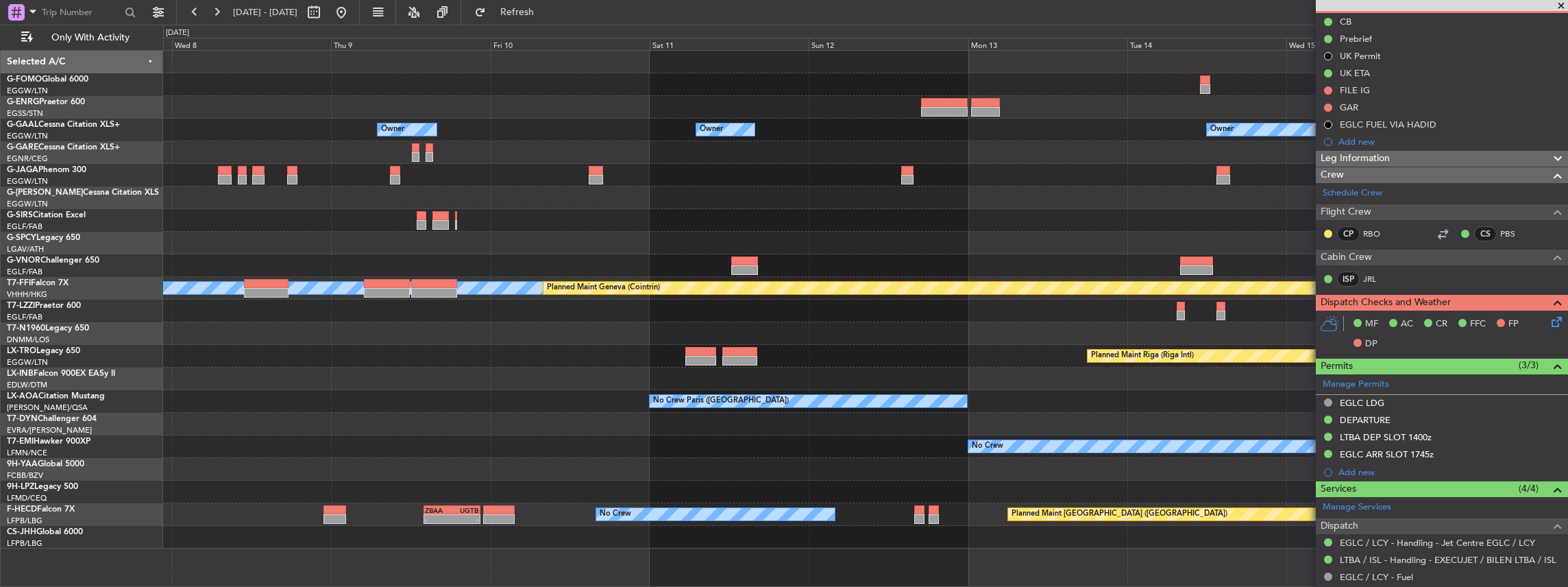
click at [693, 337] on div at bounding box center [865, 333] width 1405 height 22
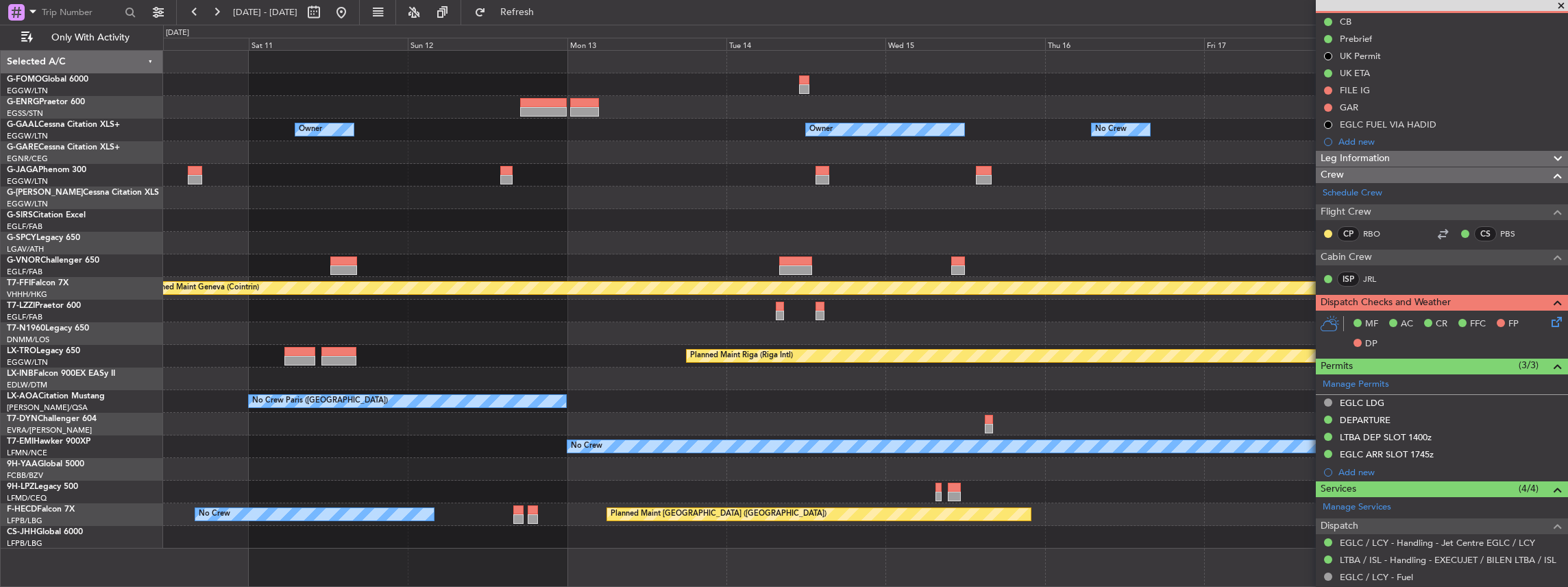
click at [848, 334] on div at bounding box center [865, 333] width 1405 height 22
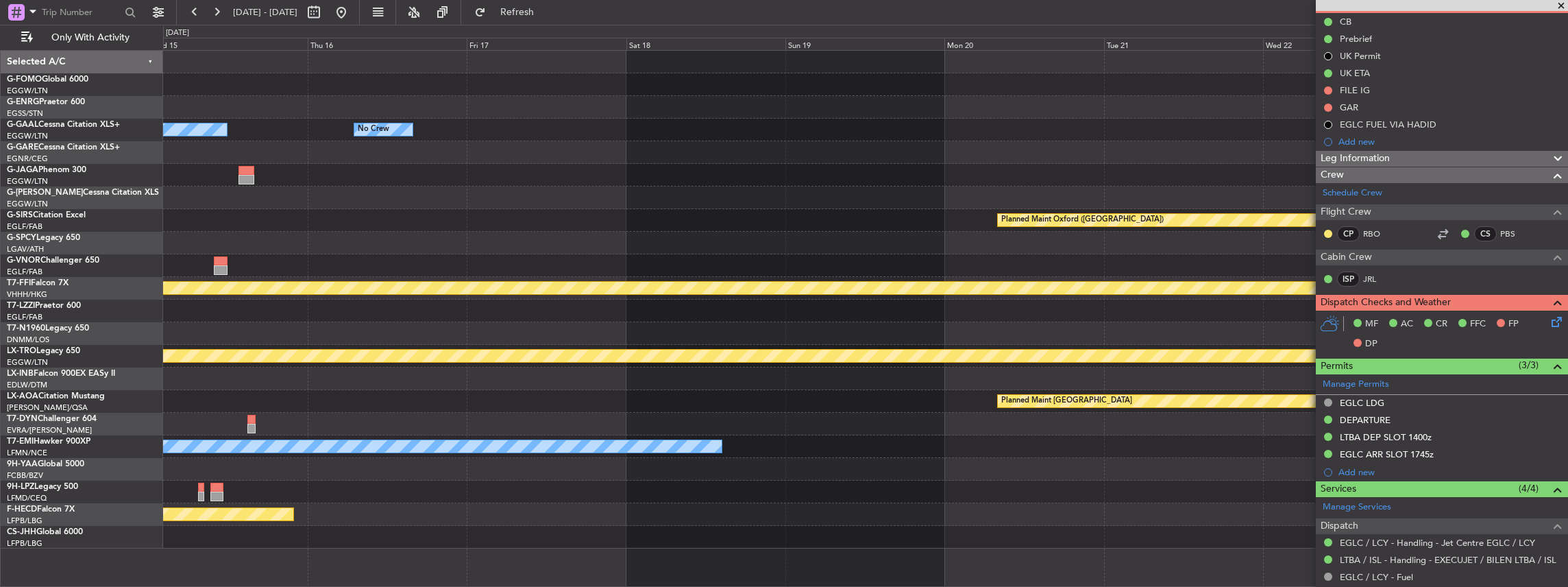
click at [679, 336] on div at bounding box center [865, 333] width 1405 height 22
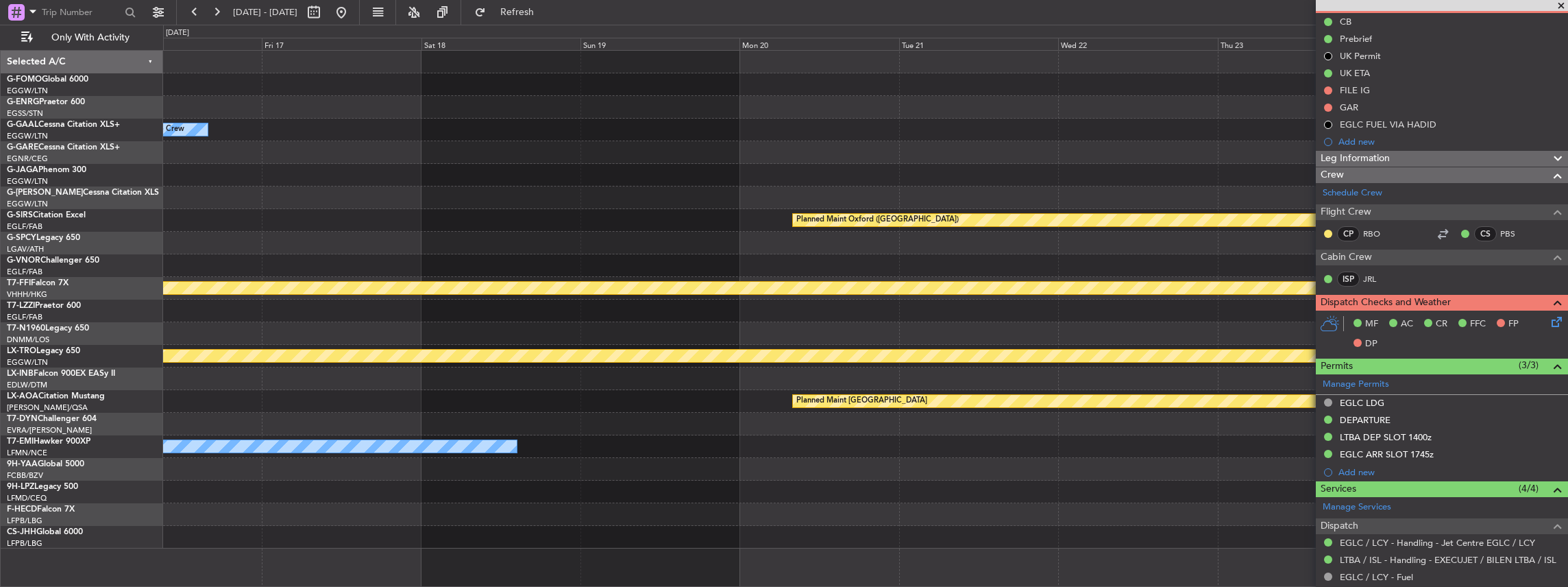
click at [883, 332] on div at bounding box center [865, 333] width 1405 height 22
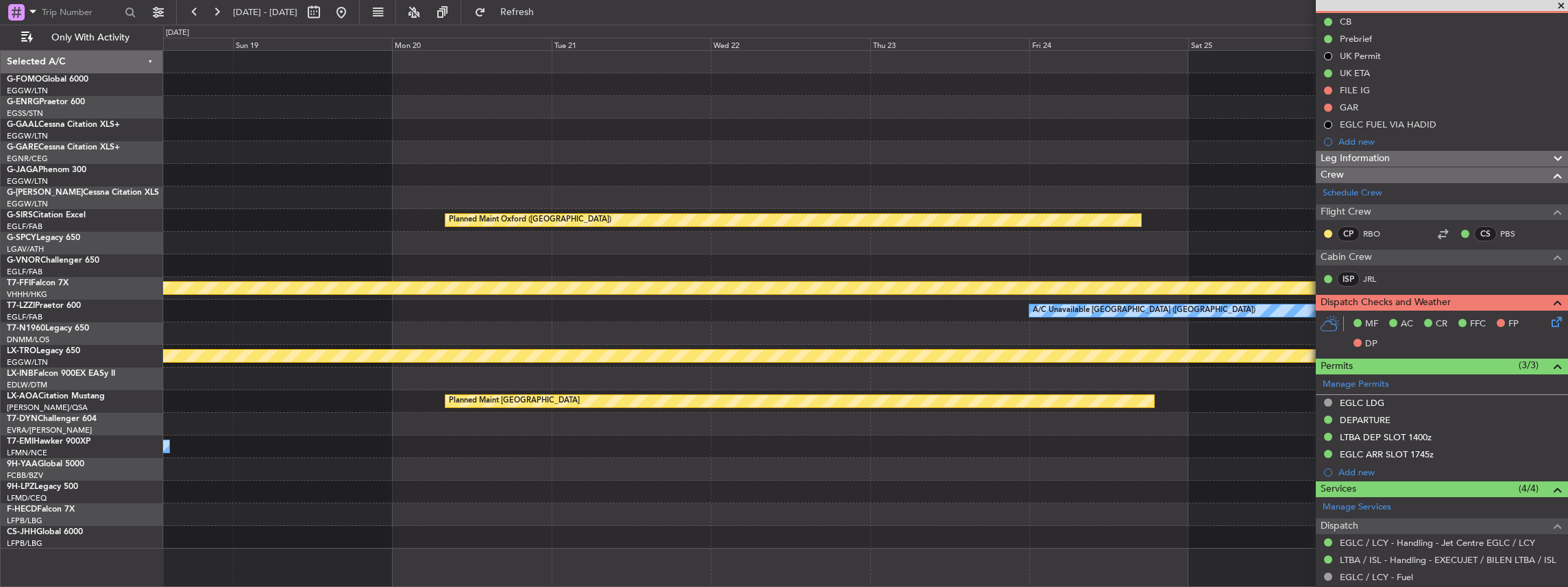
click at [929, 329] on div at bounding box center [865, 333] width 1405 height 22
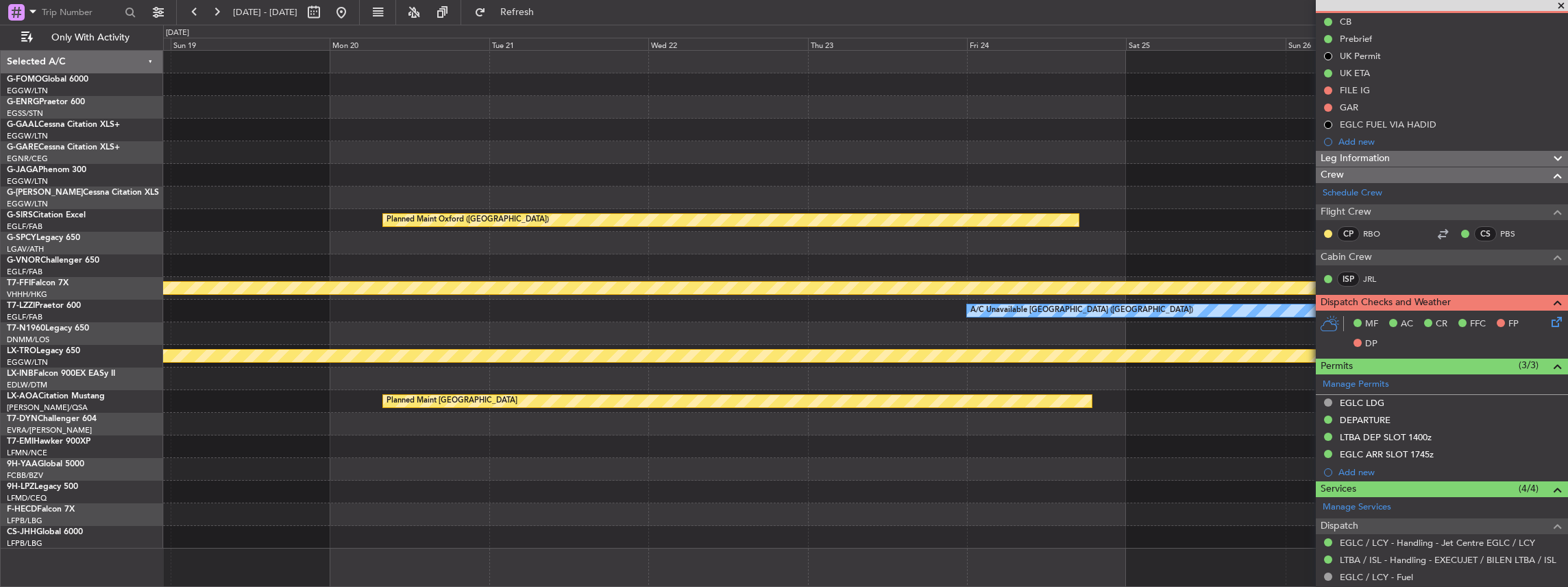
click at [1171, 336] on div at bounding box center [865, 333] width 1405 height 22
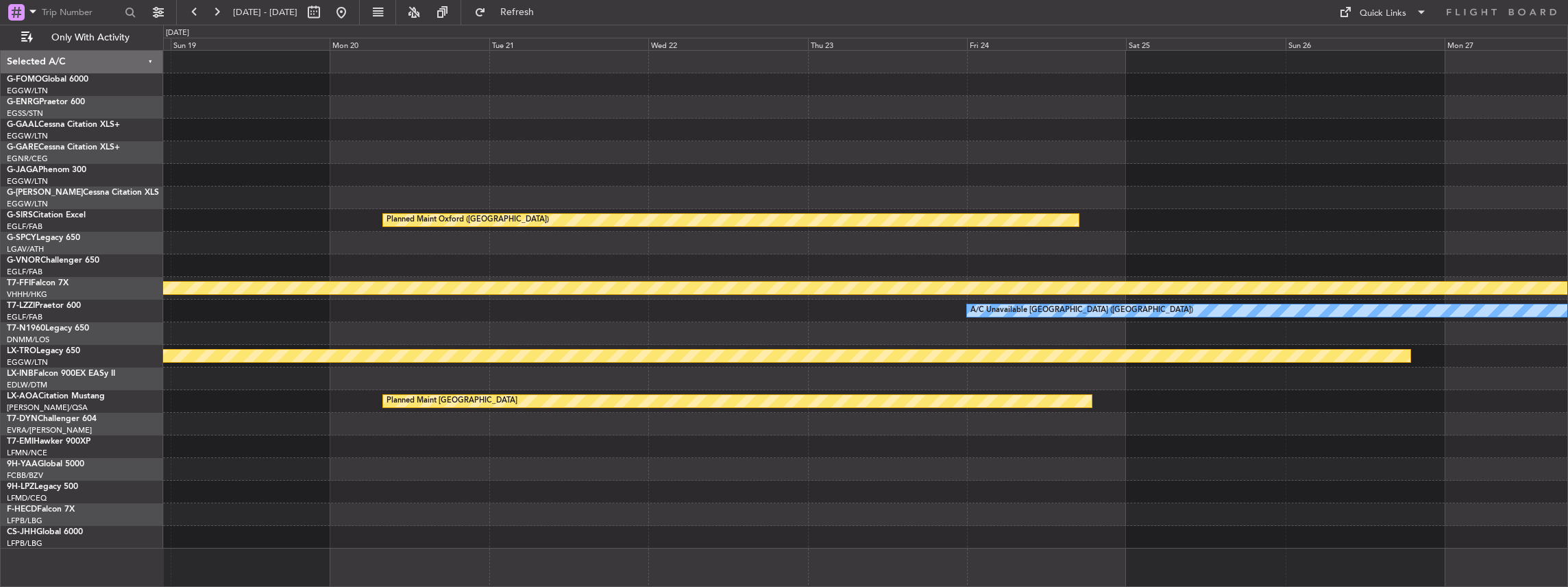
scroll to position [0, 0]
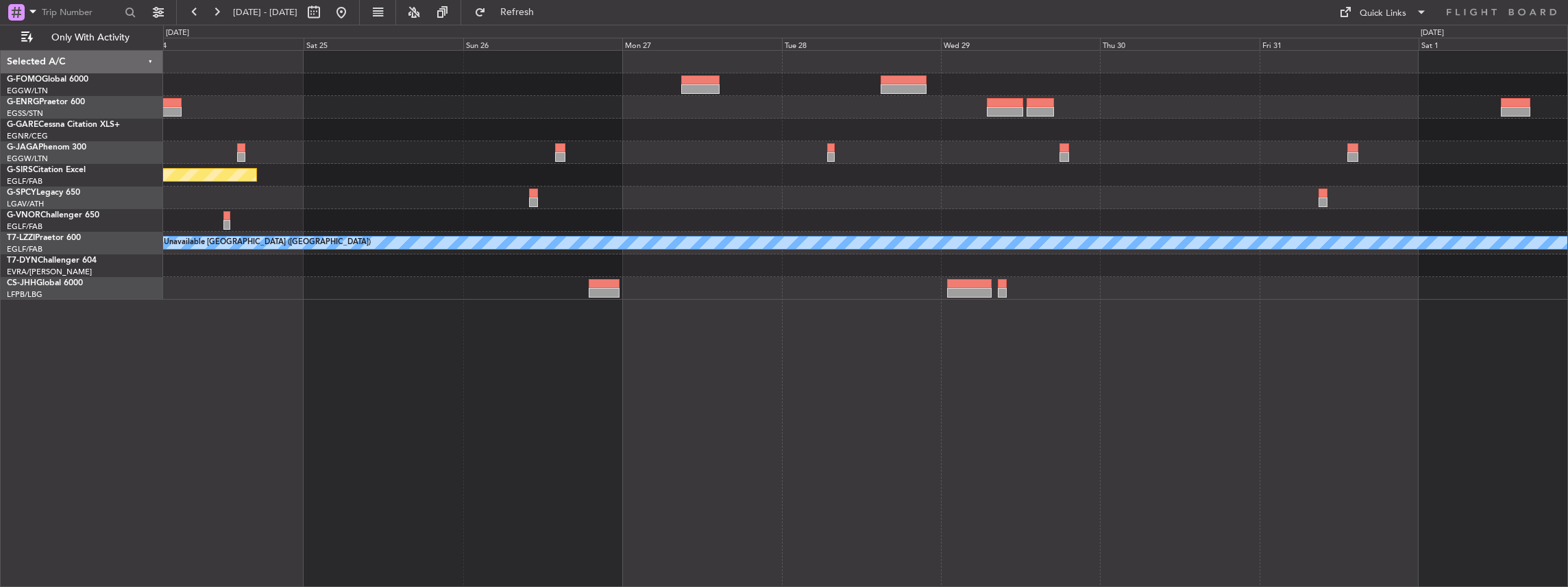
click at [219, 142] on div "Planned Maint Oxford (Kidlington) Planned Maint Bournemouth Planned Maint Bourn…" at bounding box center [865, 175] width 1405 height 249
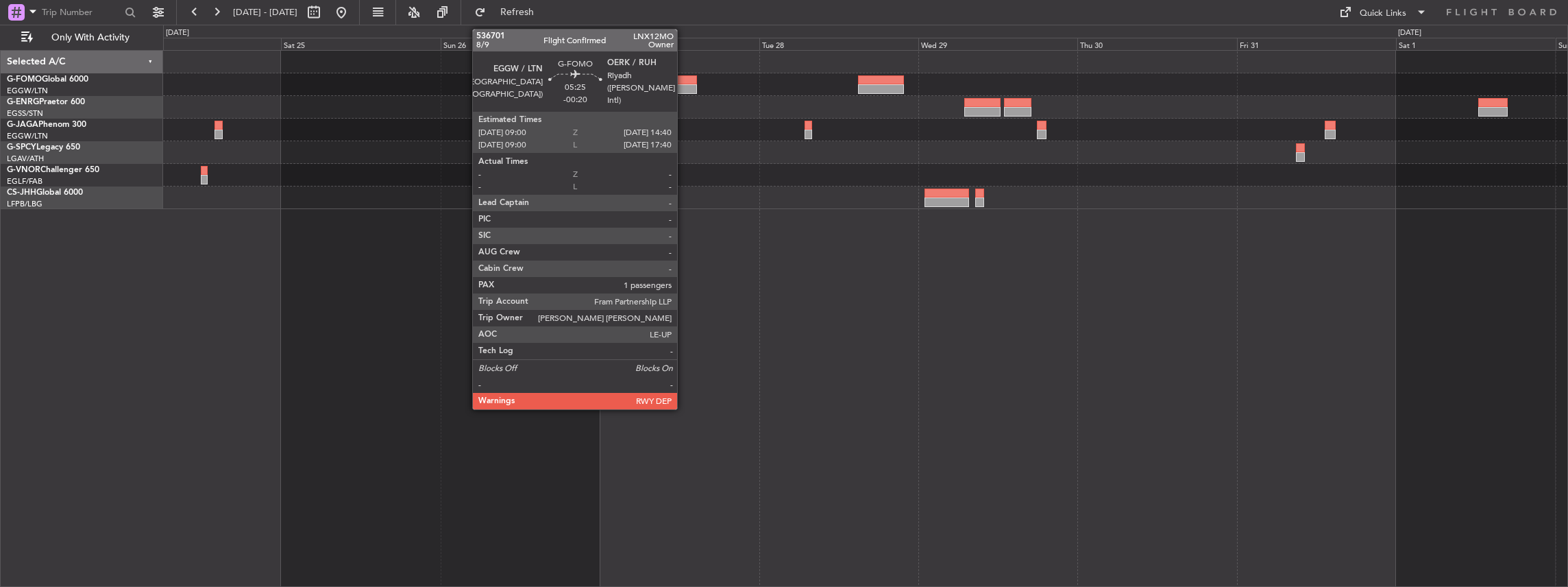
click at [684, 86] on div at bounding box center [678, 88] width 38 height 9
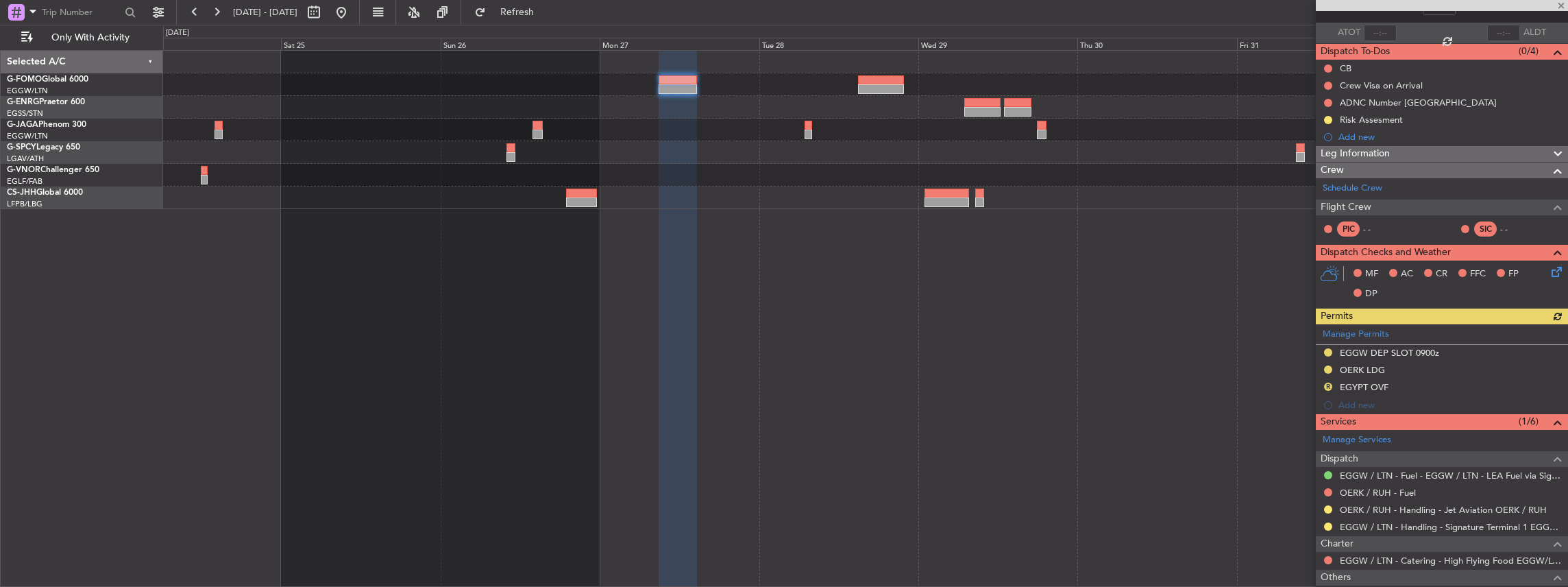
scroll to position [91, 0]
click at [1326, 382] on div "Manage Permits EGGW DEP SLOT 0900z OERK LDG R EGYPT OVF Add new" at bounding box center [1442, 368] width 252 height 90
click at [1328, 383] on div "Manage Permits EGGW DEP SLOT 0900z OERK LDG R EGYPT OVF Add new" at bounding box center [1442, 368] width 252 height 90
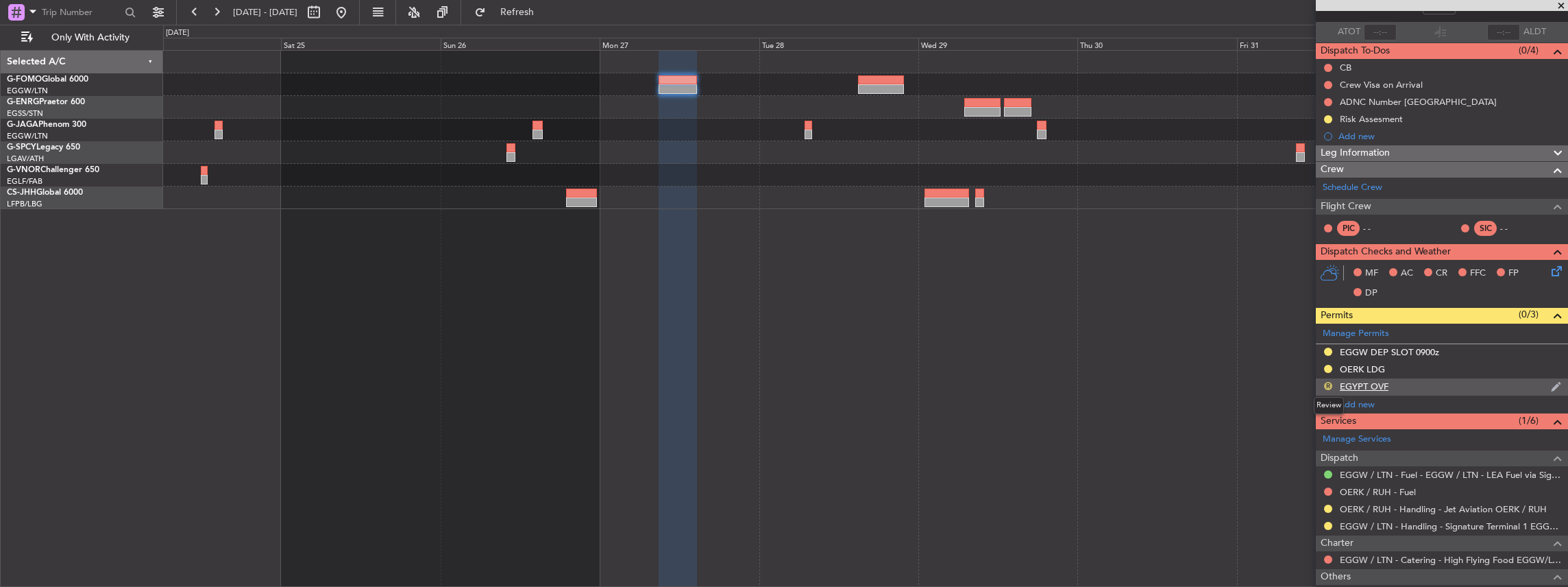
click at [1329, 386] on button "R" at bounding box center [1329, 386] width 9 height 9
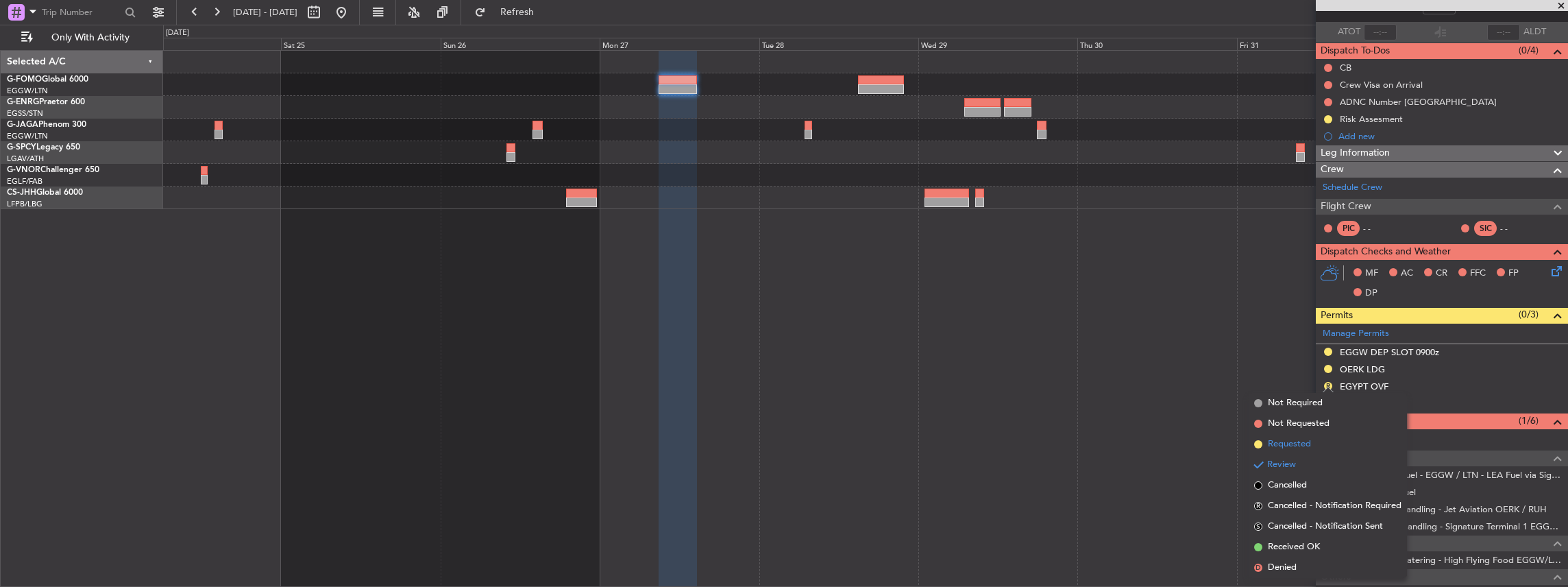
click at [1288, 453] on li "Requested" at bounding box center [1328, 445] width 158 height 21
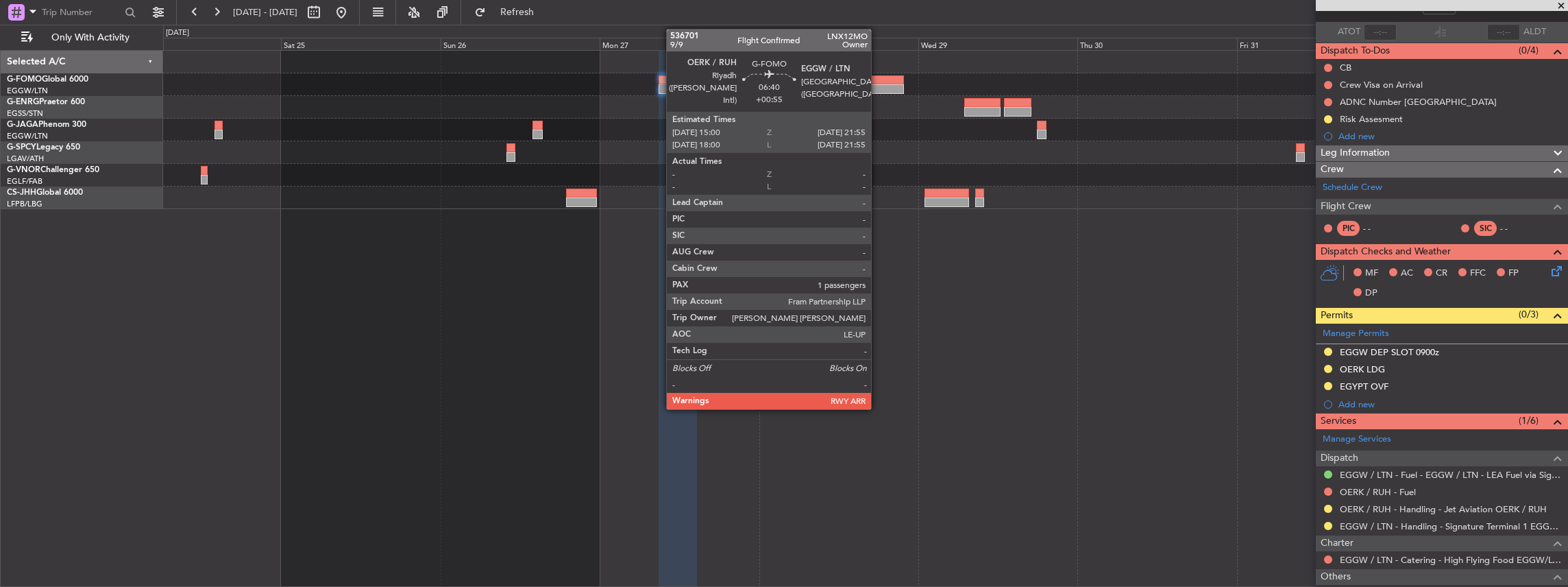
click at [878, 87] on div at bounding box center [881, 88] width 46 height 9
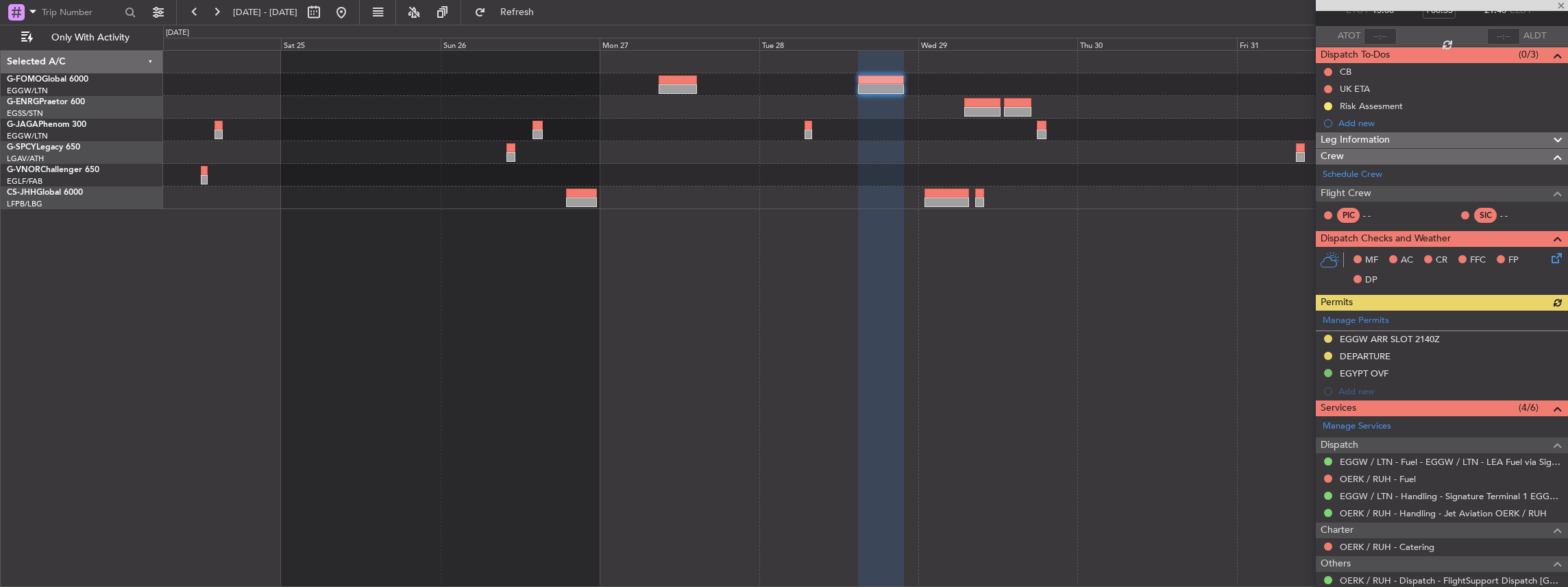
scroll to position [137, 0]
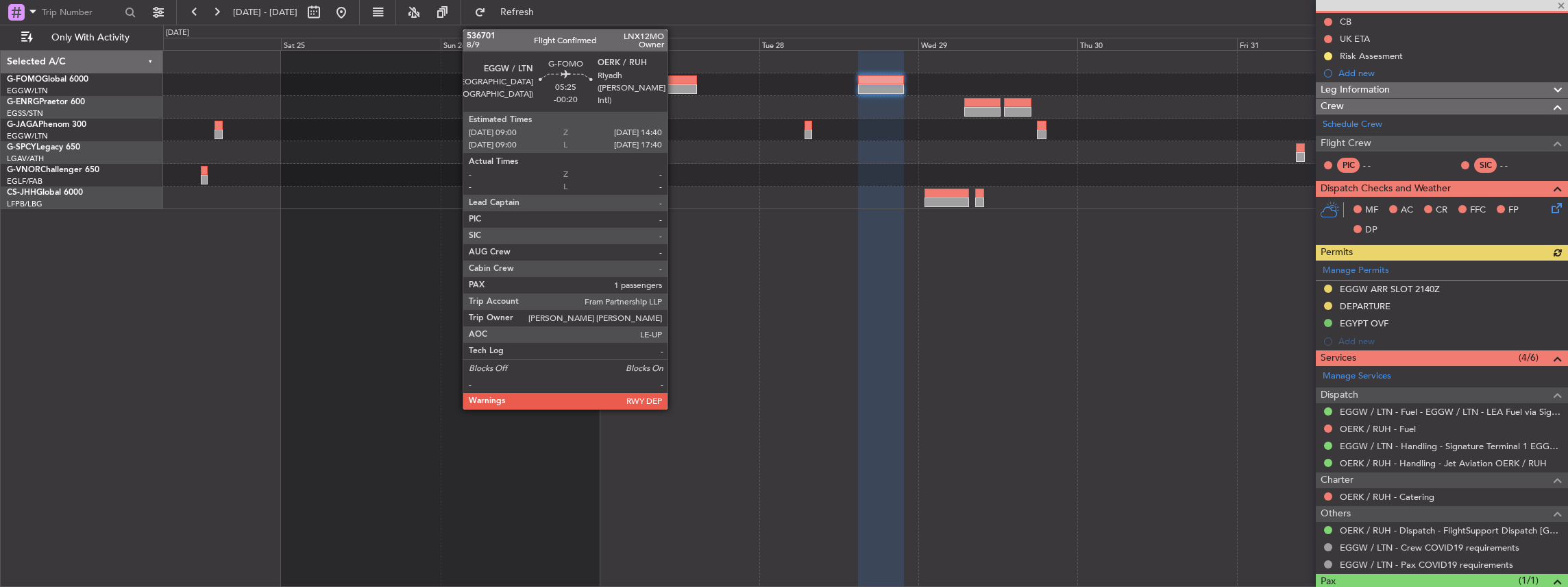
click at [675, 84] on div at bounding box center [678, 88] width 38 height 9
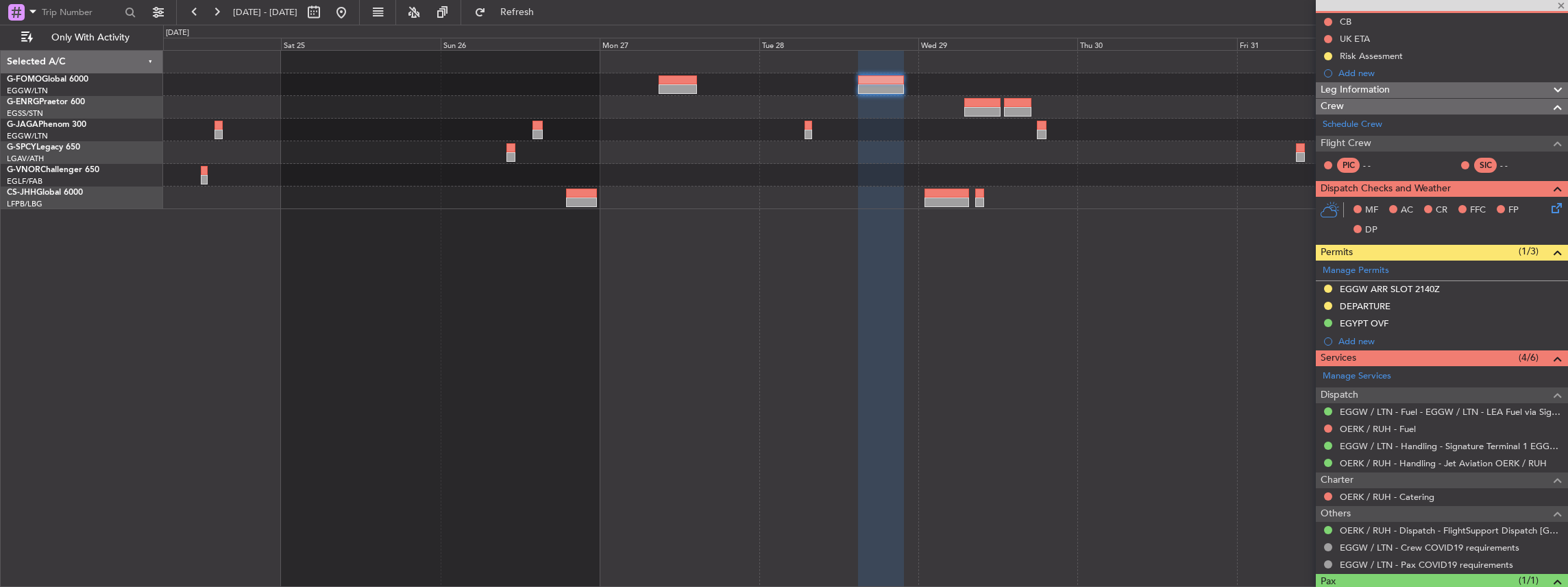
type input "-00:20"
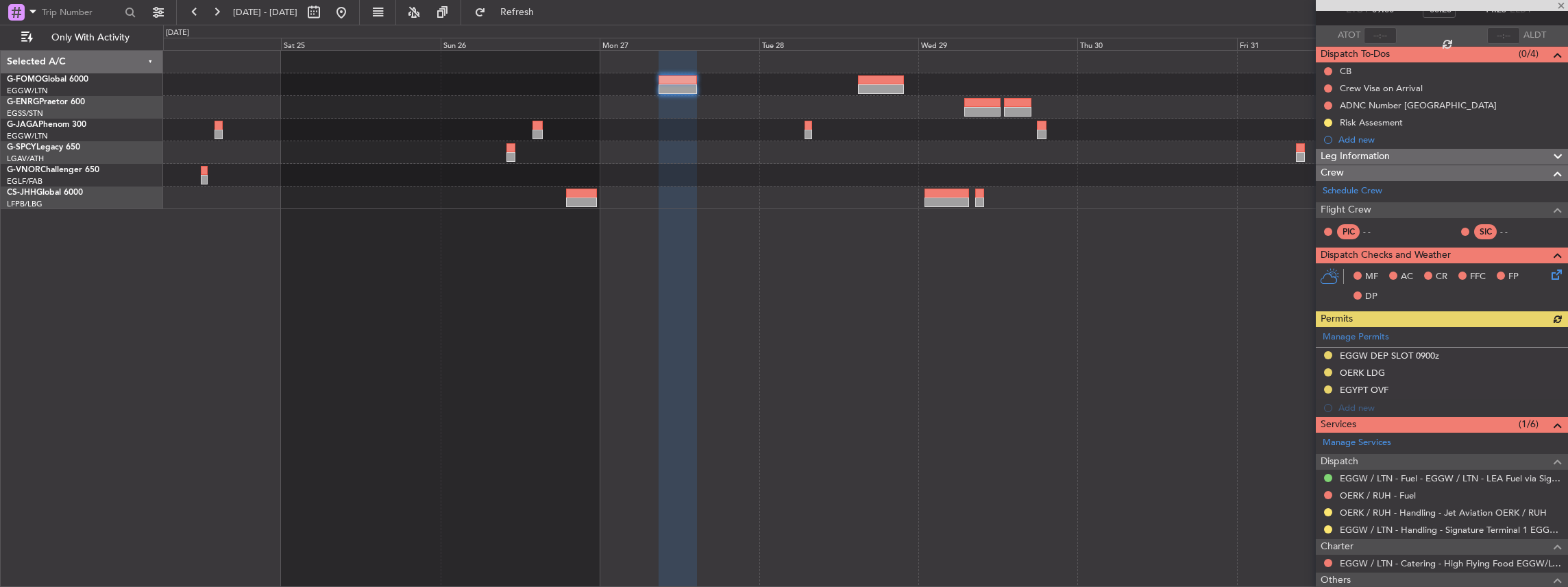
scroll to position [91, 0]
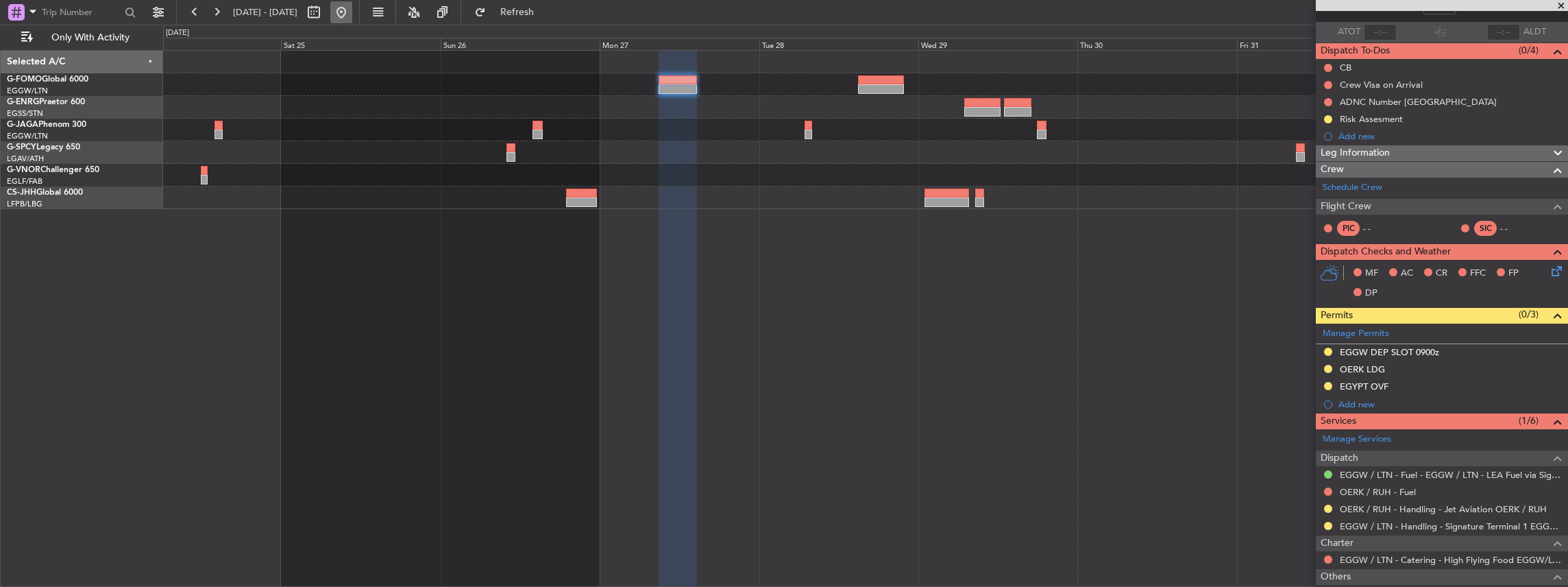
click at [353, 16] on button at bounding box center [342, 13] width 22 height 22
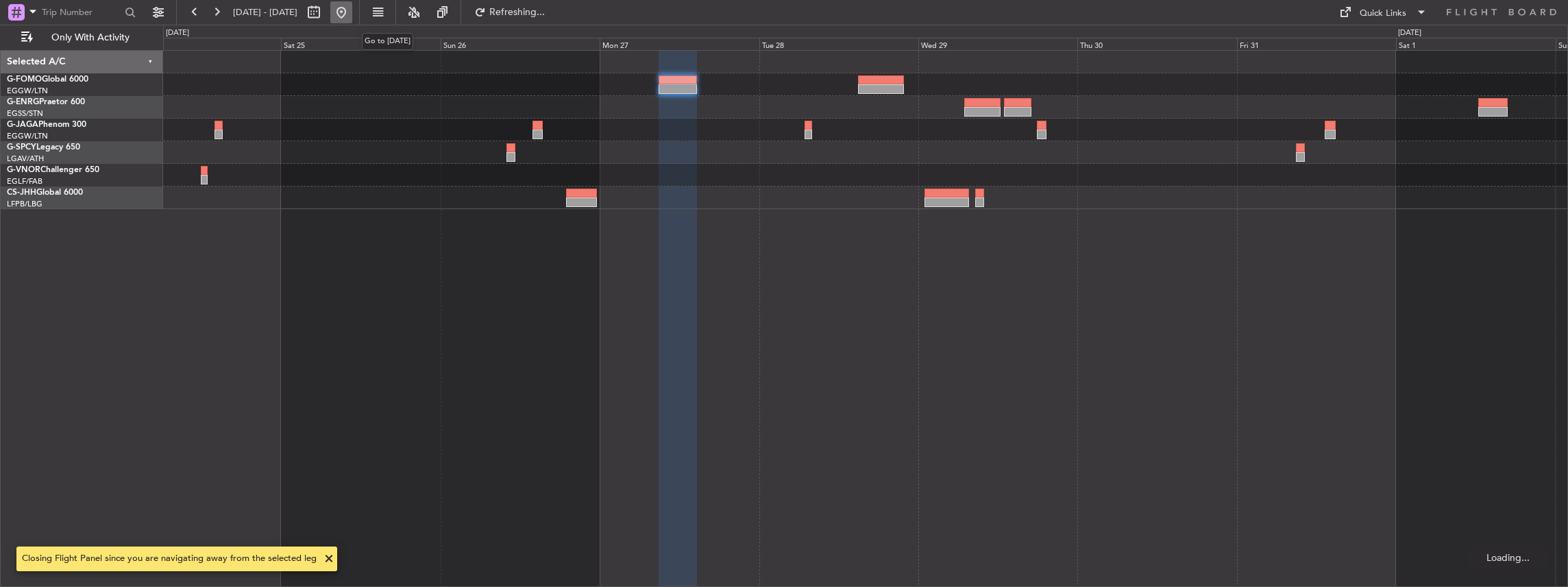
scroll to position [0, 0]
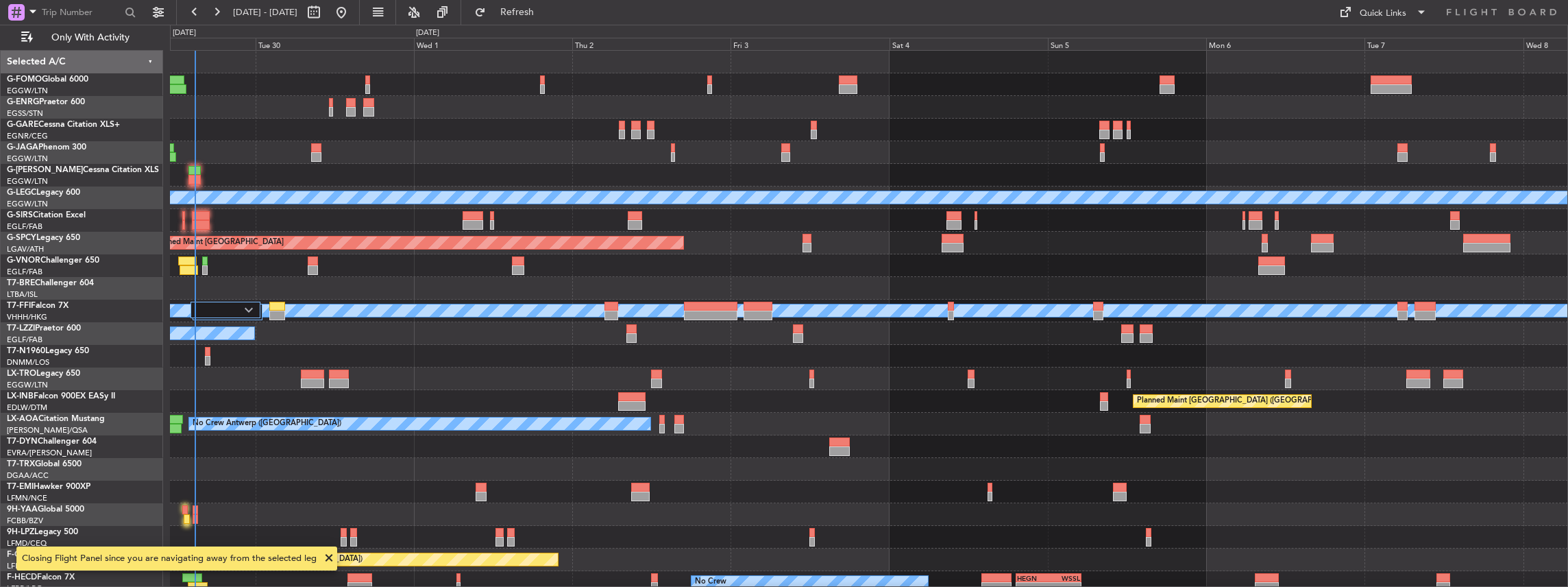
click at [625, 353] on div "A/C Unavailable A/C Unavailable London (Luton) Planned Maint London (Luton) Pla…" at bounding box center [869, 318] width 1399 height 537
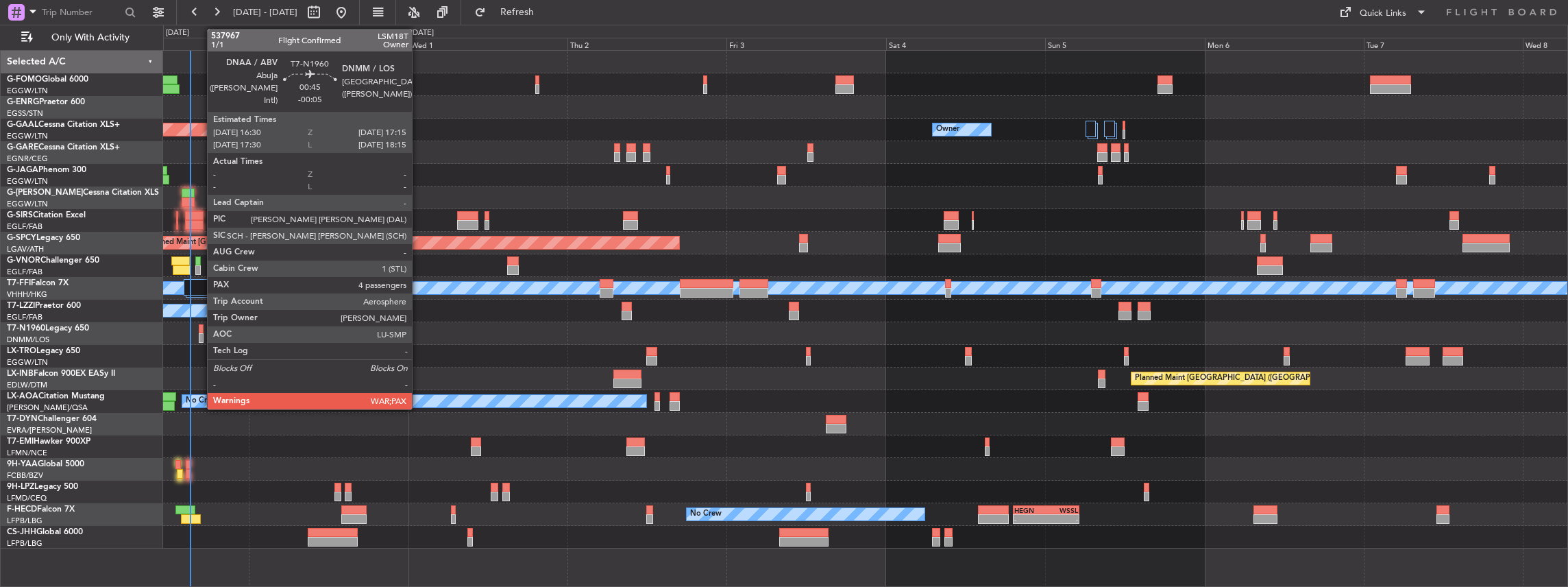
click at [200, 336] on div at bounding box center [202, 337] width 5 height 9
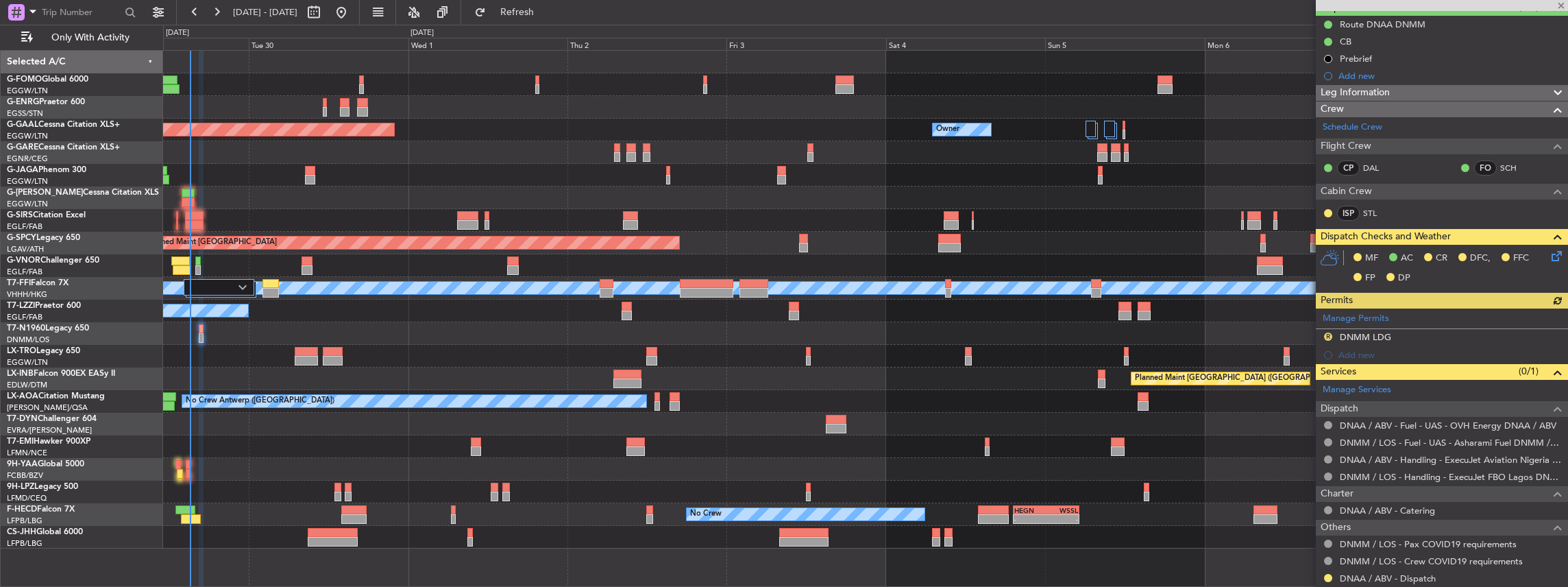
scroll to position [137, 0]
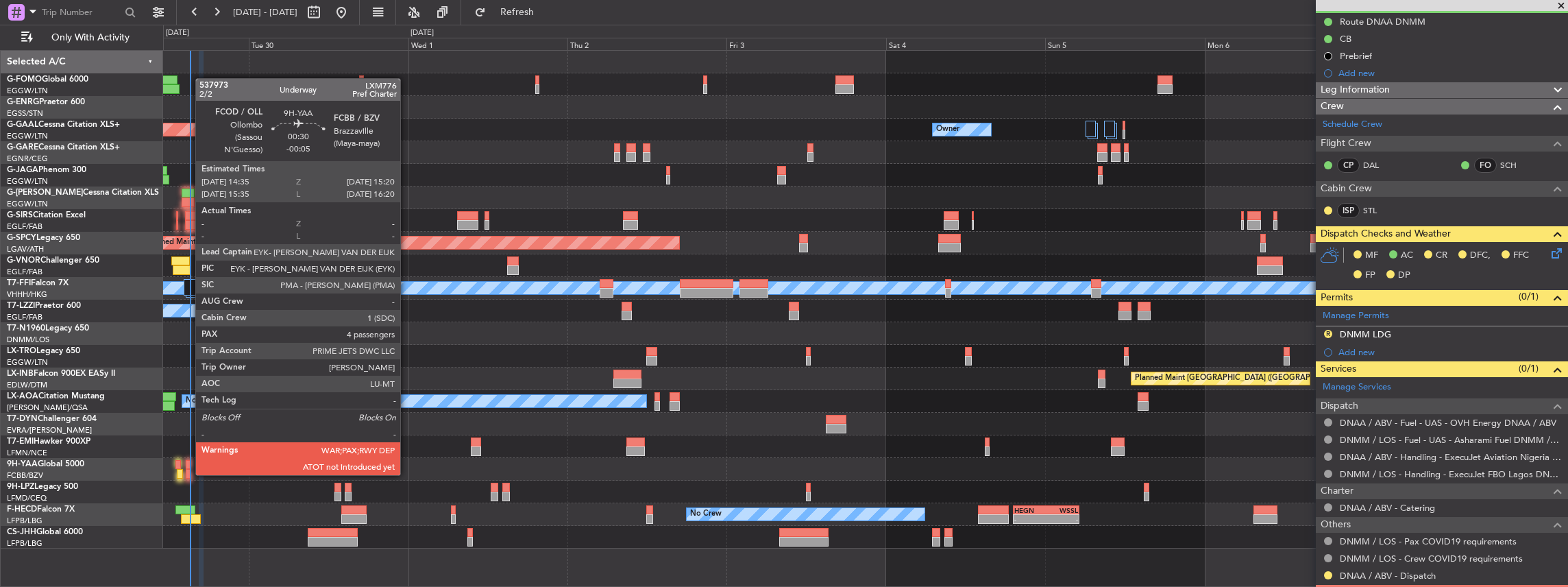
click at [189, 474] on div at bounding box center [188, 473] width 5 height 9
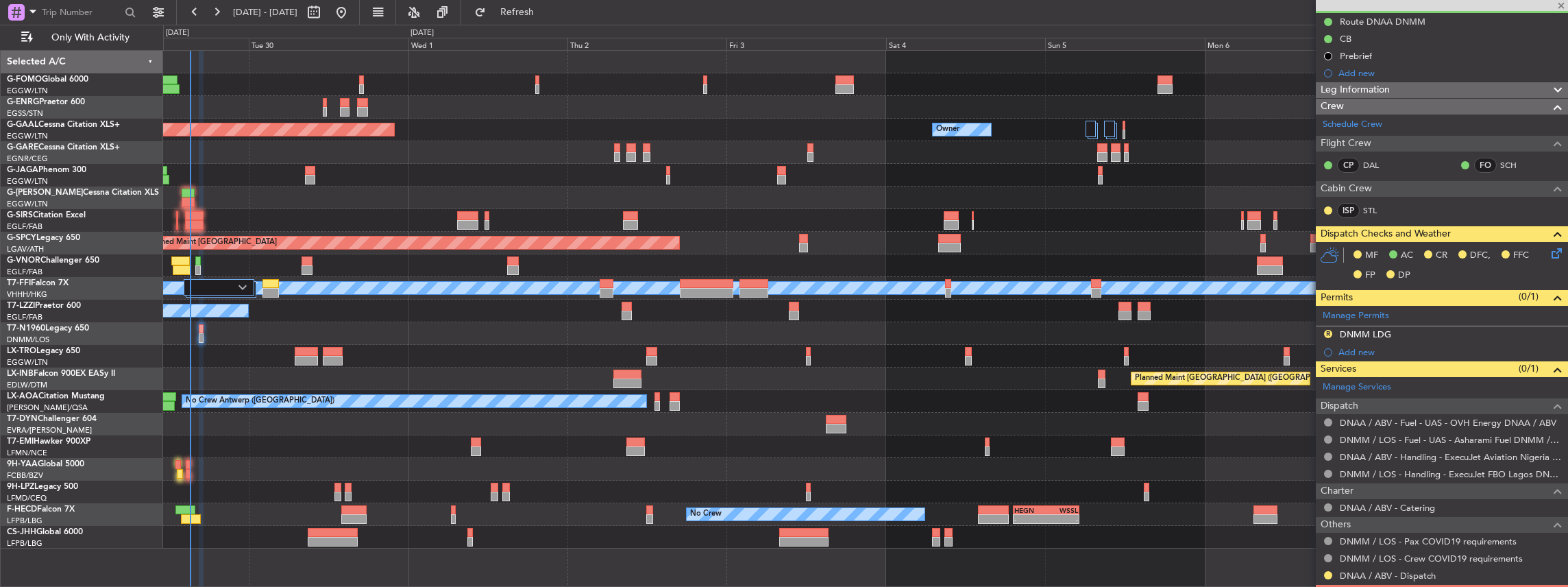
scroll to position [0, 0]
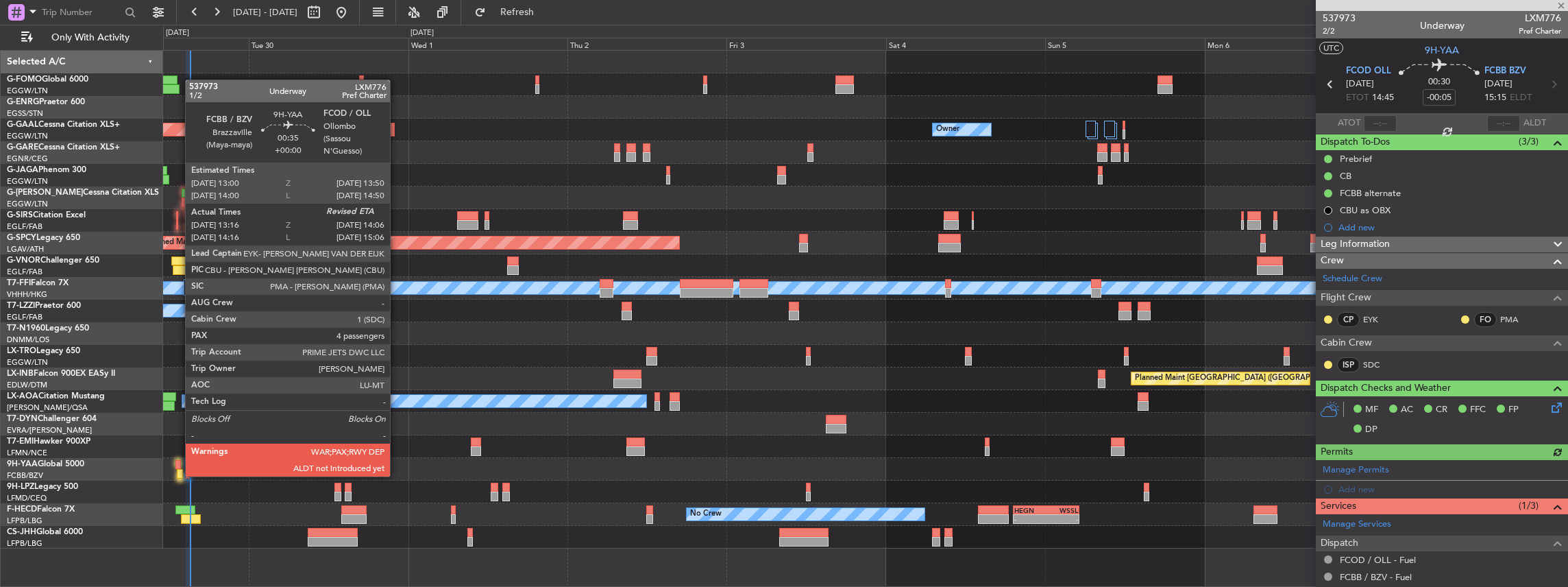
click at [179, 475] on div at bounding box center [179, 473] width 6 height 9
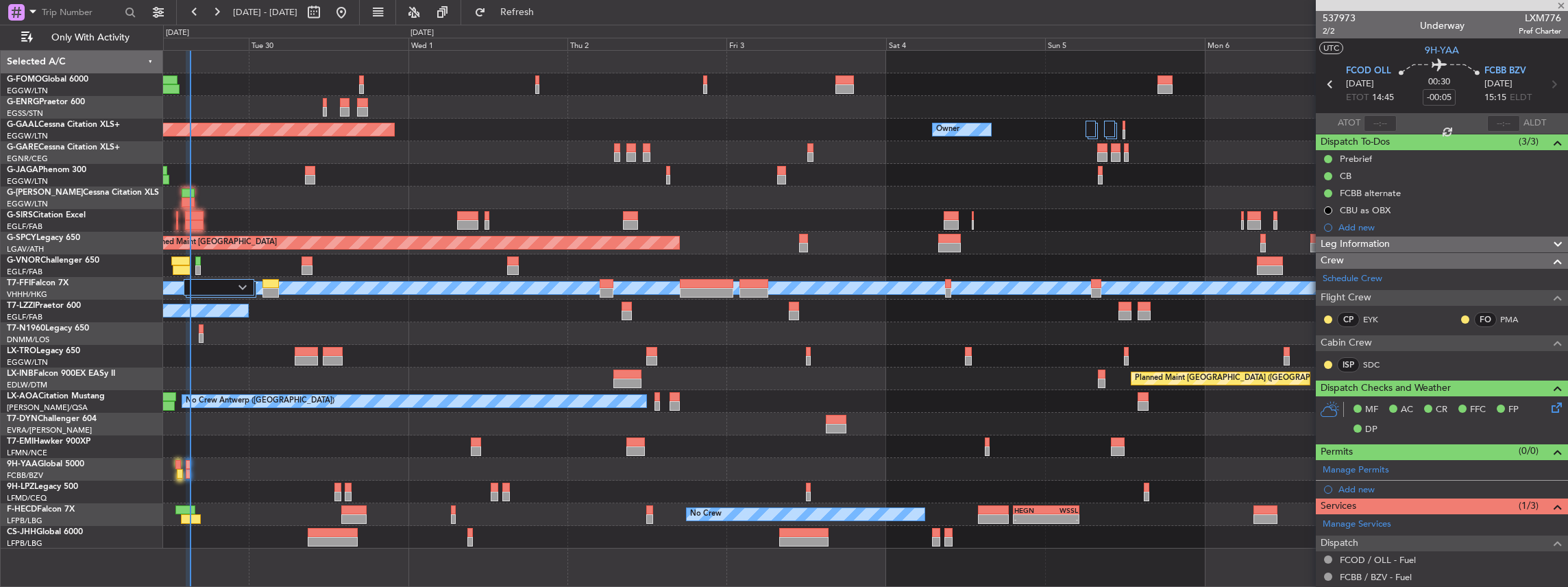
type input "13:26"
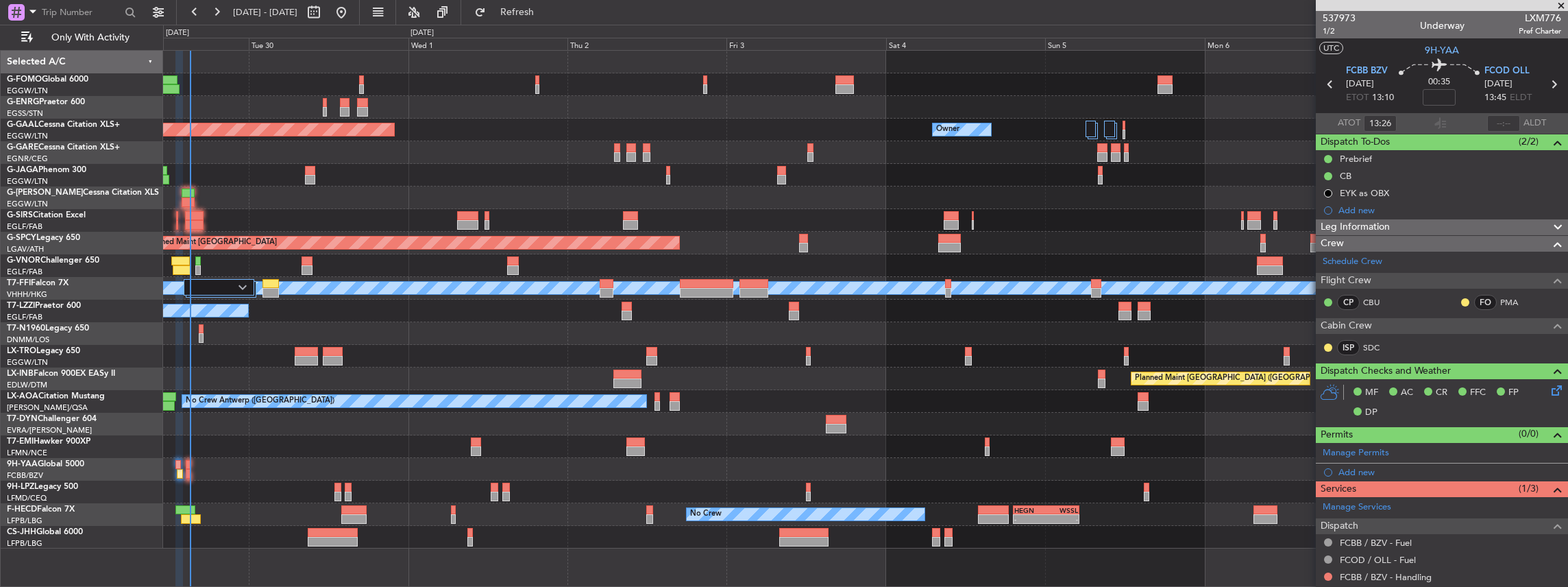
click at [1527, 15] on span "LXM776" at bounding box center [1541, 18] width 43 height 15
copy span "LXM776"
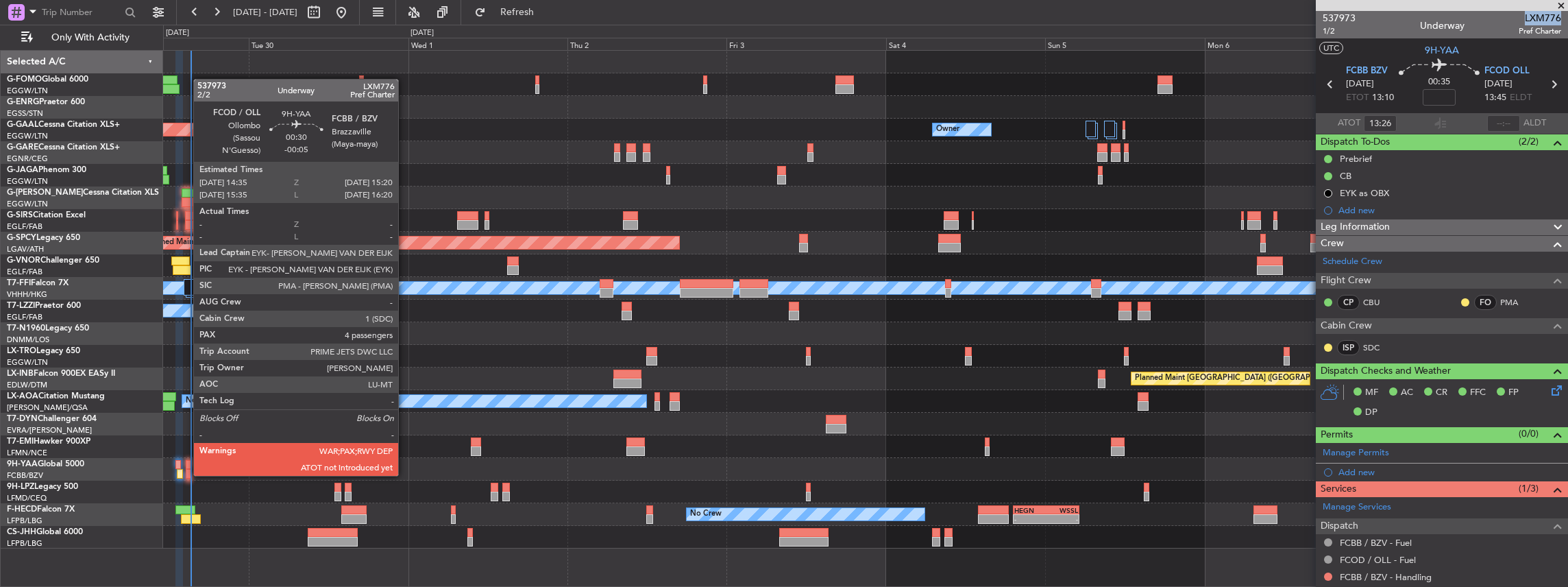
click at [186, 475] on div at bounding box center [188, 473] width 5 height 9
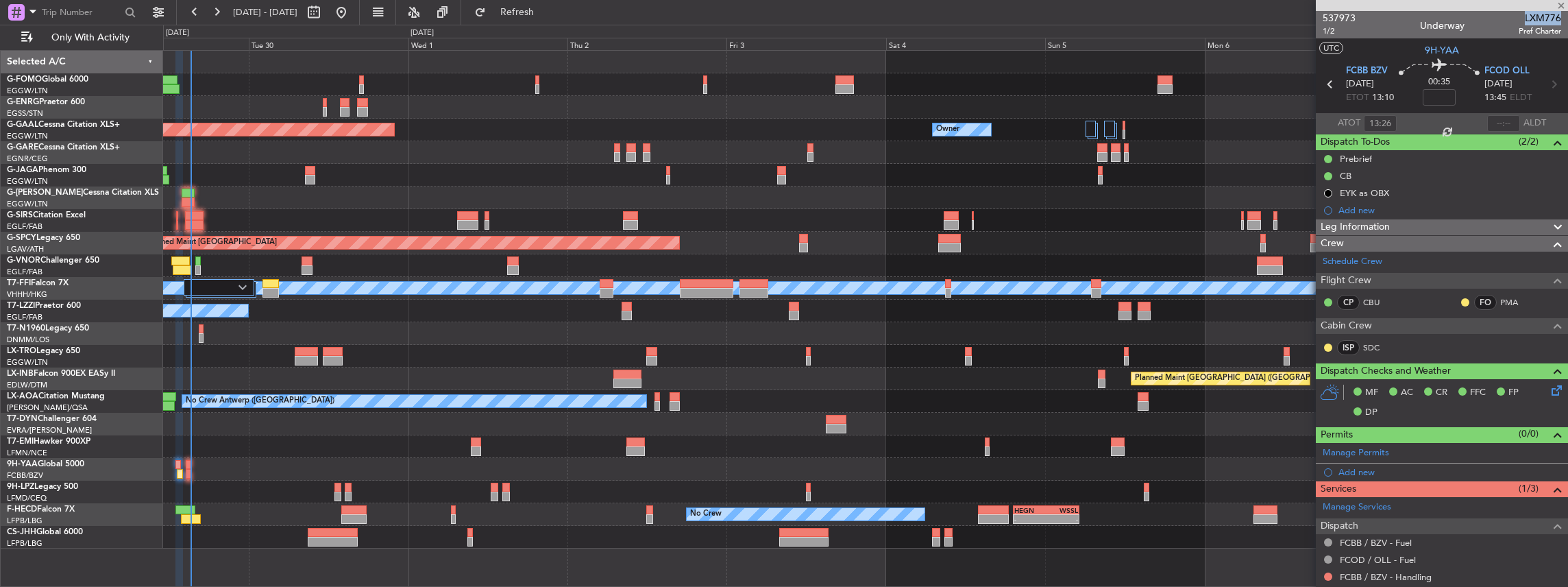
type input "-00:05"
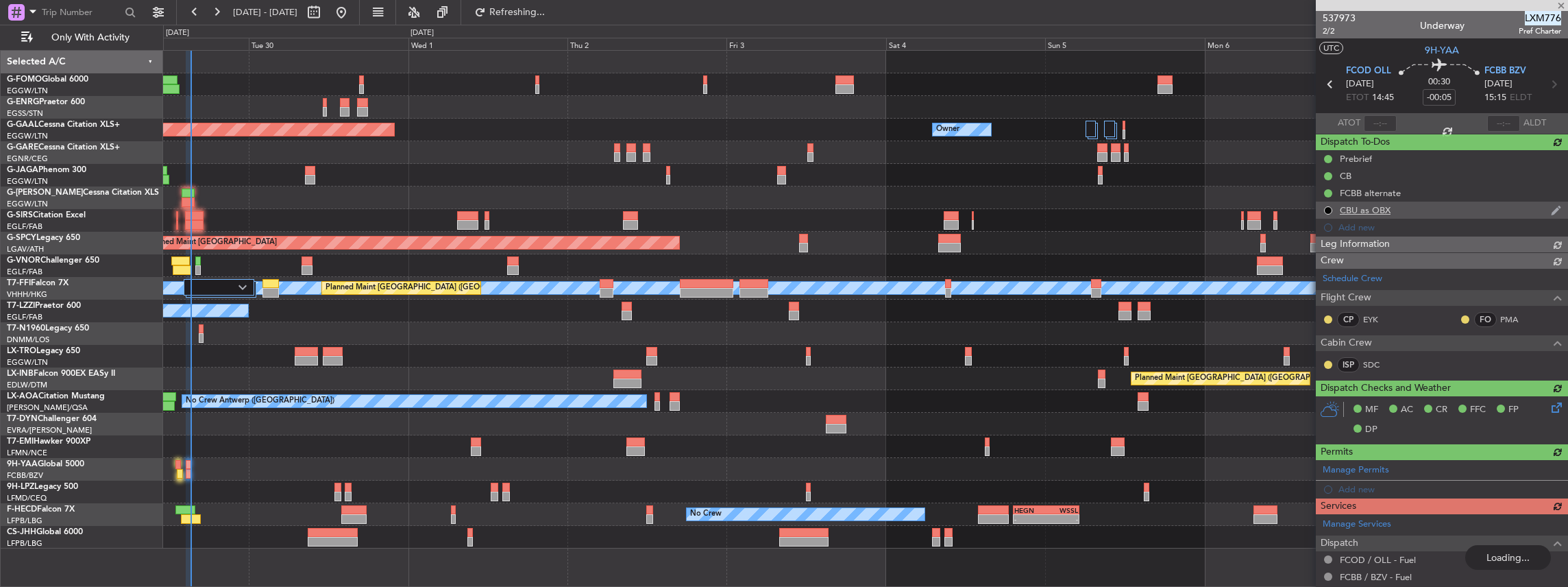
type input "14:55"
